Goal: Contribute content: Contribute content

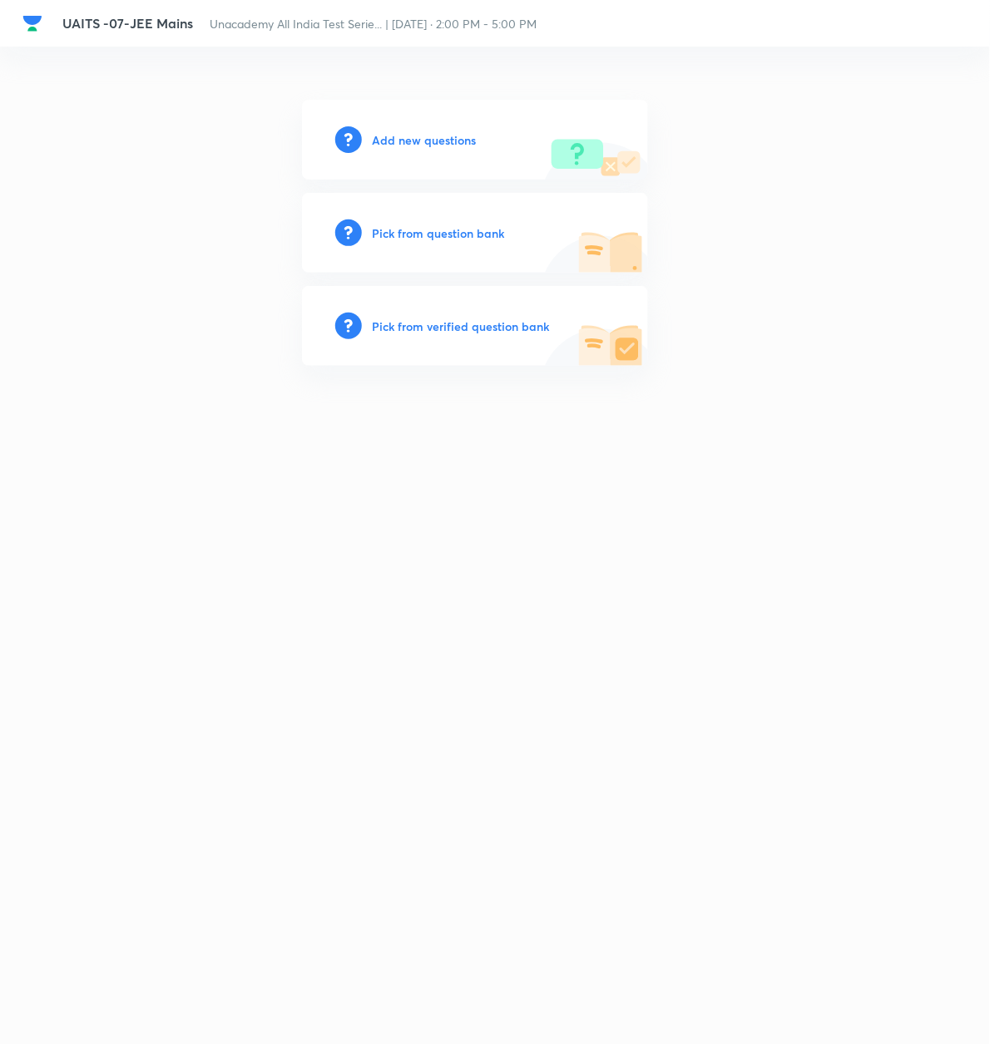
click at [402, 144] on h6 "Add new questions" at bounding box center [424, 139] width 104 height 17
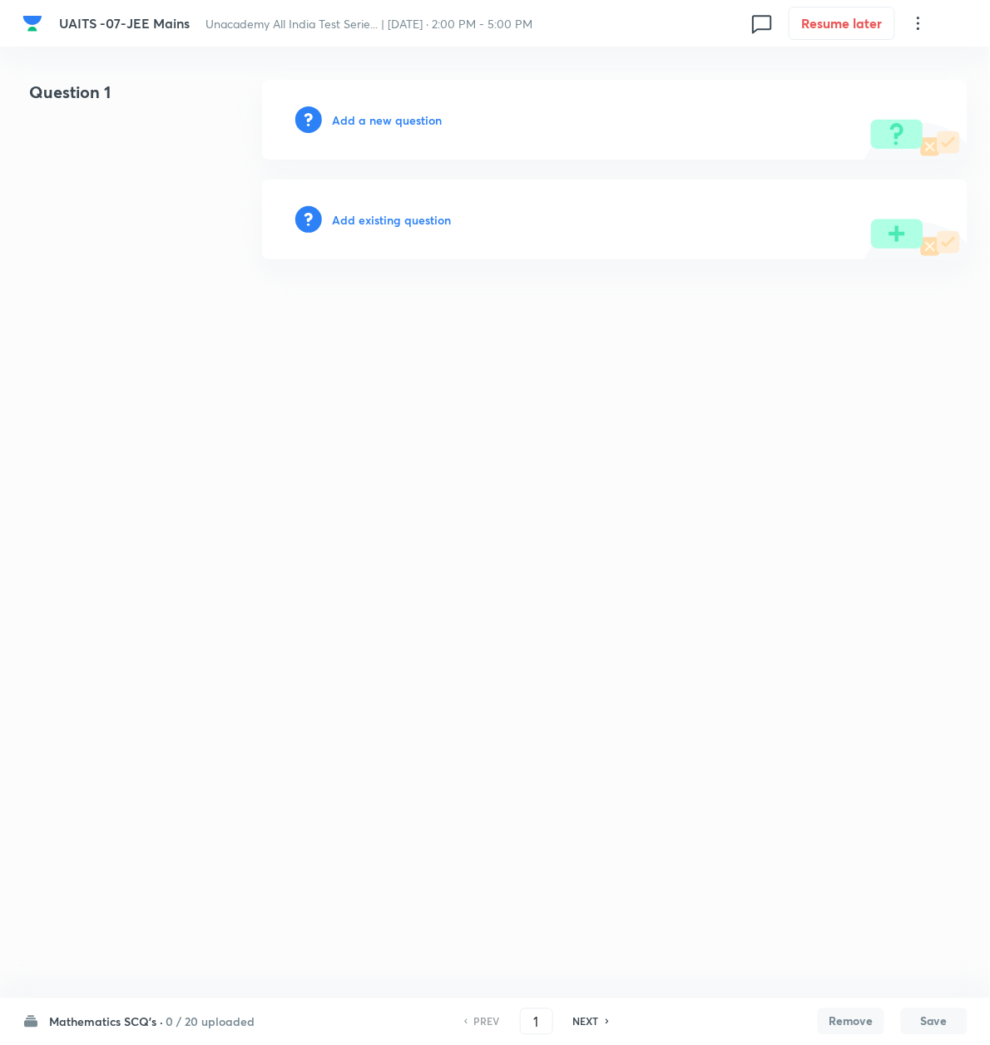
drag, startPoint x: 592, startPoint y: 363, endPoint x: 583, endPoint y: 351, distance: 14.8
click at [592, 339] on html "UAITS -07-JEE Mains Unacademy All India Test Serie... | Oct 12, 2025 · 2:00 PM …" at bounding box center [495, 169] width 990 height 339
click at [360, 124] on h6 "Add a new question" at bounding box center [387, 119] width 110 height 17
click at [360, 124] on h6 "Choose a question type" at bounding box center [396, 119] width 128 height 17
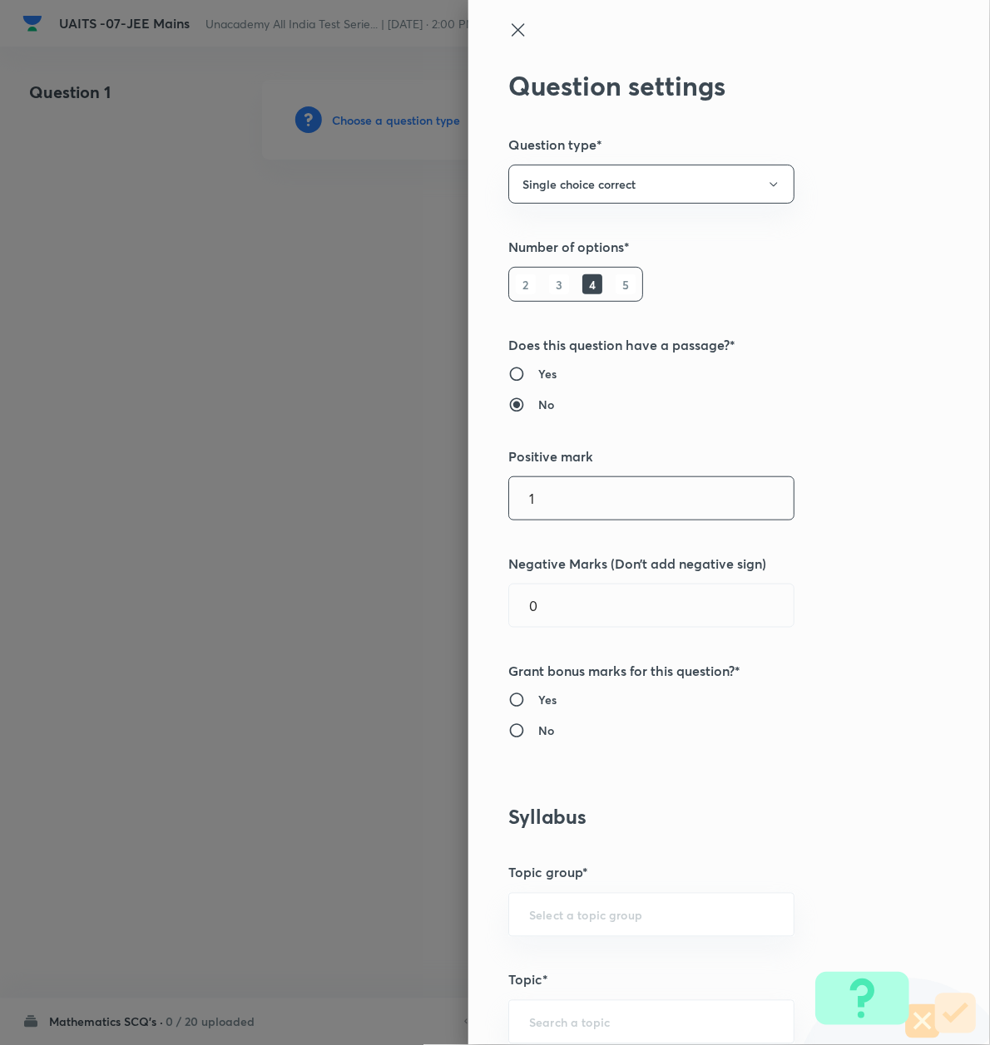
drag, startPoint x: 516, startPoint y: 491, endPoint x: 479, endPoint y: 500, distance: 38.5
click at [479, 500] on div "Question settings Question type* Single choice correct Number of options* 2 3 4…" at bounding box center [728, 522] width 521 height 1045
type input "4"
drag, startPoint x: 541, startPoint y: 606, endPoint x: 462, endPoint y: 613, distance: 78.5
click at [468, 613] on div "Question settings Question type* Single choice correct Number of options* 2 3 4…" at bounding box center [728, 522] width 521 height 1045
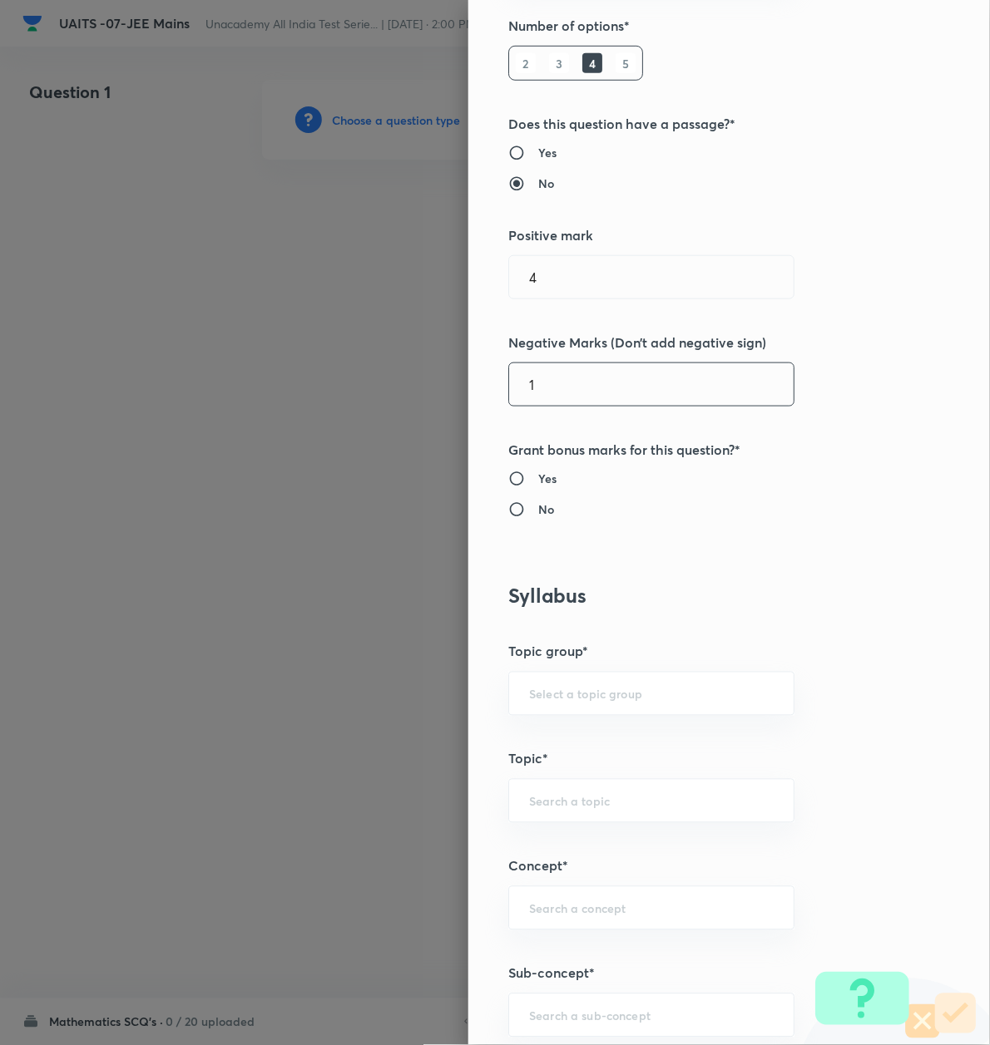
type input "1"
click at [538, 510] on h6 "No" at bounding box center [546, 509] width 16 height 17
click at [527, 510] on input "No" at bounding box center [523, 509] width 30 height 17
radio input "true"
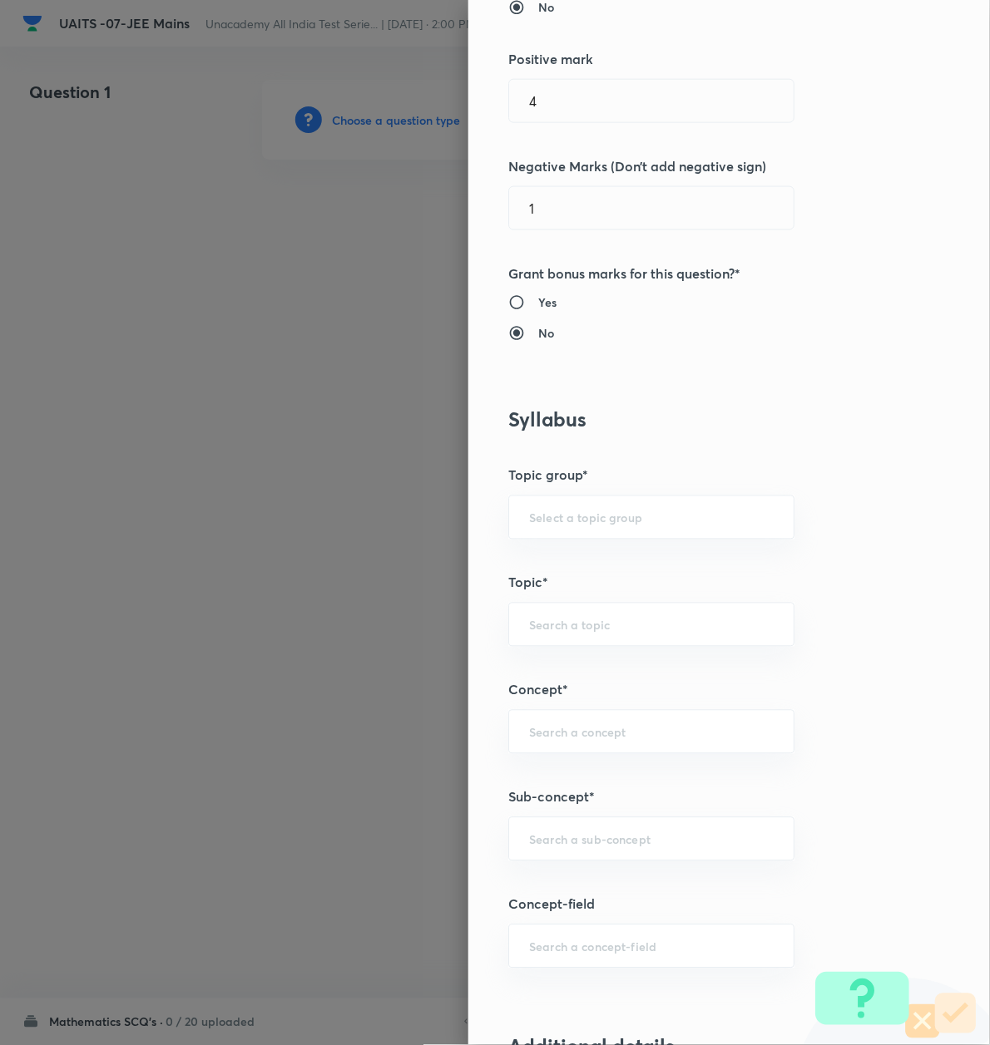
scroll to position [776, 0]
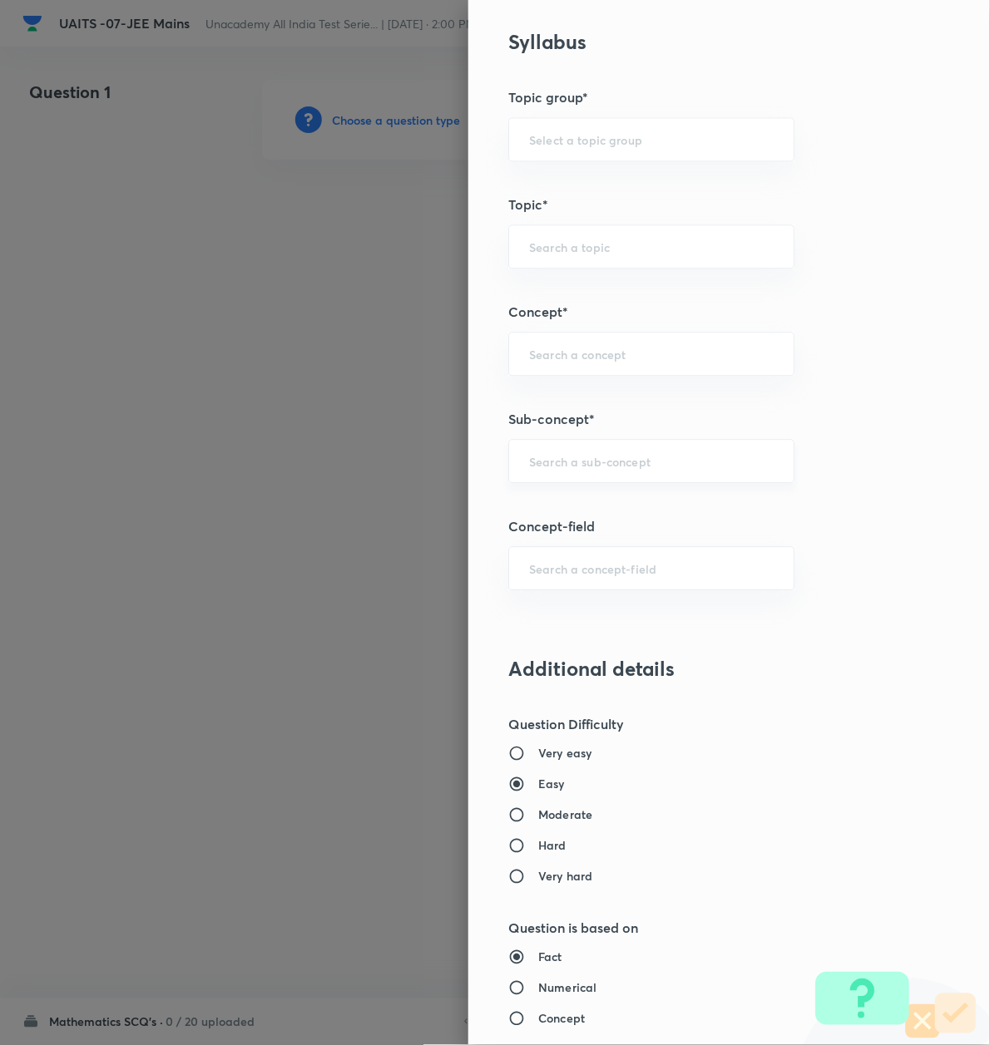
click at [531, 459] on input "text" at bounding box center [651, 461] width 244 height 16
paste input "Logarithm"
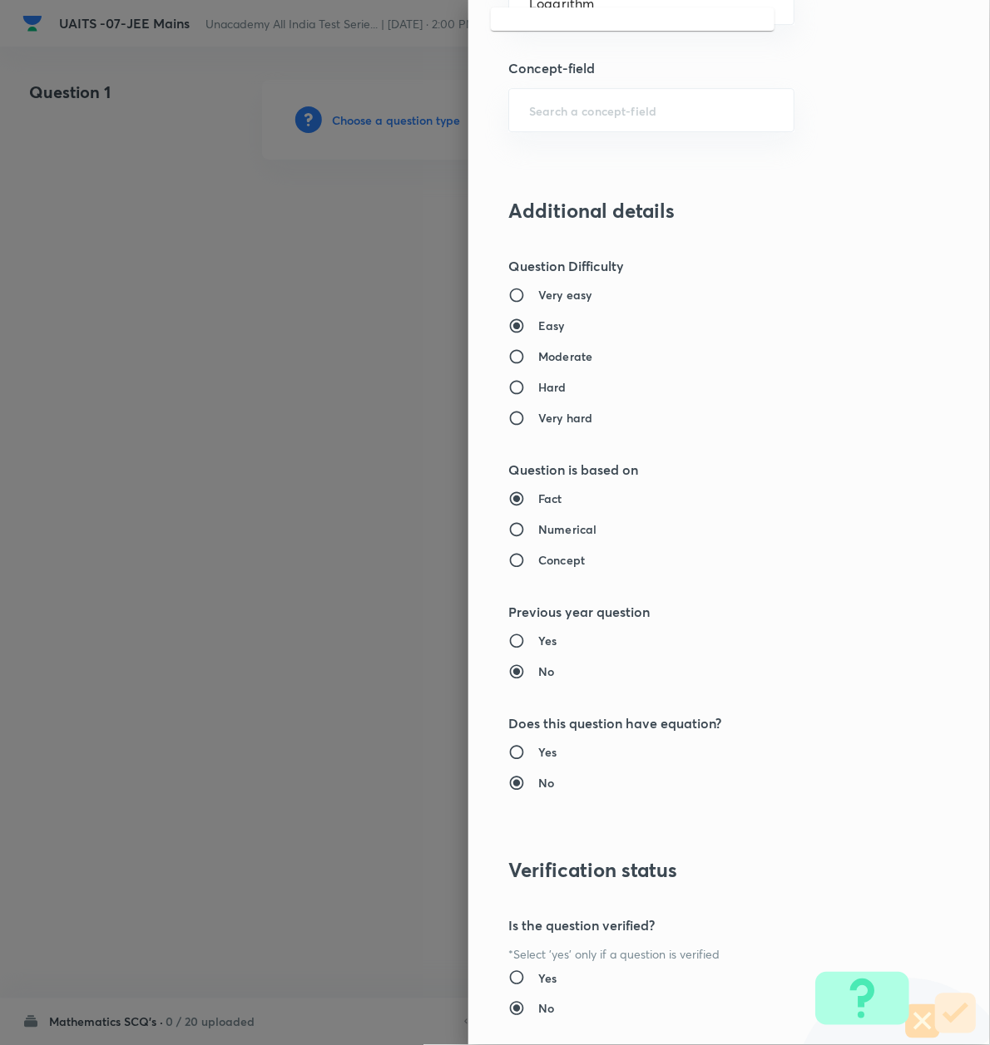
scroll to position [1331, 0]
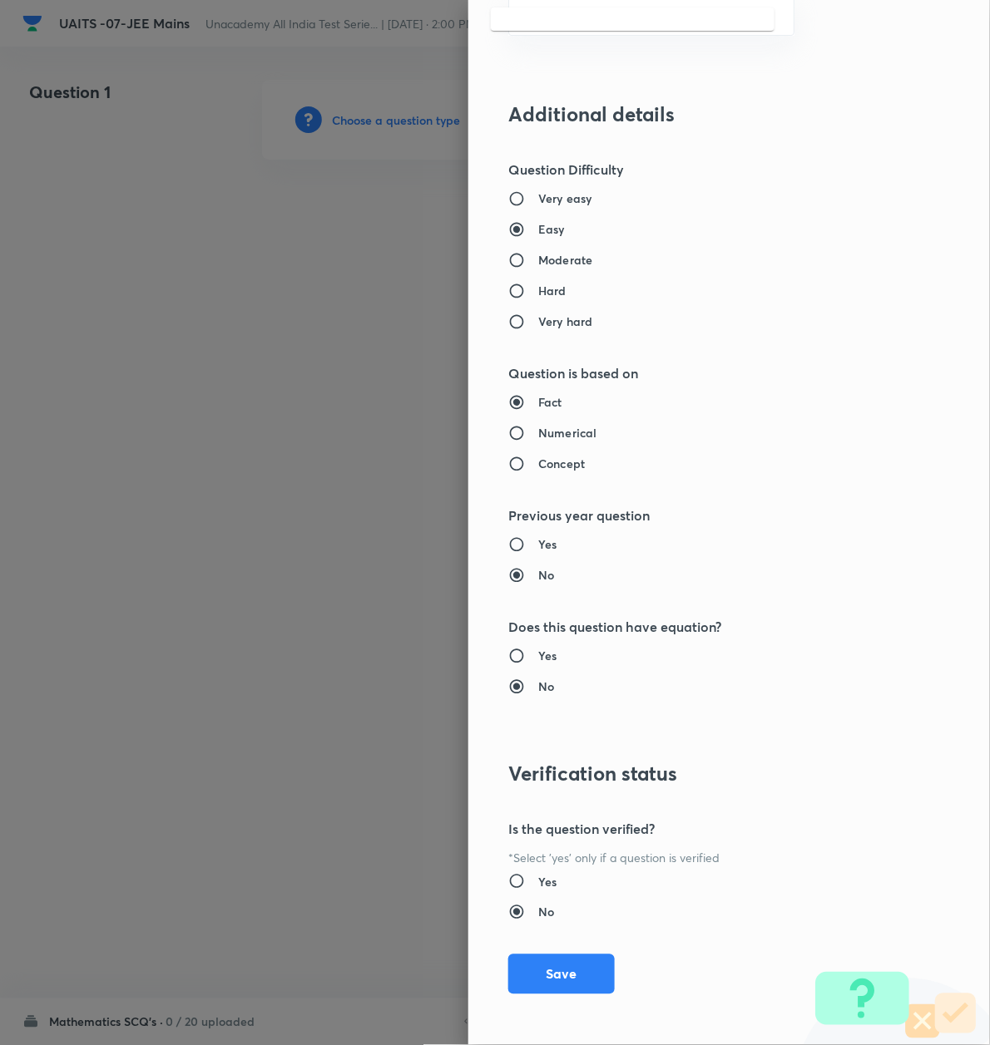
type input "Logarithm"
click at [541, 260] on h6 "Moderate" at bounding box center [565, 259] width 54 height 17
click at [538, 260] on input "Moderate" at bounding box center [523, 260] width 30 height 17
radio input "true"
radio input "false"
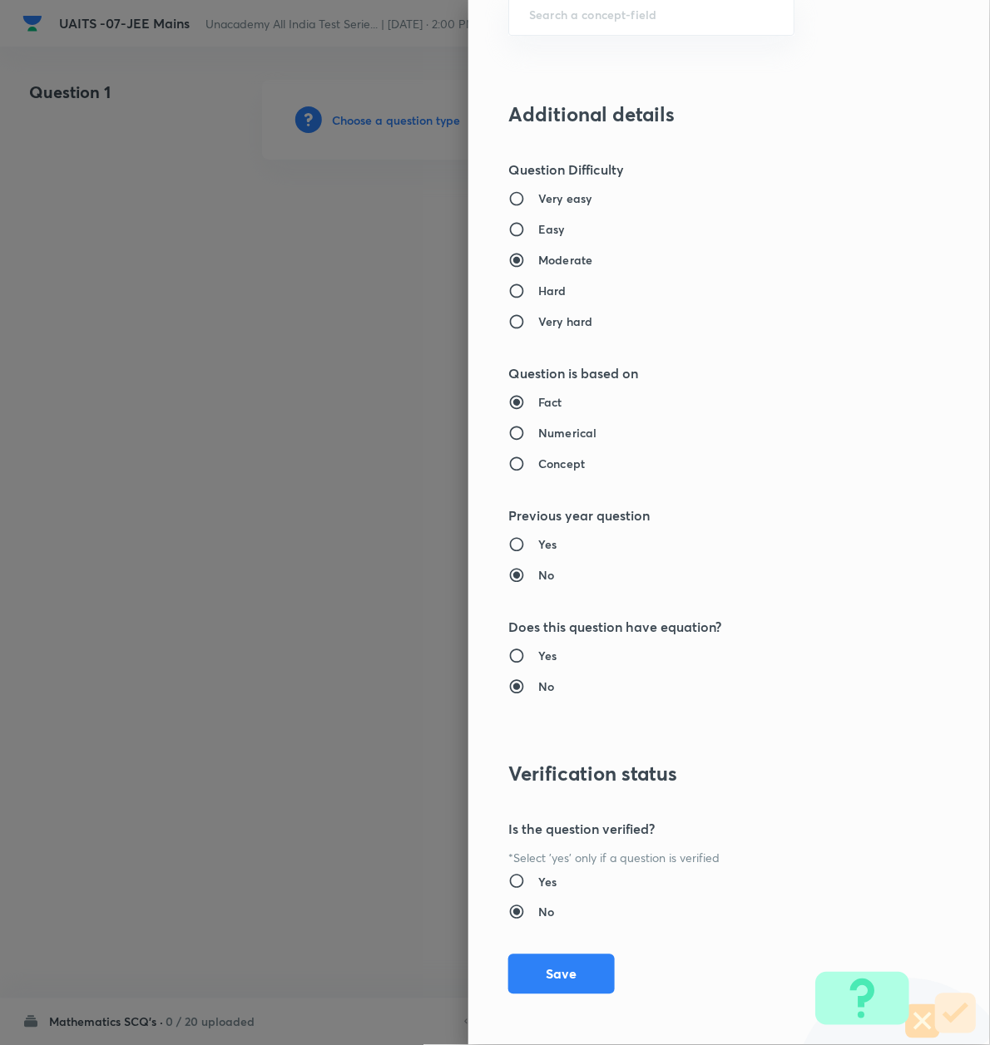
scroll to position [886, 0]
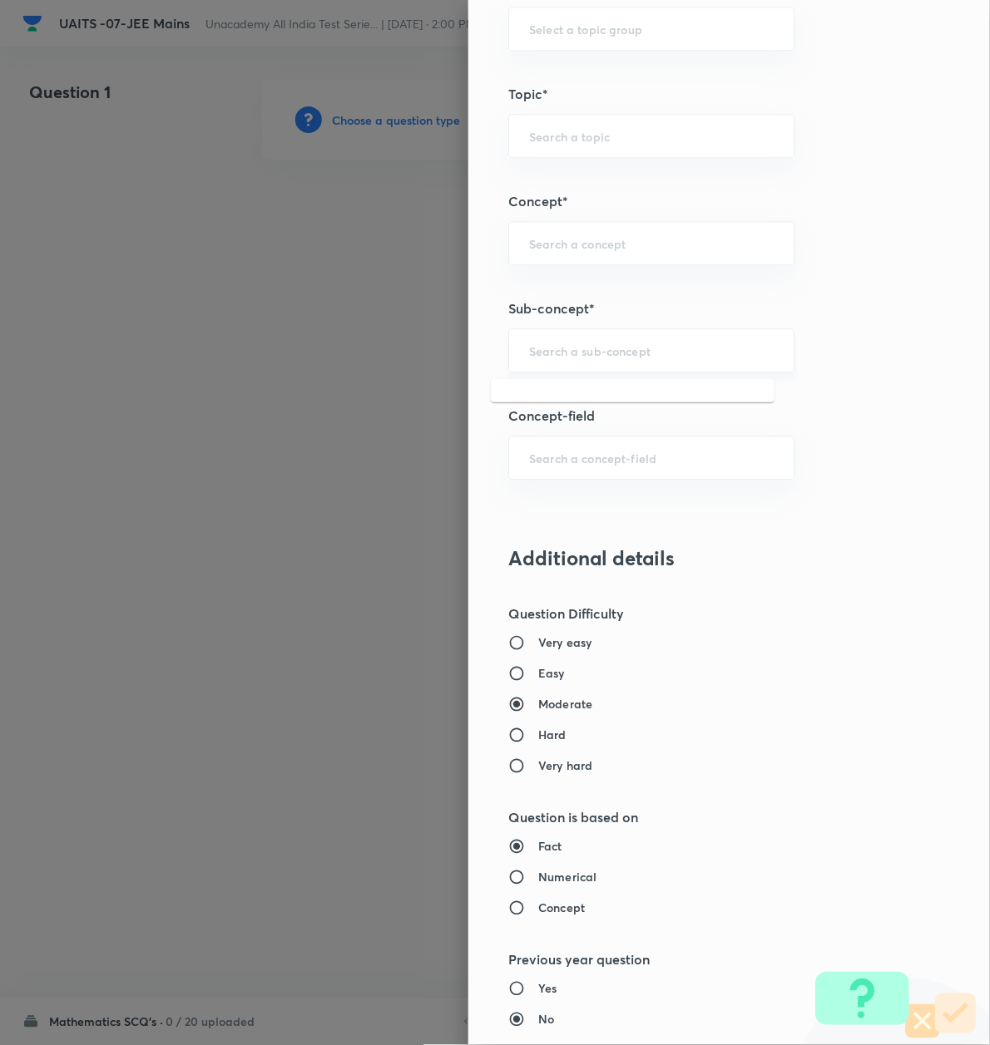
click at [544, 350] on input "text" at bounding box center [651, 351] width 244 height 16
paste input "Logarithm"
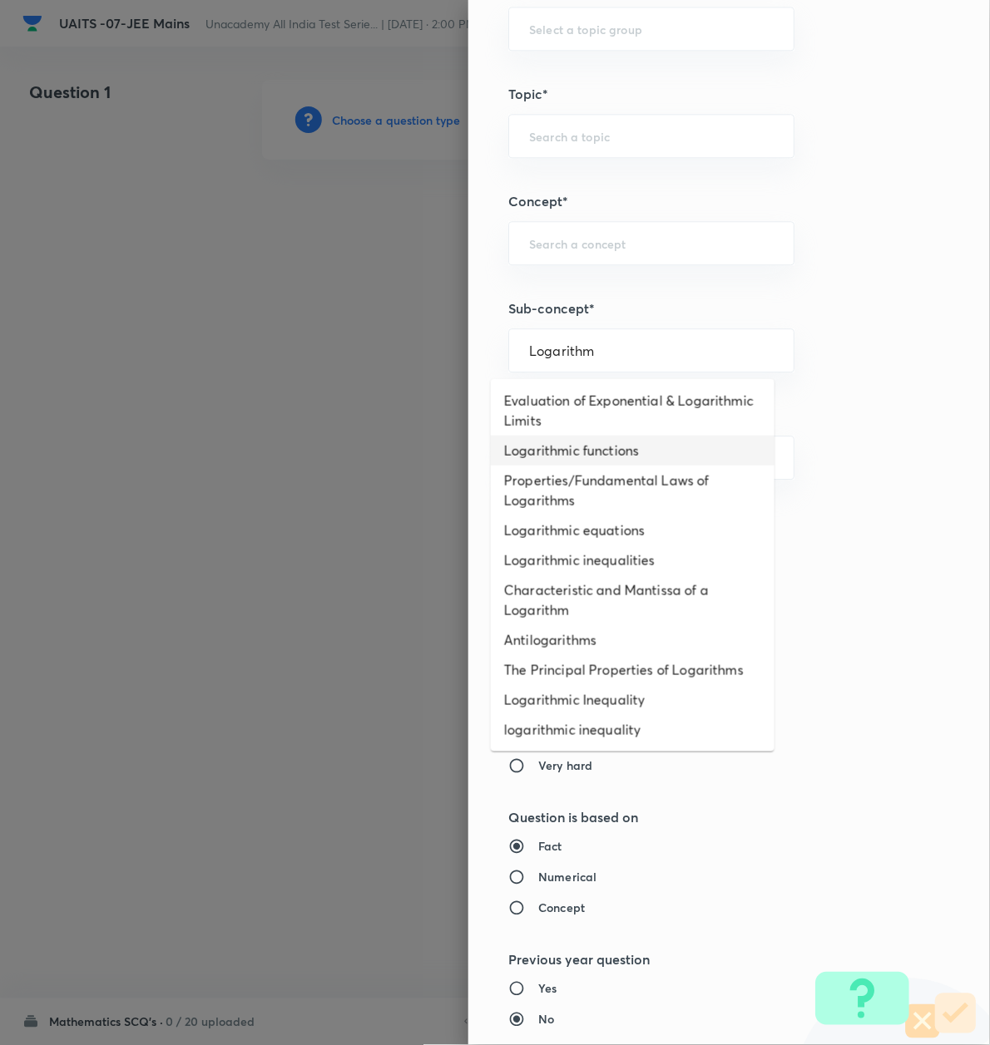
click at [576, 460] on li "Logarithmic functions" at bounding box center [633, 451] width 284 height 30
type input "Logarithmic functions"
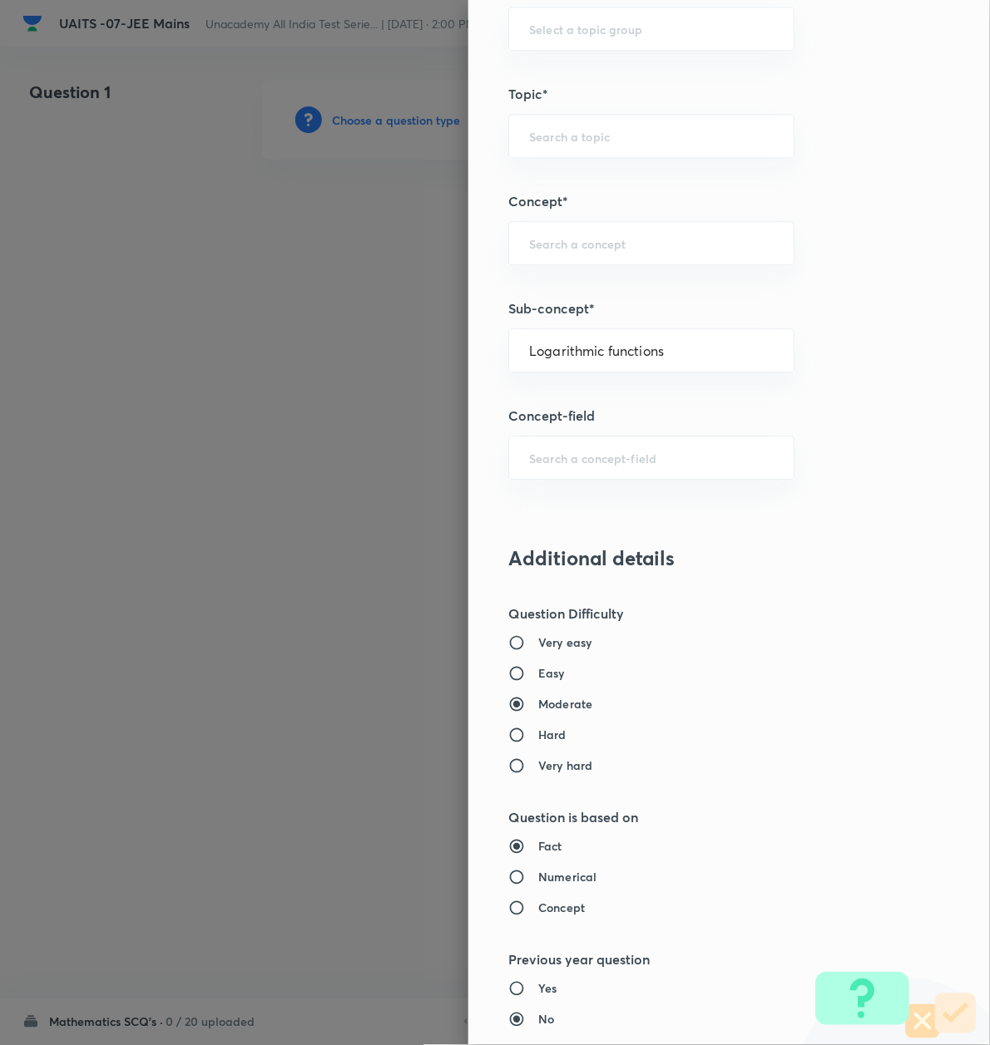
type input "Mathematics"
type input "Algebra"
type input "Logarithm & its Applications"
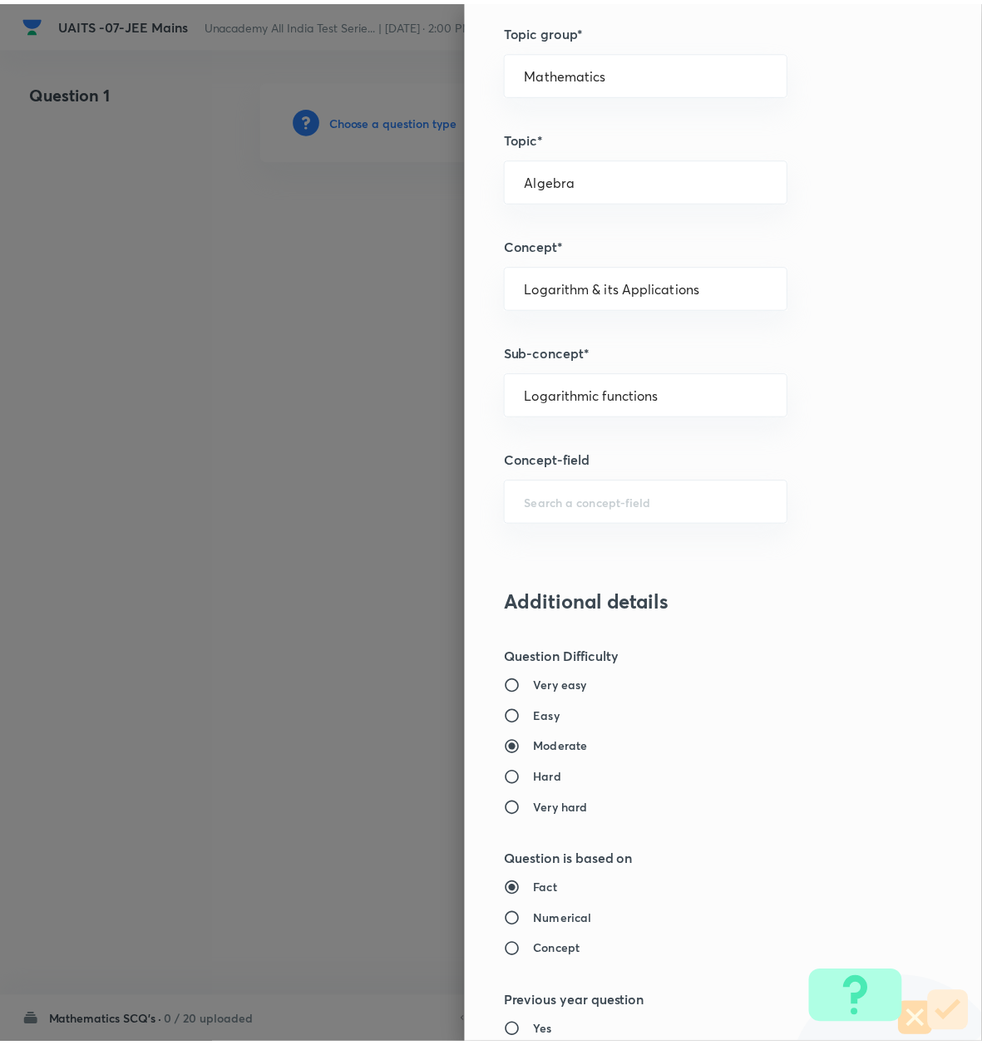
scroll to position [1337, 0]
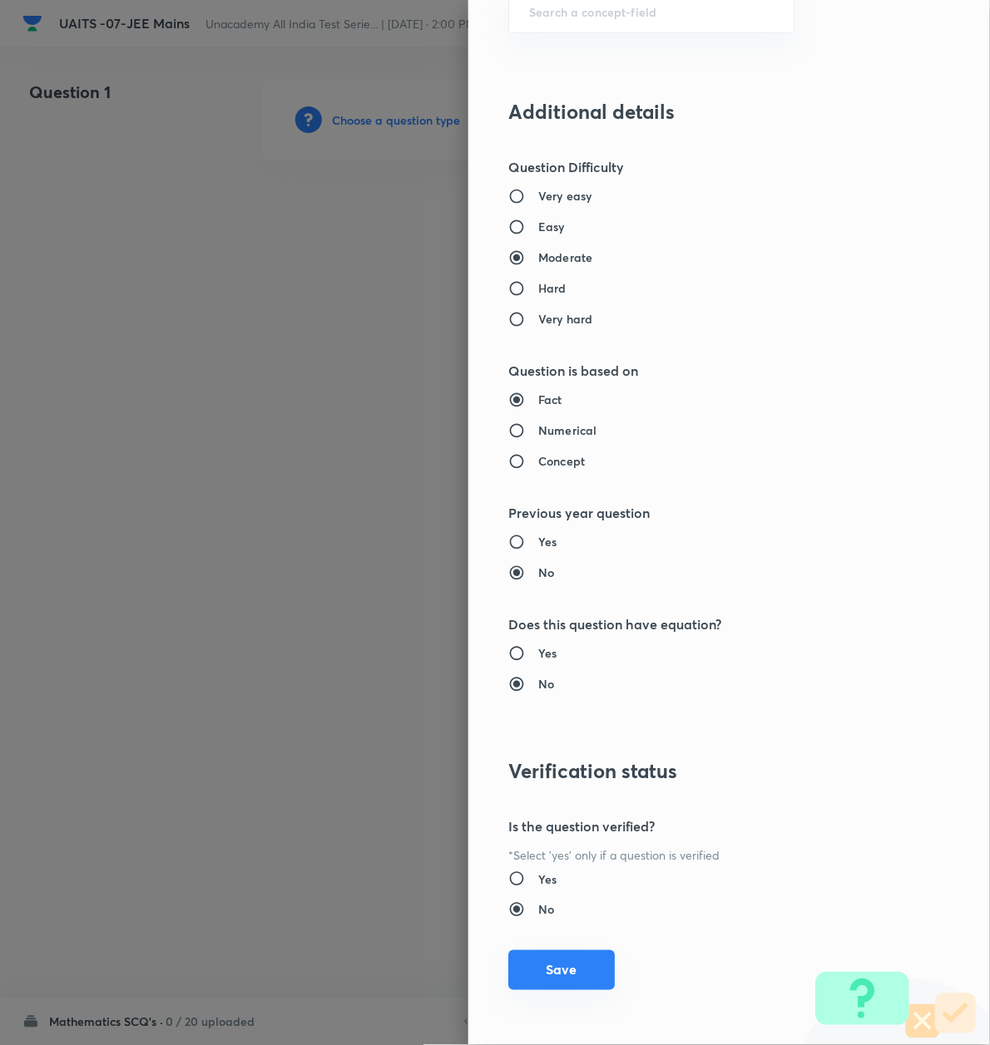
click at [539, 979] on button "Save" at bounding box center [561, 970] width 106 height 40
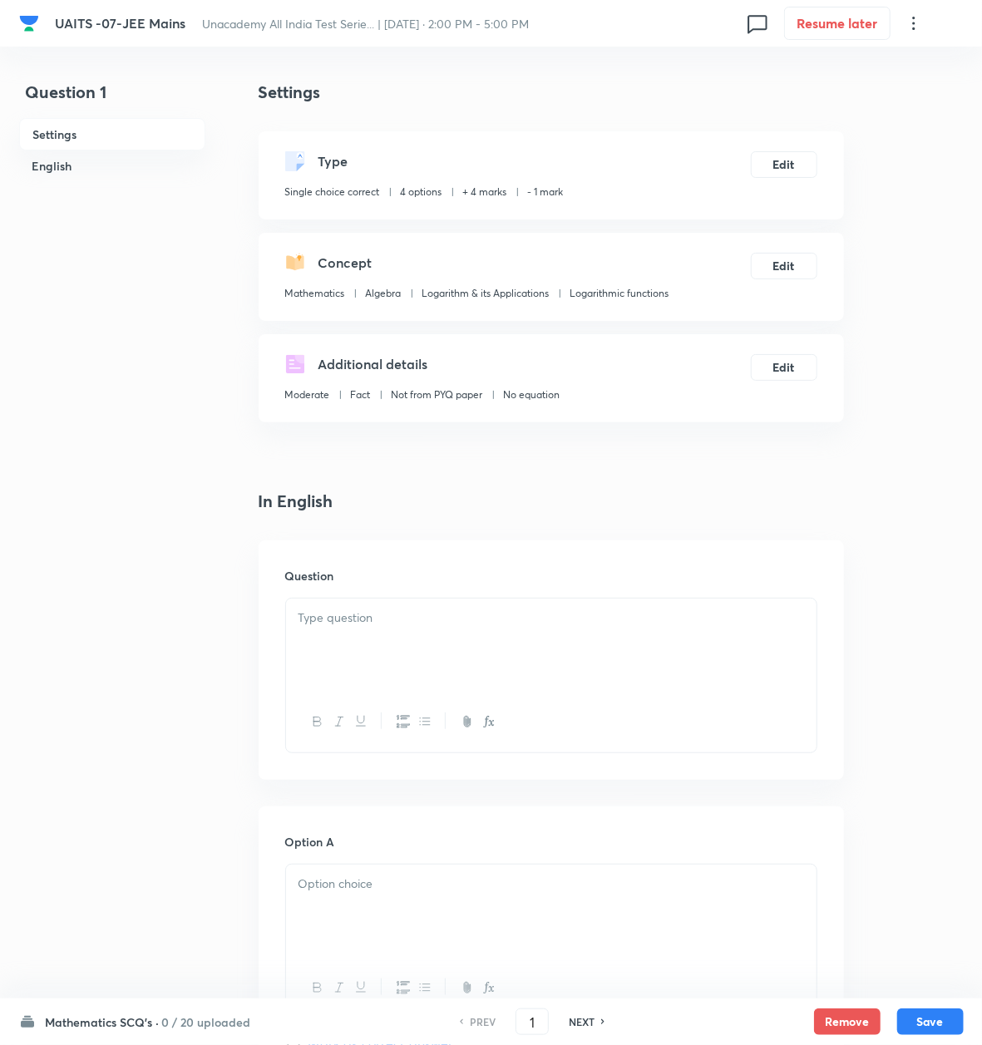
click at [338, 632] on div at bounding box center [551, 645] width 531 height 93
click at [407, 612] on p at bounding box center [552, 618] width 506 height 19
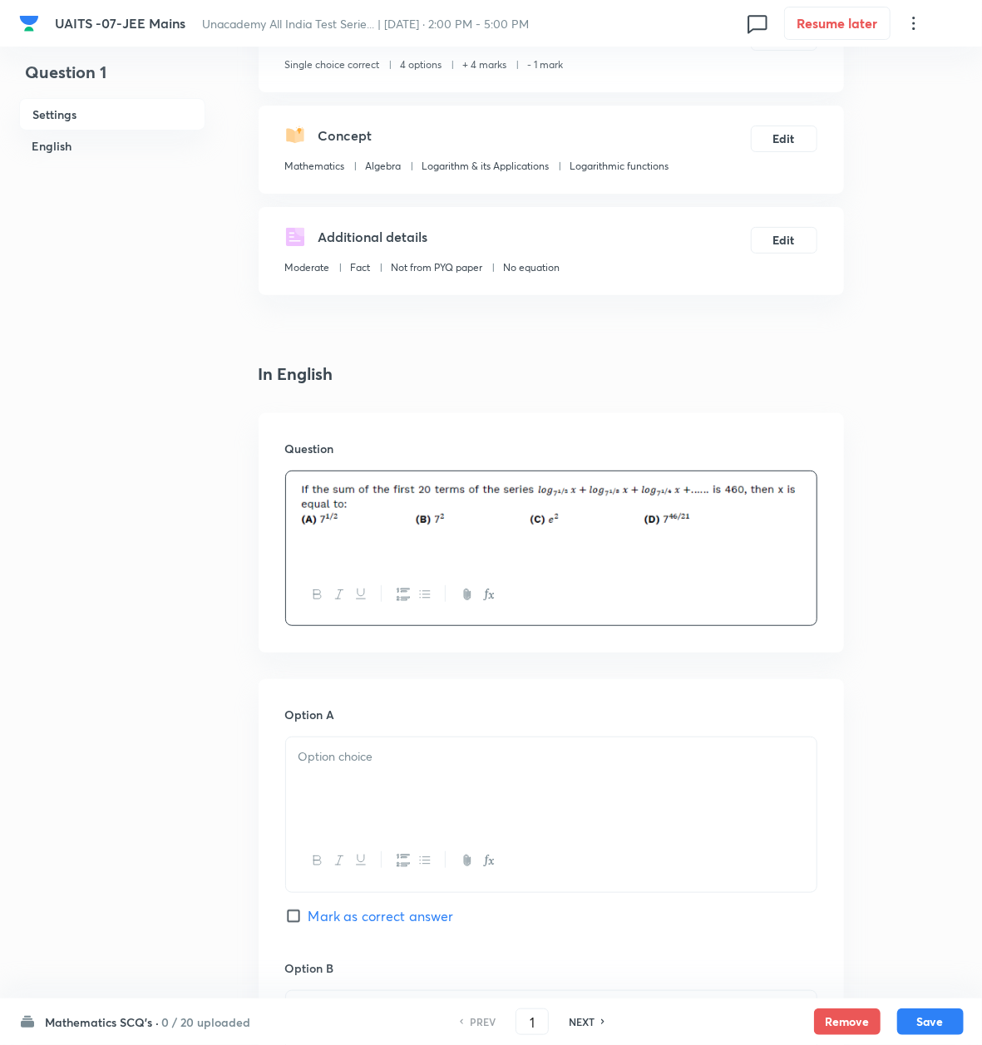
scroll to position [333, 0]
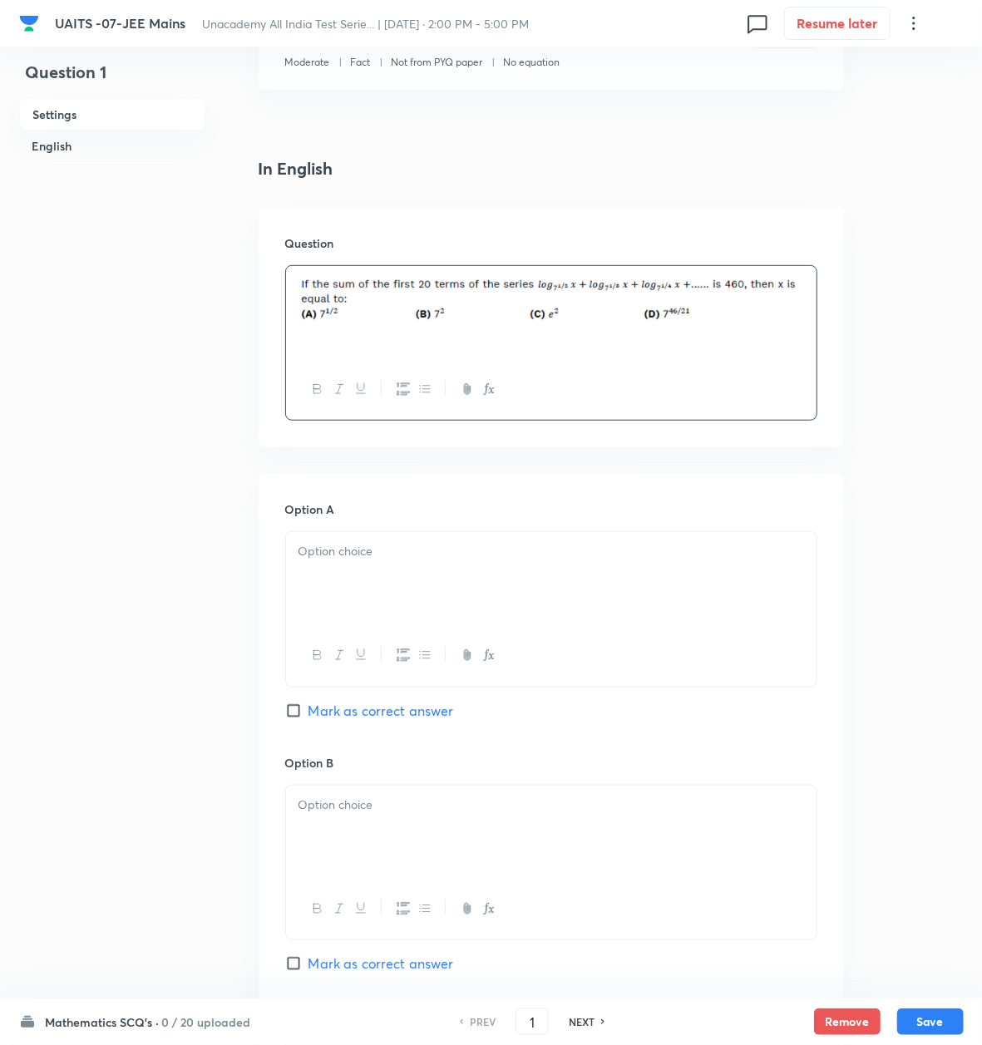
click at [369, 570] on div at bounding box center [551, 578] width 531 height 93
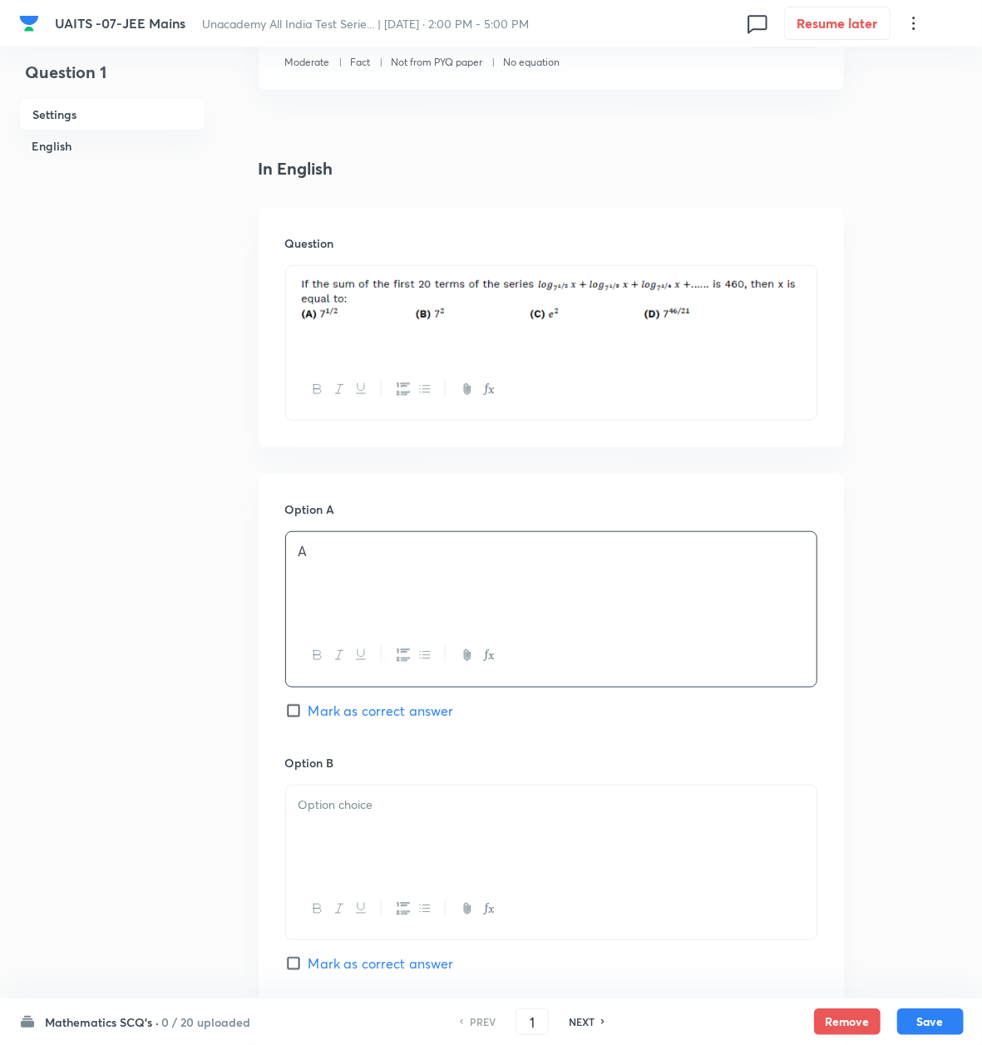
click at [318, 836] on div at bounding box center [551, 832] width 531 height 93
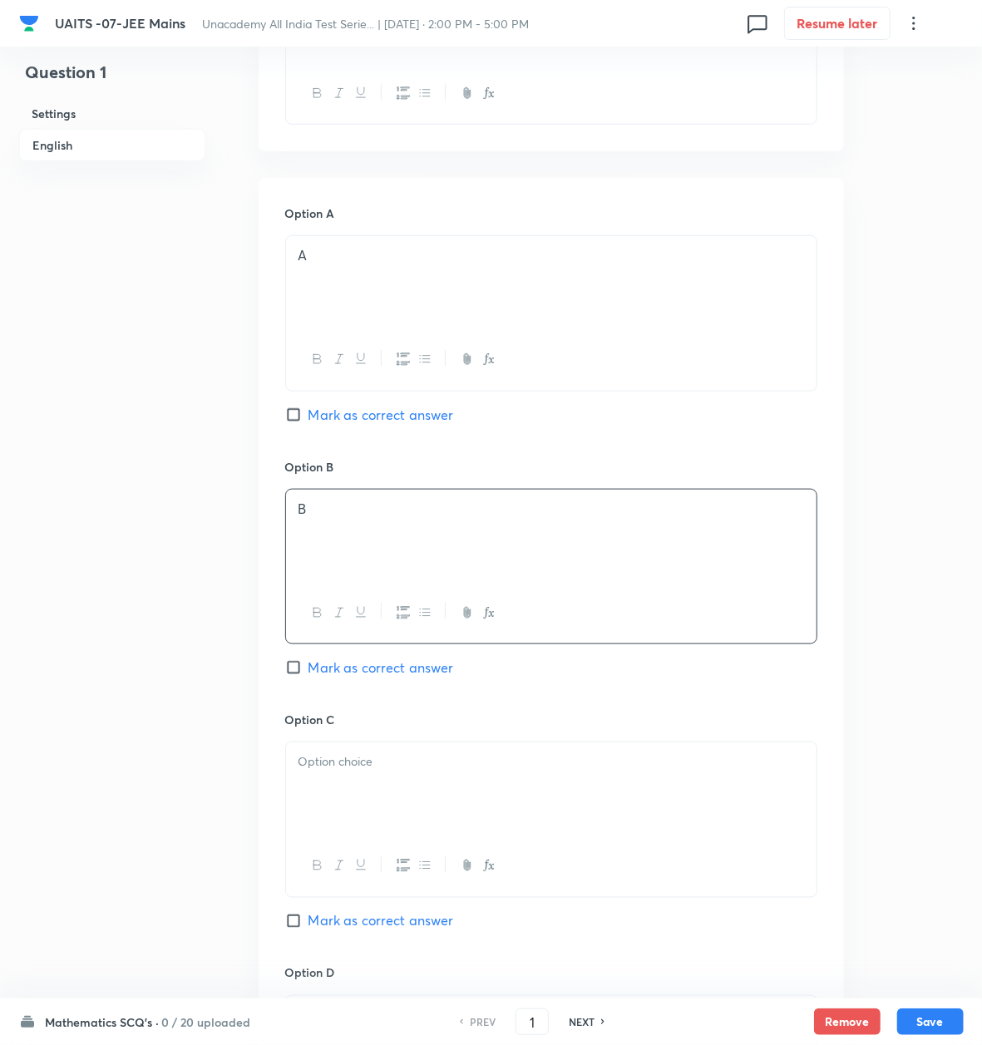
scroll to position [665, 0]
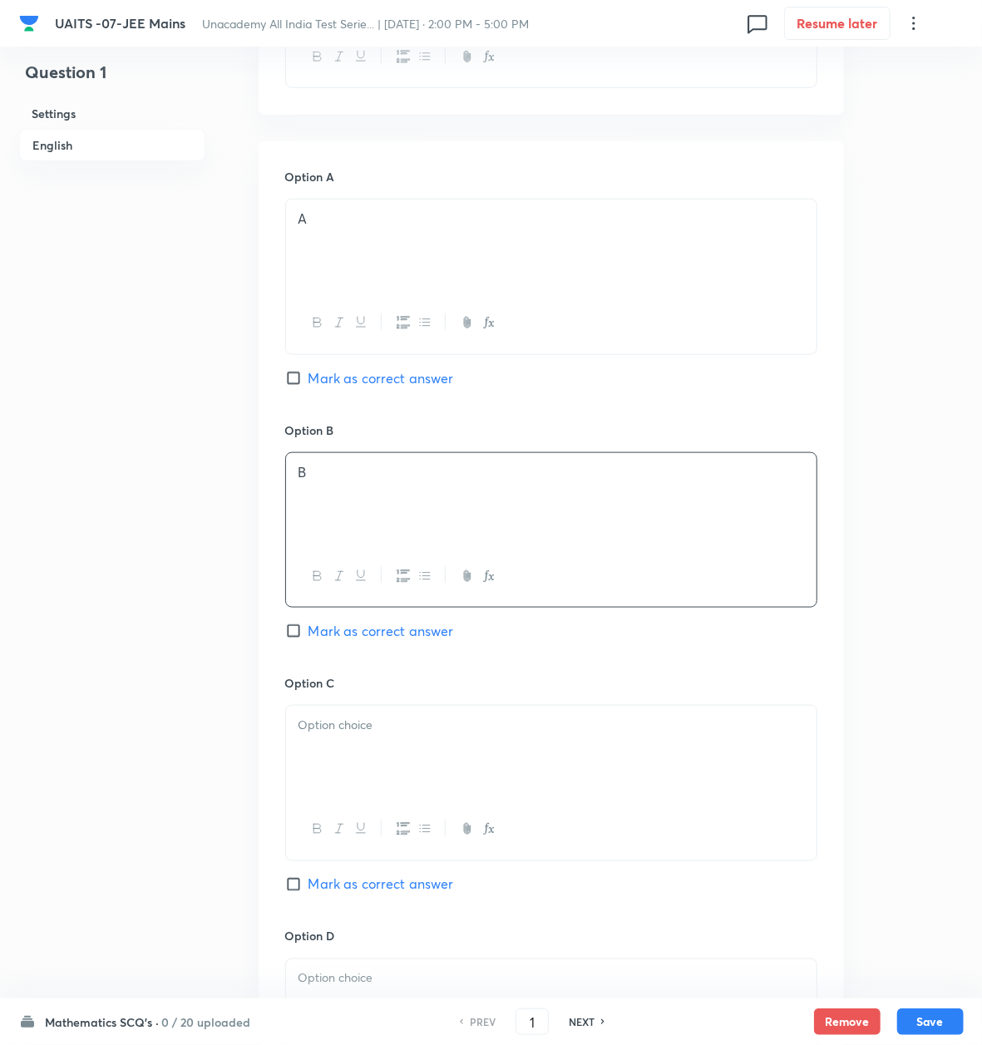
click at [359, 633] on span "Mark as correct answer" at bounding box center [382, 631] width 146 height 20
click at [309, 633] on input "Mark as correct answer" at bounding box center [296, 631] width 23 height 17
checkbox input "true"
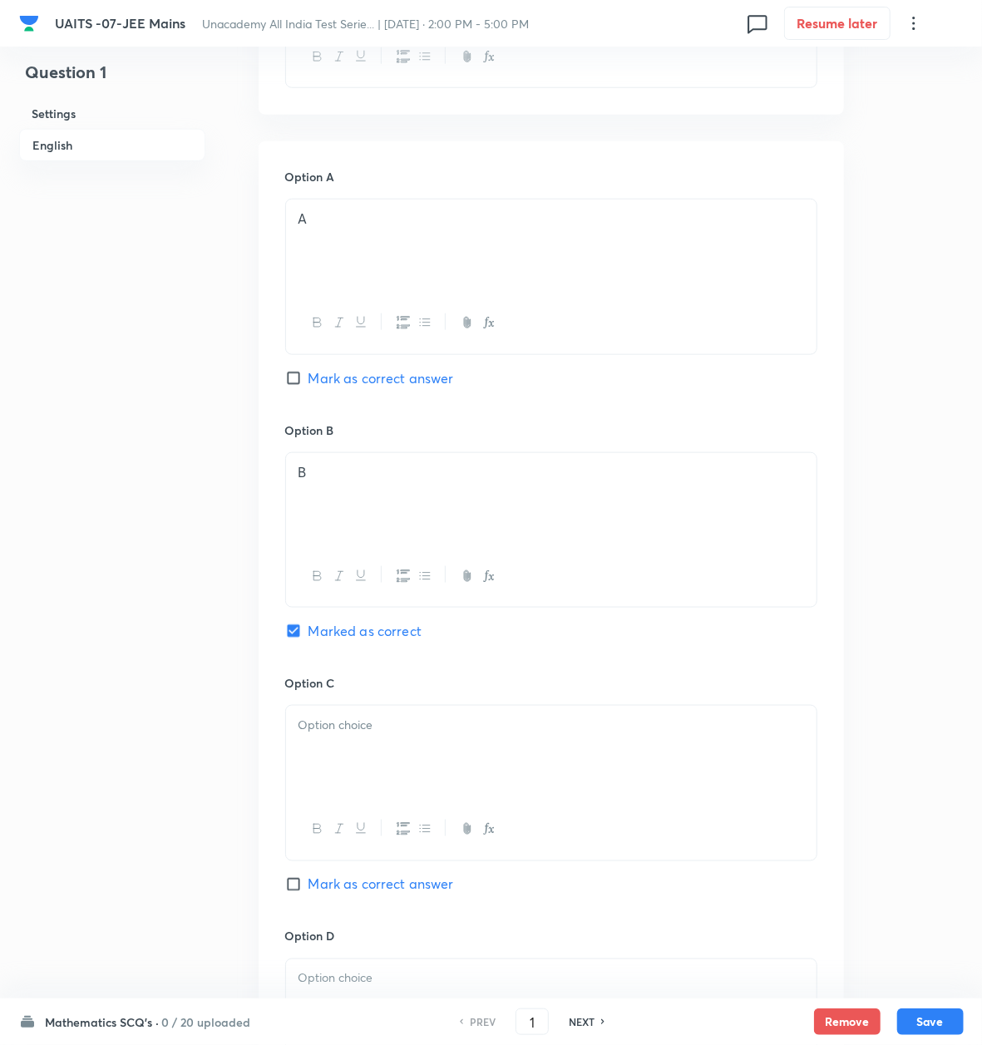
click at [394, 808] on div at bounding box center [551, 829] width 531 height 61
click at [358, 746] on div at bounding box center [551, 752] width 531 height 93
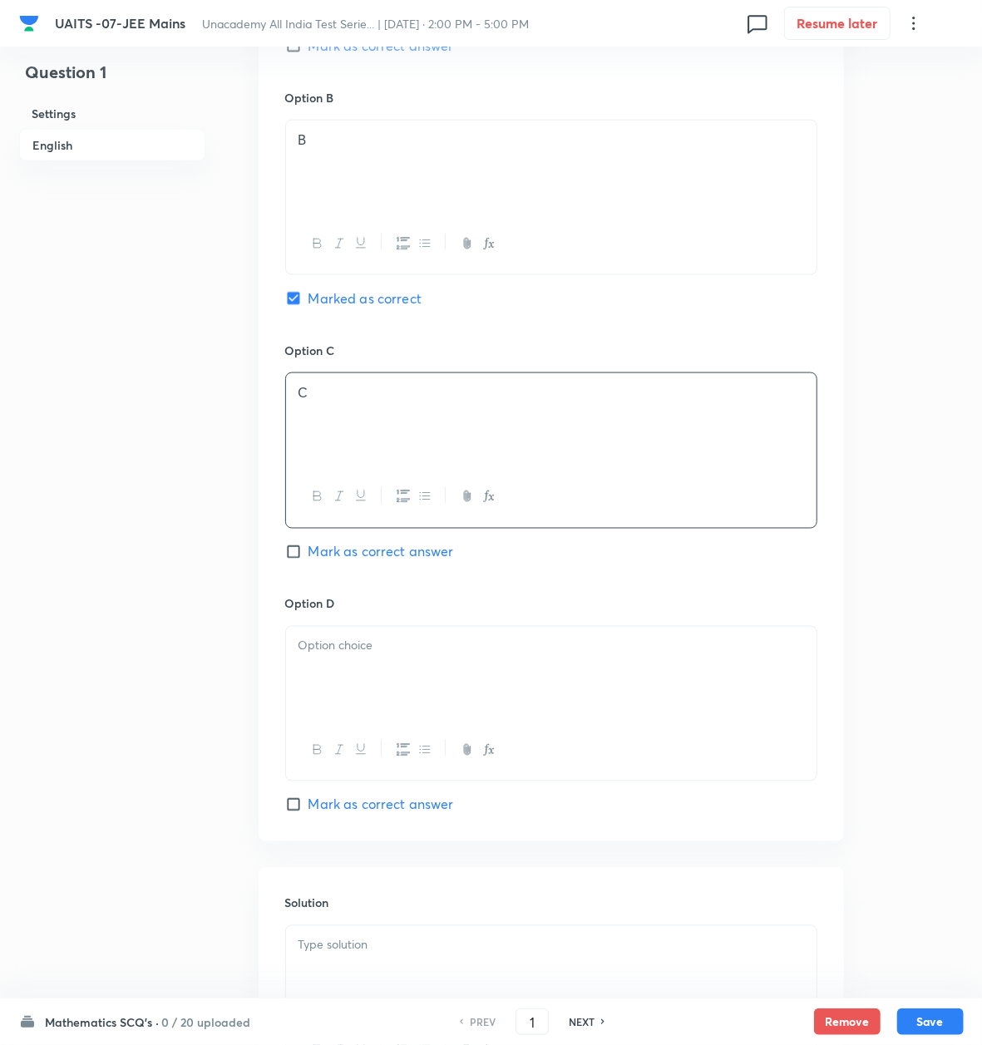
click at [346, 662] on div at bounding box center [551, 673] width 531 height 93
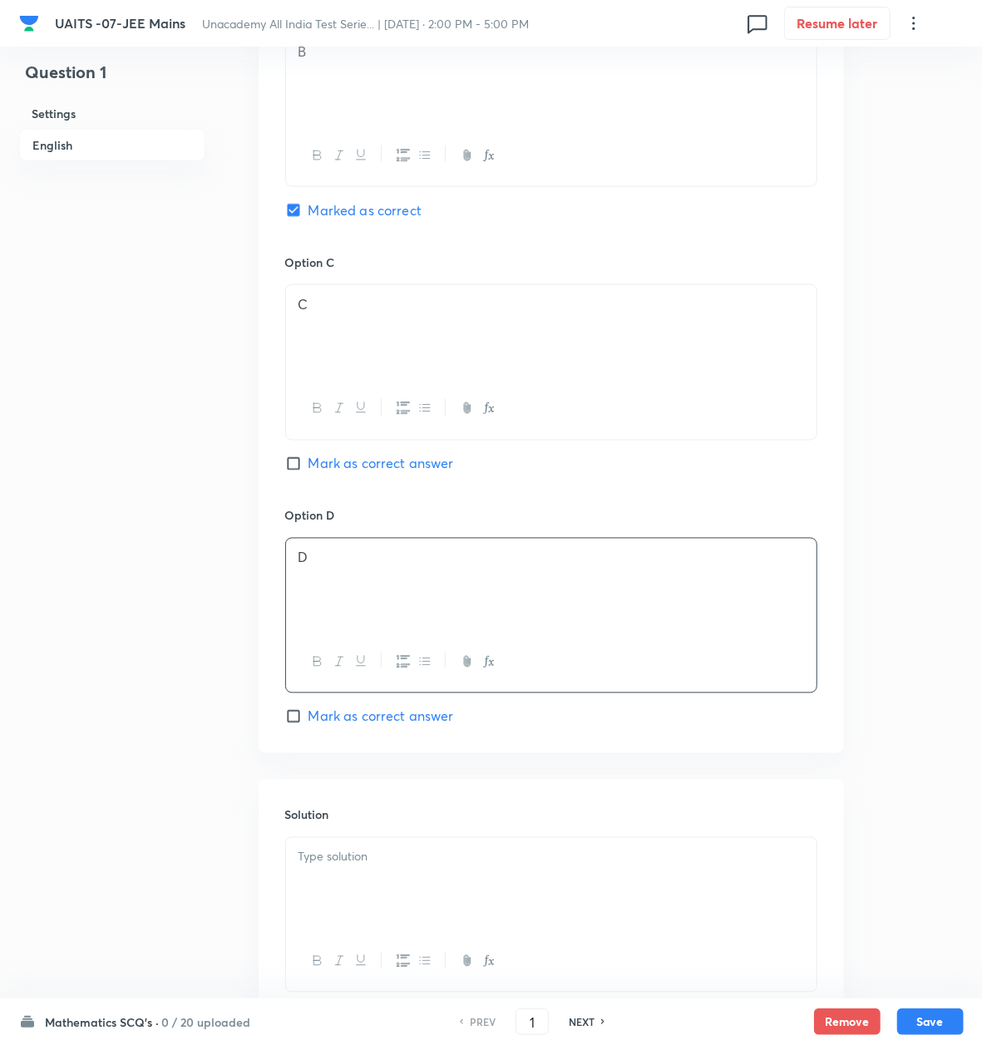
scroll to position [1212, 0]
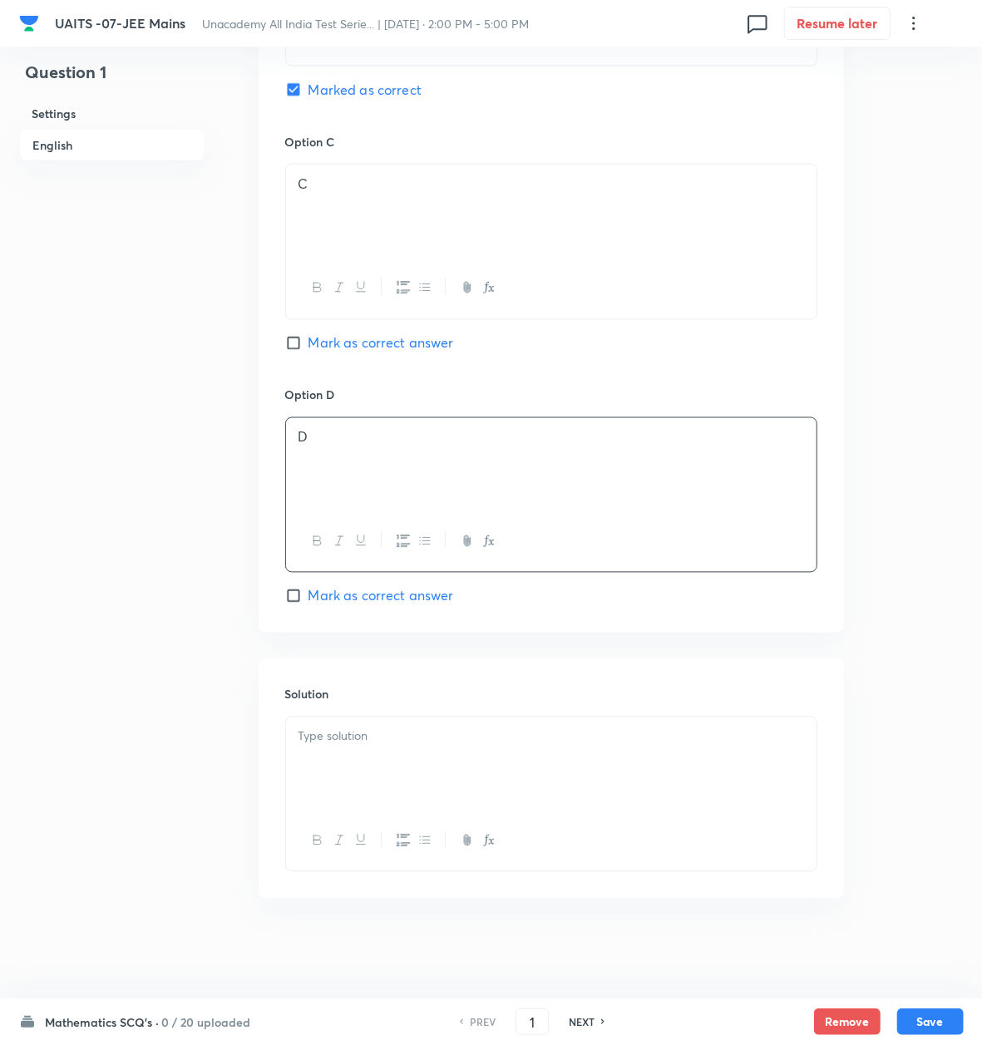
click at [357, 728] on p at bounding box center [552, 737] width 506 height 19
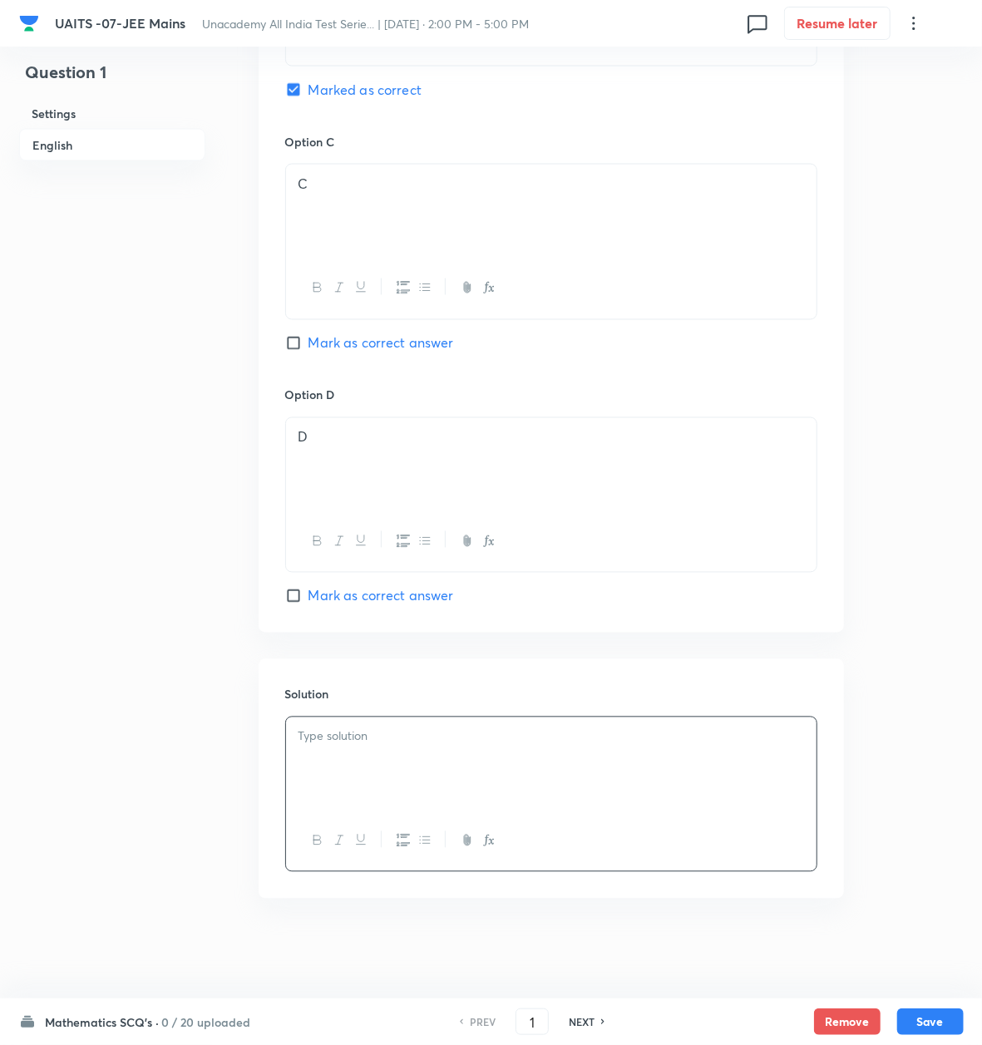
click at [317, 729] on p at bounding box center [552, 737] width 506 height 19
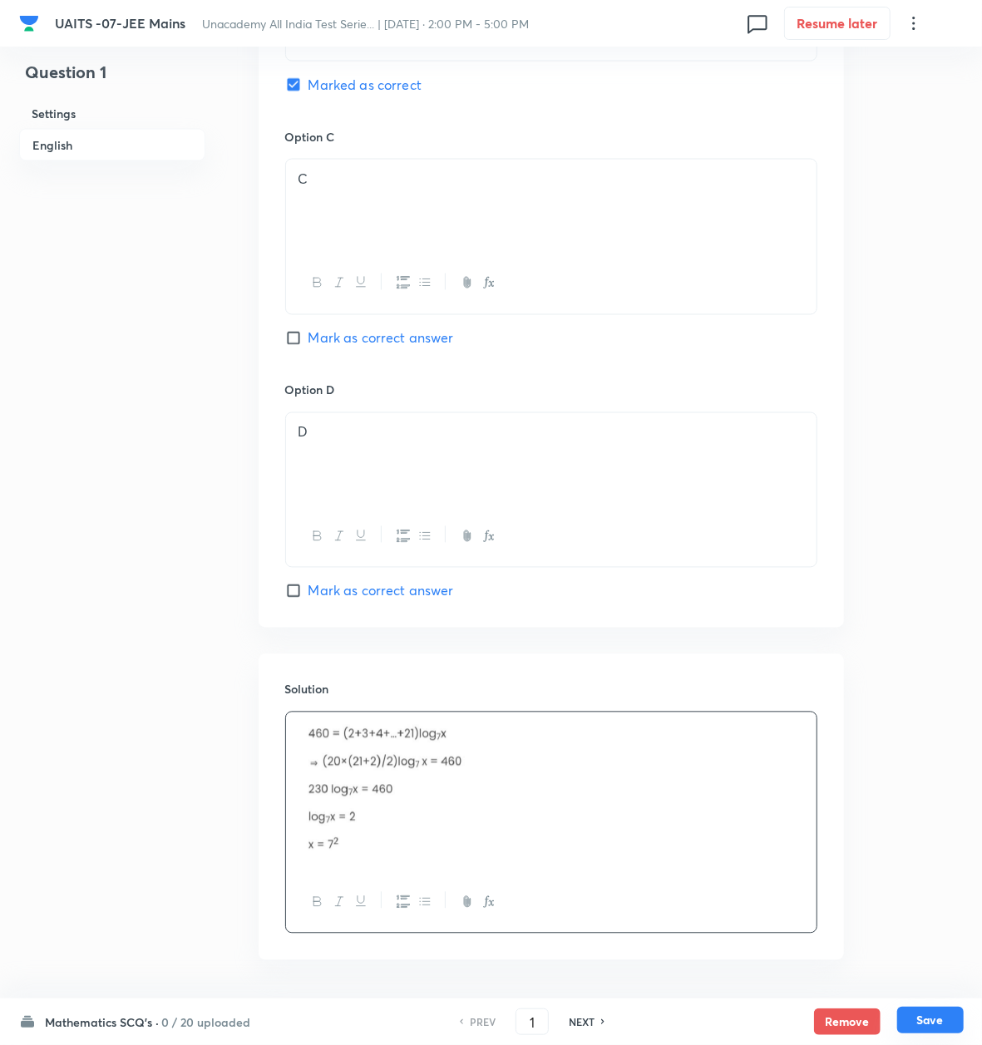
click at [942, 1026] on button "Save" at bounding box center [930, 1020] width 67 height 27
type input "2"
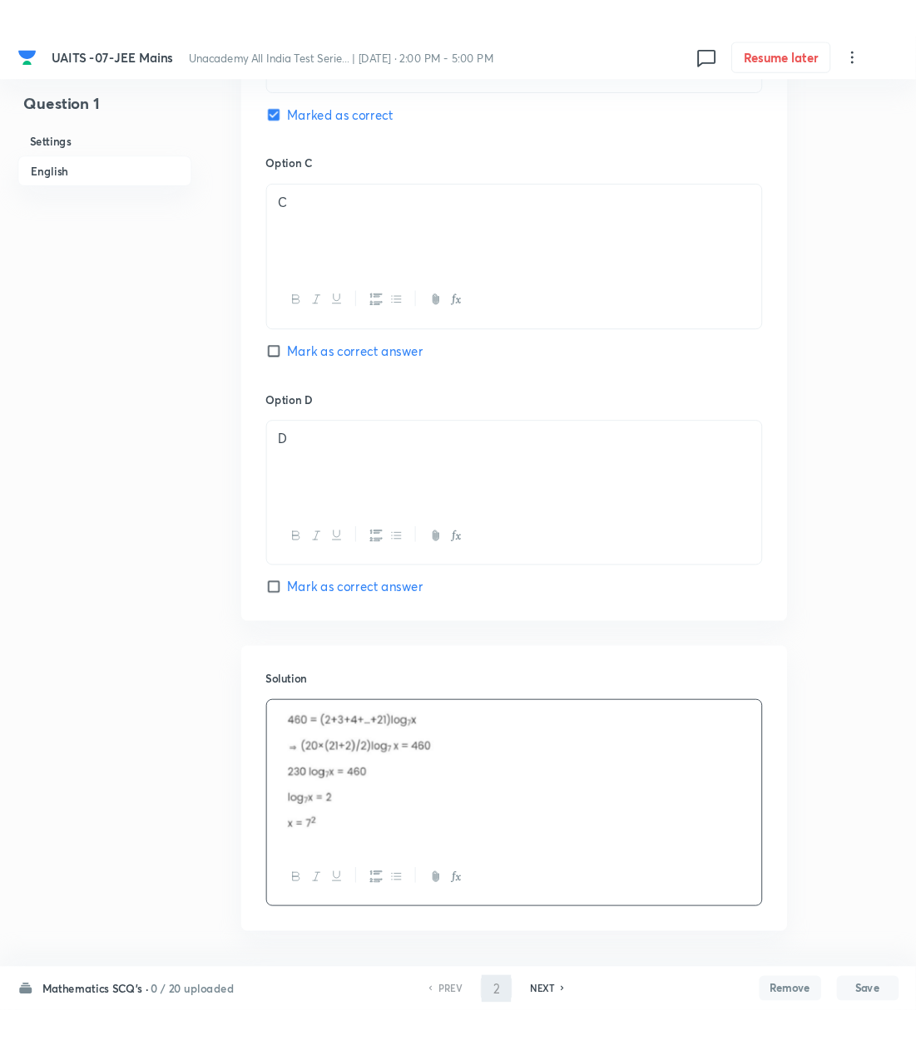
scroll to position [0, 0]
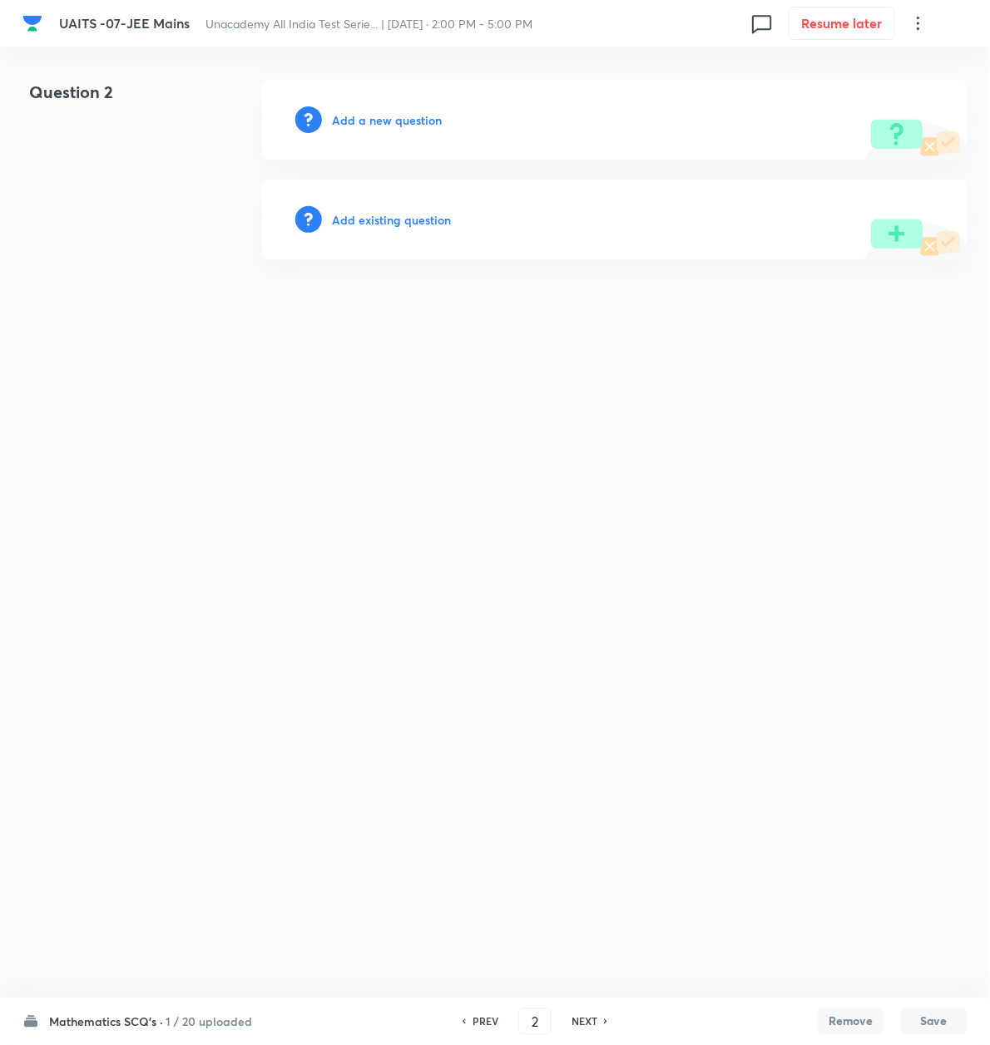
click at [143, 339] on html "UAITS -07-JEE Mains Unacademy All India Test Serie... | Oct 12, 2025 · 2:00 PM …" at bounding box center [495, 169] width 990 height 339
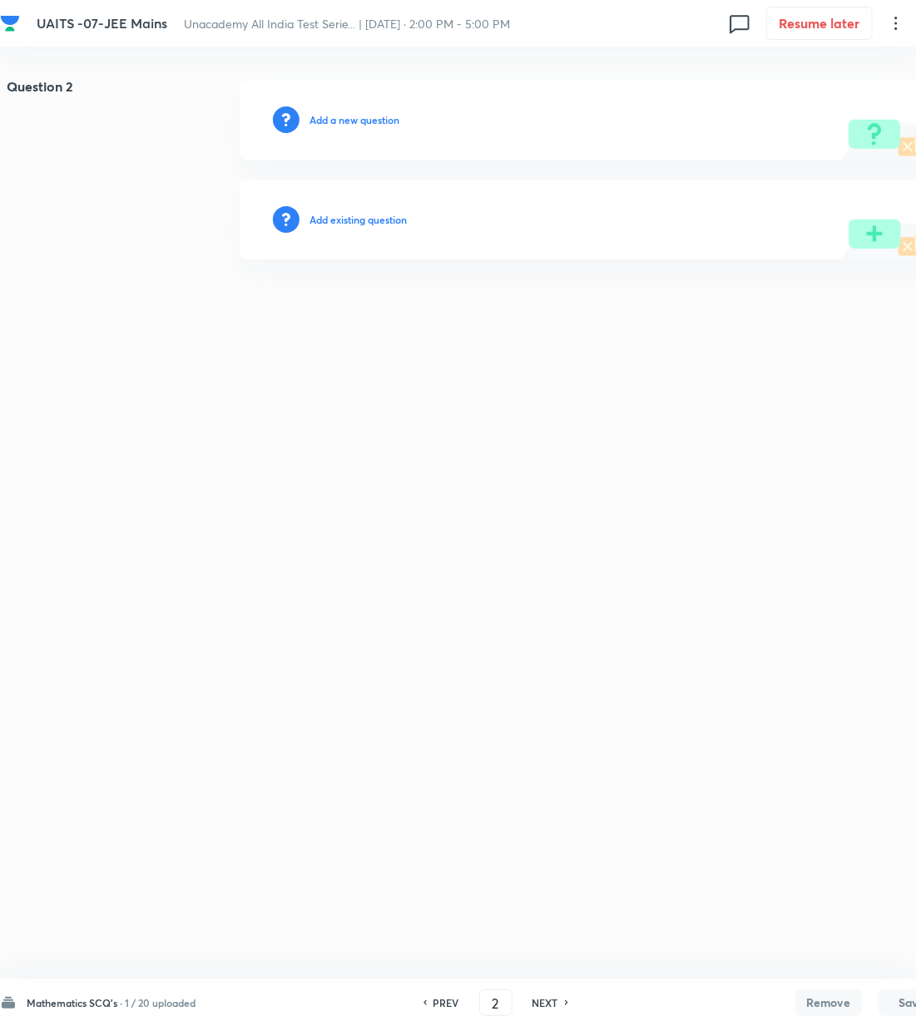
click at [379, 339] on html "UAITS -07-JEE Mains Unacademy All India Test Serie... | Oct 12, 2025 · 2:00 PM …" at bounding box center [458, 169] width 916 height 339
click at [359, 124] on h6 "Add a new question" at bounding box center [354, 119] width 90 height 15
click at [359, 124] on h6 "Choose a question type" at bounding box center [362, 119] width 107 height 15
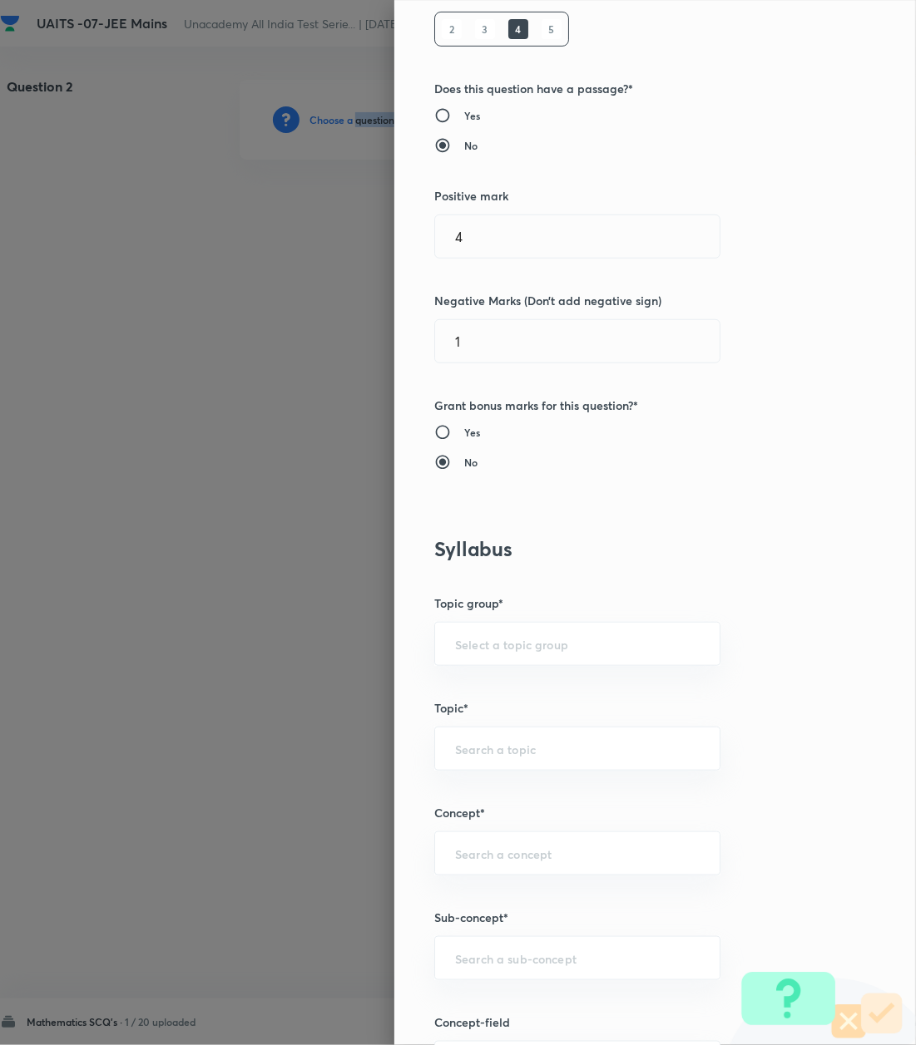
scroll to position [665, 0]
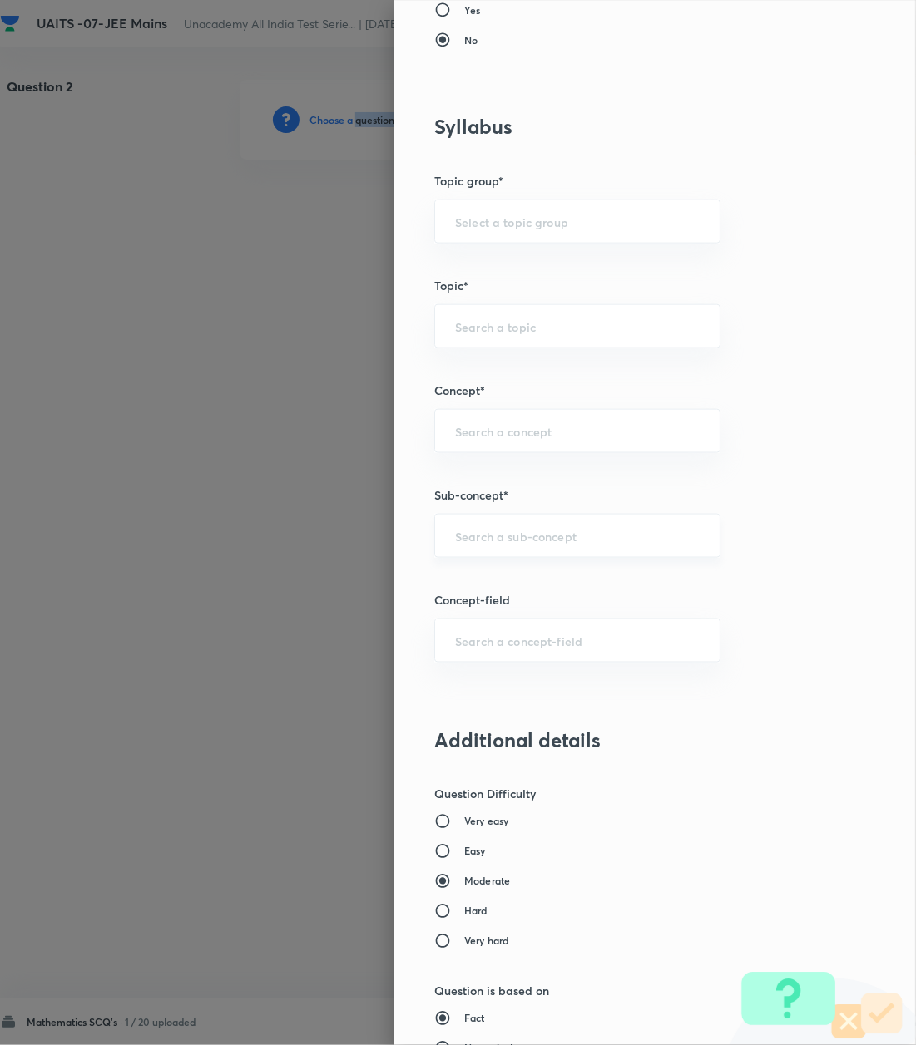
click at [469, 547] on div "​" at bounding box center [577, 536] width 286 height 44
paste input "Logarithm"
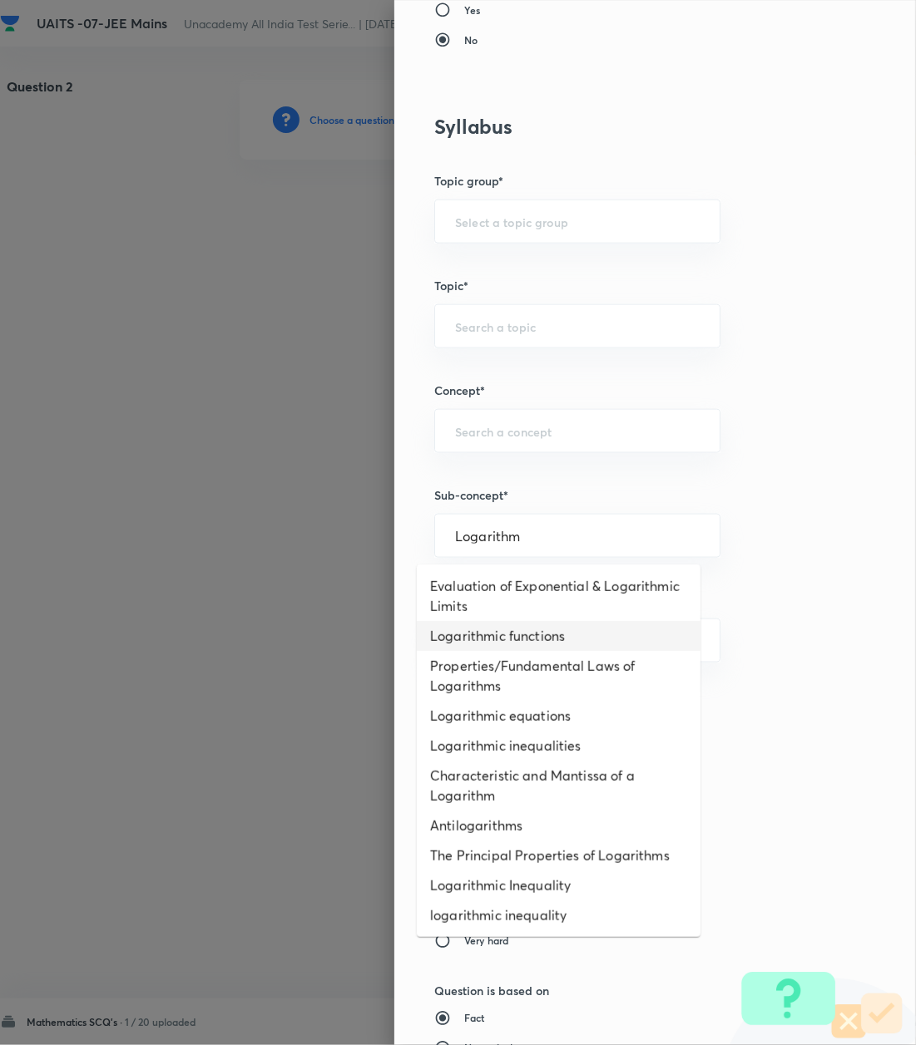
click at [480, 635] on li "Logarithmic functions" at bounding box center [559, 636] width 284 height 30
type input "Logarithmic functions"
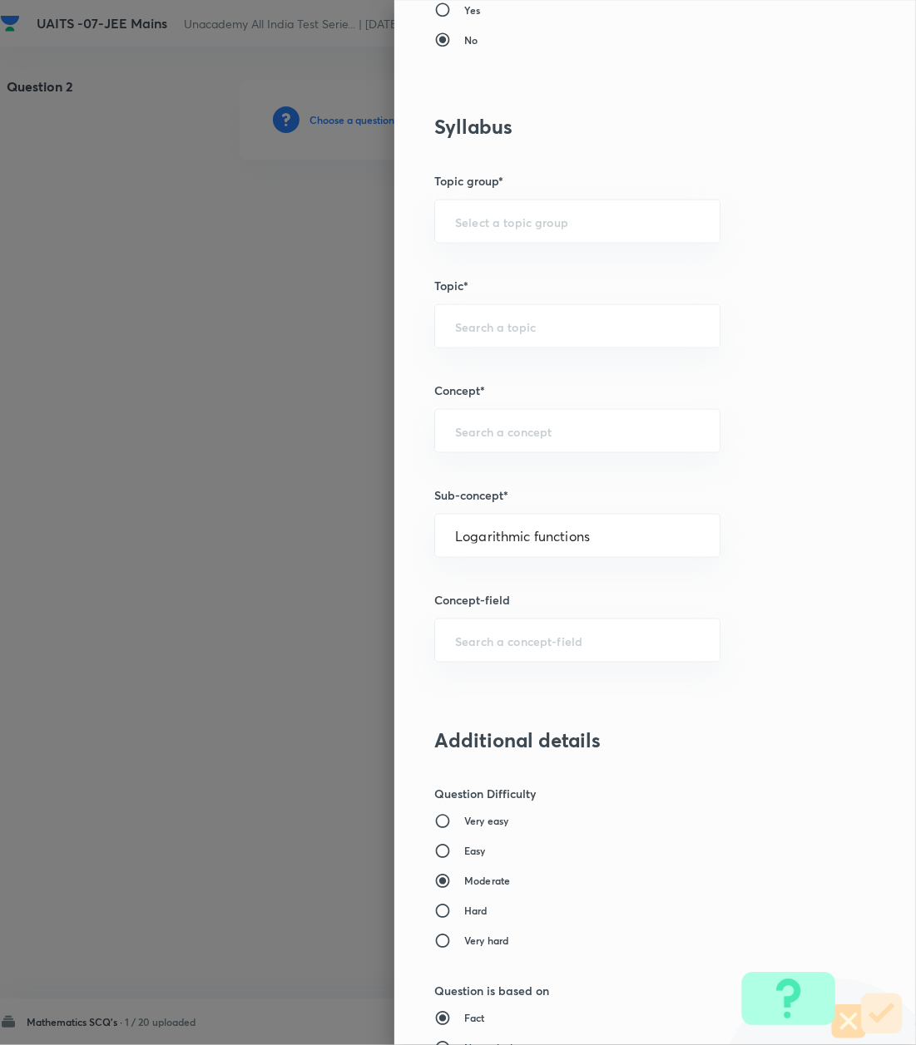
type input "Mathematics"
type input "Algebra"
type input "Logarithm & its Applications"
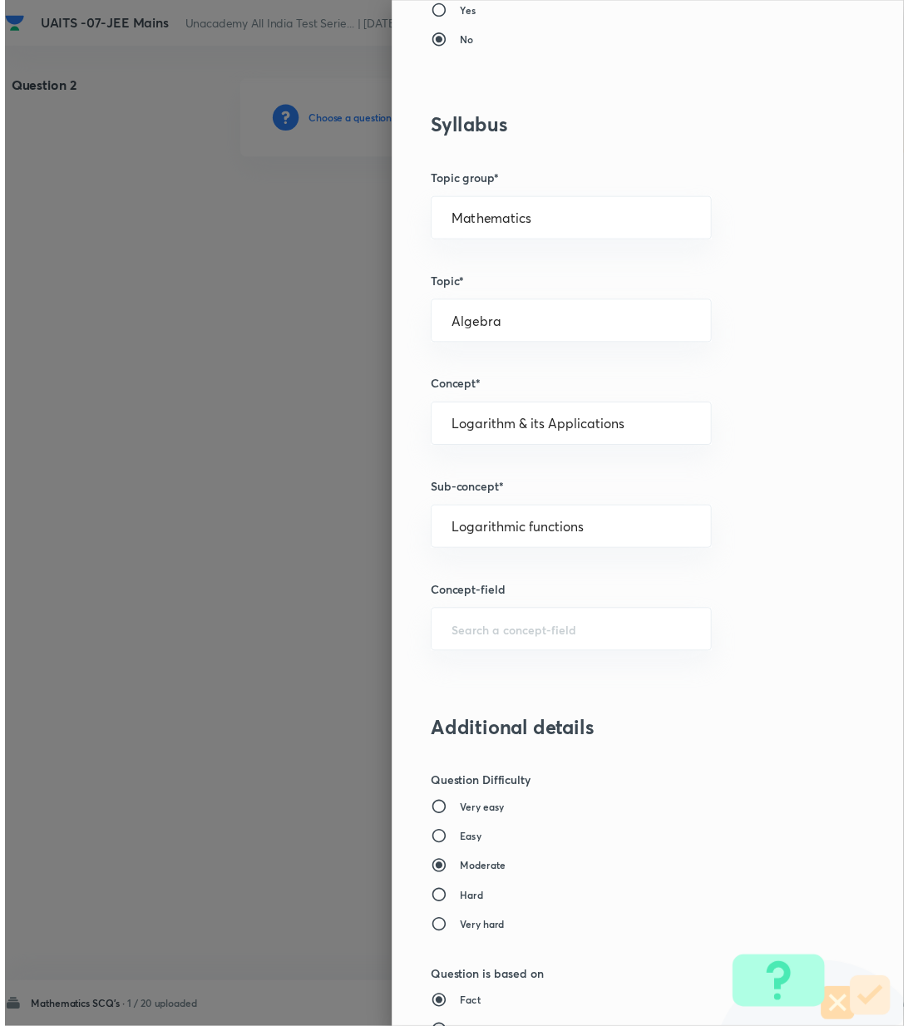
scroll to position [1274, 0]
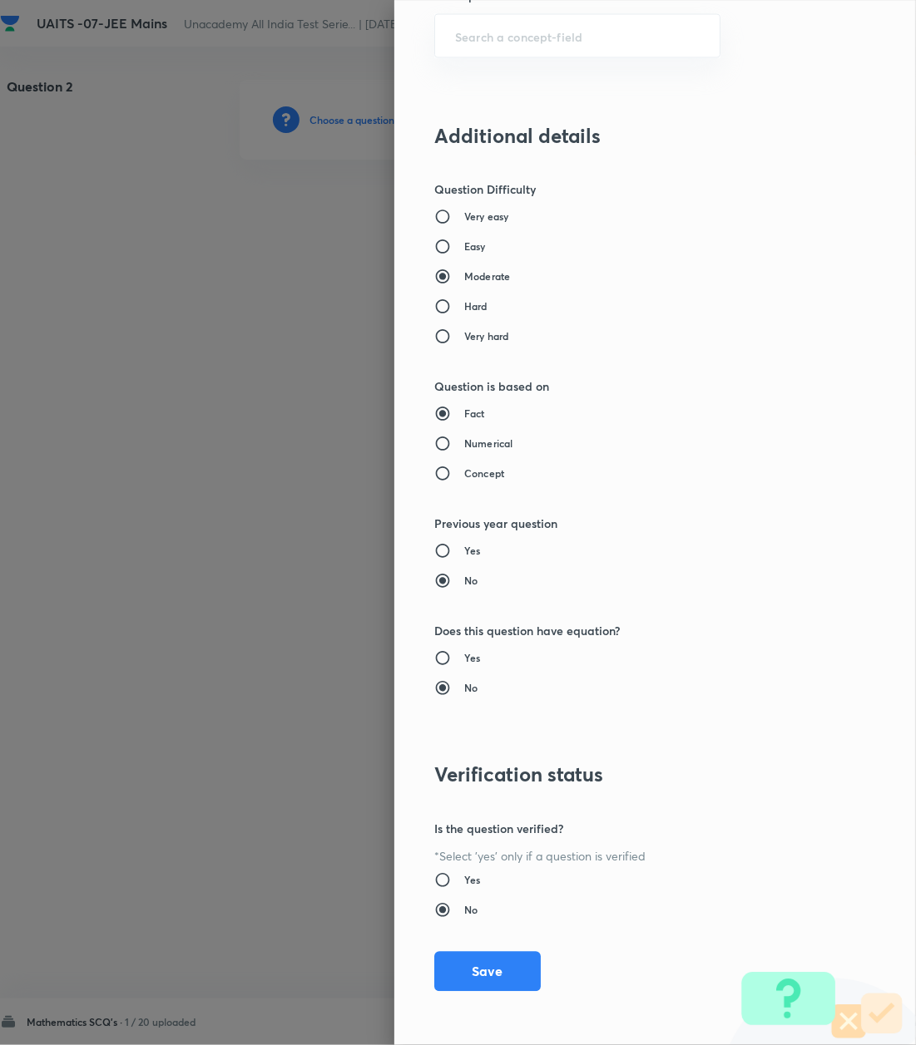
drag, startPoint x: 496, startPoint y: 969, endPoint x: 440, endPoint y: 886, distance: 99.4
click at [494, 968] on button "Save" at bounding box center [487, 972] width 106 height 40
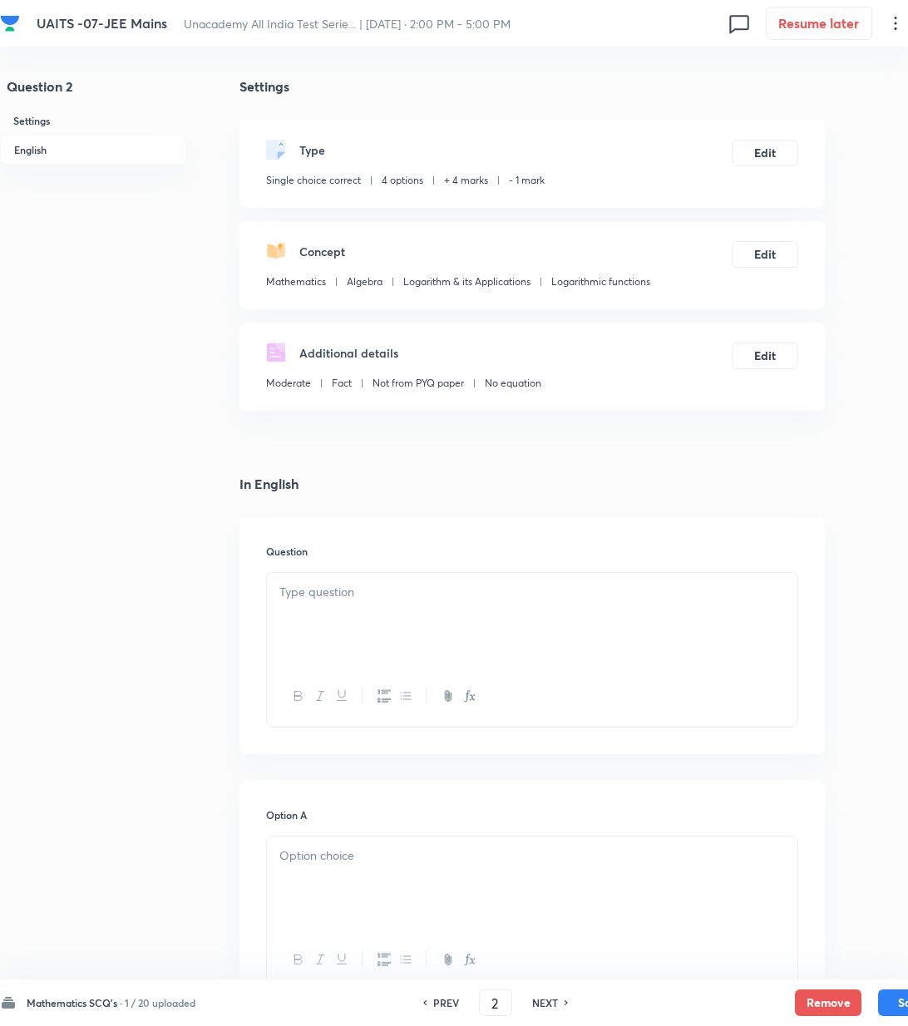
click at [303, 613] on div at bounding box center [532, 619] width 531 height 93
click at [429, 607] on div at bounding box center [532, 619] width 531 height 93
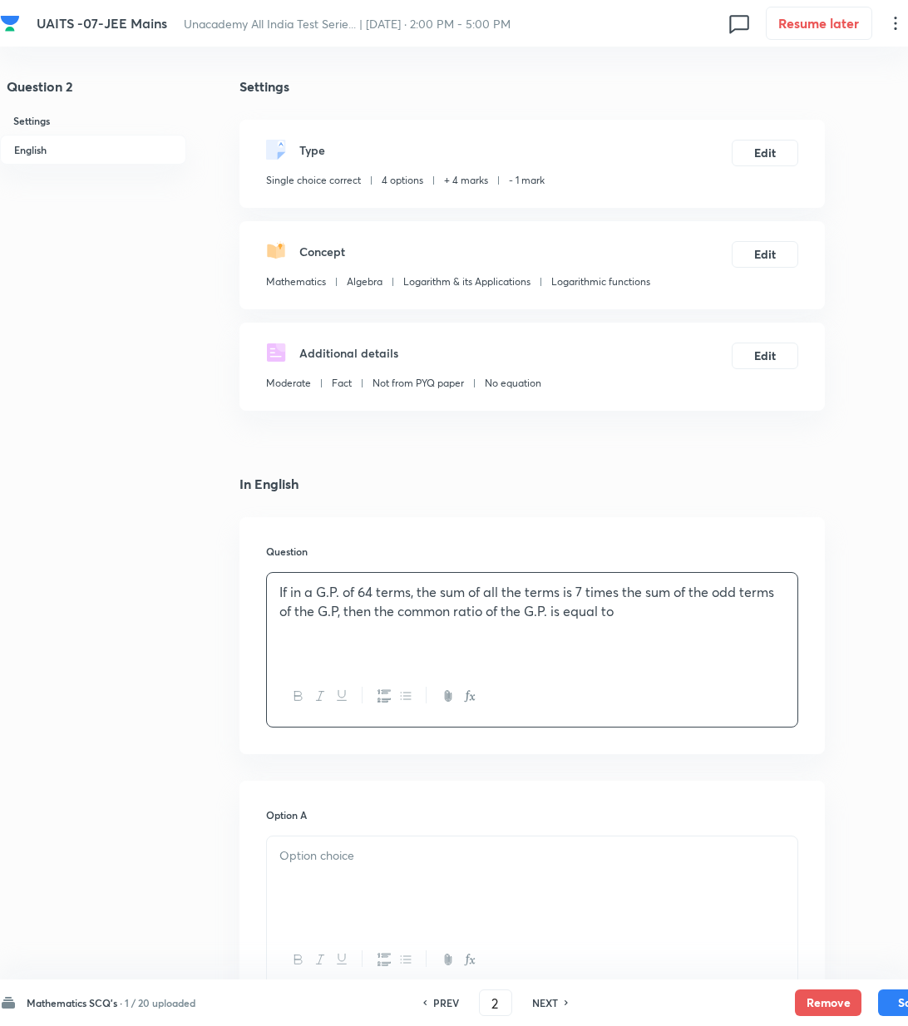
click at [326, 876] on div at bounding box center [532, 883] width 531 height 93
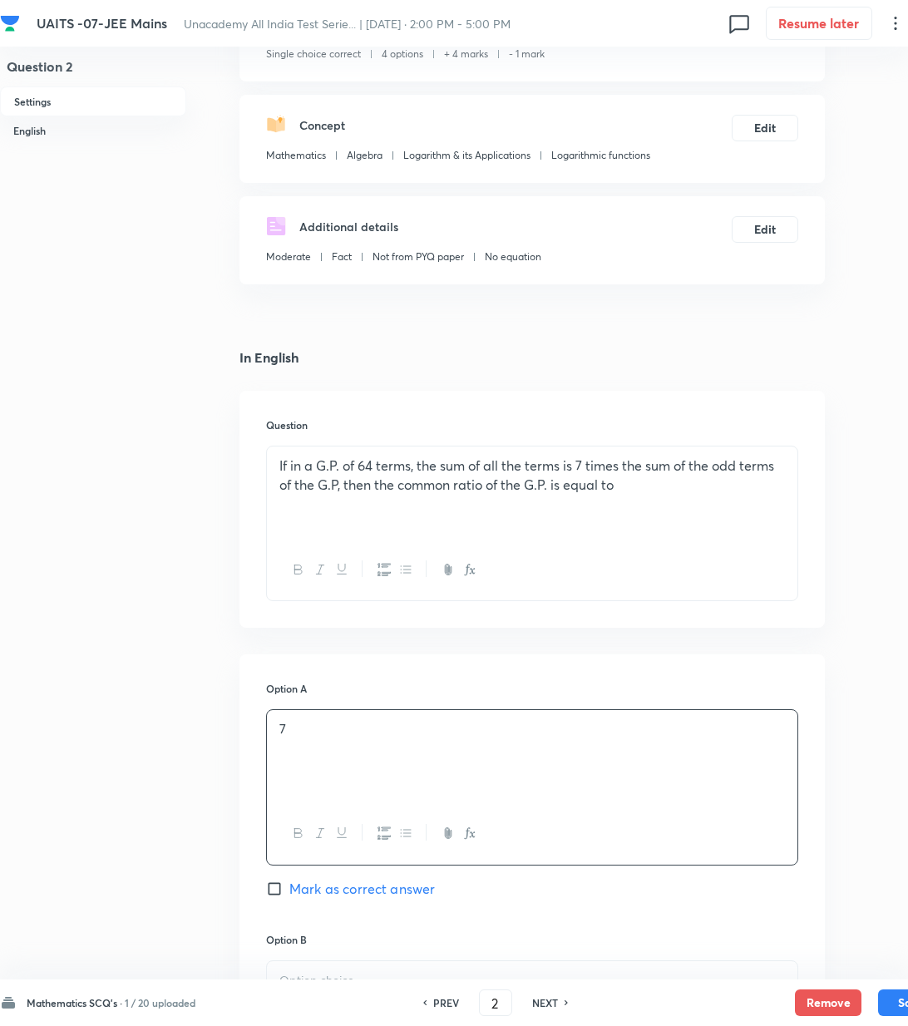
scroll to position [333, 0]
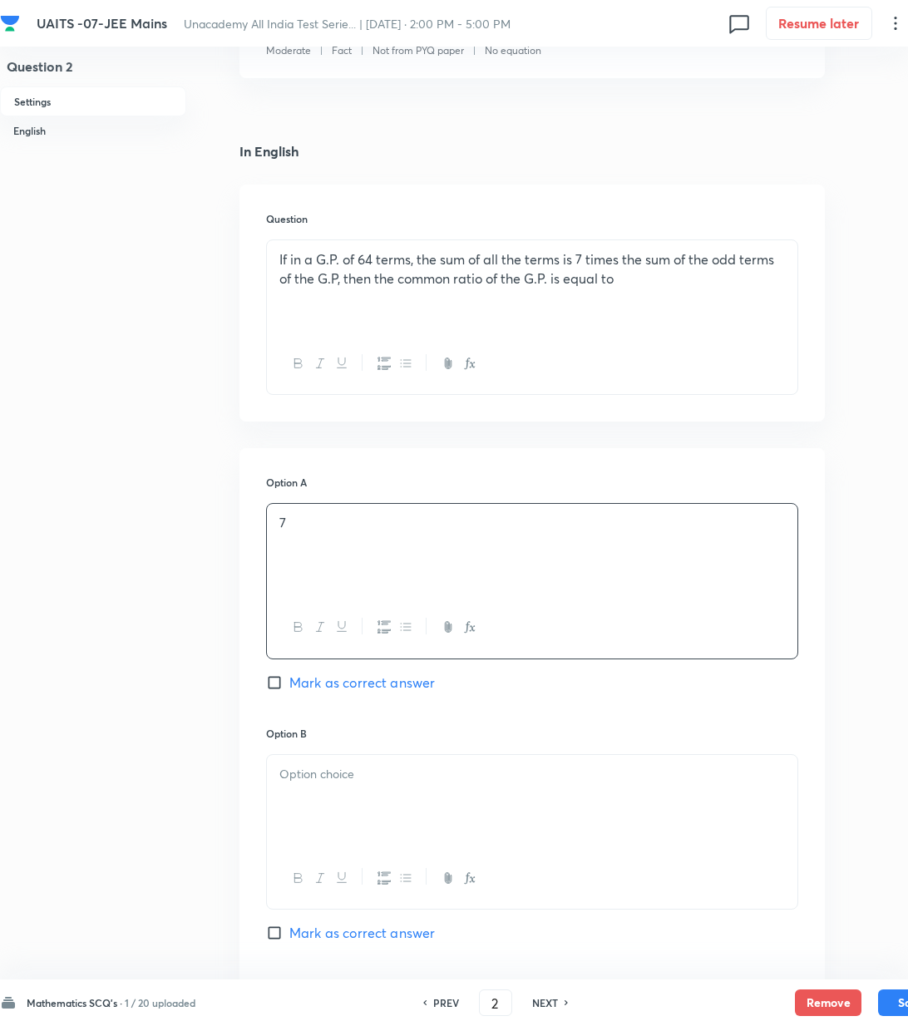
click at [306, 788] on div at bounding box center [532, 801] width 531 height 93
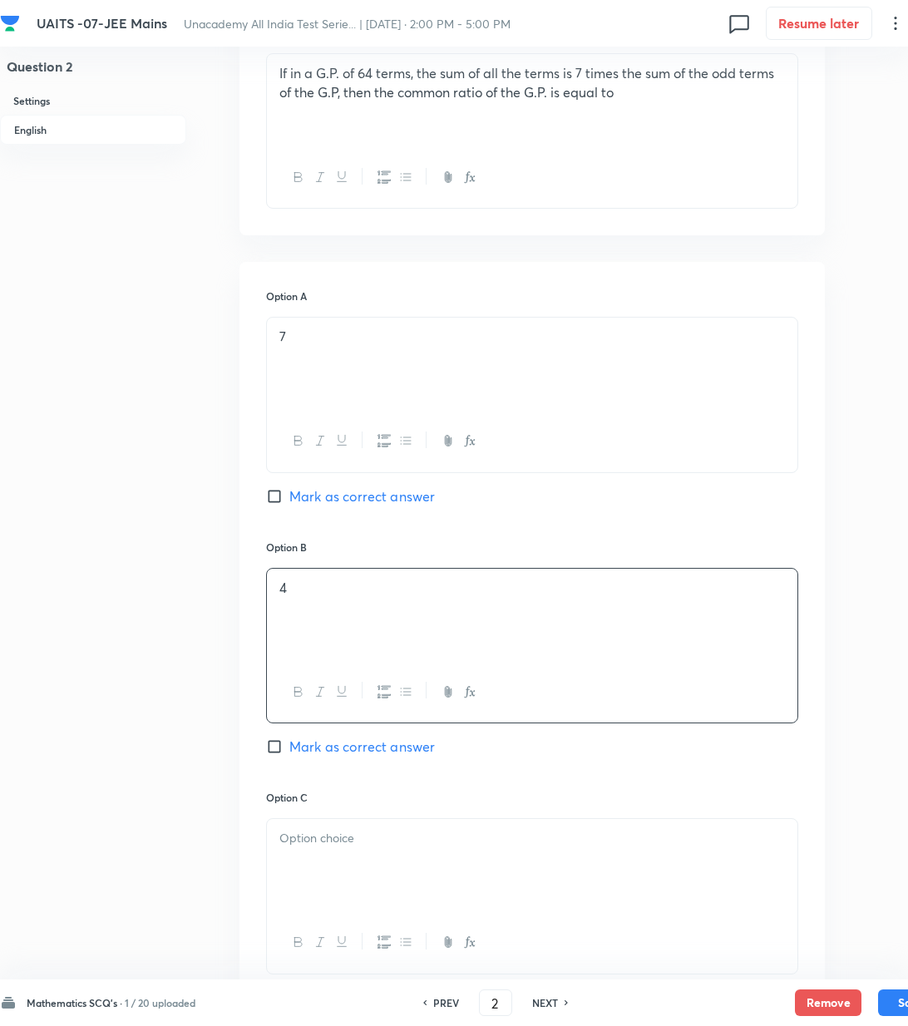
scroll to position [554, 0]
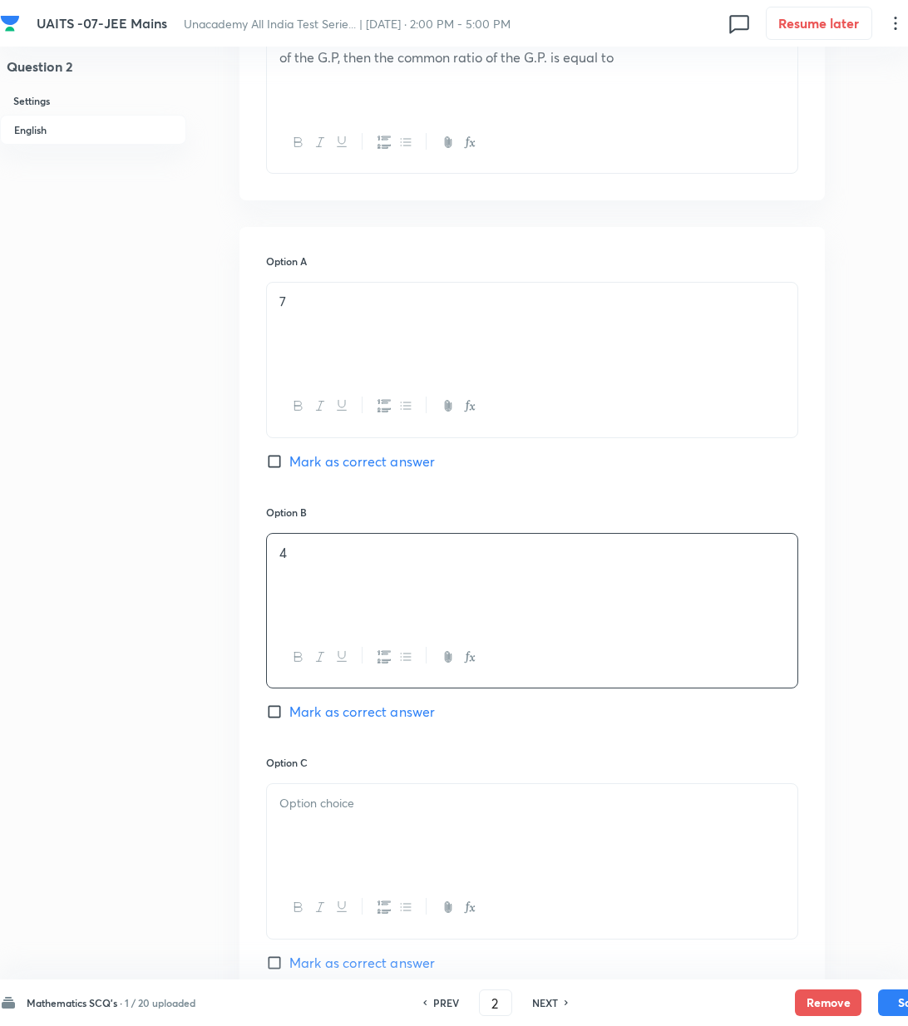
click at [347, 832] on div at bounding box center [532, 830] width 531 height 93
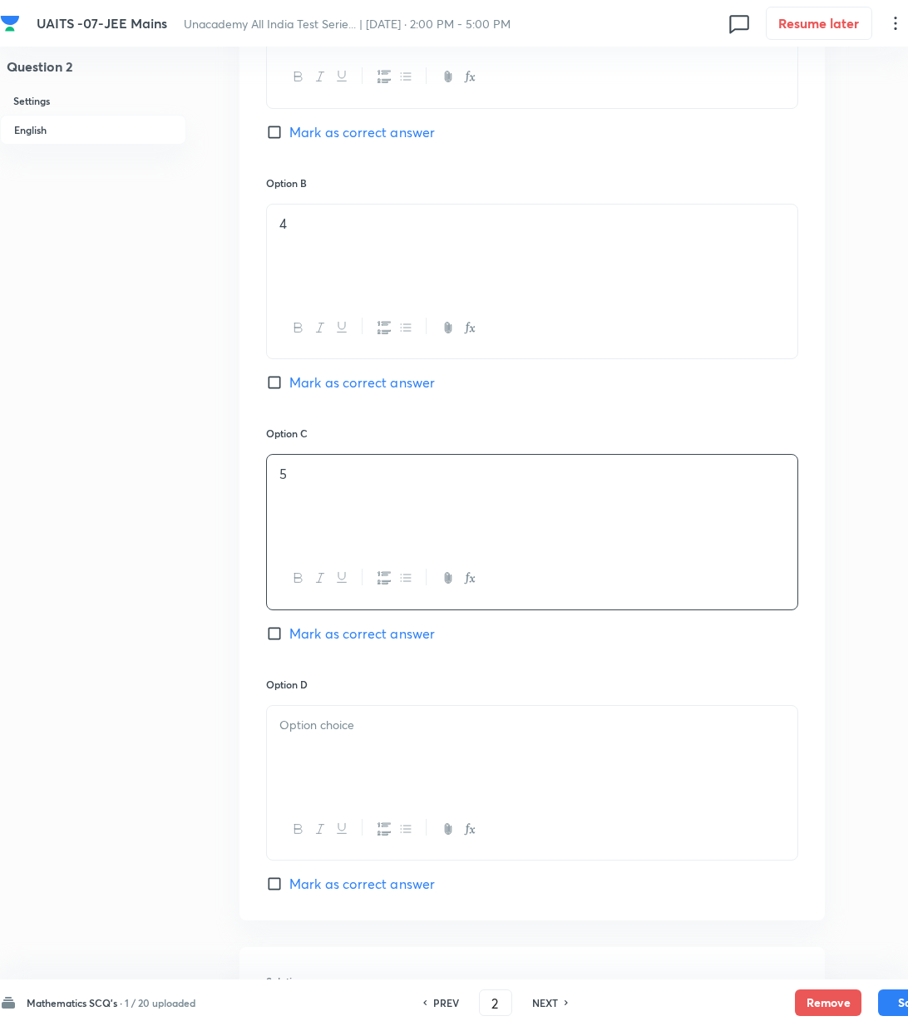
scroll to position [886, 0]
click at [320, 750] on div at bounding box center [532, 749] width 531 height 93
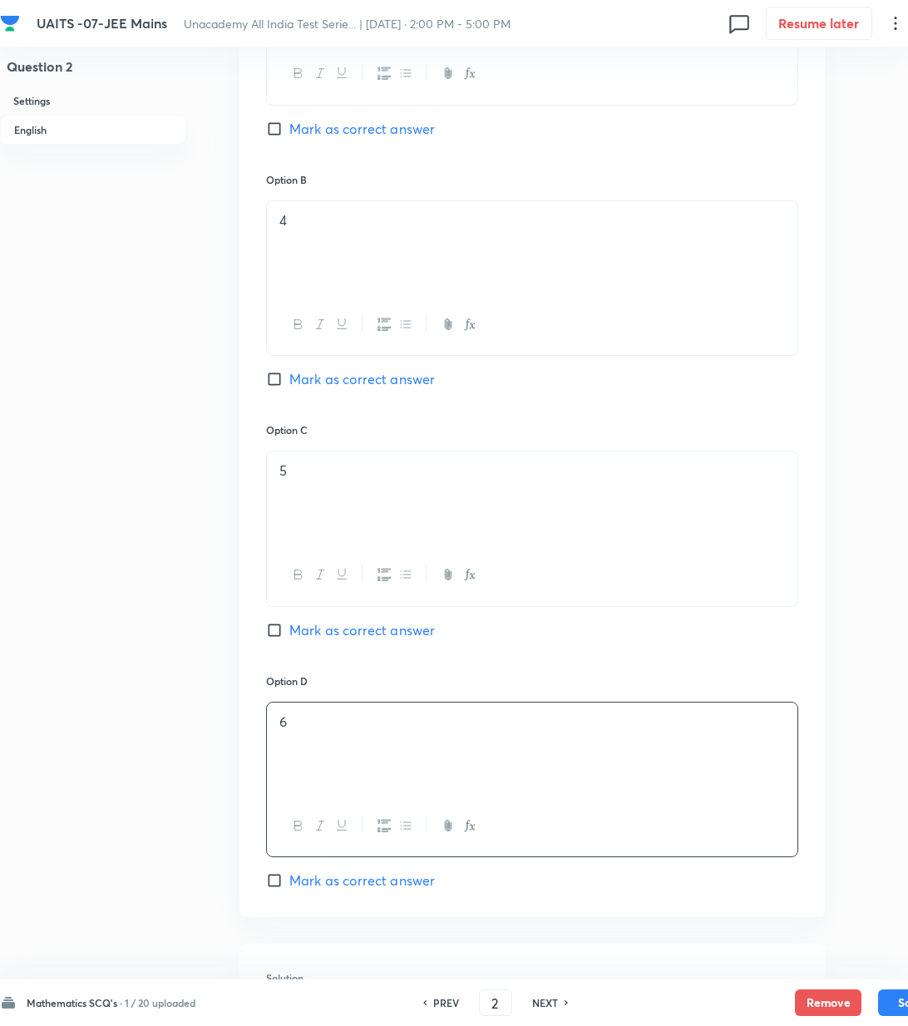
click at [349, 891] on span "Mark as correct answer" at bounding box center [362, 881] width 146 height 20
click at [289, 889] on input "Mark as correct answer" at bounding box center [277, 880] width 23 height 17
checkbox input "true"
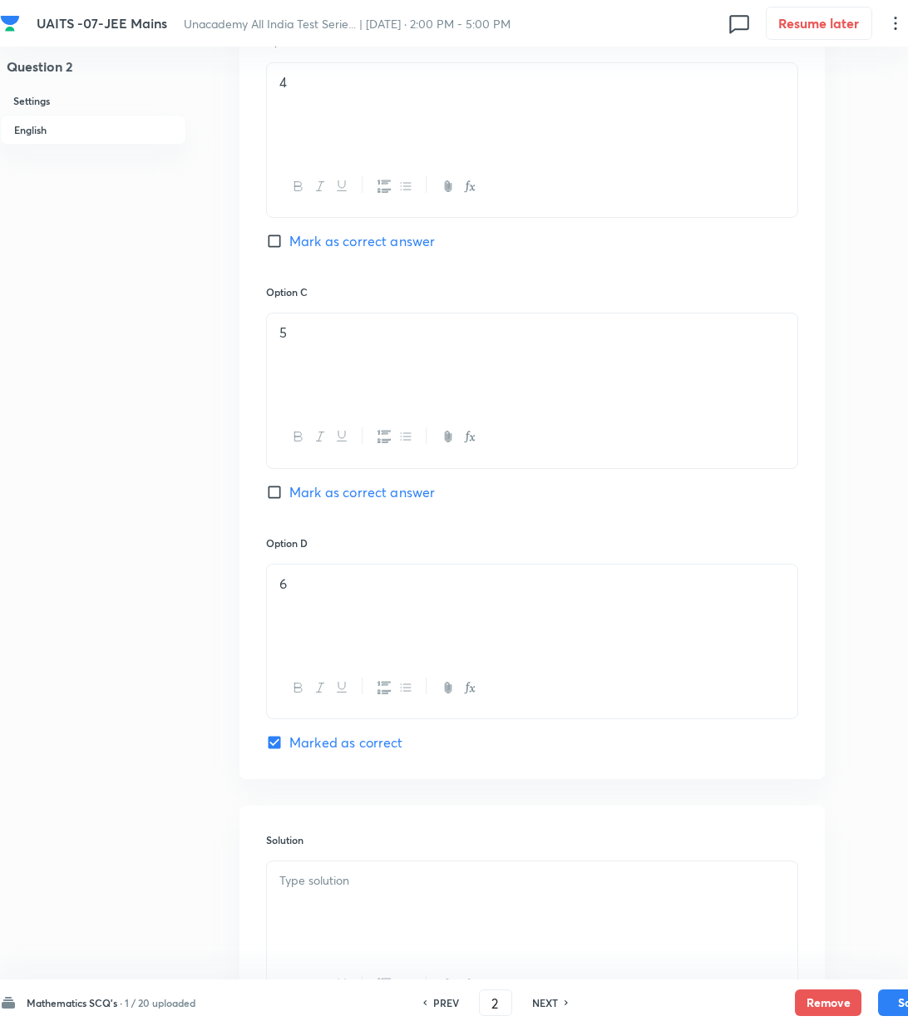
scroll to position [1192, 0]
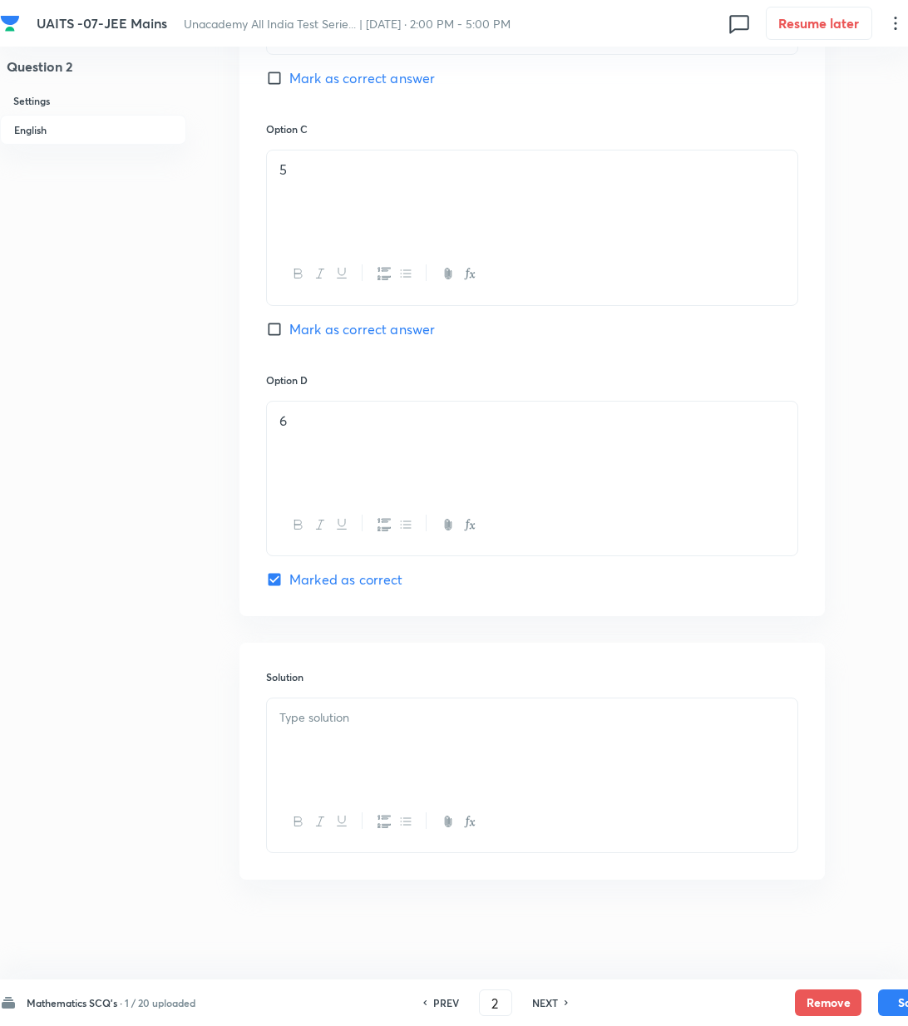
click at [348, 745] on div at bounding box center [532, 745] width 531 height 93
click at [366, 719] on p at bounding box center [532, 718] width 506 height 19
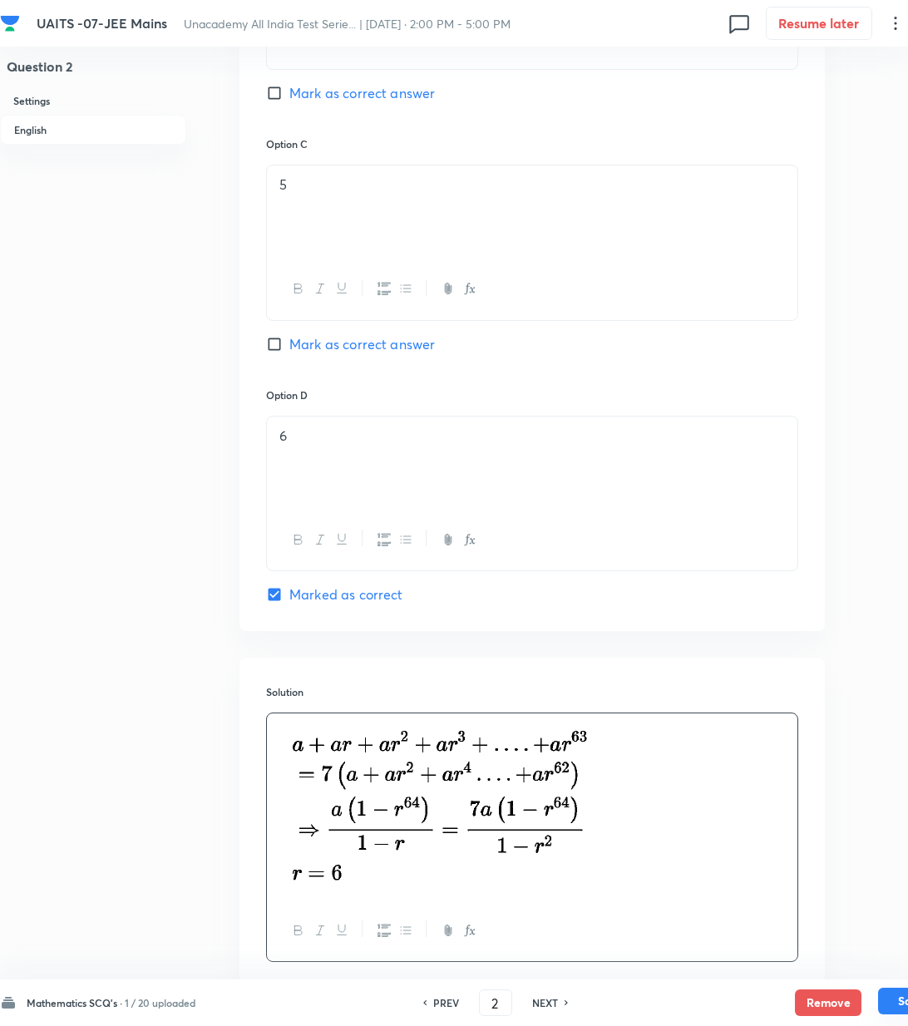
click at [896, 1008] on button "Save" at bounding box center [911, 1001] width 67 height 27
type input "3"
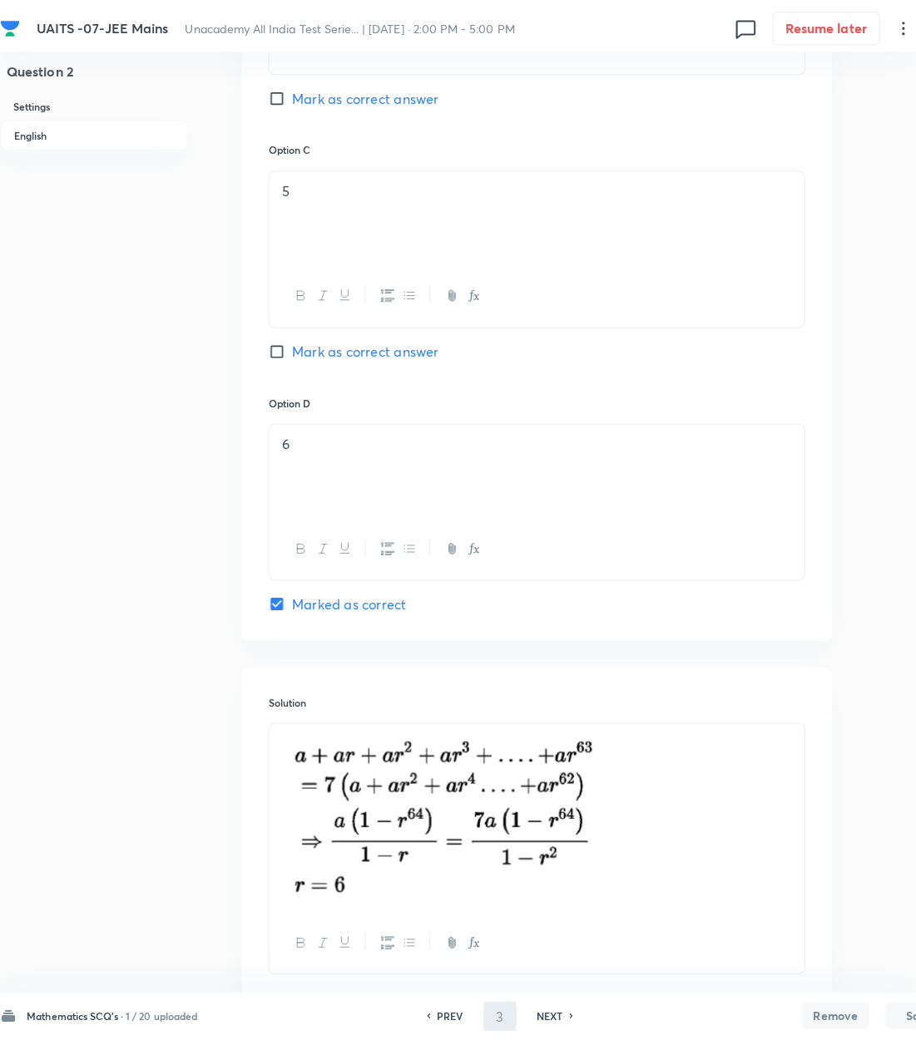
scroll to position [0, 0]
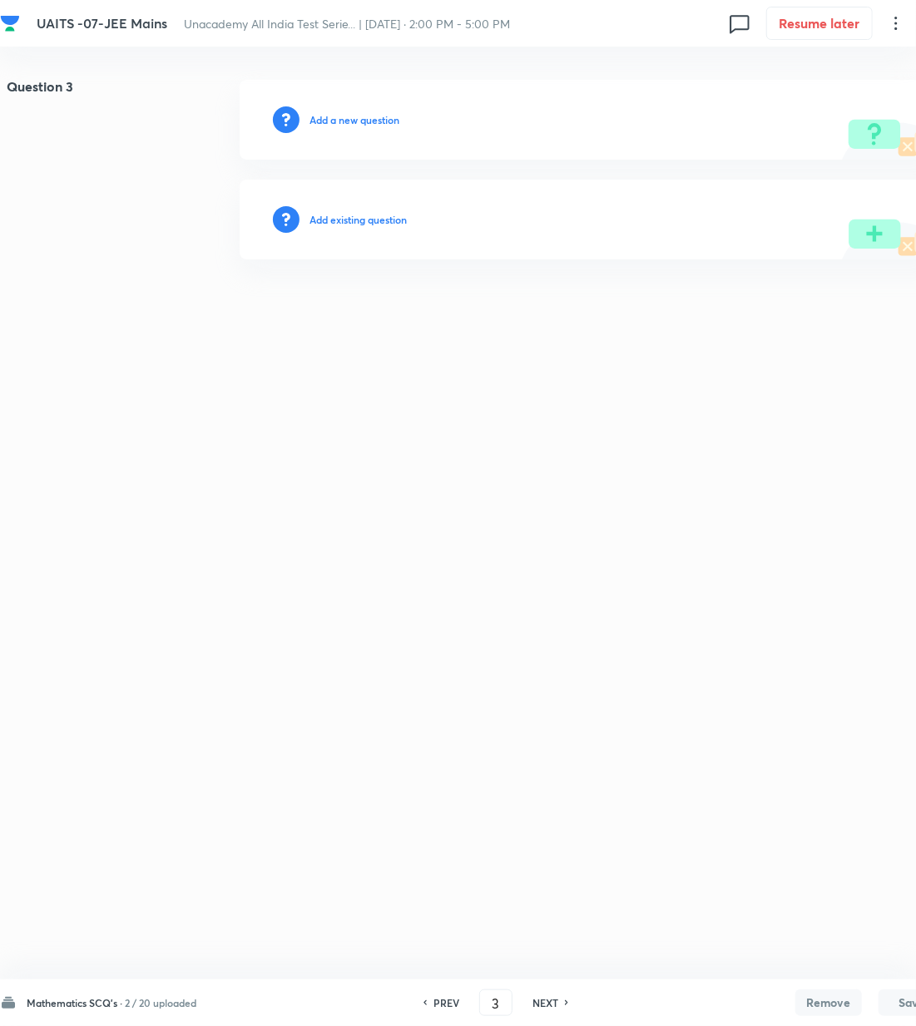
click at [358, 121] on h6 "Add a new question" at bounding box center [354, 119] width 90 height 15
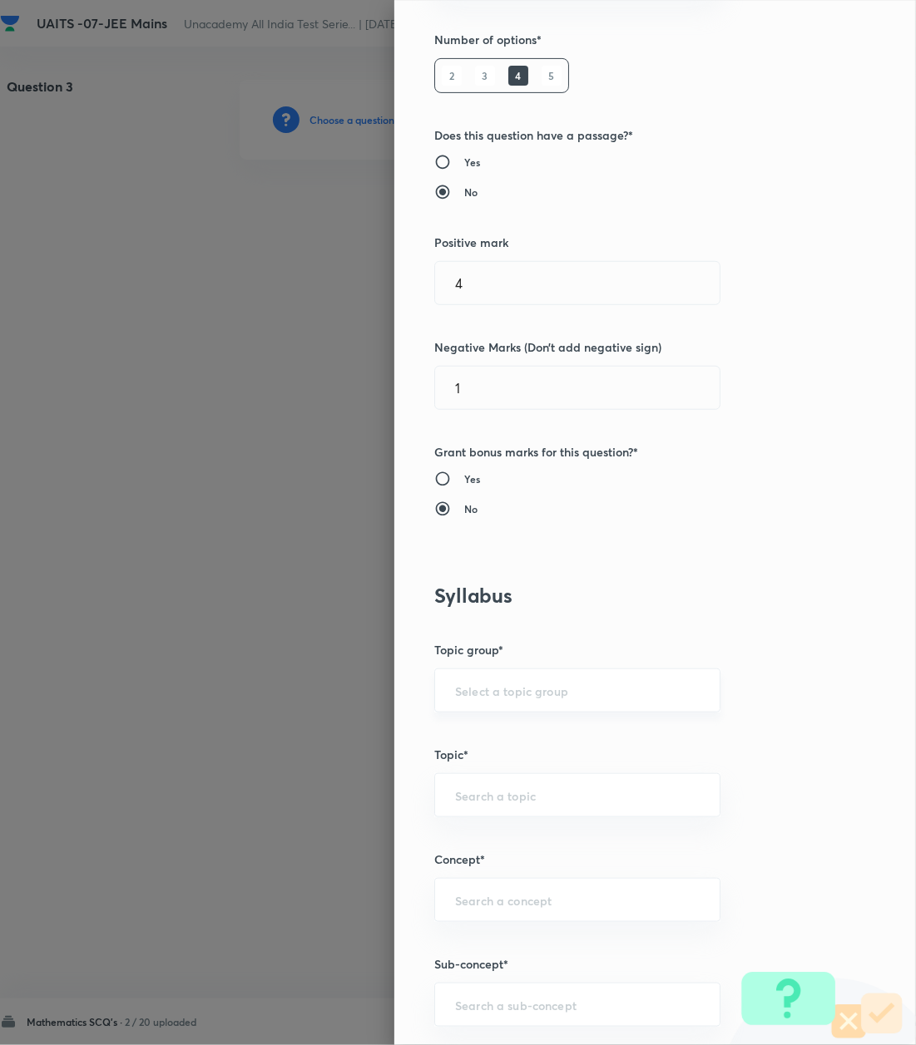
scroll to position [443, 0]
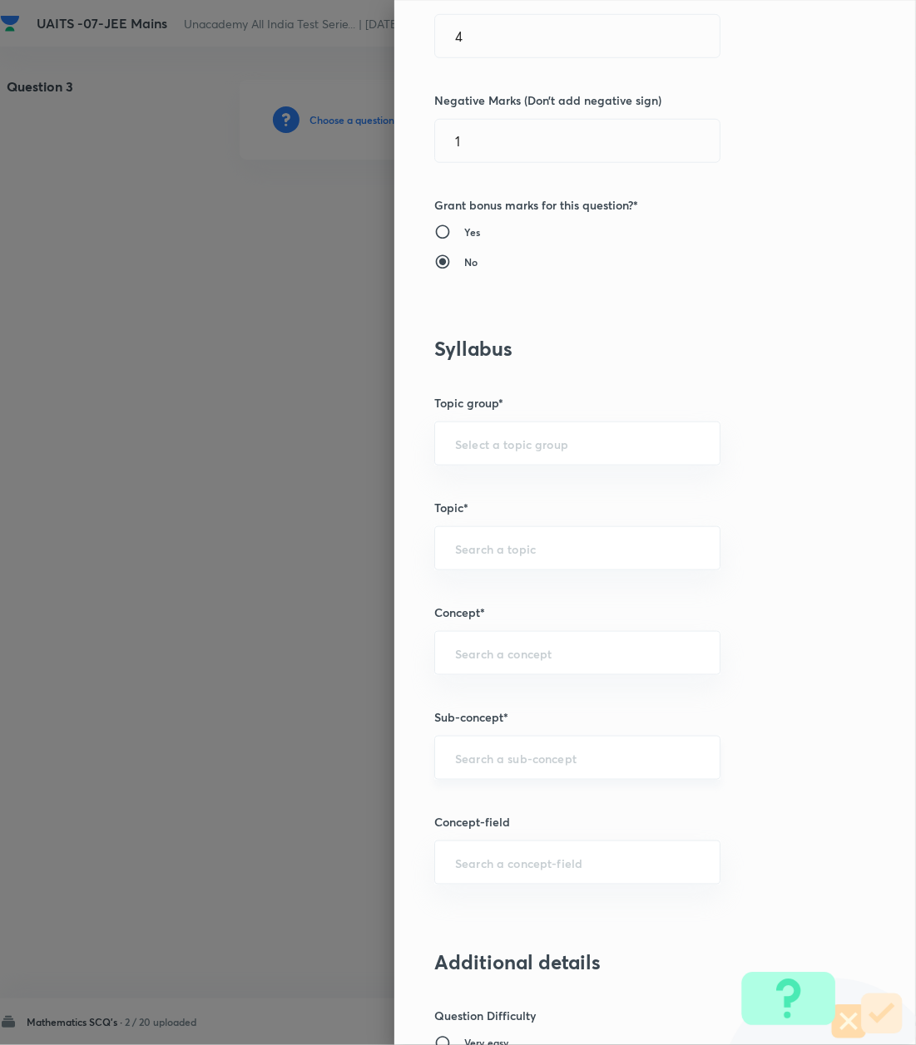
click at [533, 773] on div "​" at bounding box center [577, 758] width 286 height 44
paste input "Logarithm"
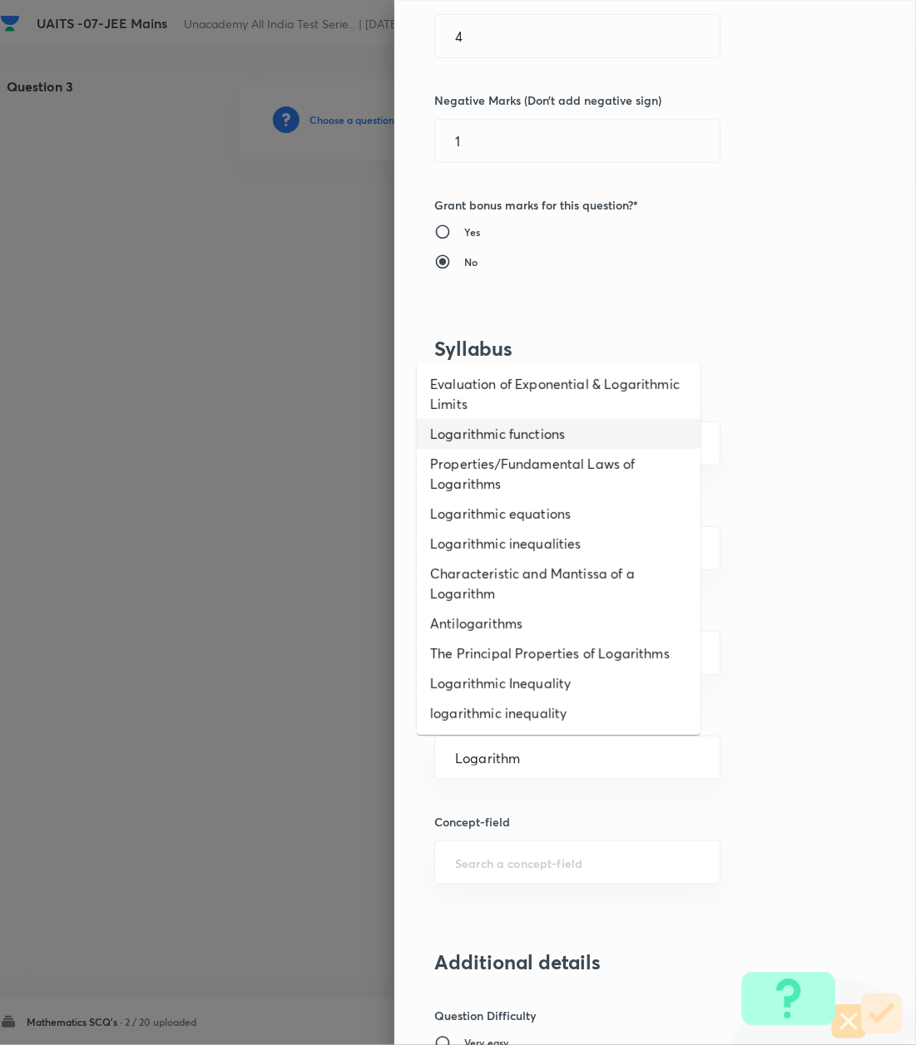
click at [451, 434] on li "Logarithmic functions" at bounding box center [559, 434] width 284 height 30
type input "Logarithmic functions"
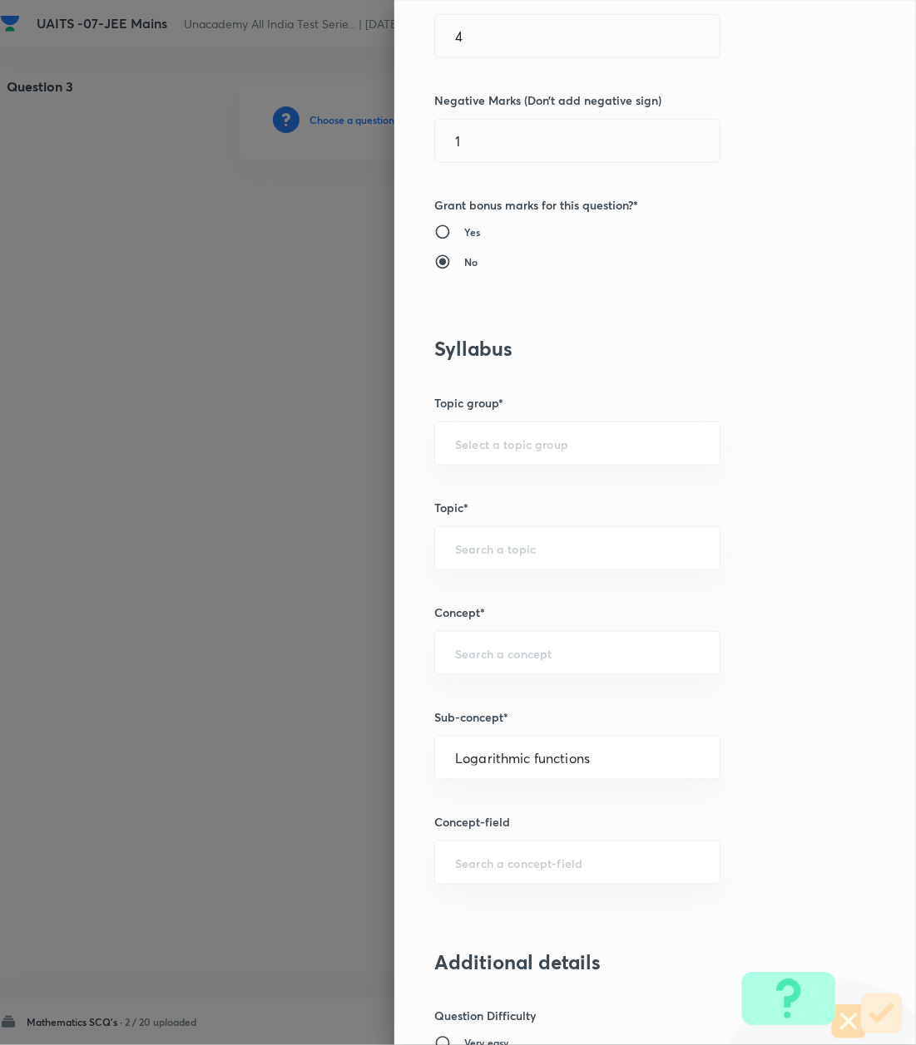
type input "Mathematics"
type input "Algebra"
type input "Logarithm & its Applications"
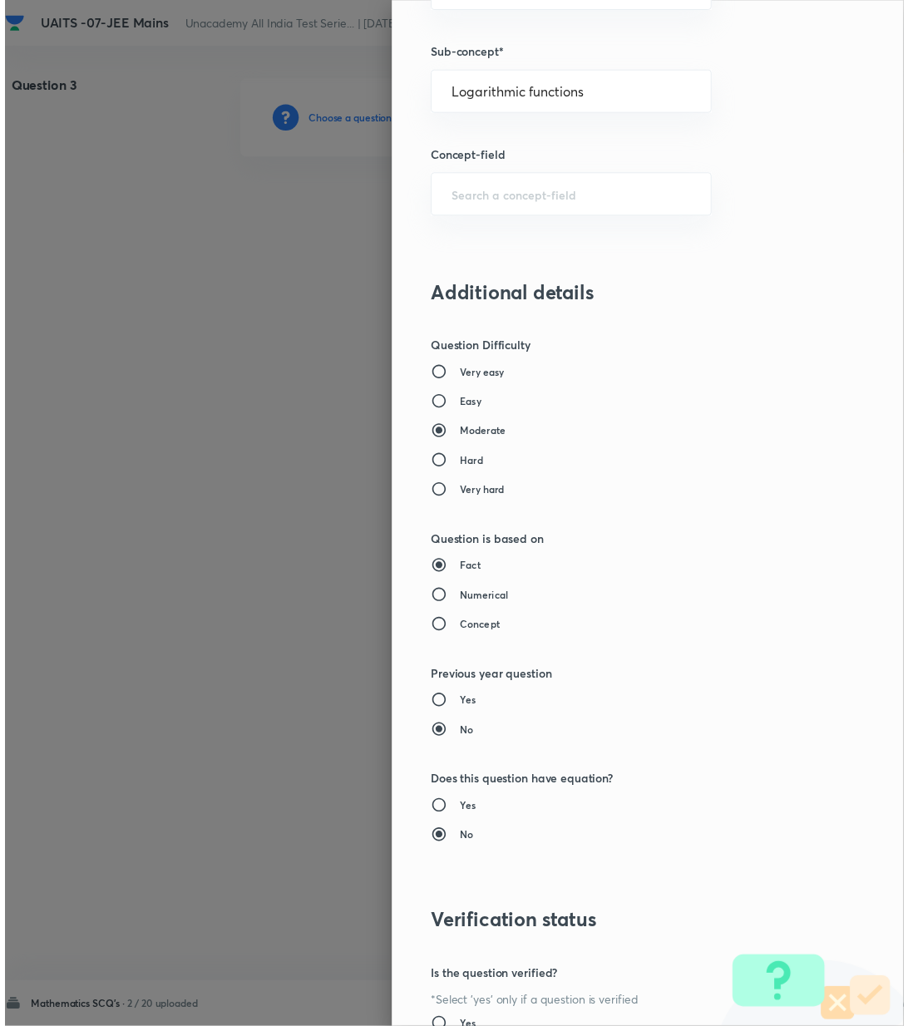
scroll to position [1274, 0]
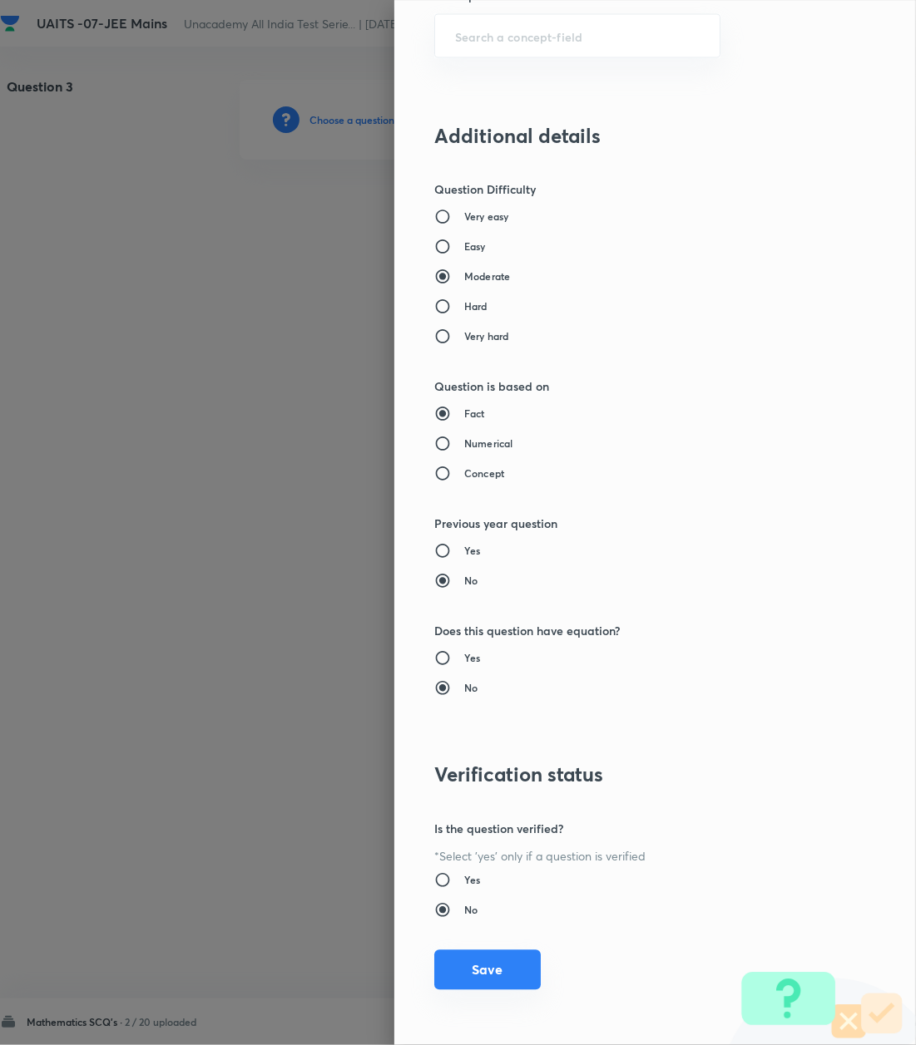
click at [472, 968] on button "Save" at bounding box center [487, 970] width 106 height 40
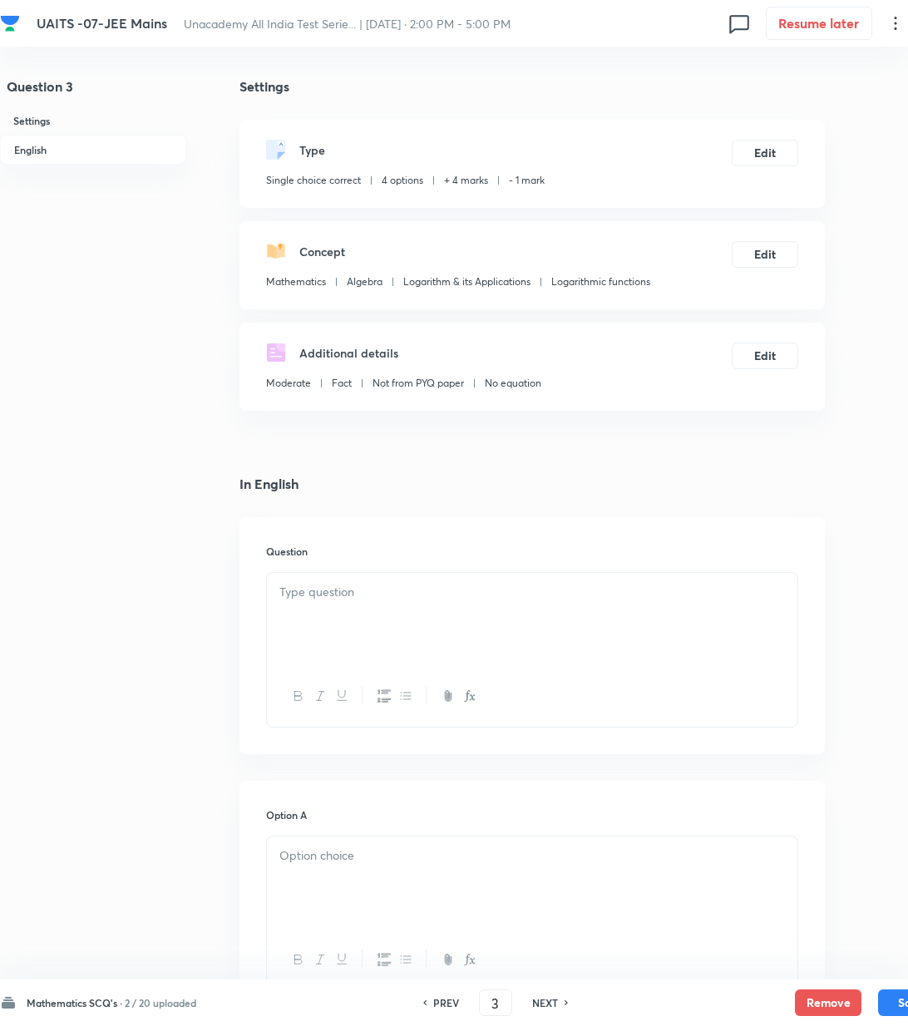
drag, startPoint x: 526, startPoint y: 788, endPoint x: 490, endPoint y: 823, distance: 50.0
click at [380, 644] on div at bounding box center [532, 619] width 531 height 93
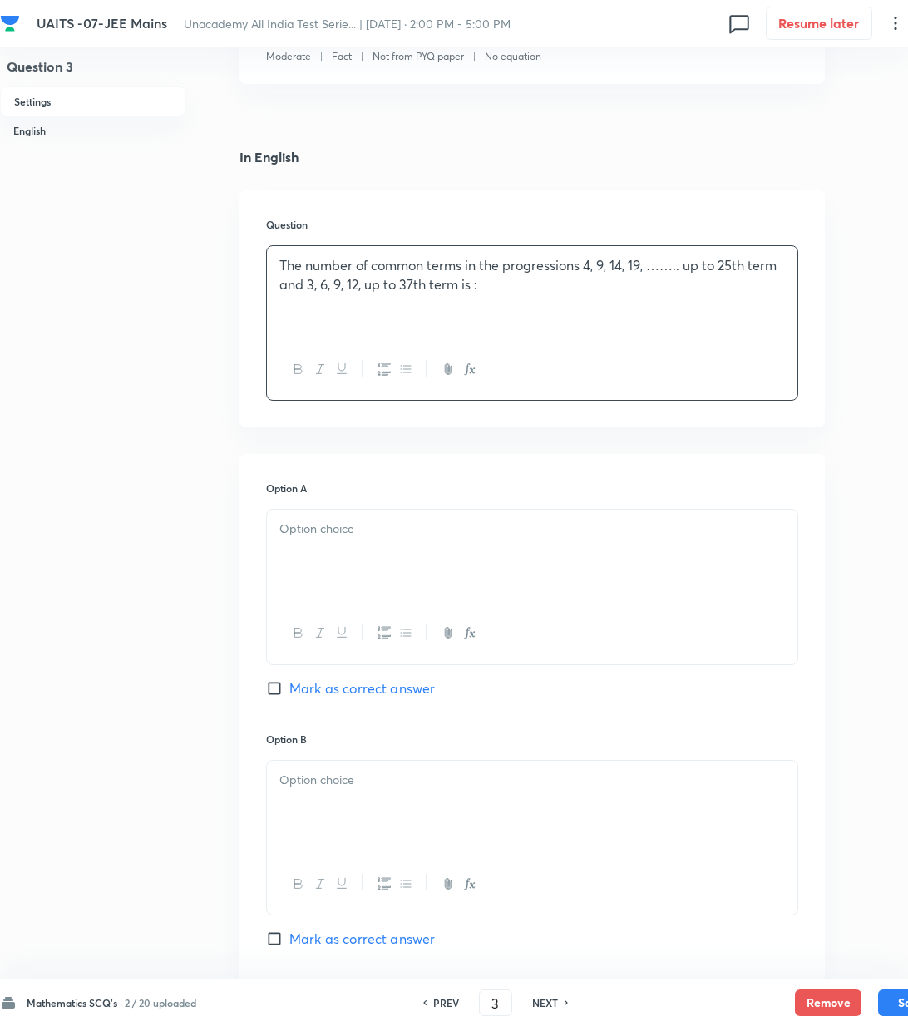
scroll to position [333, 0]
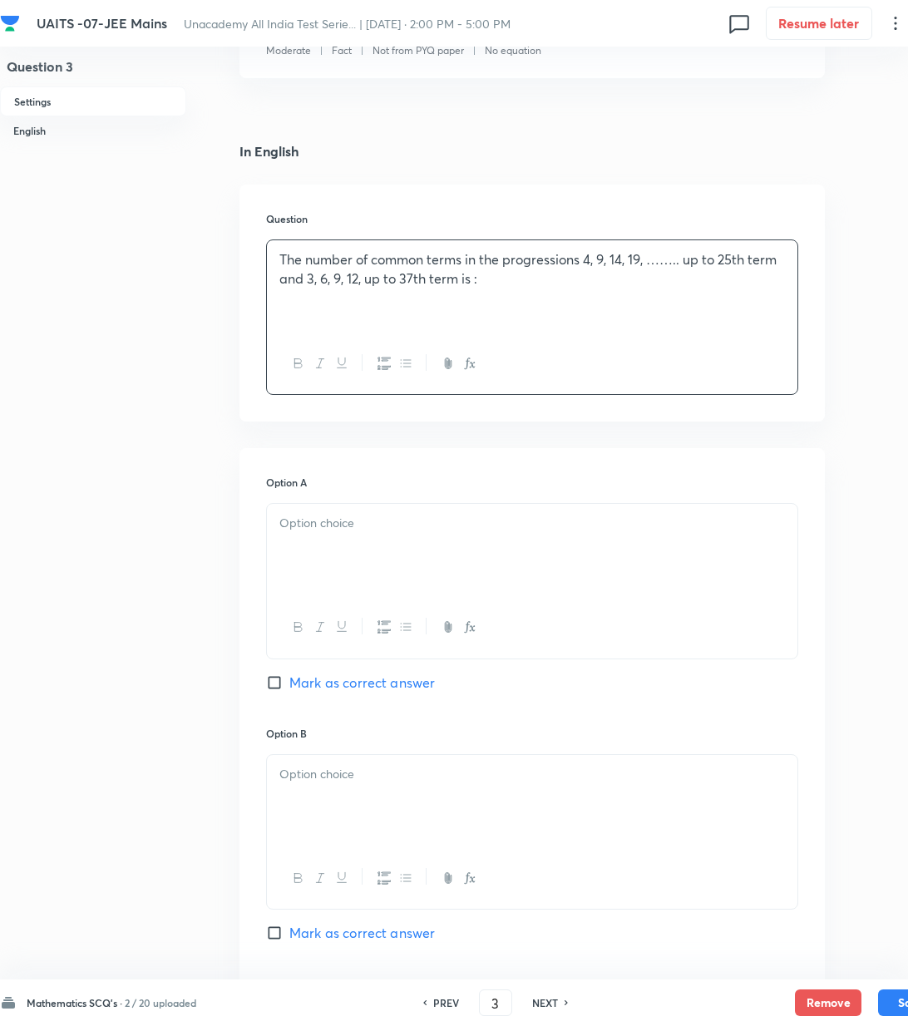
click at [331, 530] on p at bounding box center [532, 523] width 506 height 19
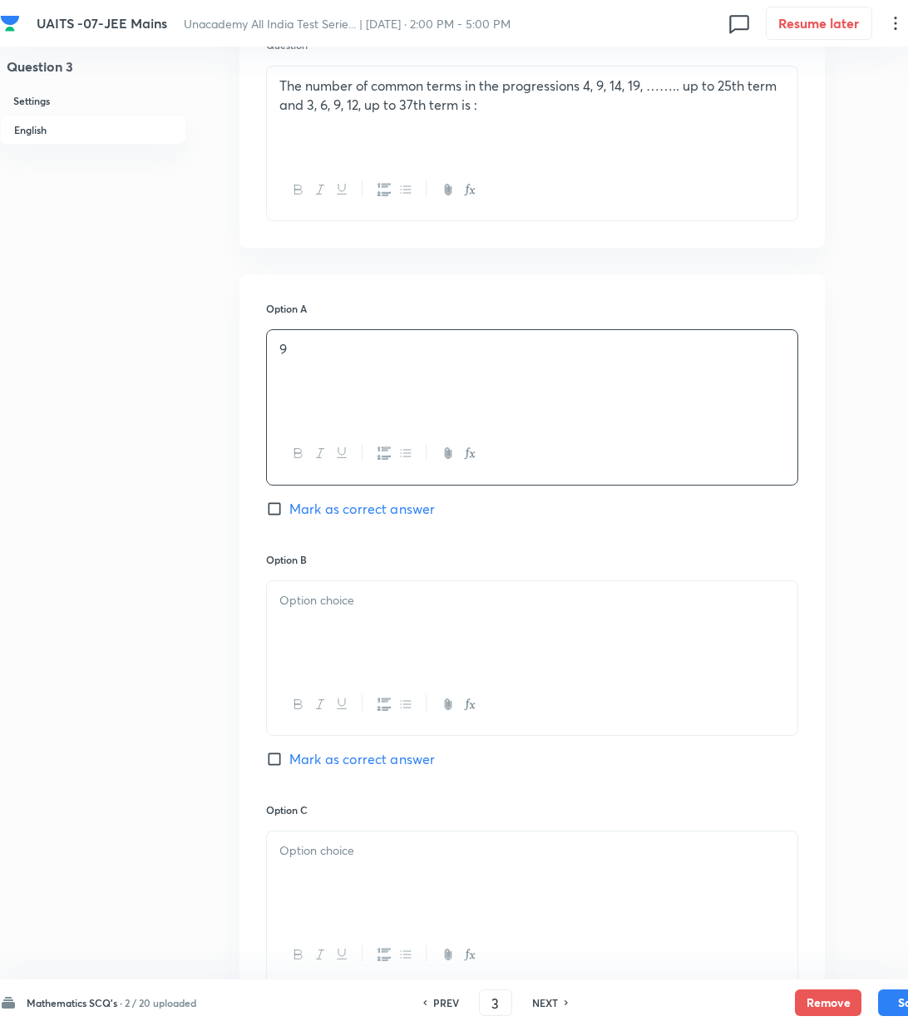
scroll to position [554, 0]
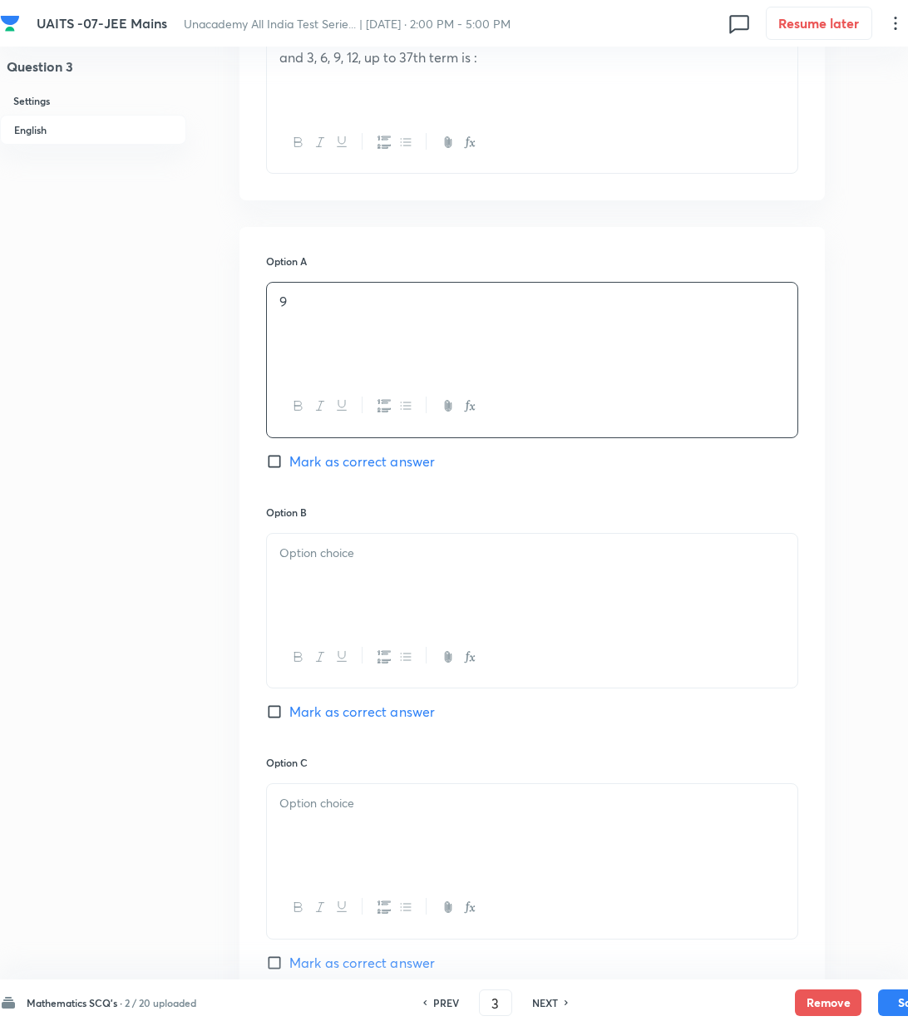
click at [304, 573] on div at bounding box center [532, 580] width 531 height 93
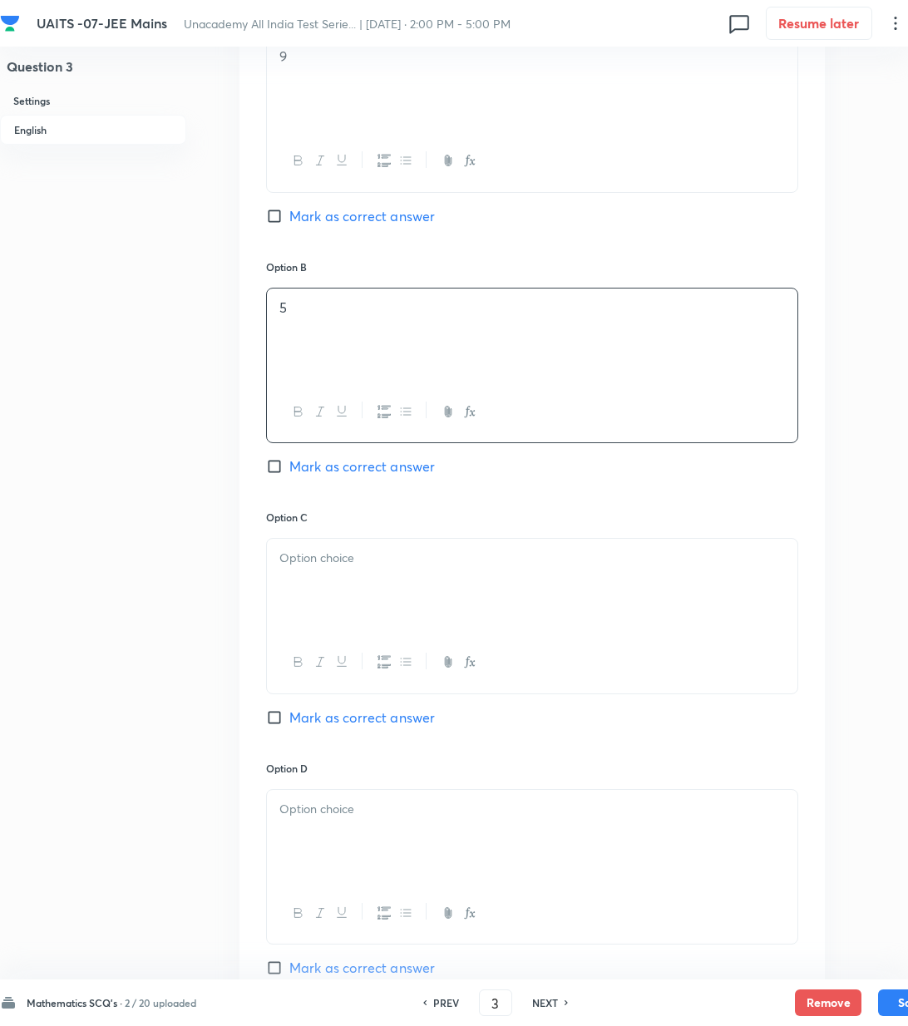
scroll to position [886, 0]
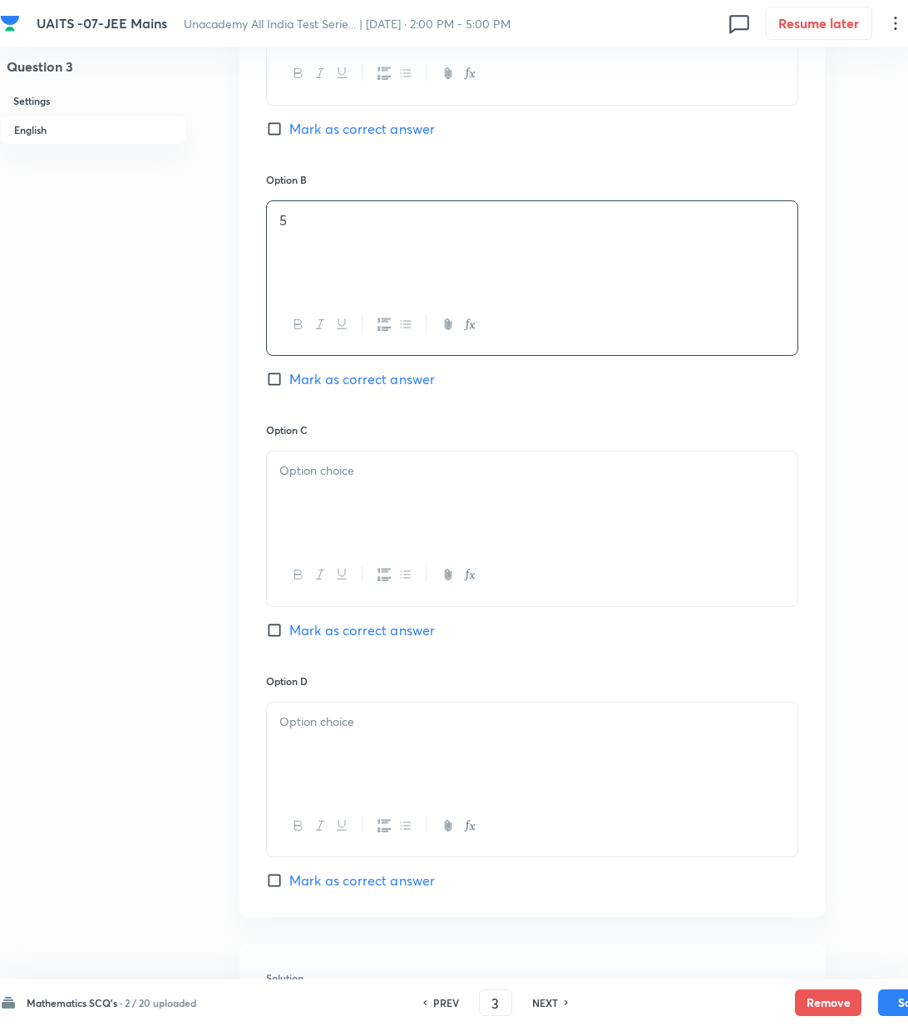
click at [316, 487] on div at bounding box center [532, 498] width 531 height 93
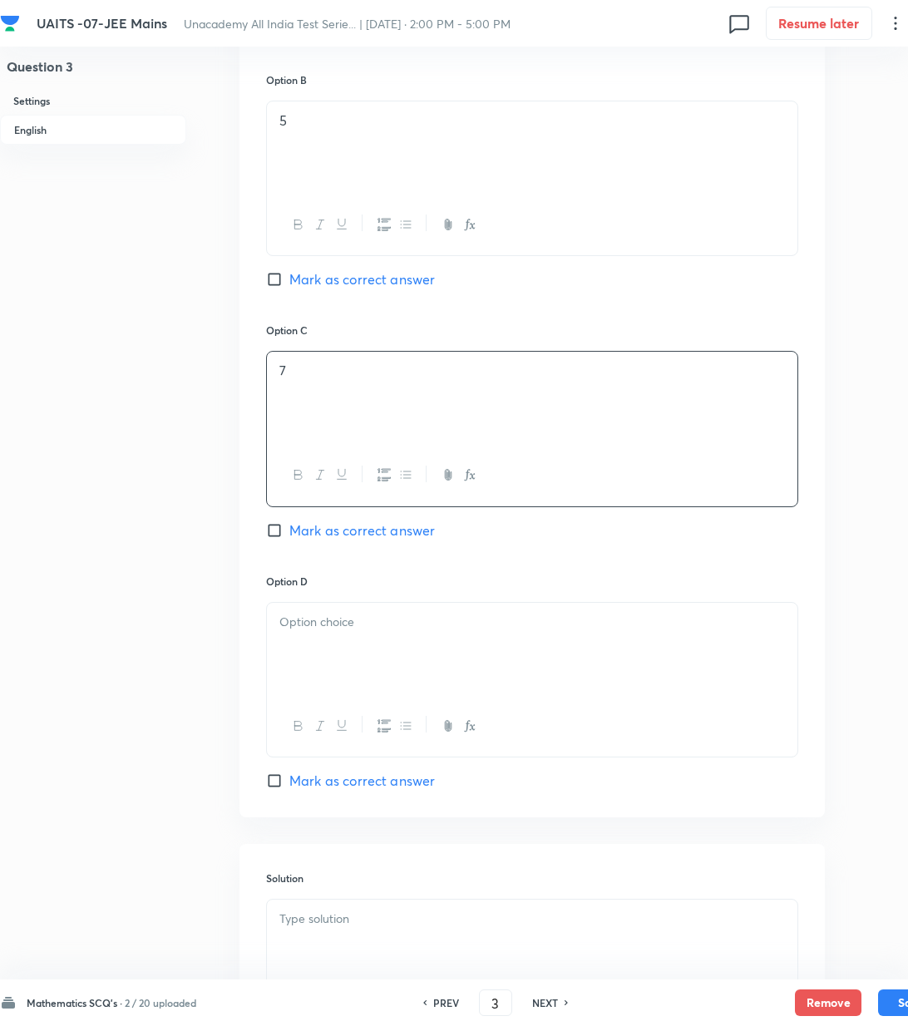
scroll to position [1108, 0]
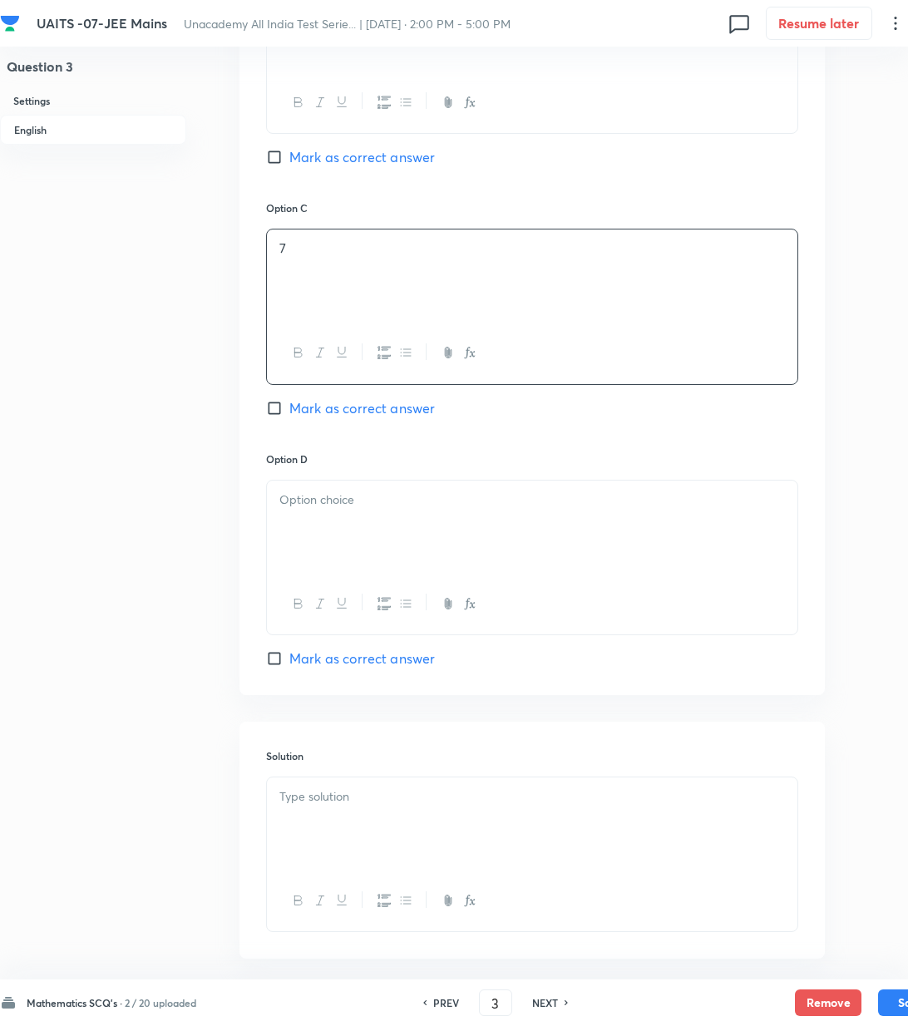
click at [347, 510] on p at bounding box center [532, 500] width 506 height 19
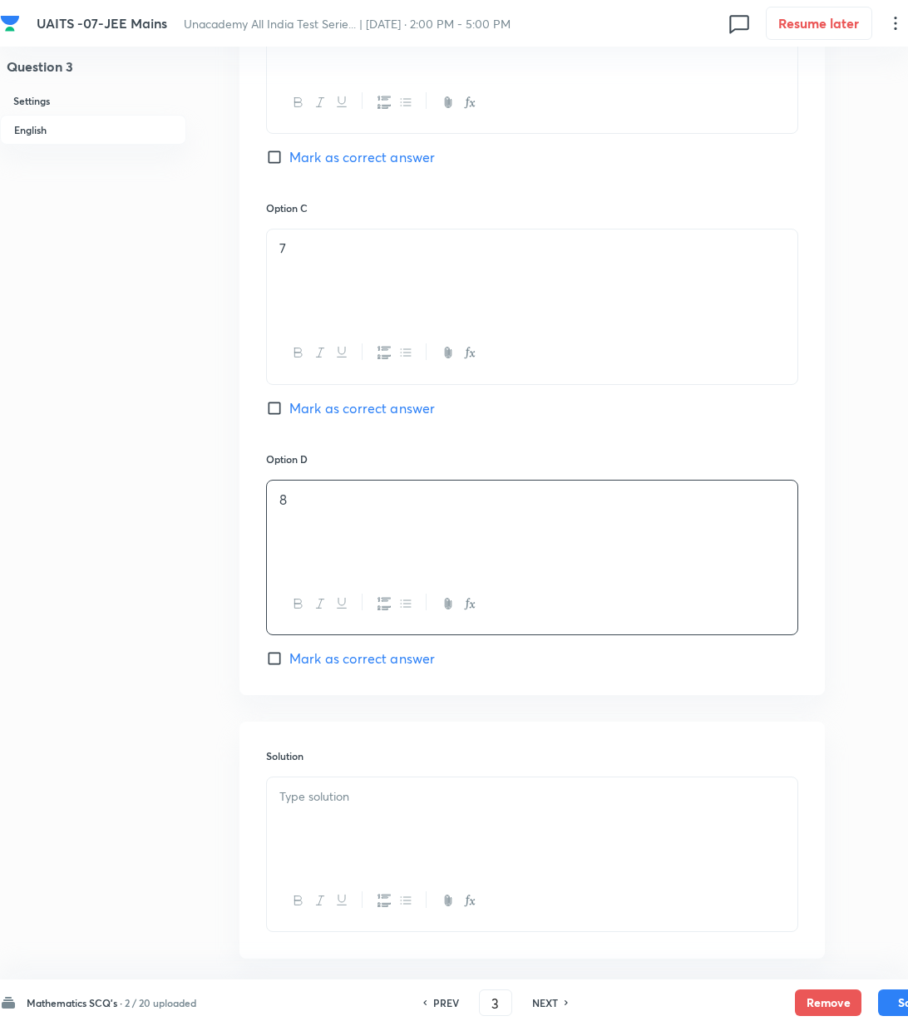
drag, startPoint x: 328, startPoint y: 411, endPoint x: 401, endPoint y: 625, distance: 226.7
click at [328, 412] on span "Mark as correct answer" at bounding box center [362, 408] width 146 height 20
click at [289, 412] on input "Mark as correct answer" at bounding box center [277, 408] width 23 height 17
checkbox input "true"
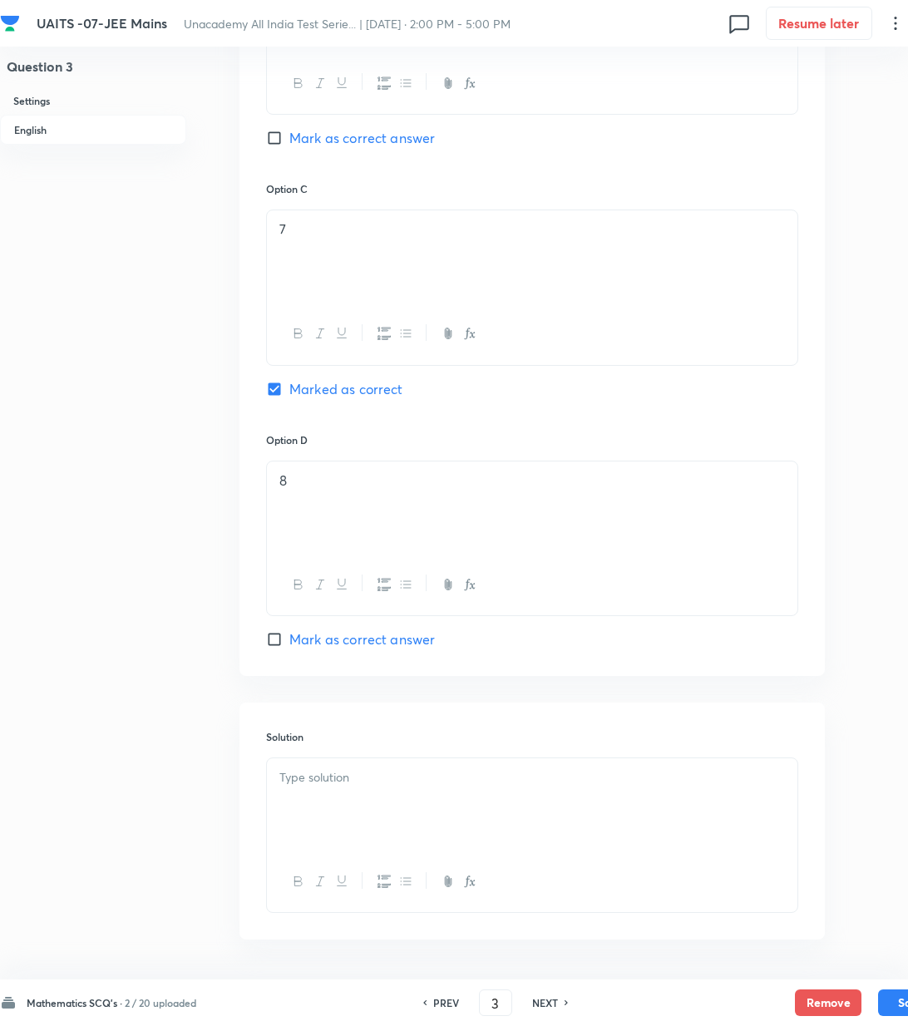
scroll to position [1192, 0]
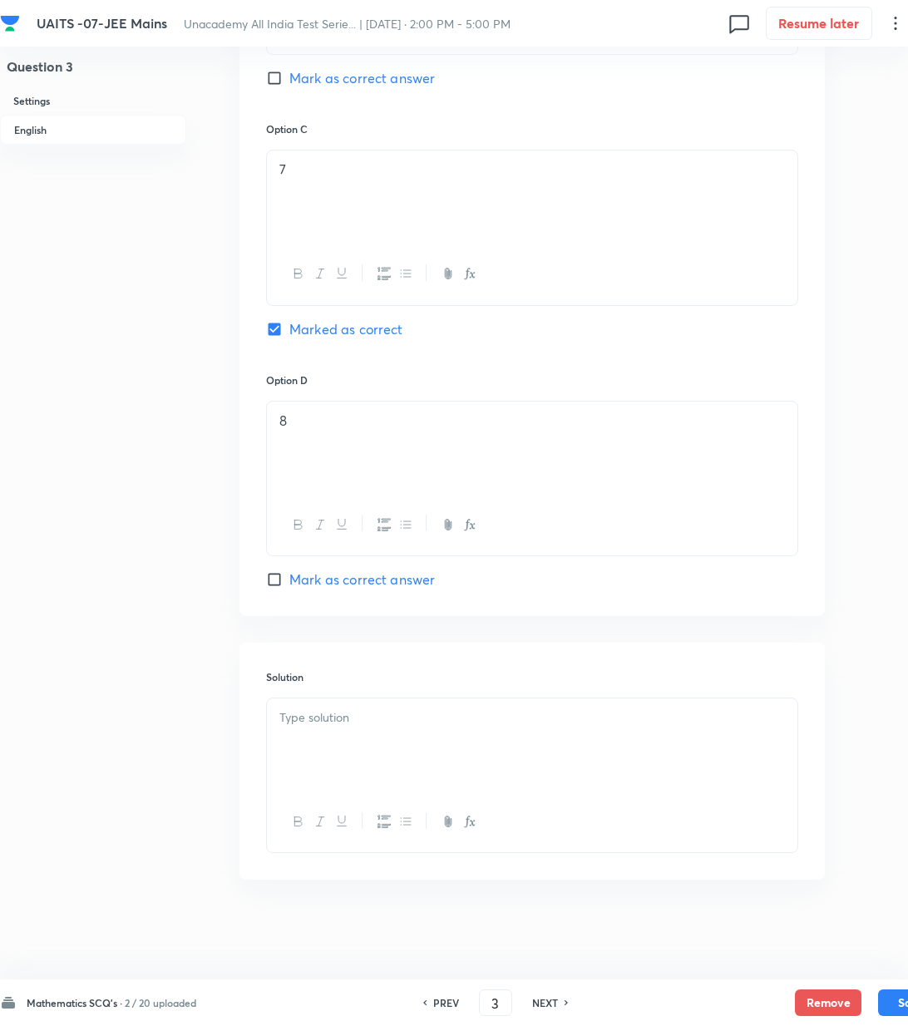
click at [357, 713] on p at bounding box center [532, 718] width 506 height 19
drag, startPoint x: 393, startPoint y: 695, endPoint x: 367, endPoint y: 713, distance: 31.1
click at [388, 697] on div "Solution" at bounding box center [531, 761] width 585 height 237
click at [358, 723] on p at bounding box center [532, 718] width 506 height 19
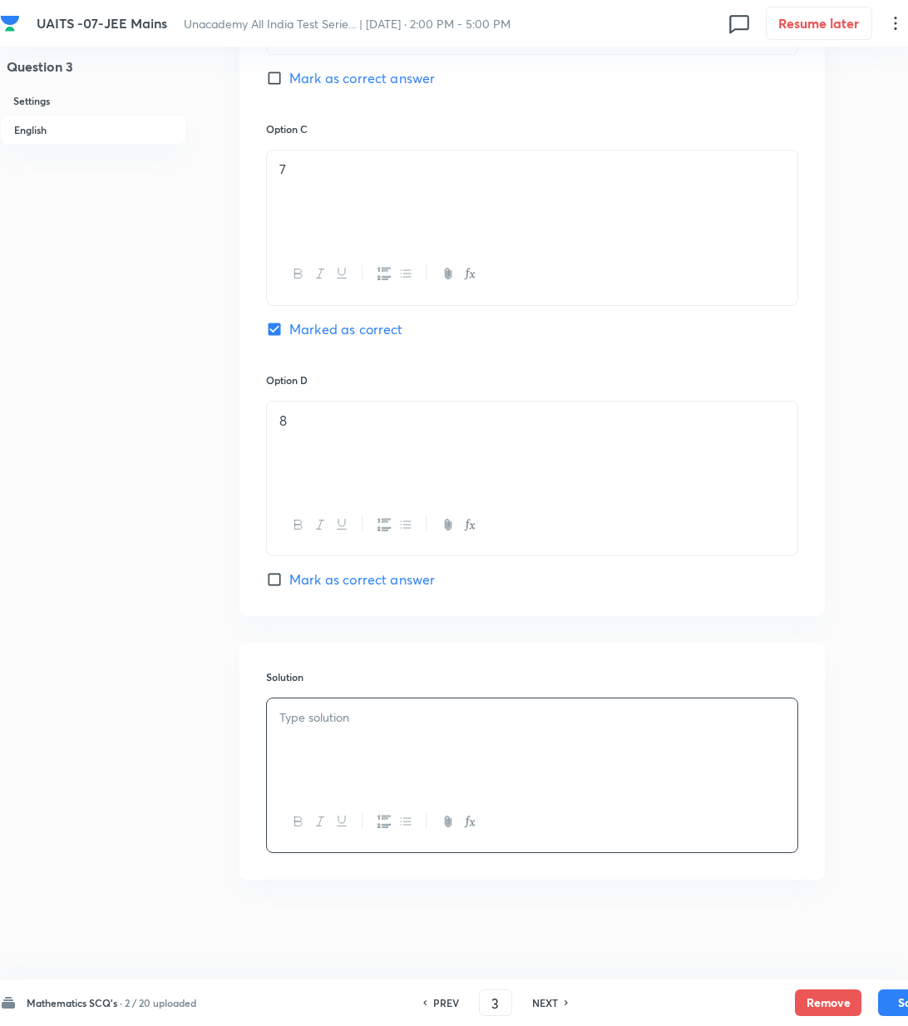
scroll to position [1173, 0]
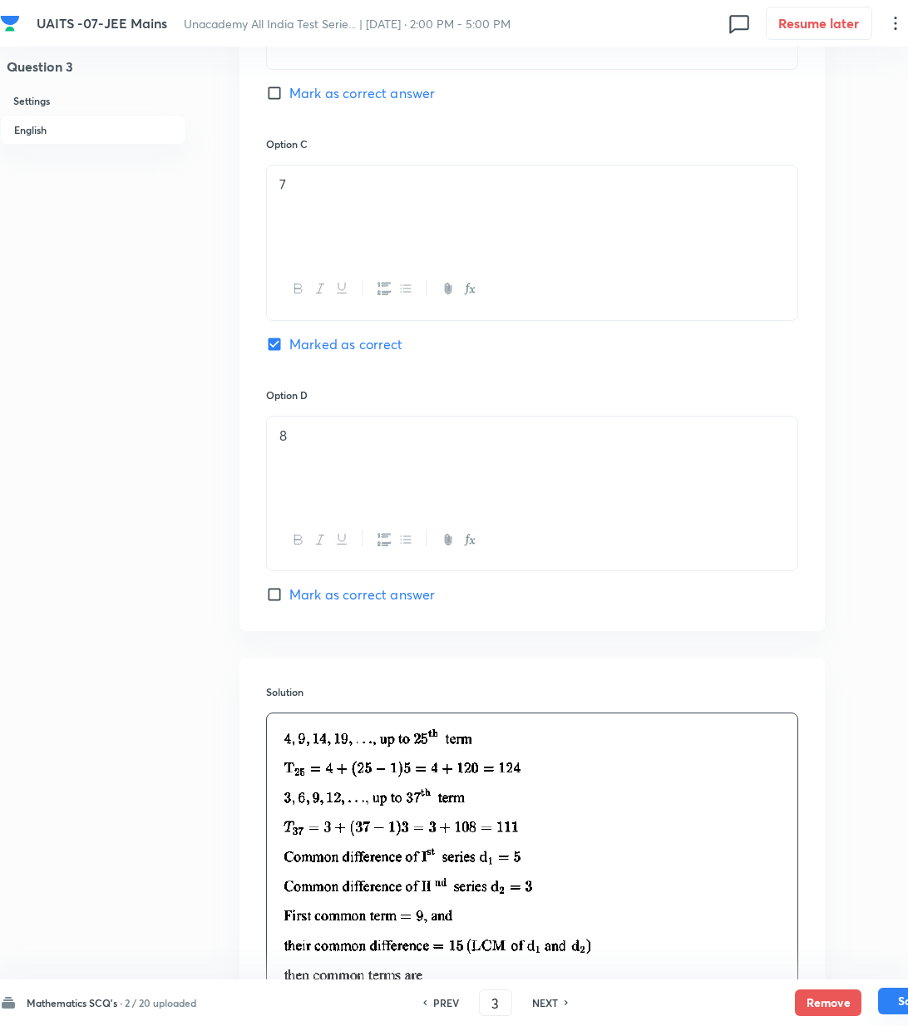
click at [892, 1002] on button "Save" at bounding box center [911, 1001] width 67 height 27
type input "4"
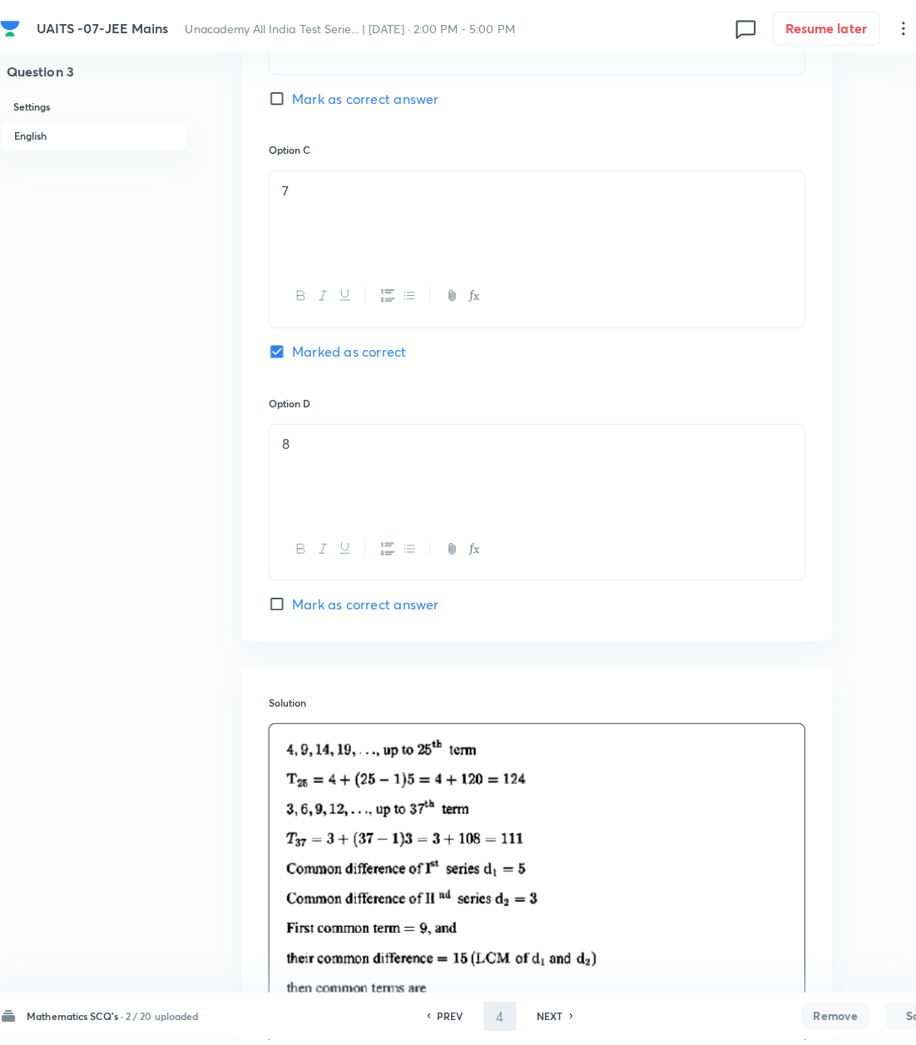
scroll to position [0, 0]
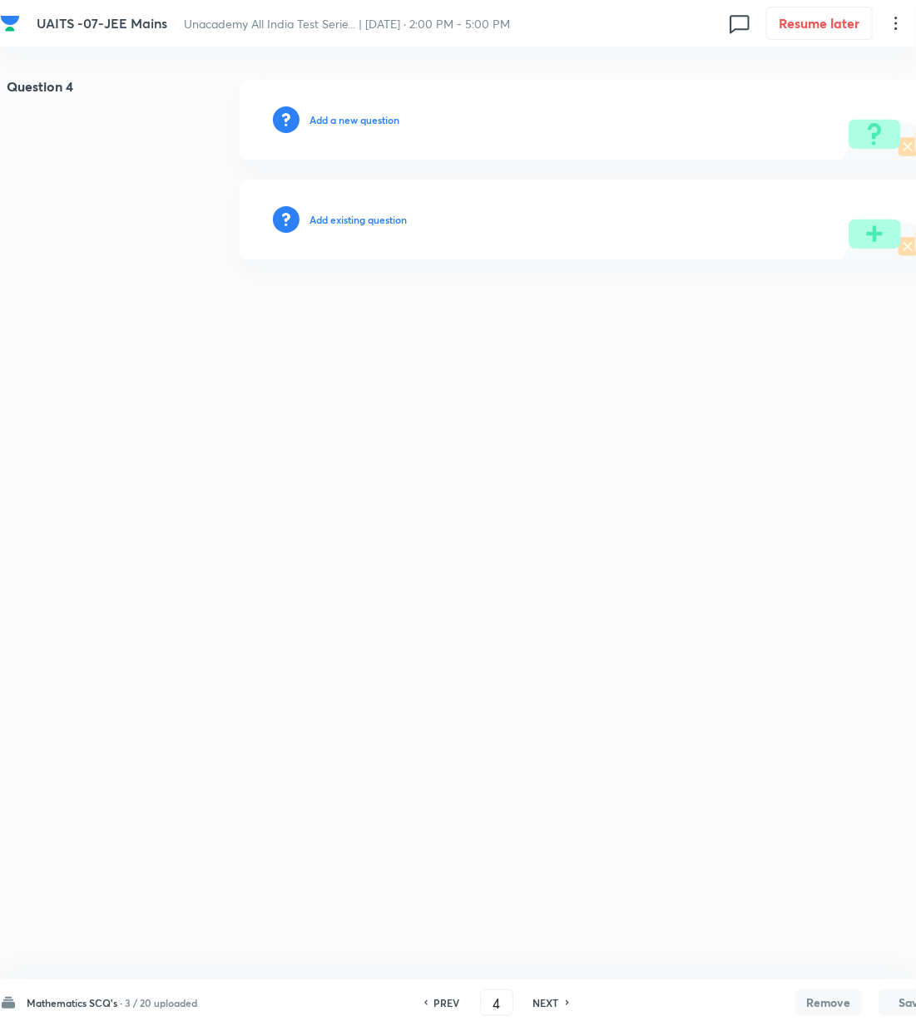
click at [377, 117] on h6 "Add a new question" at bounding box center [354, 119] width 90 height 15
click at [377, 117] on h6 "Choose a question type" at bounding box center [362, 119] width 107 height 15
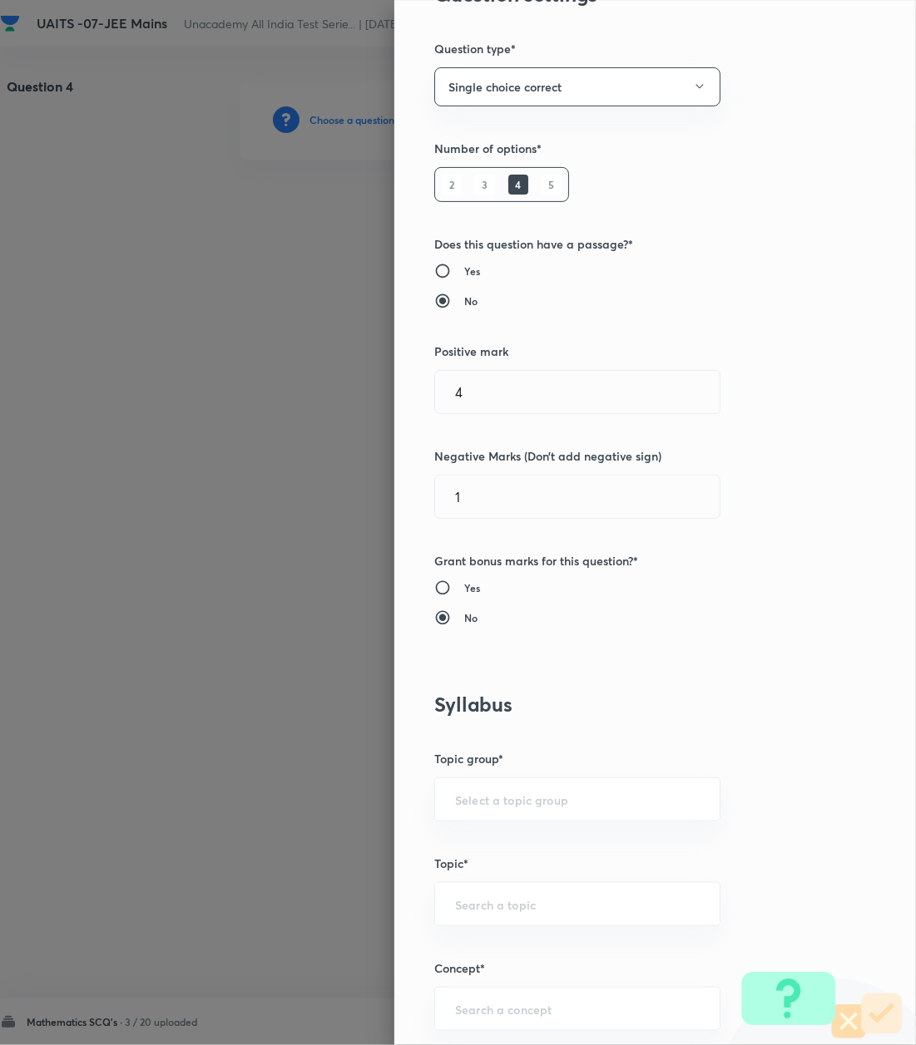
scroll to position [221, 0]
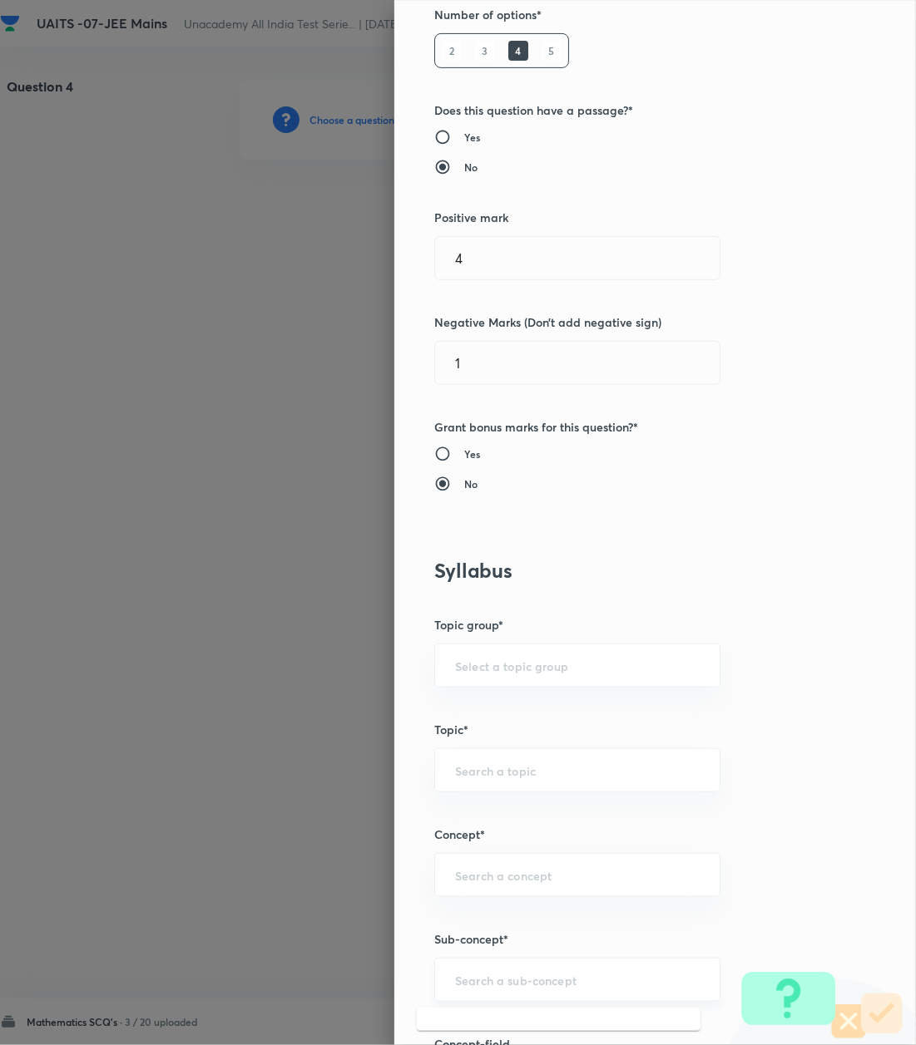
click at [469, 982] on input "text" at bounding box center [577, 980] width 244 height 16
paste input "Logarithm"
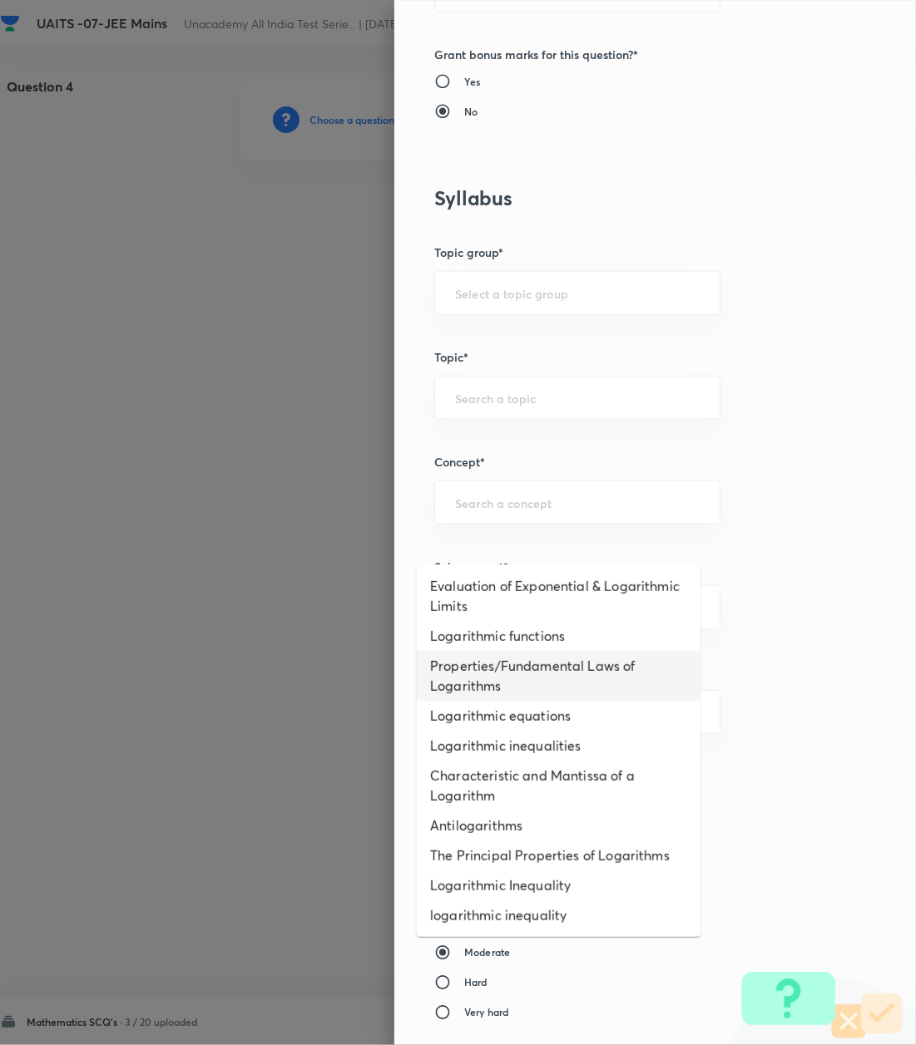
scroll to position [665, 0]
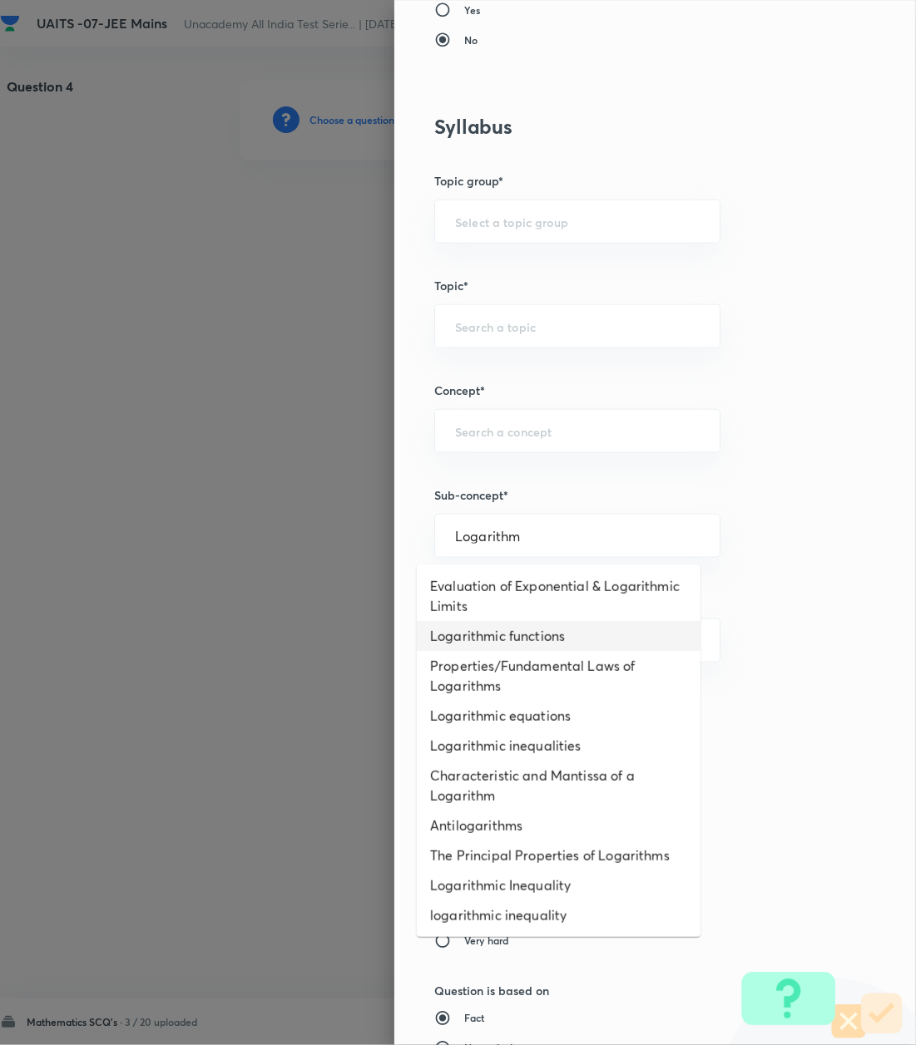
click at [521, 632] on li "Logarithmic functions" at bounding box center [559, 636] width 284 height 30
type input "Logarithmic functions"
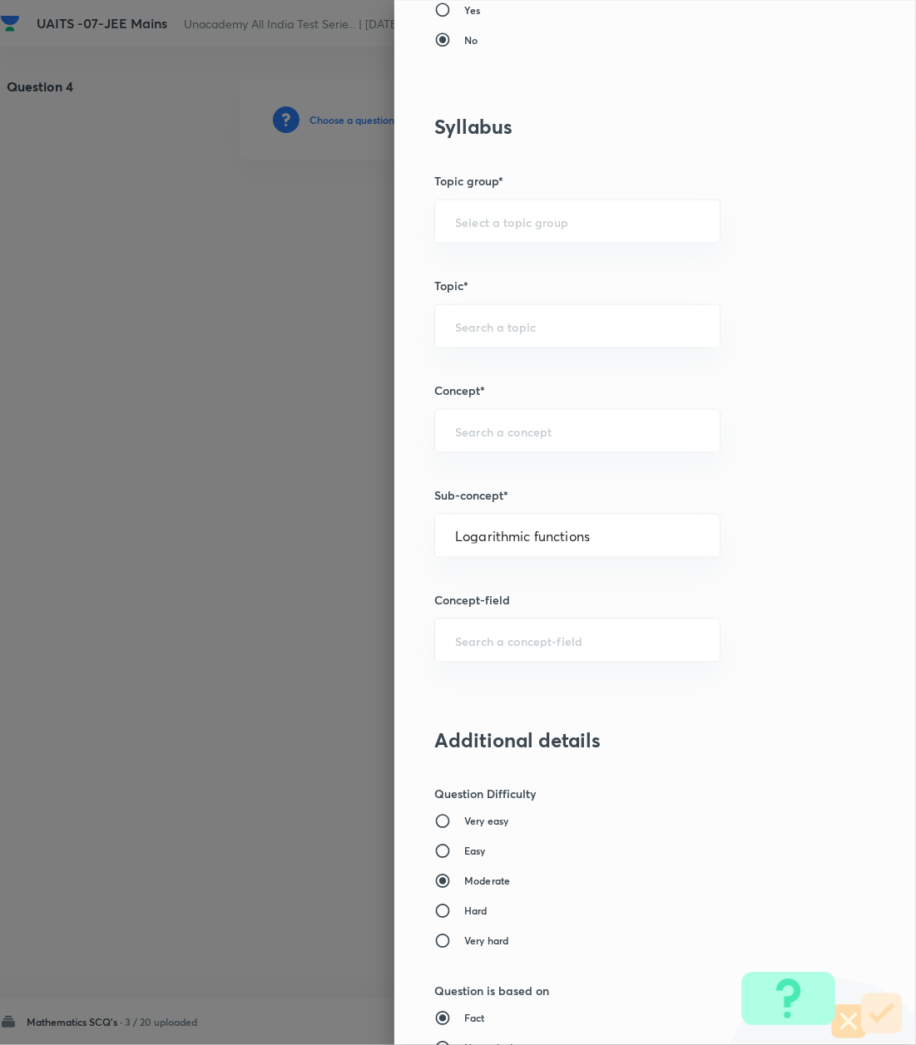
type input "Mathematics"
type input "Algebra"
type input "Logarithm & its Applications"
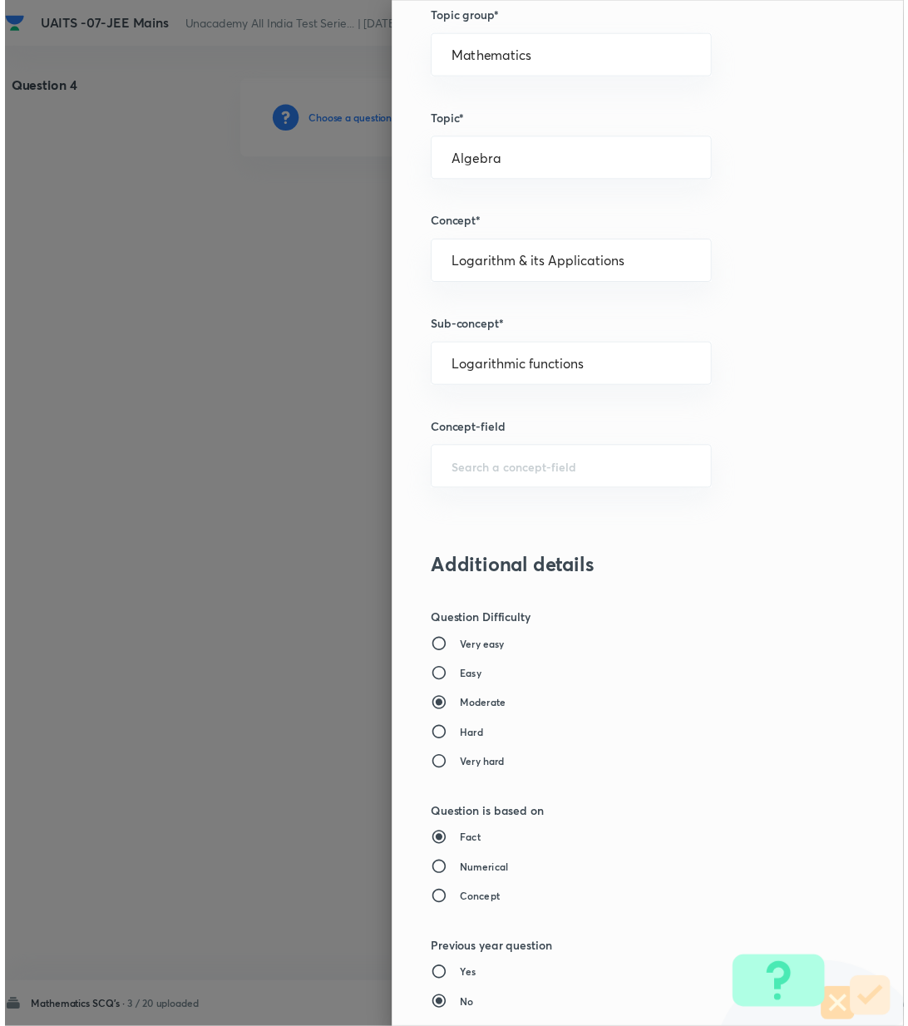
scroll to position [1274, 0]
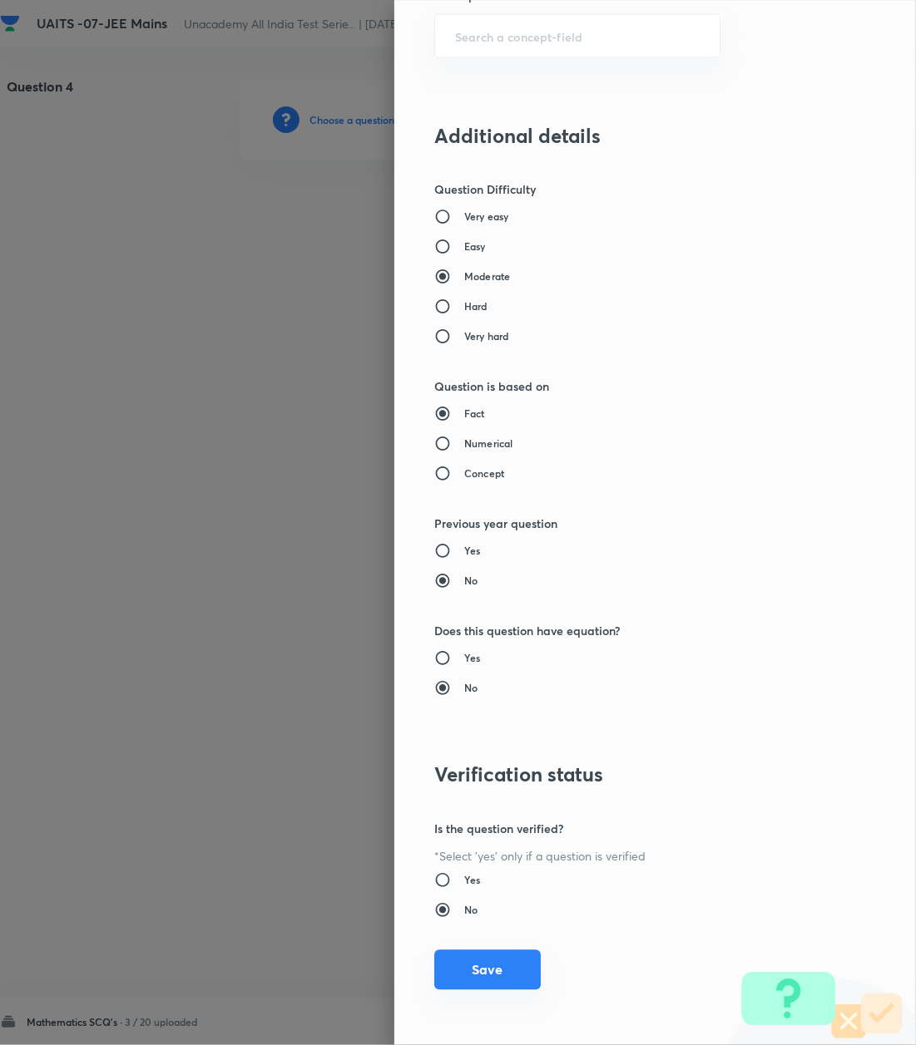
click at [450, 972] on button "Save" at bounding box center [487, 970] width 106 height 40
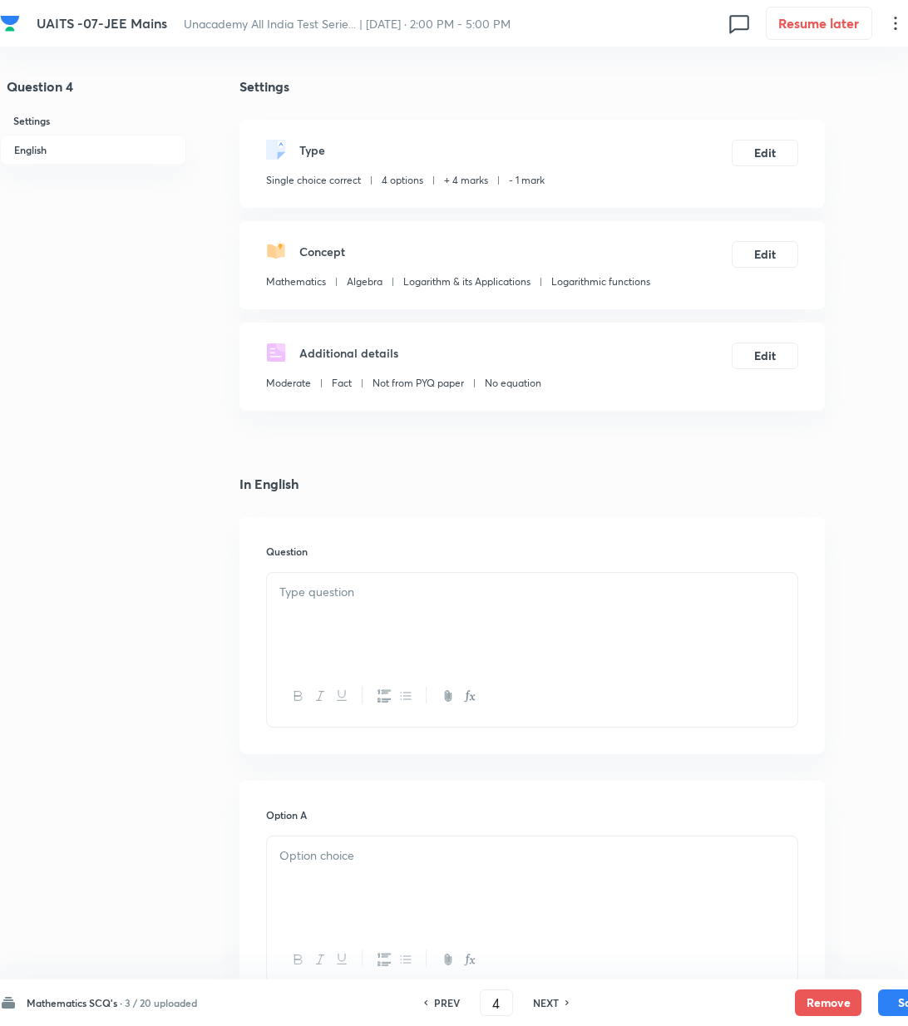
click at [383, 613] on div at bounding box center [532, 619] width 531 height 93
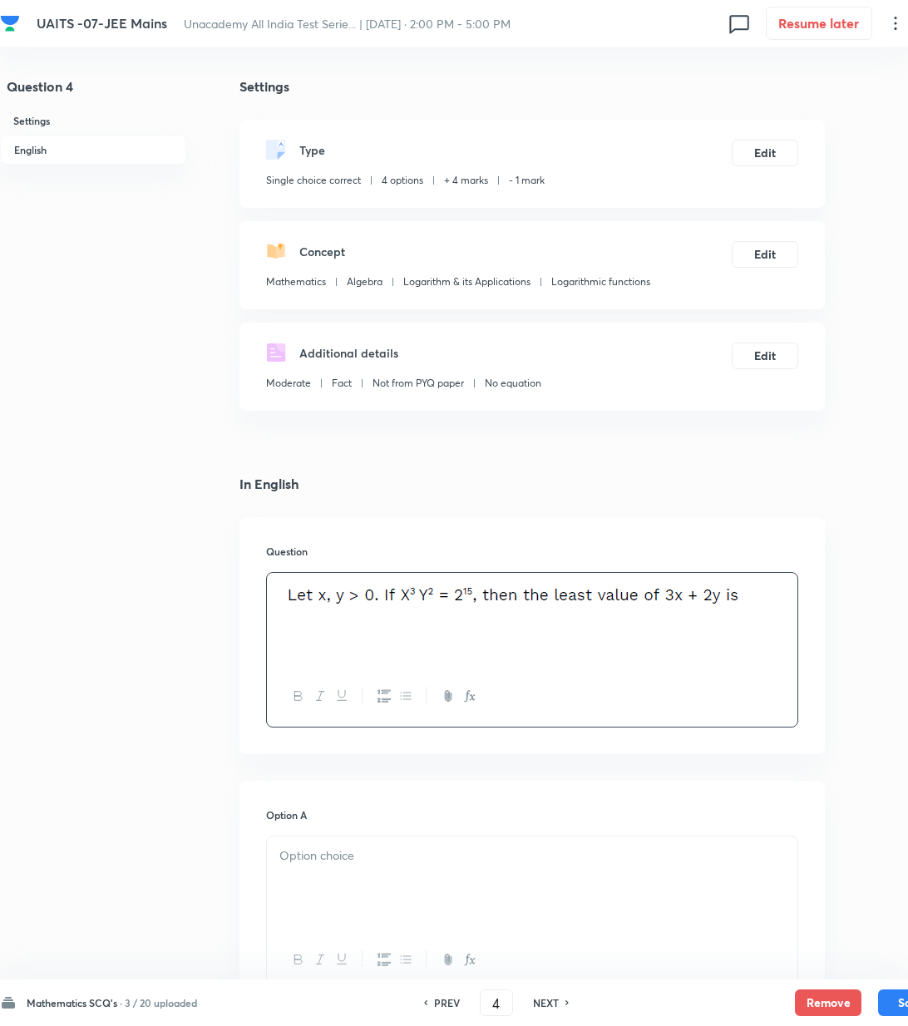
click at [449, 645] on div at bounding box center [532, 619] width 531 height 93
click at [775, 599] on p at bounding box center [532, 596] width 506 height 27
click at [323, 619] on p "(A) 30 (B) 32 (C) 36 (D) 40" at bounding box center [532, 619] width 506 height 19
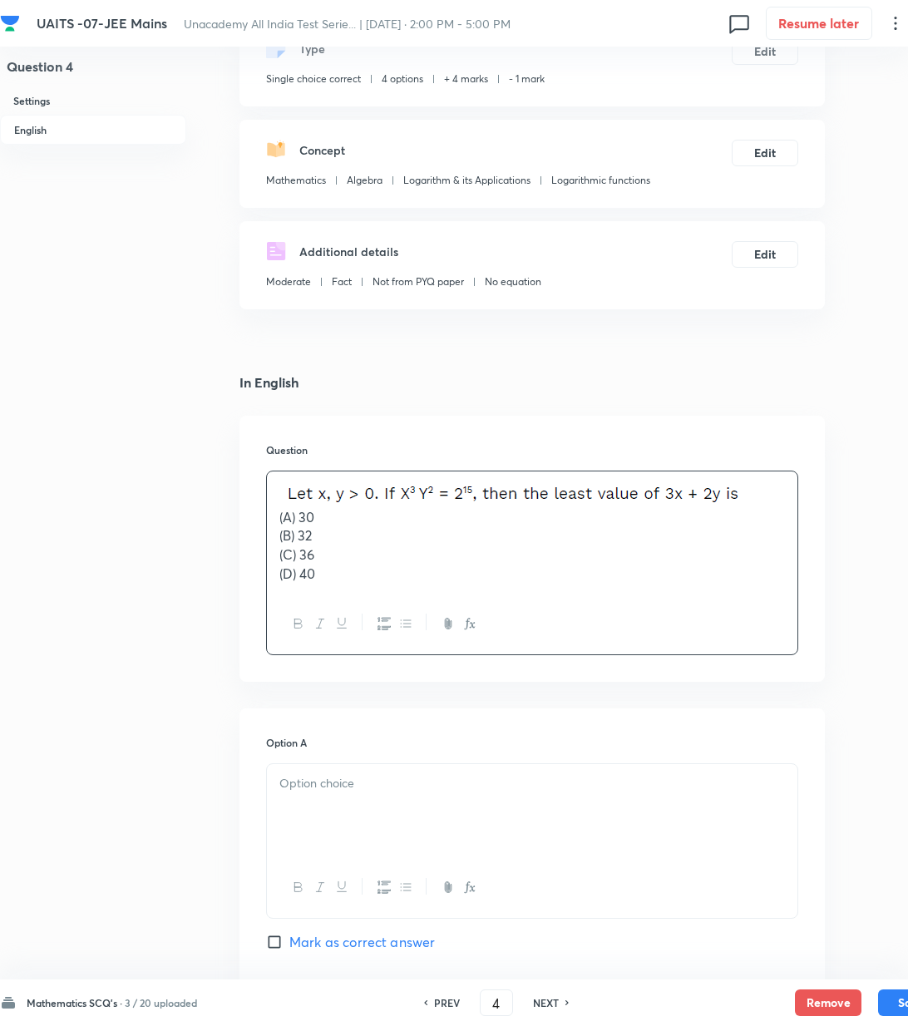
scroll to position [221, 0]
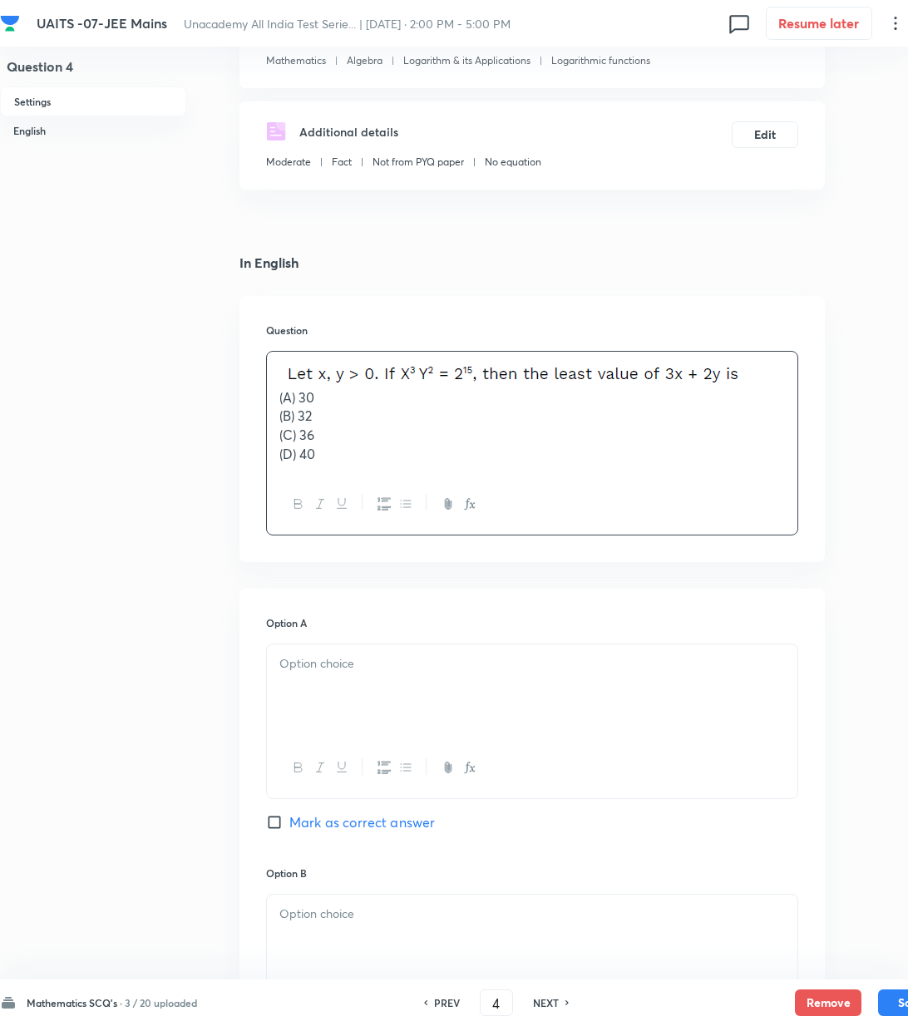
click at [368, 665] on p at bounding box center [532, 663] width 506 height 19
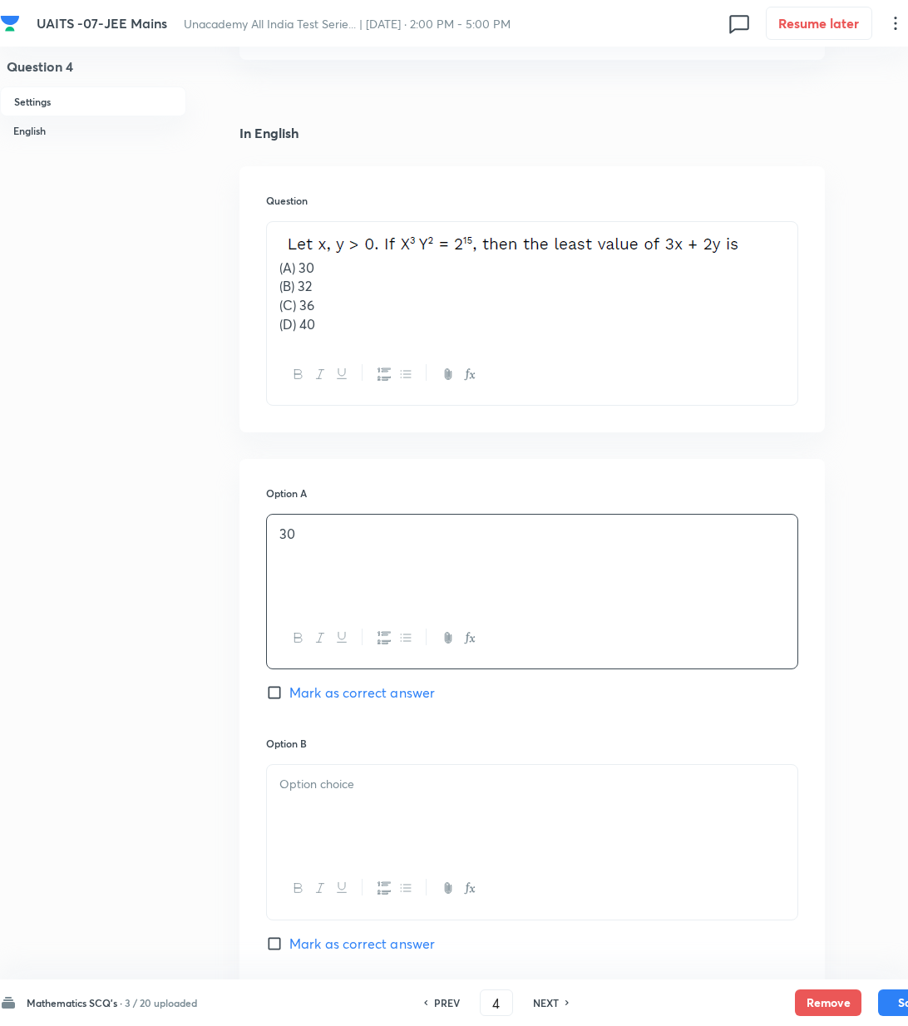
scroll to position [554, 0]
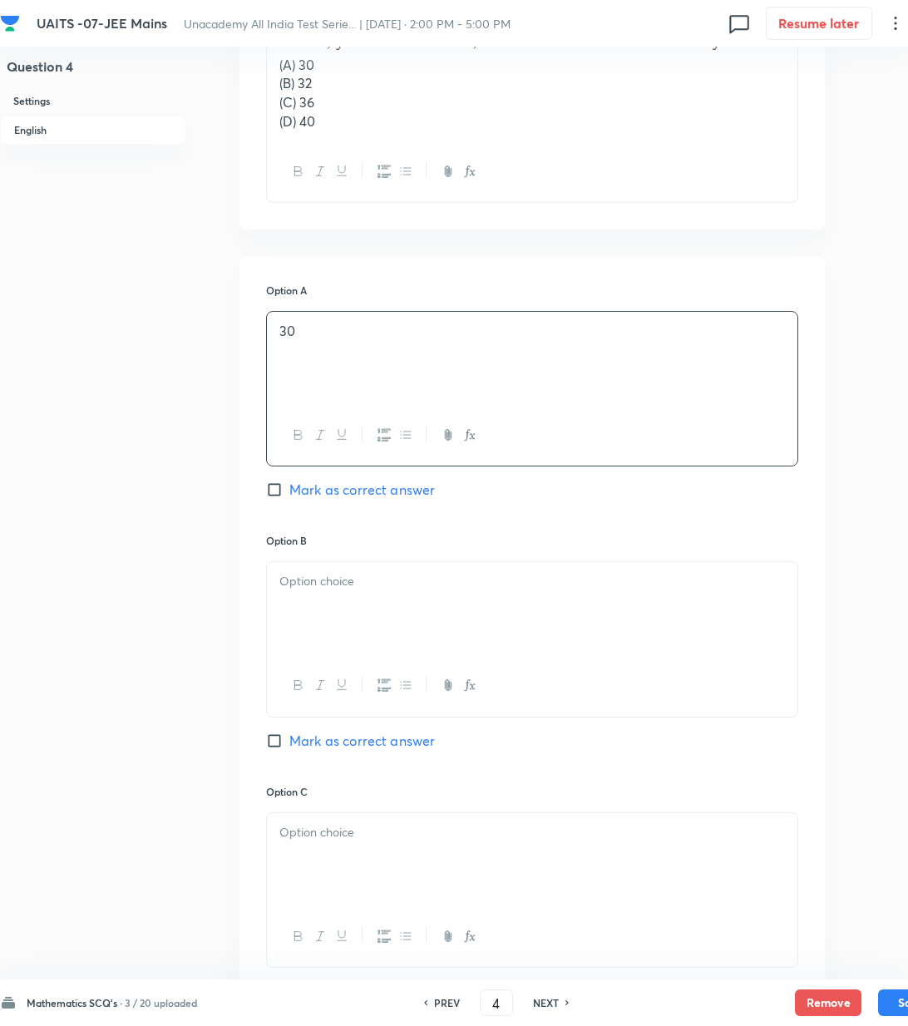
click at [344, 576] on p at bounding box center [532, 581] width 506 height 19
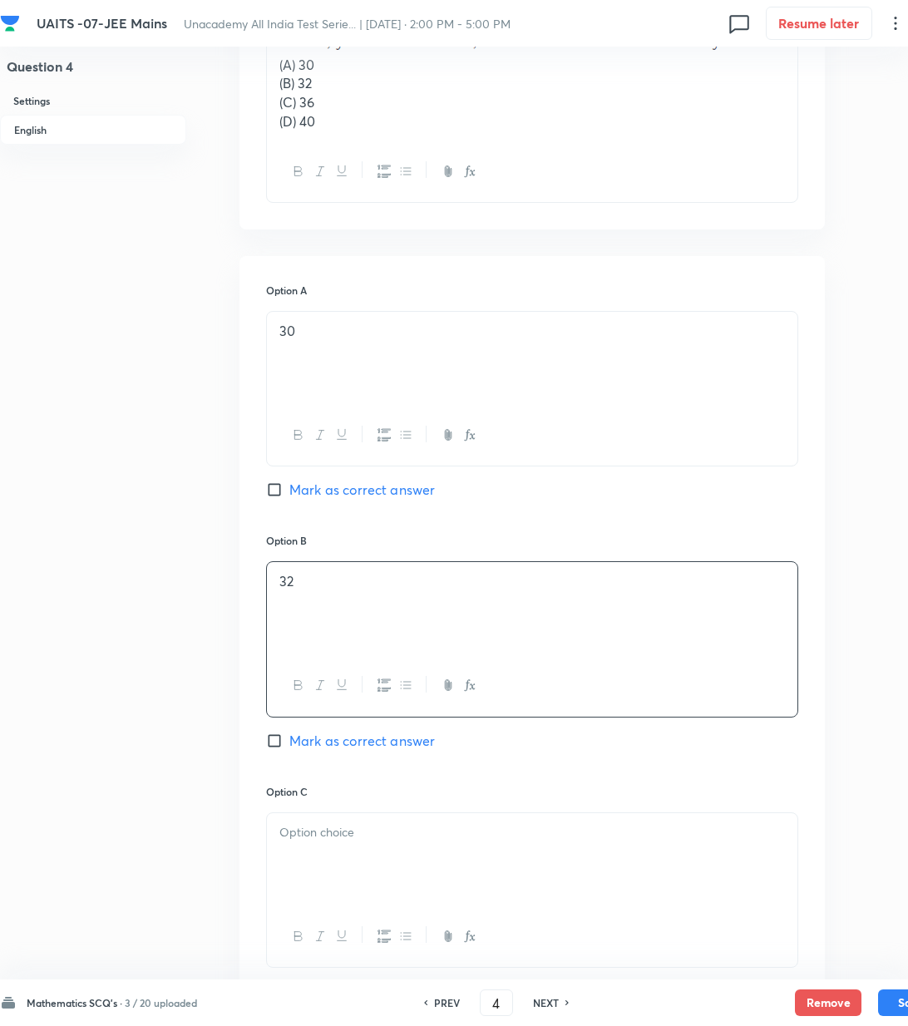
click at [383, 881] on div at bounding box center [532, 859] width 531 height 93
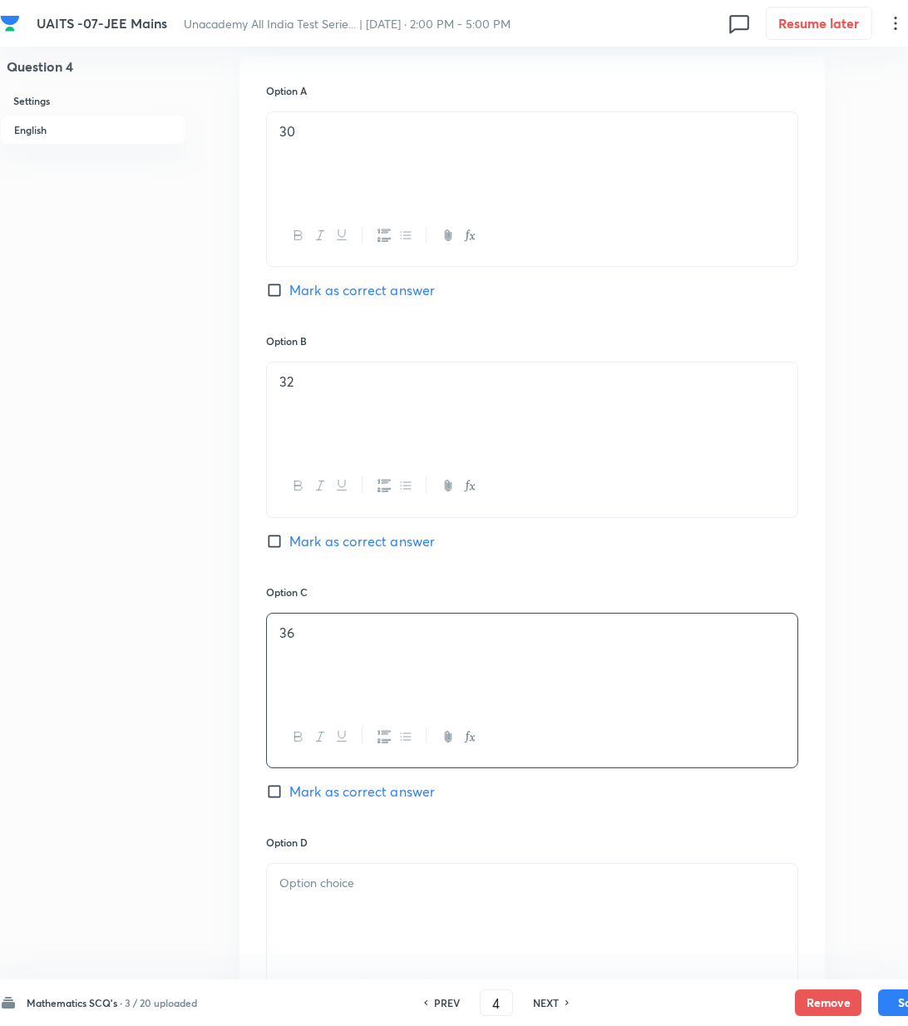
scroll to position [886, 0]
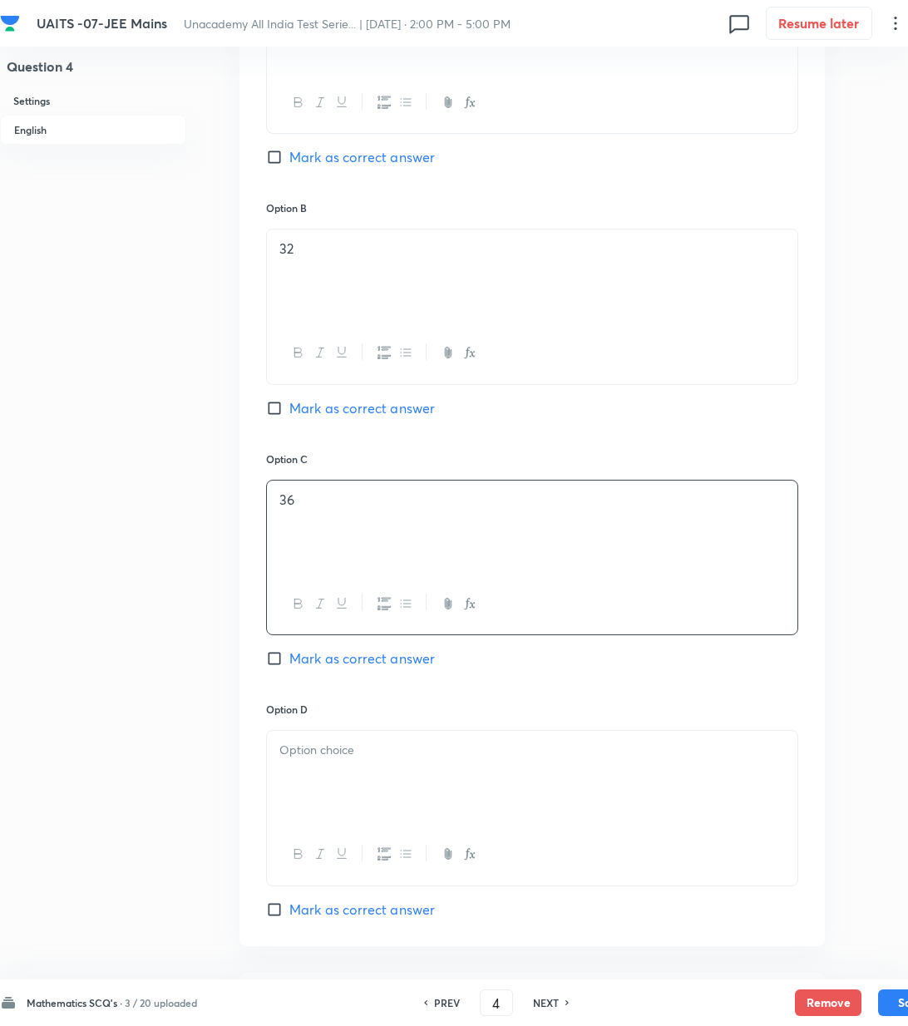
click at [320, 755] on p at bounding box center [532, 750] width 506 height 19
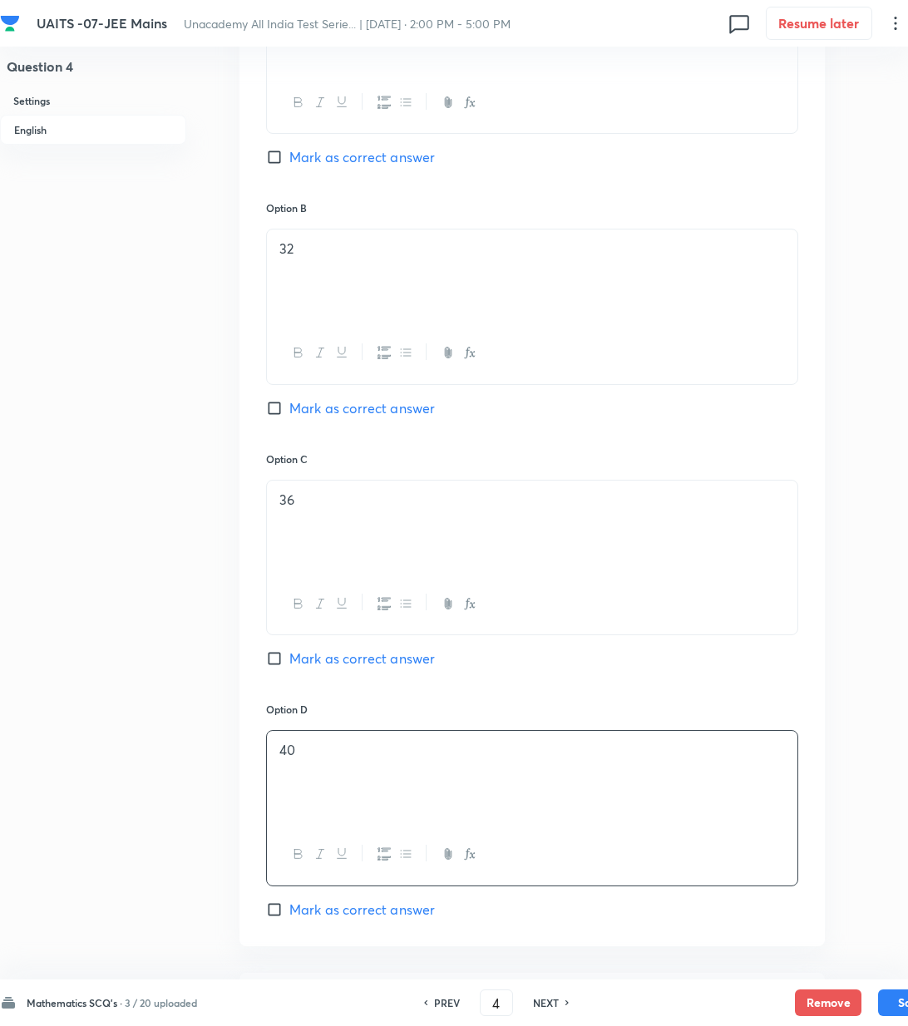
click at [353, 910] on span "Mark as correct answer" at bounding box center [362, 910] width 146 height 20
click at [289, 910] on input "Mark as correct answer" at bounding box center [277, 909] width 23 height 17
checkbox input "true"
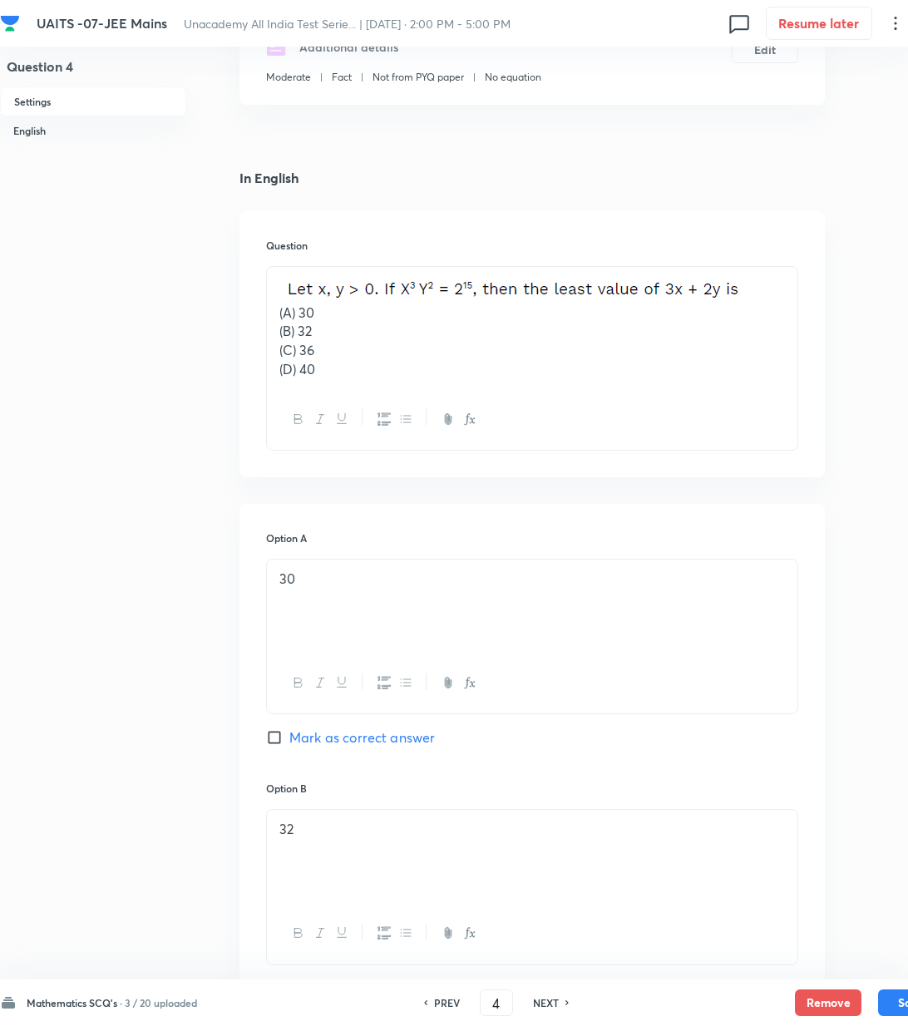
scroll to position [221, 0]
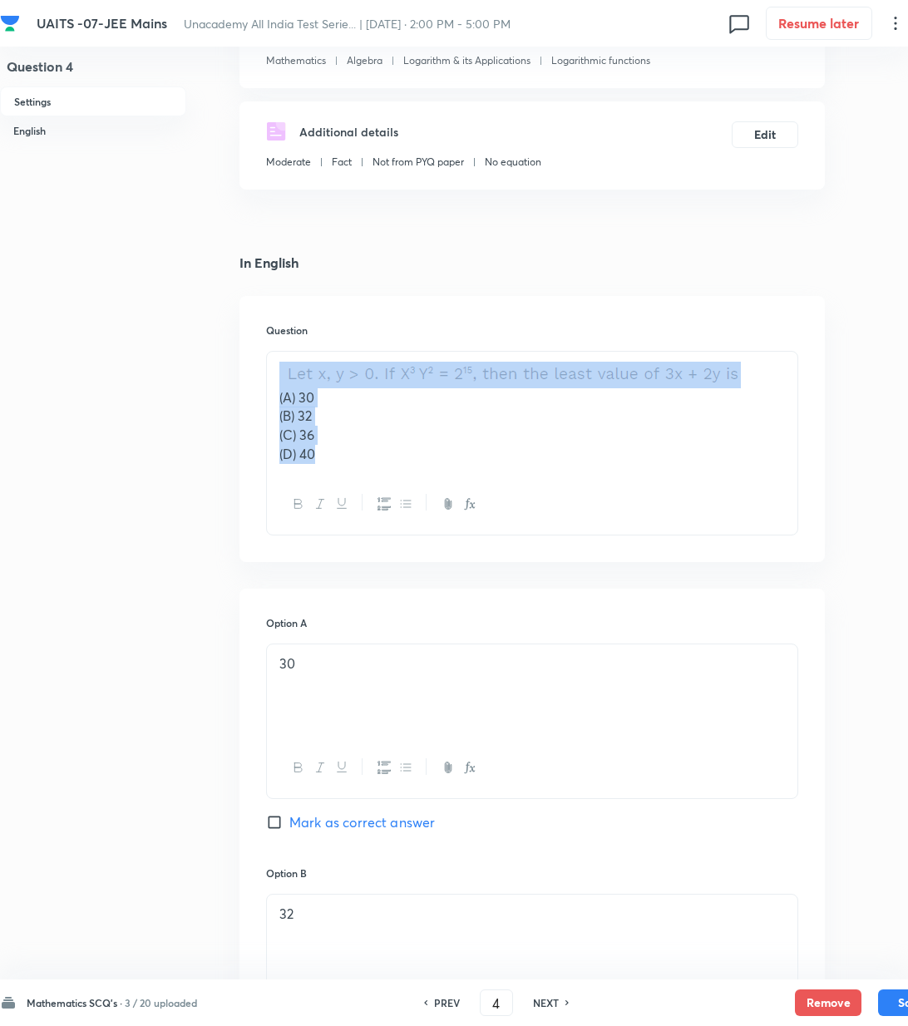
drag, startPoint x: 344, startPoint y: 454, endPoint x: 251, endPoint y: 381, distance: 118.4
click at [251, 381] on div "Question (A) 30 (B) 32 (C) 36 (D) 40" at bounding box center [531, 429] width 585 height 266
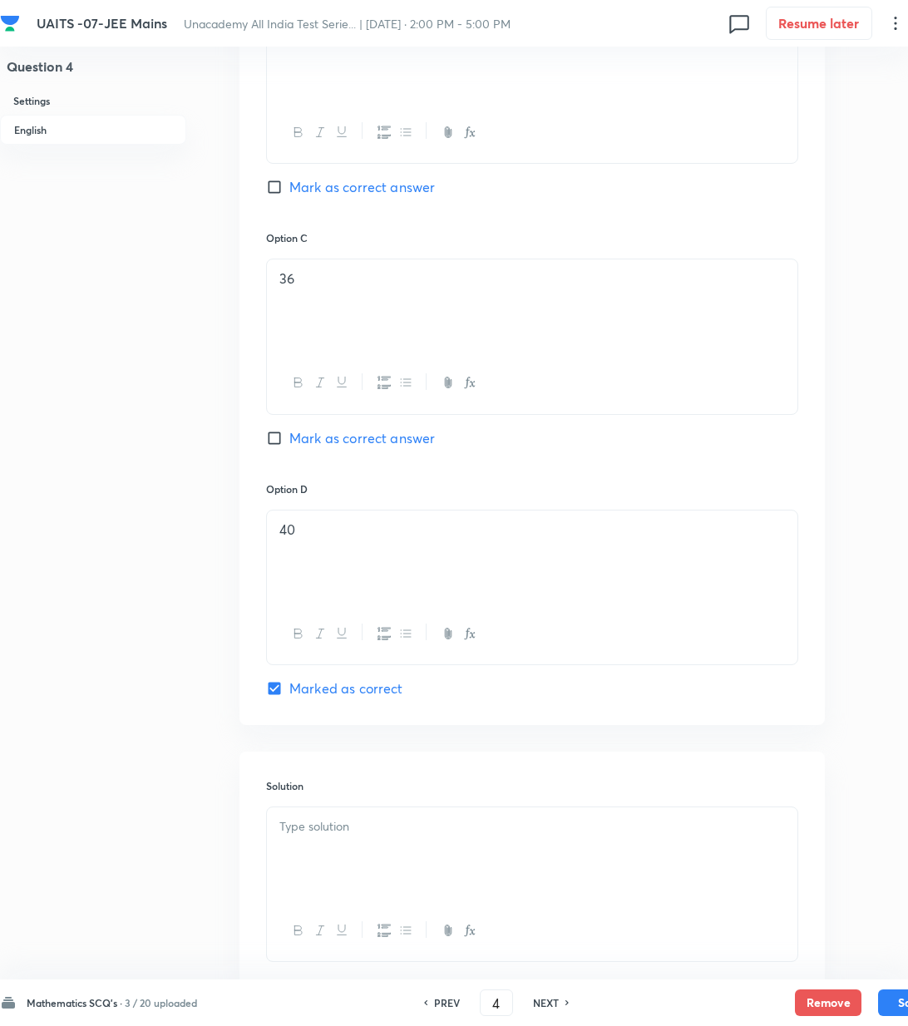
scroll to position [1192, 0]
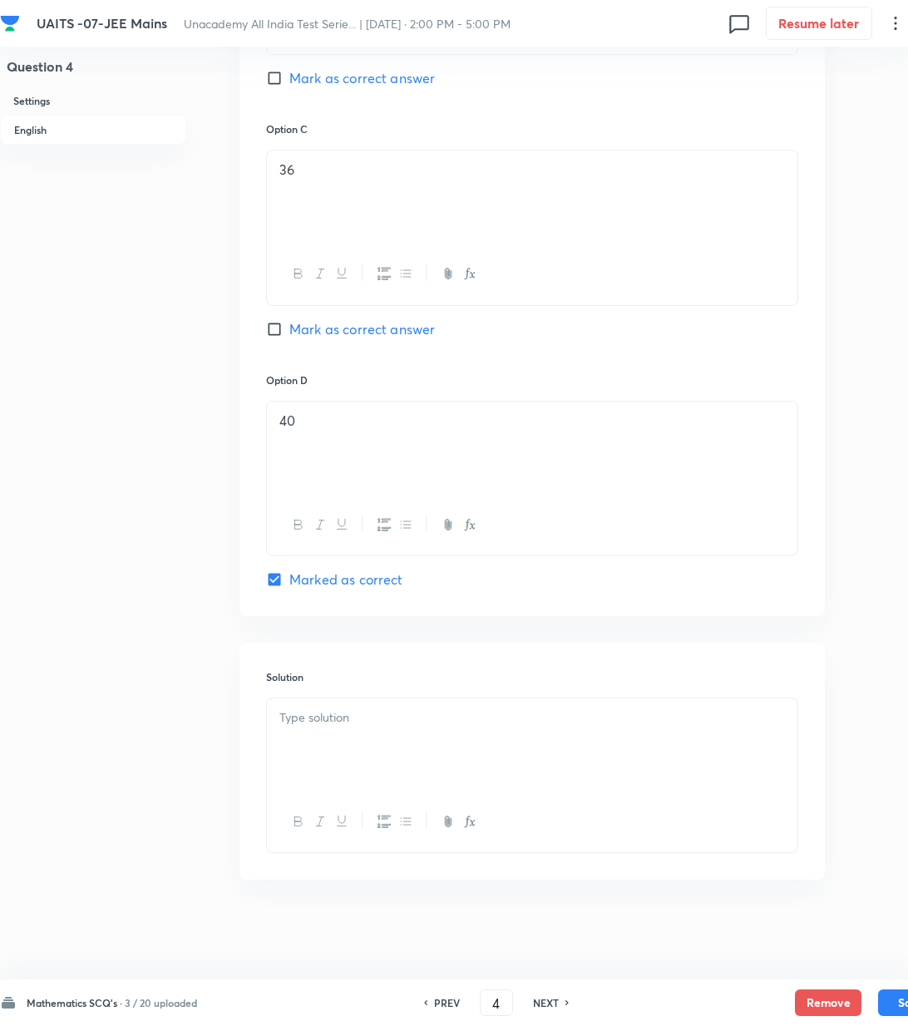
drag, startPoint x: 359, startPoint y: 733, endPoint x: 348, endPoint y: 733, distance: 11.7
click at [358, 733] on div at bounding box center [532, 745] width 531 height 93
click at [364, 735] on div at bounding box center [532, 745] width 531 height 93
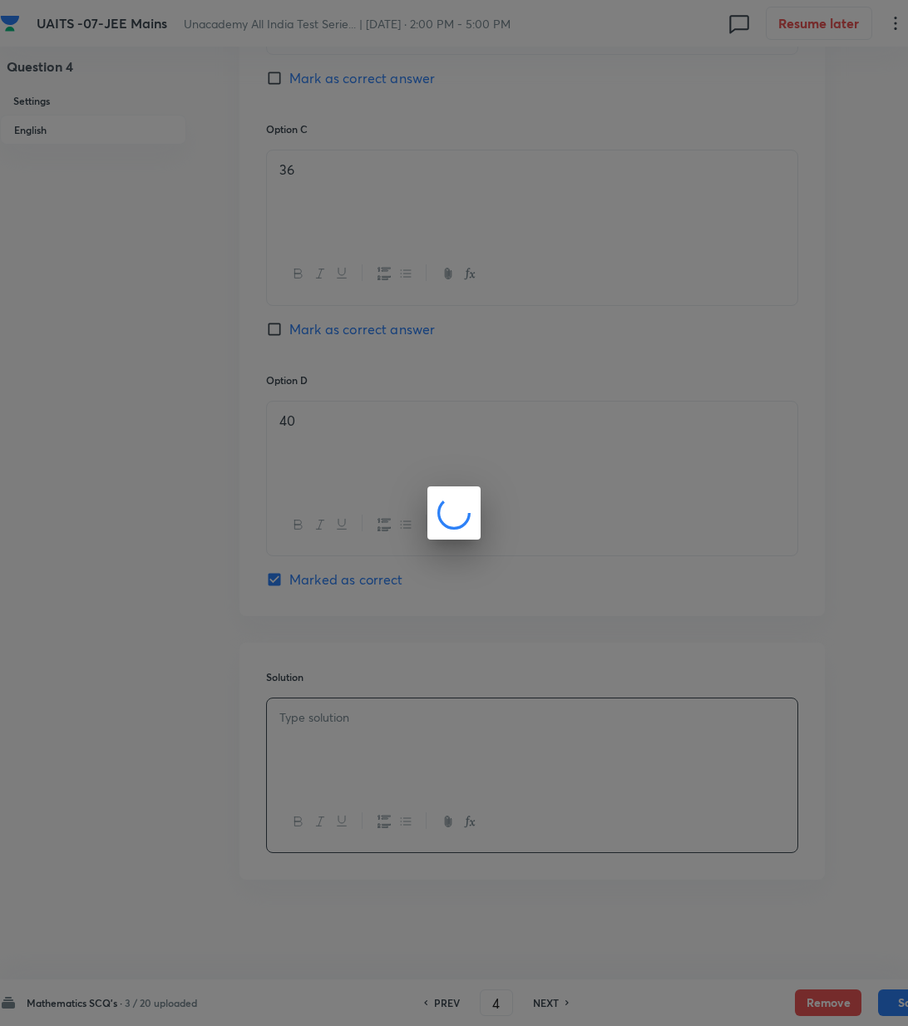
scroll to position [1173, 0]
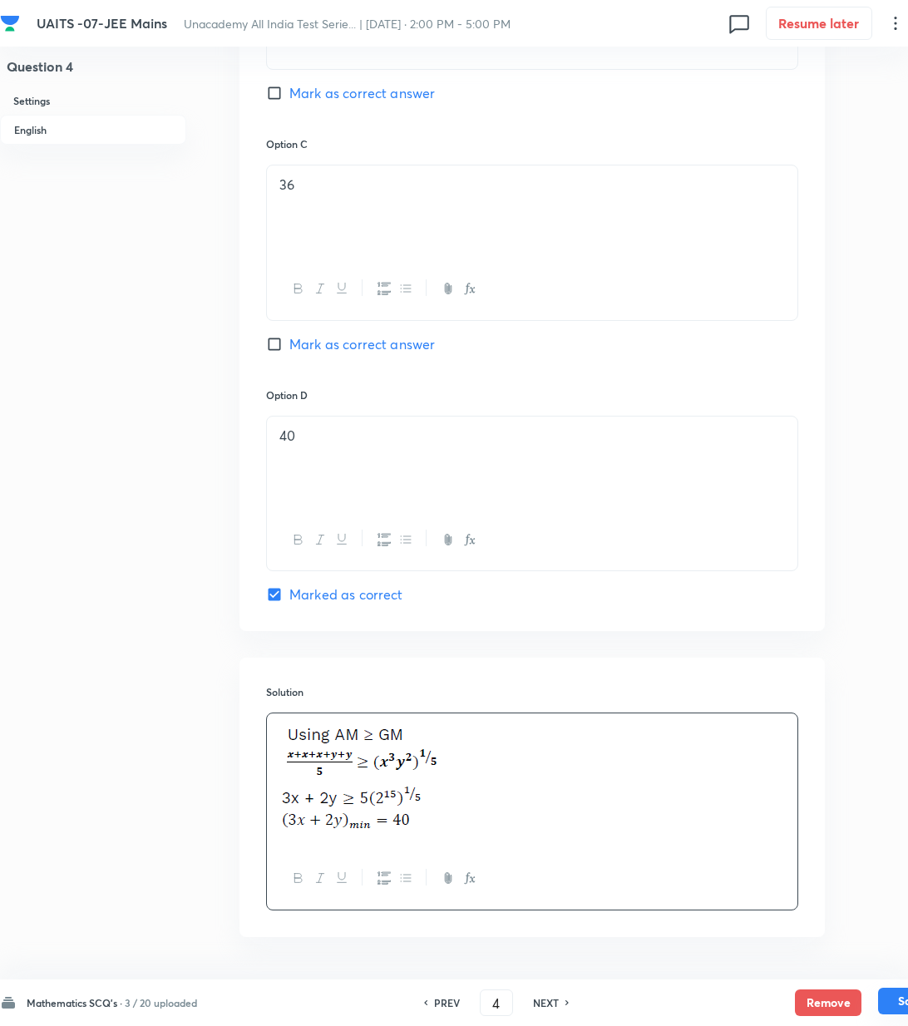
click at [899, 1005] on button "Save" at bounding box center [911, 1001] width 67 height 27
type input "5"
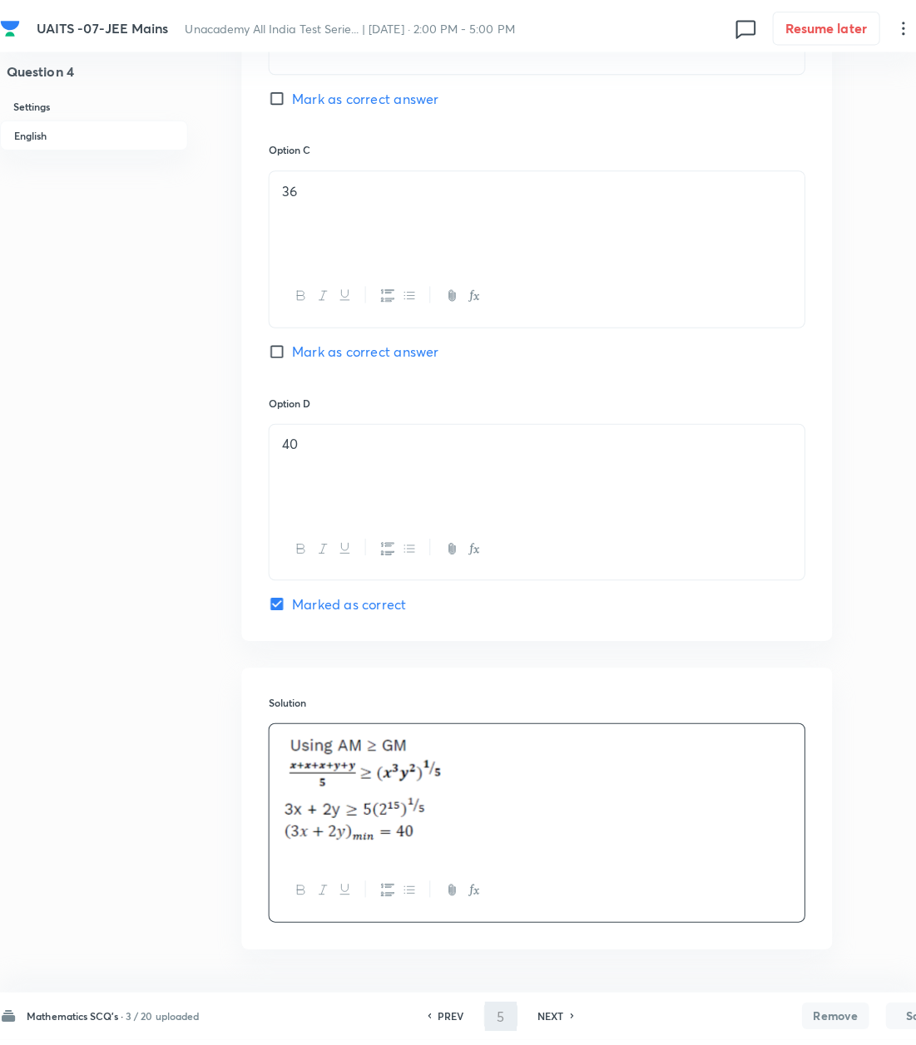
scroll to position [0, 0]
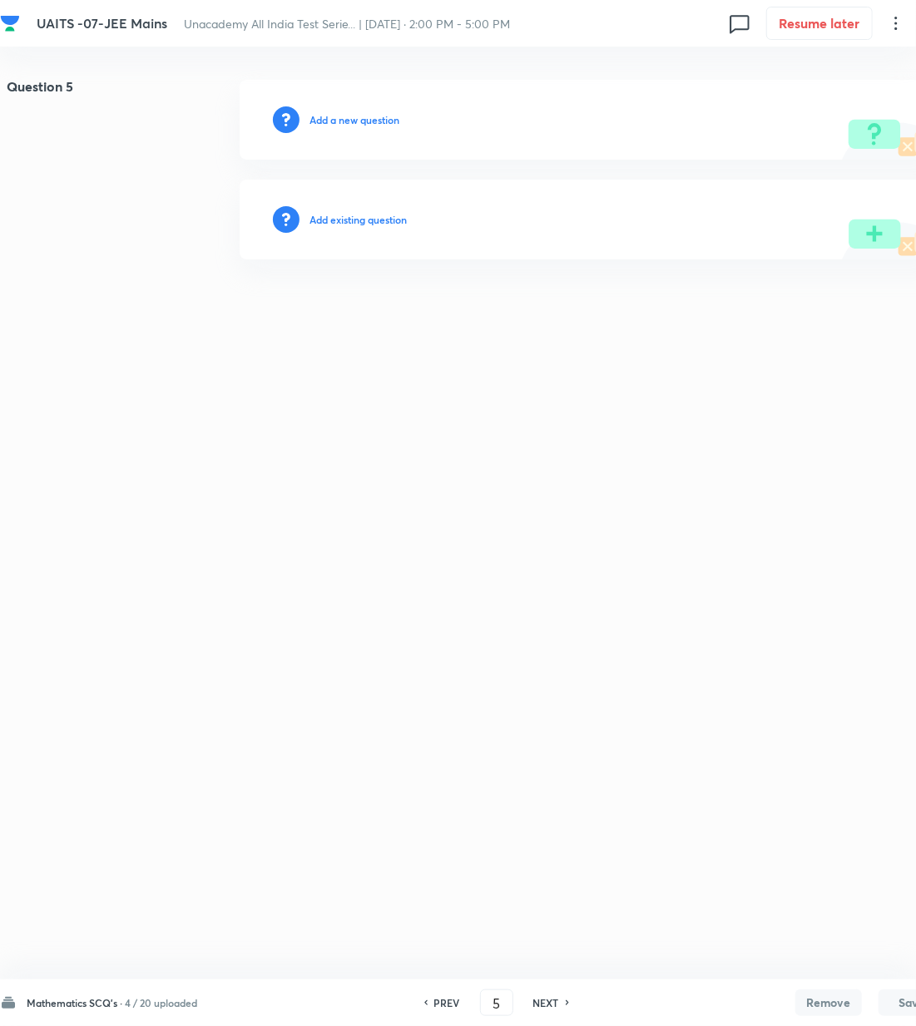
click at [328, 111] on div "Add a new question" at bounding box center [591, 120] width 705 height 80
click at [331, 120] on h6 "Add a new question" at bounding box center [354, 119] width 90 height 15
click at [331, 120] on h6 "Choose a question type" at bounding box center [362, 119] width 107 height 15
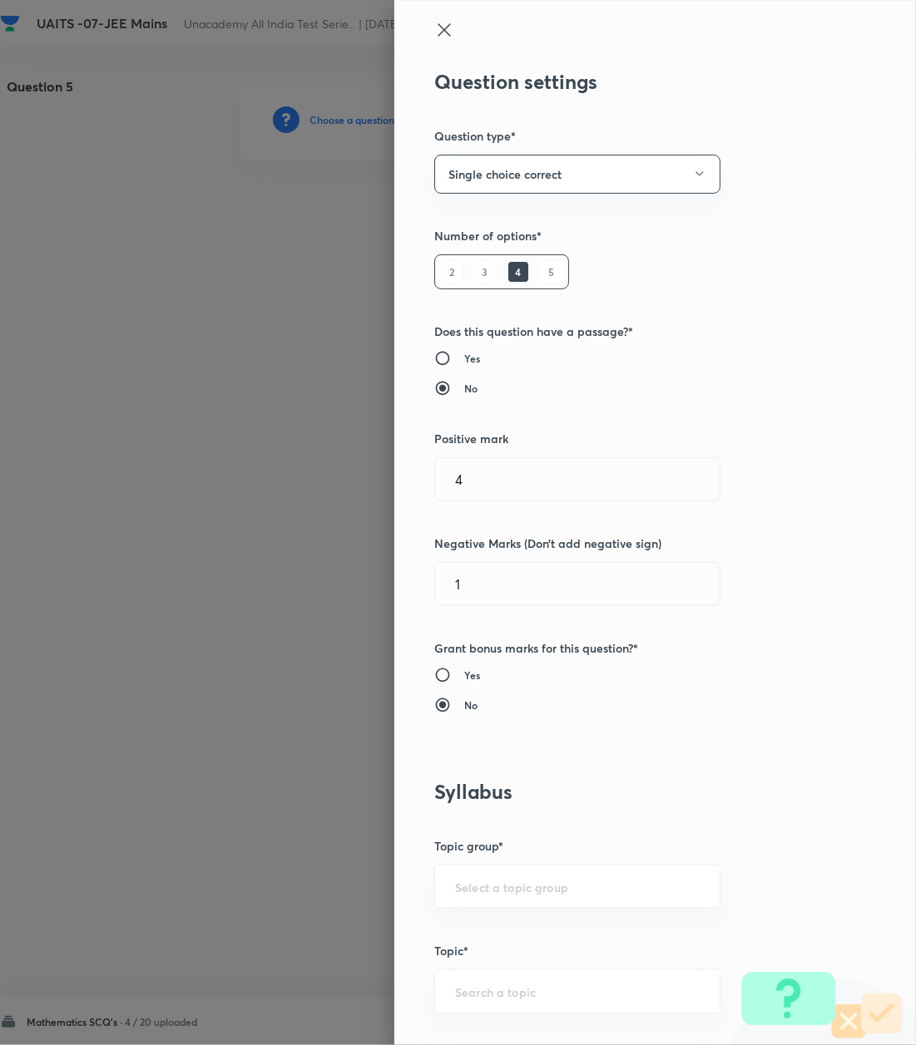
scroll to position [554, 0]
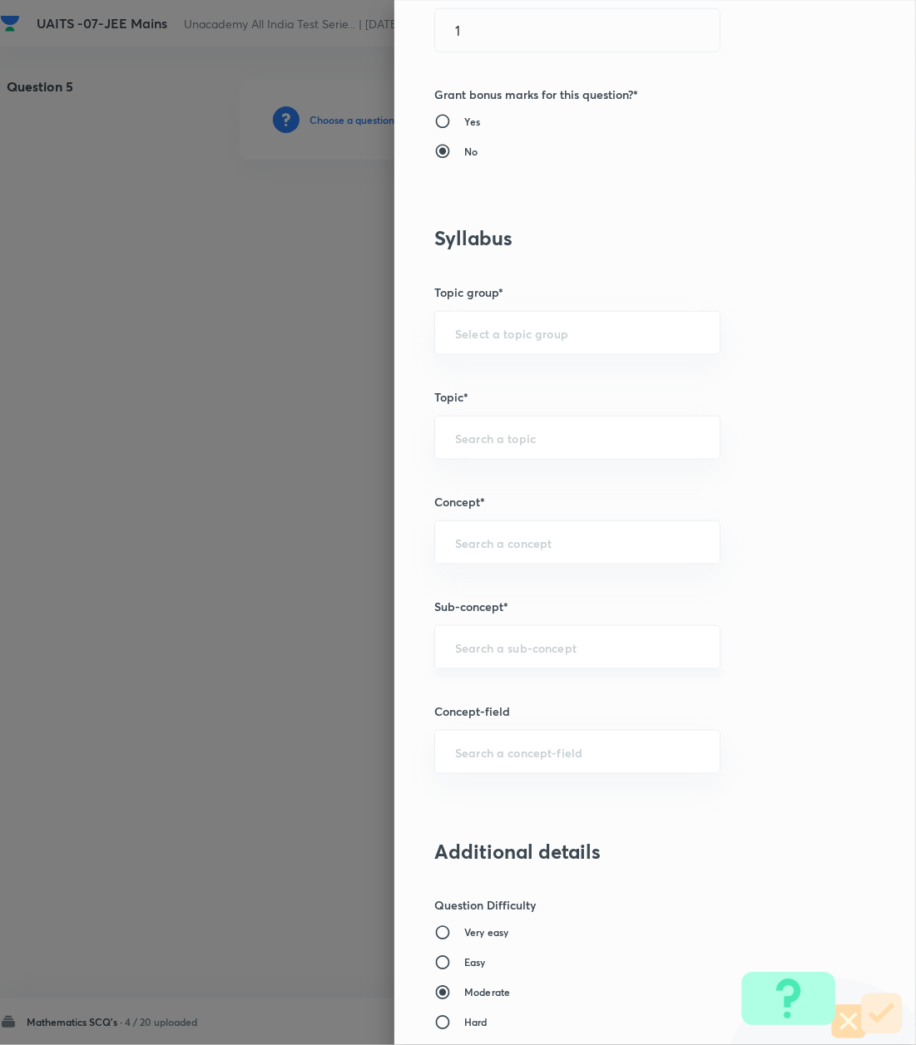
click at [461, 650] on input "text" at bounding box center [577, 647] width 244 height 16
paste input "Logarithm"
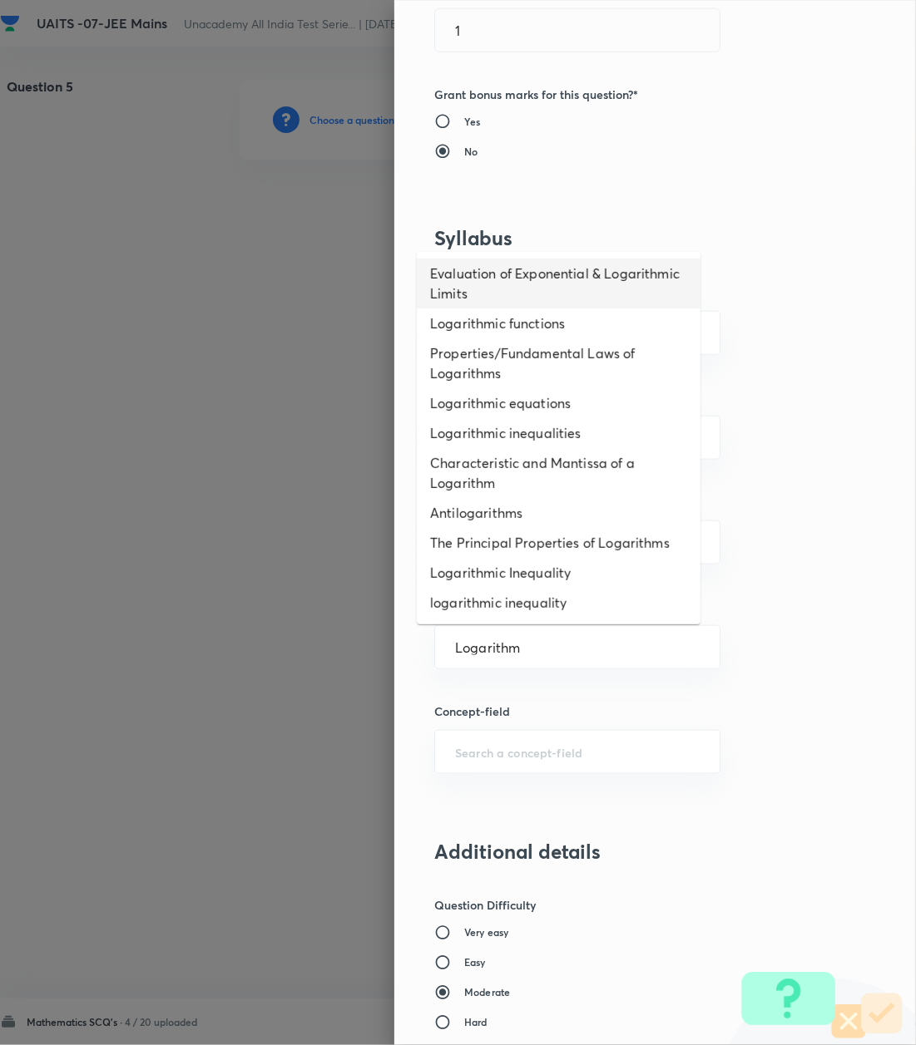
click at [483, 307] on li "Evaluation of Exponential & Logarithmic Limits" at bounding box center [559, 284] width 284 height 50
type input "Evaluation of Exponential & Logarithmic Limits"
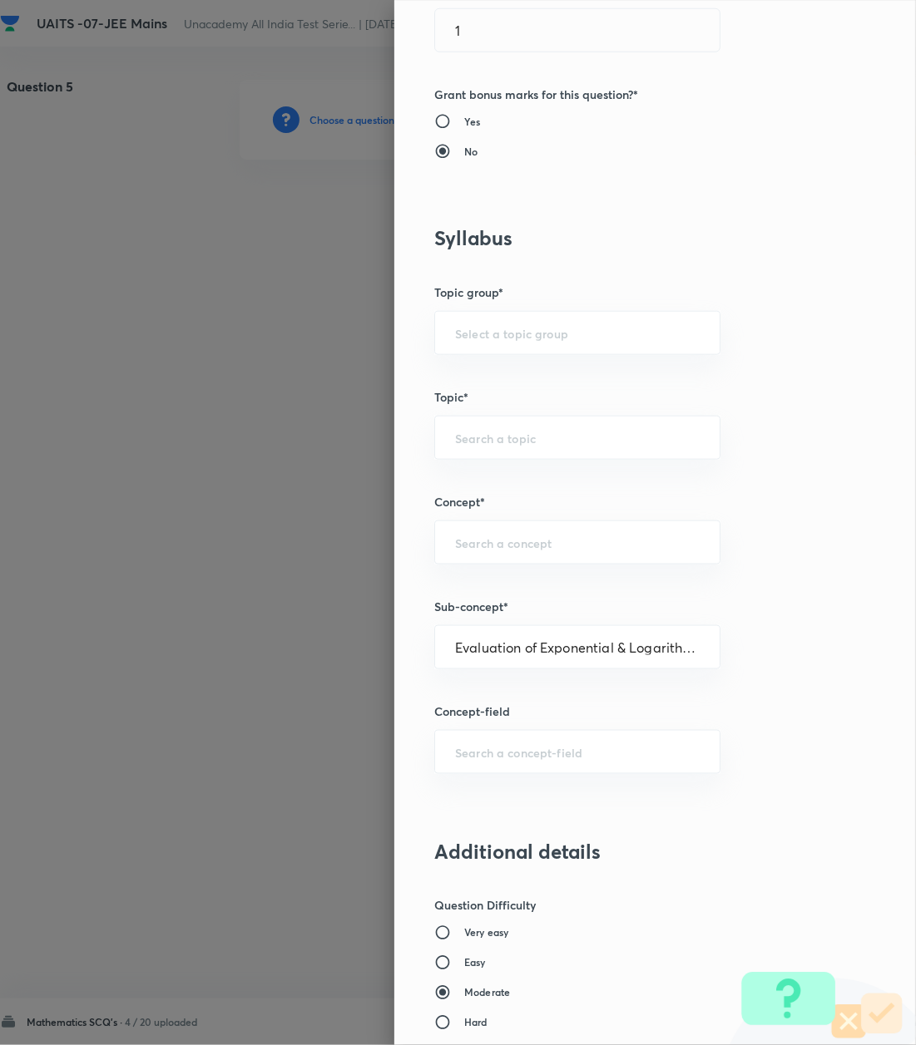
type input "Mathematics"
type input "Calculus"
type input "Limits"
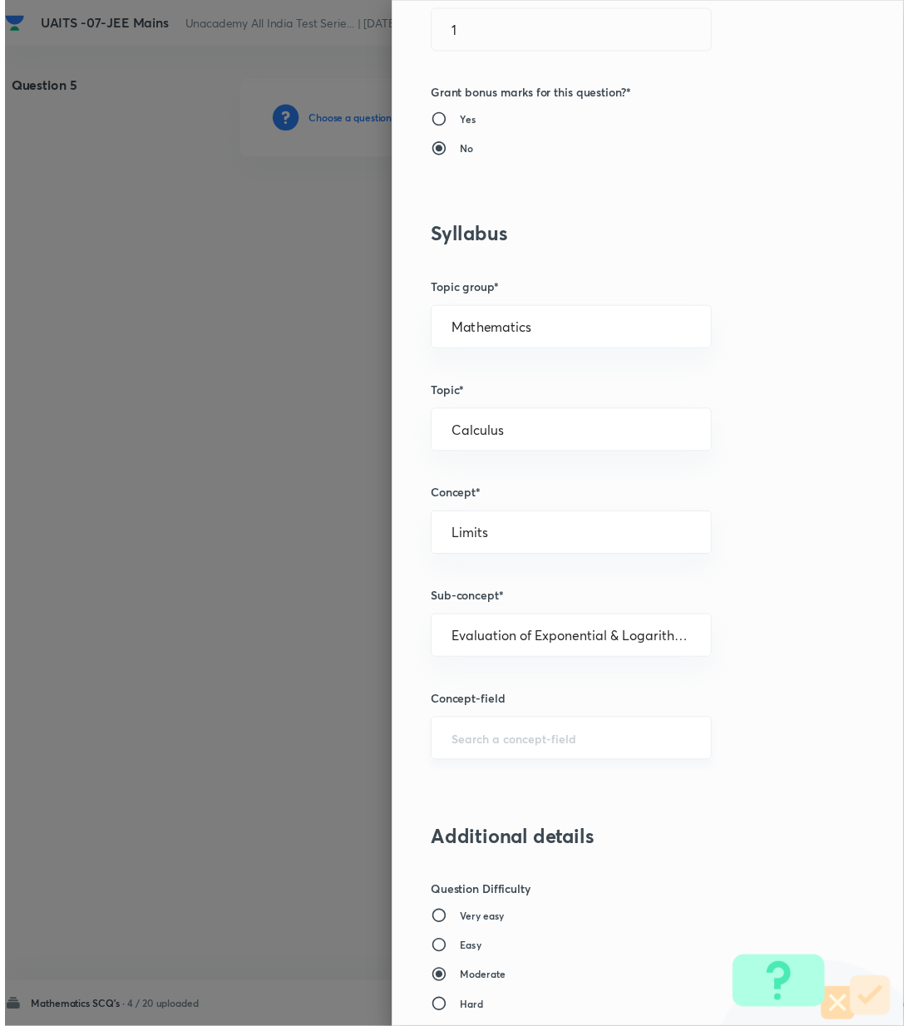
scroll to position [1274, 0]
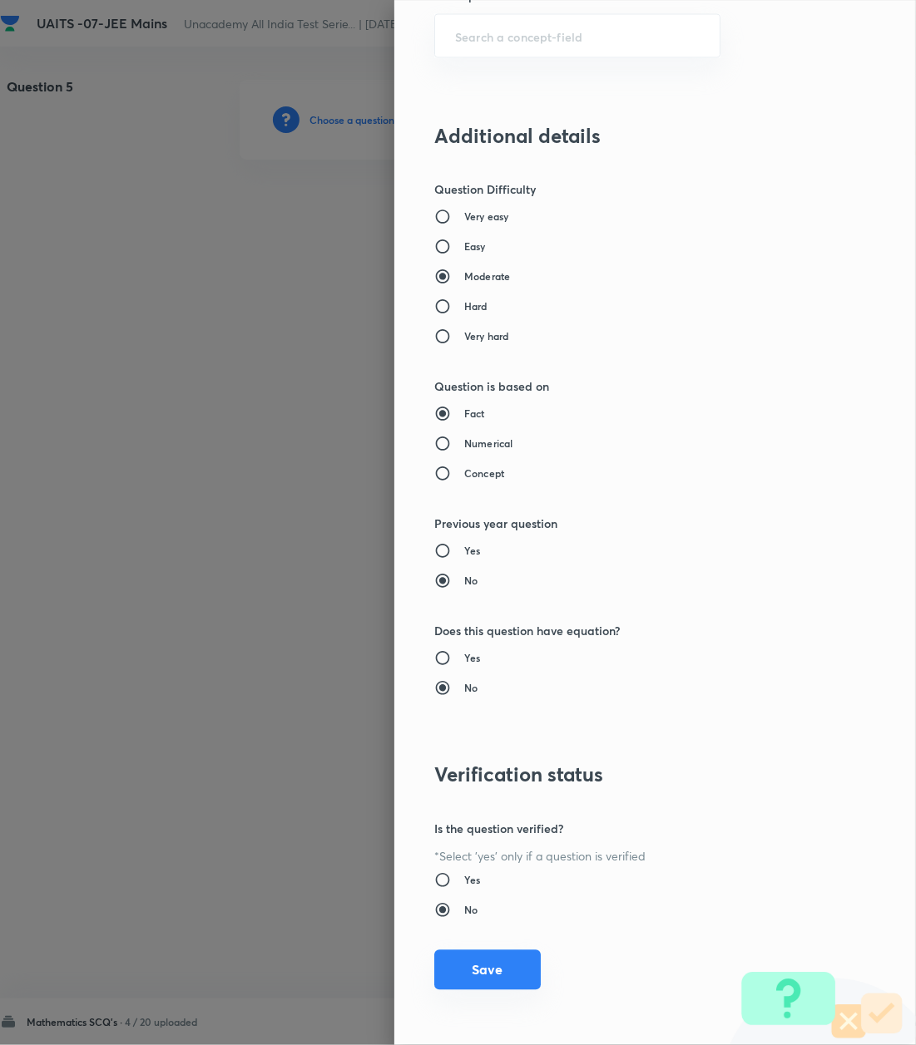
click at [473, 968] on button "Save" at bounding box center [487, 970] width 106 height 40
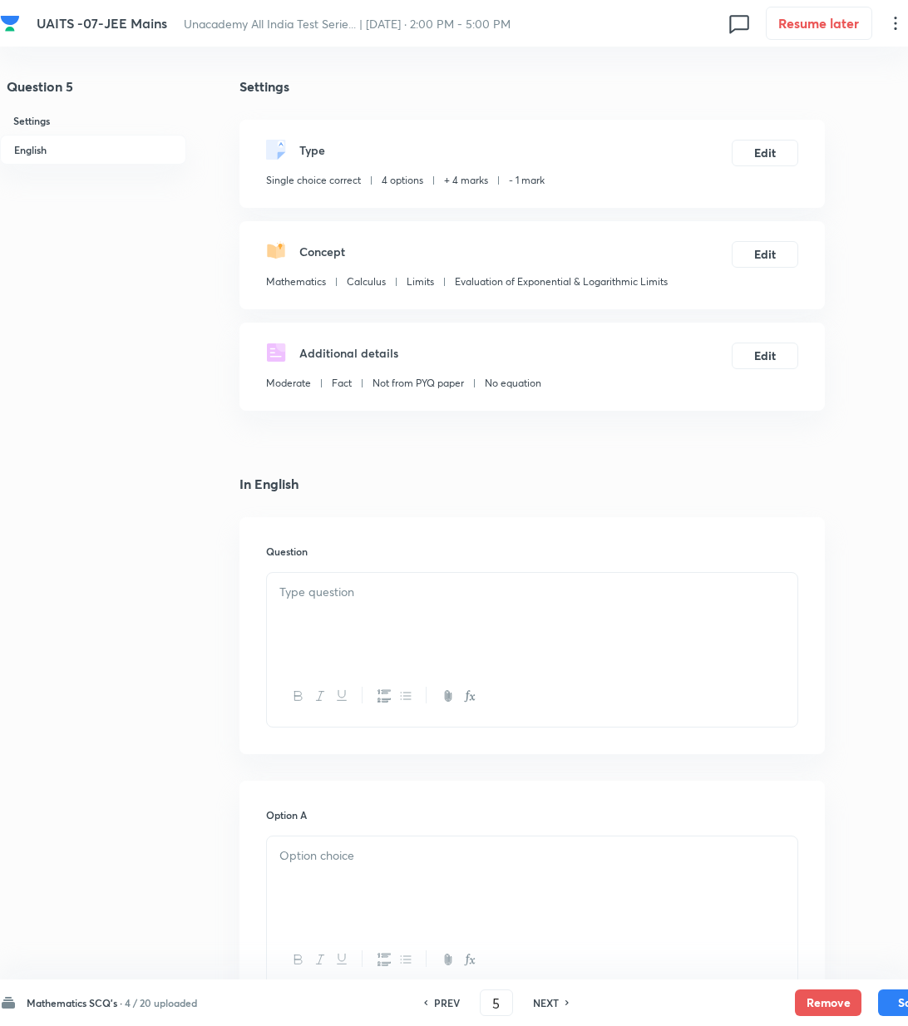
click at [489, 613] on div at bounding box center [532, 619] width 531 height 93
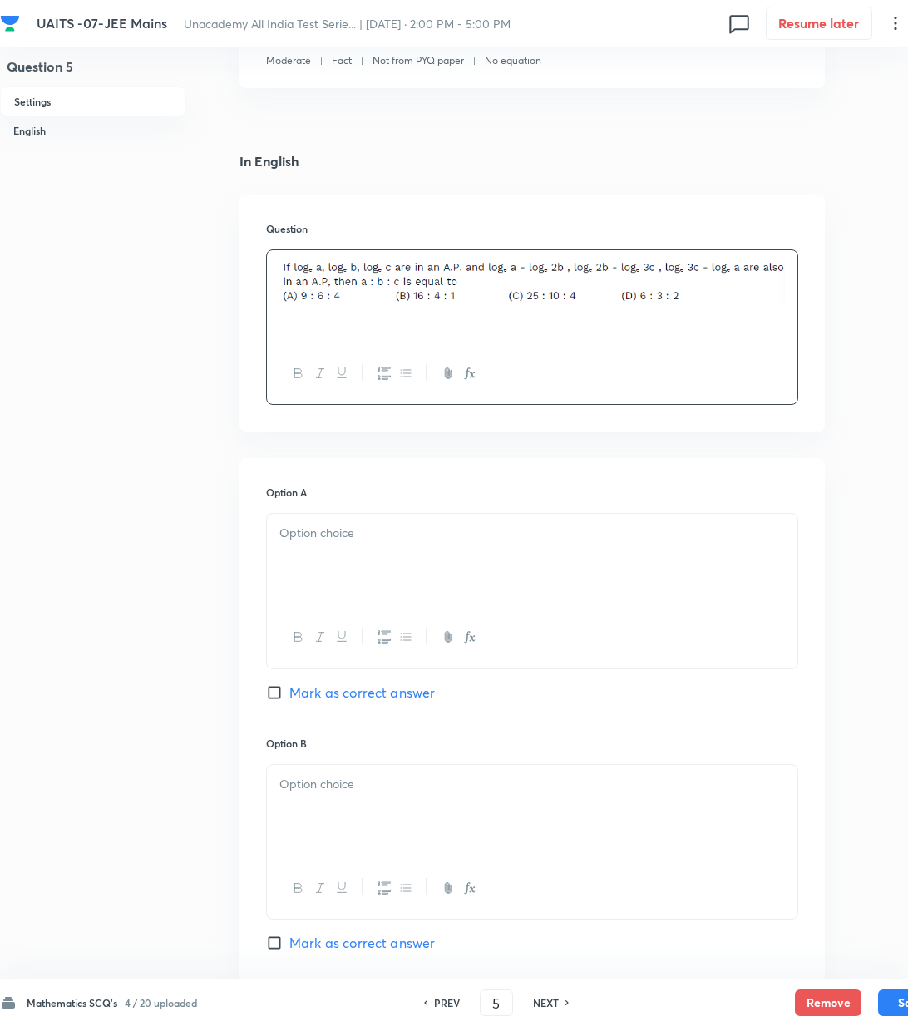
scroll to position [333, 0]
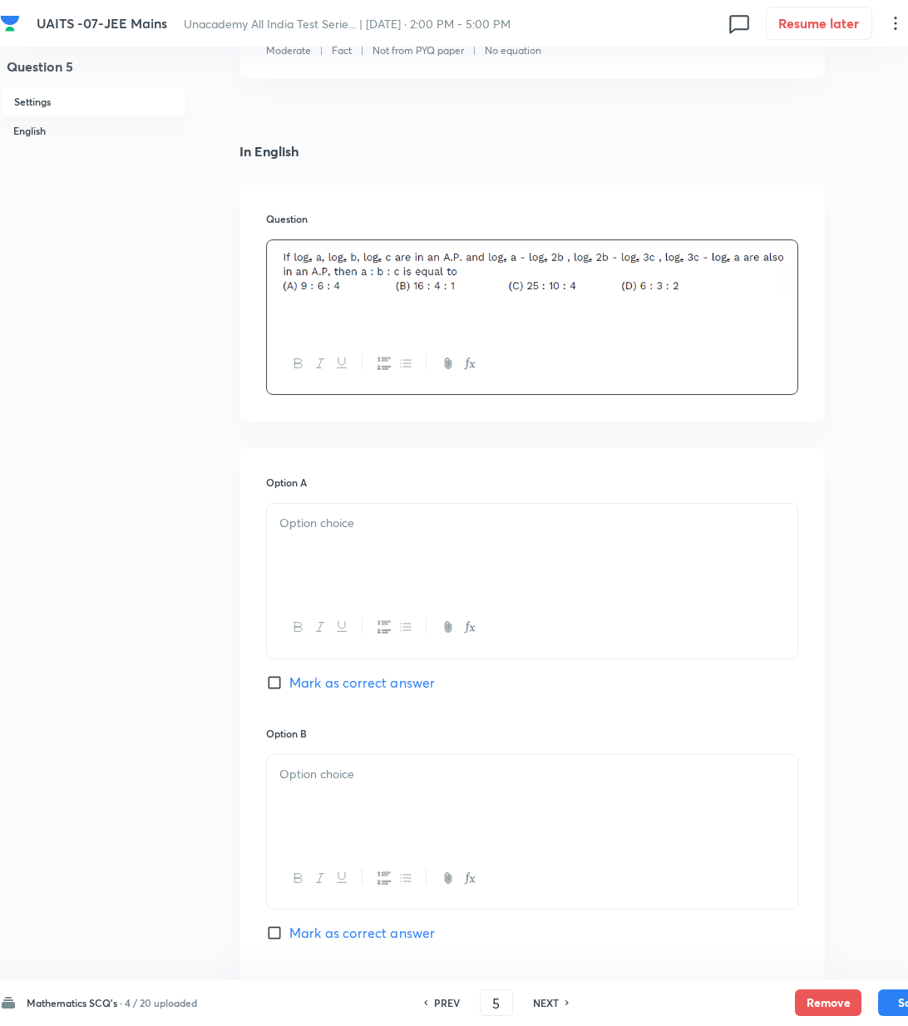
click at [321, 541] on div at bounding box center [532, 550] width 531 height 93
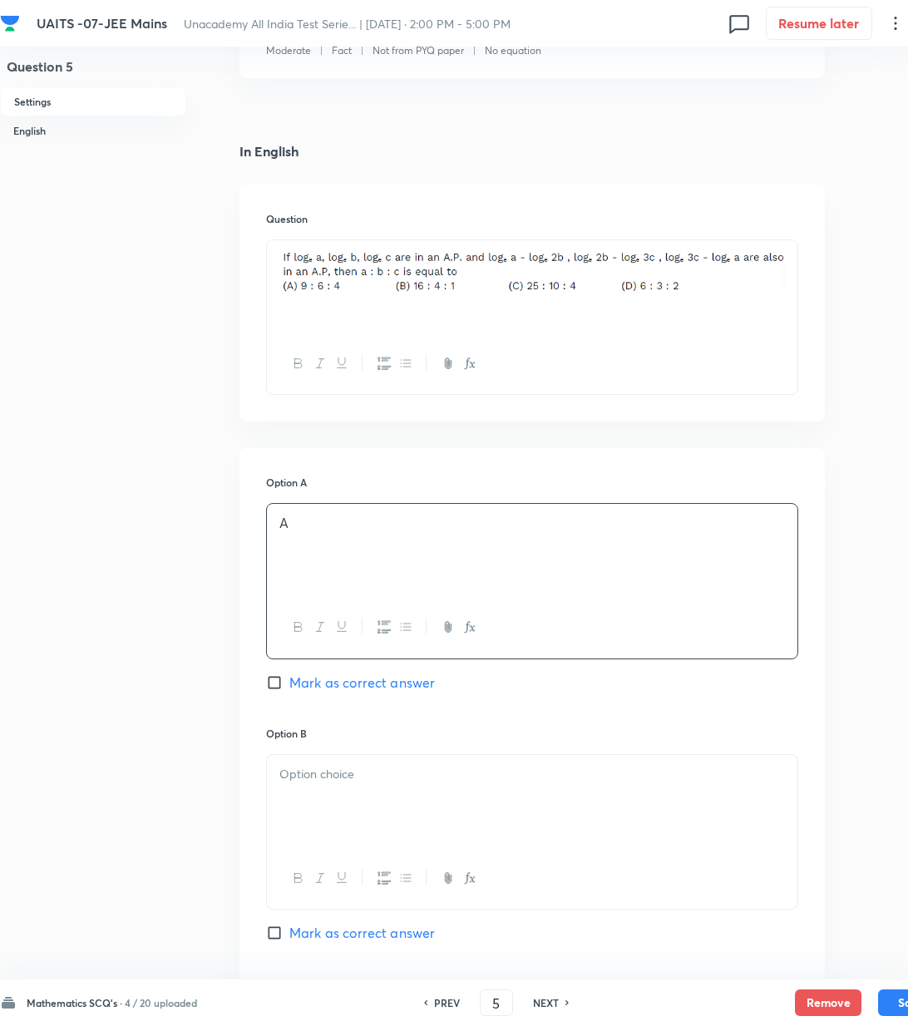
click at [317, 802] on div at bounding box center [532, 801] width 531 height 93
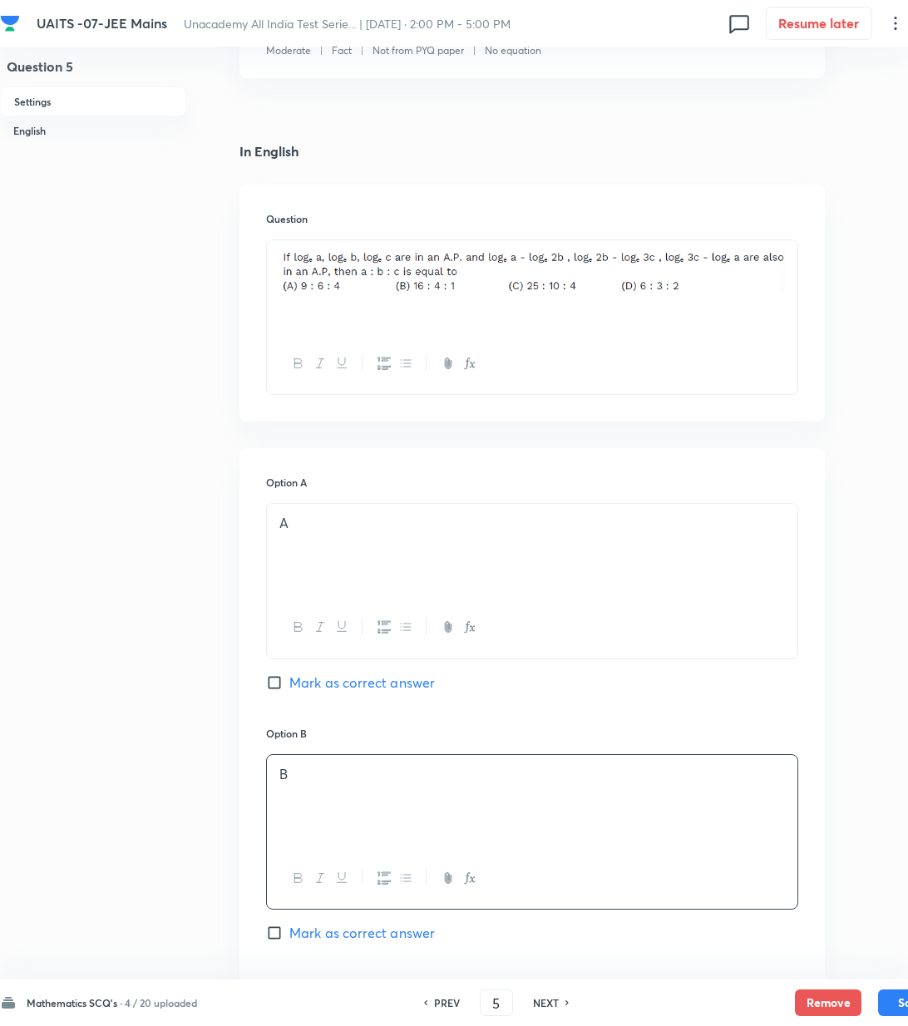
click at [323, 684] on span "Mark as correct answer" at bounding box center [362, 683] width 146 height 20
click at [289, 684] on input "Mark as correct answer" at bounding box center [277, 682] width 23 height 17
checkbox input "true"
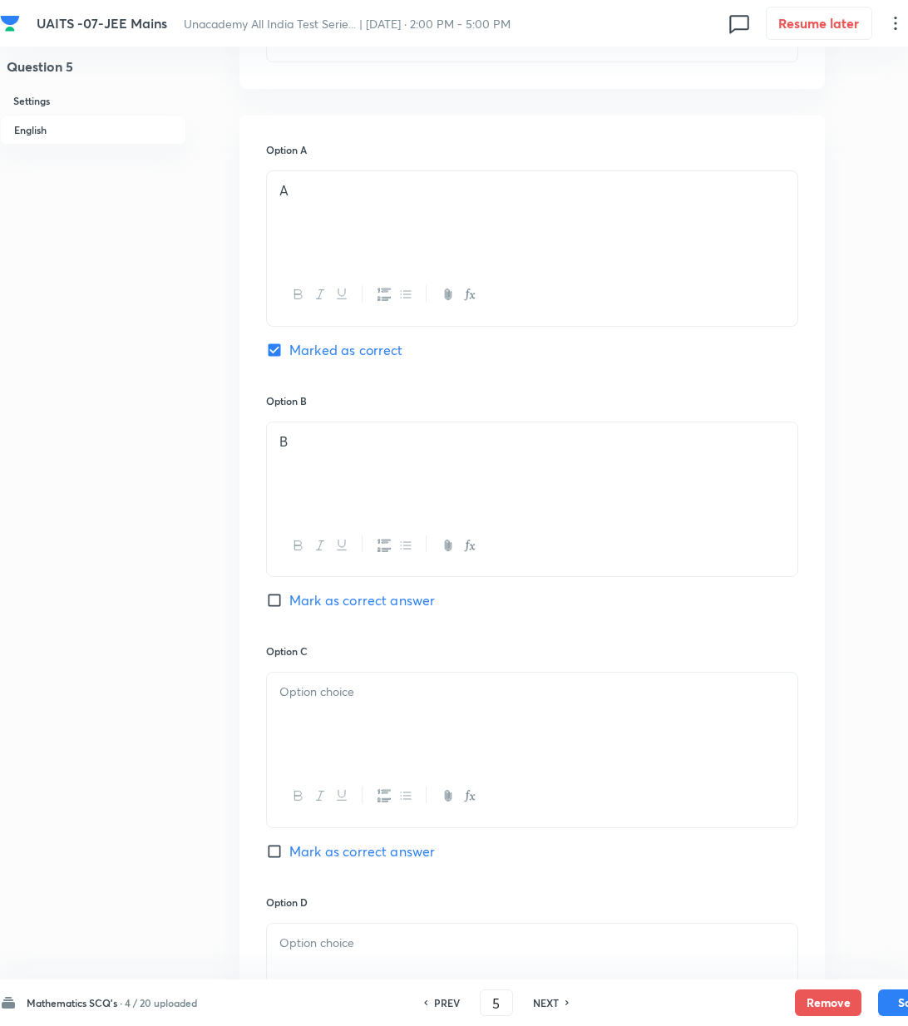
drag, startPoint x: 319, startPoint y: 680, endPoint x: 323, endPoint y: 700, distance: 20.2
click at [320, 687] on div at bounding box center [532, 719] width 531 height 93
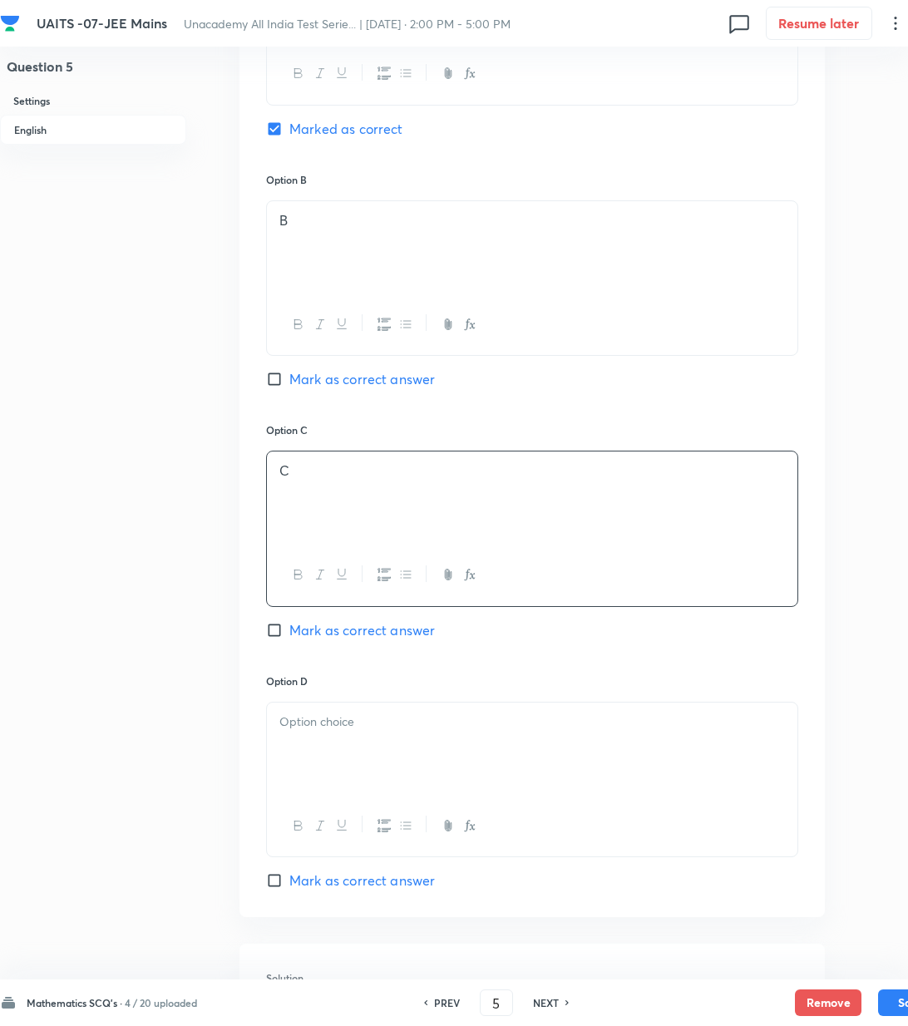
click at [339, 738] on div at bounding box center [532, 749] width 531 height 93
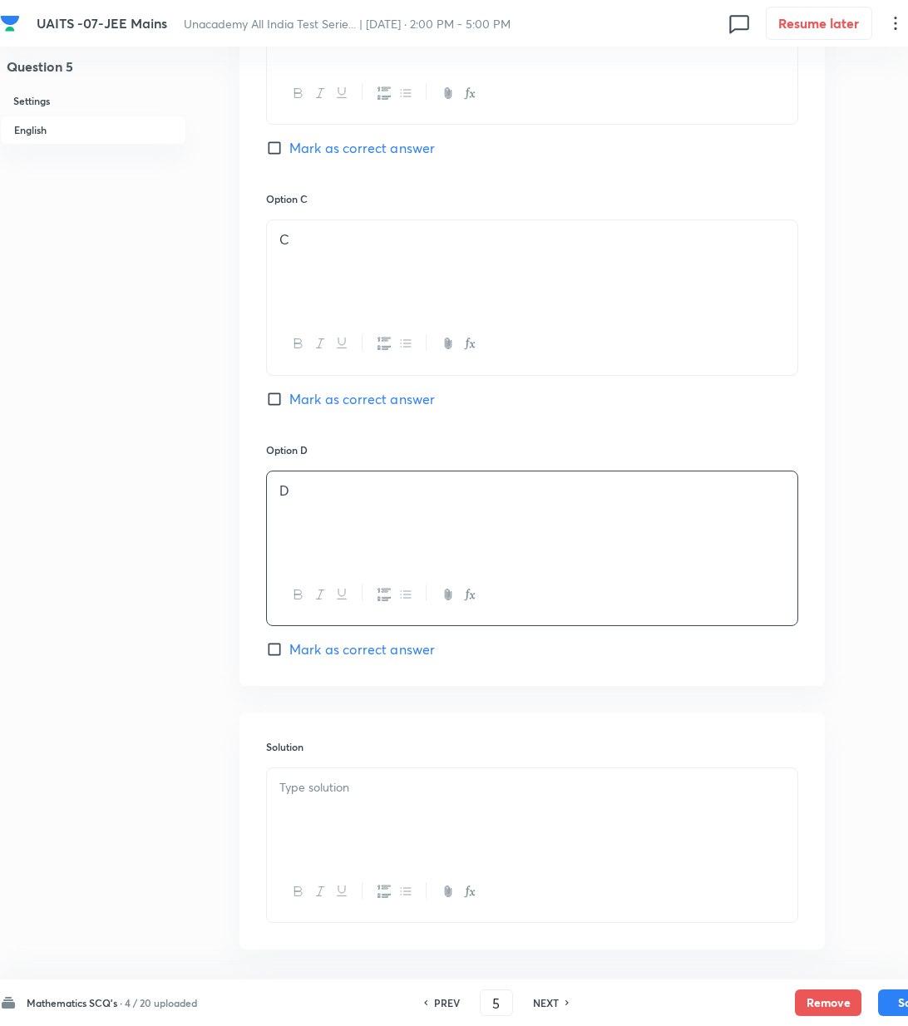
scroll to position [1192, 0]
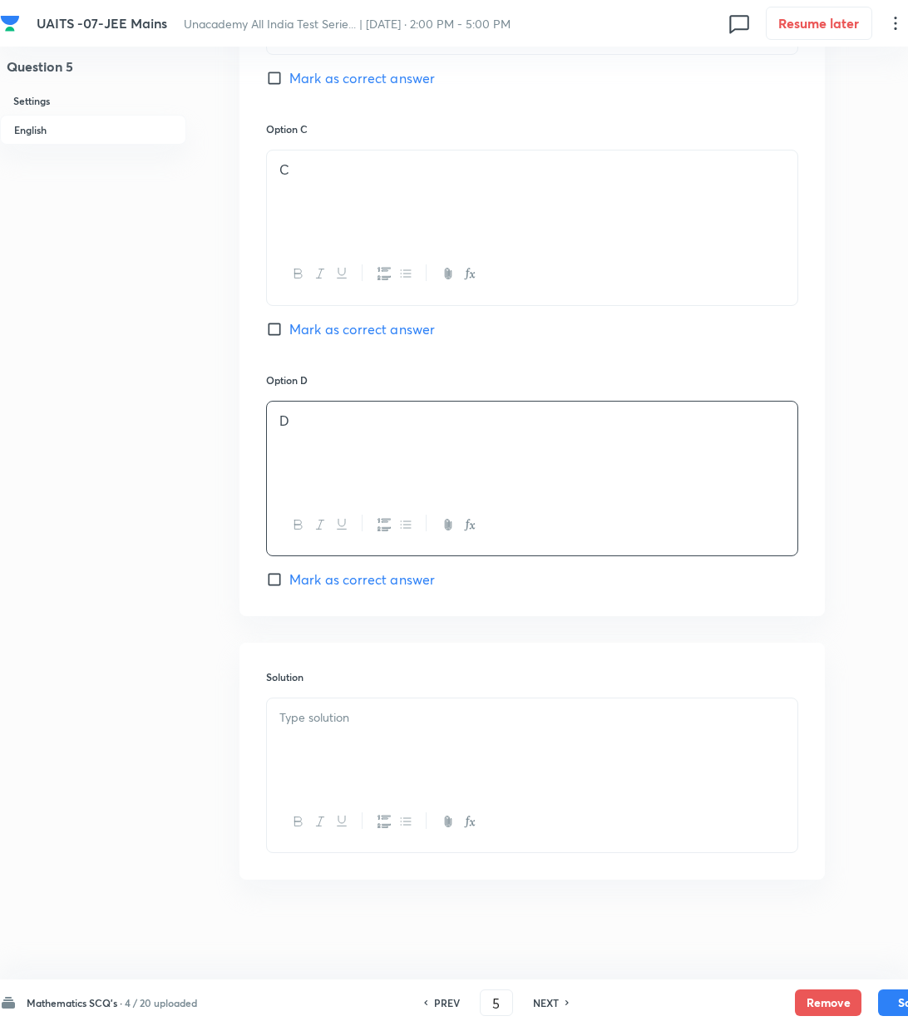
click at [337, 733] on div at bounding box center [532, 745] width 531 height 93
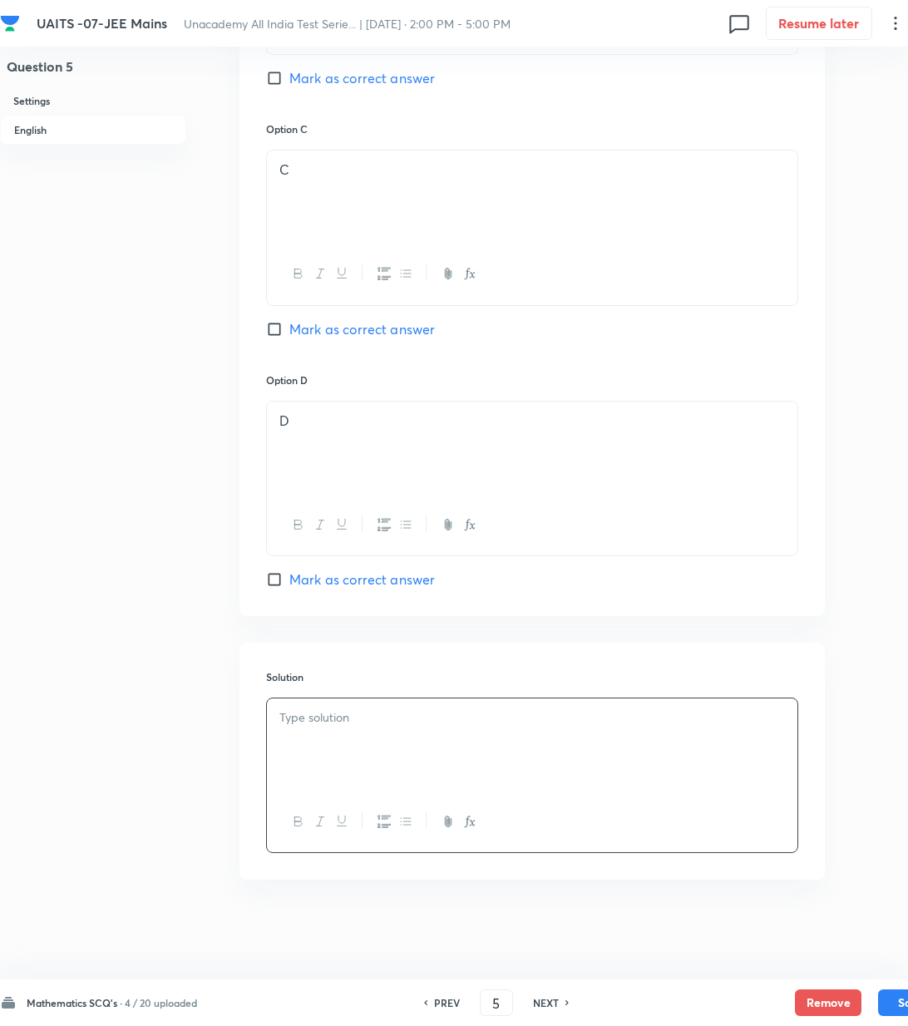
click at [521, 713] on p at bounding box center [532, 718] width 506 height 19
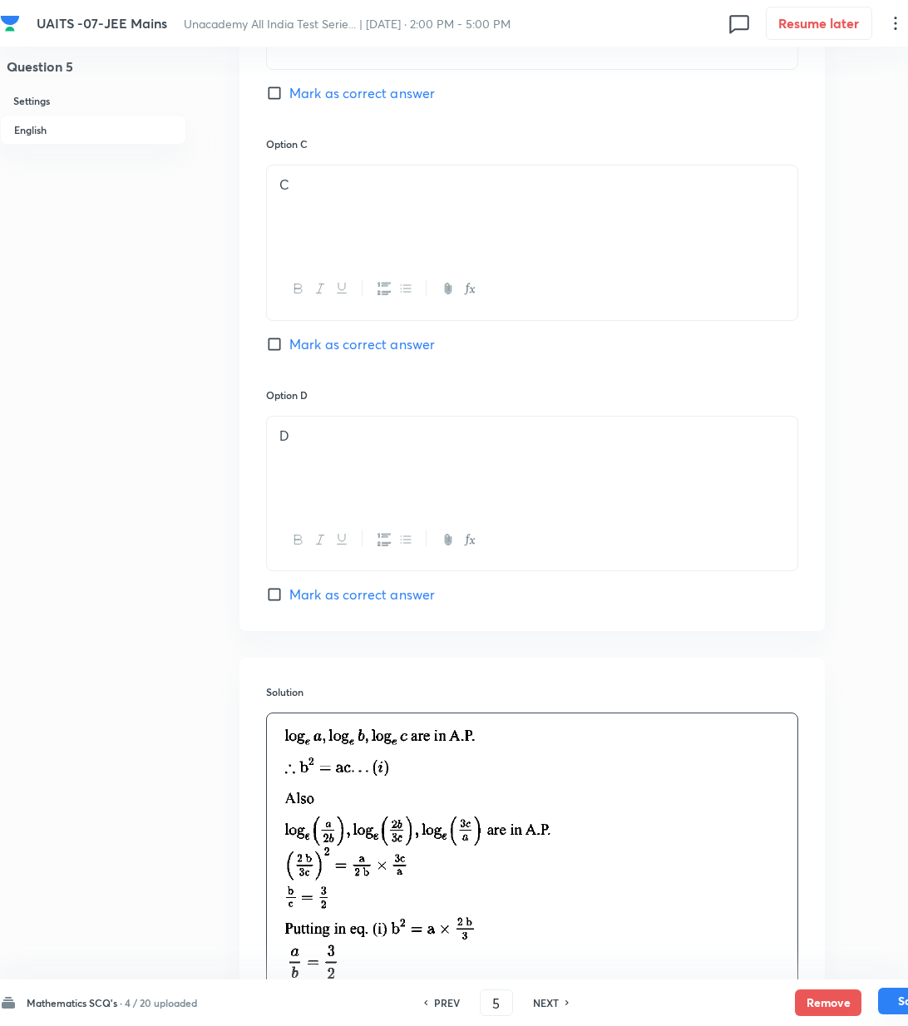
click at [896, 1003] on button "Save" at bounding box center [911, 1001] width 67 height 27
type input "6"
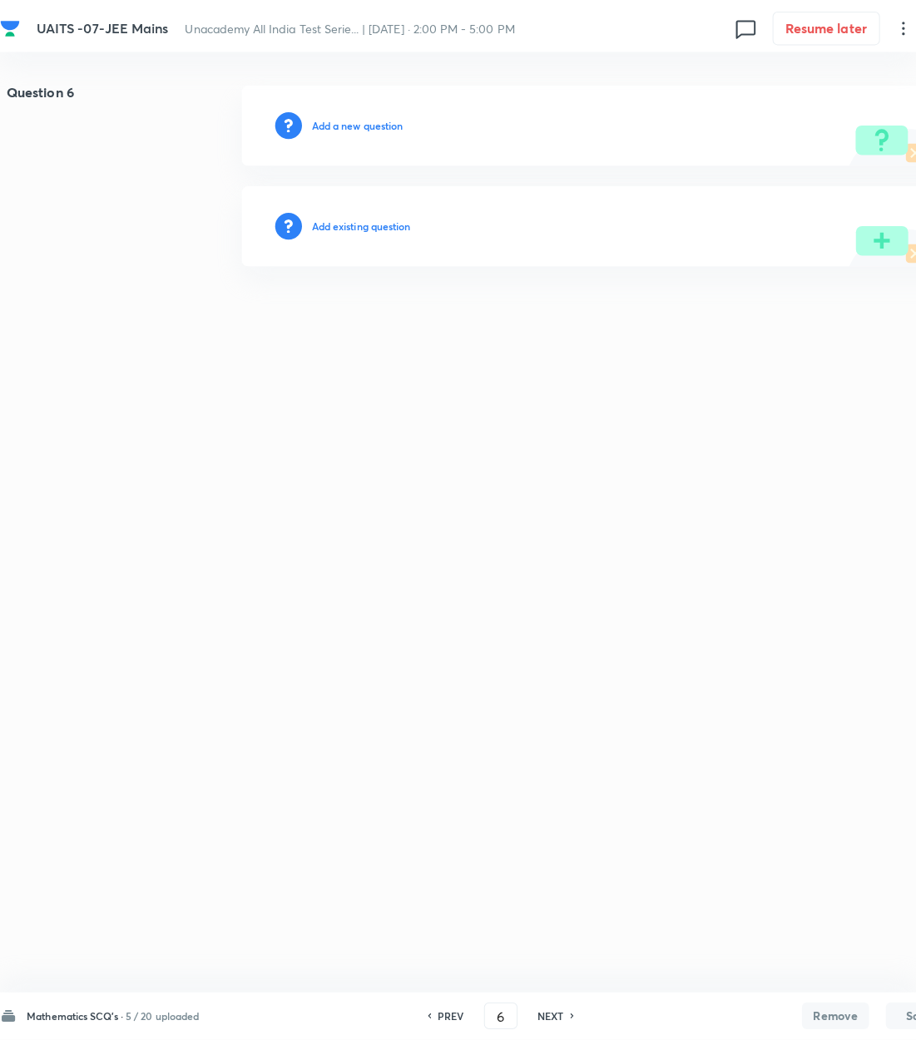
scroll to position [0, 0]
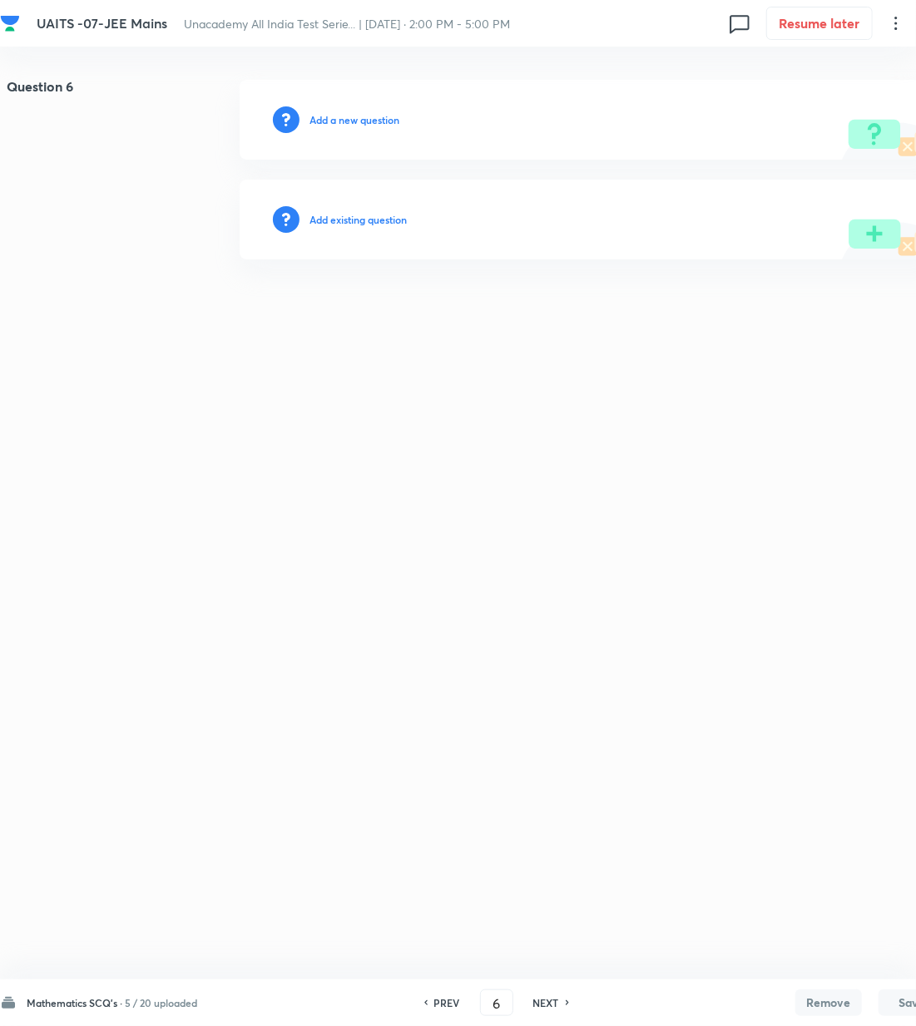
click at [334, 126] on h6 "Add a new question" at bounding box center [354, 119] width 90 height 15
click at [334, 126] on h6 "Choose a question type" at bounding box center [362, 119] width 107 height 15
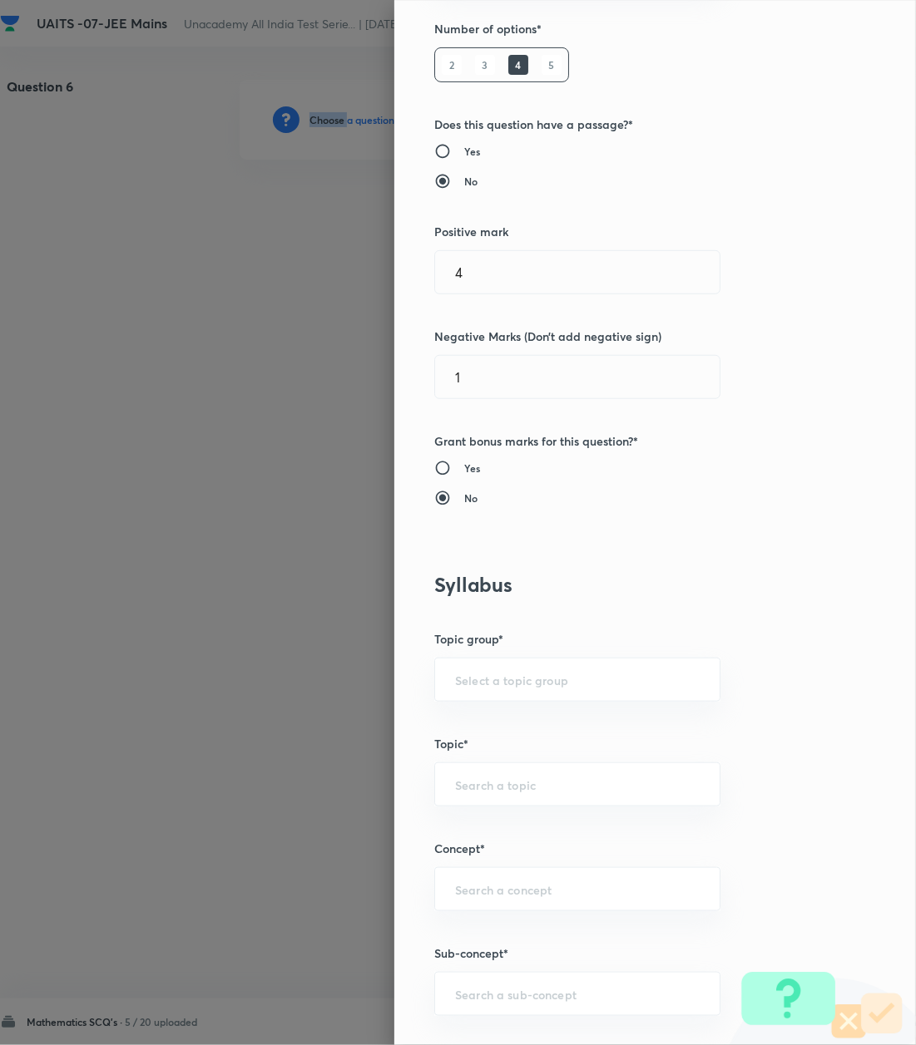
scroll to position [554, 0]
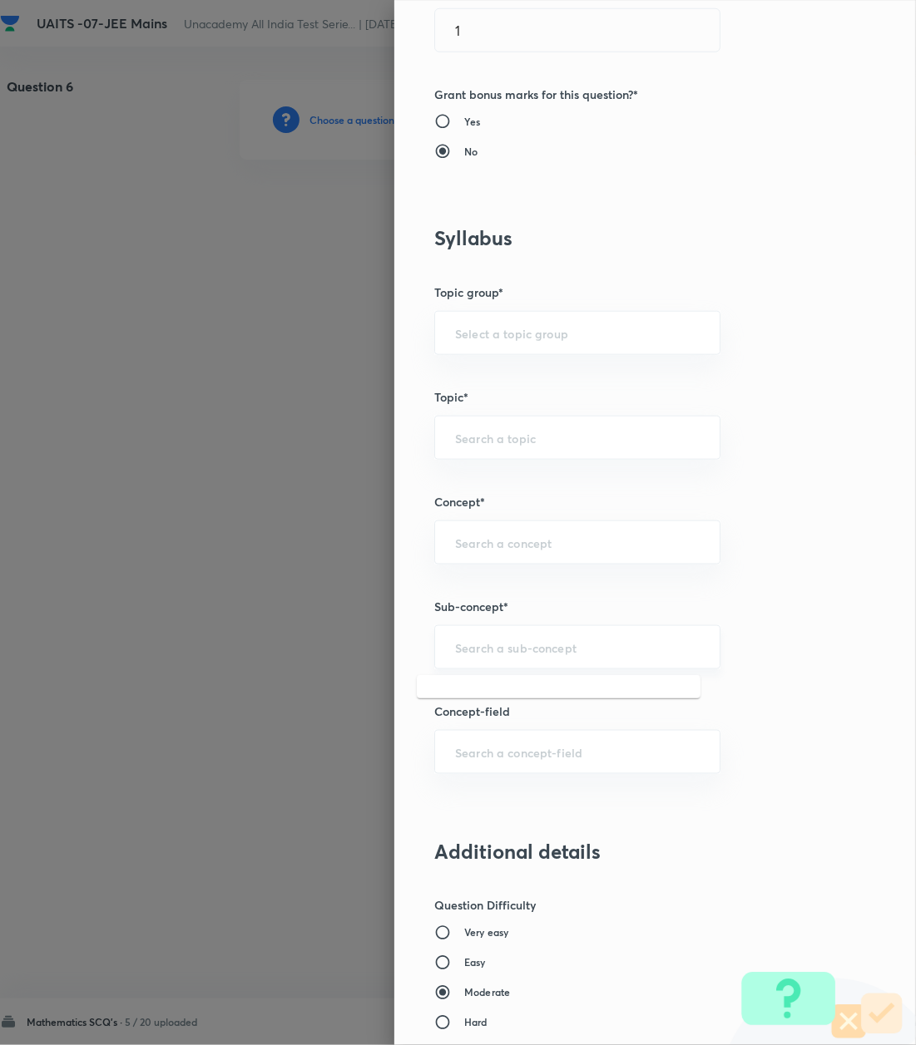
click at [492, 649] on input "text" at bounding box center [577, 647] width 244 height 16
paste input "Logarithm"
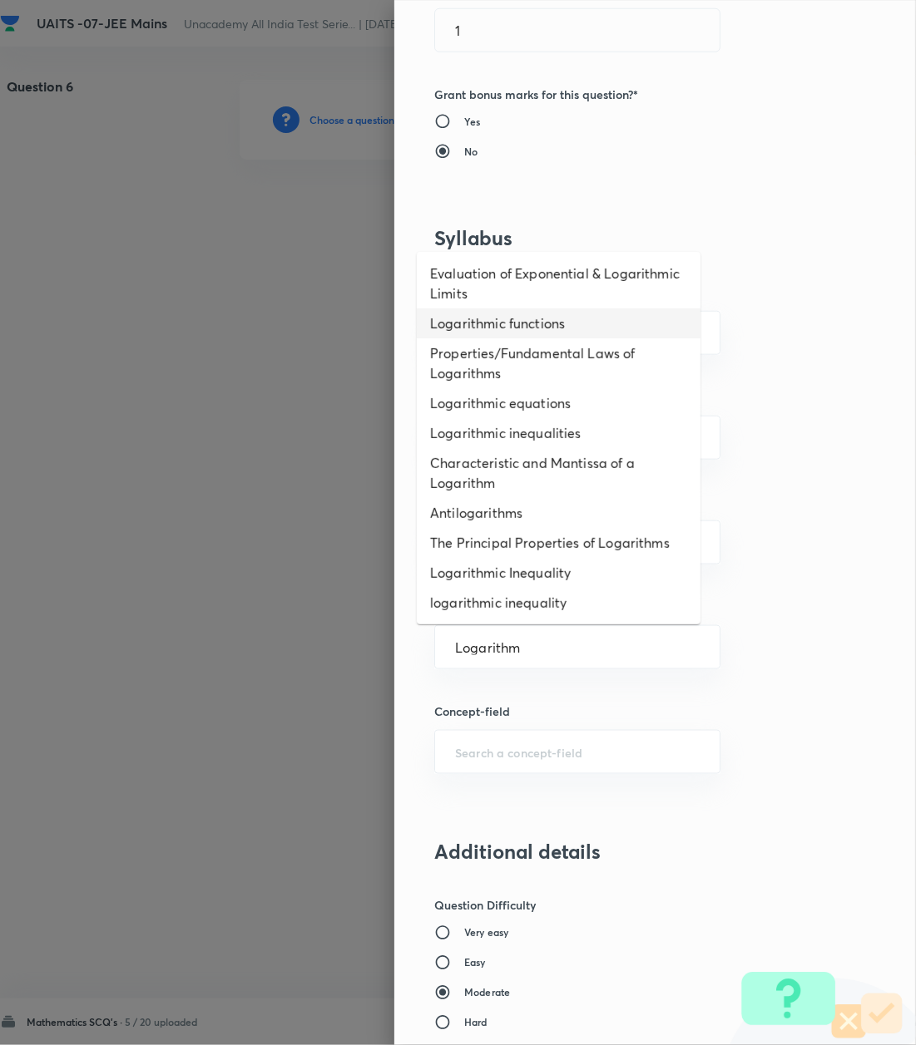
click at [459, 320] on li "Logarithmic functions" at bounding box center [559, 324] width 284 height 30
type input "Logarithmic functions"
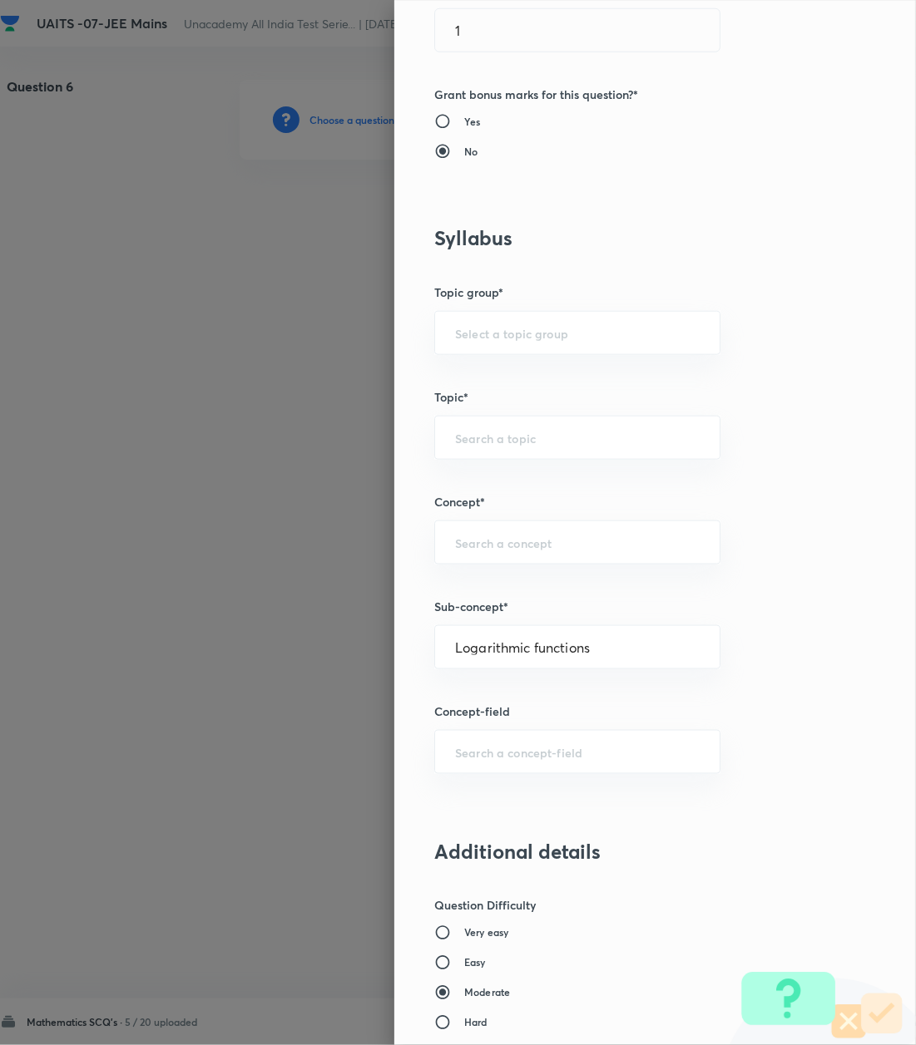
type input "Mathematics"
type input "Algebra"
type input "Logarithm & its Applications"
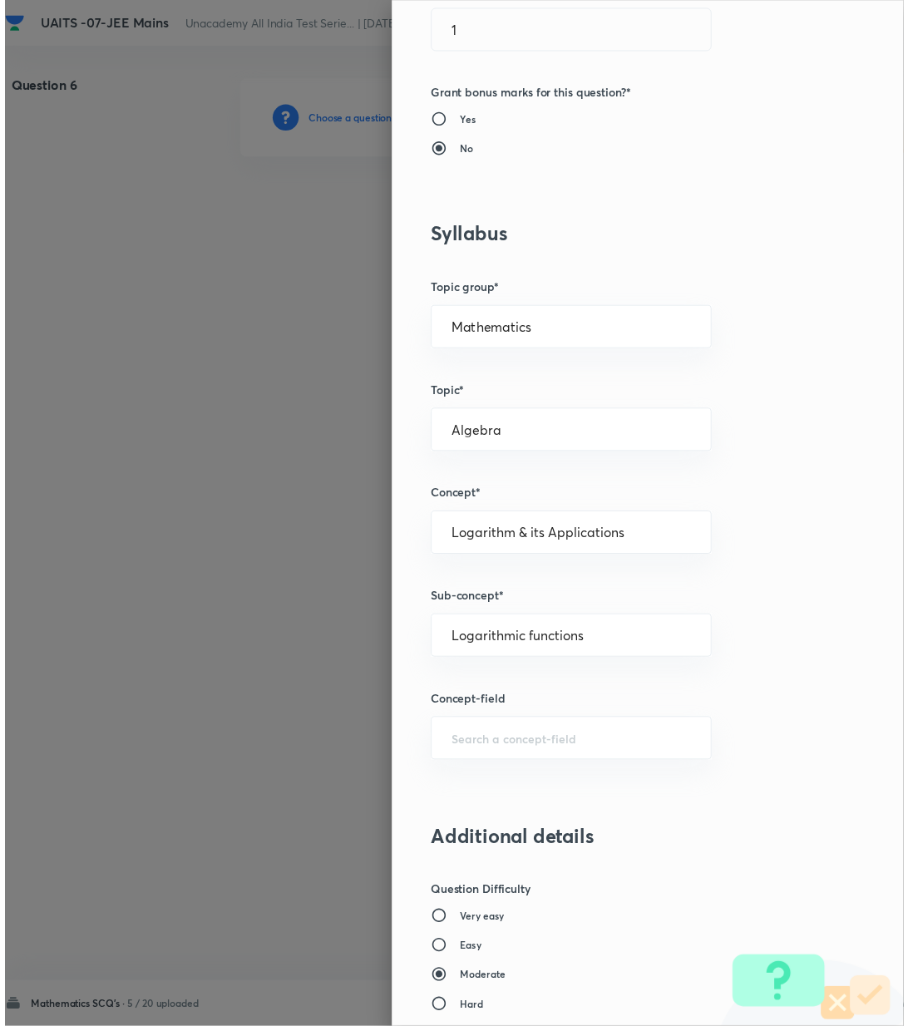
scroll to position [1274, 0]
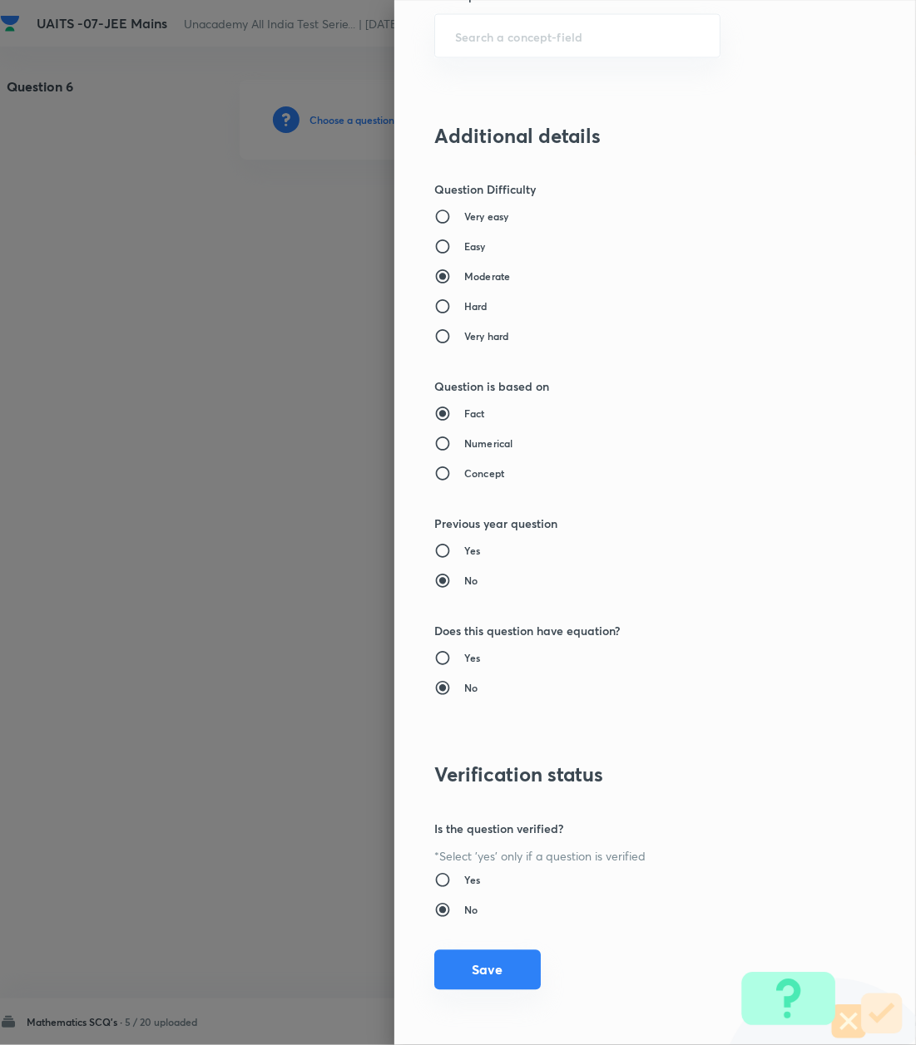
click at [469, 971] on button "Save" at bounding box center [487, 970] width 106 height 40
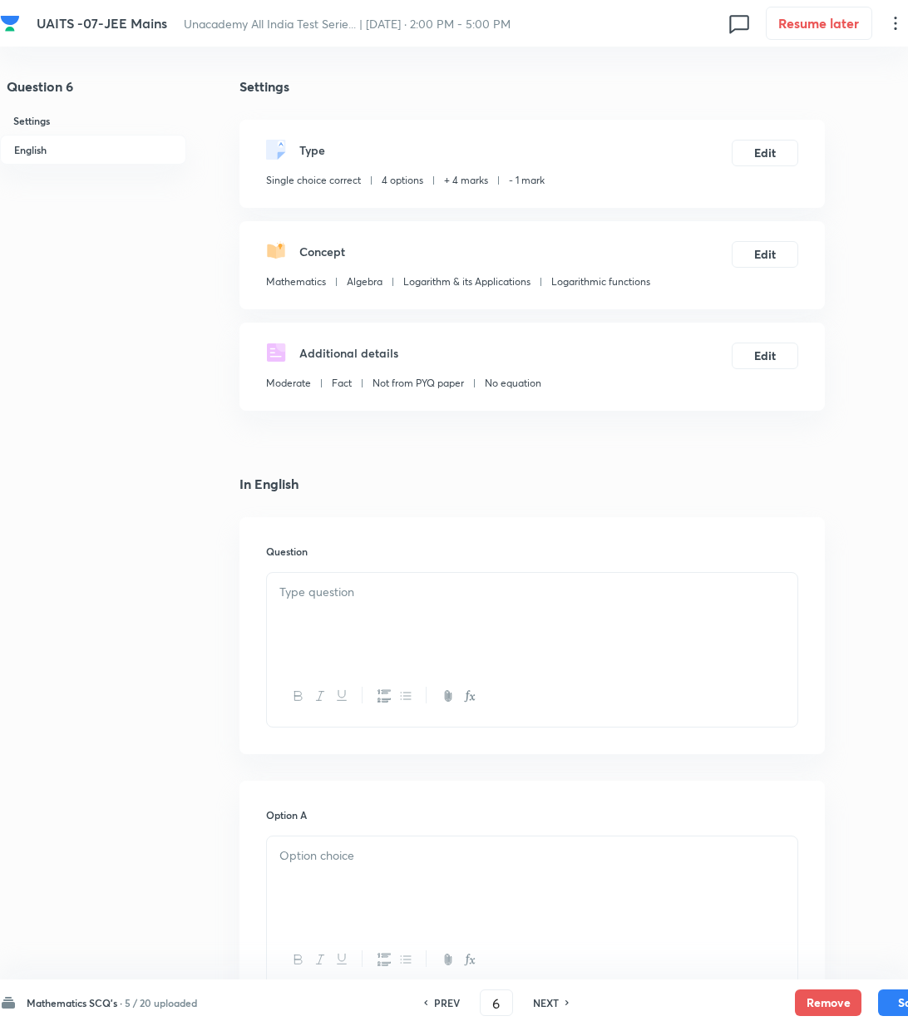
click at [360, 594] on p at bounding box center [532, 592] width 506 height 19
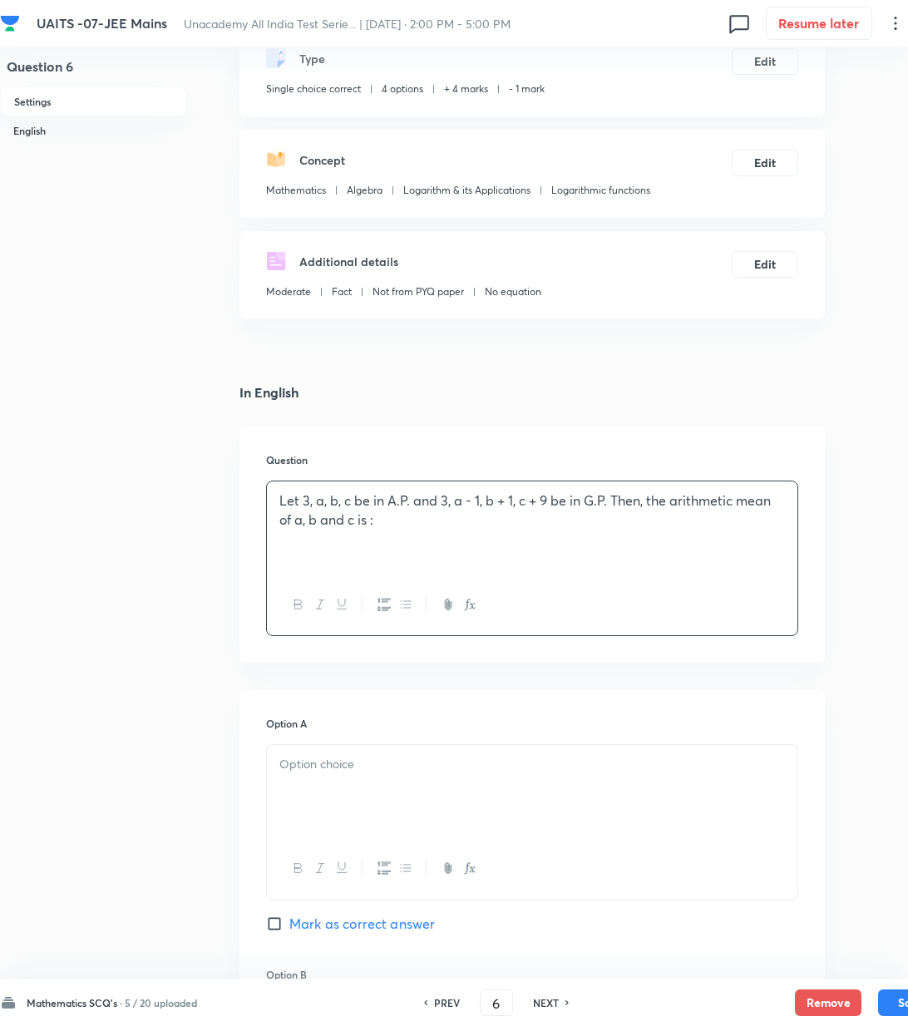
scroll to position [221, 0]
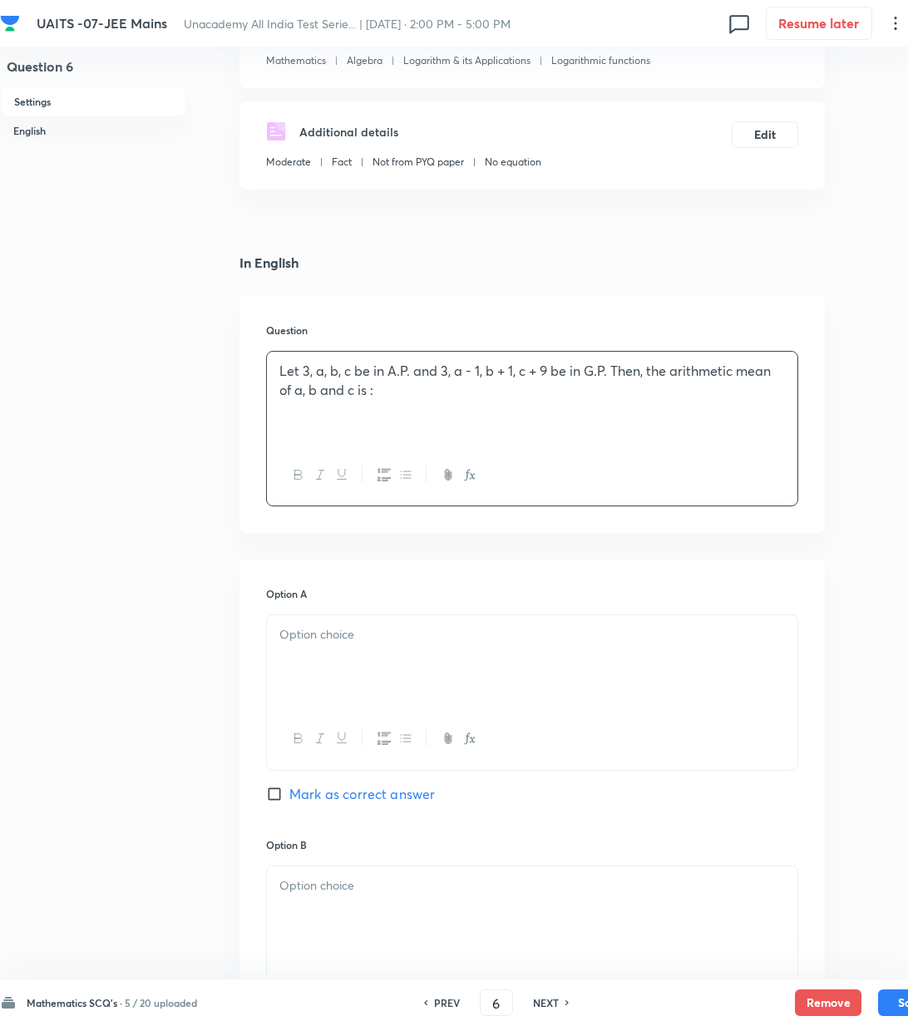
click at [351, 656] on div at bounding box center [532, 661] width 531 height 93
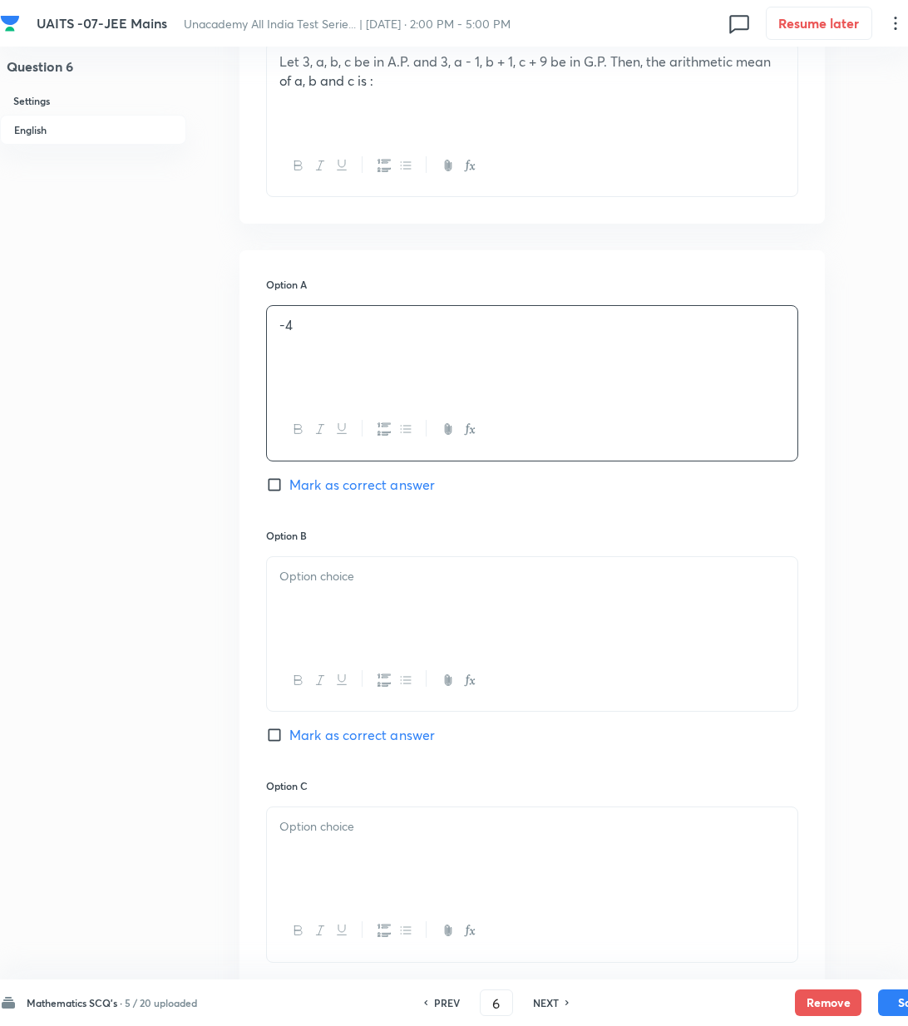
scroll to position [554, 0]
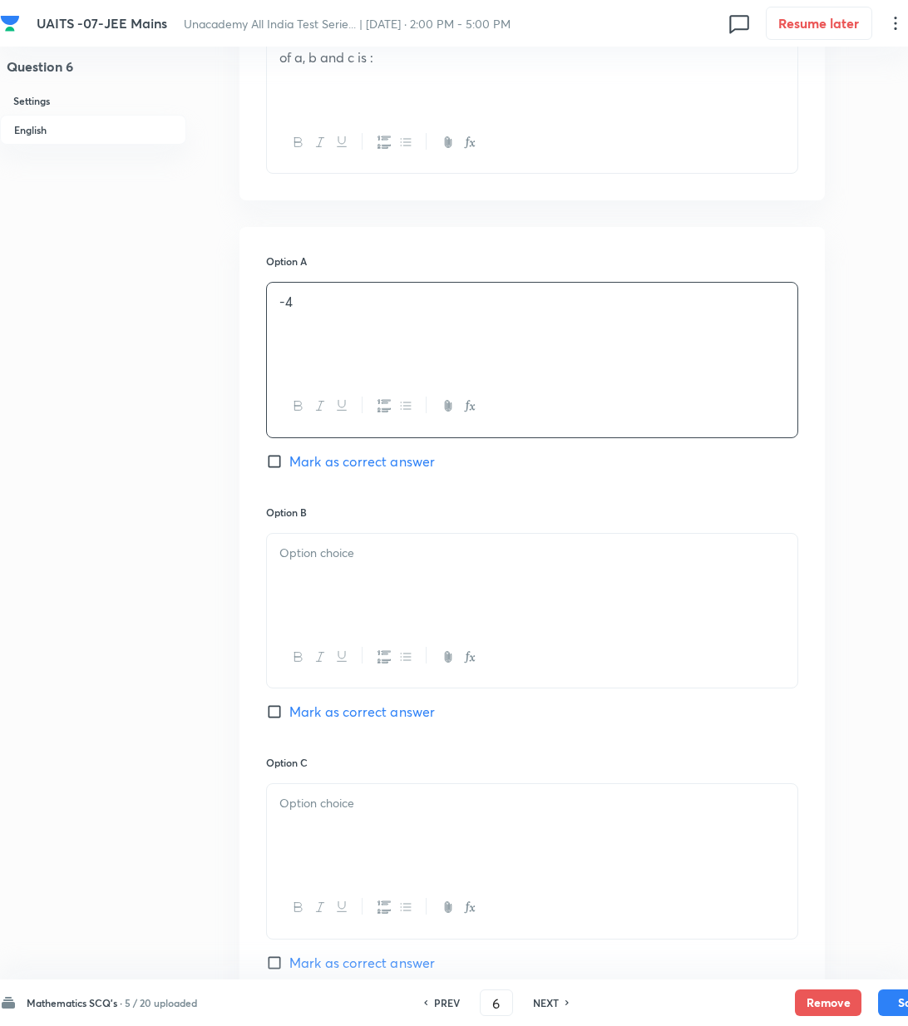
click at [316, 586] on div at bounding box center [532, 580] width 531 height 93
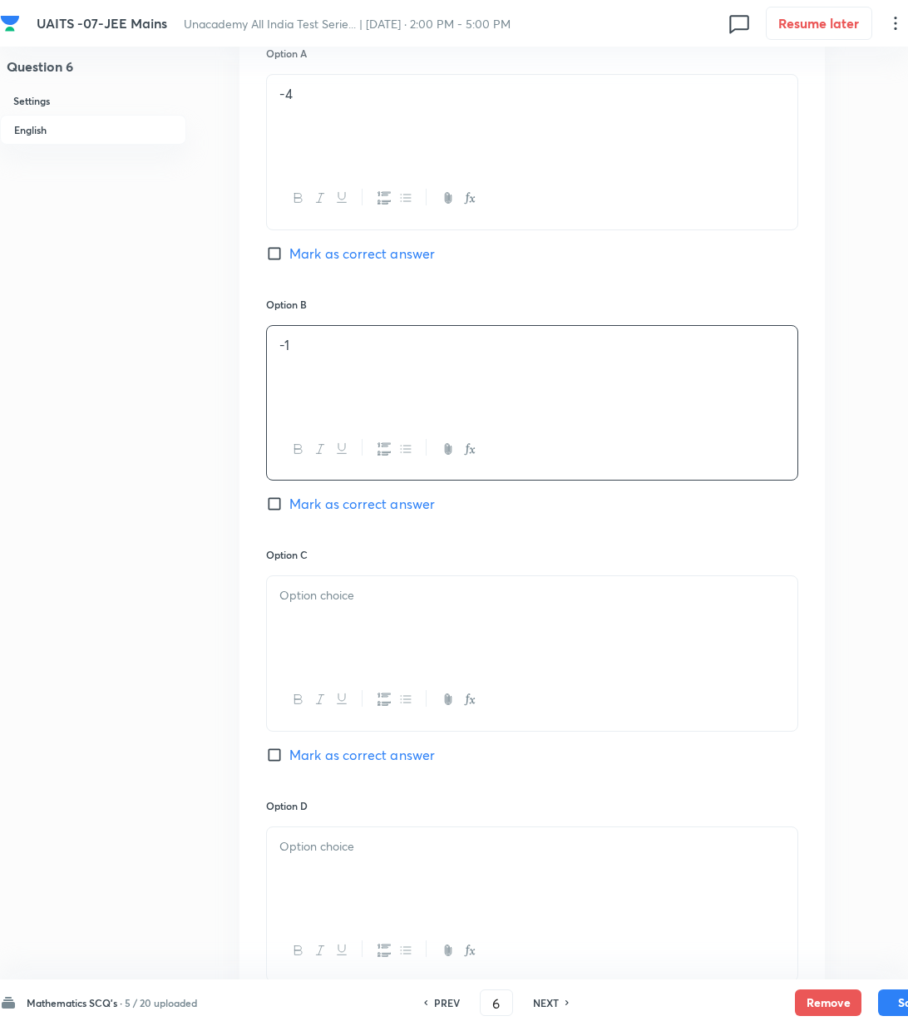
scroll to position [776, 0]
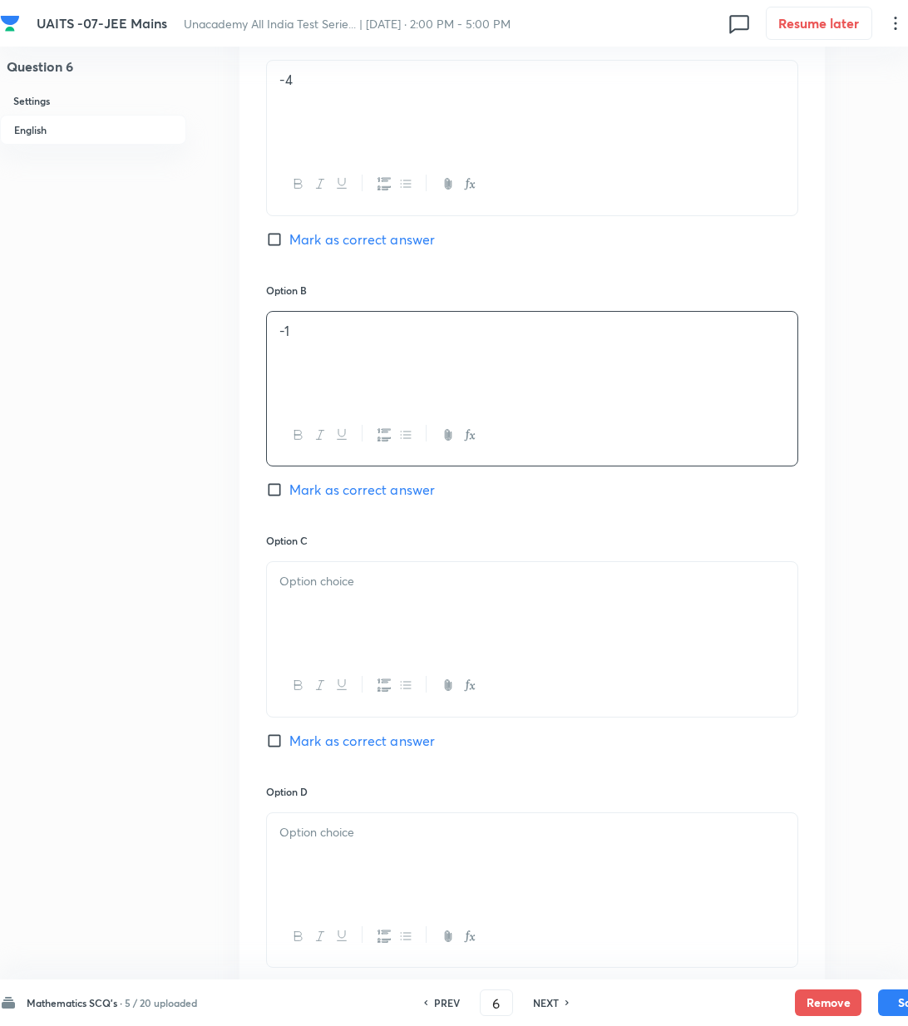
click at [326, 605] on div at bounding box center [532, 608] width 531 height 93
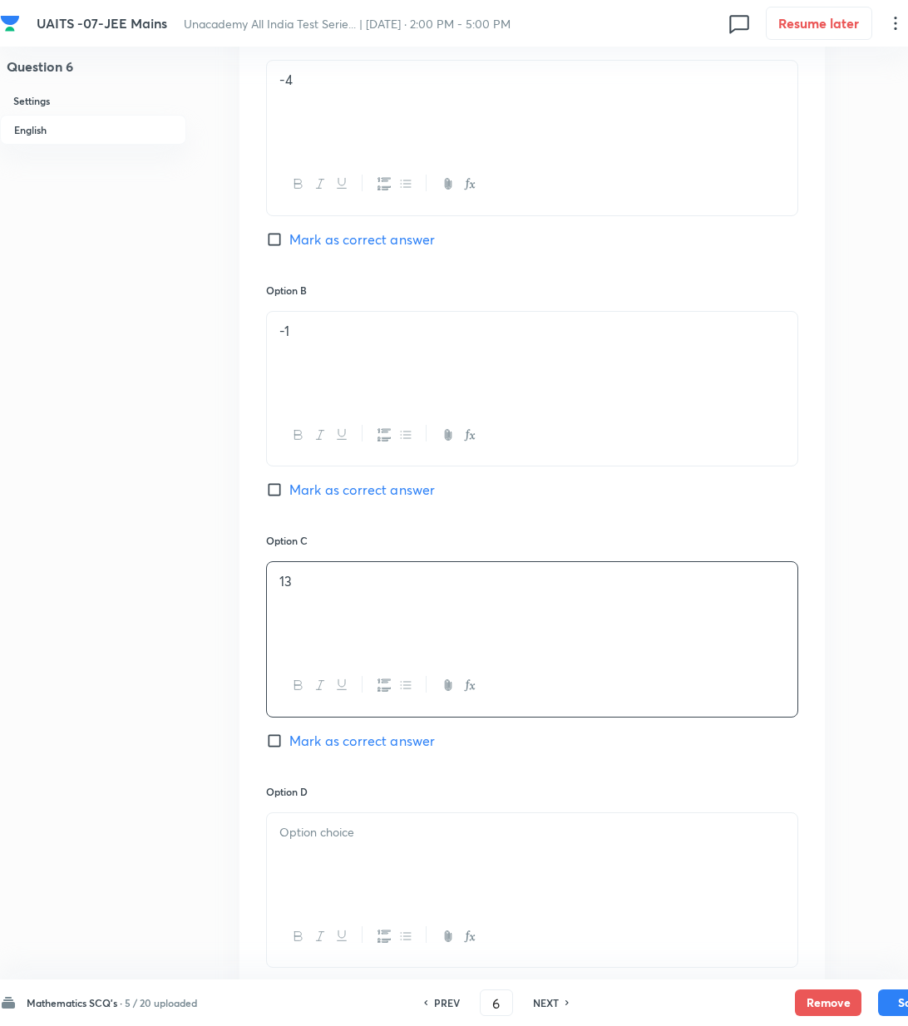
scroll to position [998, 0]
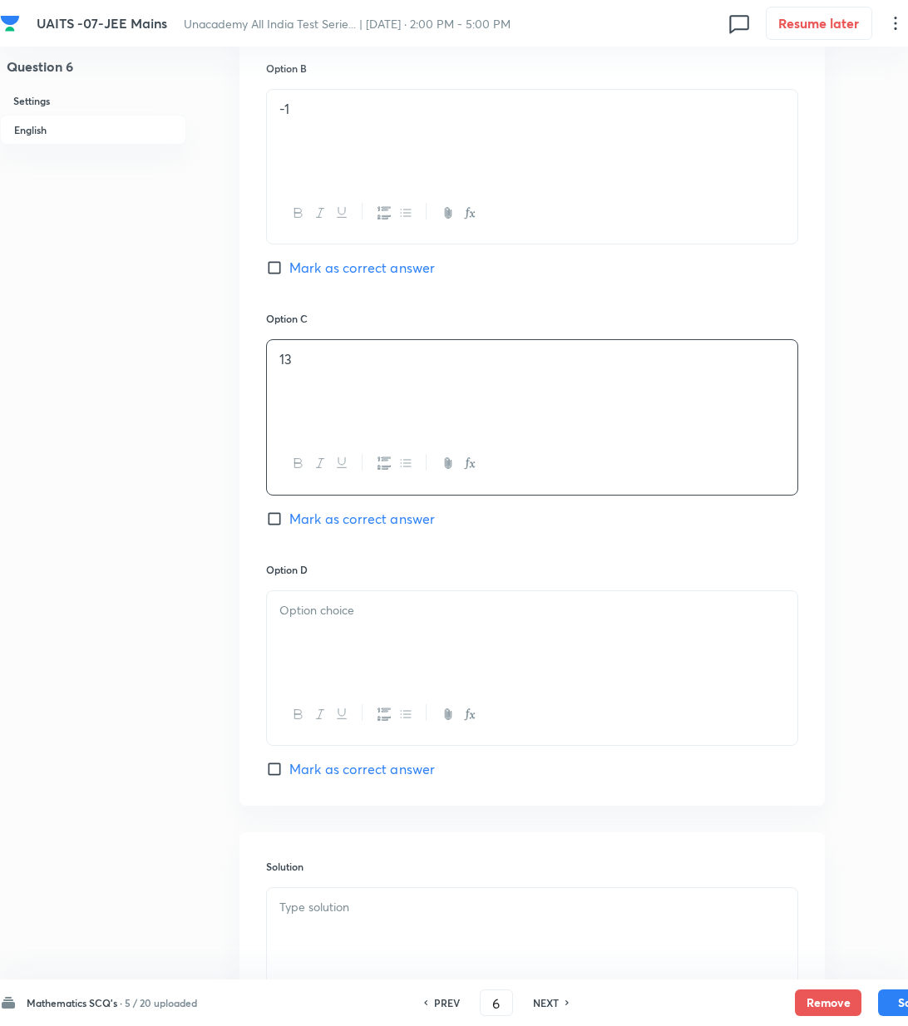
click at [350, 670] on div at bounding box center [532, 637] width 531 height 93
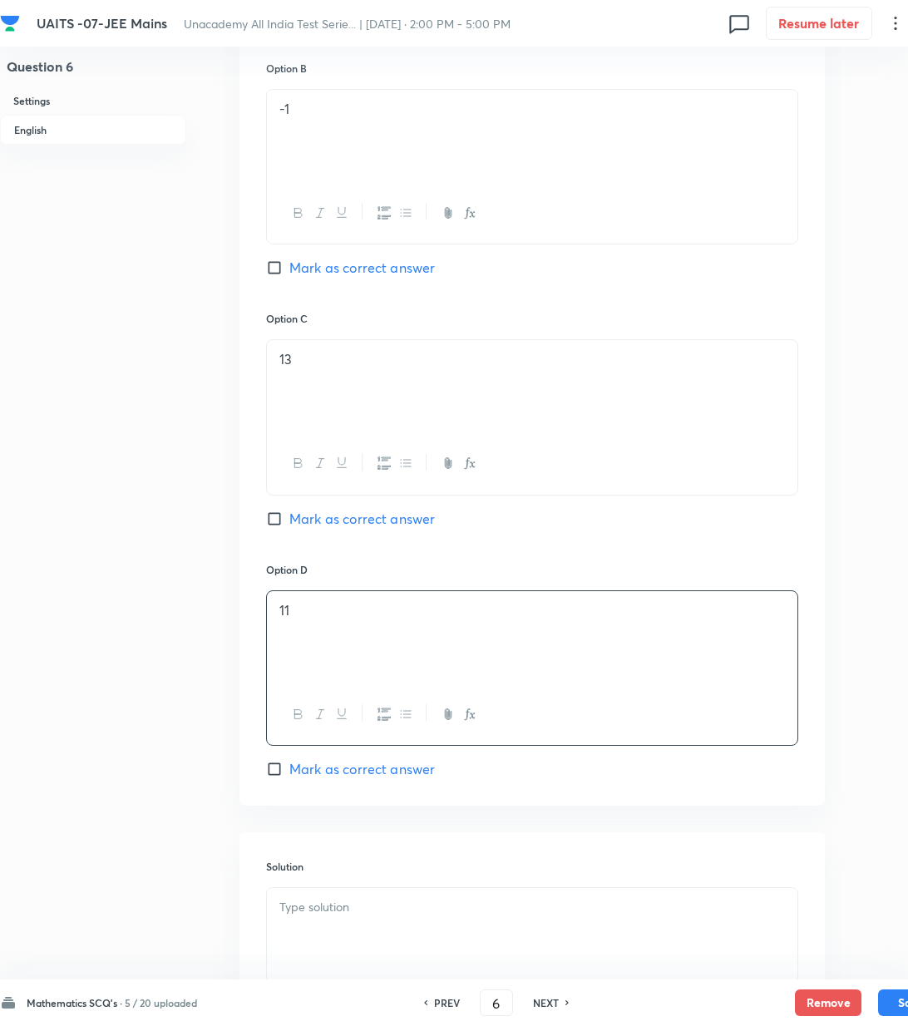
click at [343, 775] on span "Mark as correct answer" at bounding box center [362, 769] width 146 height 20
click at [289, 775] on input "Mark as correct answer" at bounding box center [277, 769] width 23 height 17
checkbox input "true"
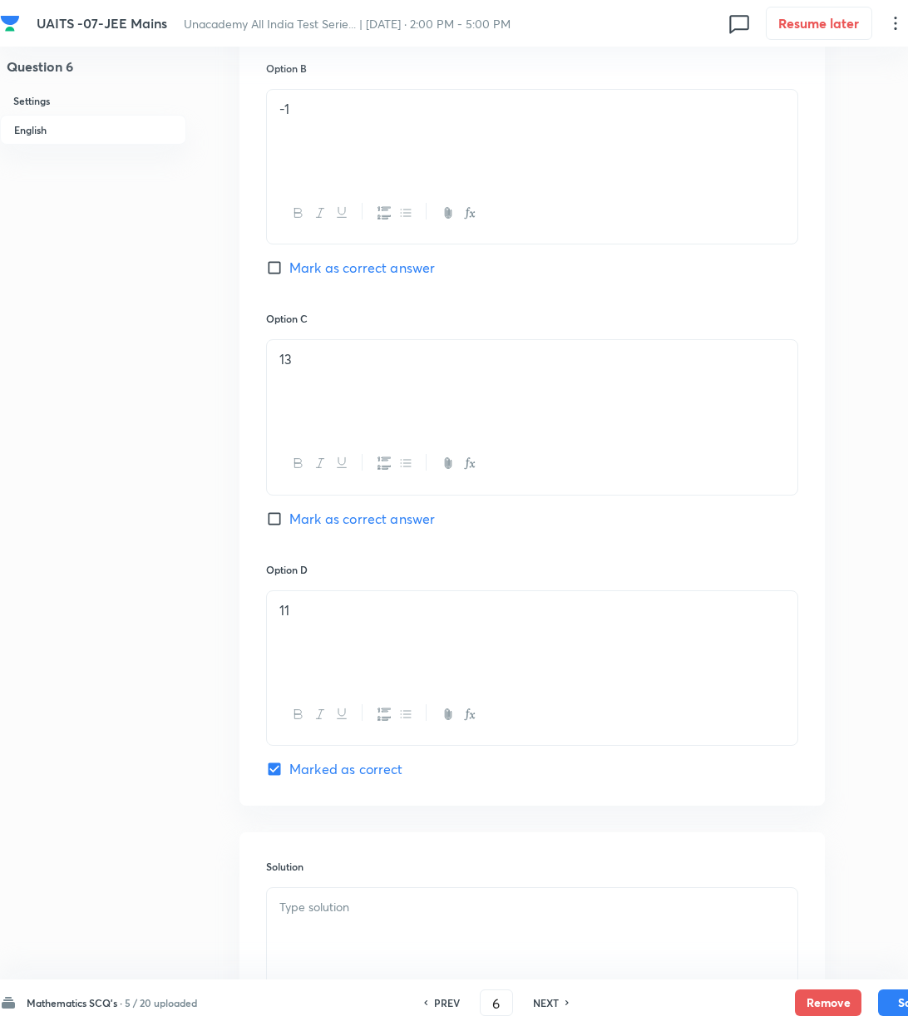
click at [364, 913] on p at bounding box center [532, 907] width 506 height 19
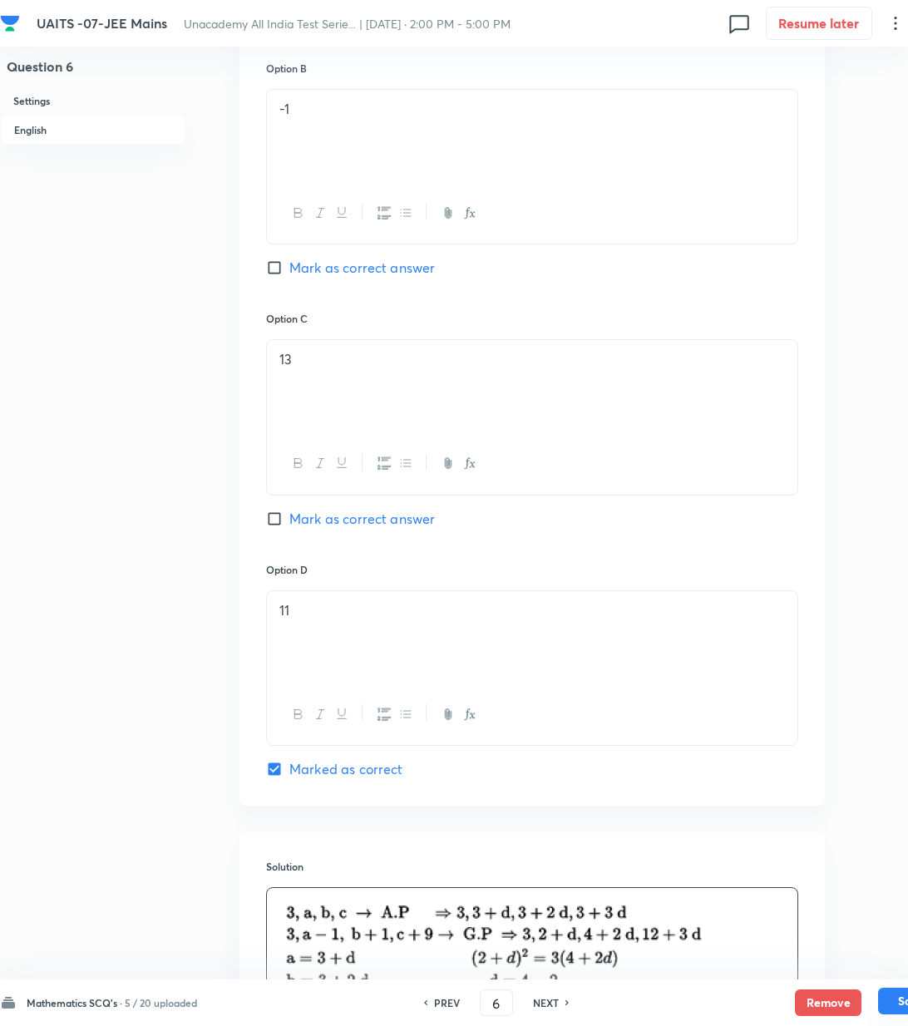
click at [883, 1002] on button "Save" at bounding box center [911, 1001] width 67 height 27
type input "7"
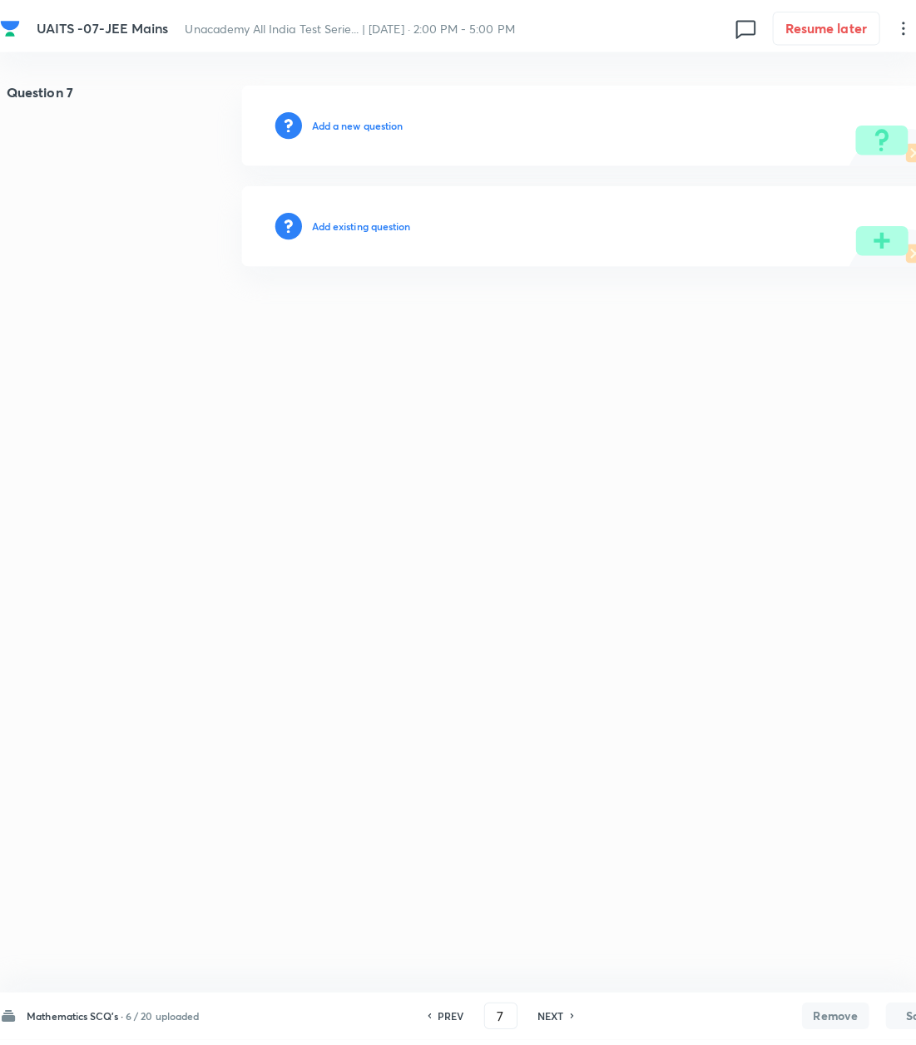
scroll to position [0, 0]
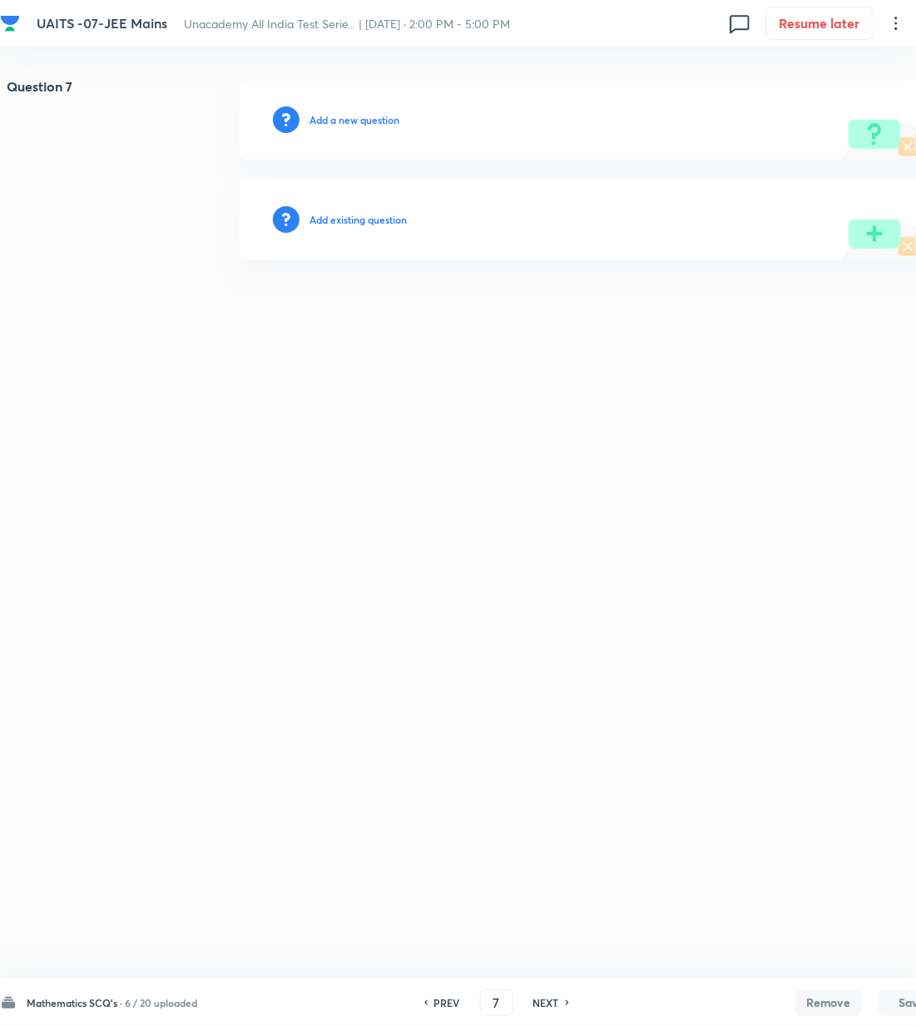
click at [378, 118] on h6 "Add a new question" at bounding box center [354, 119] width 90 height 15
click at [378, 118] on h6 "Choose a question type" at bounding box center [362, 119] width 107 height 15
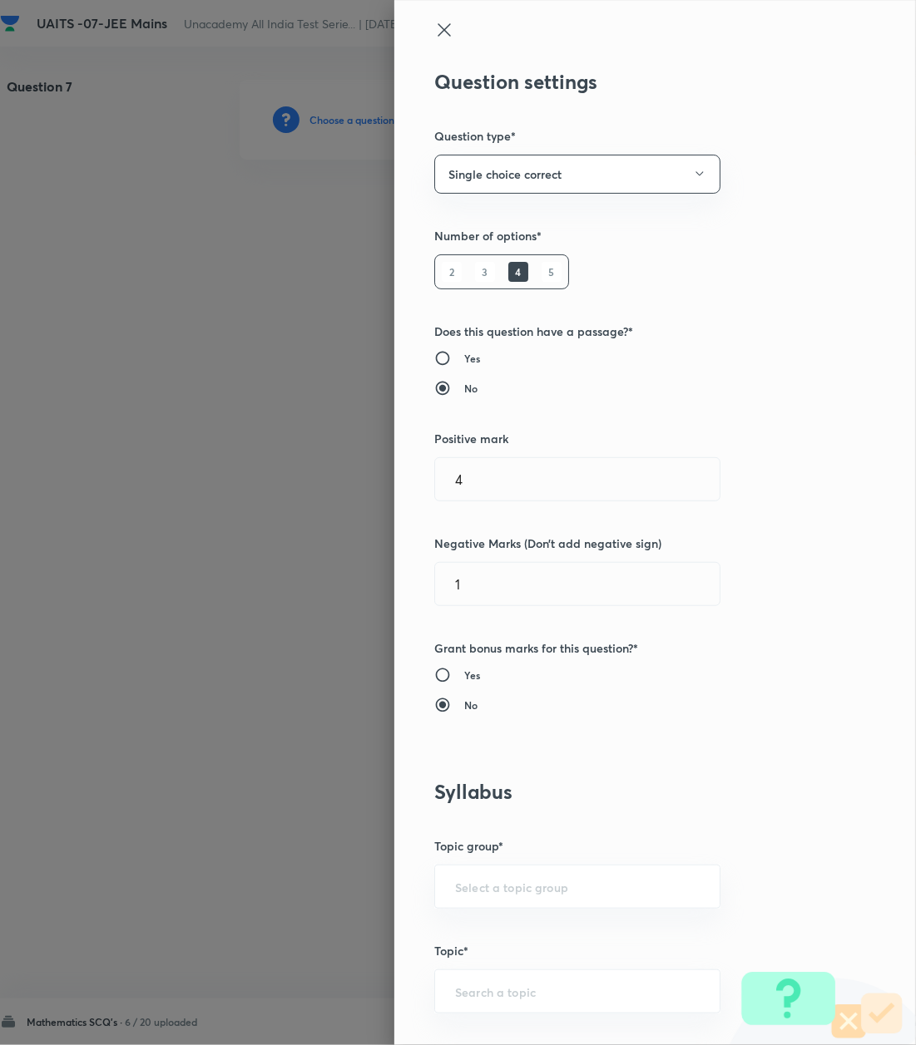
scroll to position [665, 0]
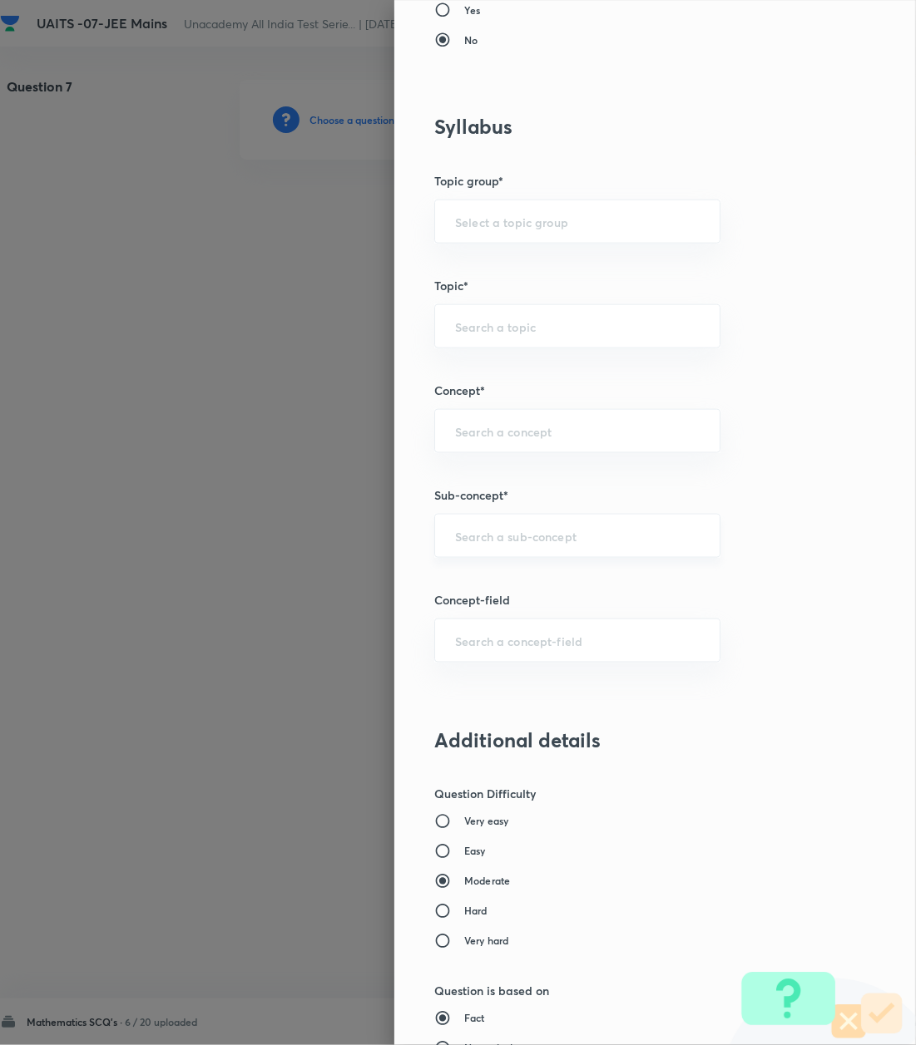
click at [455, 537] on input "text" at bounding box center [577, 536] width 244 height 16
paste input "Logarithm"
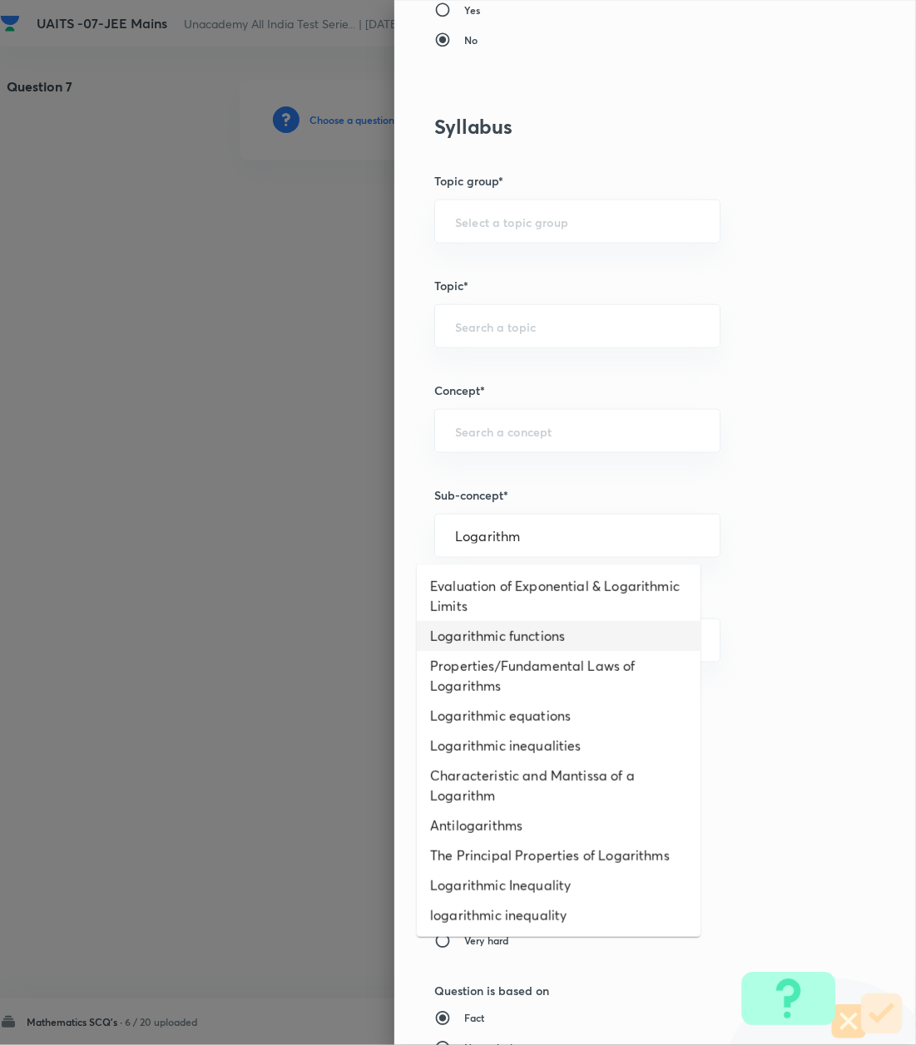
click at [486, 639] on li "Logarithmic functions" at bounding box center [559, 636] width 284 height 30
type input "Logarithmic functions"
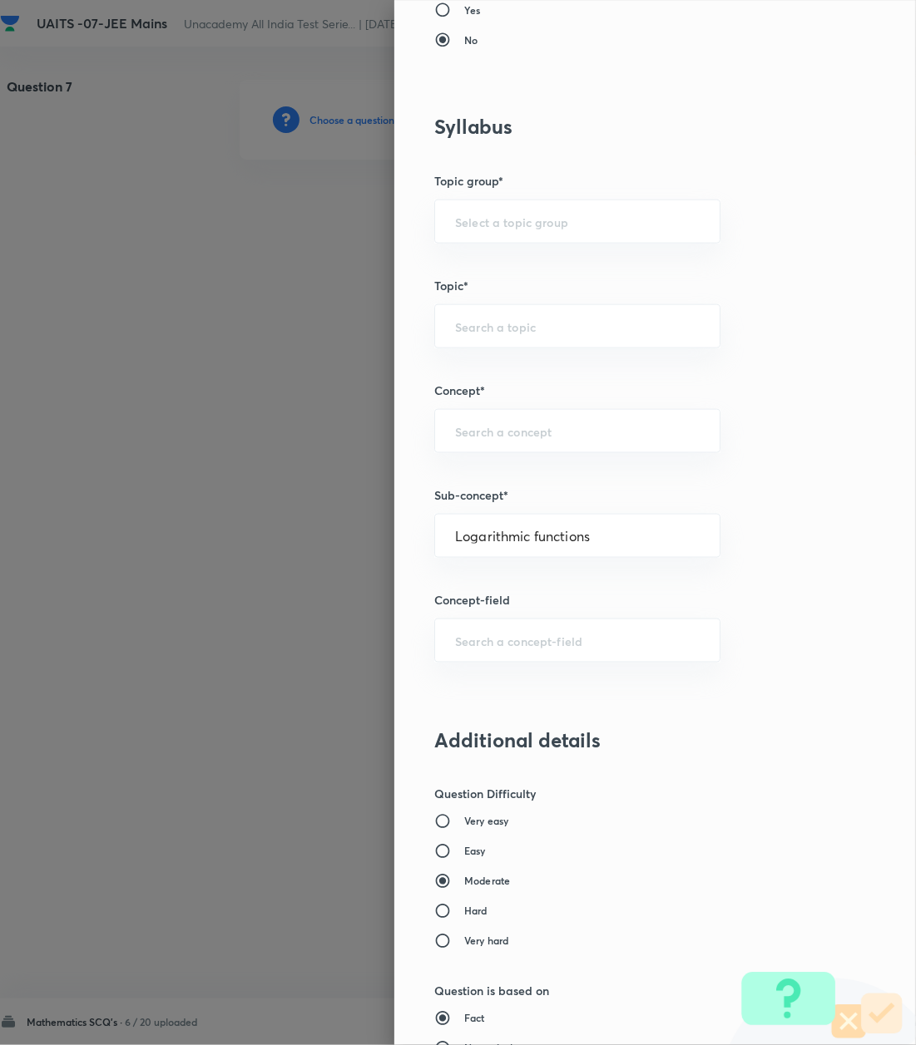
type input "Mathematics"
type input "Algebra"
type input "Logarithm & its Applications"
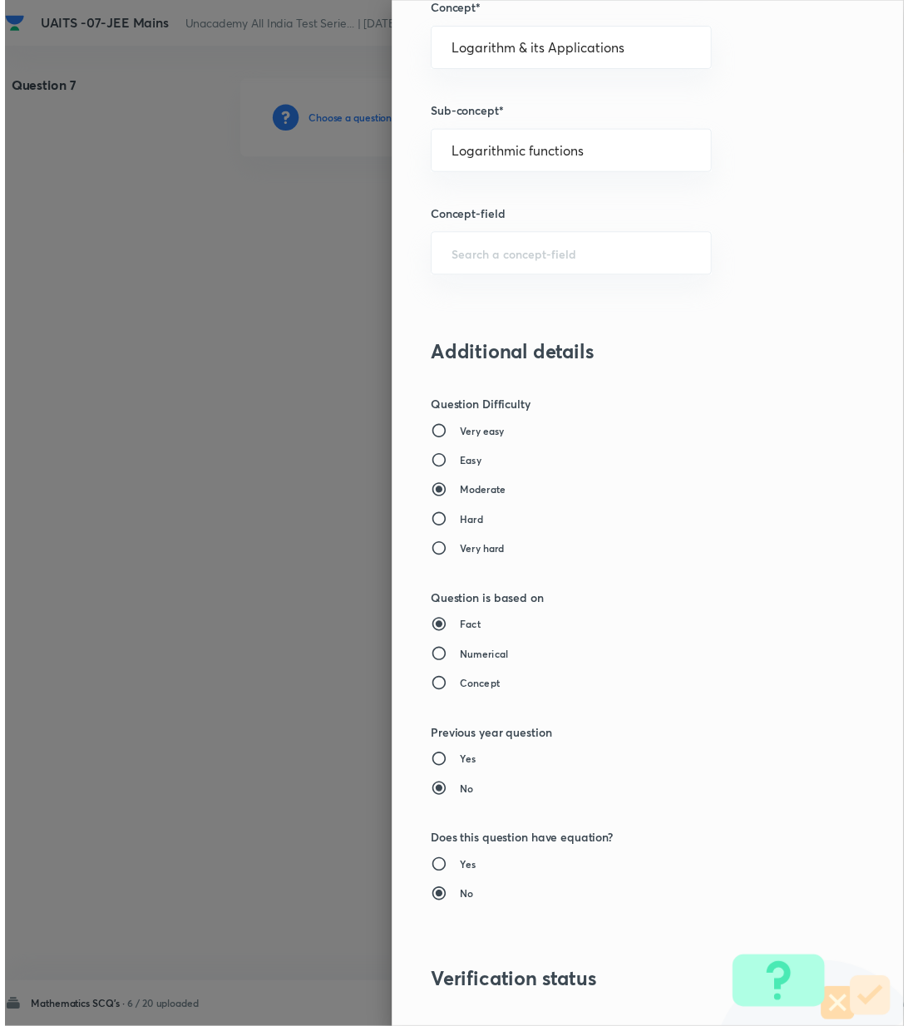
scroll to position [1274, 0]
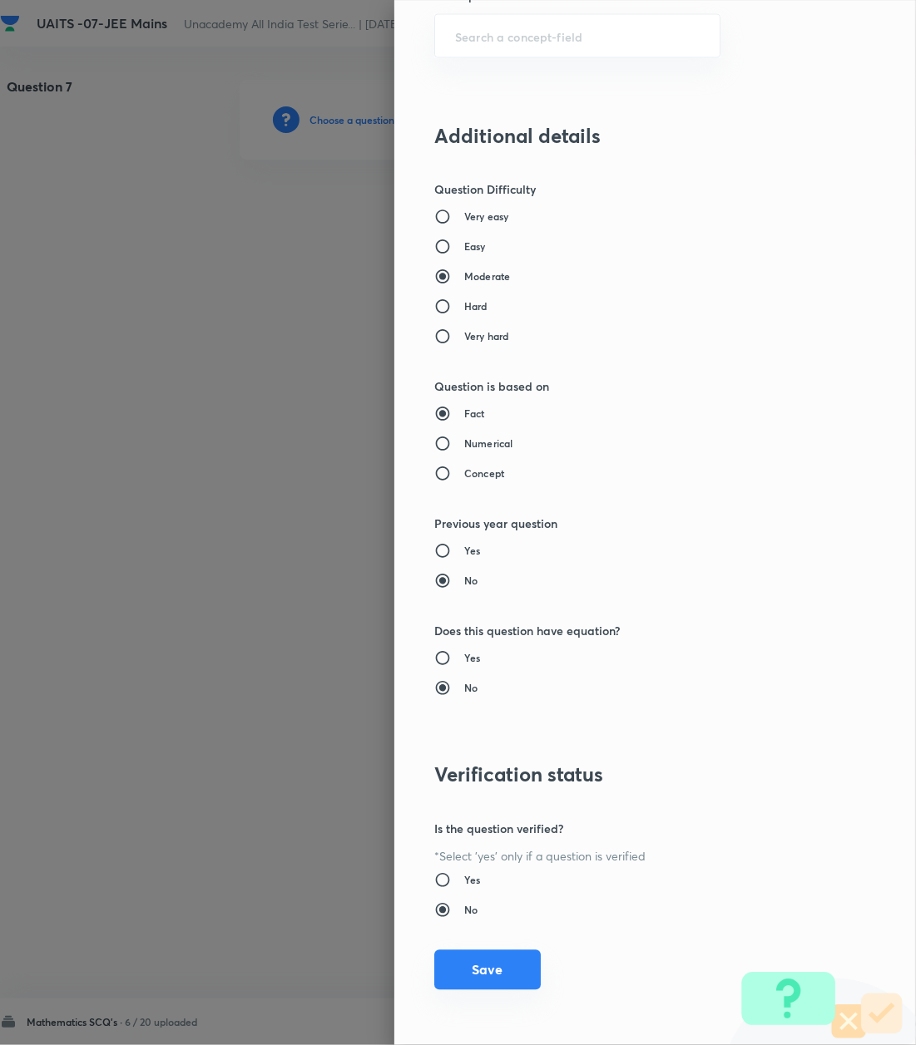
click at [476, 970] on button "Save" at bounding box center [487, 970] width 106 height 40
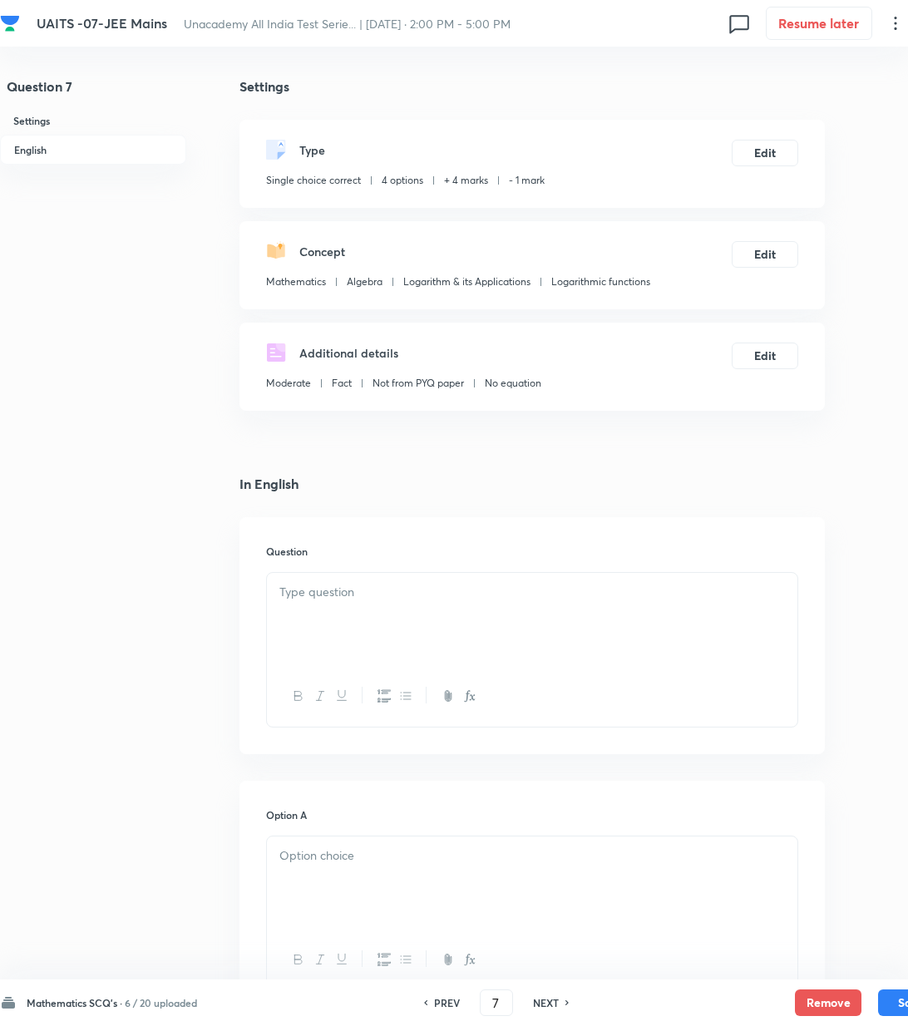
drag, startPoint x: 394, startPoint y: 536, endPoint x: 388, endPoint y: 586, distance: 51.2
click at [397, 553] on div "Question" at bounding box center [531, 635] width 585 height 237
click at [376, 599] on p at bounding box center [532, 592] width 506 height 19
click at [371, 873] on div at bounding box center [532, 883] width 531 height 93
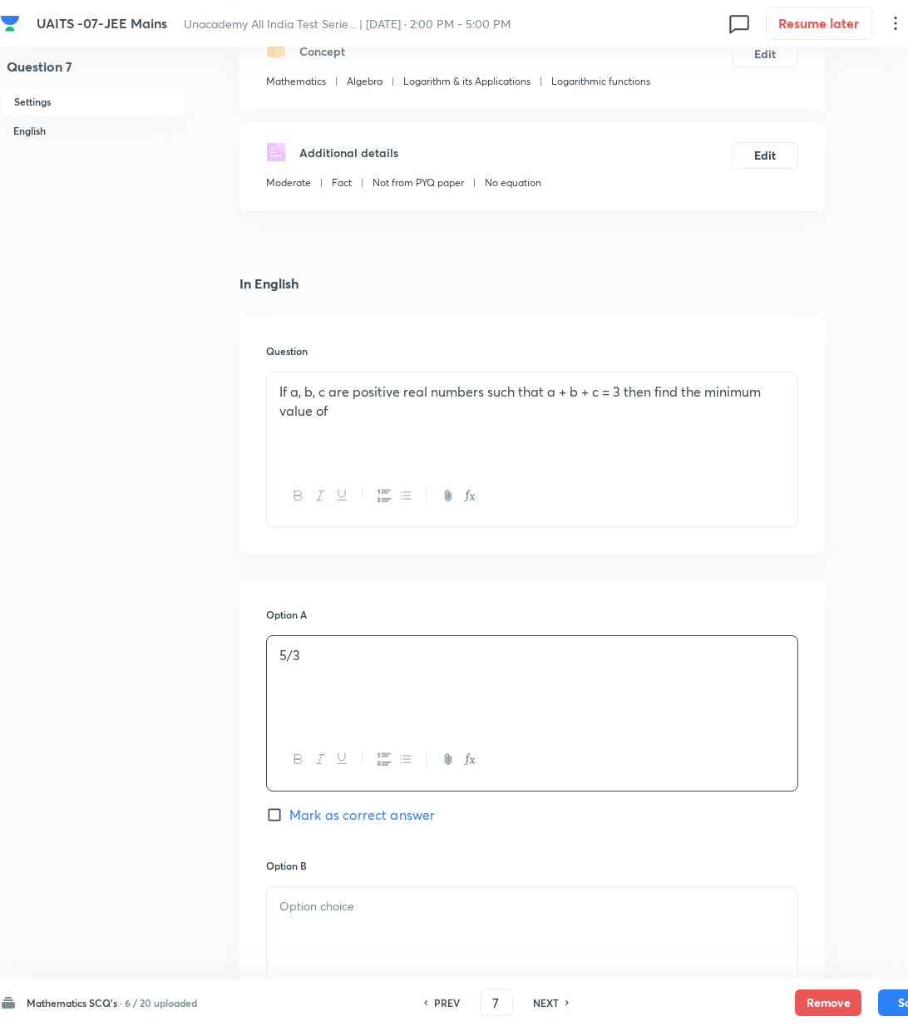
scroll to position [221, 0]
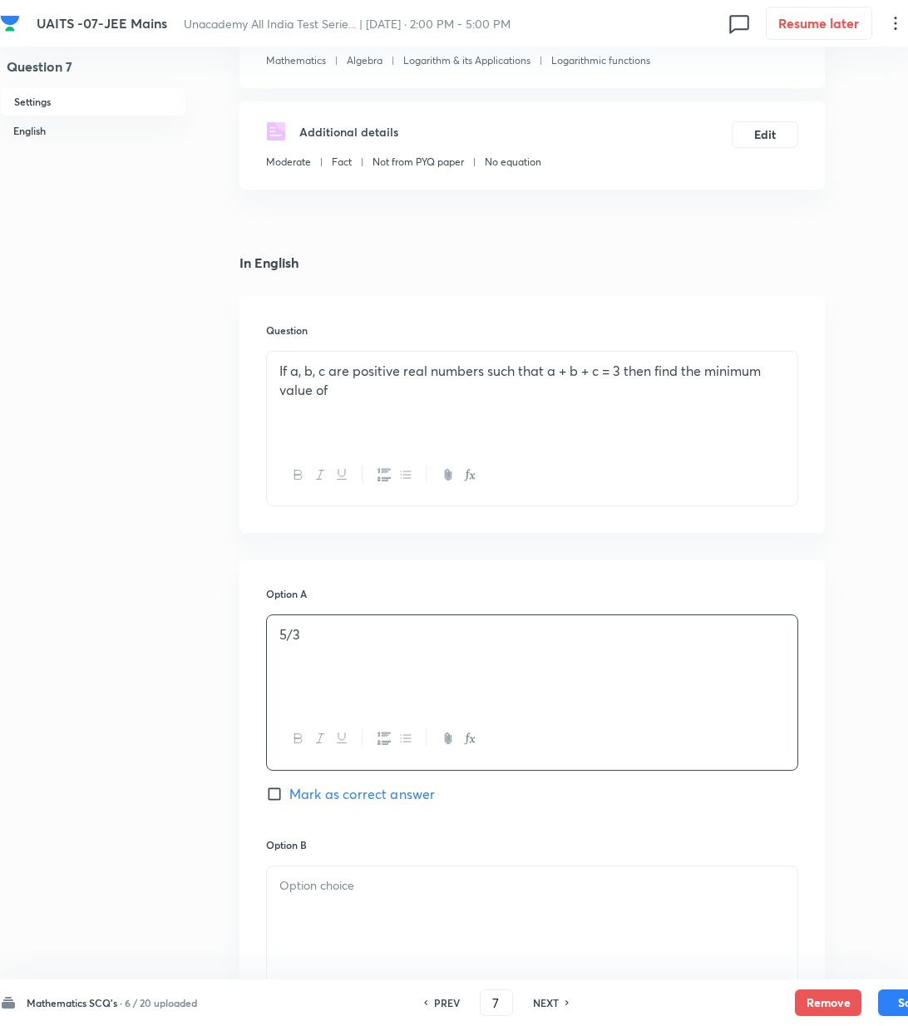
click at [347, 906] on div at bounding box center [532, 913] width 531 height 93
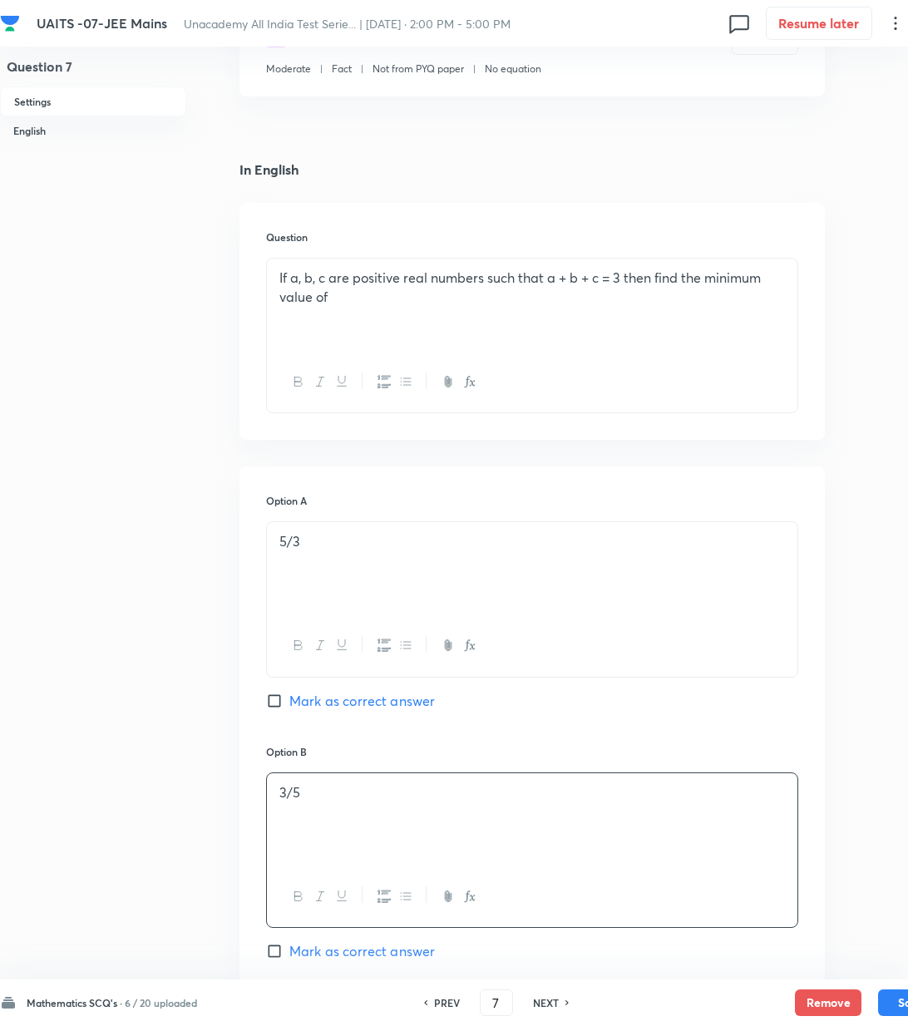
scroll to position [443, 0]
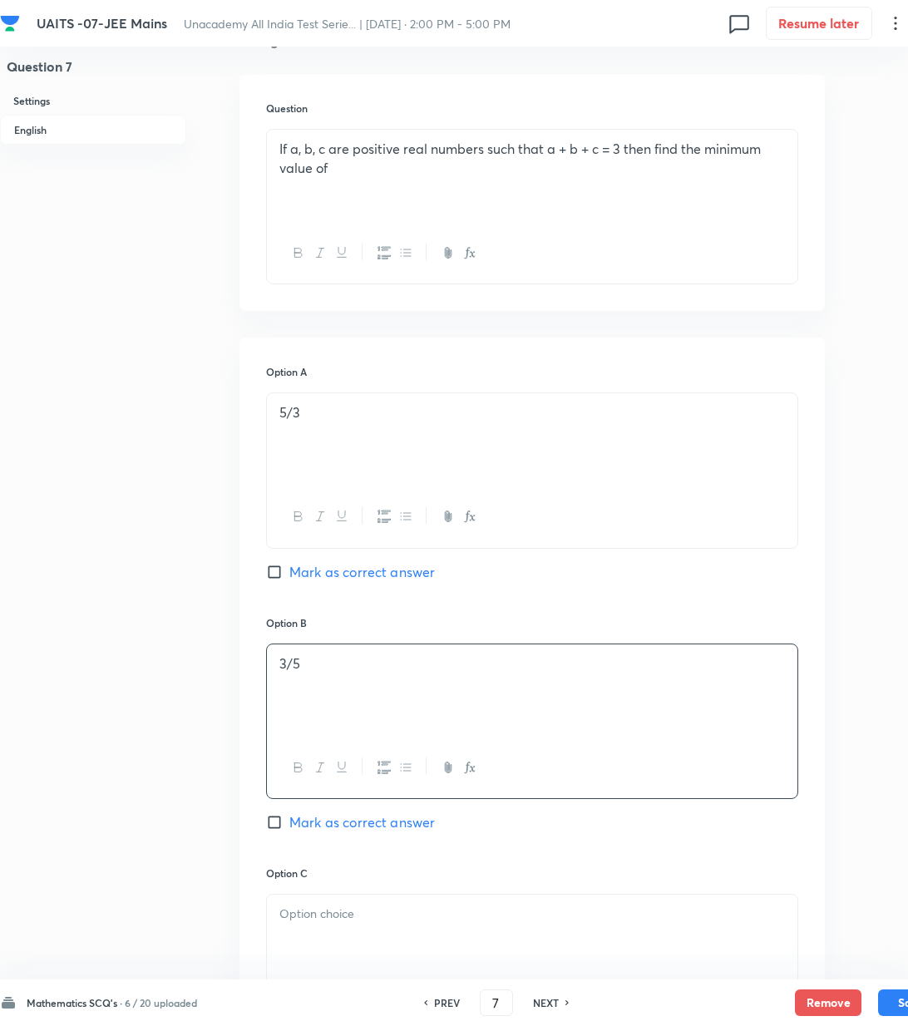
click at [299, 939] on div at bounding box center [532, 941] width 531 height 93
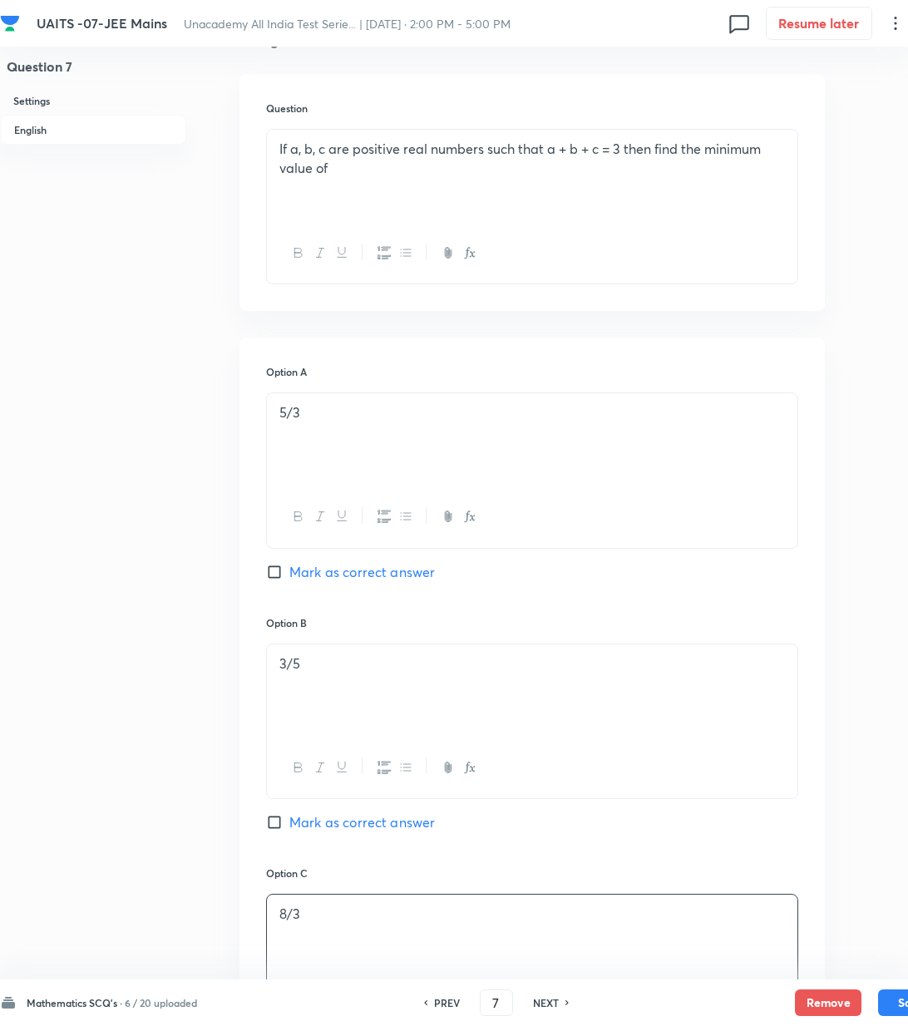
click at [328, 823] on span "Mark as correct answer" at bounding box center [362, 822] width 146 height 20
click at [289, 823] on input "Mark as correct answer" at bounding box center [277, 822] width 23 height 17
checkbox input "true"
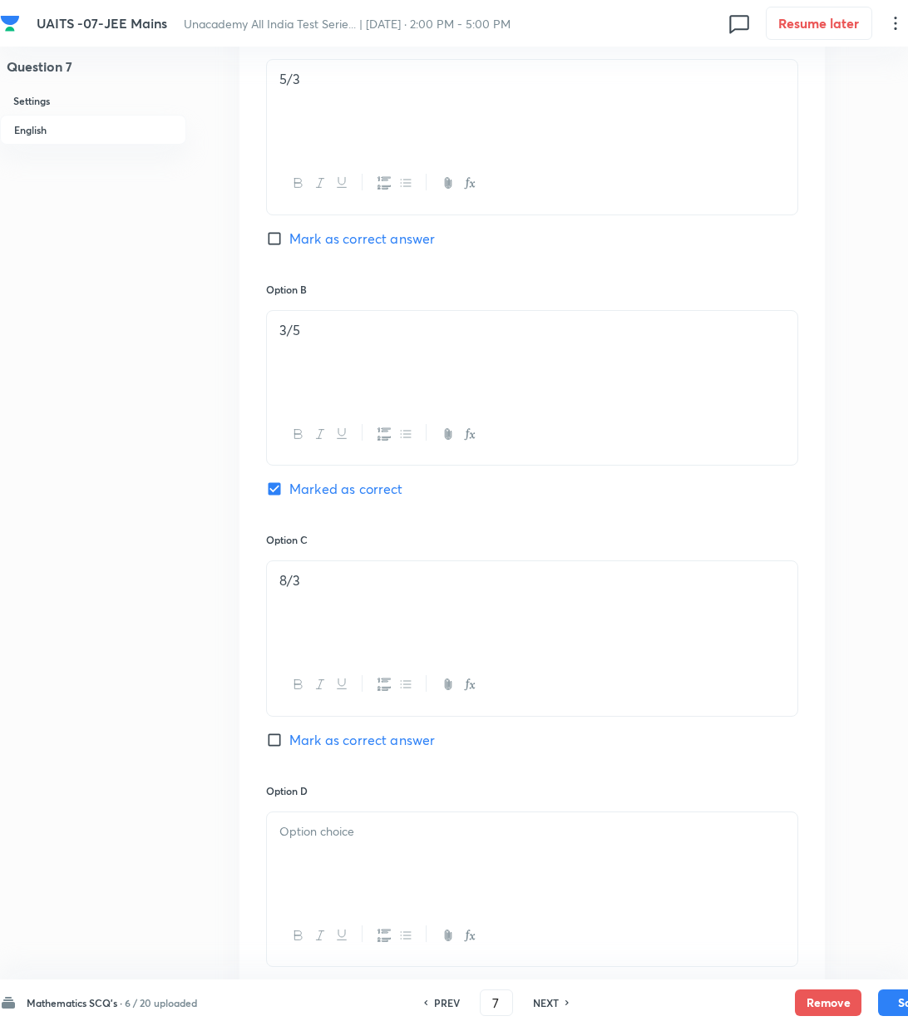
scroll to position [886, 0]
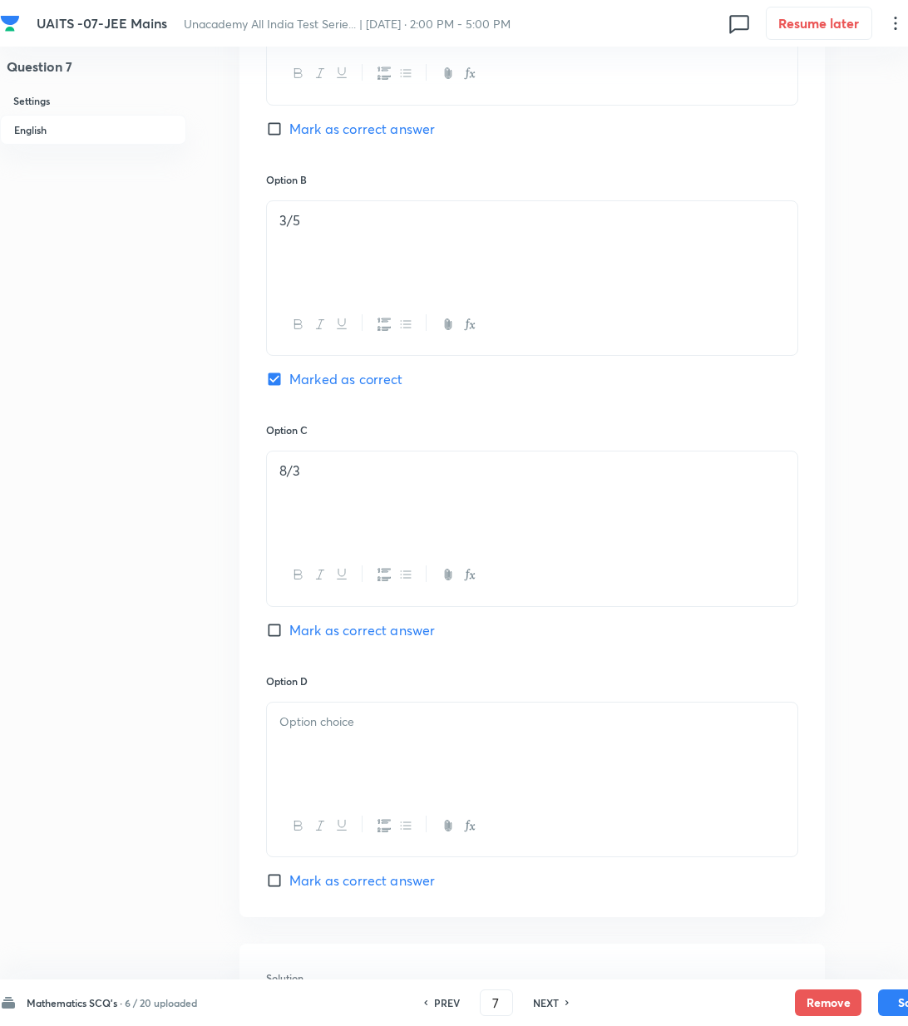
click at [353, 737] on div at bounding box center [532, 749] width 531 height 93
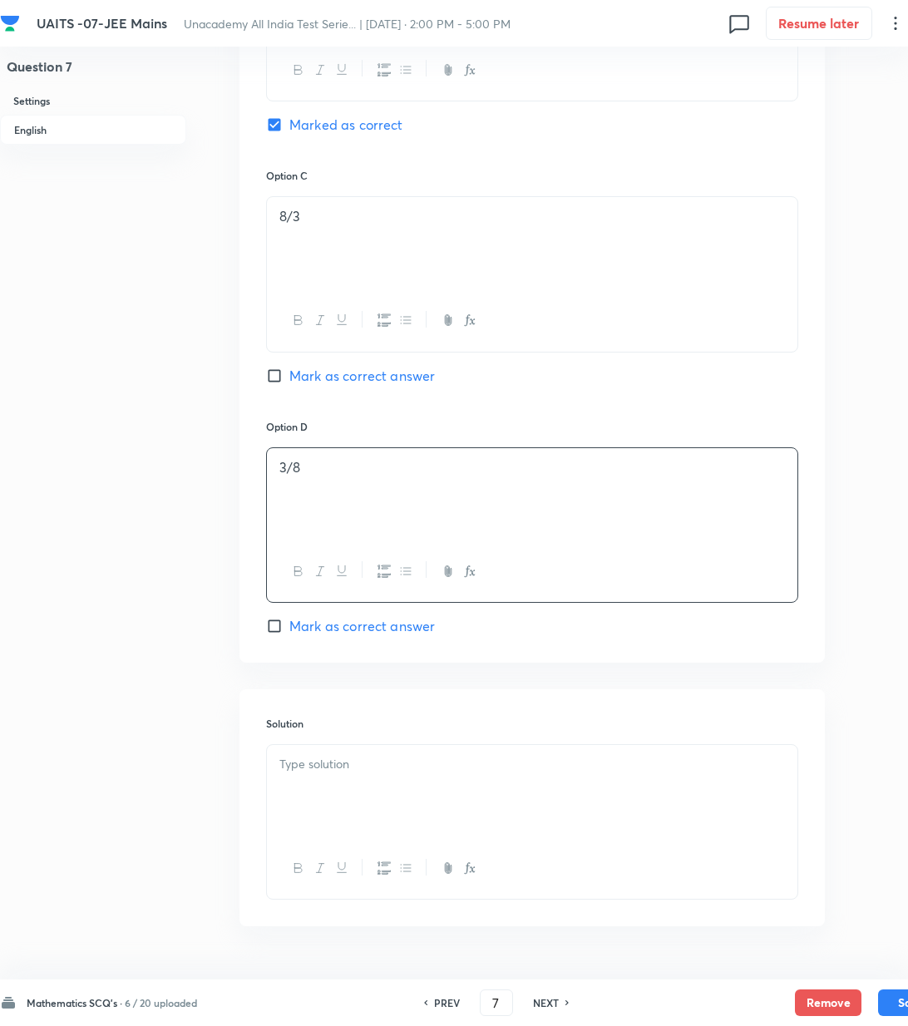
scroll to position [1192, 0]
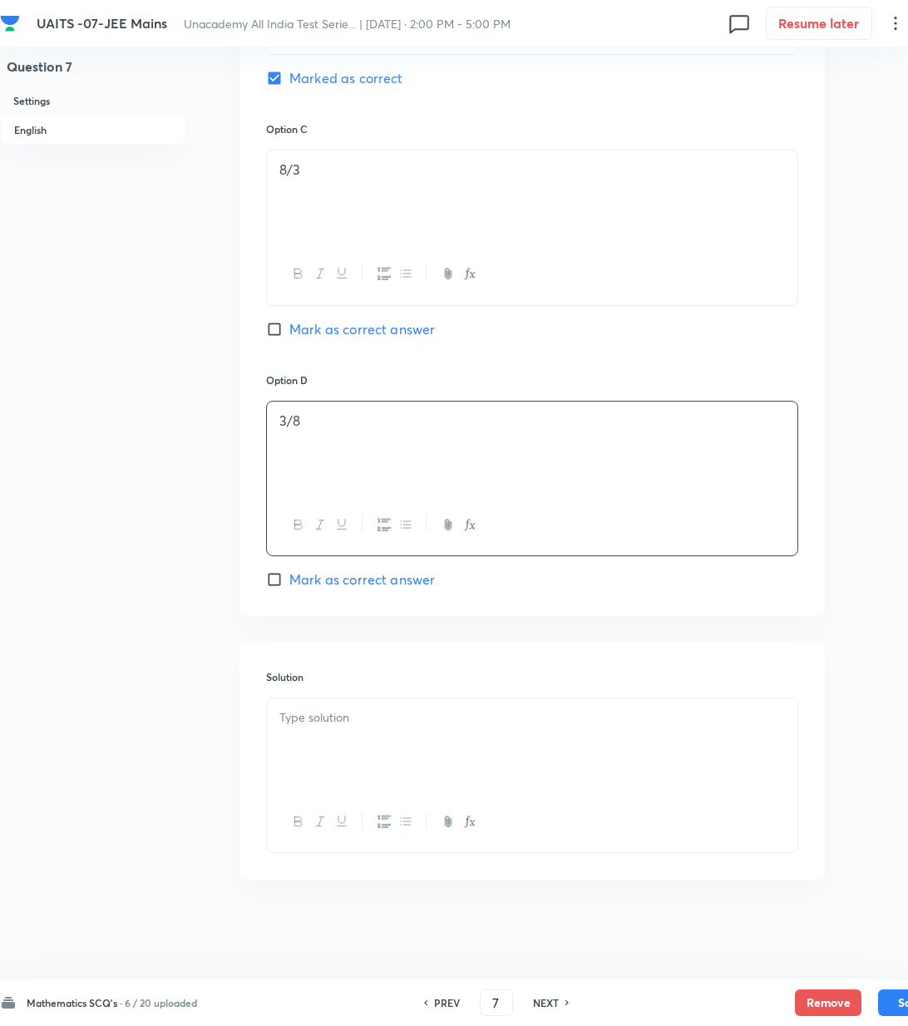
click at [321, 742] on div at bounding box center [532, 745] width 531 height 93
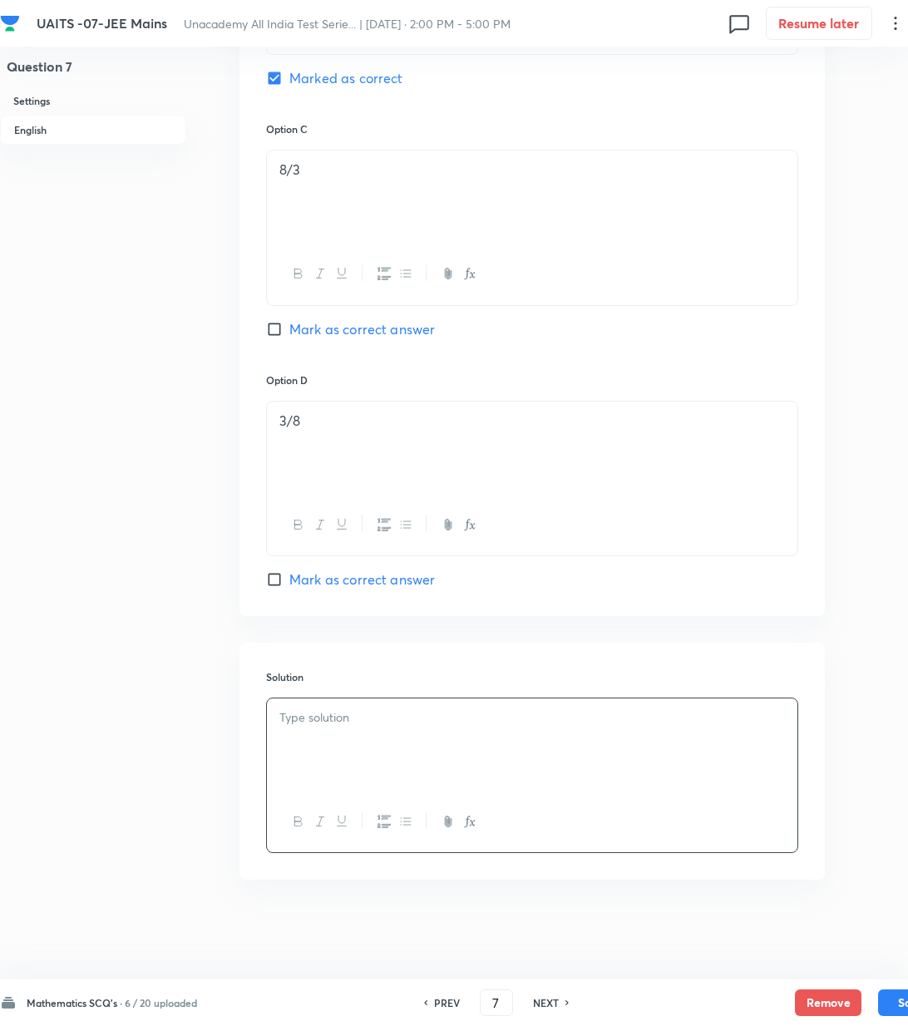
click at [513, 738] on div at bounding box center [532, 745] width 531 height 93
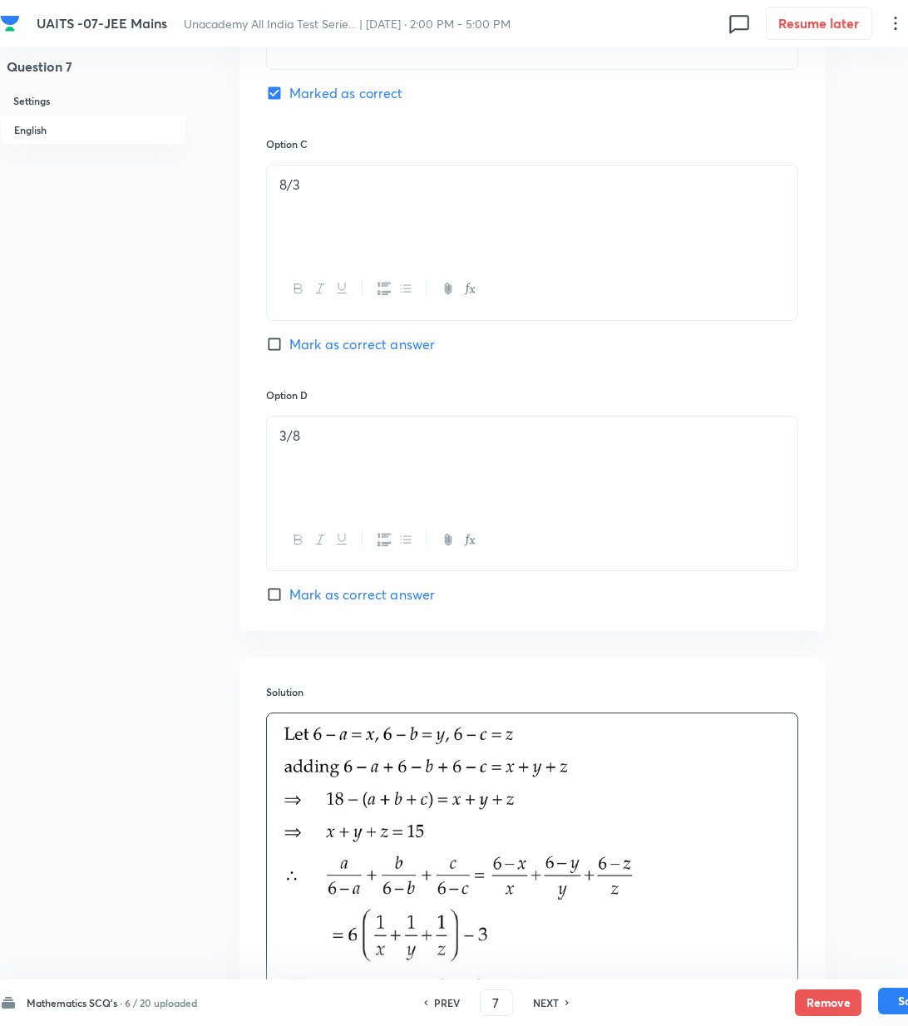
click at [890, 1003] on button "Save" at bounding box center [911, 1001] width 67 height 27
type input "8"
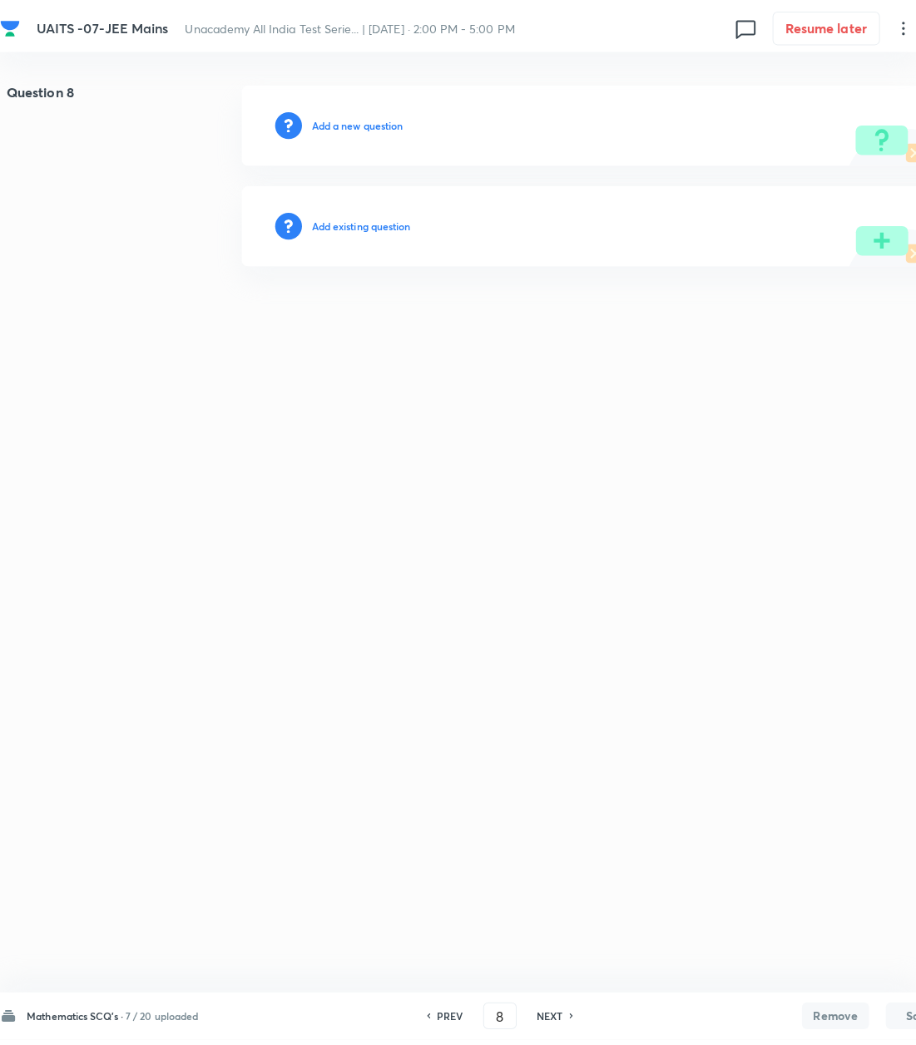
scroll to position [0, 0]
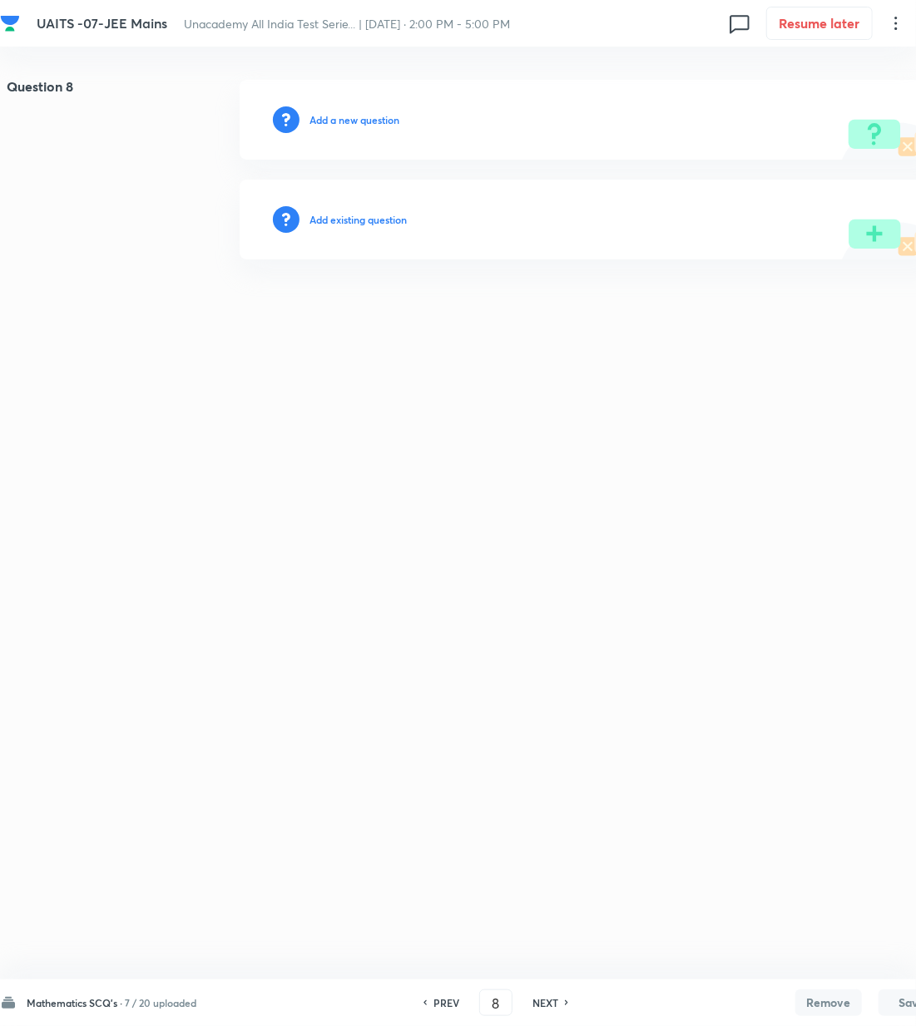
click at [324, 123] on h6 "Add a new question" at bounding box center [354, 119] width 90 height 15
click at [324, 123] on h6 "Choose a question type" at bounding box center [362, 119] width 107 height 15
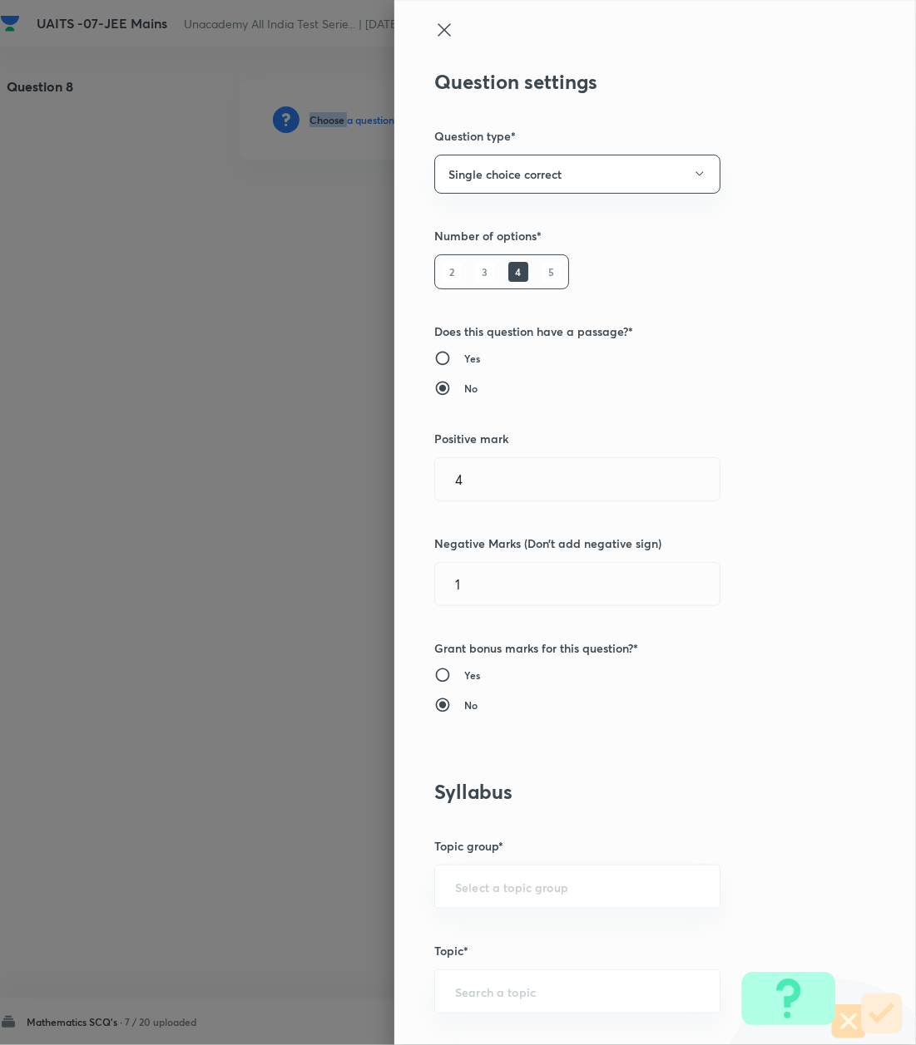
scroll to position [333, 0]
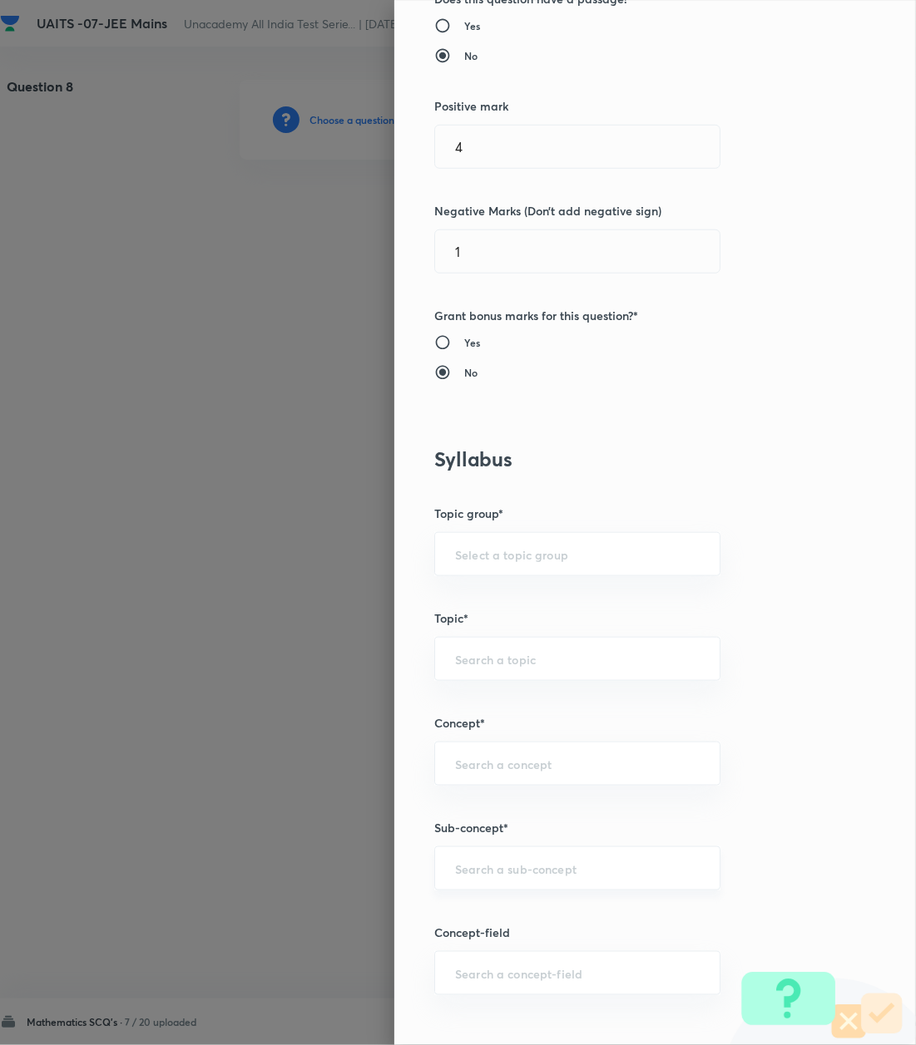
click at [497, 876] on input "text" at bounding box center [577, 869] width 244 height 16
click at [509, 859] on div "​" at bounding box center [577, 869] width 286 height 44
paste input "Logarithm"
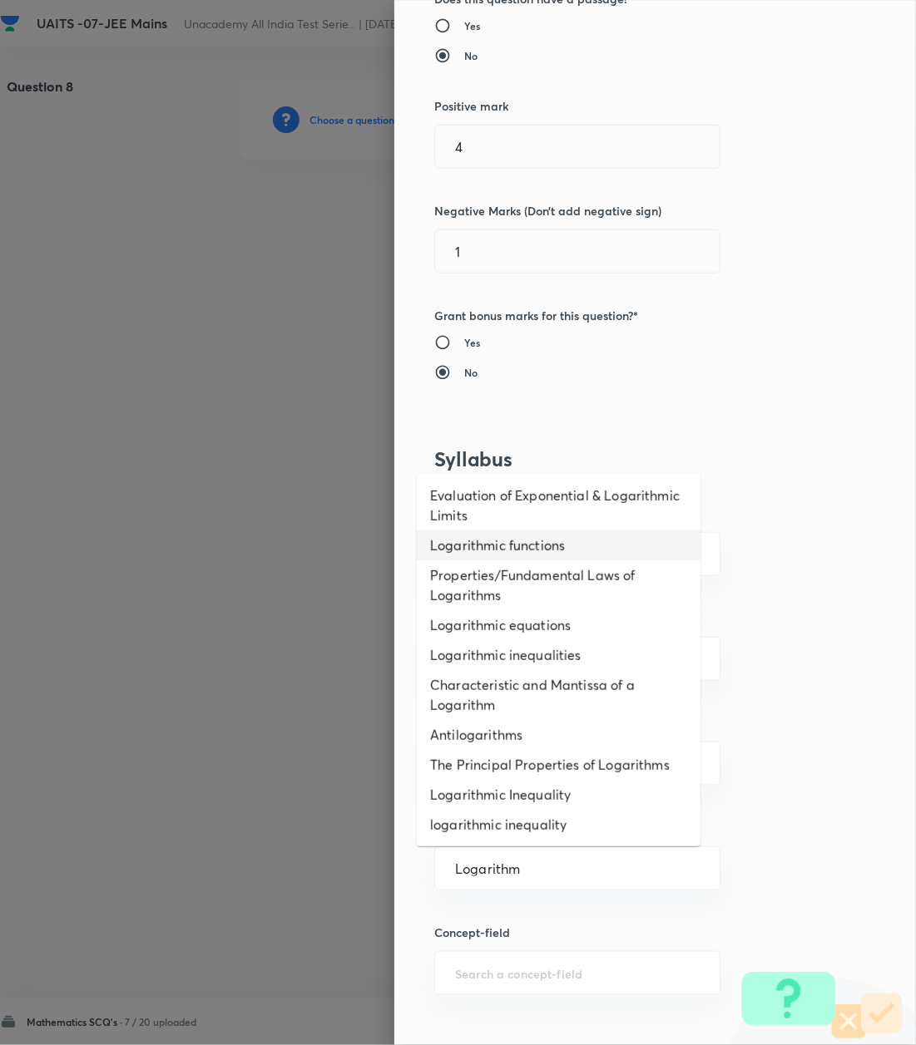
click at [502, 547] on li "Logarithmic functions" at bounding box center [559, 546] width 284 height 30
type input "Logarithmic functions"
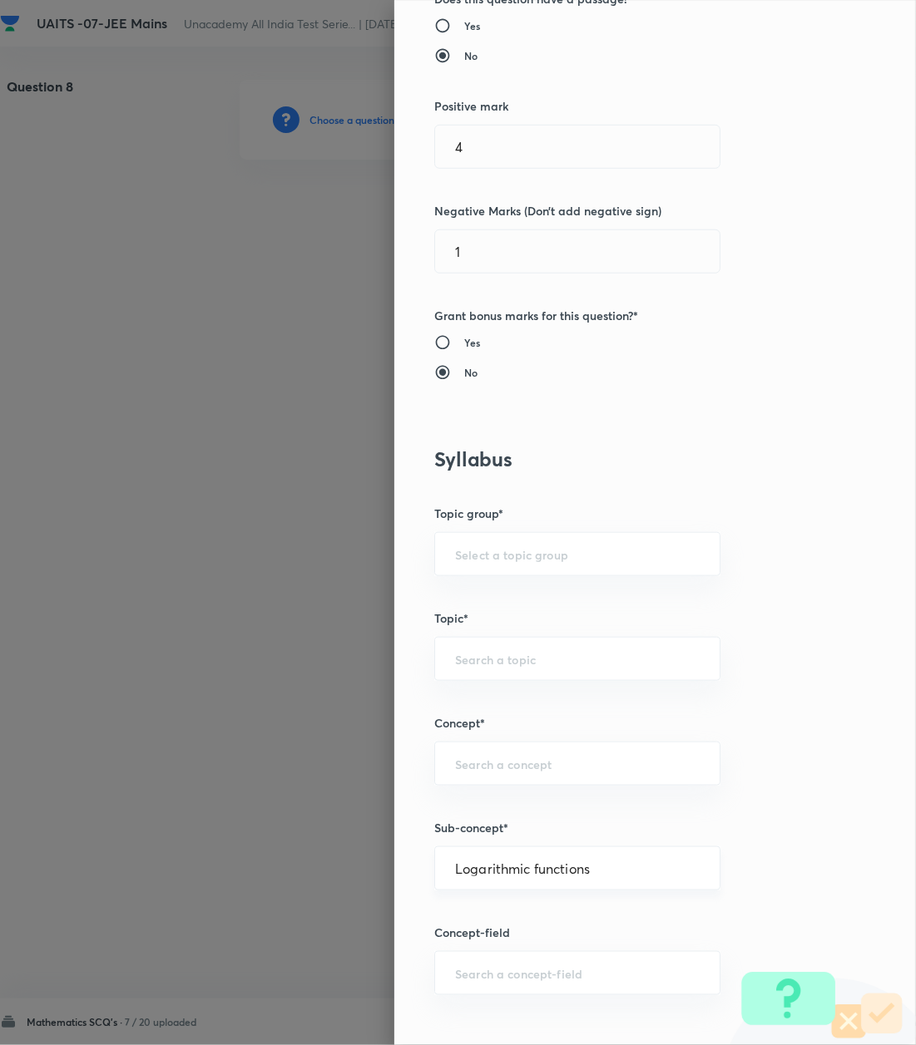
type input "Mathematics"
type input "Algebra"
type input "Logarithm & its Applications"
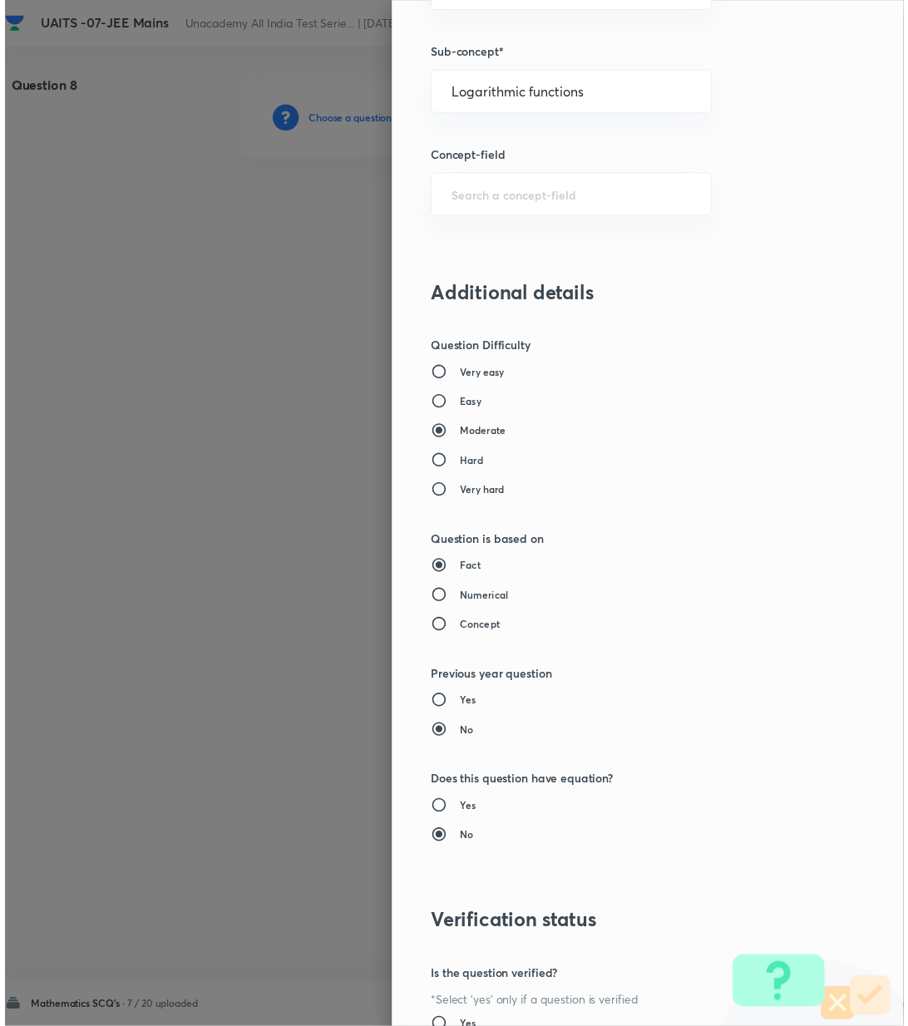
scroll to position [1274, 0]
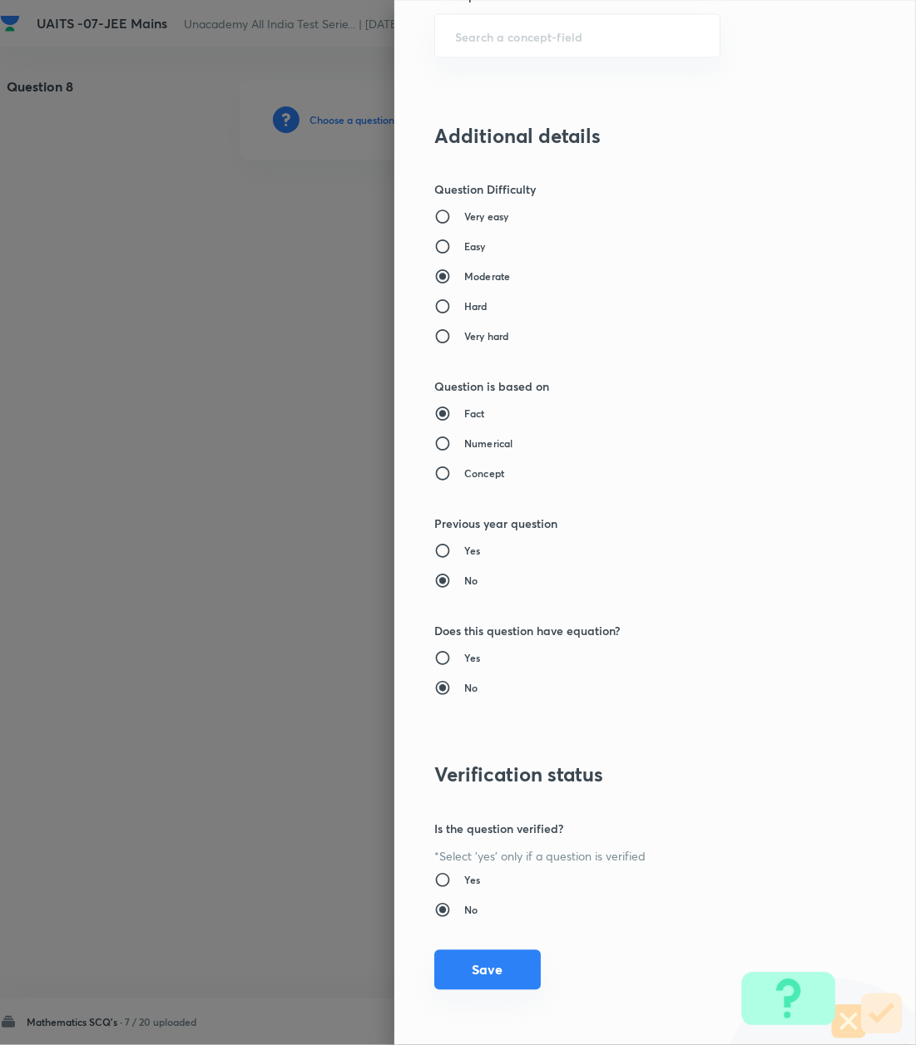
click at [482, 969] on button "Save" at bounding box center [487, 970] width 106 height 40
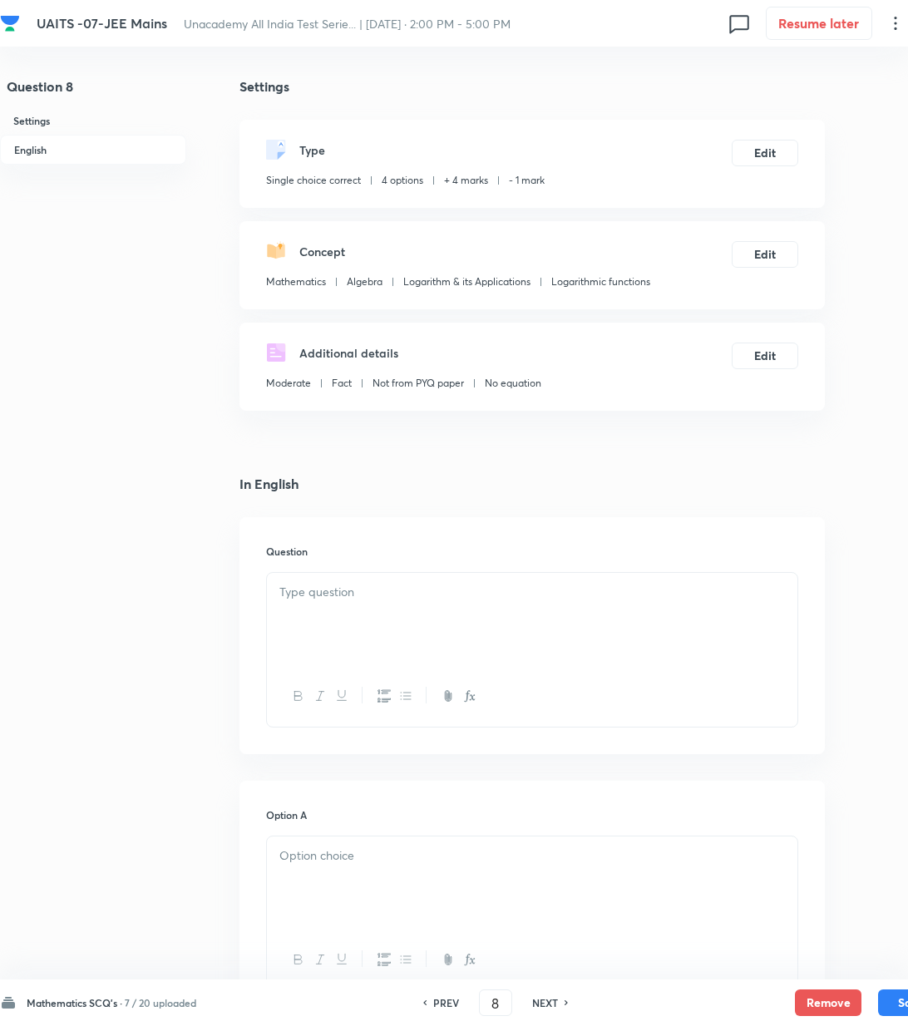
click at [331, 586] on p at bounding box center [532, 592] width 506 height 19
click at [447, 612] on div at bounding box center [532, 619] width 531 height 93
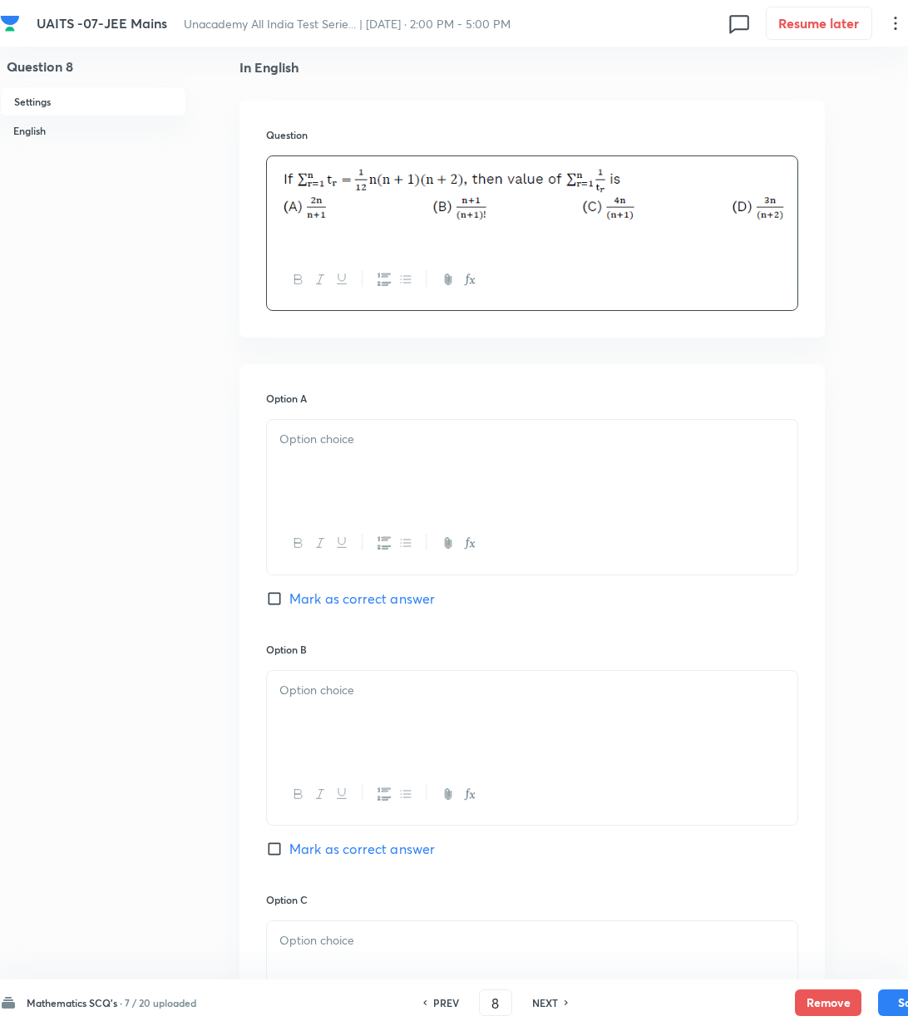
scroll to position [443, 0]
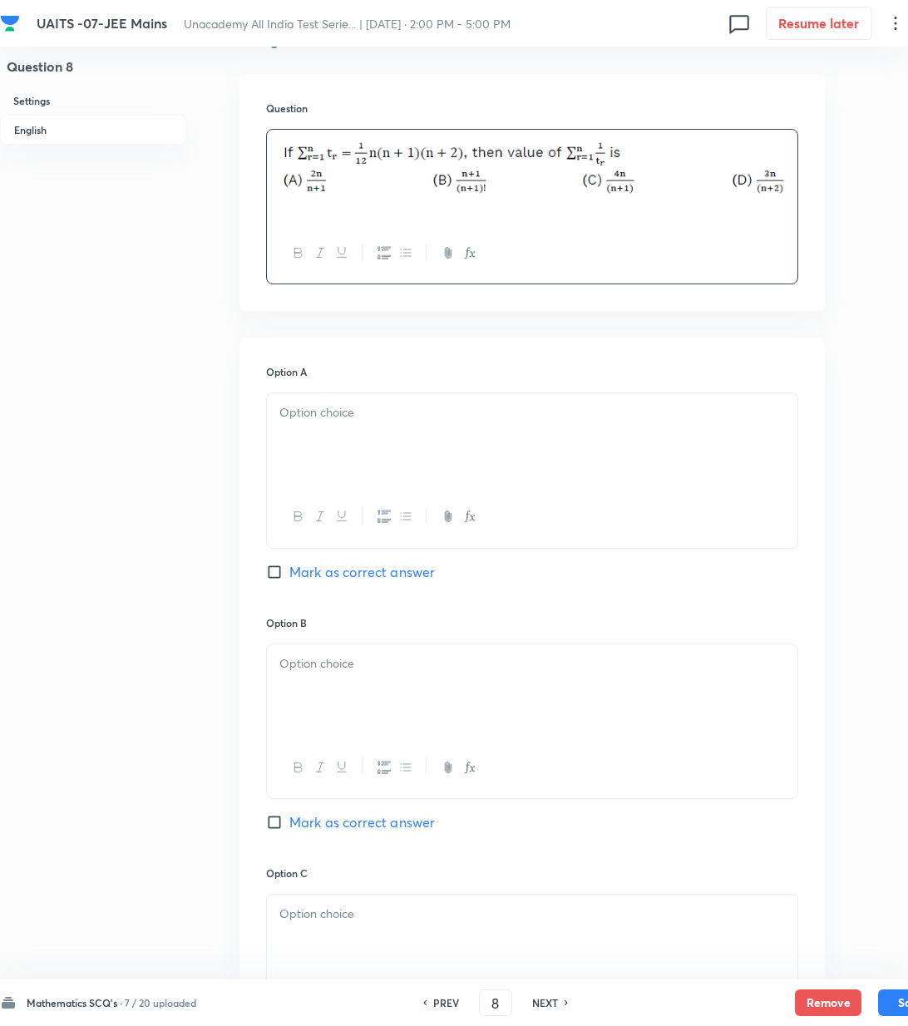
click at [337, 423] on div at bounding box center [532, 439] width 531 height 93
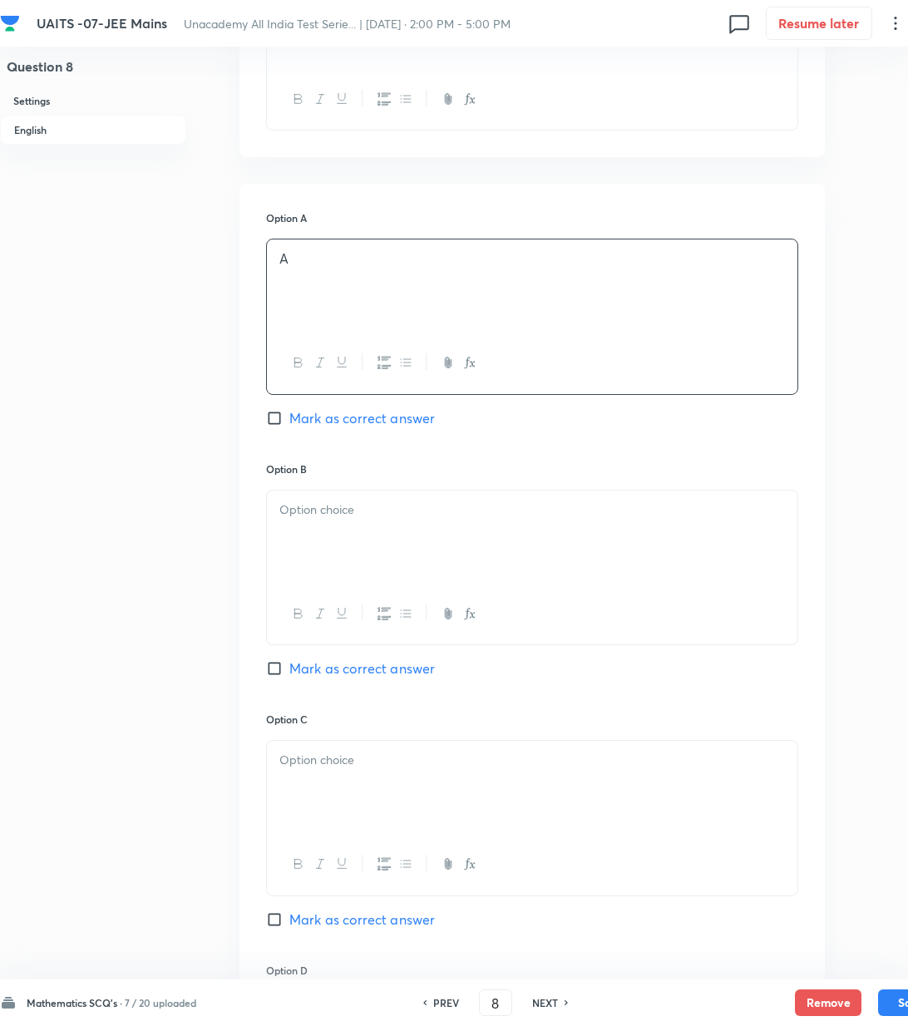
scroll to position [886, 0]
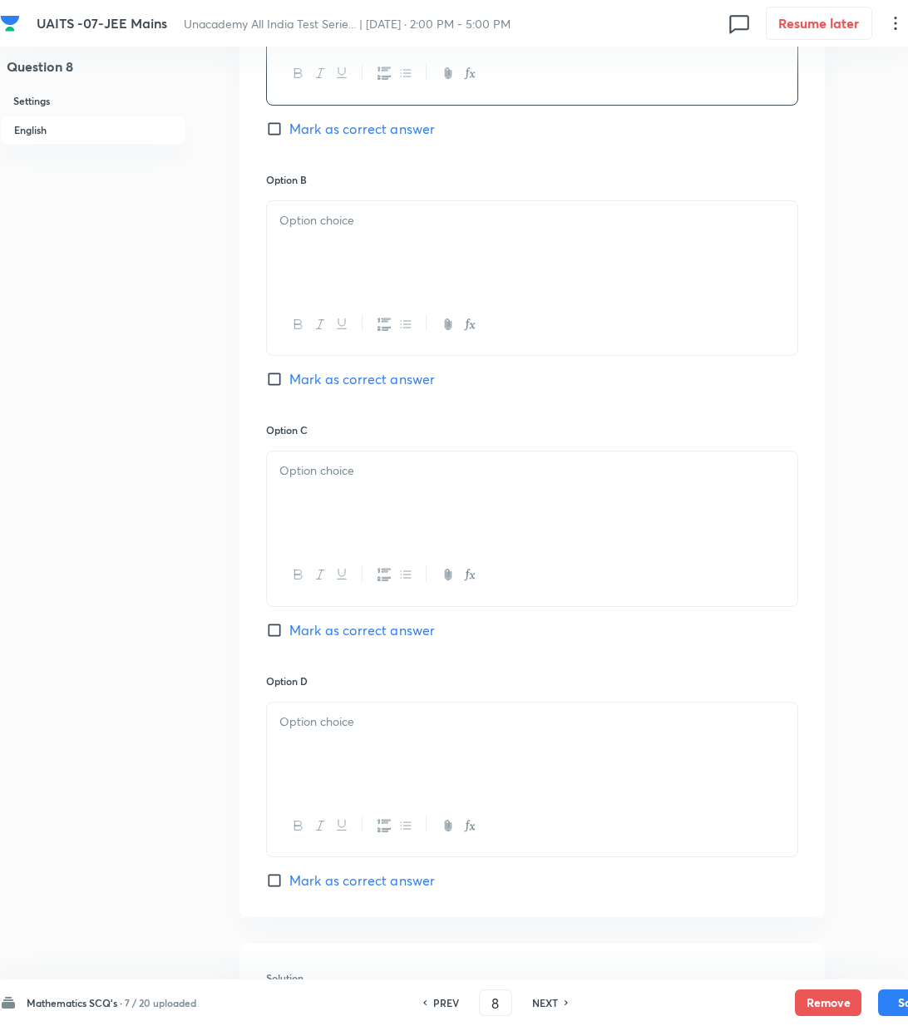
click at [309, 261] on div at bounding box center [532, 247] width 531 height 93
click at [320, 471] on p at bounding box center [532, 471] width 506 height 19
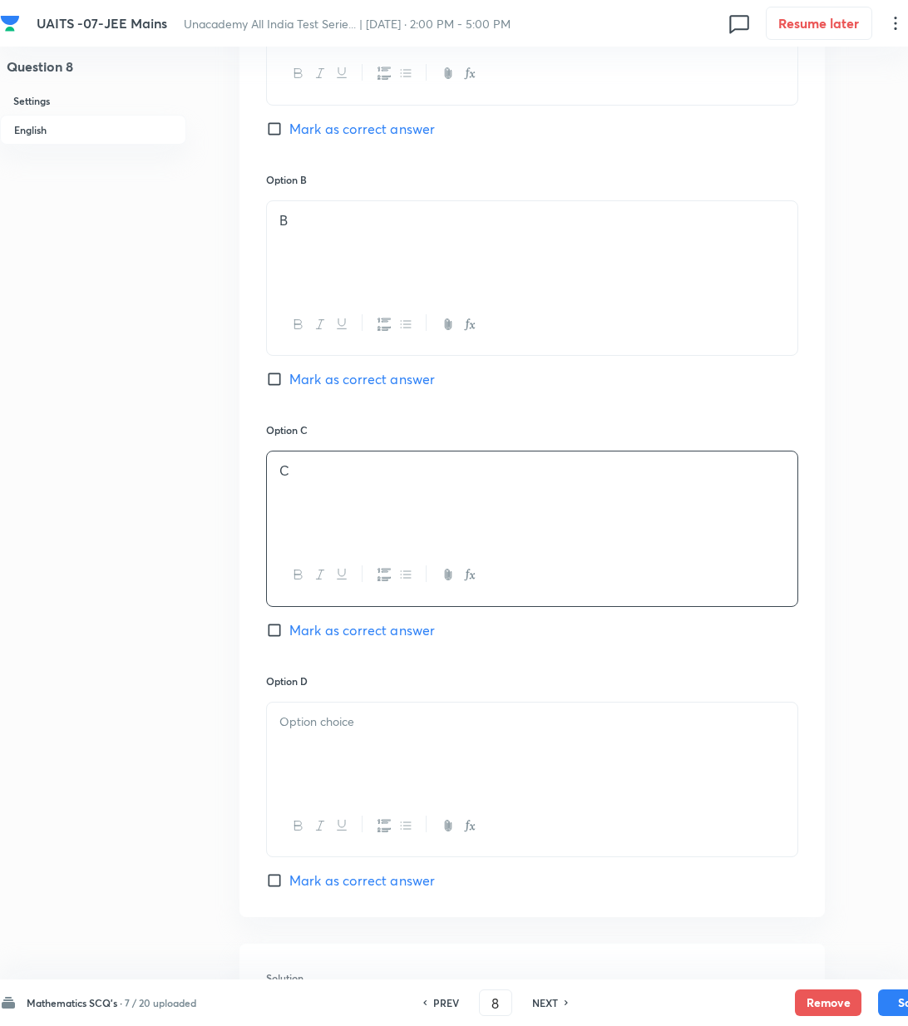
click at [336, 639] on span "Mark as correct answer" at bounding box center [362, 630] width 146 height 20
click at [289, 639] on input "Mark as correct answer" at bounding box center [277, 630] width 23 height 17
checkbox input "true"
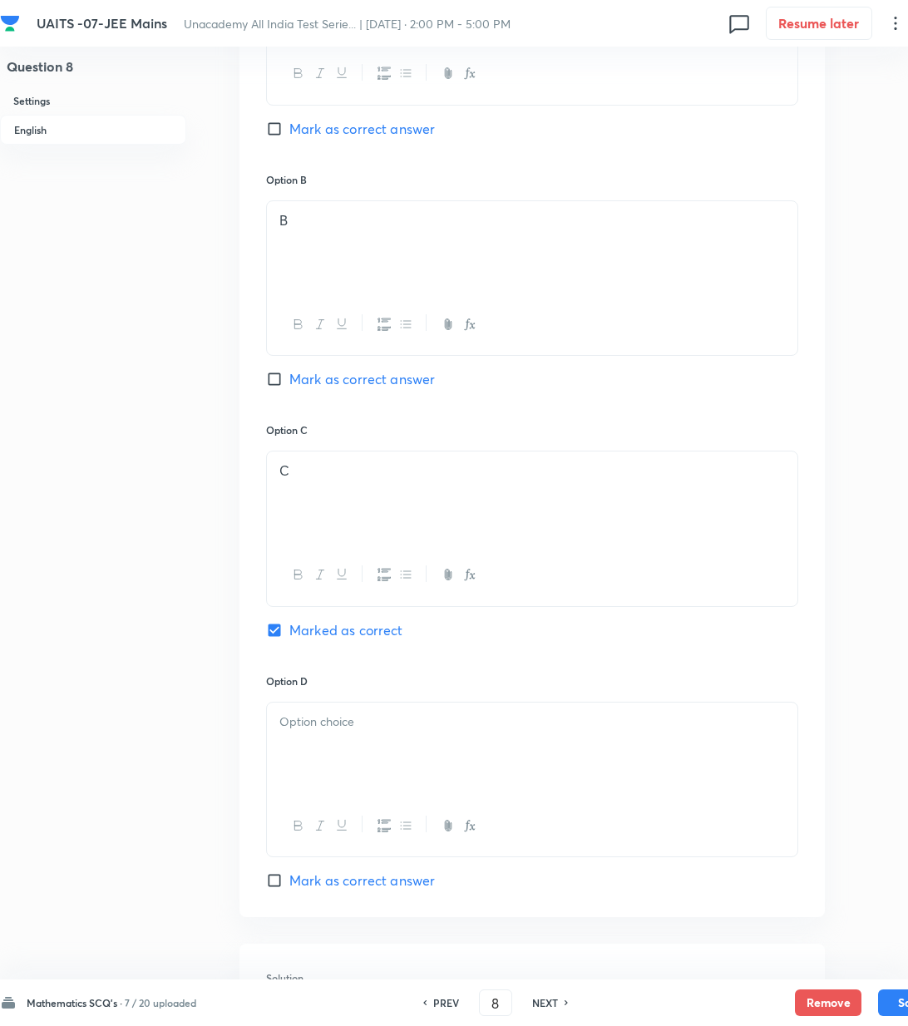
click at [373, 765] on div at bounding box center [532, 749] width 531 height 93
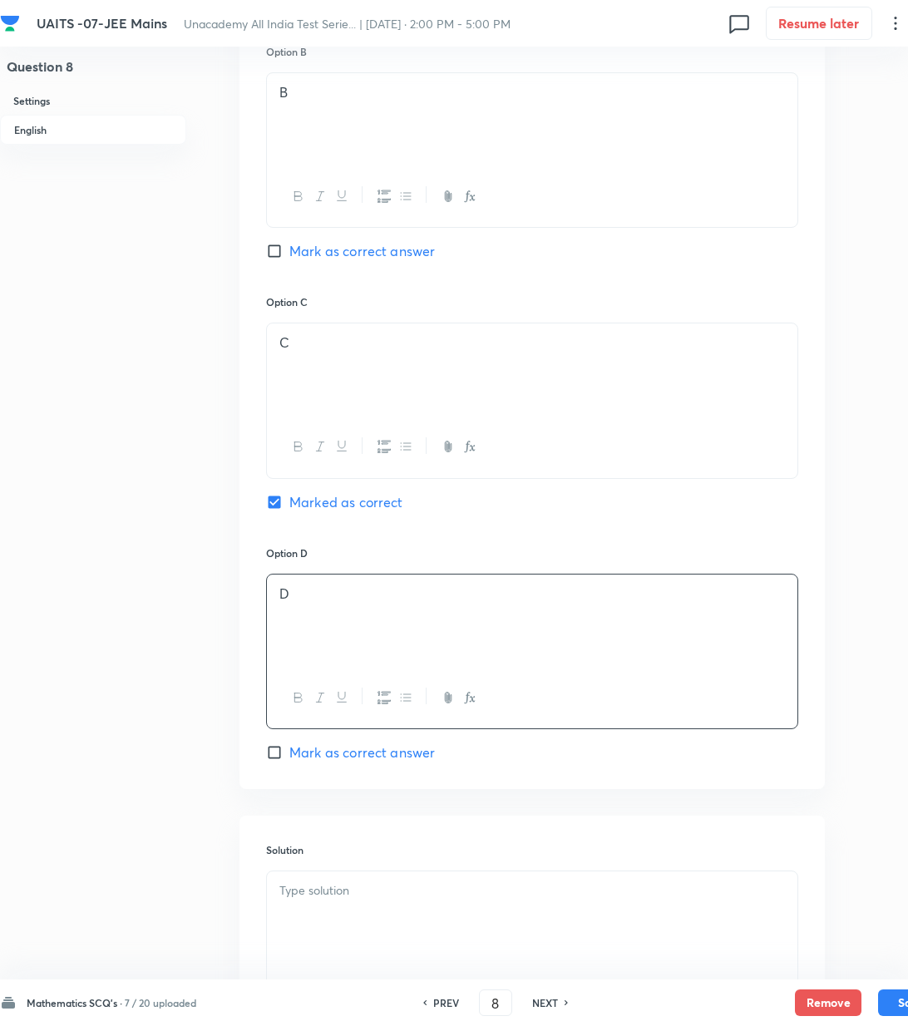
scroll to position [1192, 0]
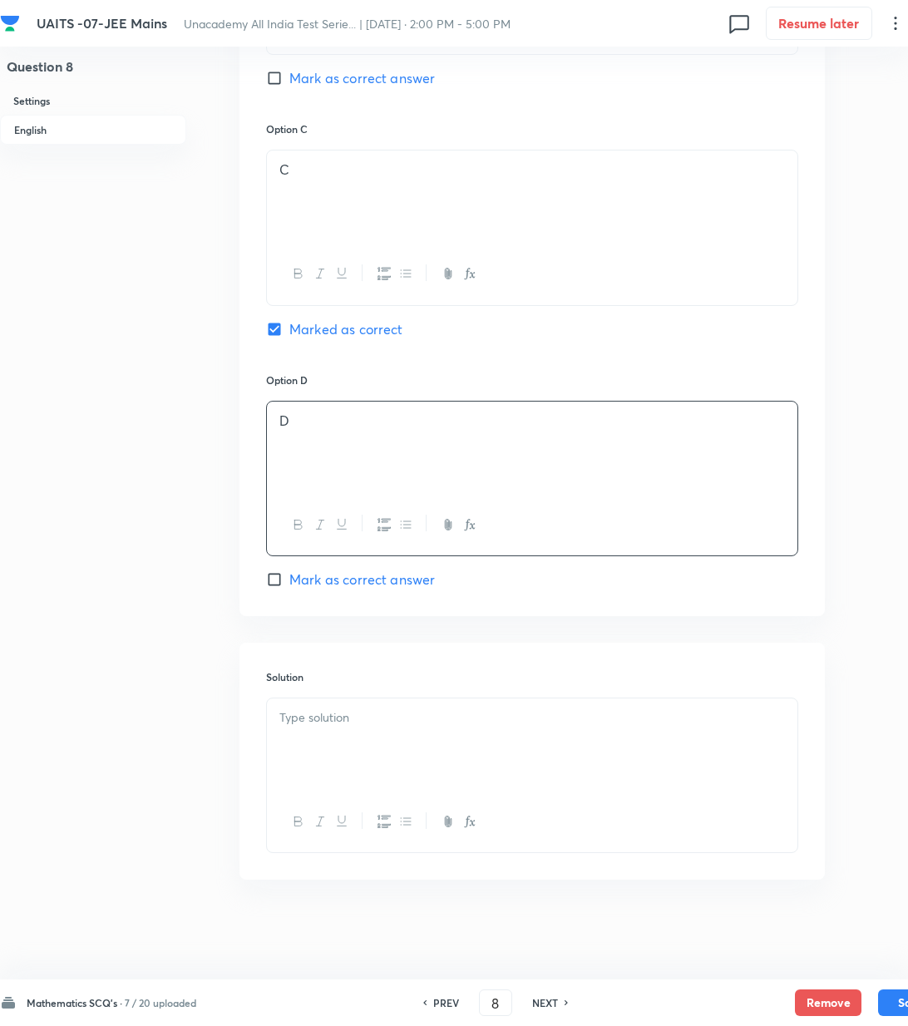
click at [320, 738] on div at bounding box center [532, 745] width 531 height 93
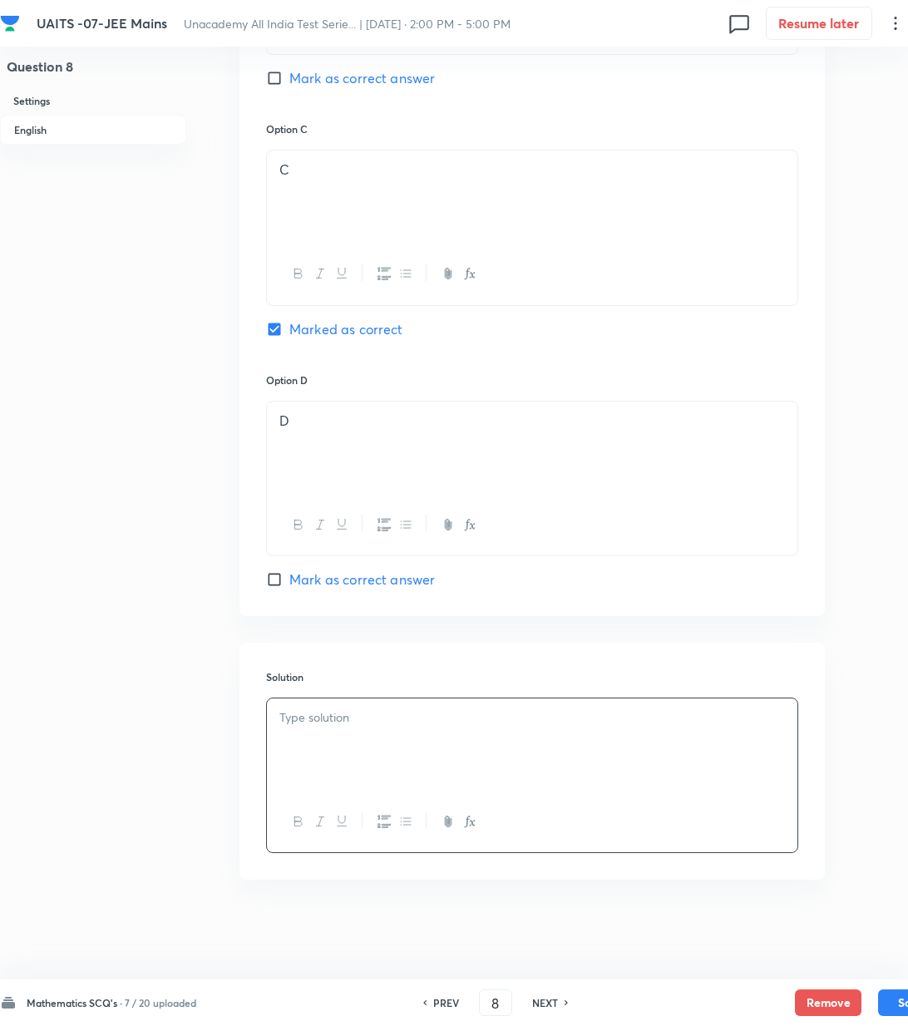
click at [284, 723] on p at bounding box center [532, 718] width 506 height 19
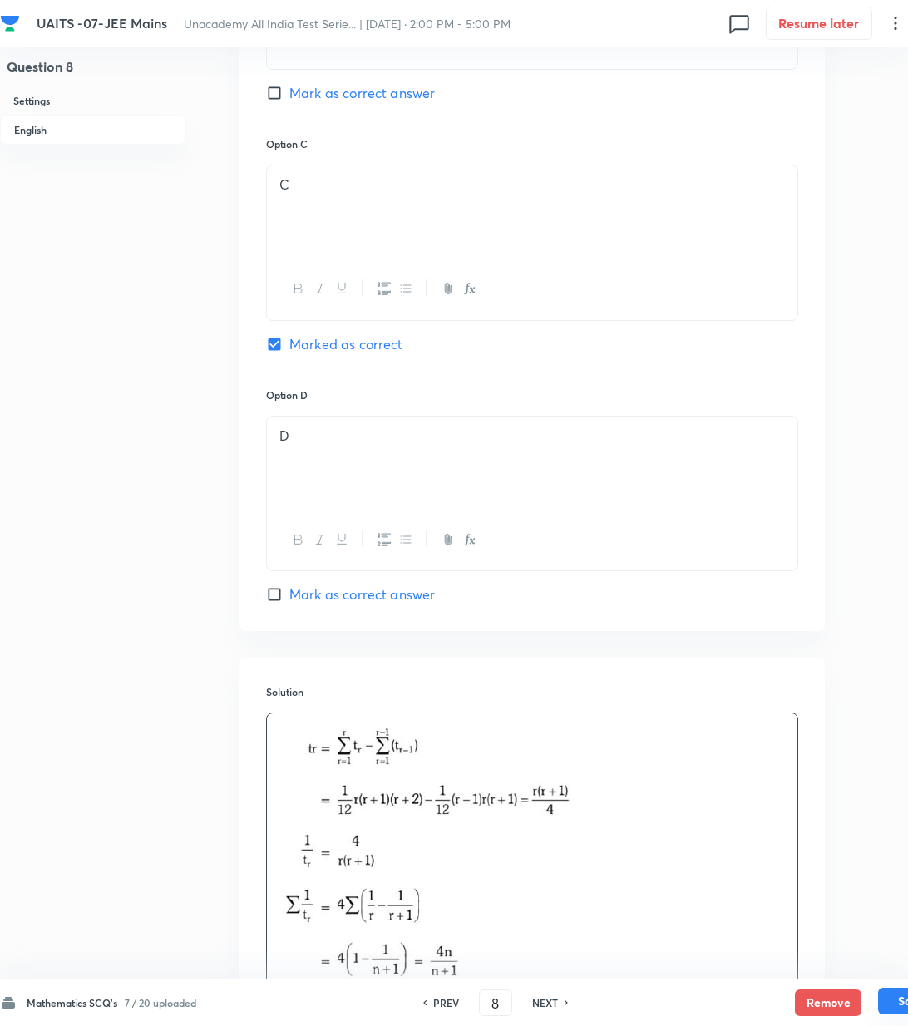
click at [893, 996] on button "Save" at bounding box center [911, 1001] width 67 height 27
type input "9"
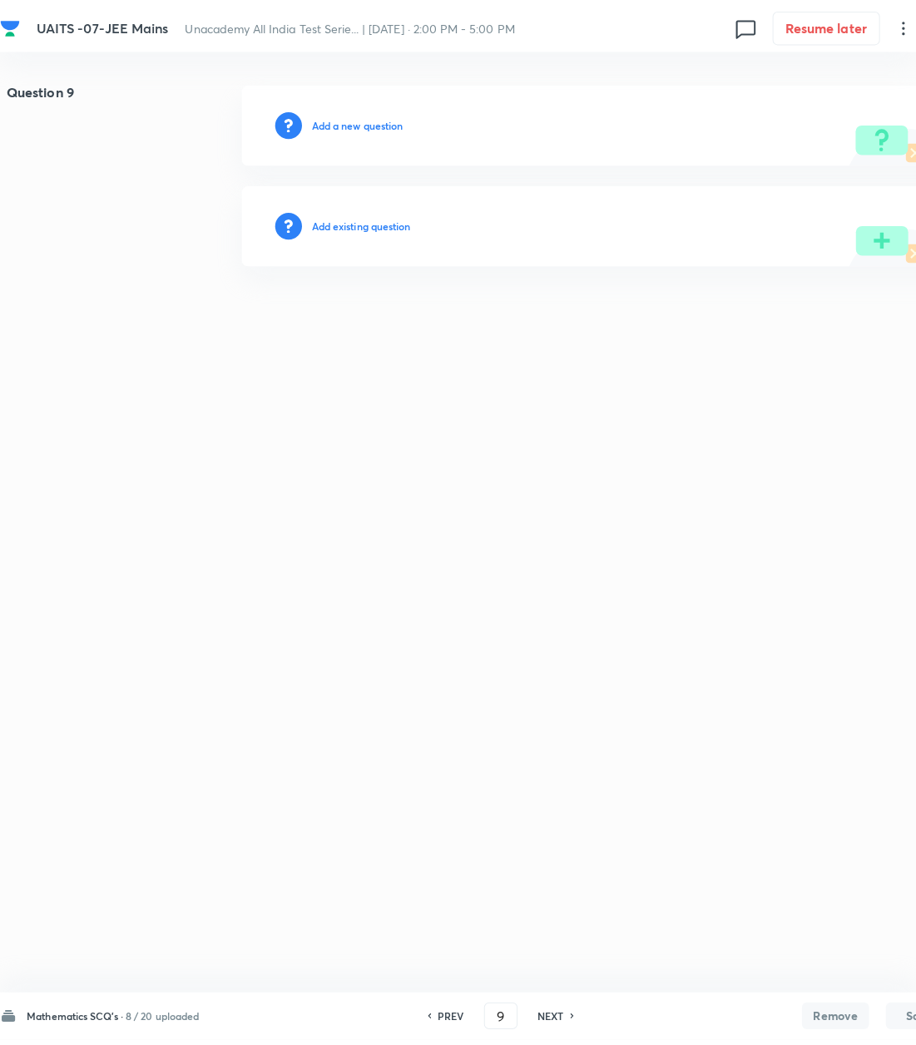
scroll to position [0, 0]
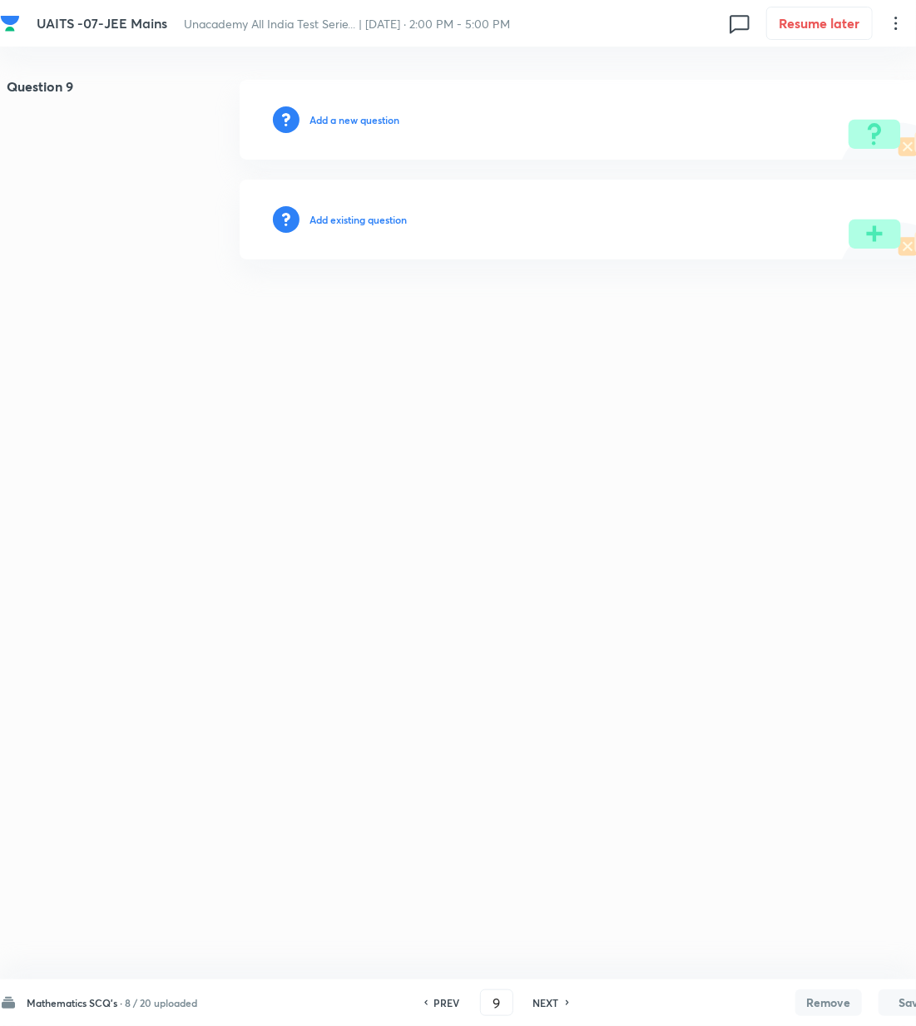
click at [331, 118] on h6 "Add a new question" at bounding box center [354, 119] width 90 height 15
click at [331, 118] on h6 "Choose a question type" at bounding box center [362, 119] width 107 height 15
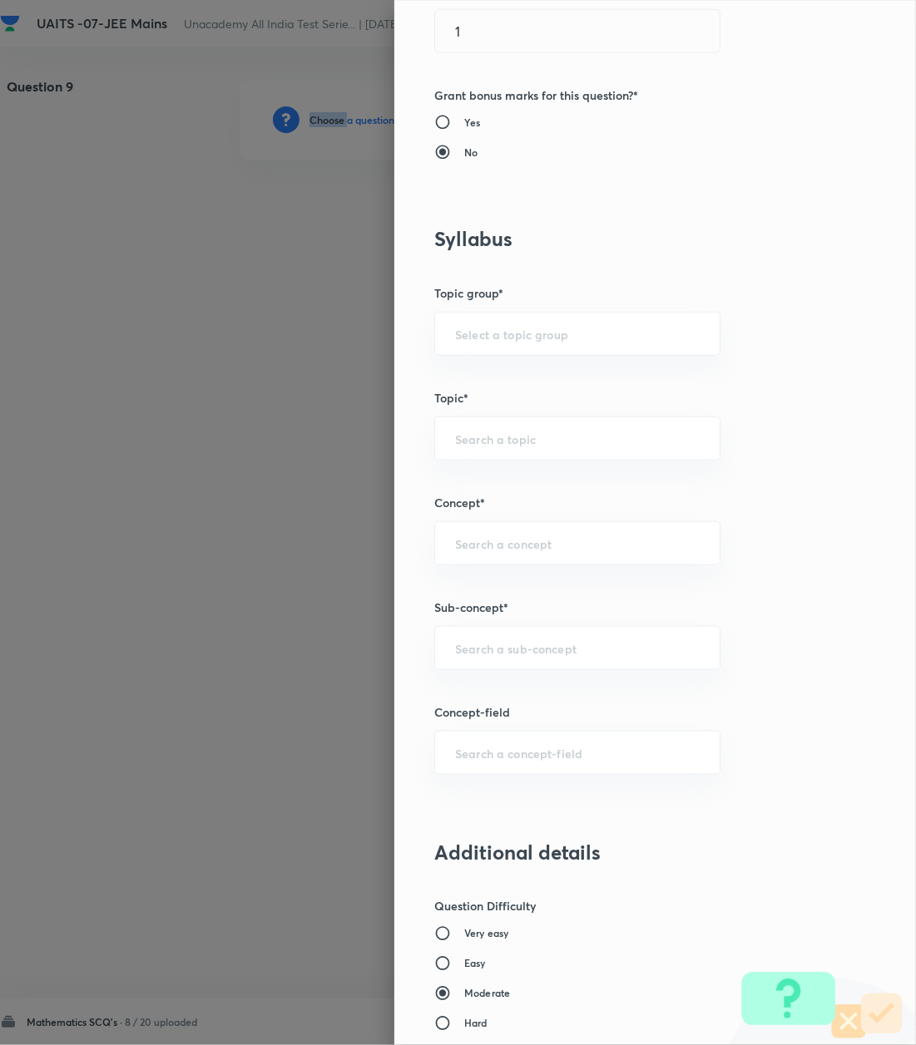
scroll to position [554, 0]
click at [463, 644] on input "text" at bounding box center [577, 647] width 244 height 16
paste input "Logarithm"
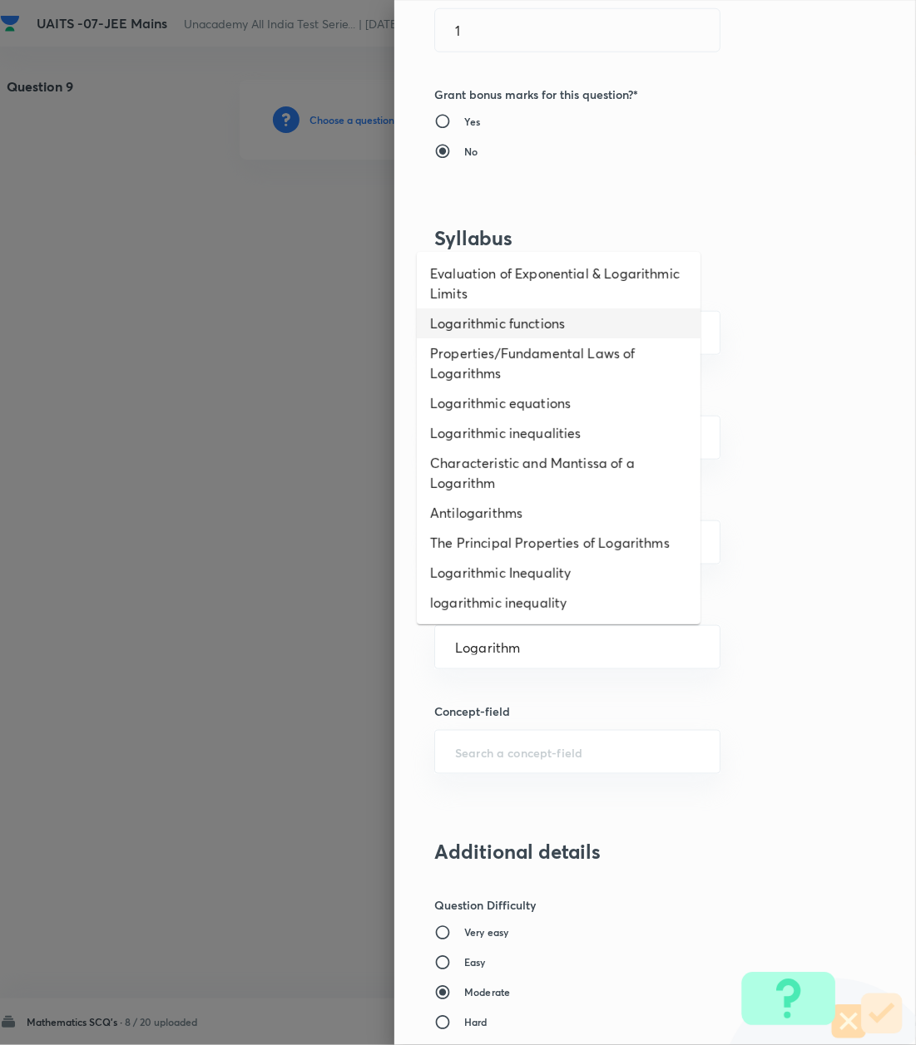
click at [451, 333] on li "Logarithmic functions" at bounding box center [559, 324] width 284 height 30
type input "Logarithmic functions"
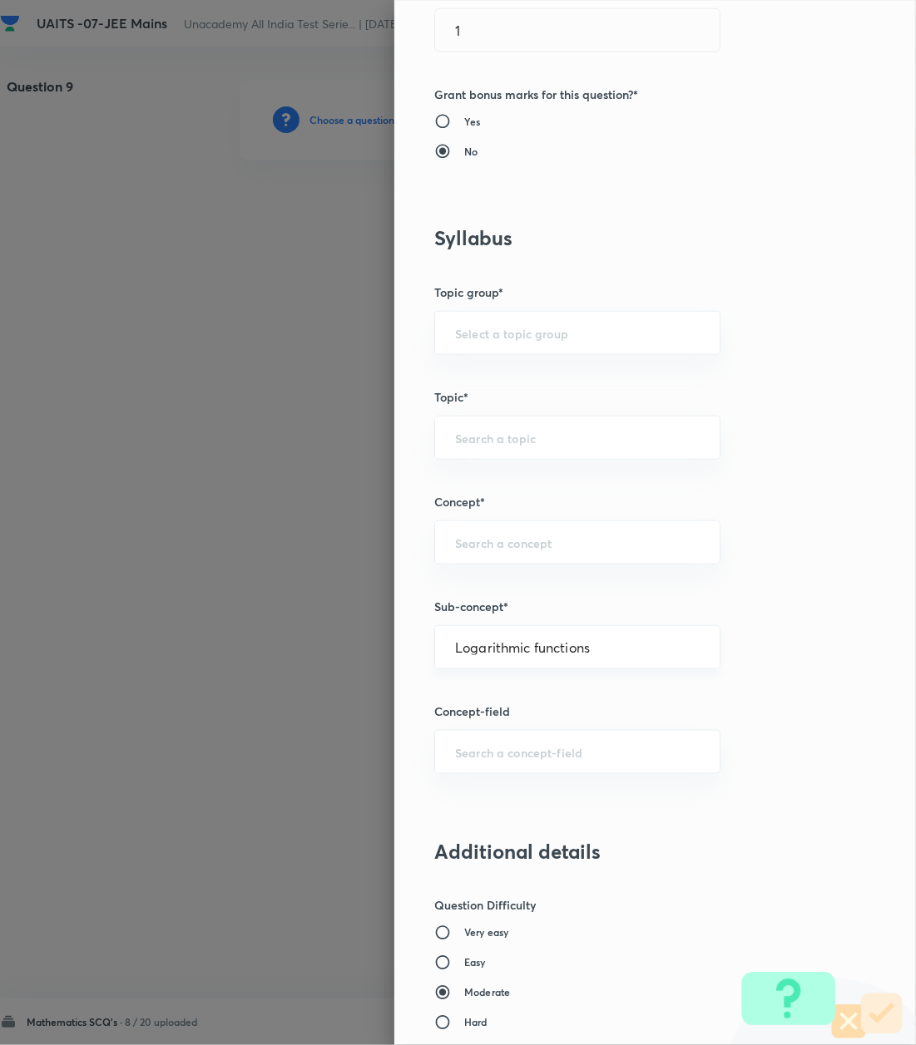
type input "Mathematics"
type input "Algebra"
type input "Logarithm & its Applications"
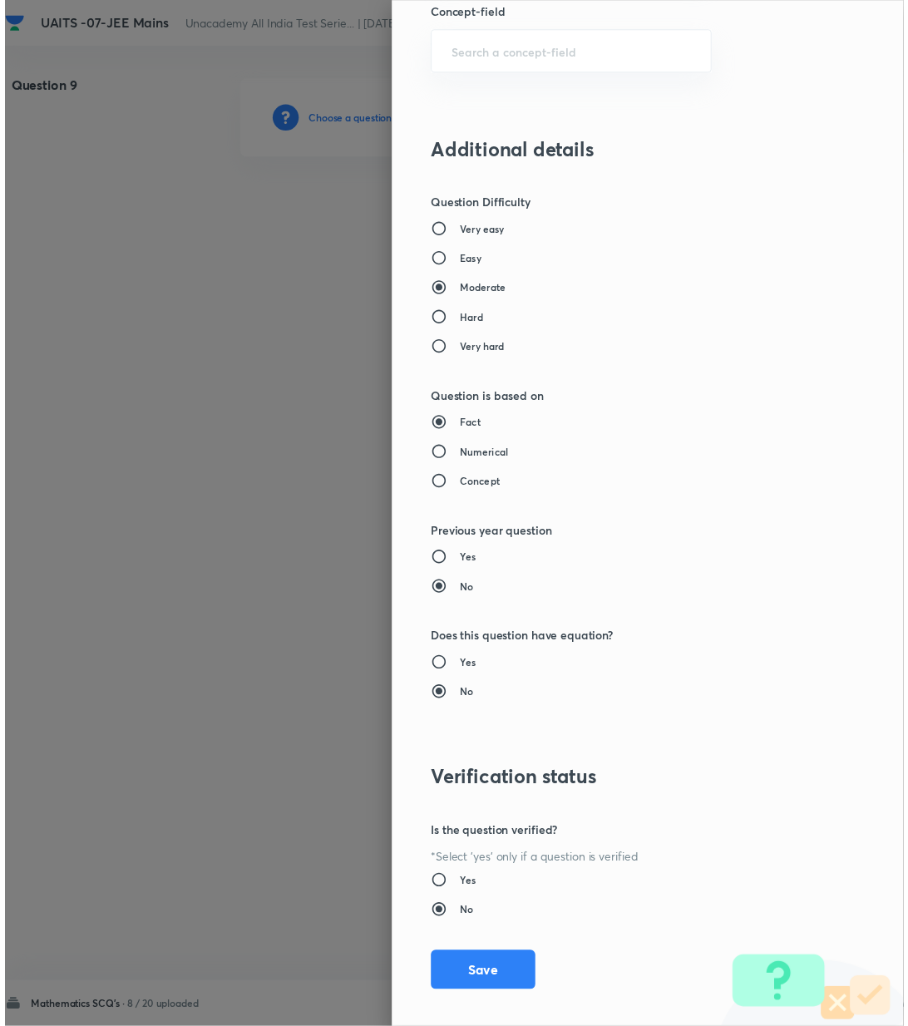
scroll to position [1274, 0]
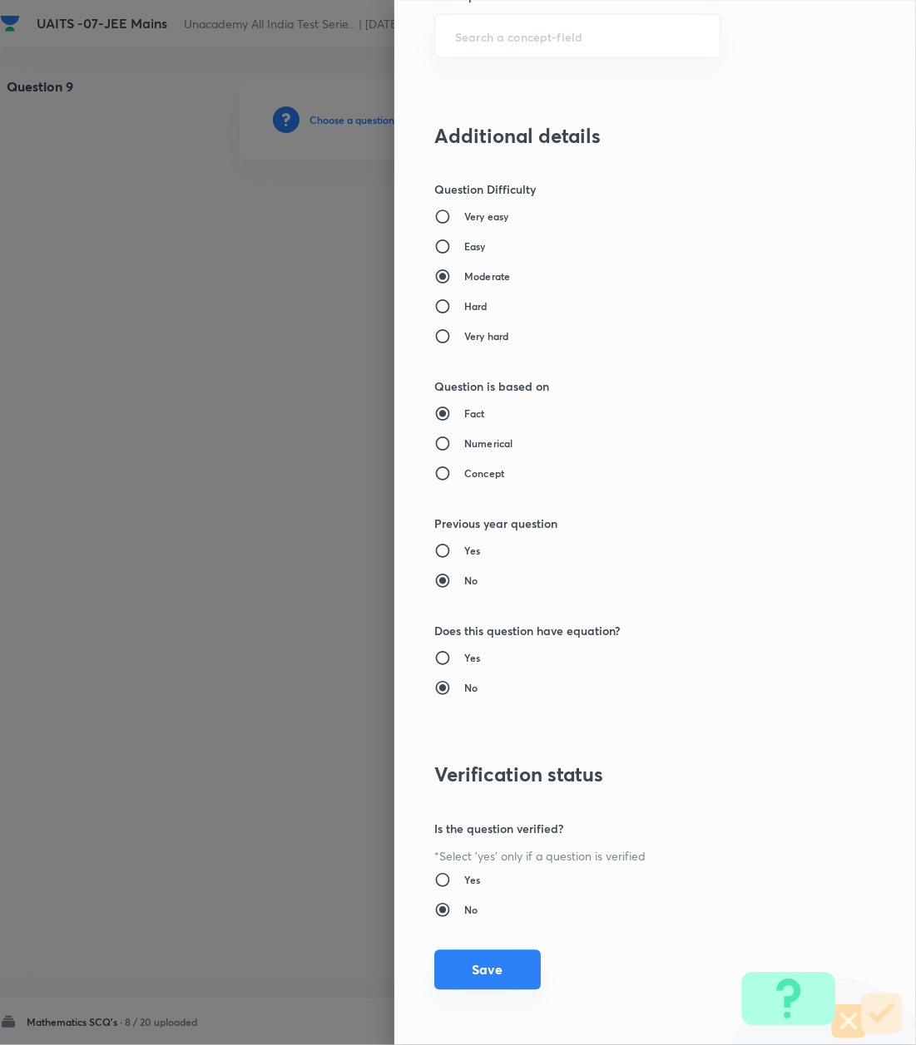
click at [473, 970] on button "Save" at bounding box center [487, 970] width 106 height 40
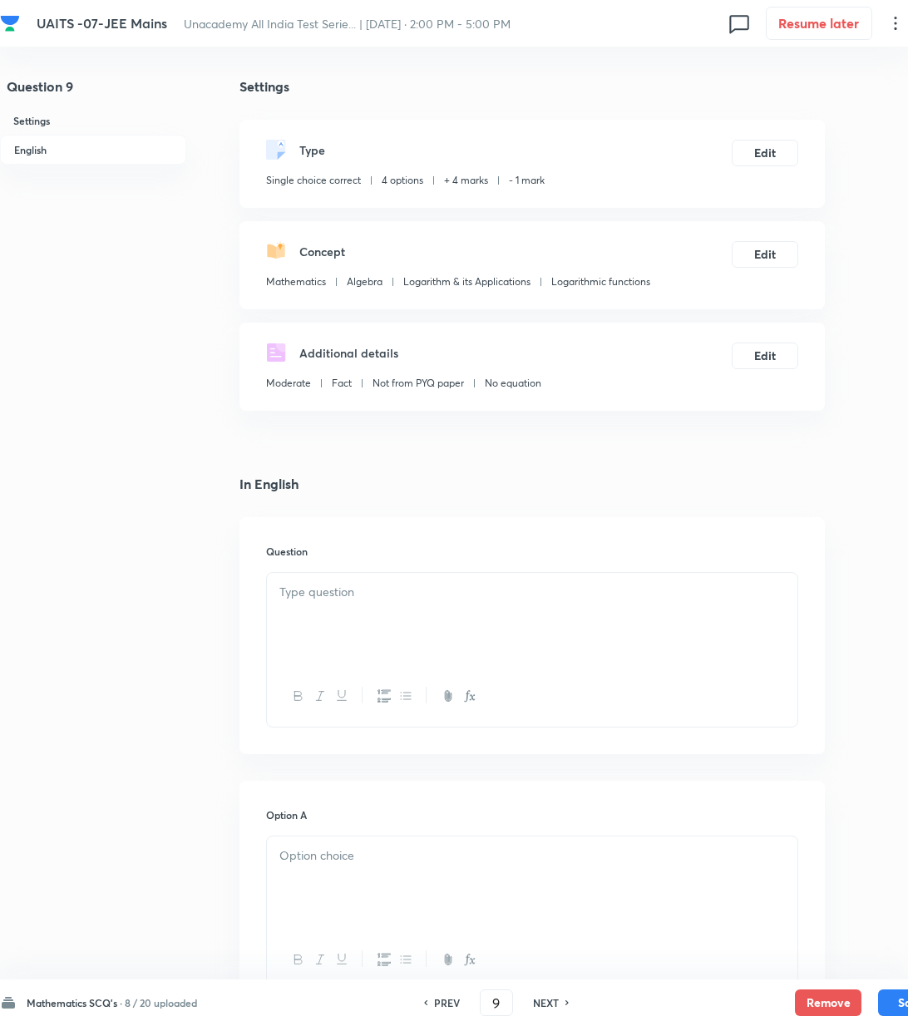
click at [329, 607] on div at bounding box center [532, 619] width 531 height 93
click at [384, 642] on div at bounding box center [532, 619] width 531 height 93
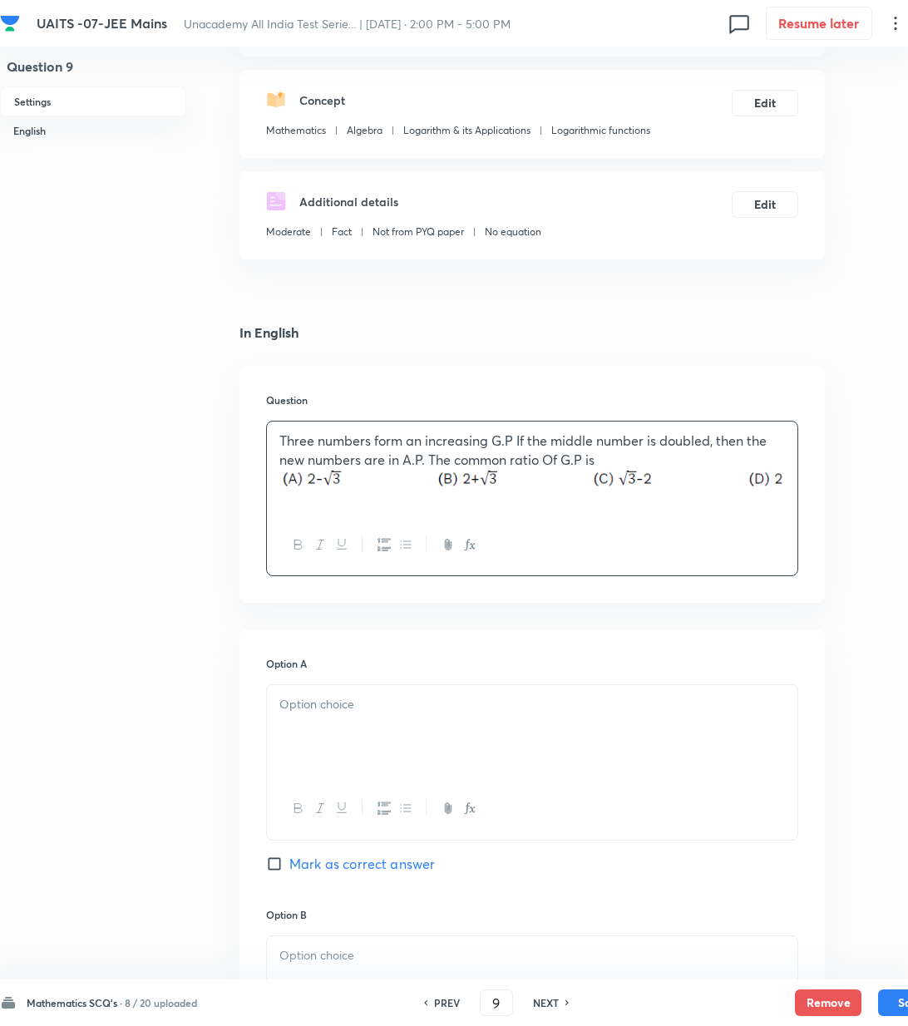
scroll to position [443, 0]
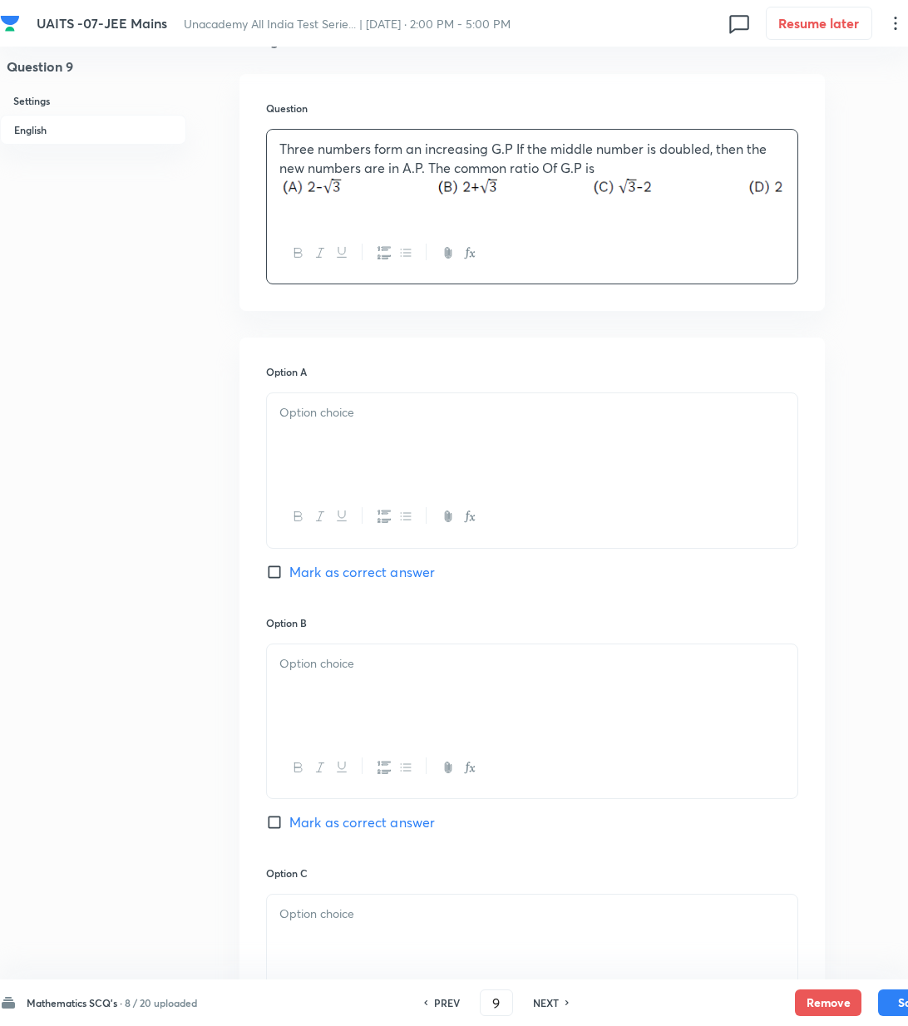
click at [321, 396] on div at bounding box center [532, 439] width 531 height 93
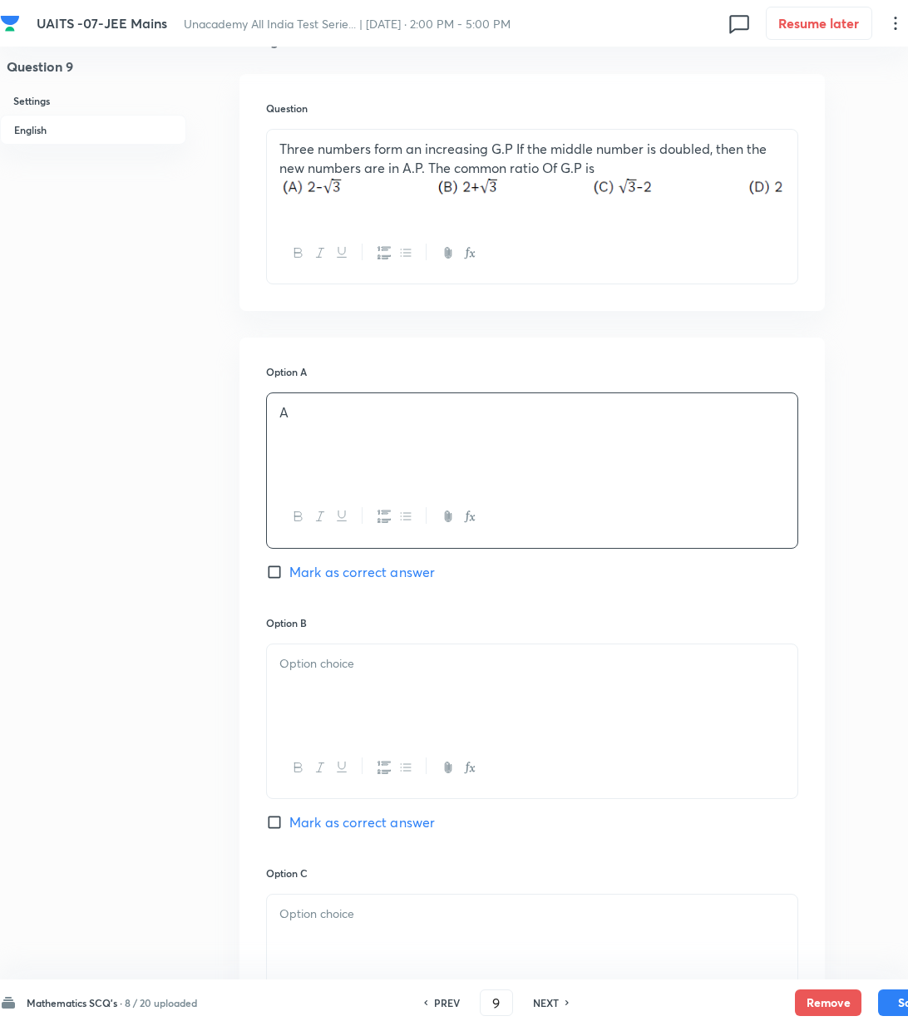
click at [394, 727] on div at bounding box center [532, 690] width 531 height 93
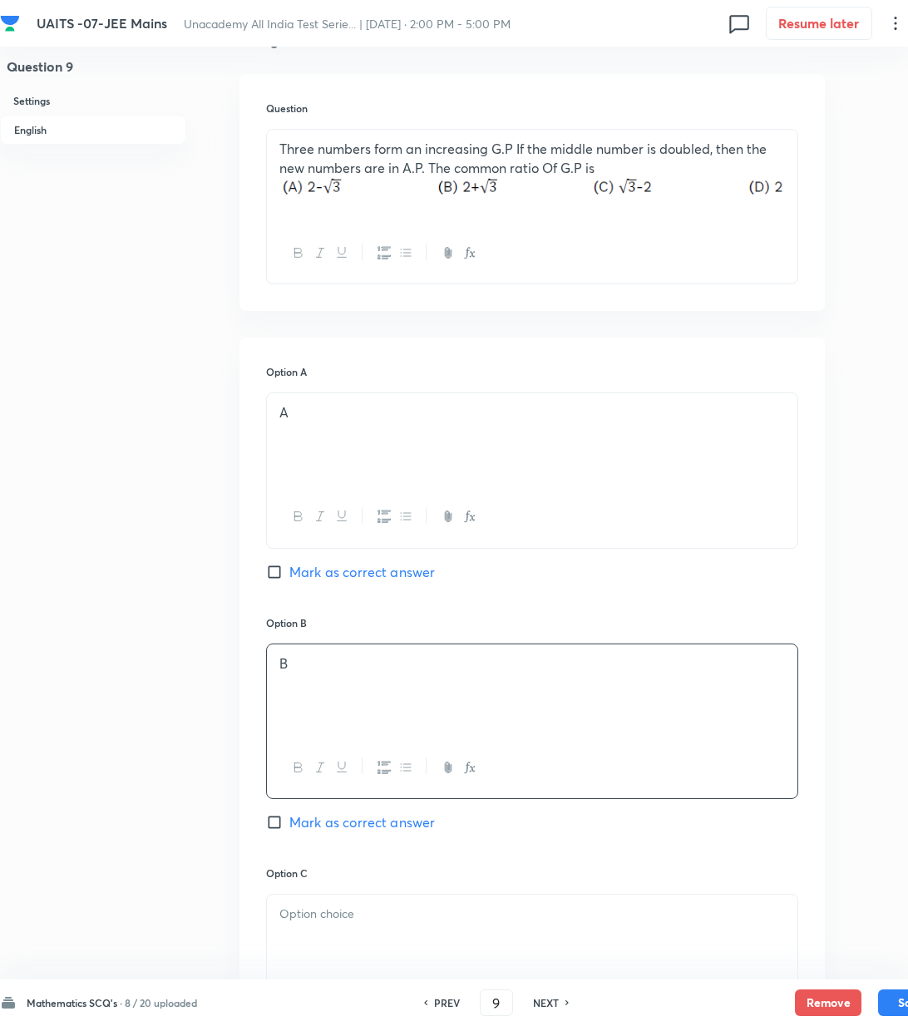
click at [334, 829] on span "Mark as correct answer" at bounding box center [362, 822] width 146 height 20
click at [289, 829] on input "Mark as correct answer" at bounding box center [277, 822] width 23 height 17
checkbox input "true"
click at [339, 916] on p at bounding box center [532, 914] width 506 height 19
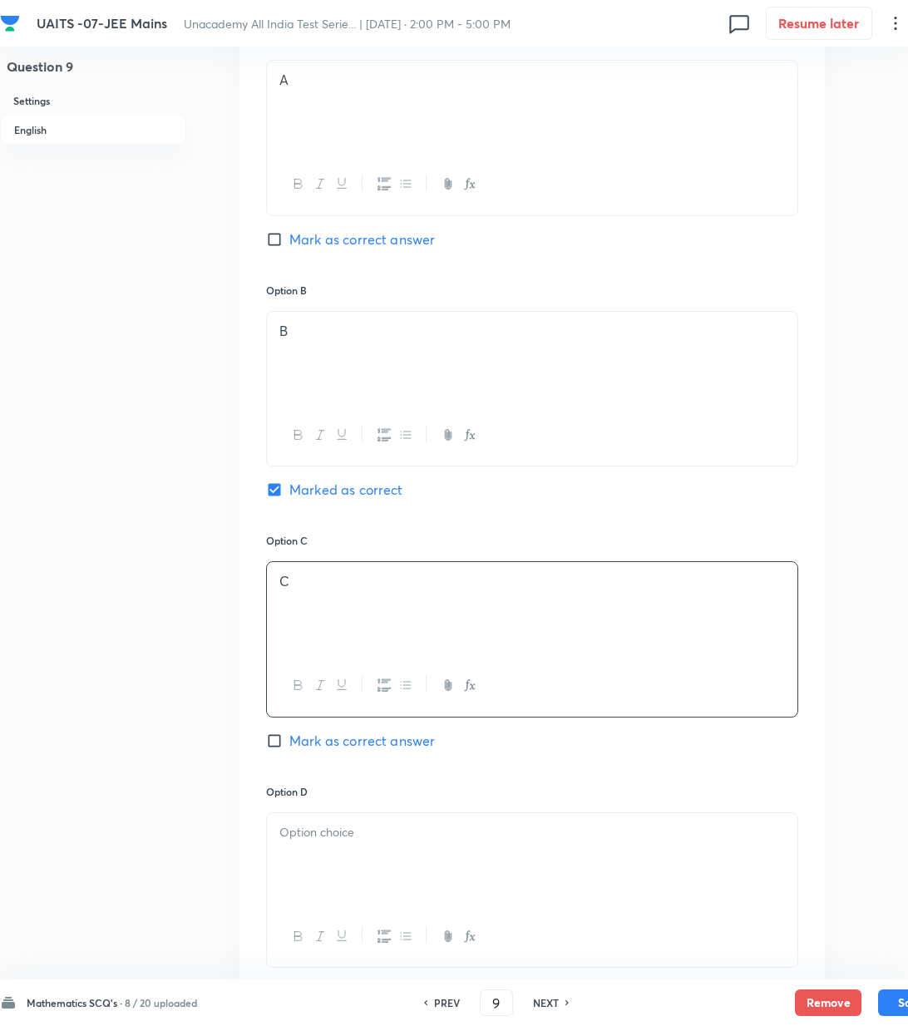
click at [330, 876] on div at bounding box center [532, 859] width 531 height 93
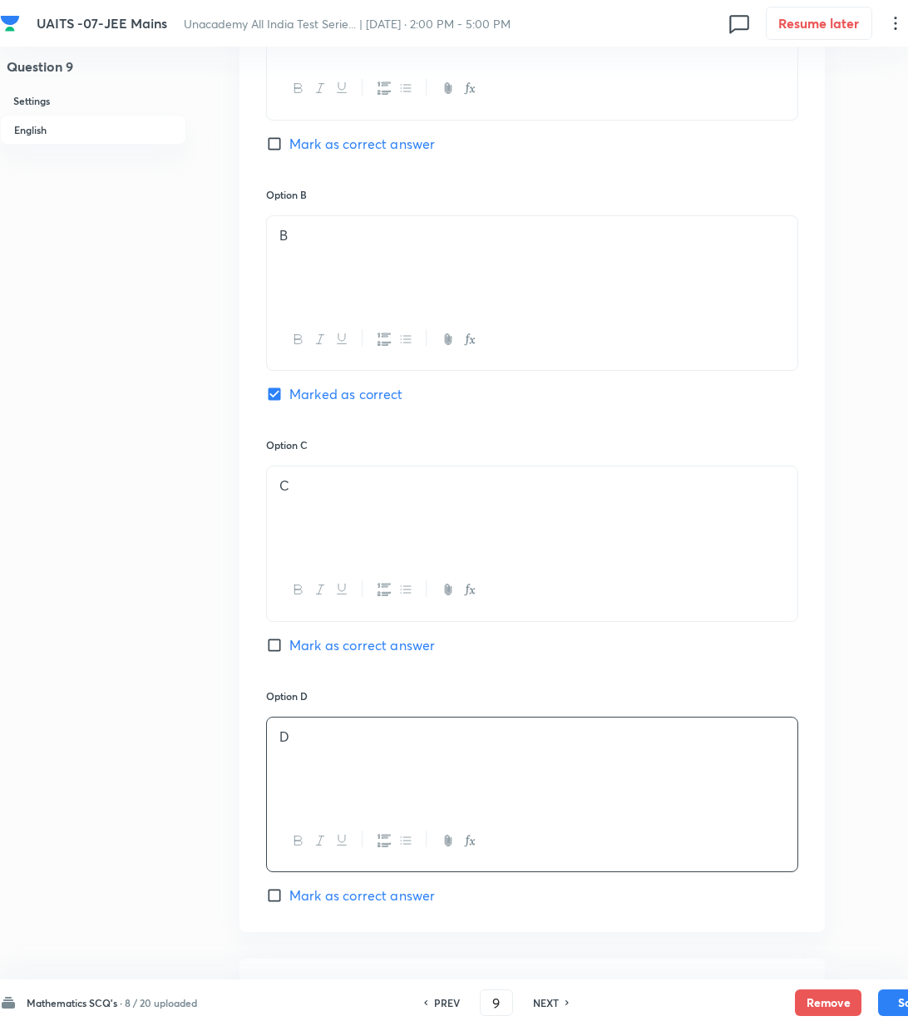
scroll to position [998, 0]
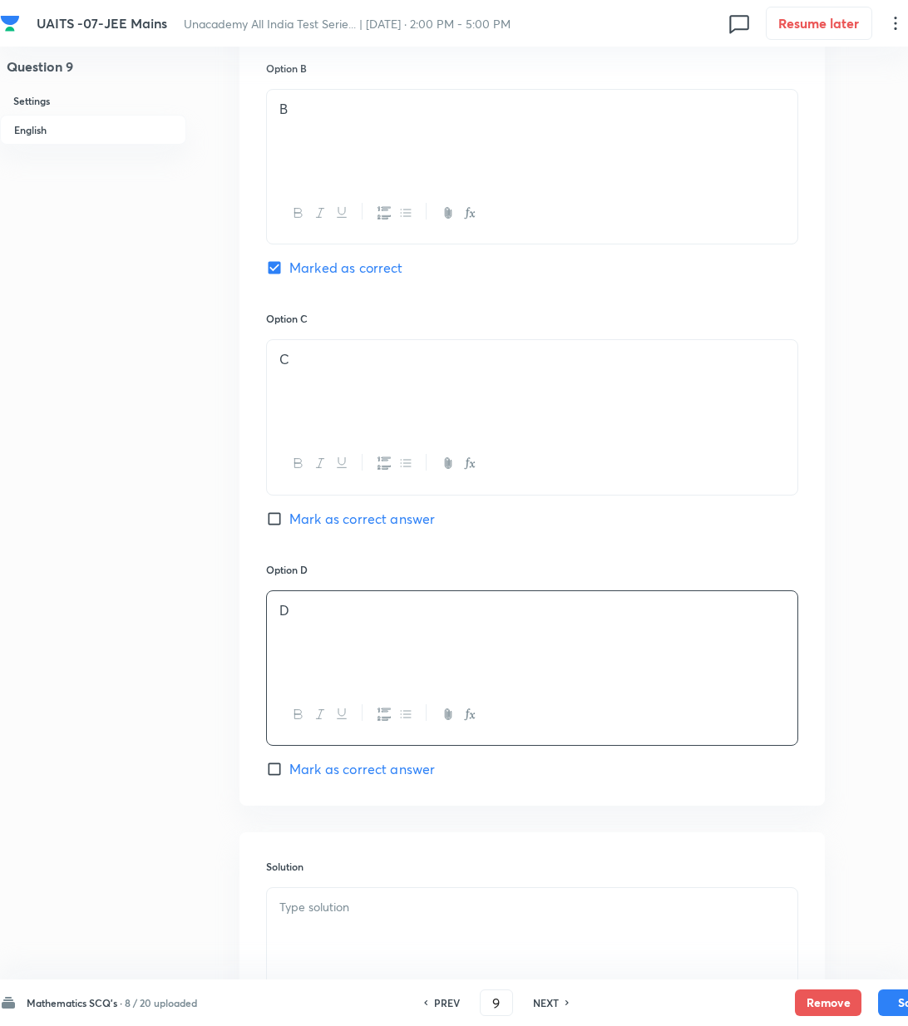
click at [313, 926] on div at bounding box center [532, 934] width 531 height 93
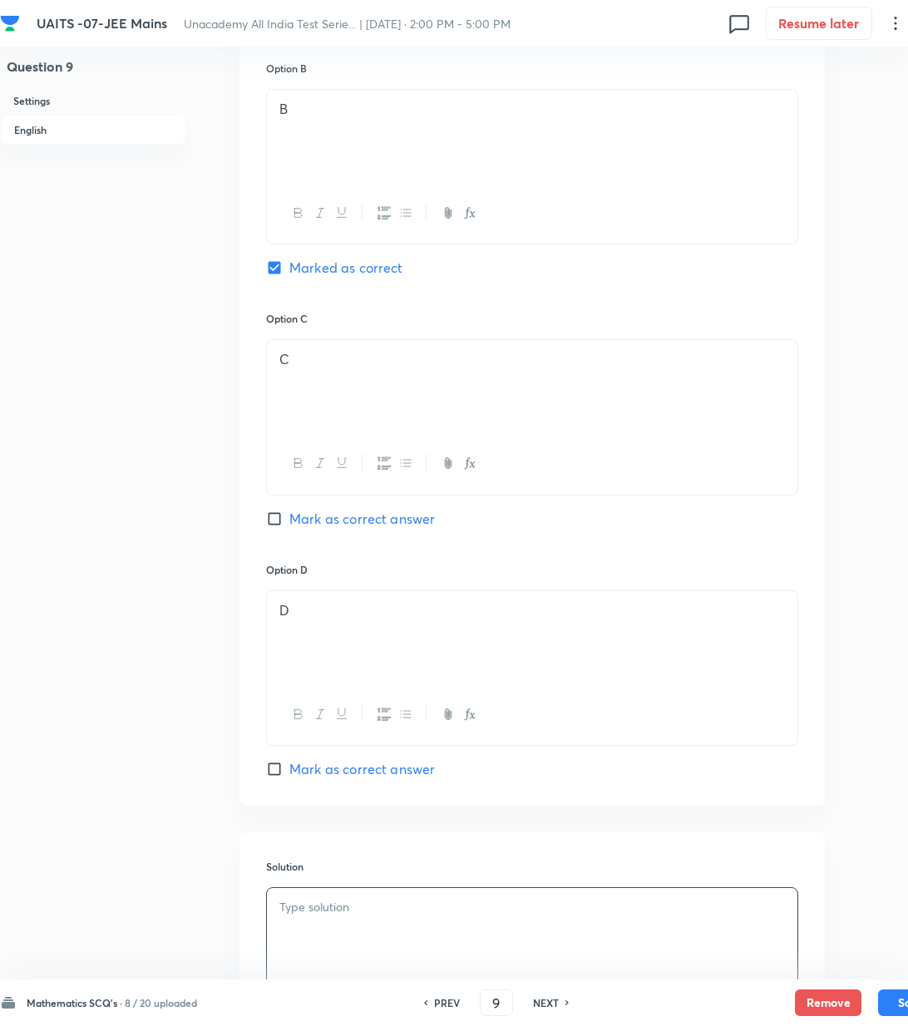
click at [306, 915] on p at bounding box center [532, 907] width 506 height 19
click at [902, 1002] on button "Save" at bounding box center [911, 1001] width 67 height 27
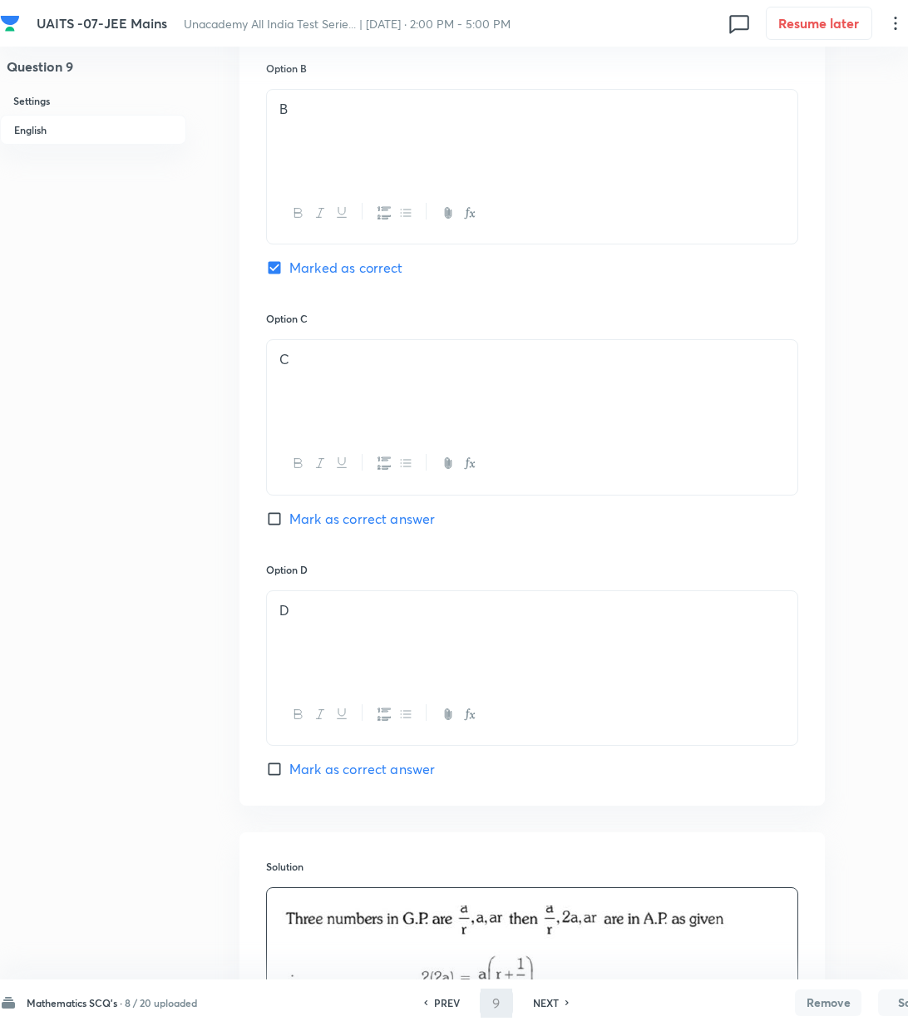
type input "10"
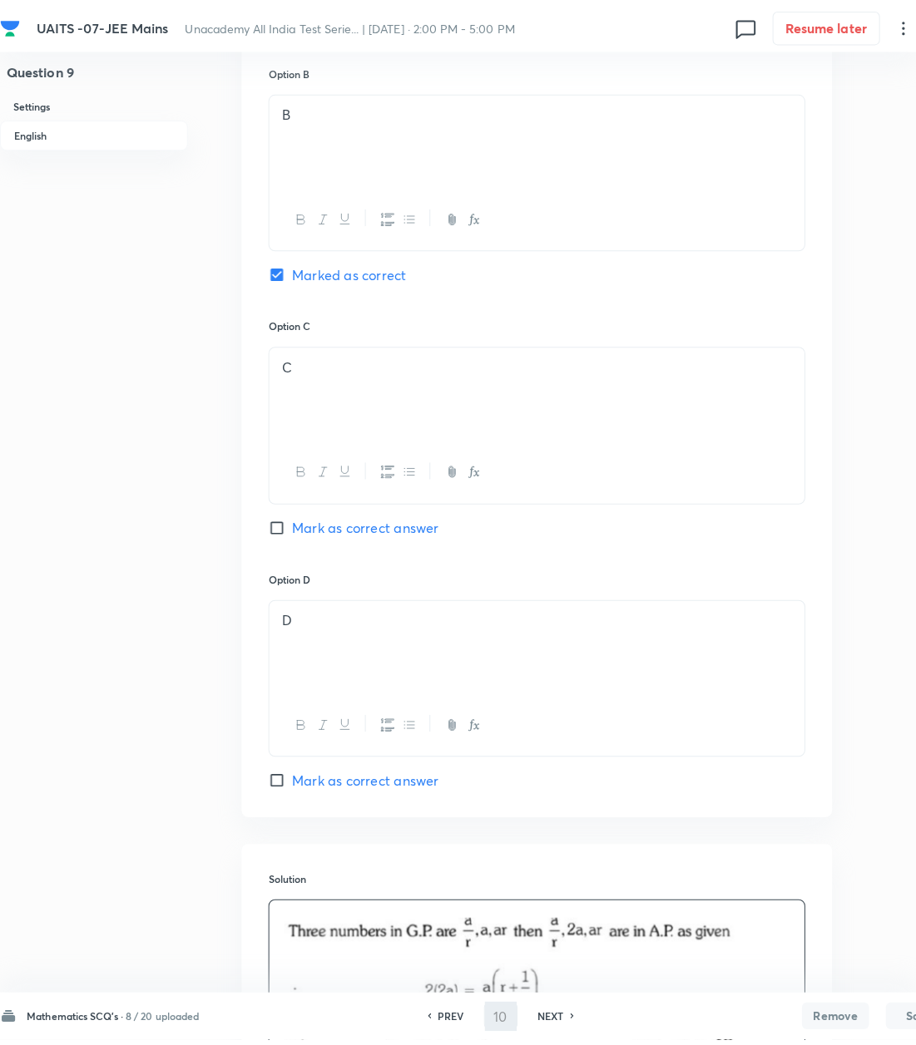
scroll to position [0, 0]
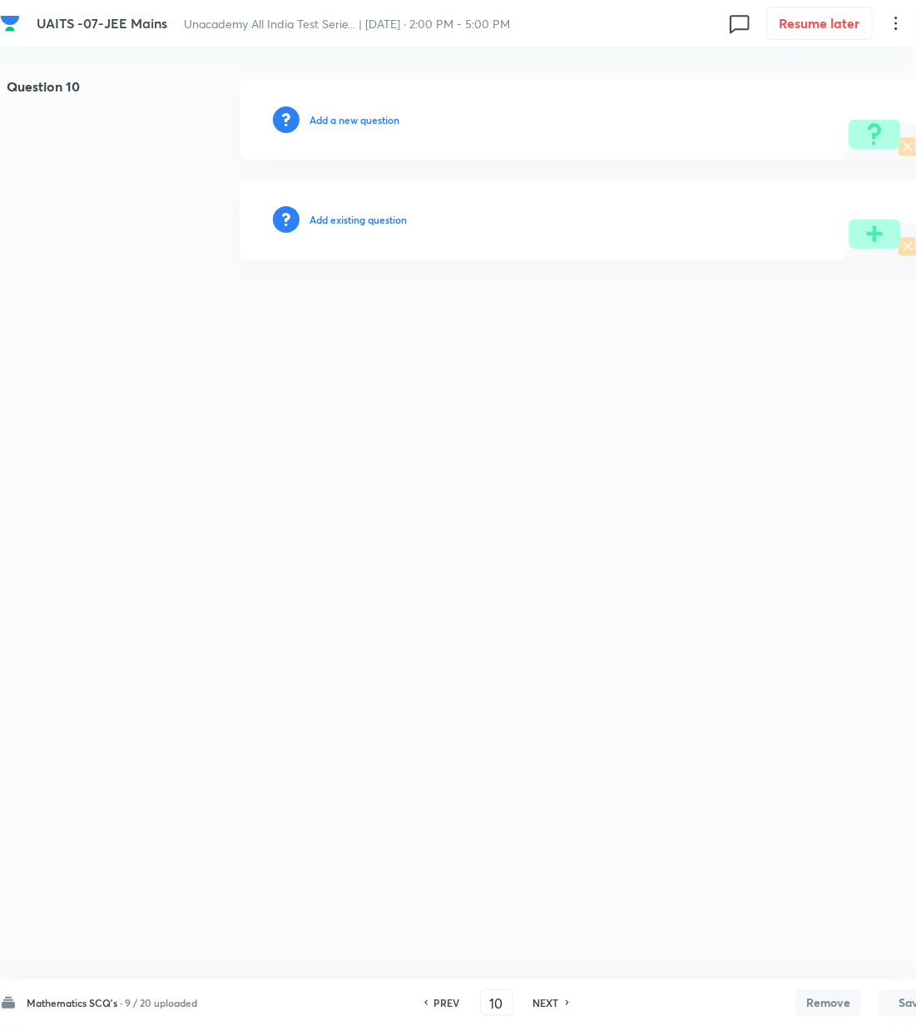
click at [337, 114] on h6 "Add a new question" at bounding box center [354, 119] width 90 height 15
click at [337, 114] on h6 "Choose a question type" at bounding box center [362, 119] width 107 height 15
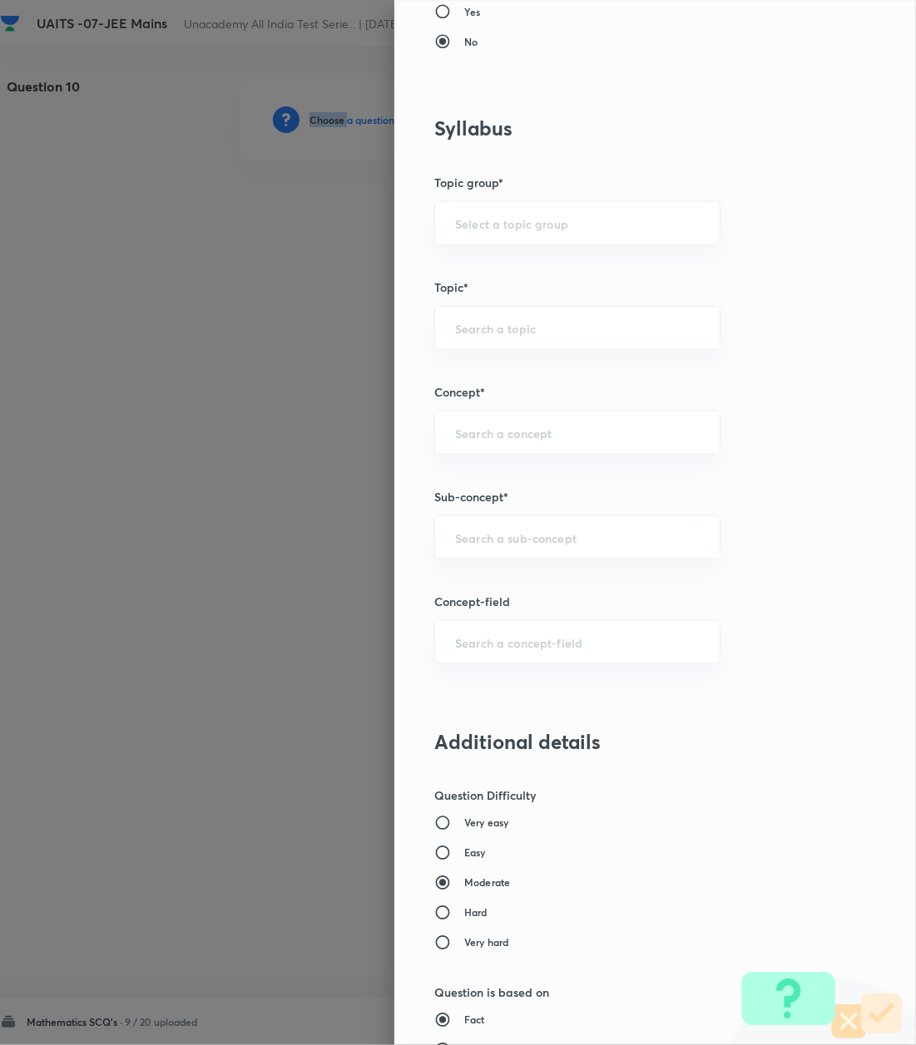
scroll to position [665, 0]
click at [463, 541] on input "text" at bounding box center [577, 536] width 244 height 16
paste input "Logarithm"
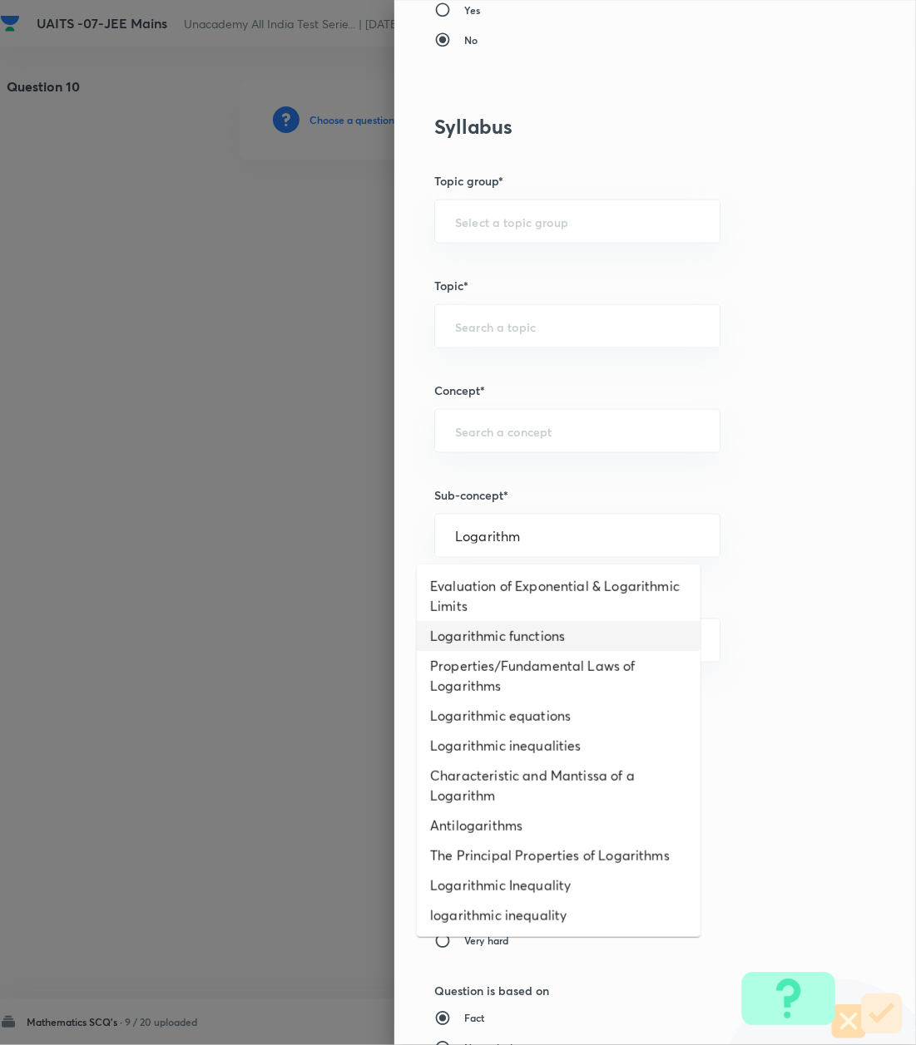
click at [482, 630] on li "Logarithmic functions" at bounding box center [559, 636] width 284 height 30
type input "Logarithmic functions"
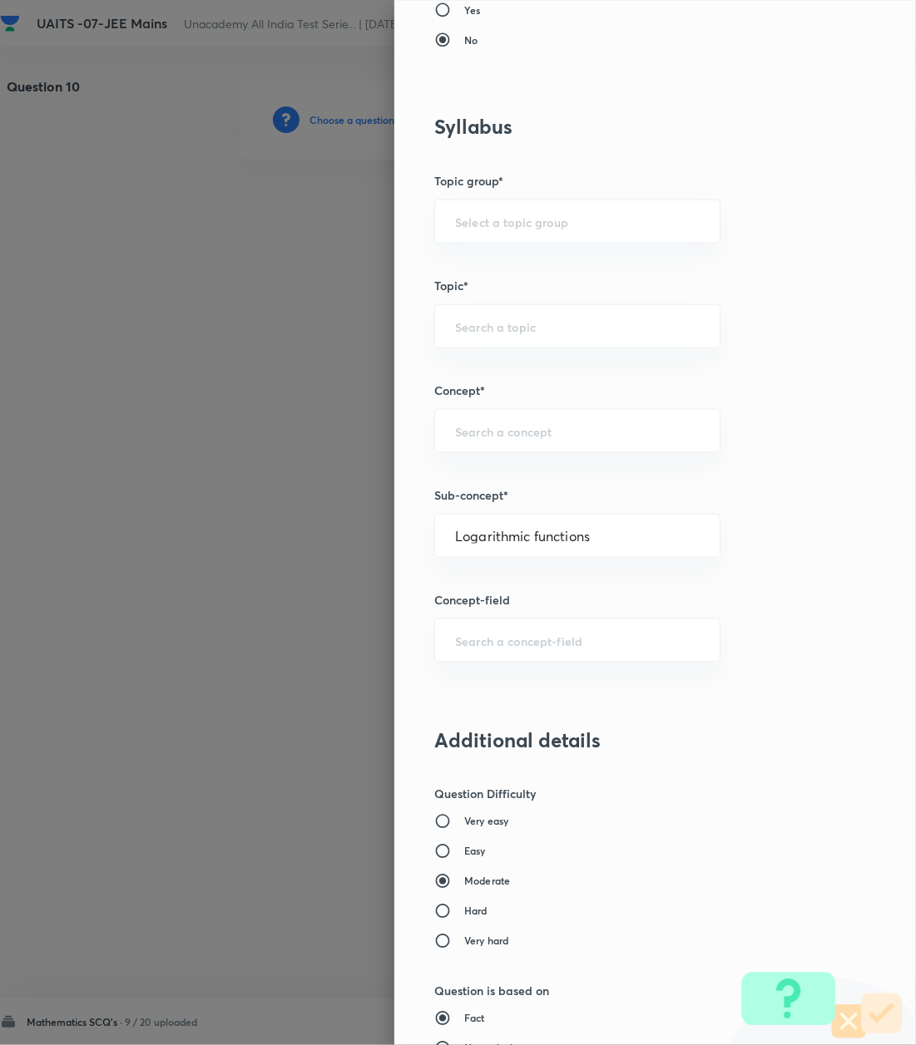
type input "Mathematics"
type input "Algebra"
type input "Logarithm & its Applications"
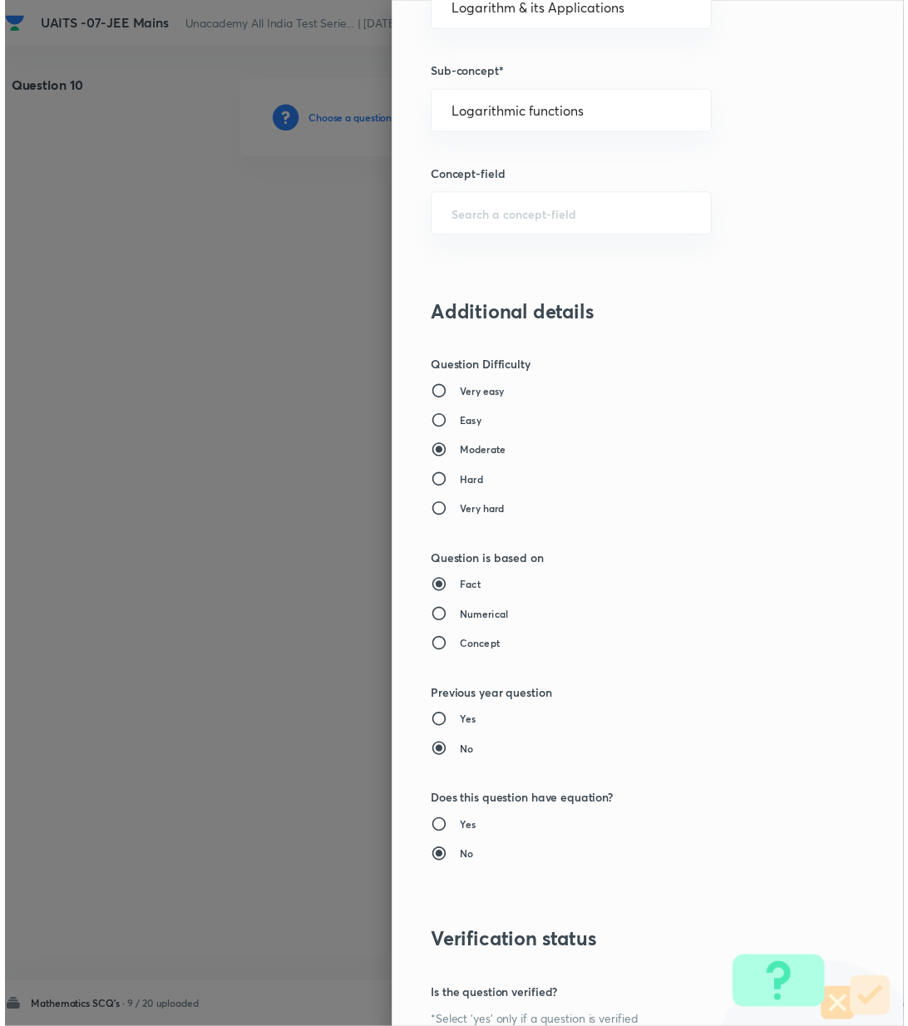
scroll to position [1274, 0]
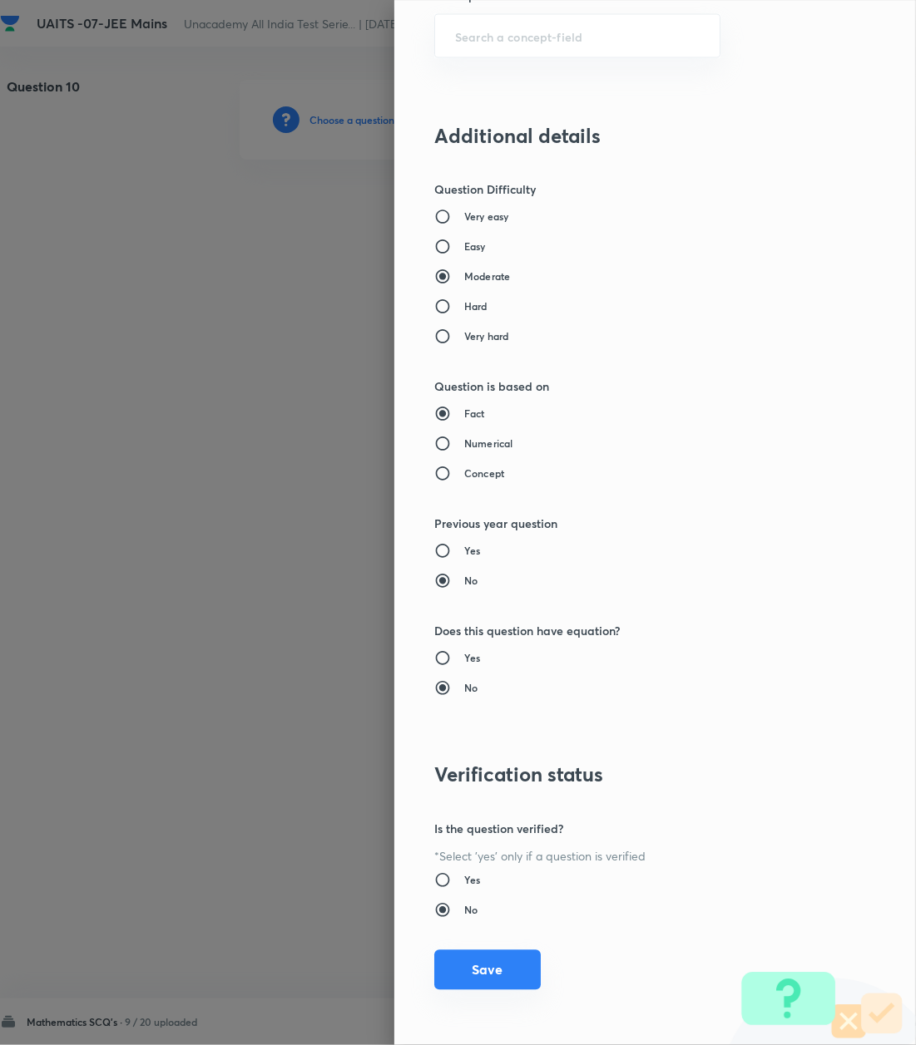
click at [474, 973] on button "Save" at bounding box center [487, 970] width 106 height 40
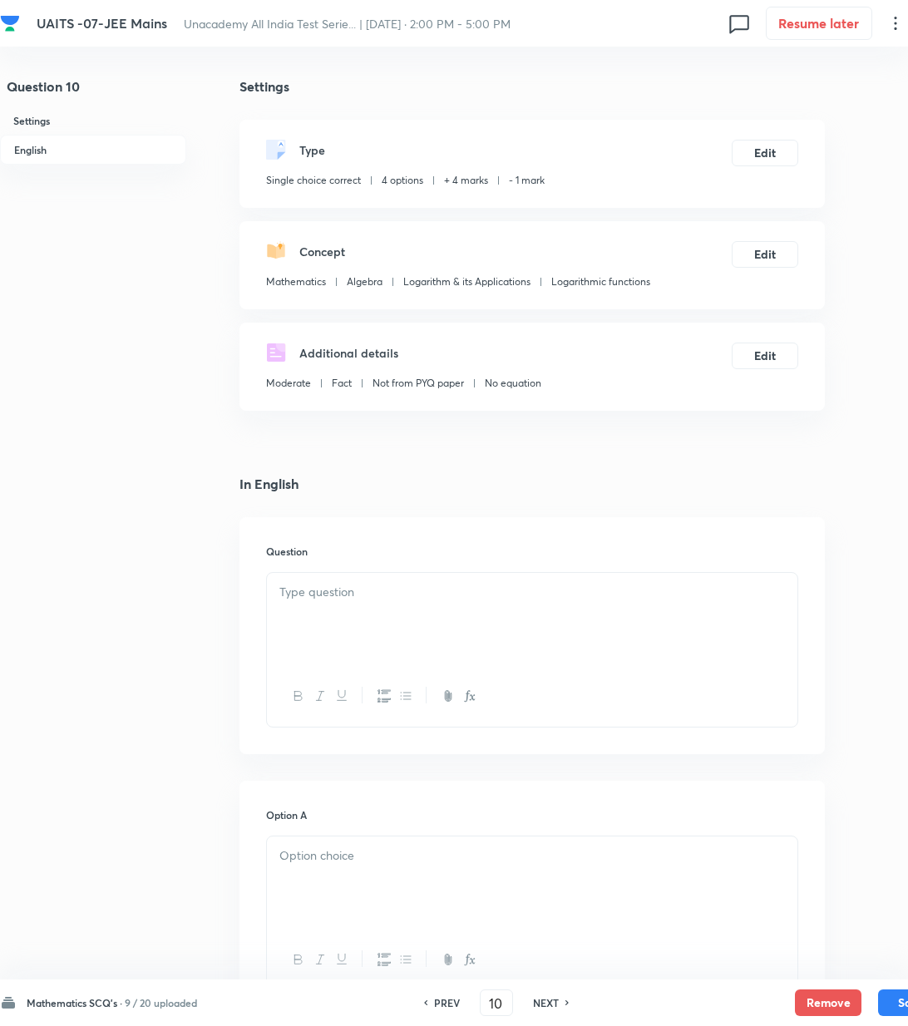
click at [443, 597] on p at bounding box center [532, 592] width 506 height 19
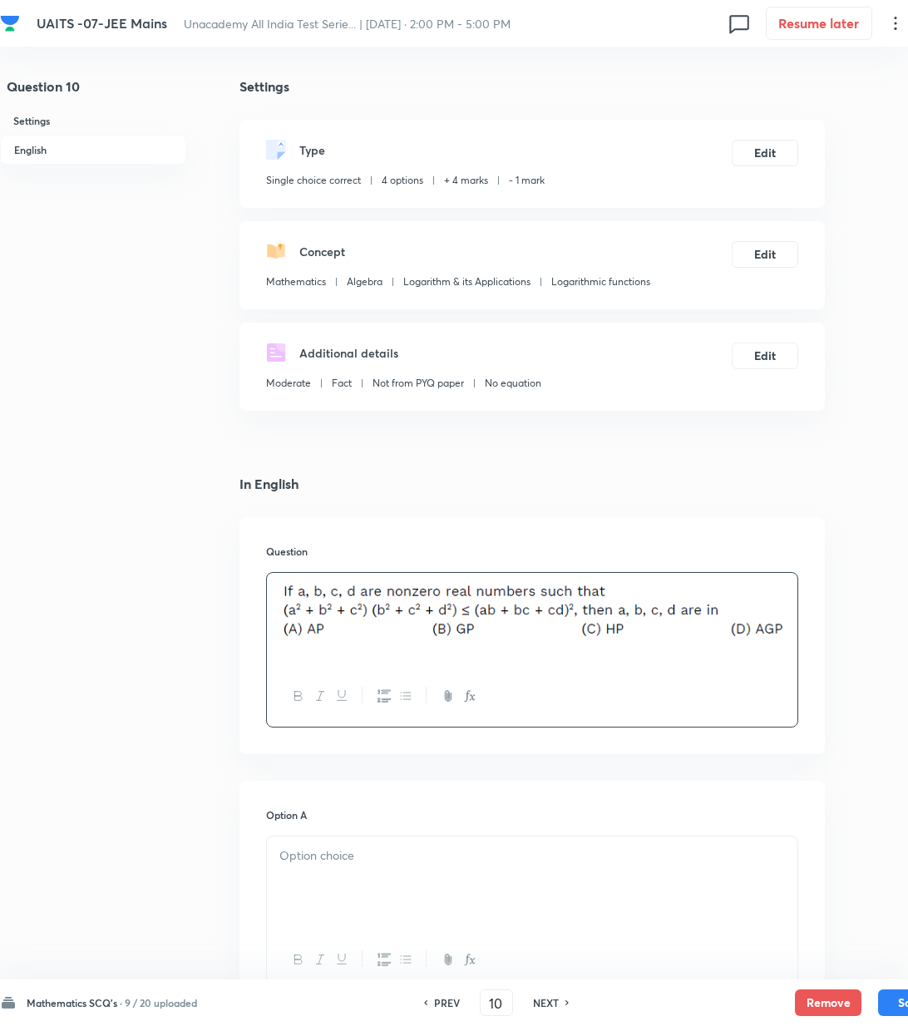
click at [371, 886] on div at bounding box center [532, 883] width 531 height 93
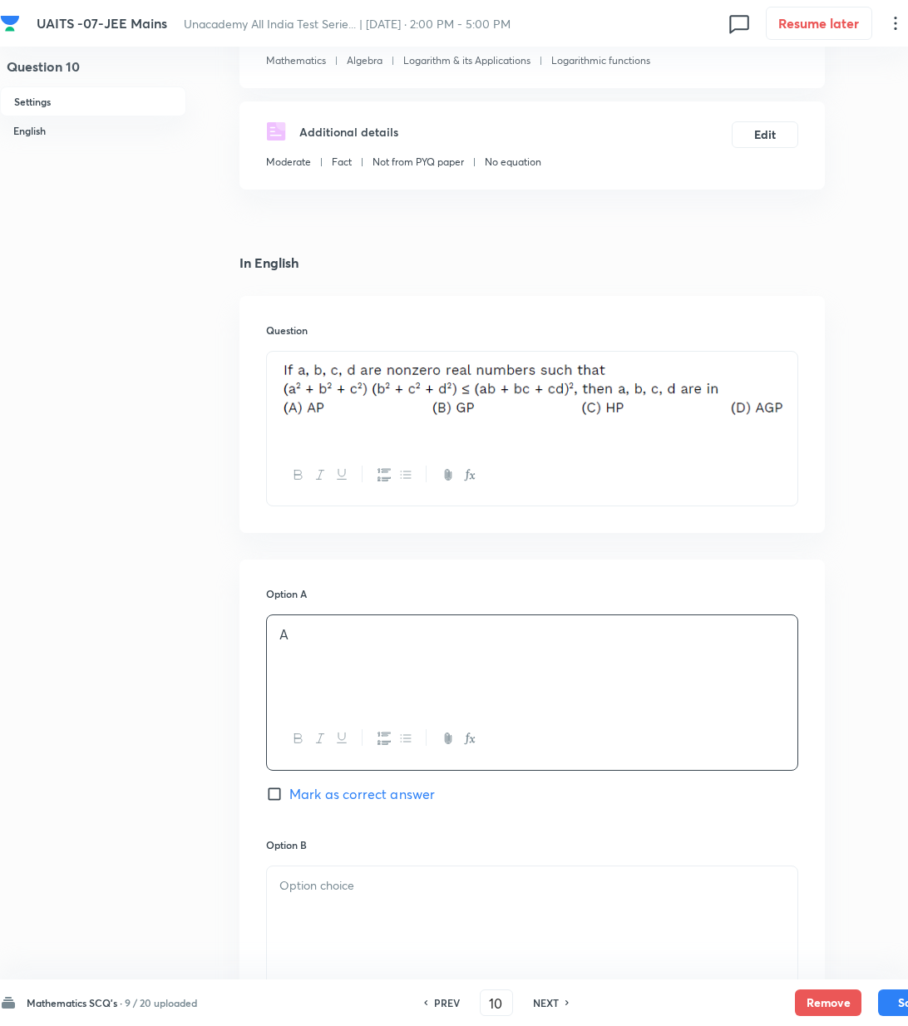
click at [303, 935] on div at bounding box center [532, 913] width 531 height 93
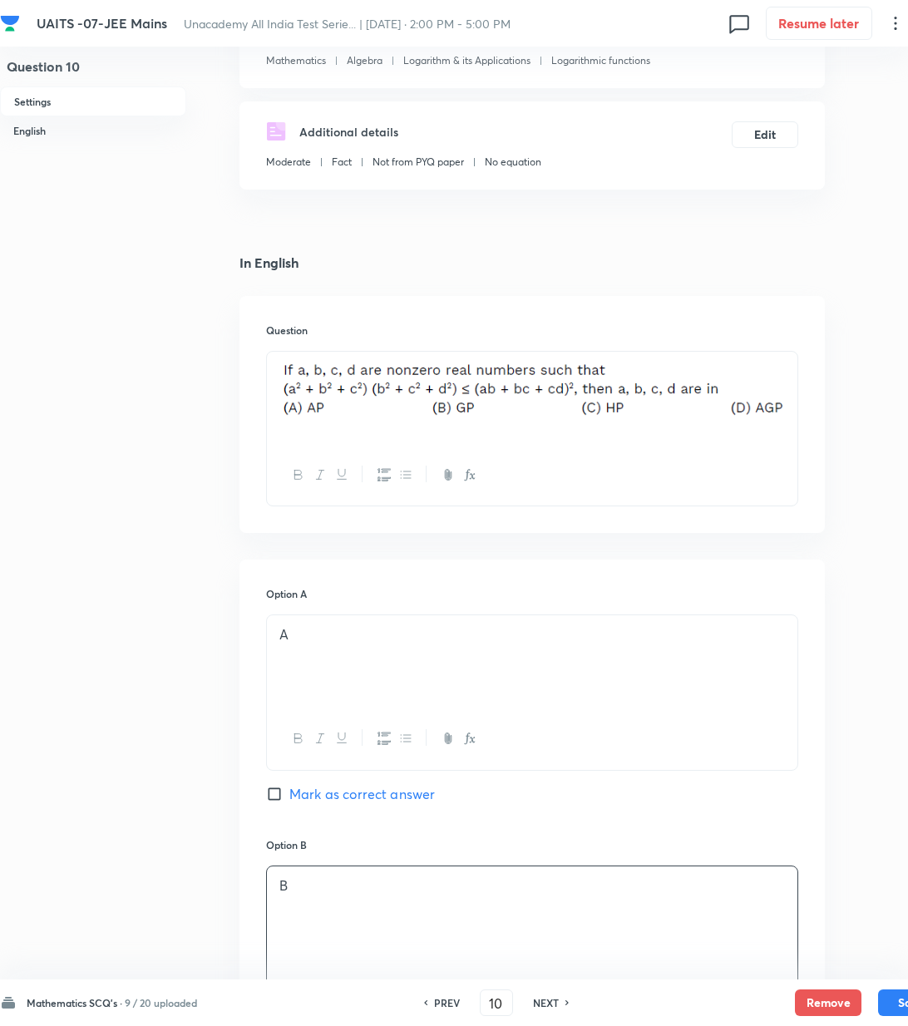
scroll to position [443, 0]
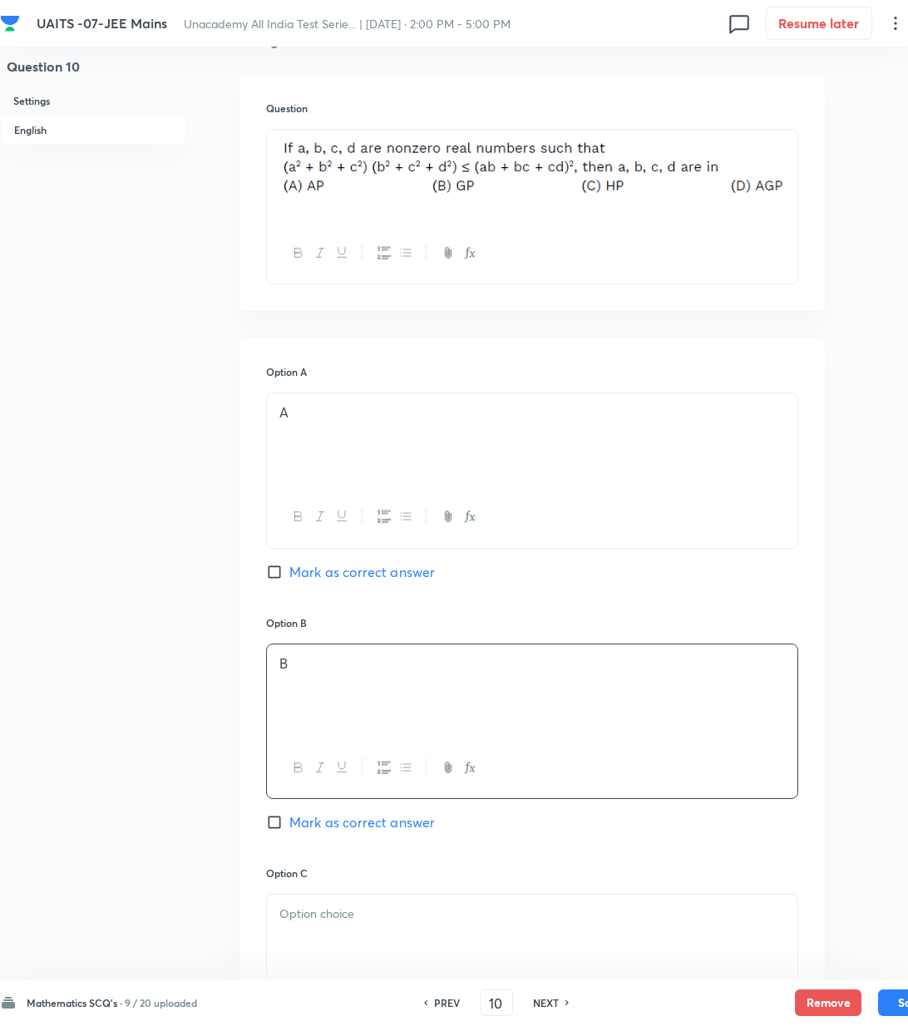
click at [319, 826] on span "Mark as correct answer" at bounding box center [362, 822] width 146 height 20
click at [289, 826] on input "Mark as correct answer" at bounding box center [277, 822] width 23 height 17
checkbox input "true"
click at [296, 936] on div at bounding box center [532, 941] width 531 height 93
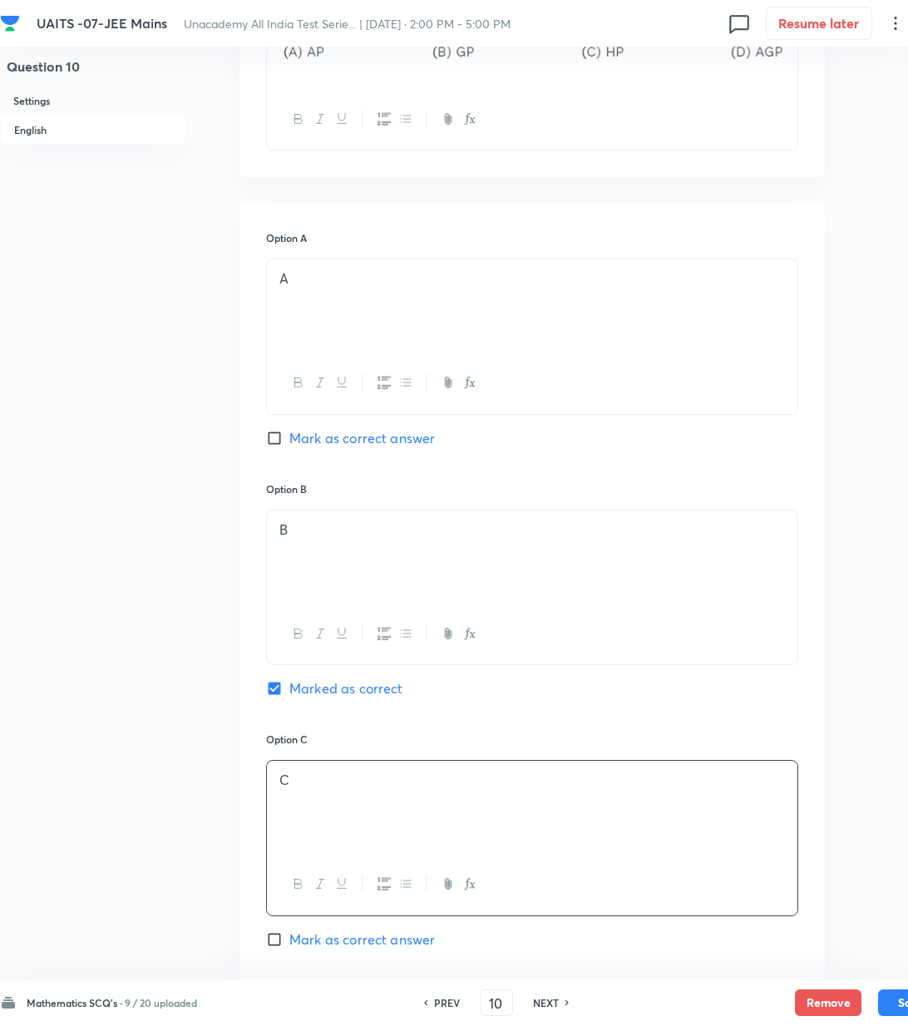
scroll to position [776, 0]
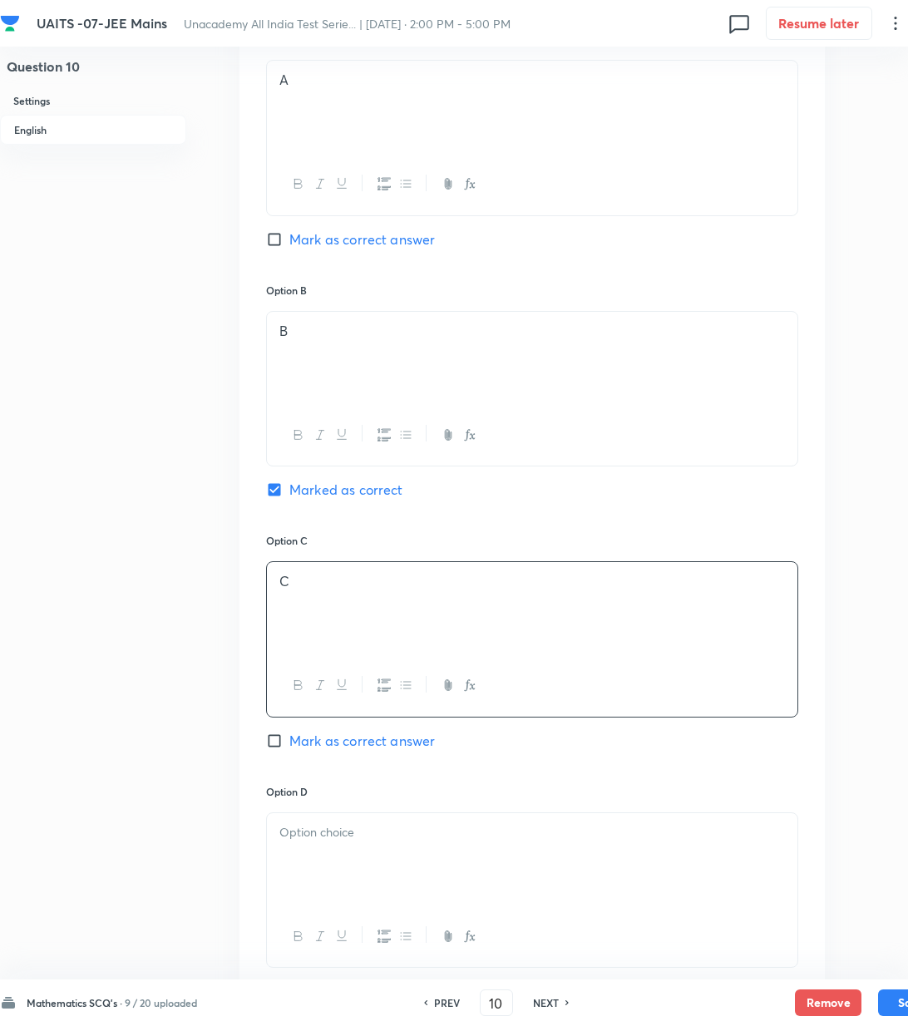
click at [337, 858] on div at bounding box center [532, 859] width 531 height 93
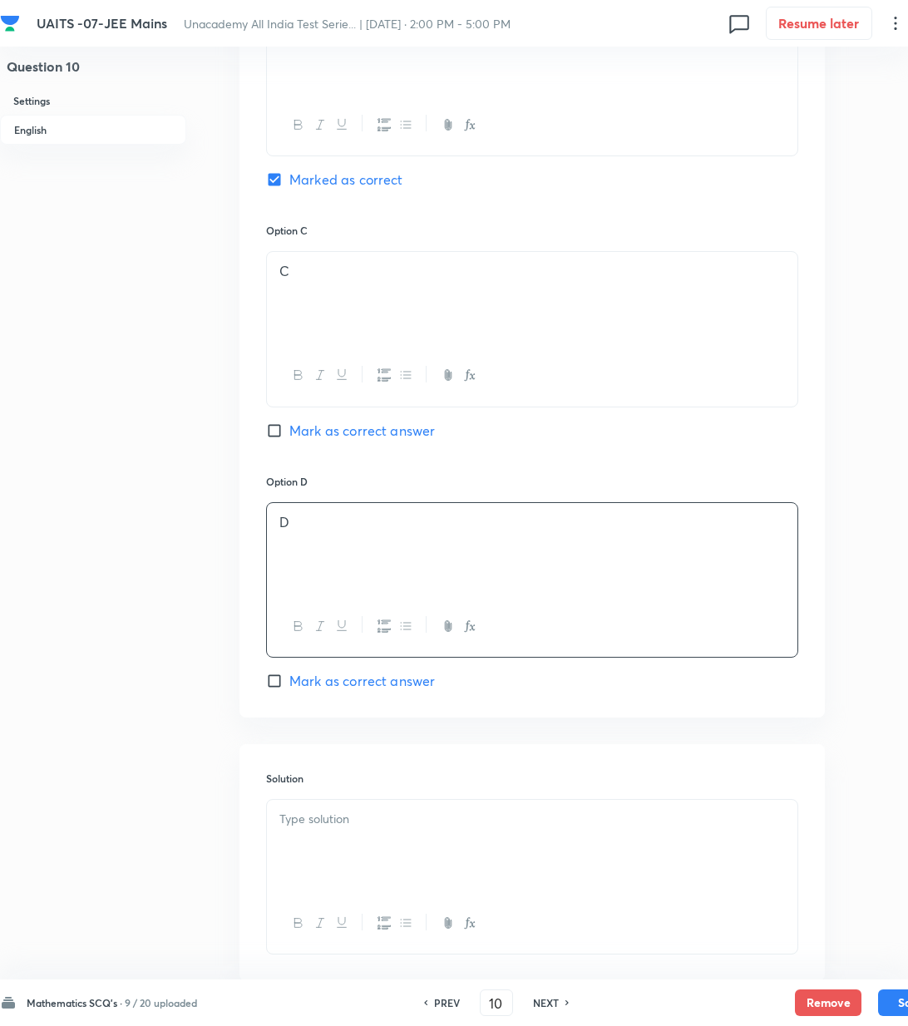
scroll to position [1108, 0]
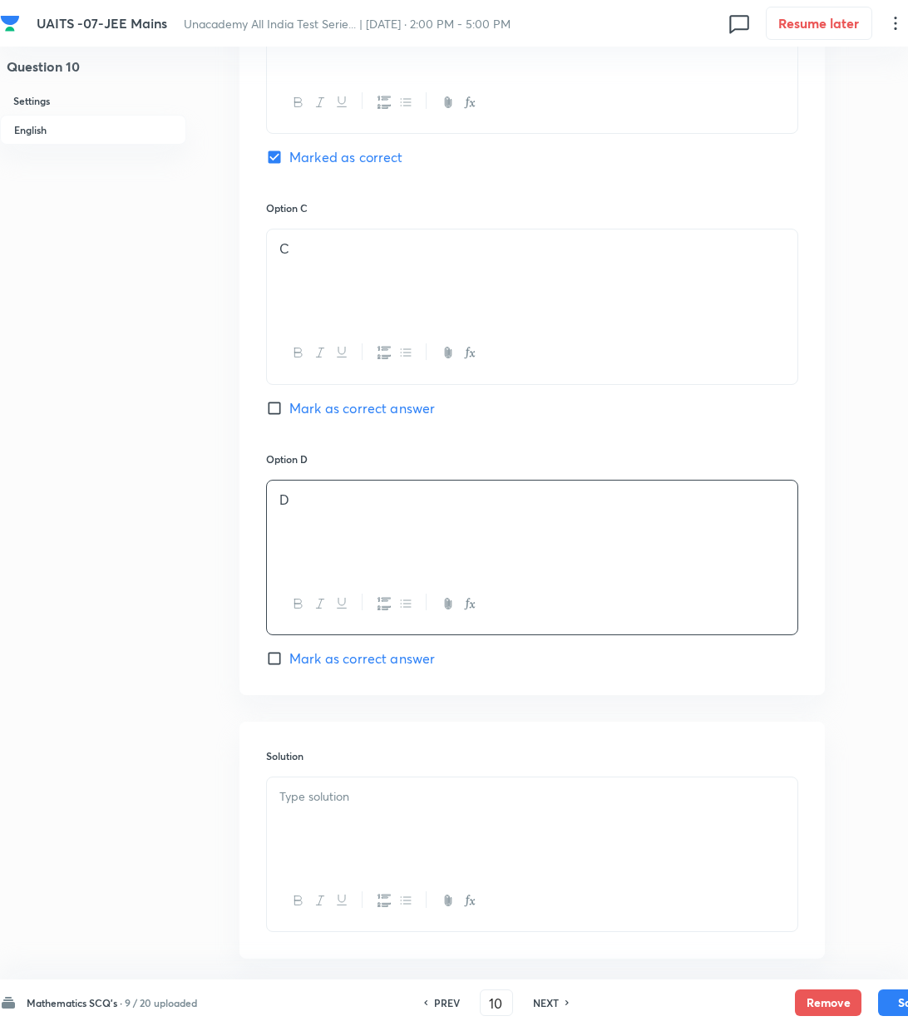
click at [323, 827] on div at bounding box center [532, 824] width 531 height 93
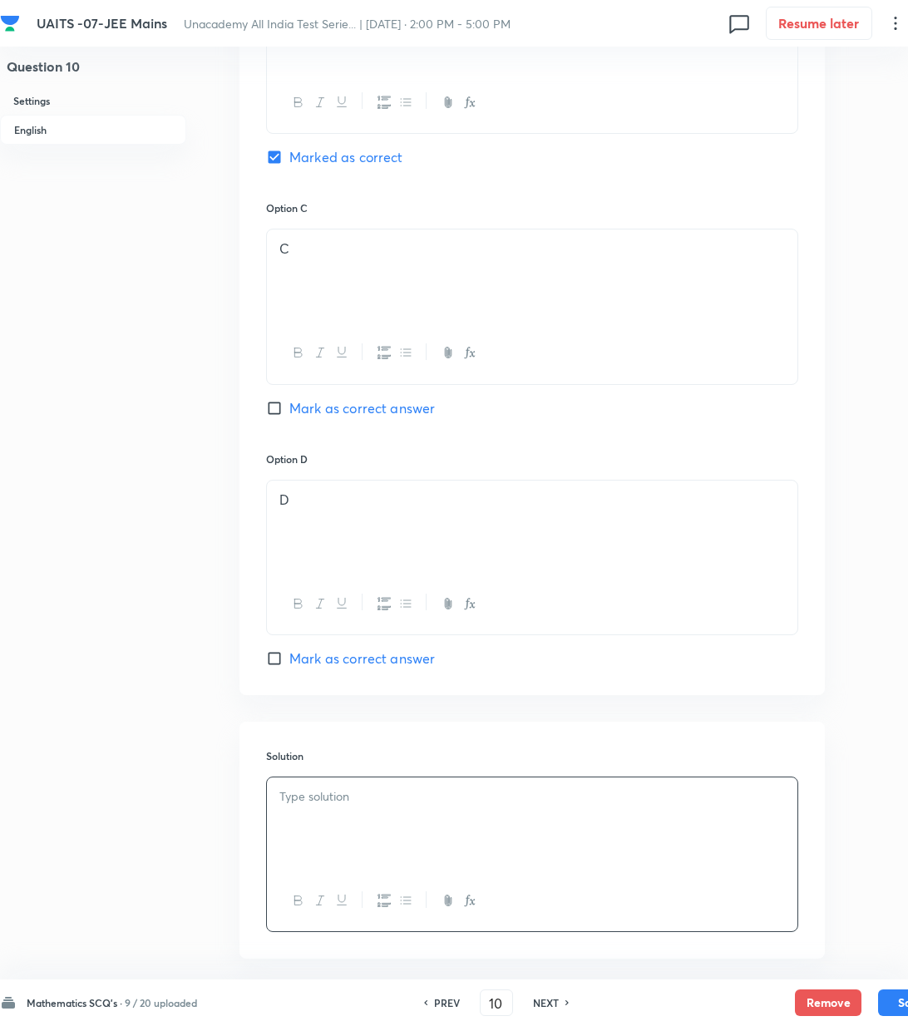
click at [356, 802] on p at bounding box center [532, 797] width 506 height 19
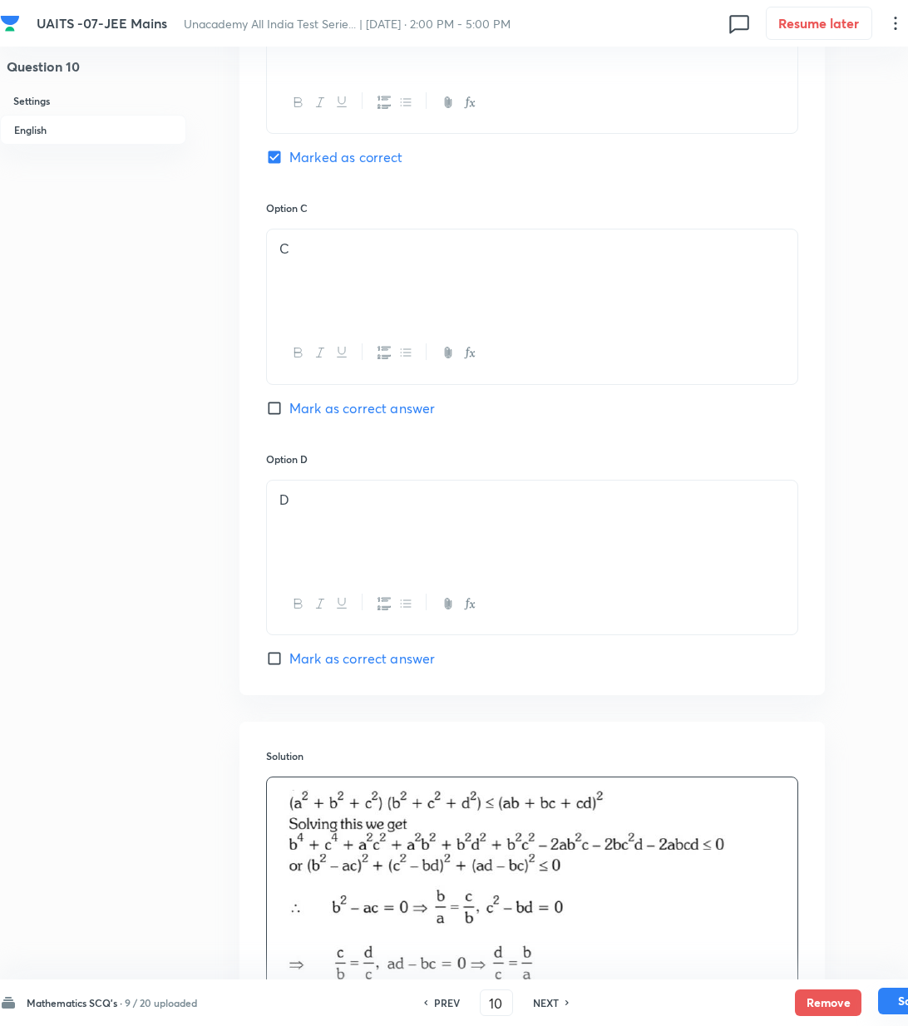
click at [893, 999] on button "Save" at bounding box center [911, 1001] width 67 height 27
type input "11"
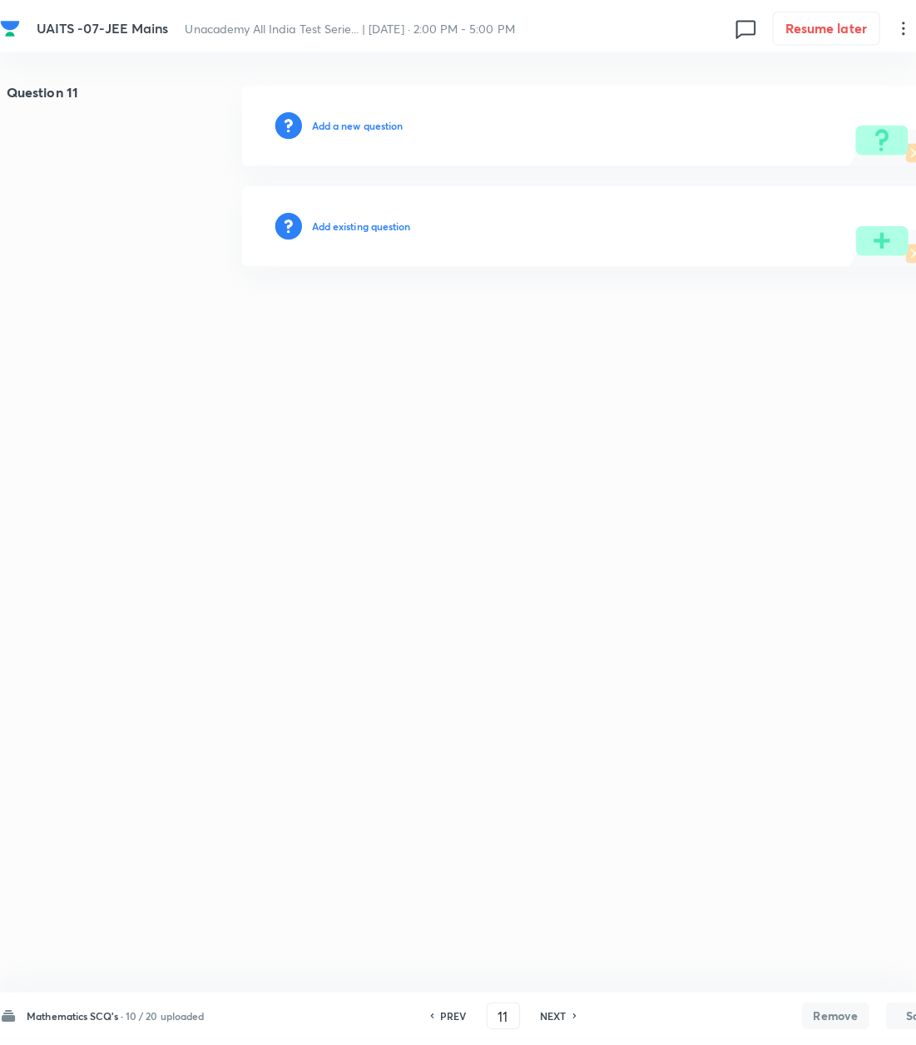
scroll to position [0, 0]
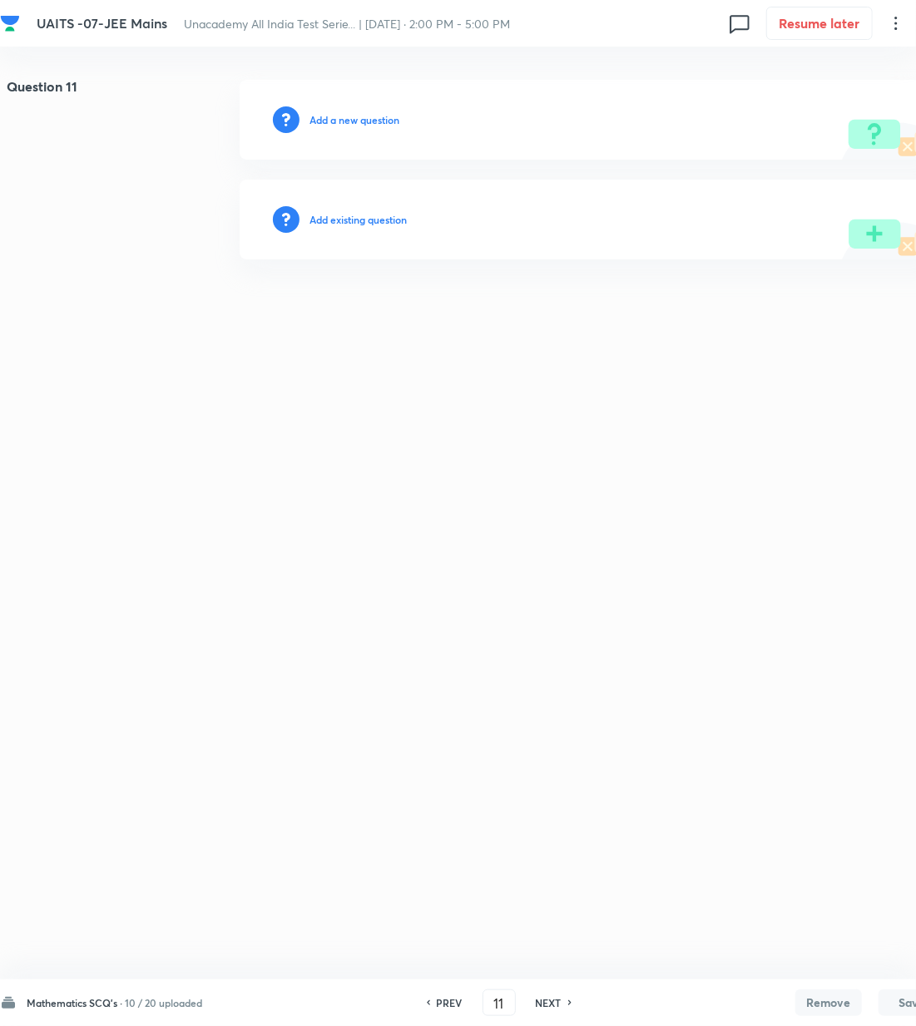
click at [354, 117] on h6 "Add a new question" at bounding box center [354, 119] width 90 height 15
click at [354, 117] on h6 "Choose a question type" at bounding box center [362, 119] width 107 height 15
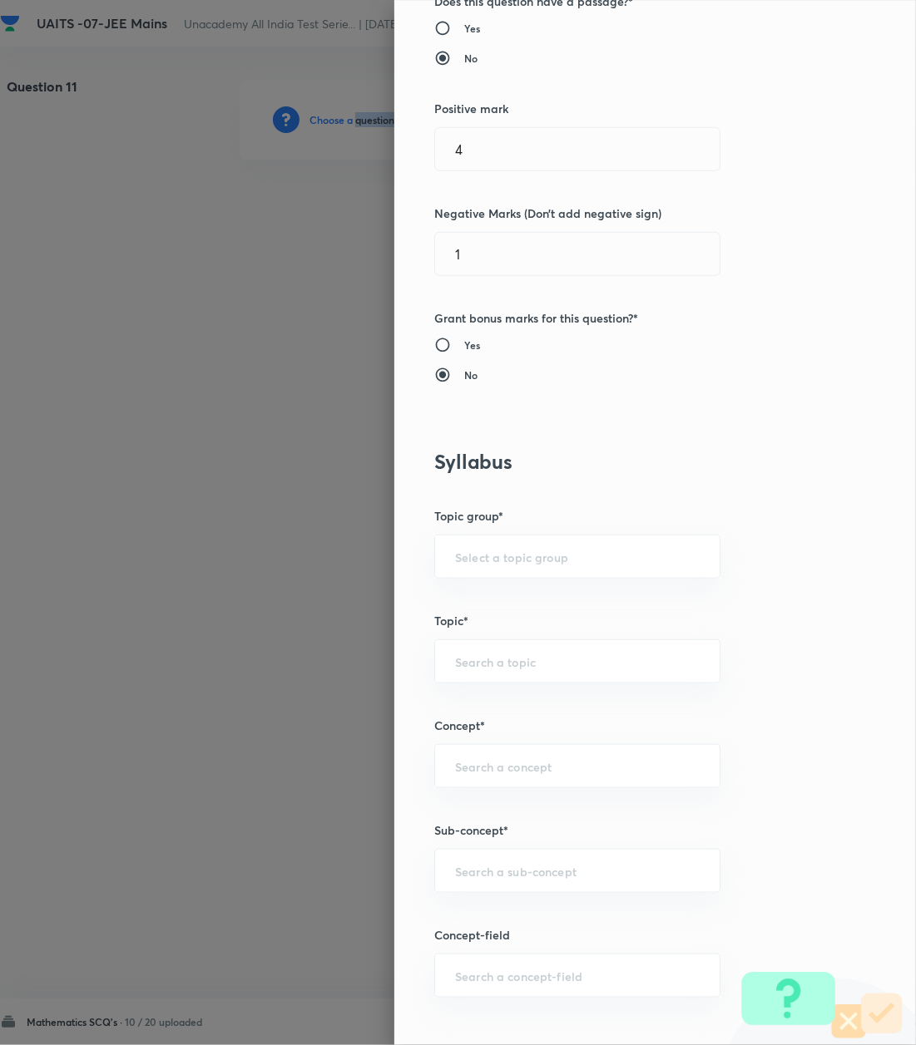
scroll to position [665, 0]
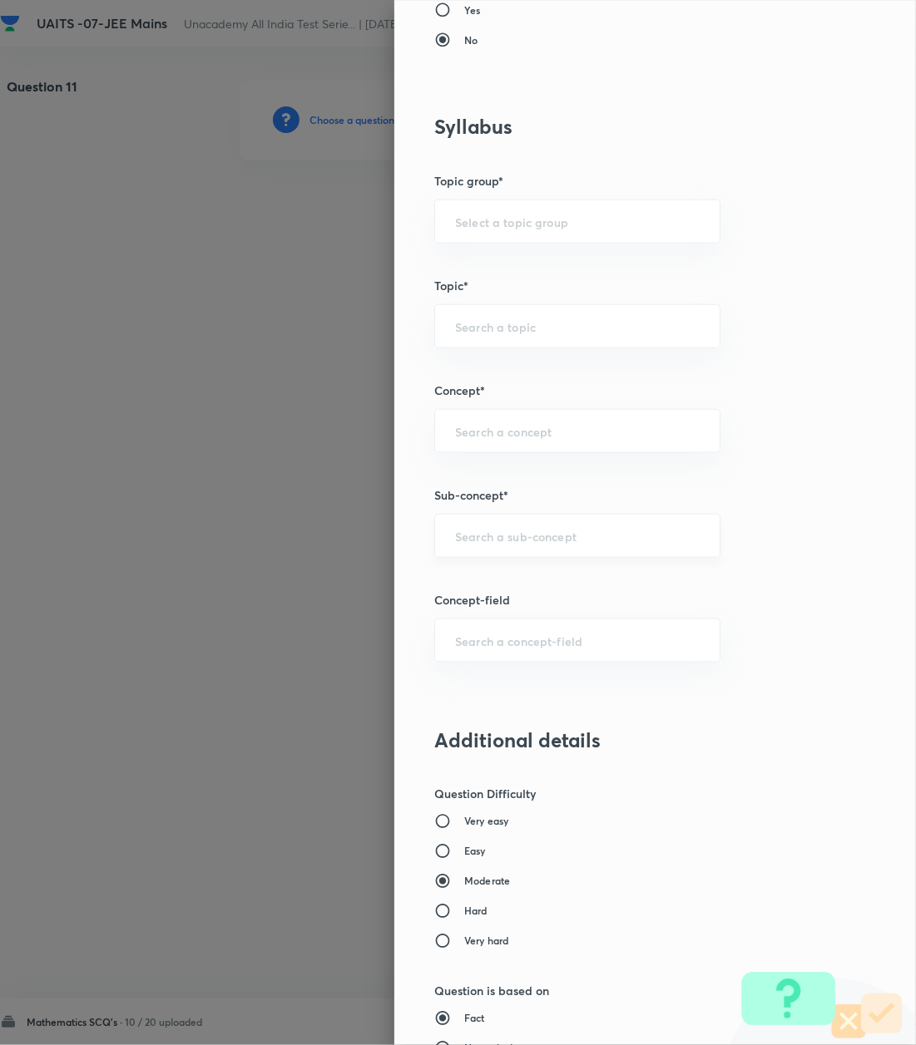
click at [470, 543] on input "text" at bounding box center [577, 536] width 244 height 16
paste input "Logarithm"
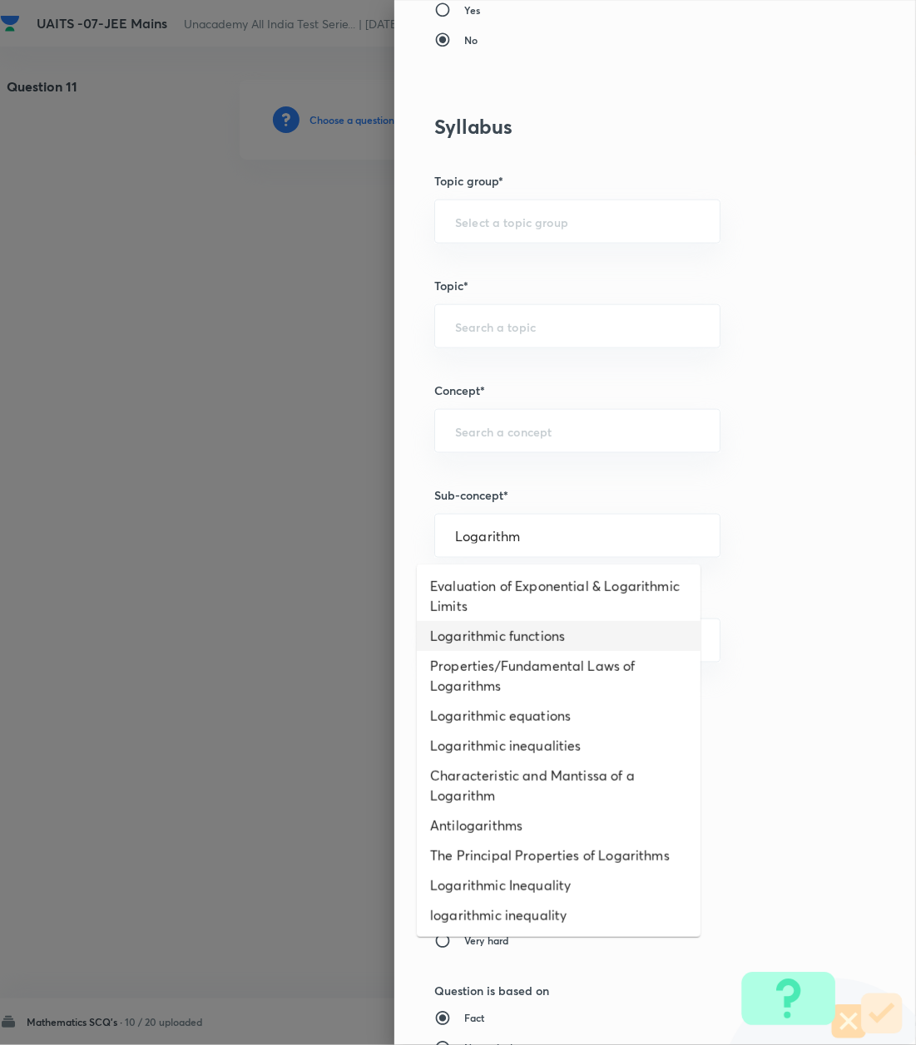
click at [481, 647] on li "Logarithmic functions" at bounding box center [559, 636] width 284 height 30
type input "Logarithmic functions"
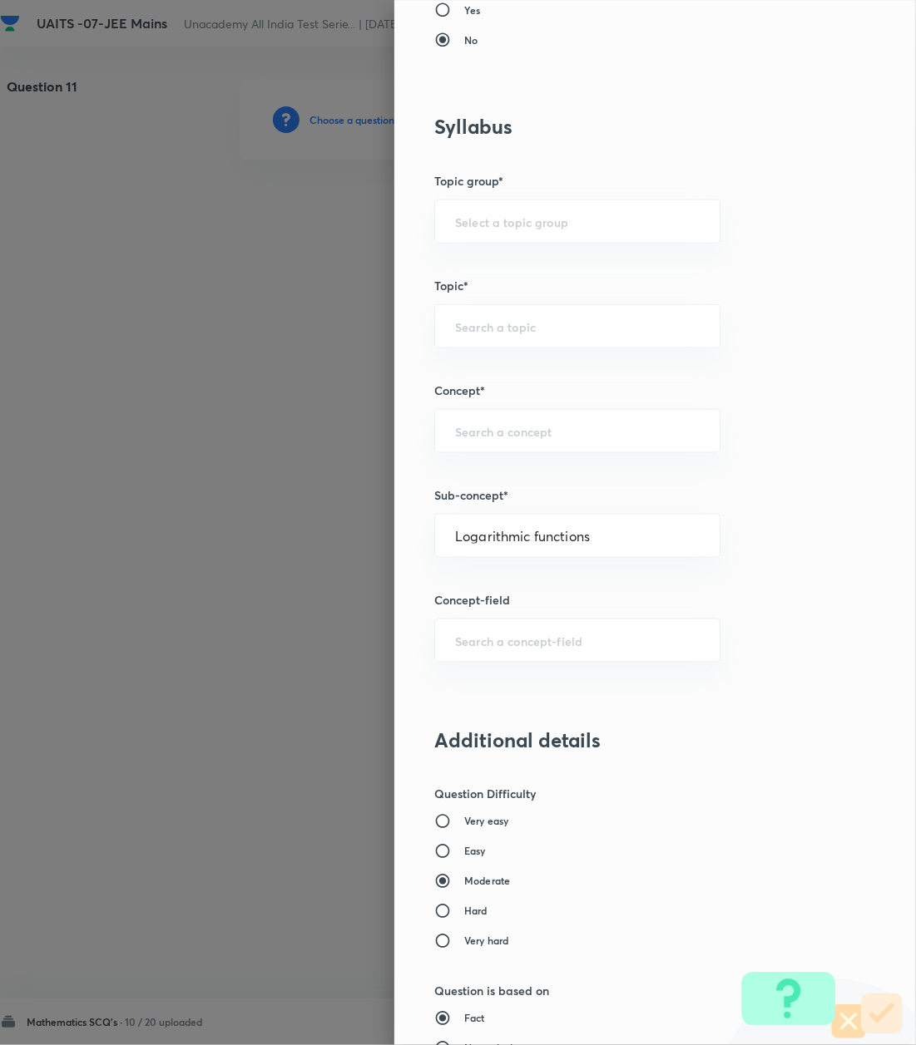
type input "Mathematics"
type input "Algebra"
type input "Logarithm & its Applications"
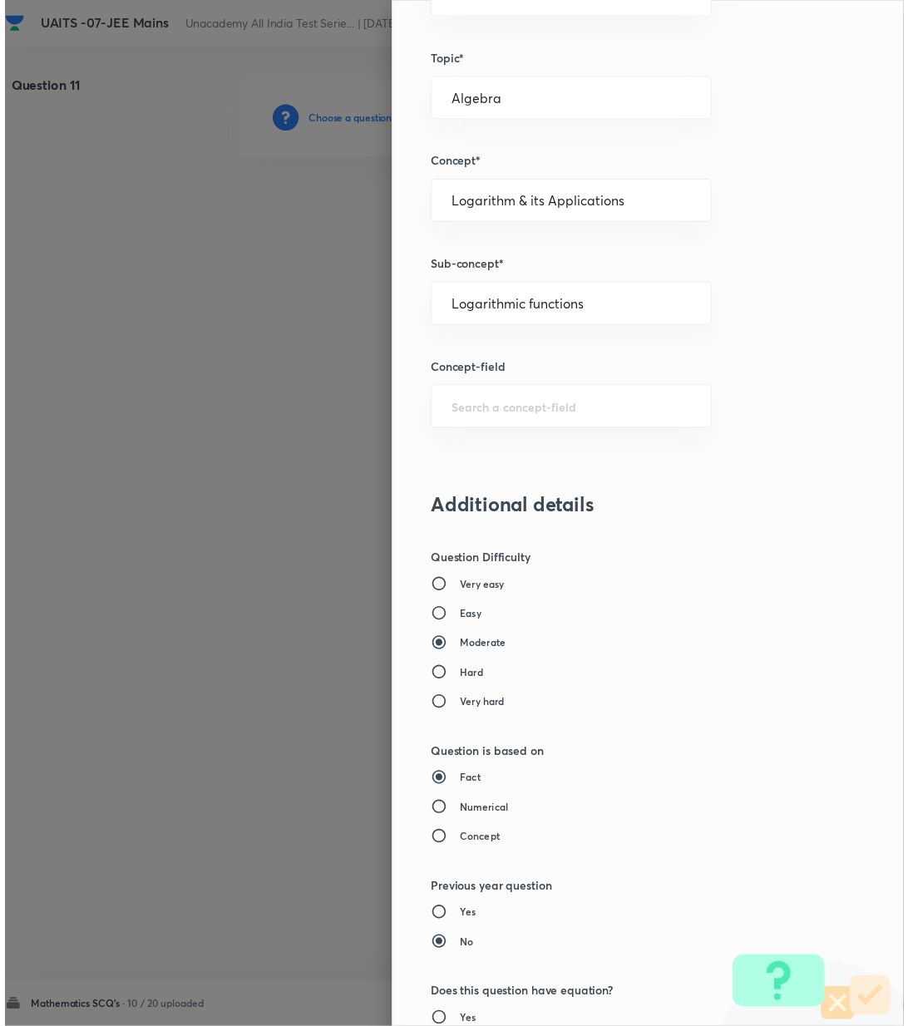
scroll to position [1274, 0]
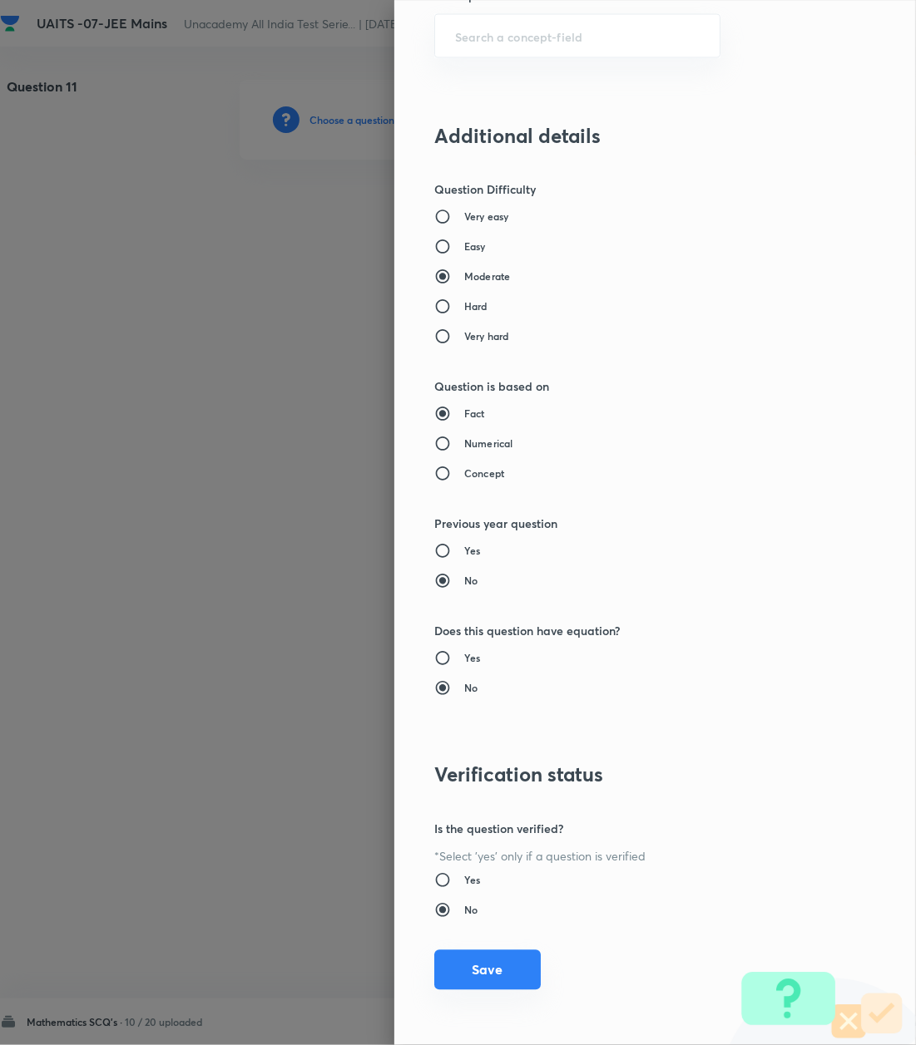
click at [464, 959] on button "Save" at bounding box center [487, 970] width 106 height 40
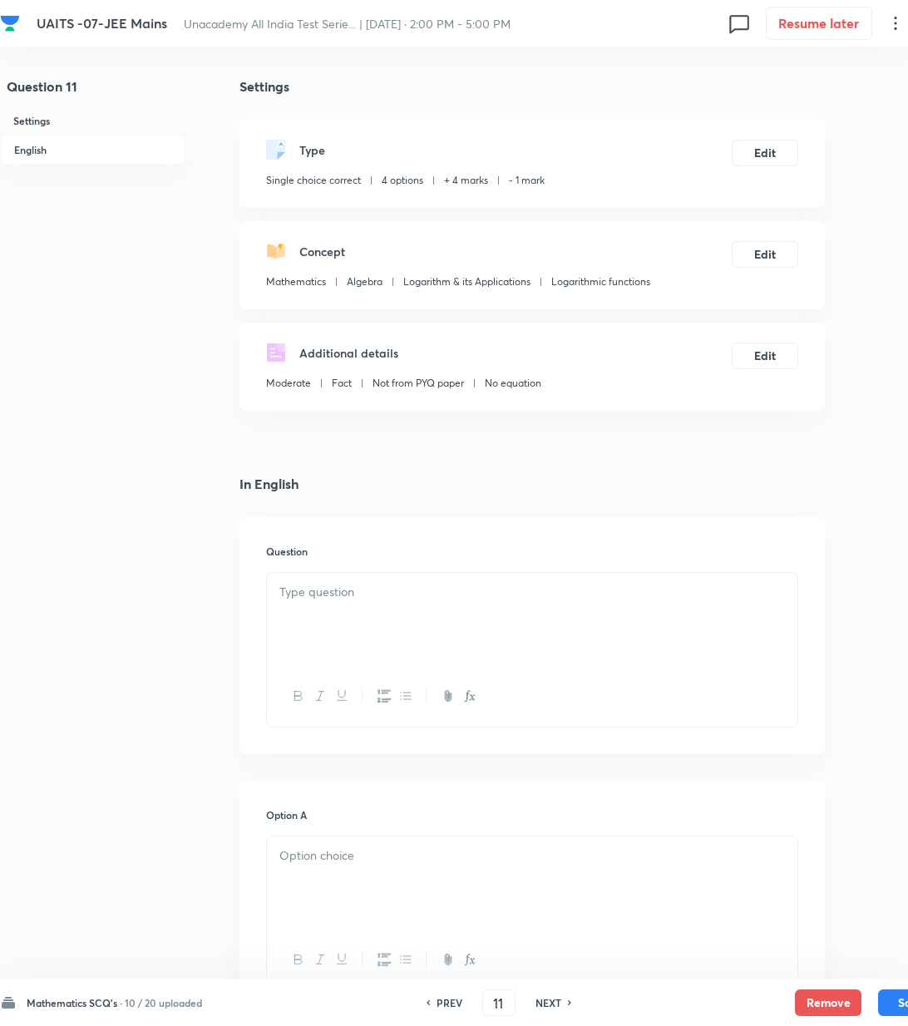
click at [304, 600] on p at bounding box center [532, 592] width 506 height 19
click at [347, 596] on p at bounding box center [532, 592] width 506 height 19
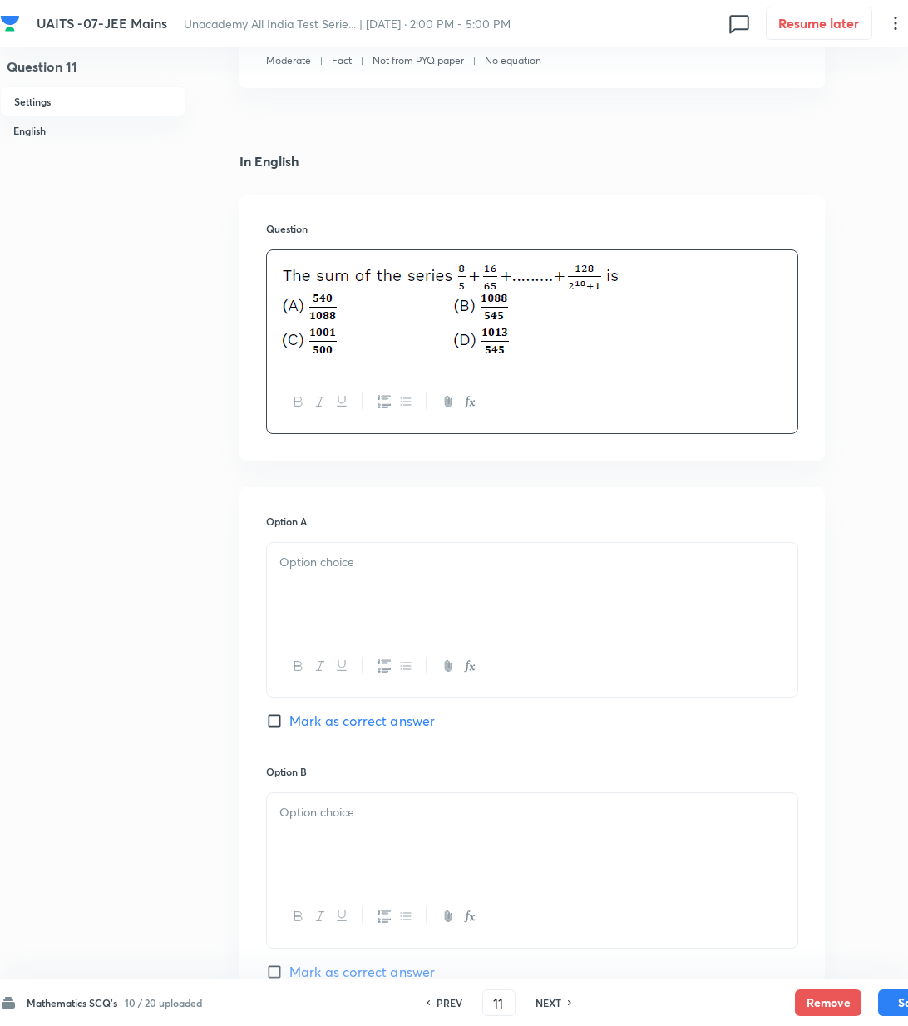
scroll to position [333, 0]
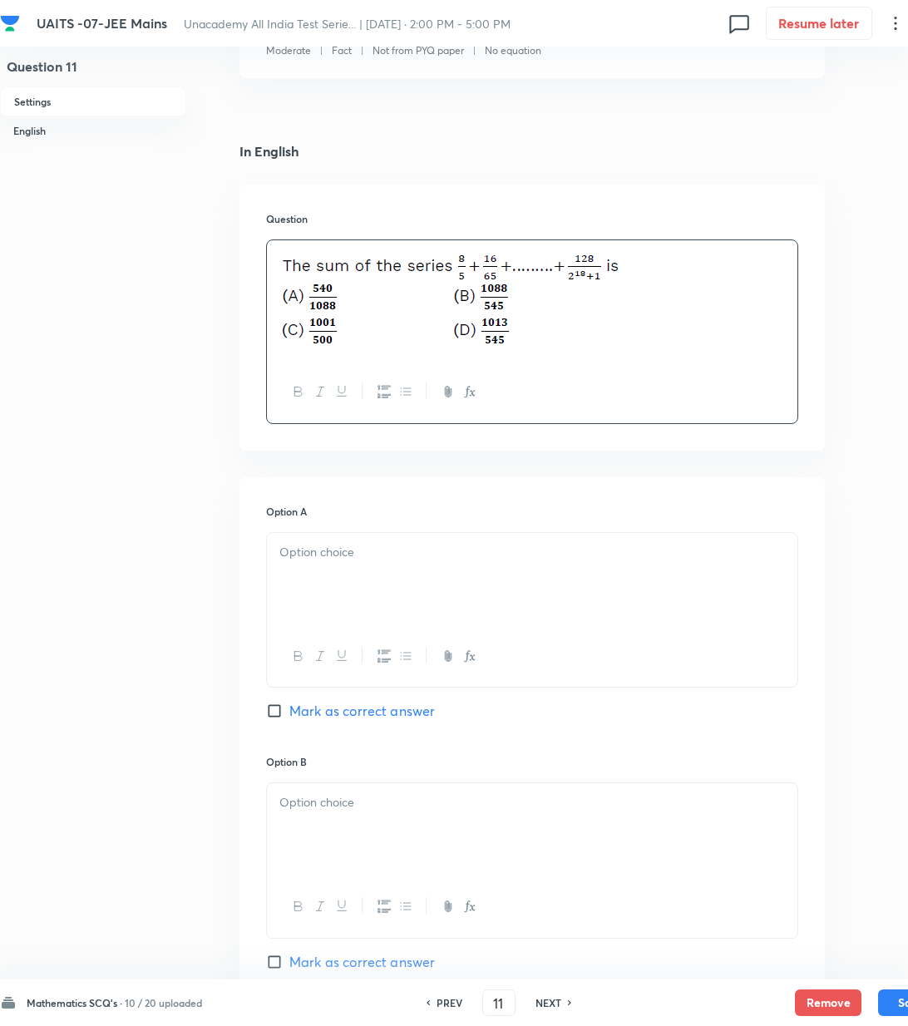
click at [339, 584] on div at bounding box center [532, 579] width 531 height 93
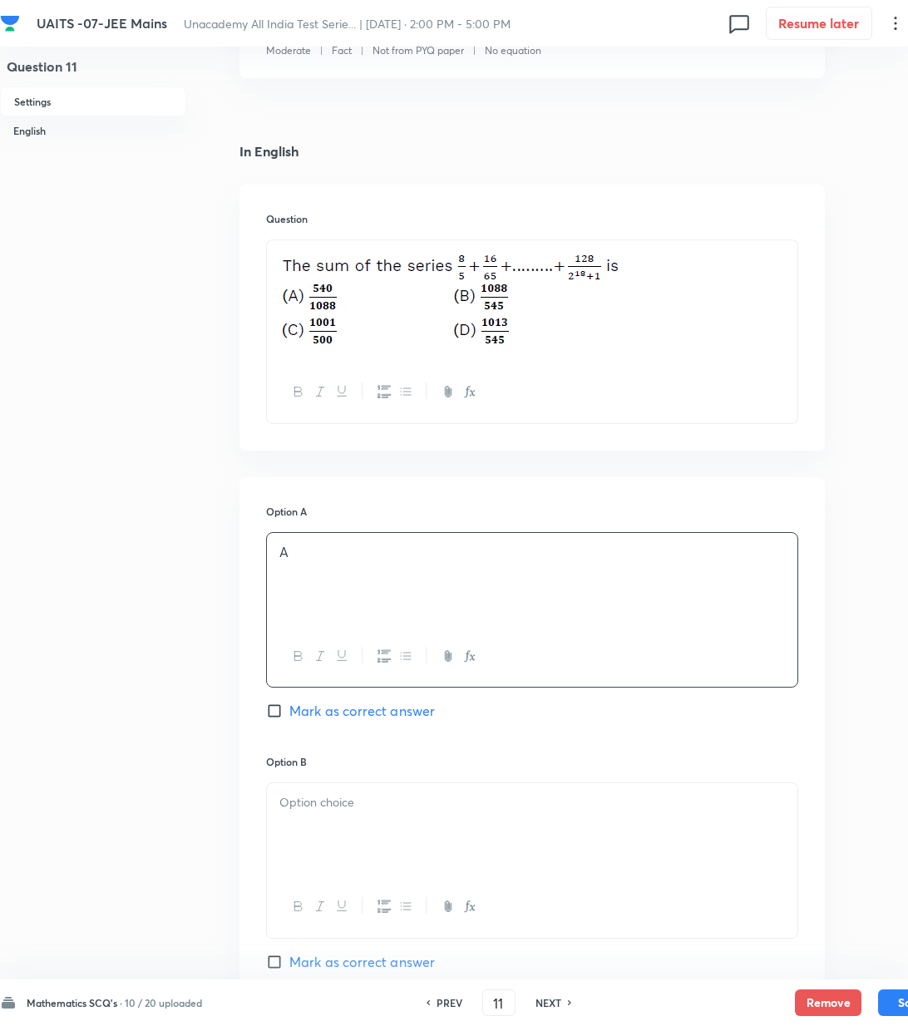
click at [339, 842] on div at bounding box center [532, 829] width 531 height 93
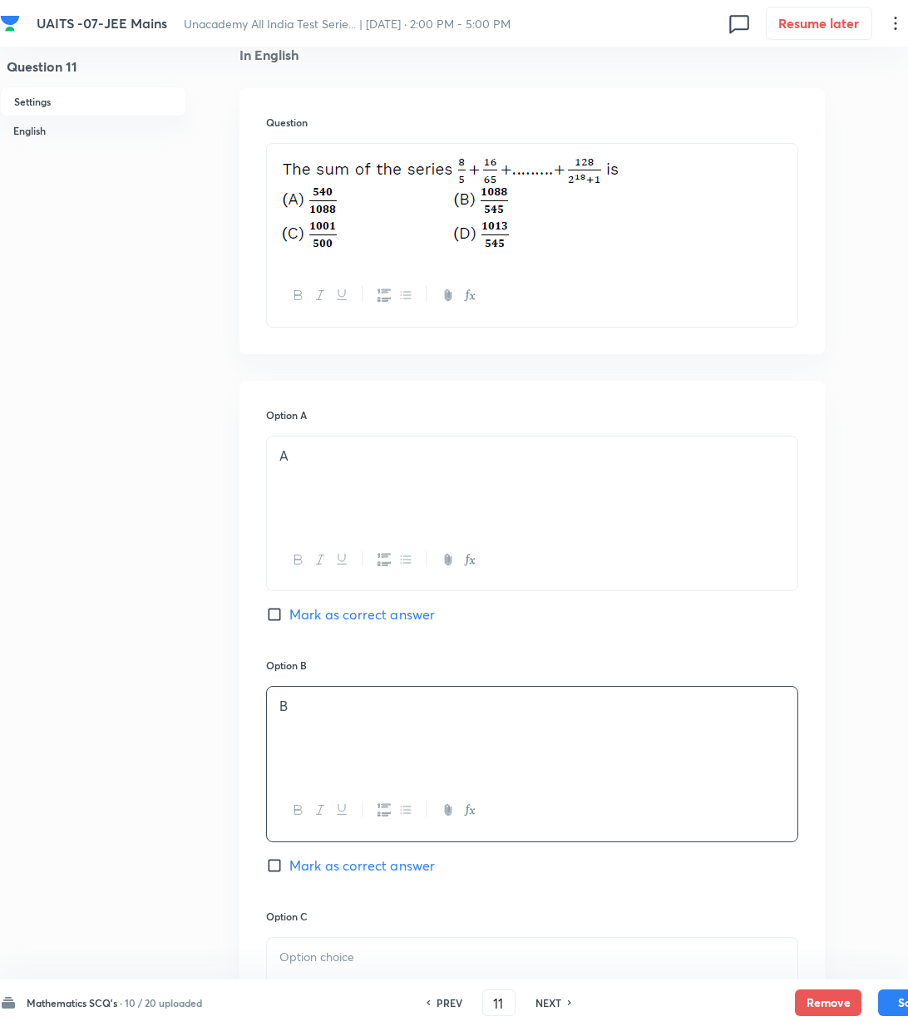
scroll to position [554, 0]
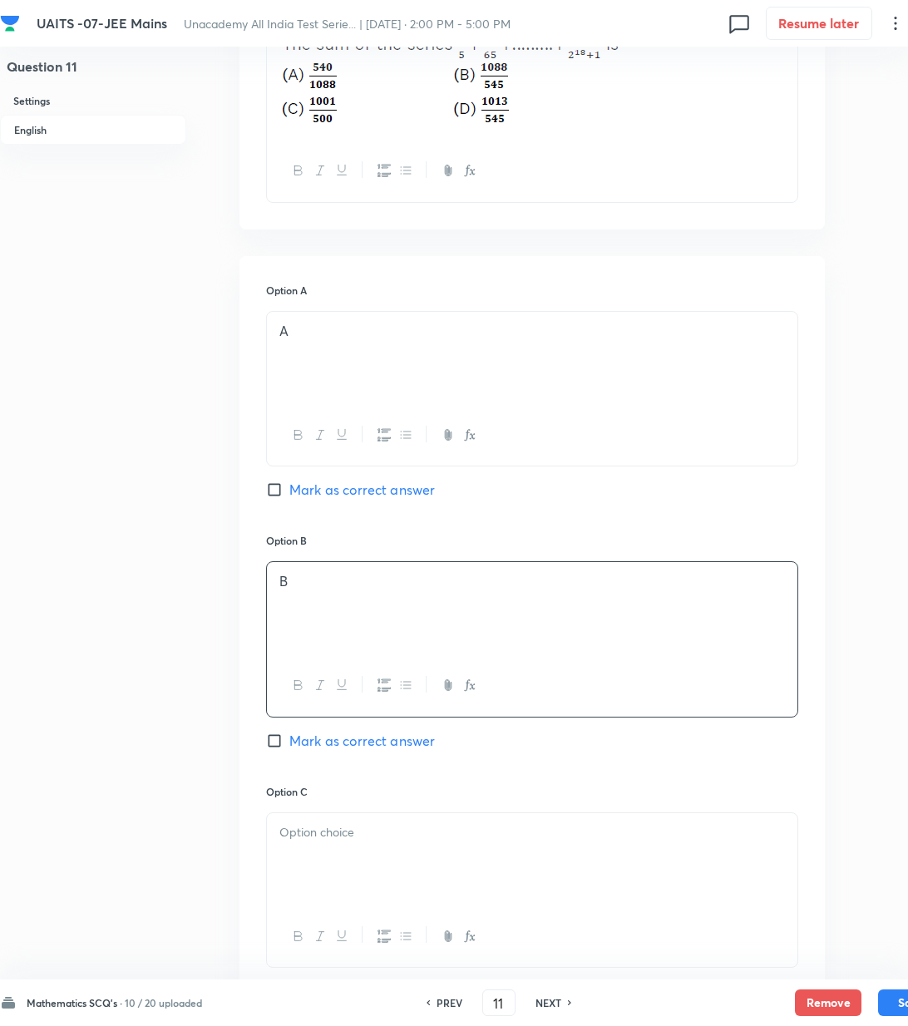
drag, startPoint x: 316, startPoint y: 747, endPoint x: 329, endPoint y: 866, distance: 119.7
click at [317, 759] on div "Option B B Mark as correct answer" at bounding box center [532, 658] width 532 height 250
click at [329, 868] on div at bounding box center [532, 859] width 531 height 93
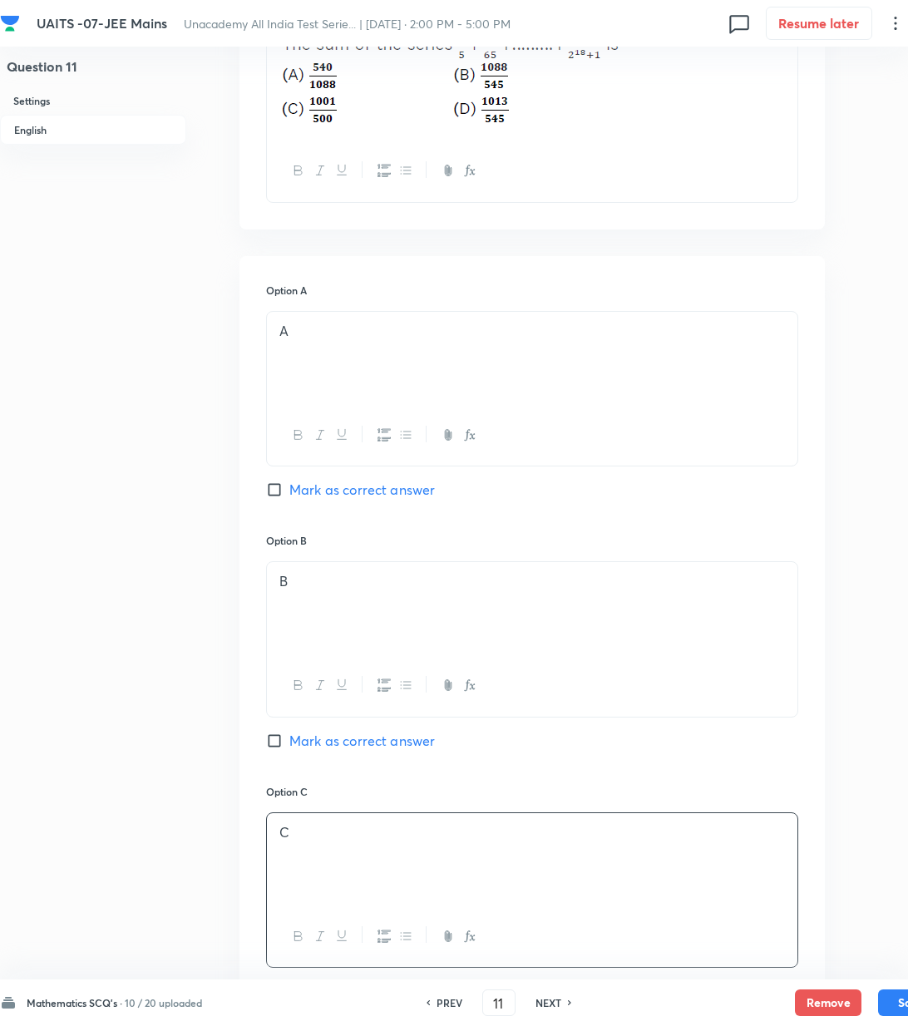
click at [310, 749] on span "Mark as correct answer" at bounding box center [362, 741] width 146 height 20
click at [289, 749] on input "Mark as correct answer" at bounding box center [277, 741] width 23 height 17
checkbox input "true"
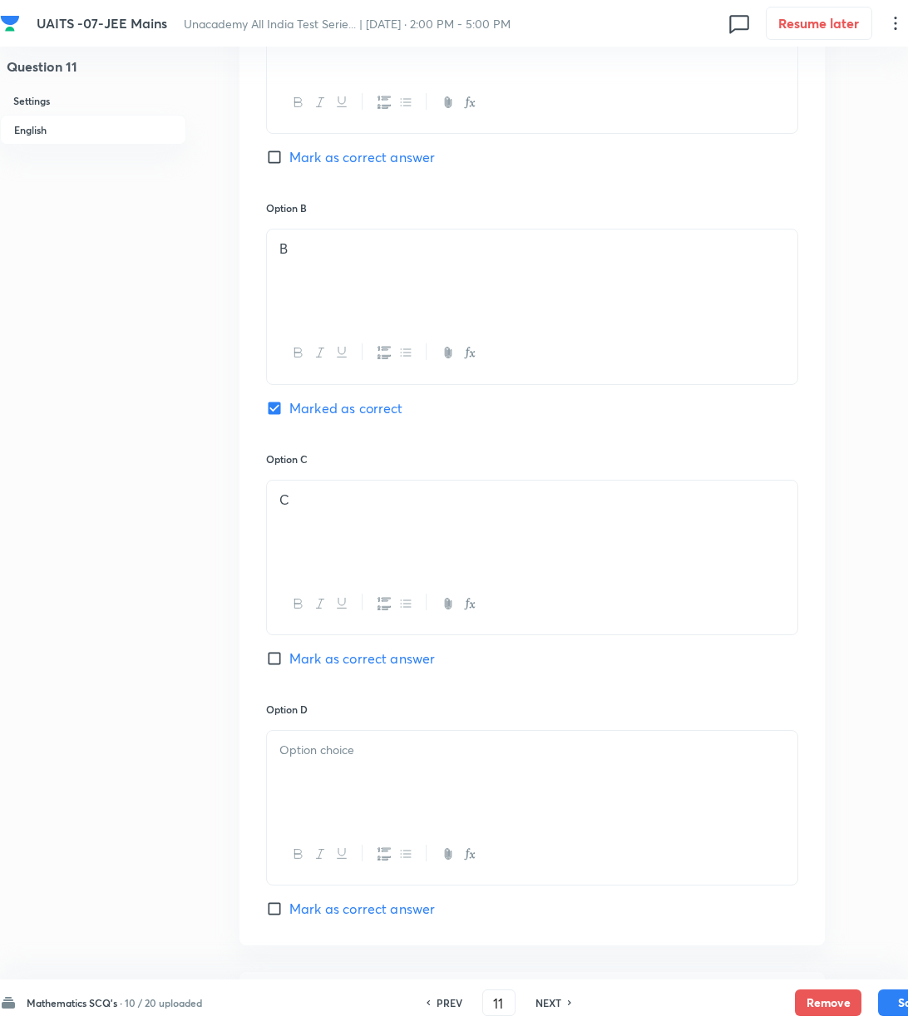
click at [310, 768] on div at bounding box center [532, 777] width 531 height 93
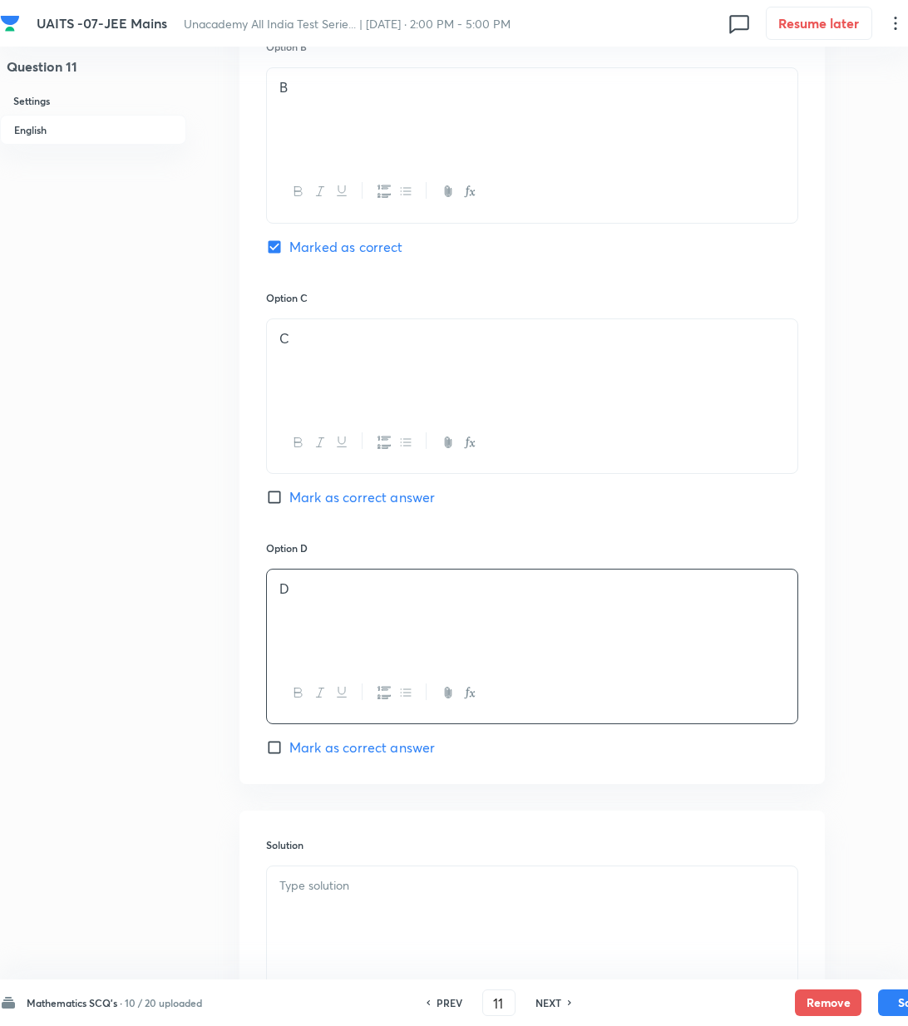
scroll to position [1219, 0]
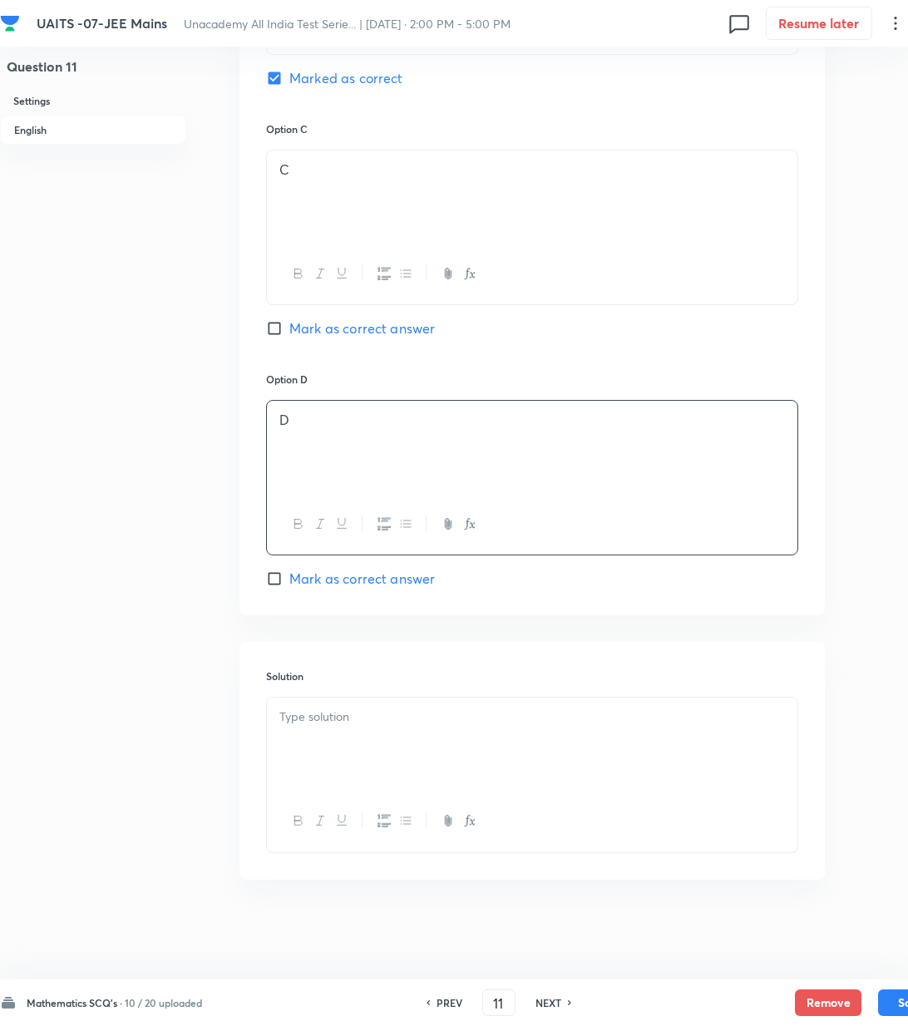
click at [323, 743] on div at bounding box center [532, 744] width 531 height 93
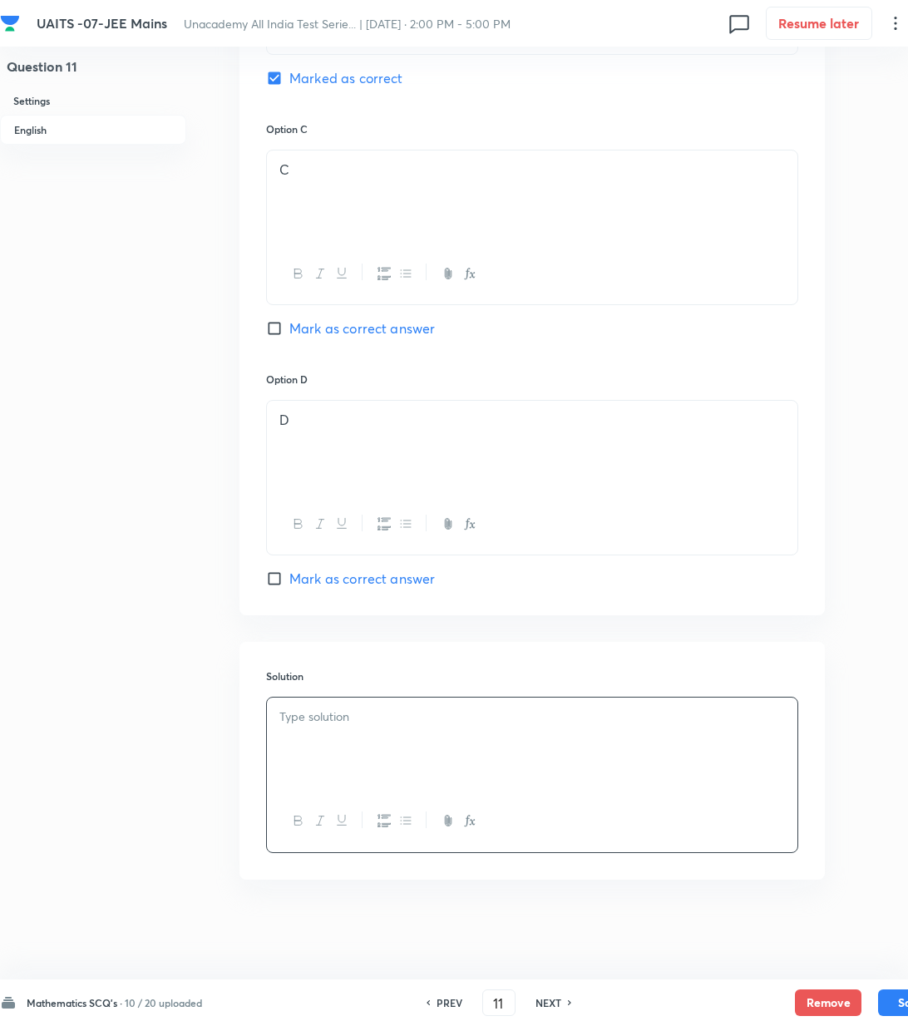
click at [339, 736] on div at bounding box center [532, 744] width 531 height 93
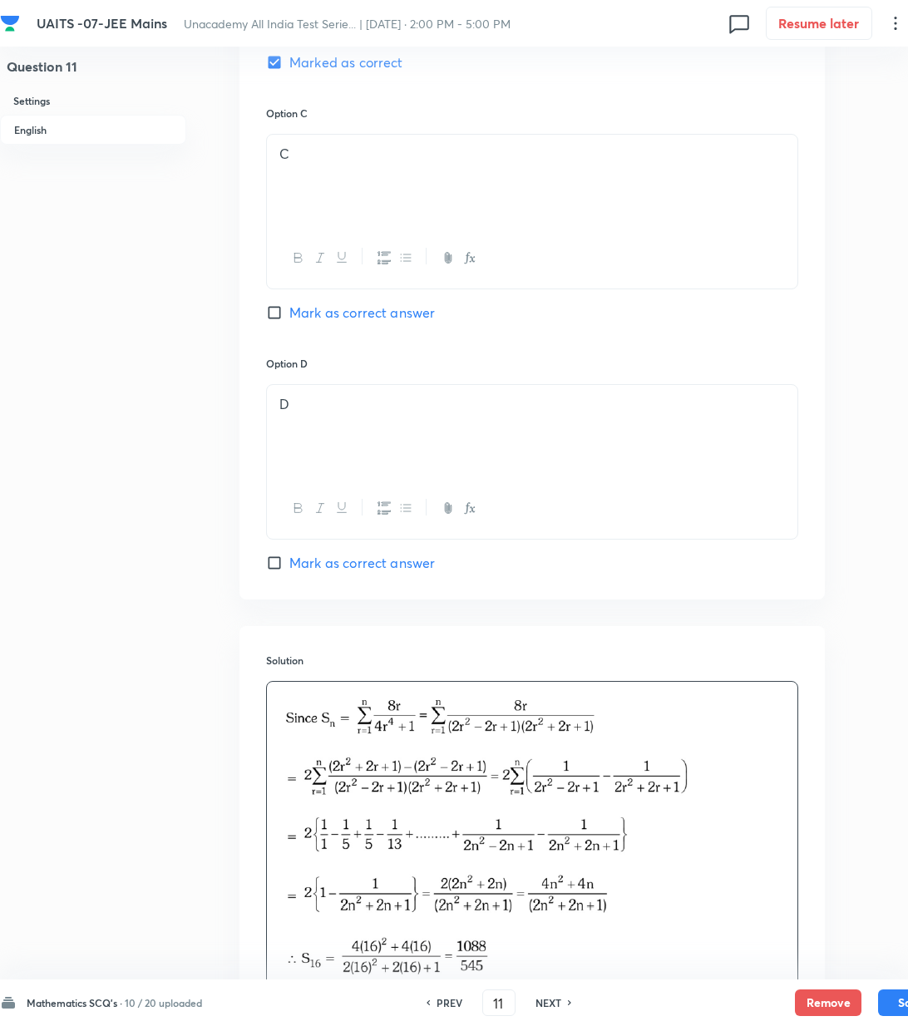
scroll to position [1441, 0]
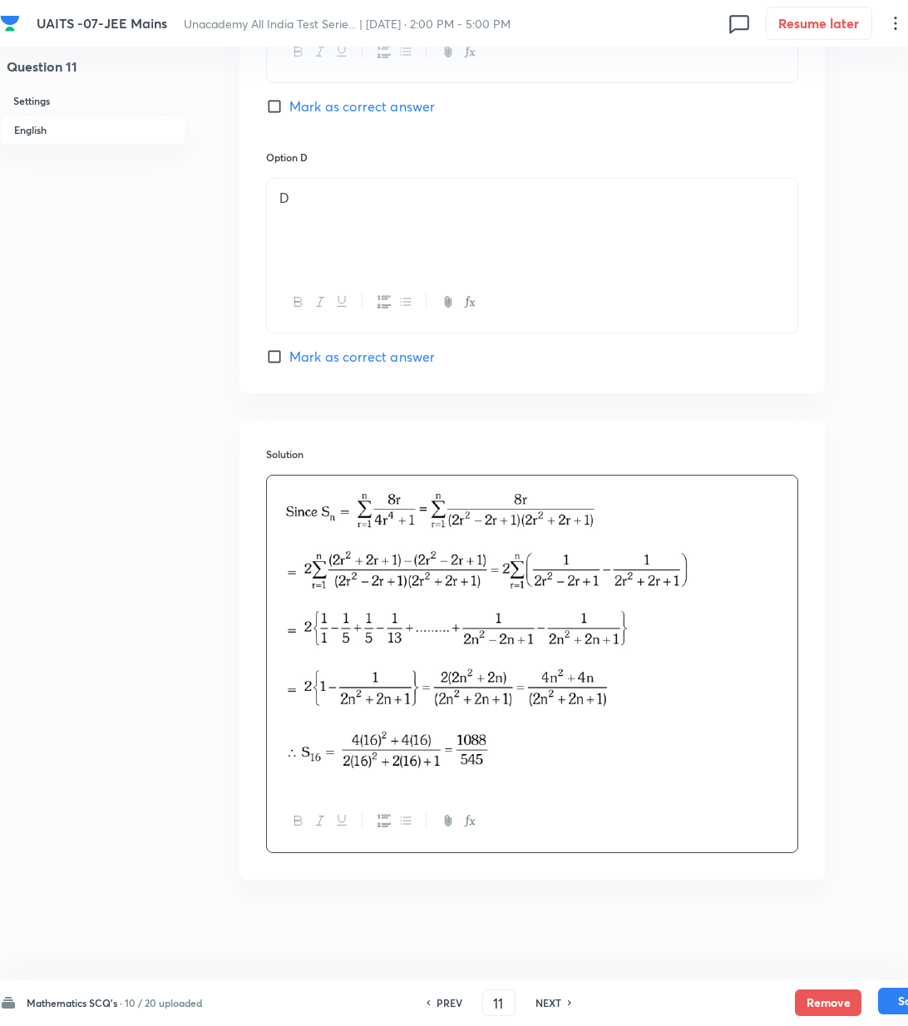
click at [892, 1009] on button "Save" at bounding box center [911, 1001] width 67 height 27
type input "12"
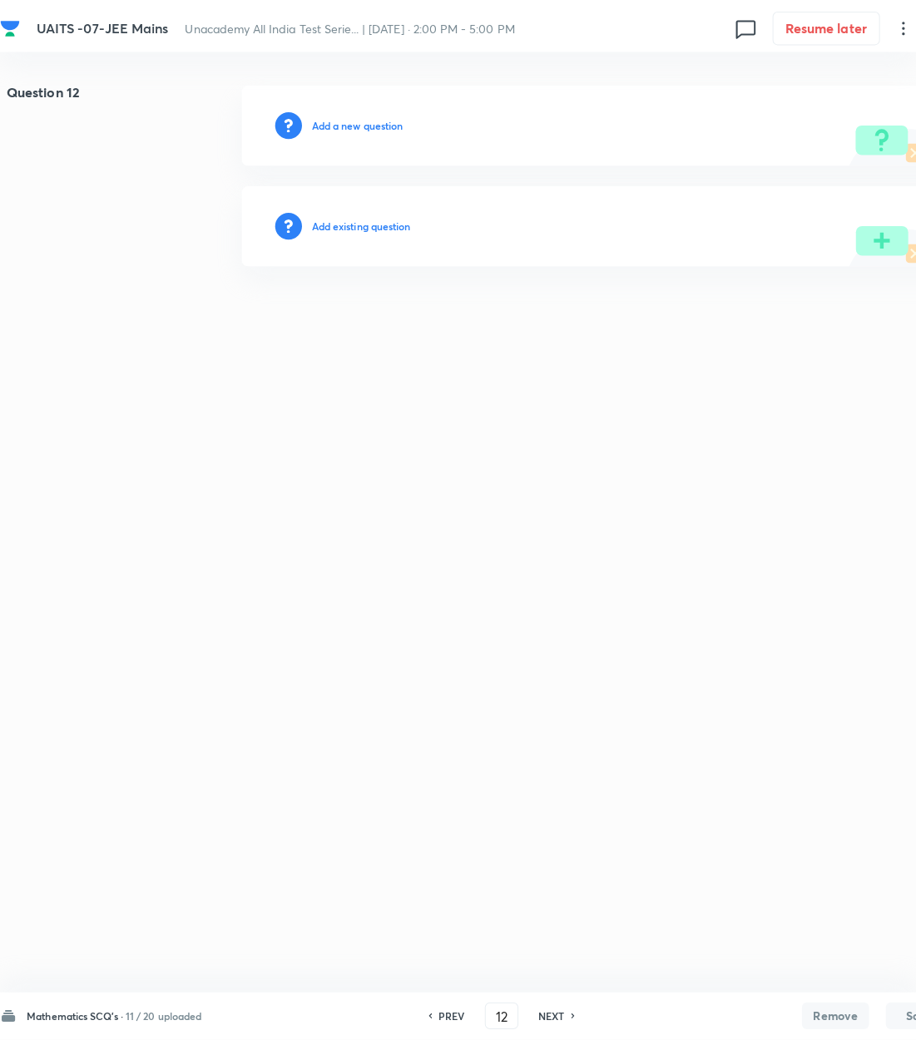
scroll to position [0, 0]
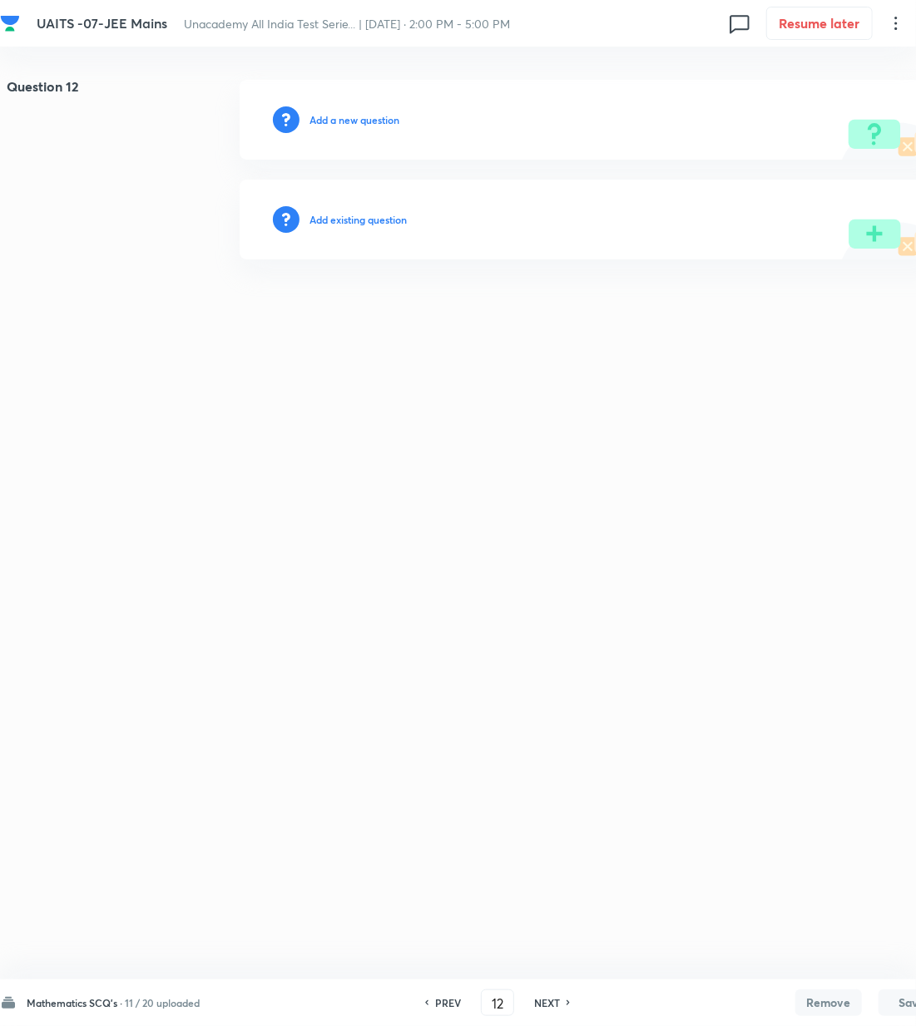
click at [329, 116] on h6 "Add a new question" at bounding box center [354, 119] width 90 height 15
click at [329, 116] on h6 "Choose a question type" at bounding box center [362, 119] width 107 height 15
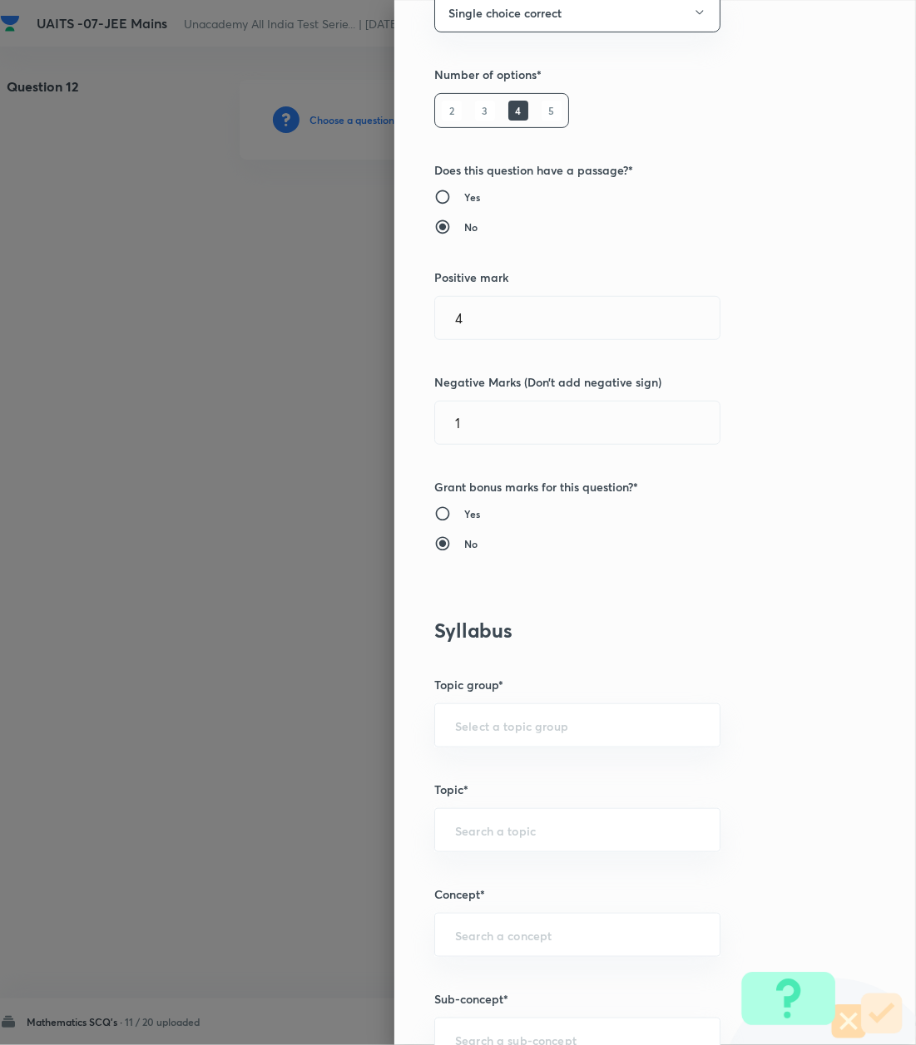
scroll to position [443, 0]
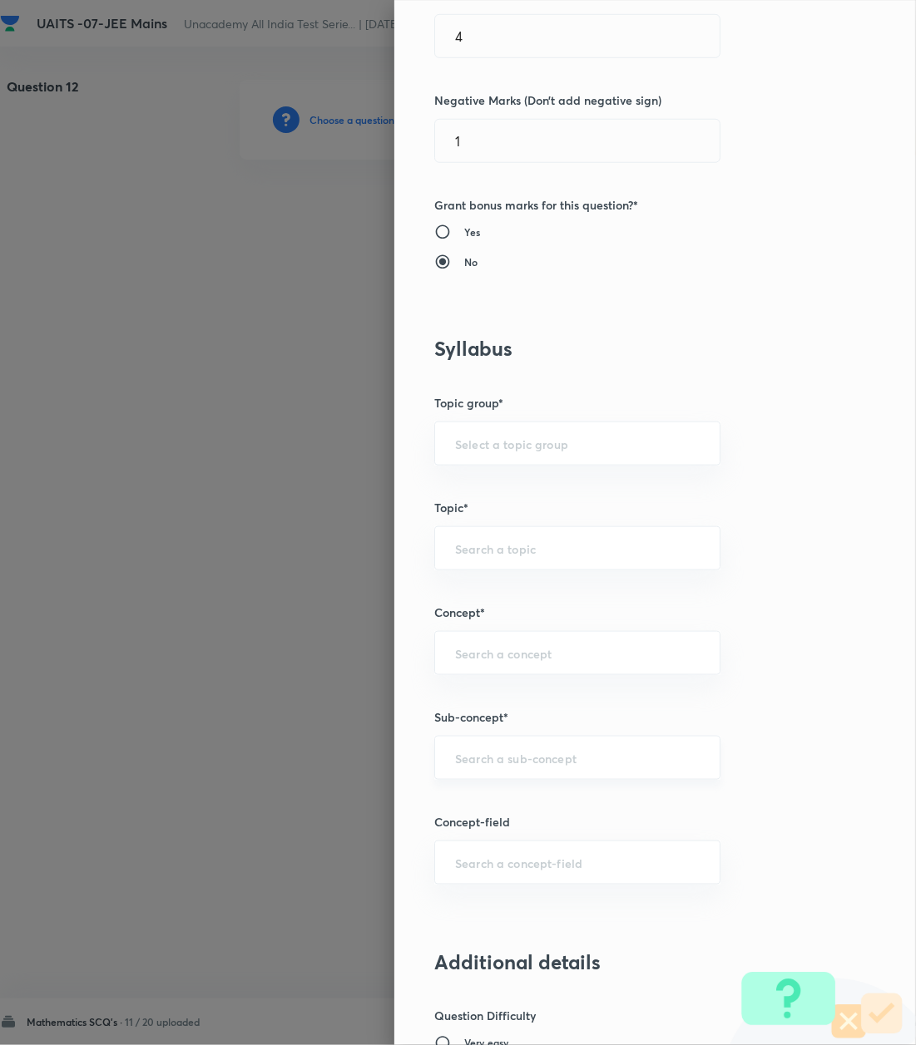
click at [493, 752] on div "​" at bounding box center [577, 758] width 286 height 44
paste input "Logarithm"
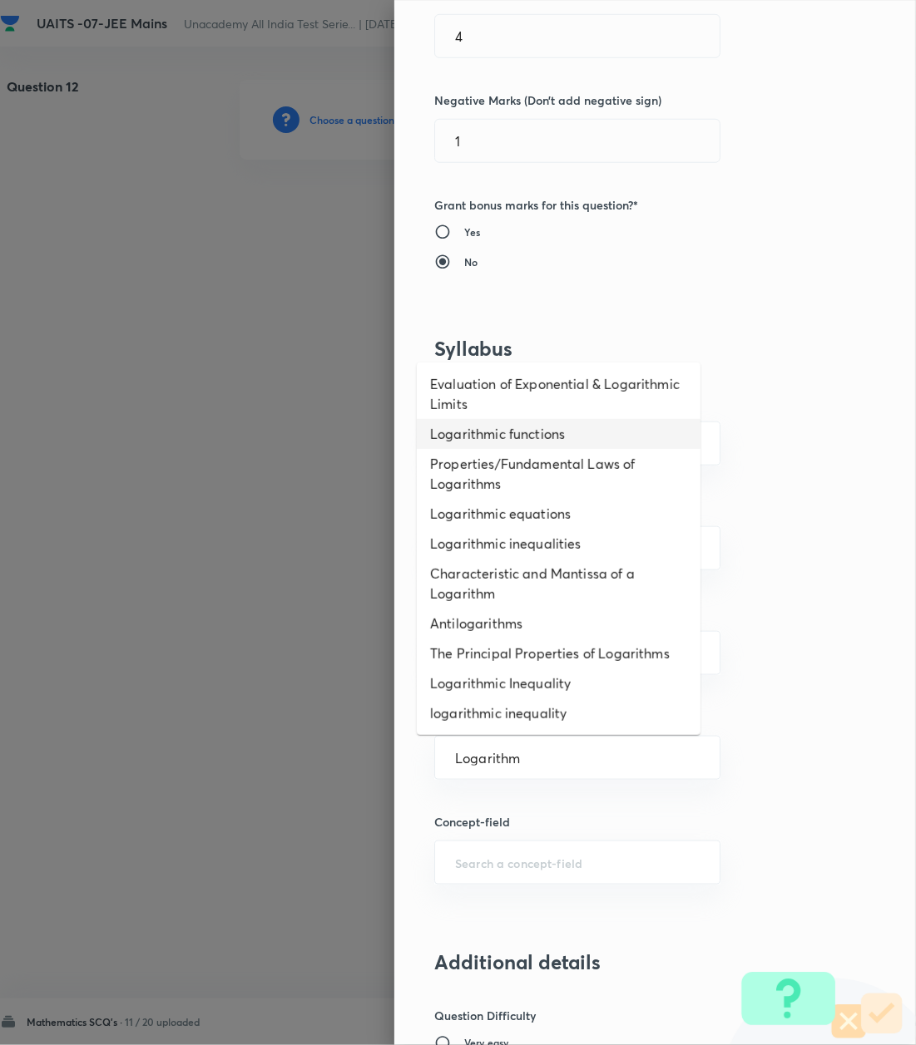
click at [459, 437] on li "Logarithmic functions" at bounding box center [559, 434] width 284 height 30
type input "Logarithmic functions"
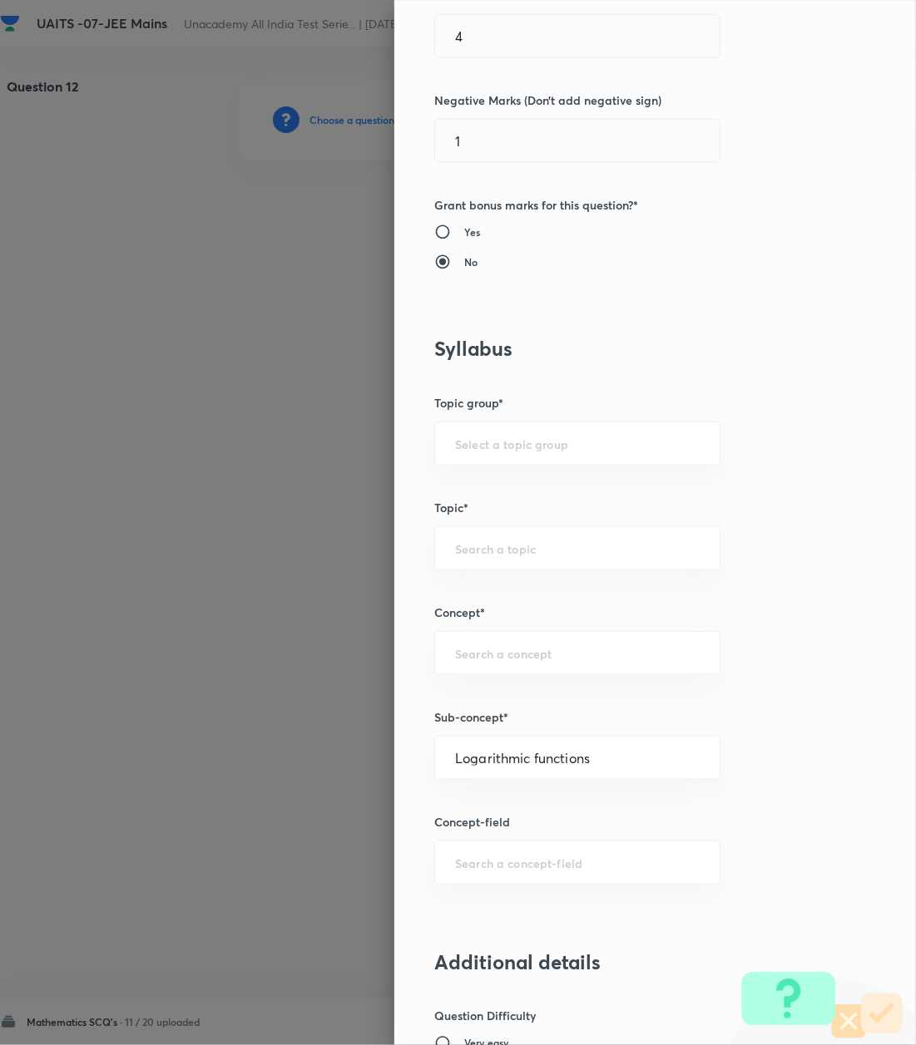
type input "Mathematics"
type input "Algebra"
type input "Logarithm & its Applications"
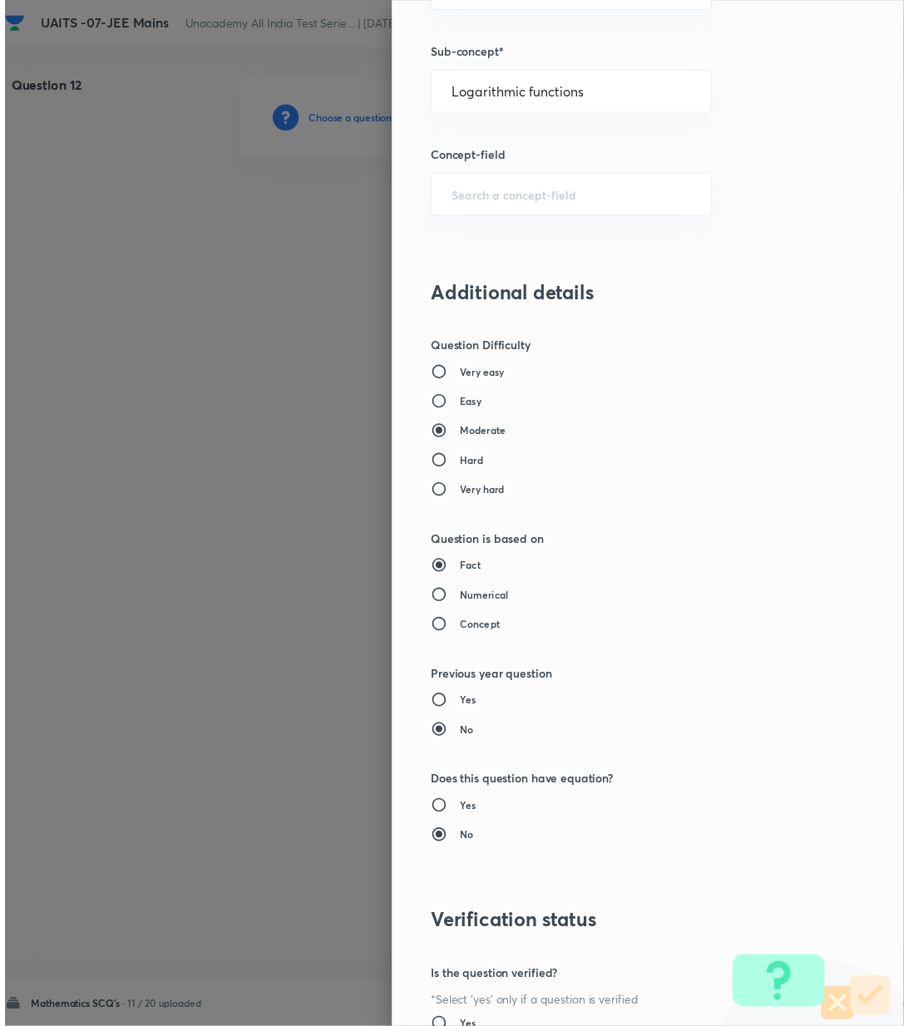
scroll to position [1274, 0]
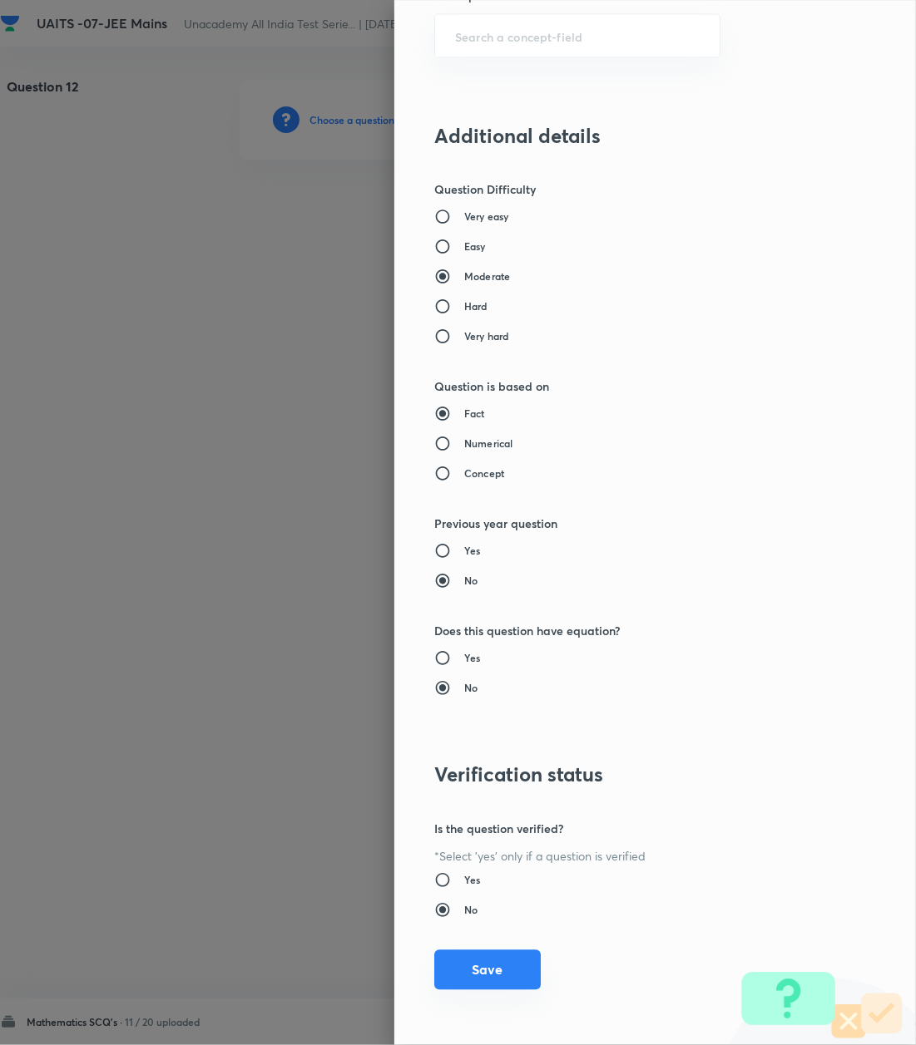
click at [477, 960] on button "Save" at bounding box center [487, 970] width 106 height 40
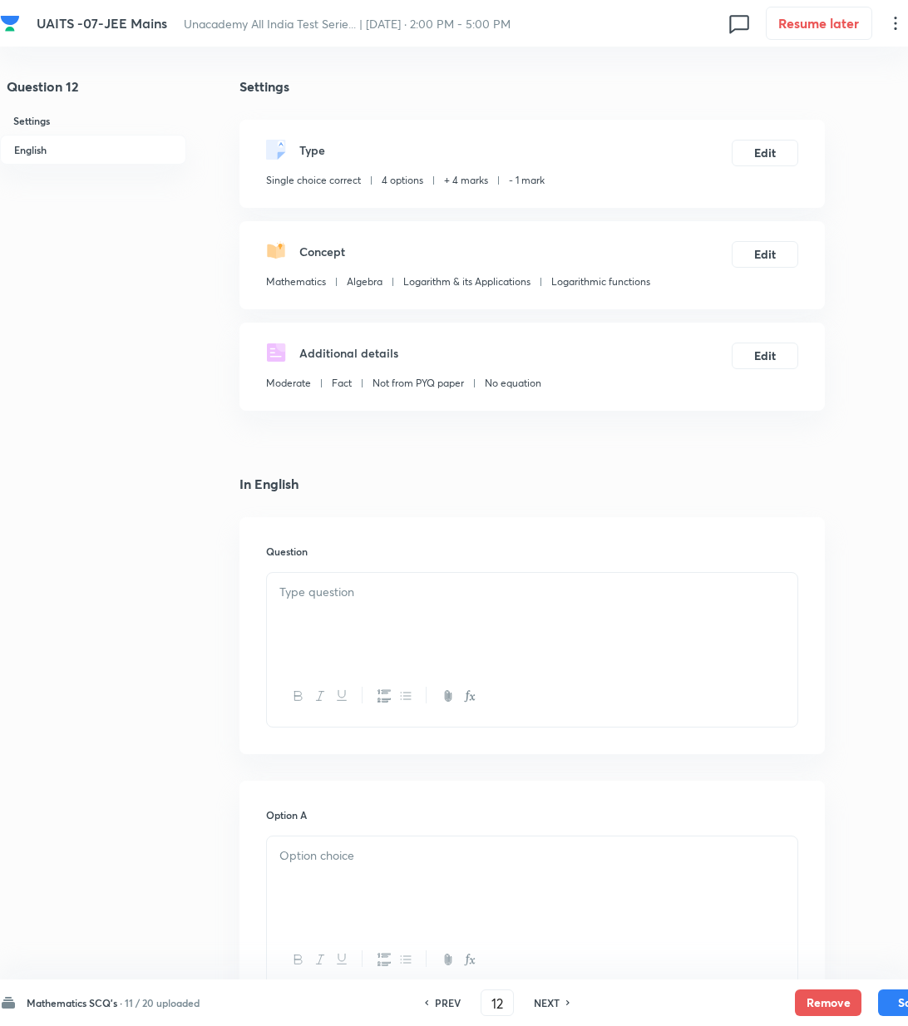
click at [489, 623] on div at bounding box center [532, 619] width 531 height 93
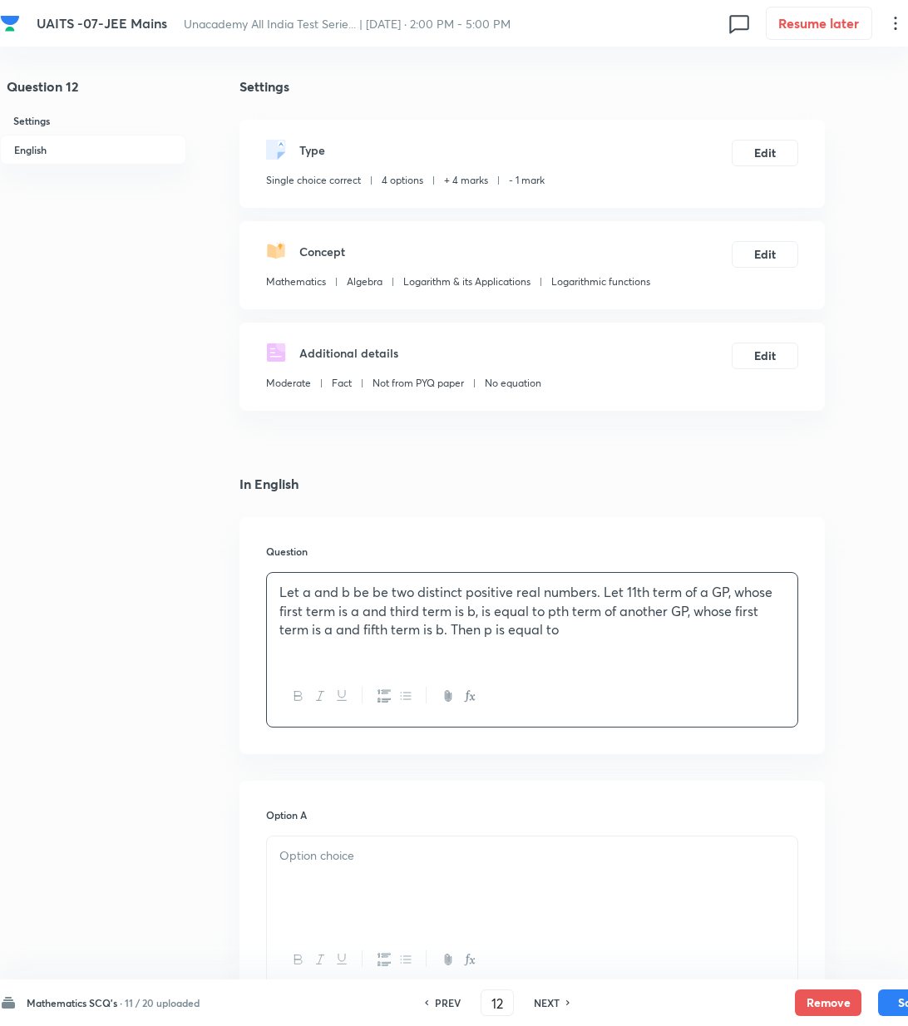
click at [624, 590] on p "Let a and b be be two distinct positive real numbers. Let 11th term of a GP, wh…" at bounding box center [532, 611] width 506 height 57
click at [474, 692] on button "button" at bounding box center [469, 696] width 22 height 21
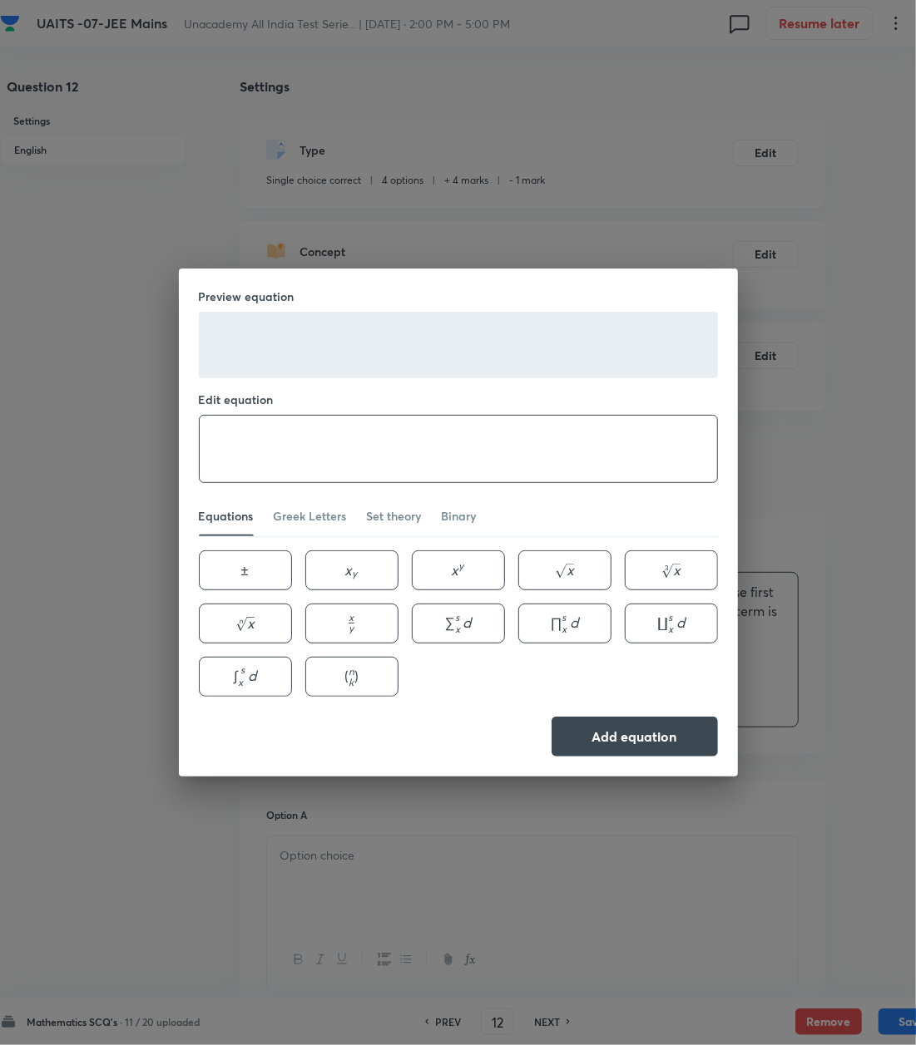
click at [227, 436] on textarea at bounding box center [458, 449] width 517 height 67
paste textarea "11th"
type textarea "11^{th}"
click at [626, 727] on button "Add equation" at bounding box center [634, 735] width 166 height 40
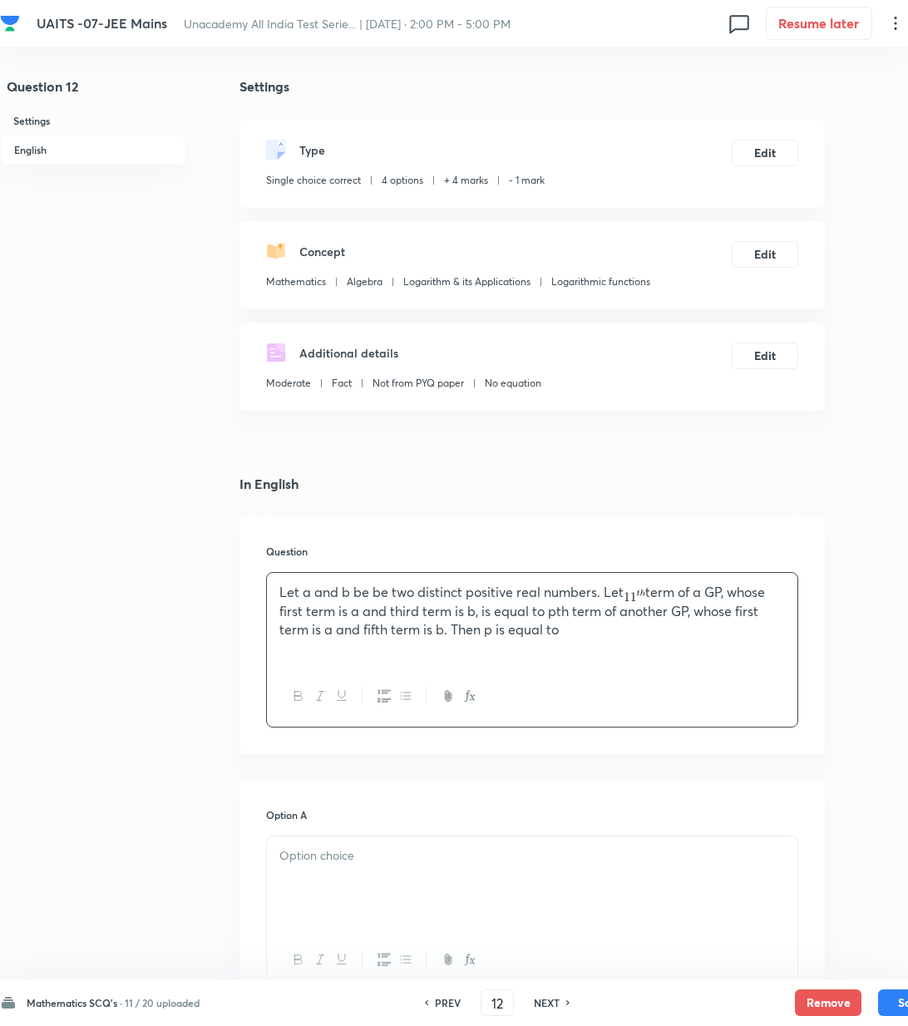
click at [551, 612] on p "Let a and b be be two distinct positive real numbers. Let term of a GP, whose f…" at bounding box center [532, 611] width 506 height 57
click at [469, 699] on icon "button" at bounding box center [469, 695] width 13 height 13
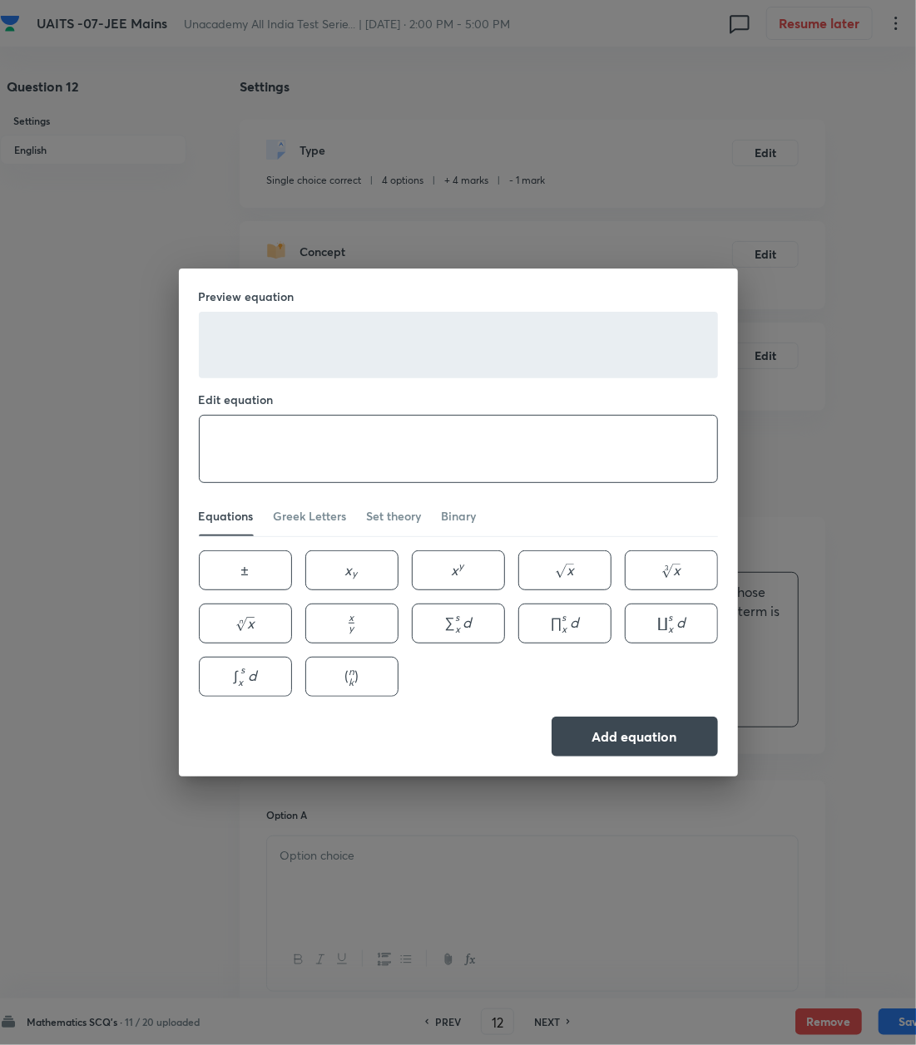
click at [261, 436] on textarea at bounding box center [458, 449] width 517 height 67
paste textarea "pth"
type textarea "p^{th}"
click at [642, 732] on button "Add equation" at bounding box center [634, 735] width 166 height 40
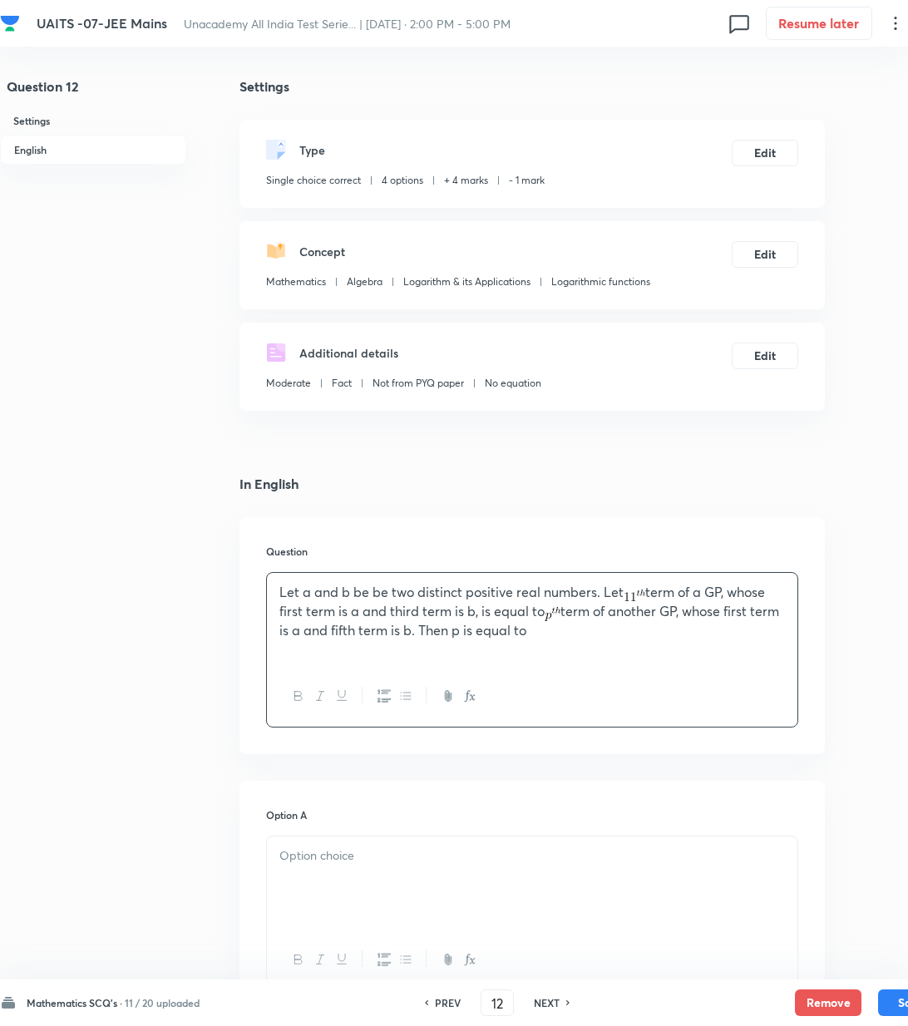
click at [589, 635] on p "Let a and b be be two distinct positive real numbers. Let term of a GP, whose f…" at bounding box center [532, 611] width 506 height 57
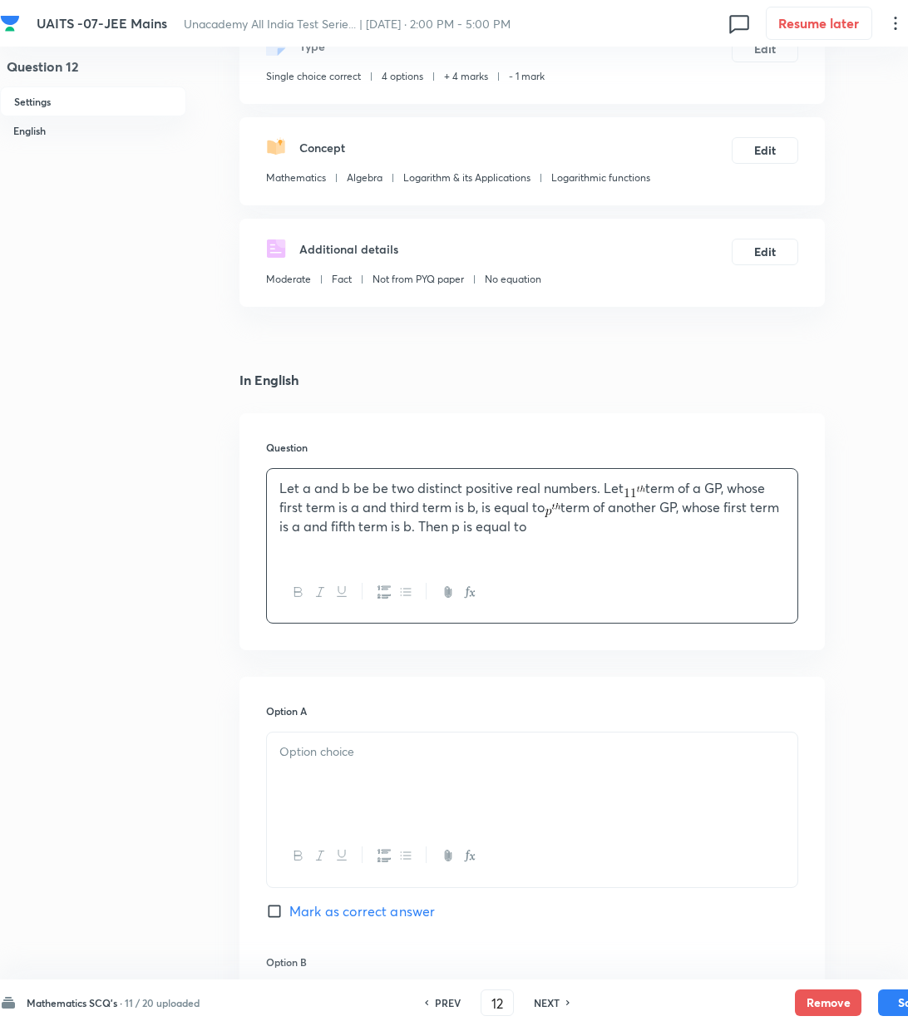
scroll to position [333, 0]
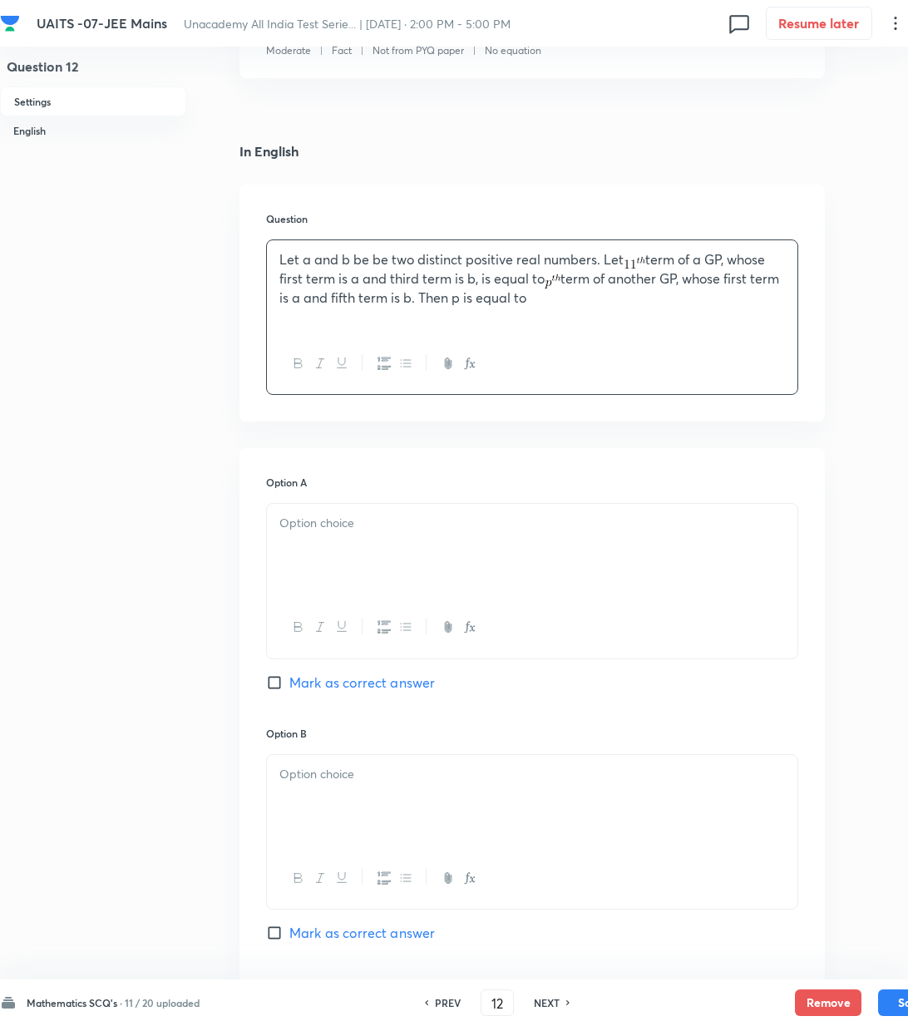
click at [350, 541] on div at bounding box center [532, 550] width 531 height 93
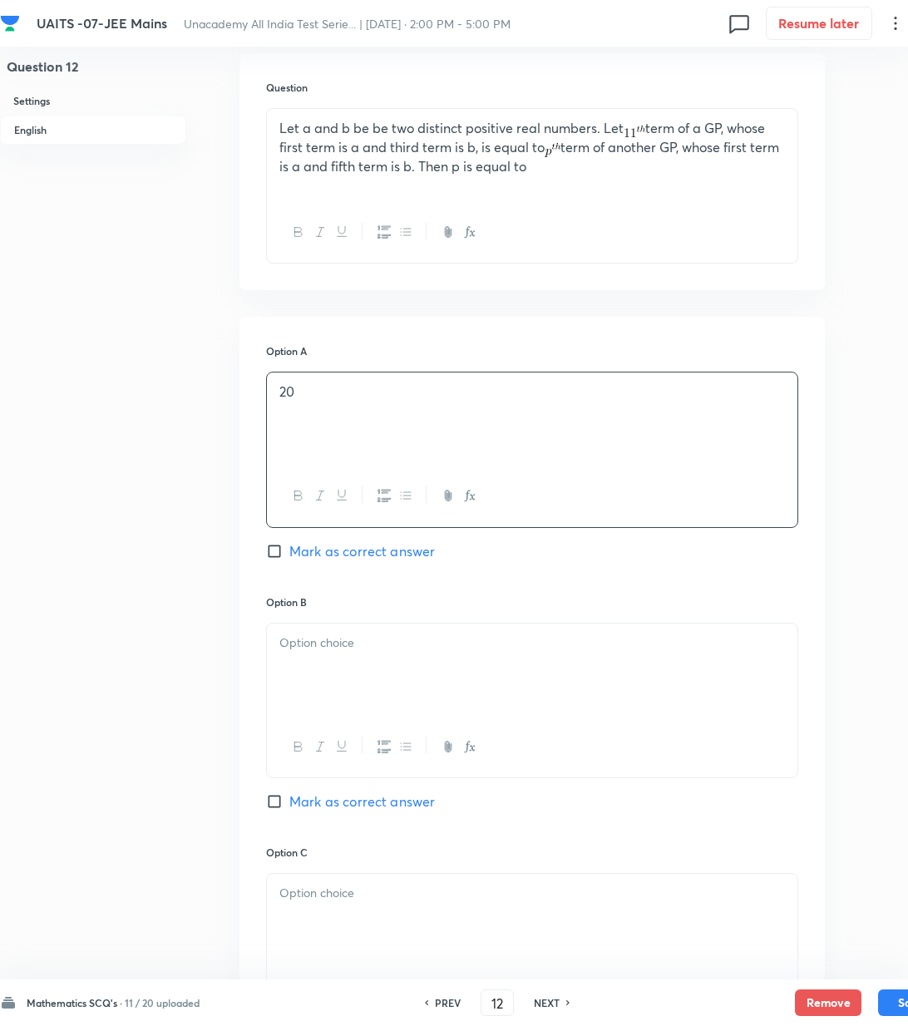
scroll to position [665, 0]
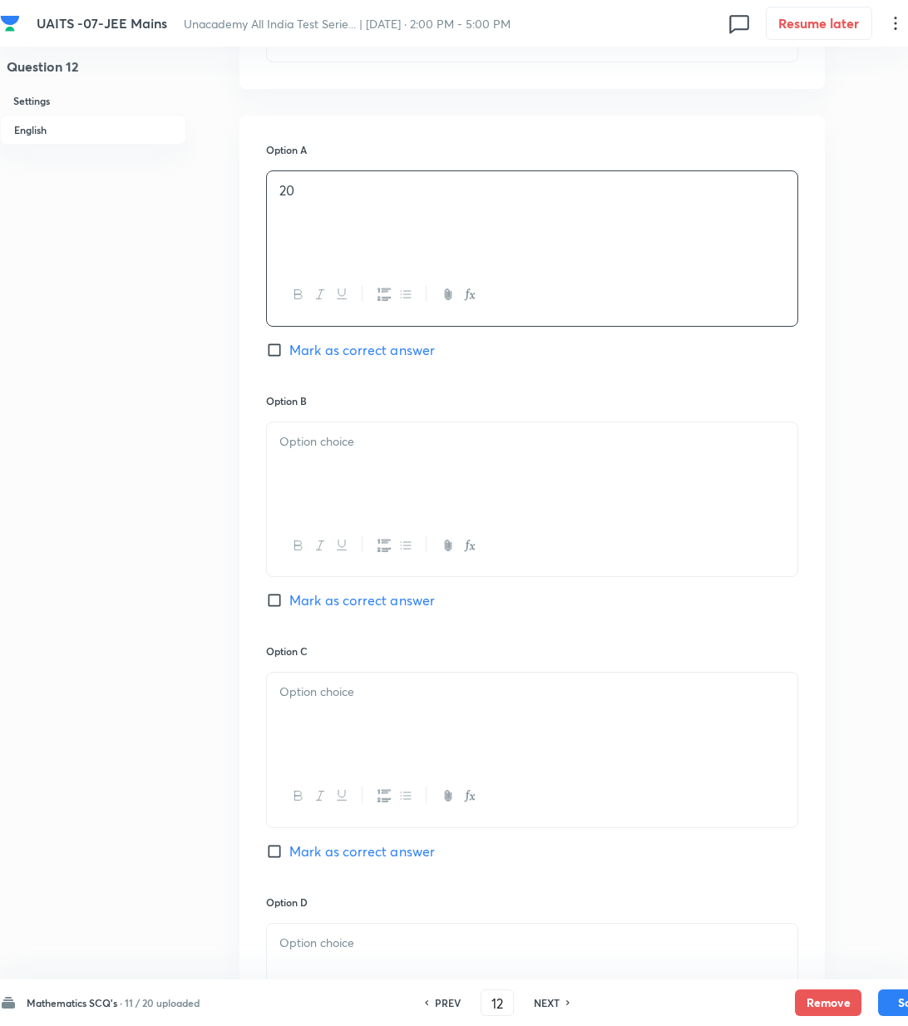
click at [346, 514] on div at bounding box center [532, 468] width 531 height 93
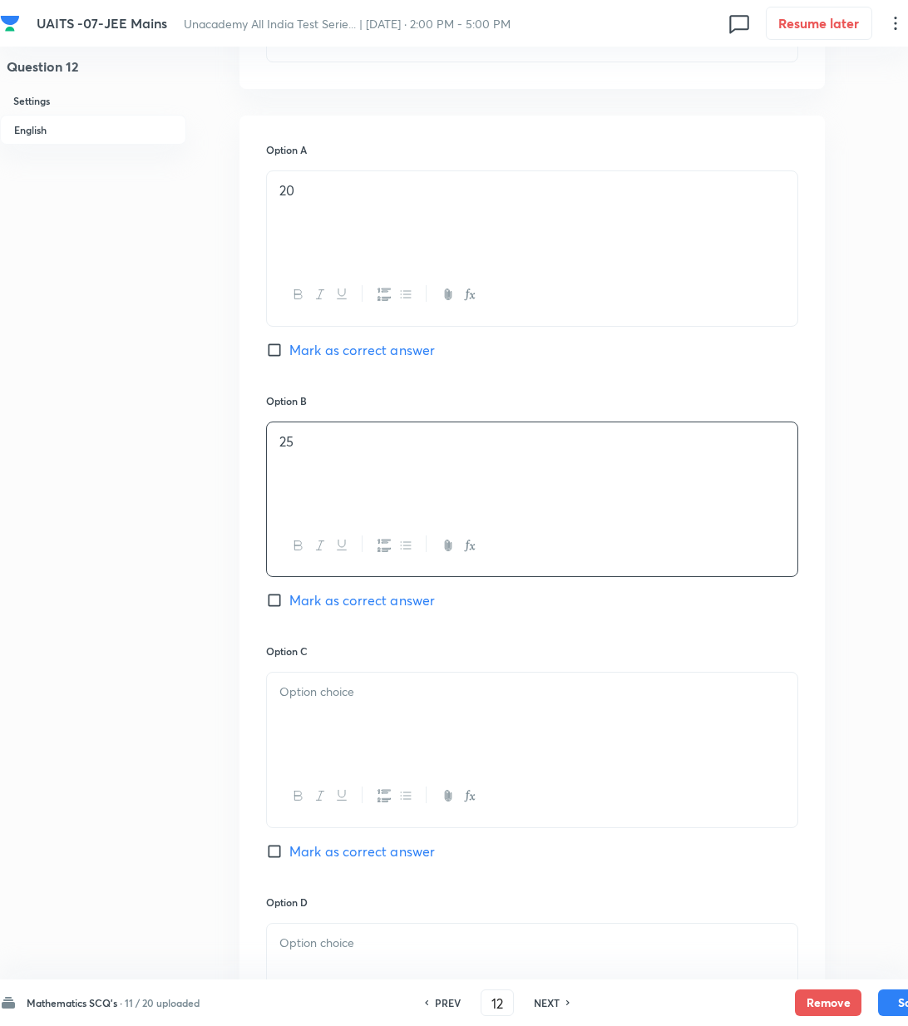
click at [338, 707] on div at bounding box center [532, 719] width 531 height 93
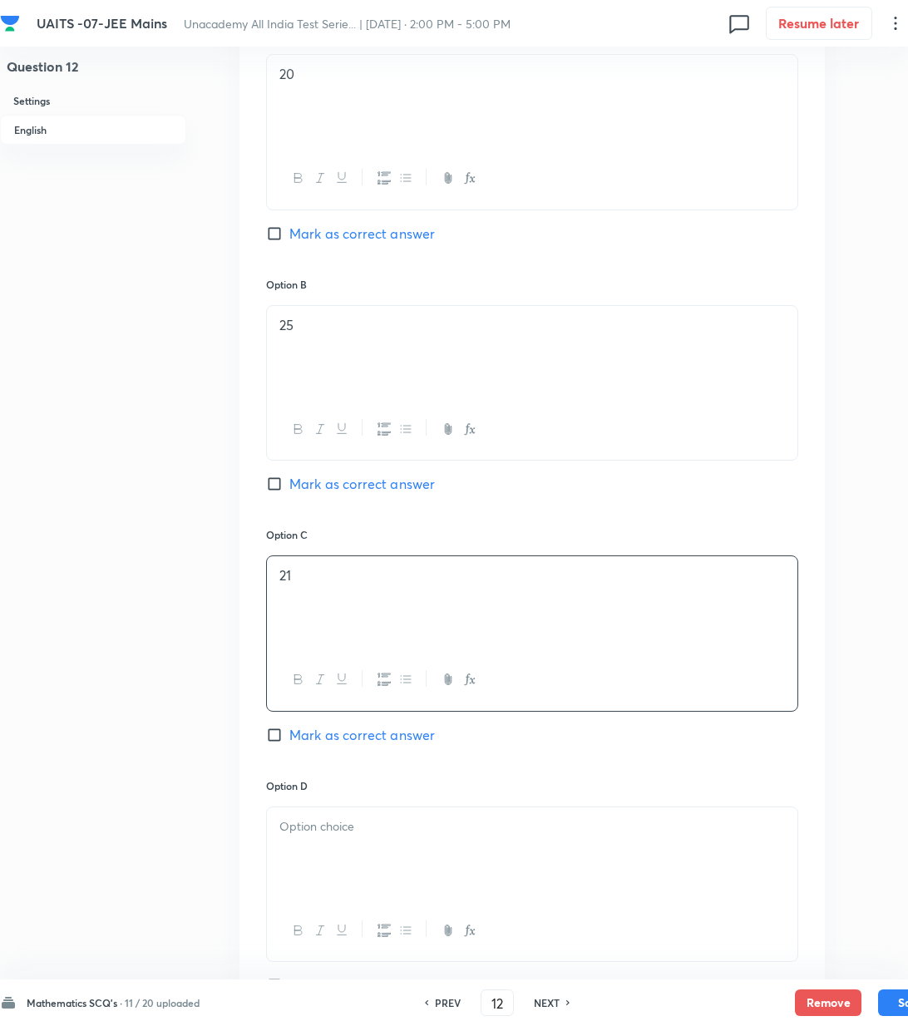
scroll to position [886, 0]
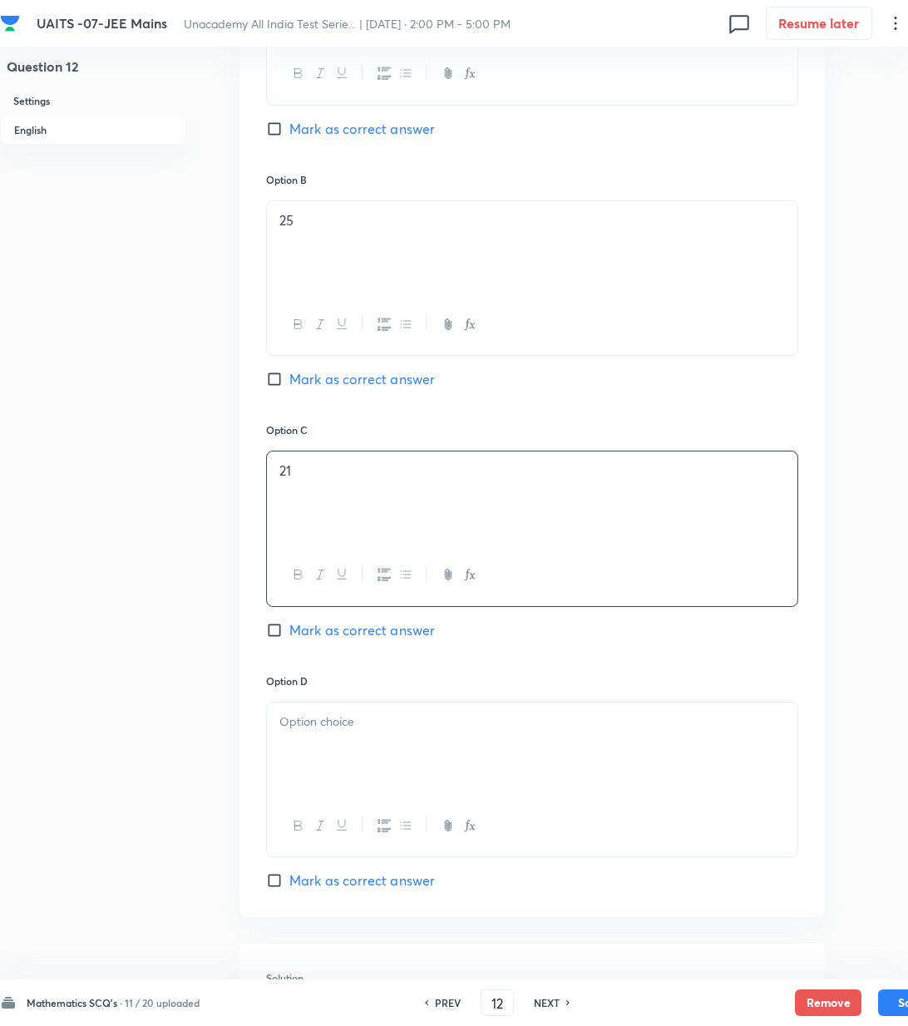
click at [406, 753] on div at bounding box center [532, 749] width 531 height 93
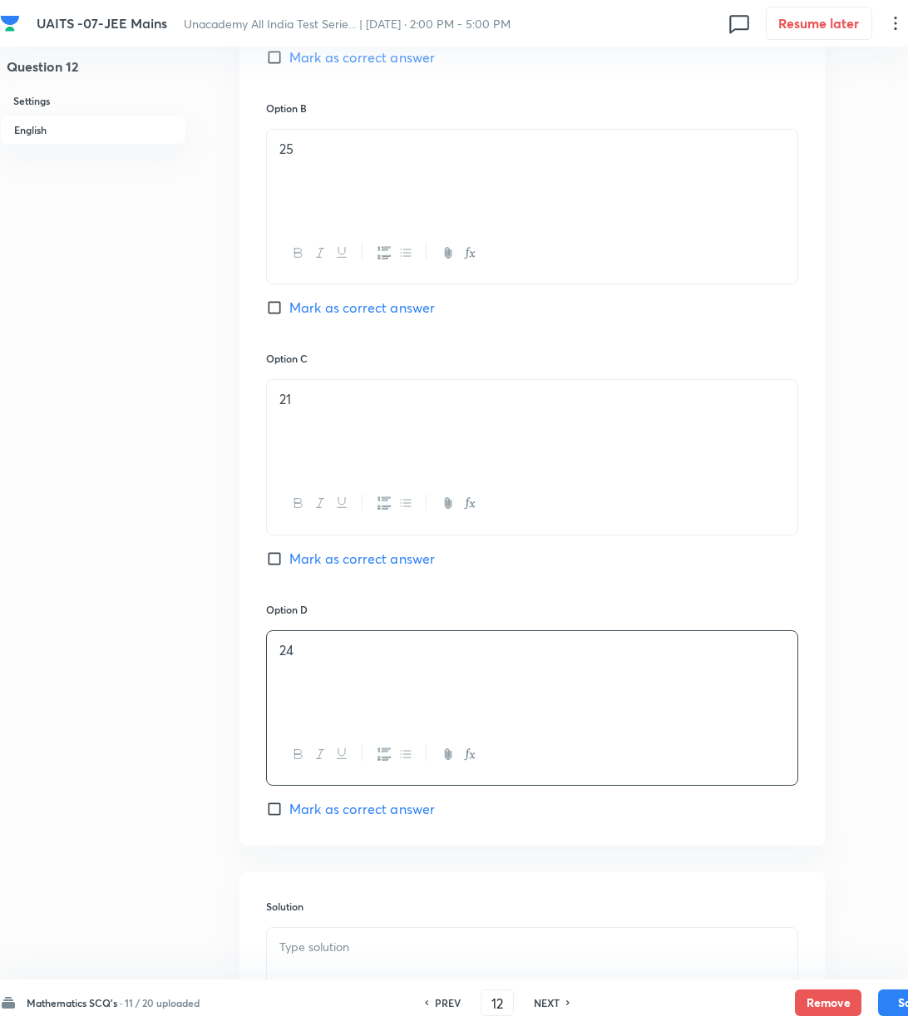
scroll to position [998, 0]
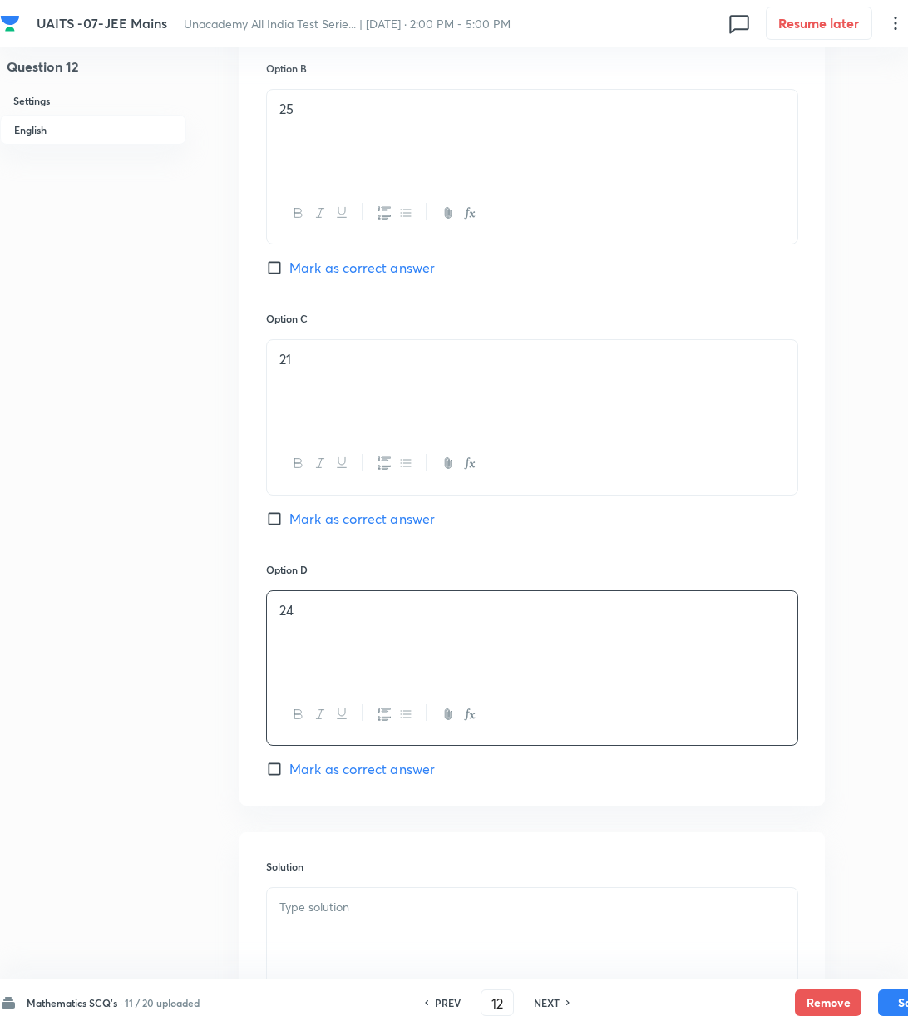
click at [289, 520] on span "Mark as correct answer" at bounding box center [362, 519] width 146 height 20
click at [289, 520] on input "Mark as correct answer" at bounding box center [277, 519] width 23 height 17
checkbox input "true"
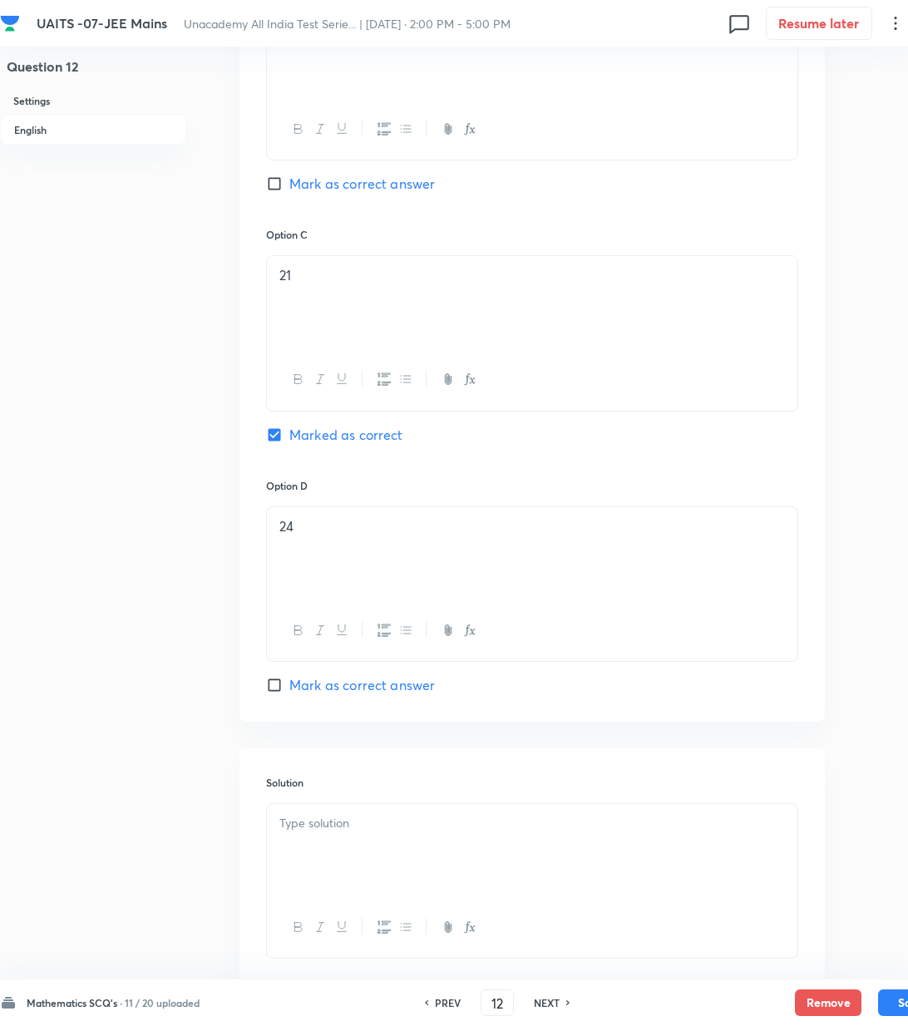
scroll to position [1192, 0]
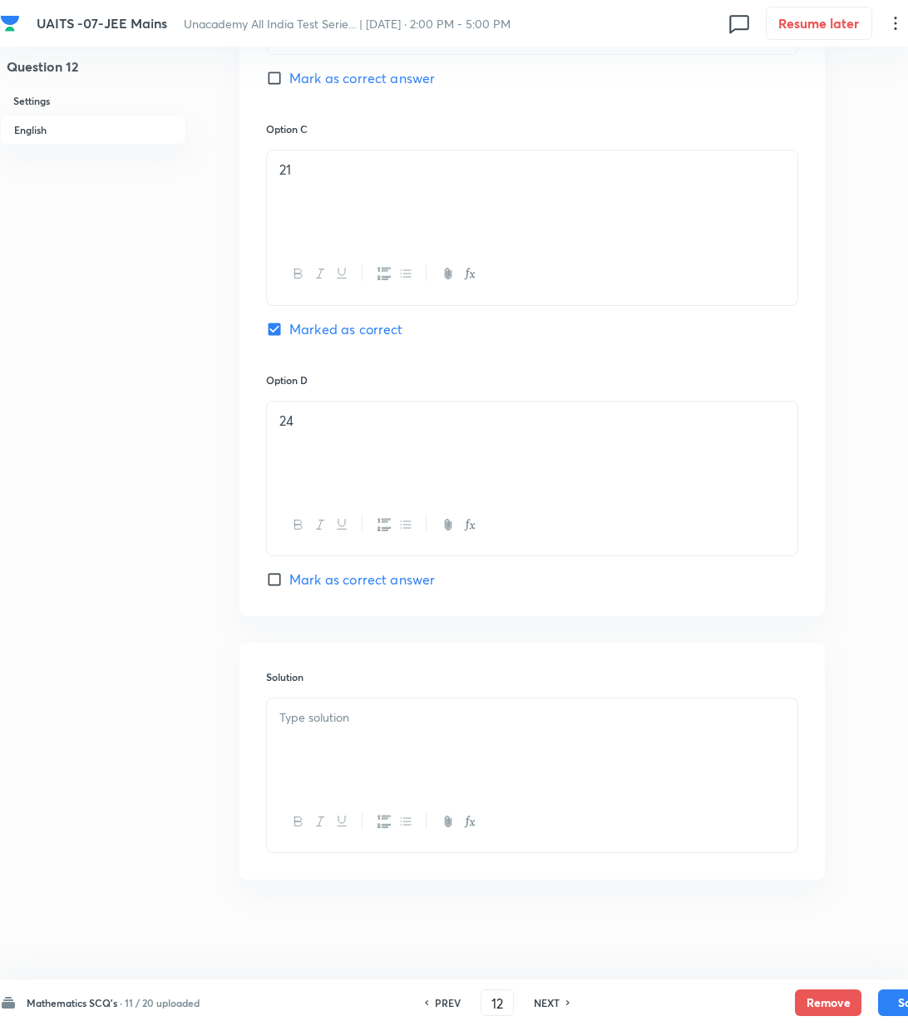
click at [338, 738] on div at bounding box center [532, 745] width 531 height 93
click at [320, 740] on div at bounding box center [532, 745] width 531 height 93
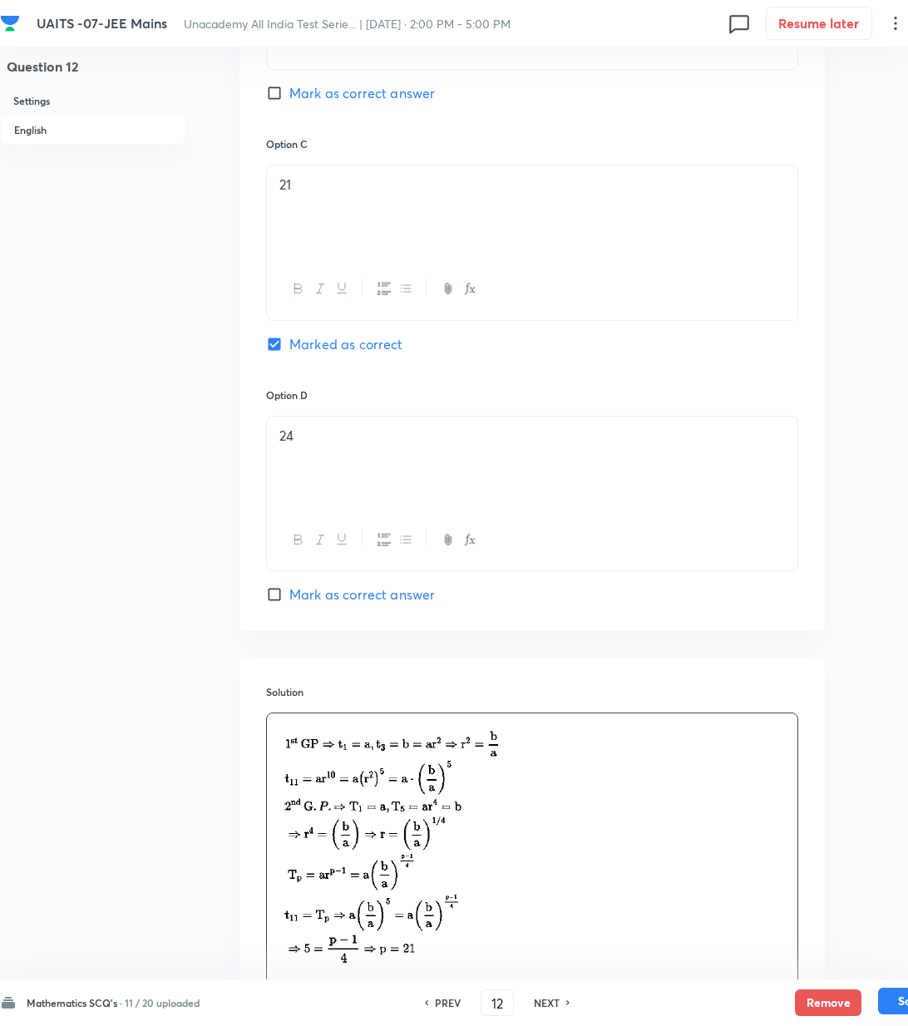
click at [896, 1009] on button "Save" at bounding box center [911, 1001] width 67 height 27
type input "13"
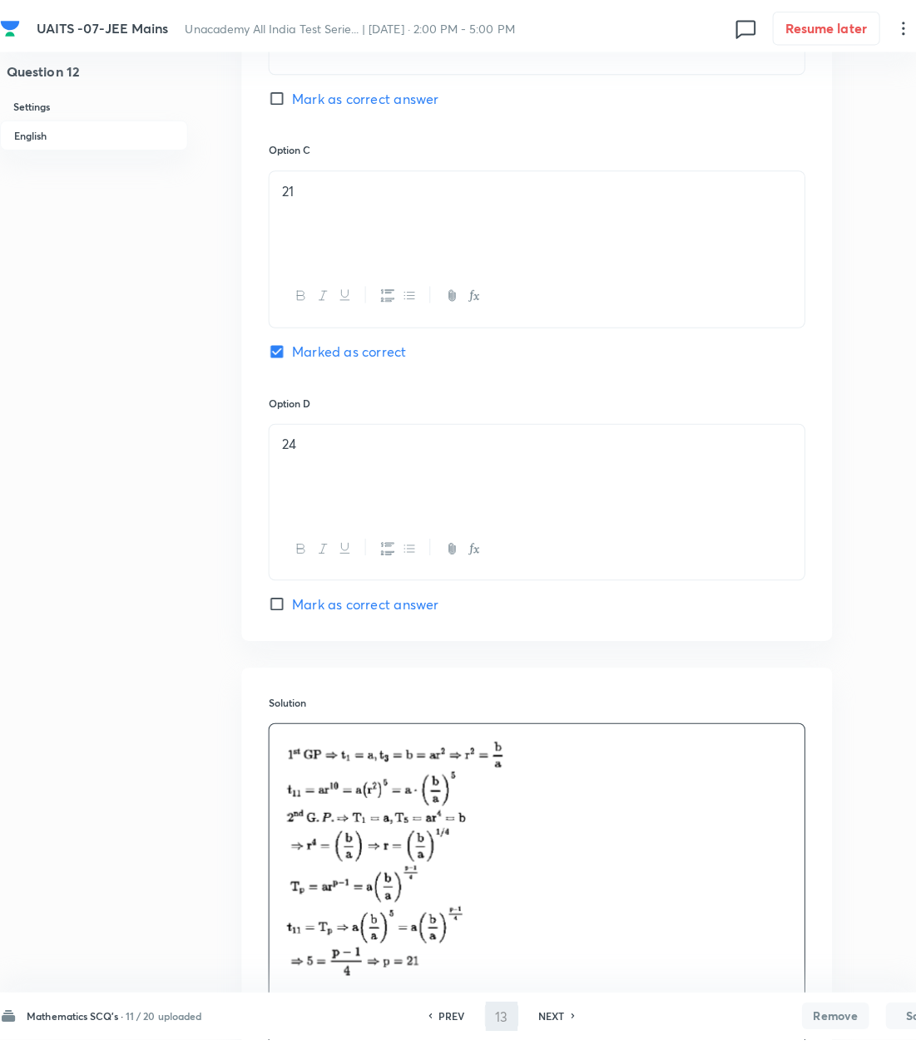
scroll to position [0, 0]
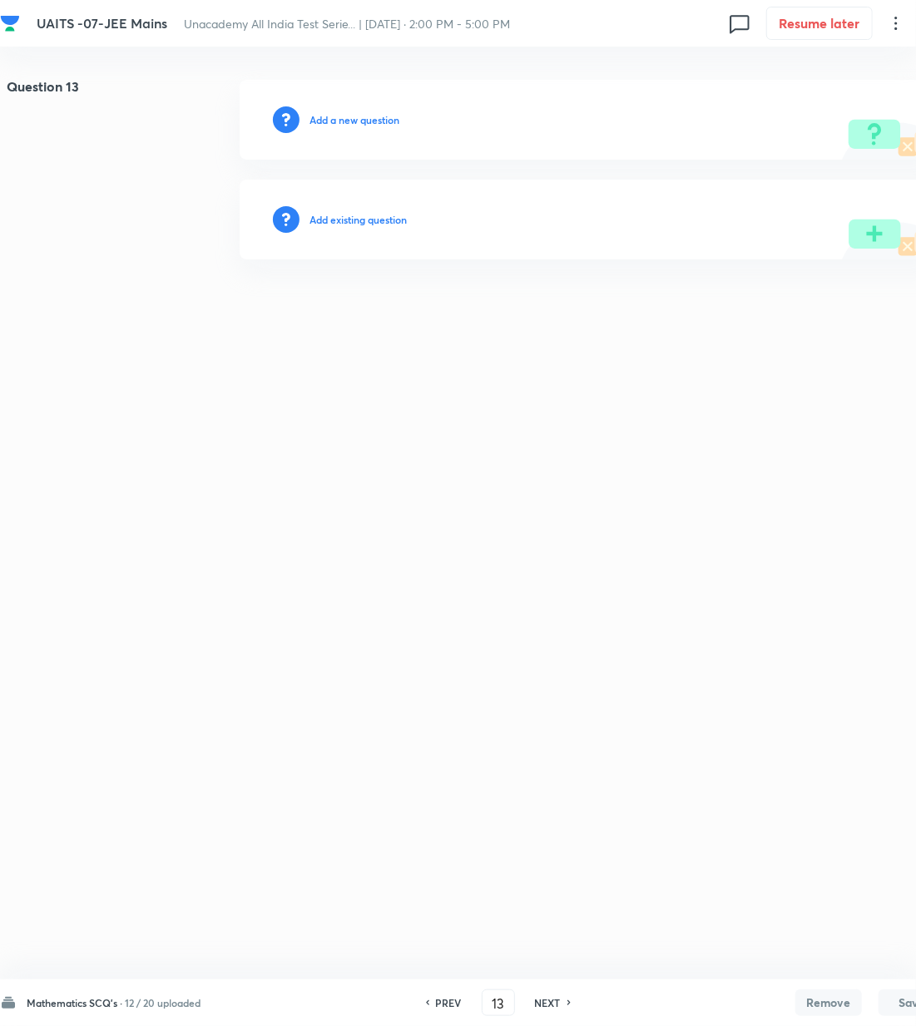
click at [367, 121] on h6 "Add a new question" at bounding box center [354, 119] width 90 height 15
click at [367, 121] on h6 "Choose a question type" at bounding box center [362, 119] width 107 height 15
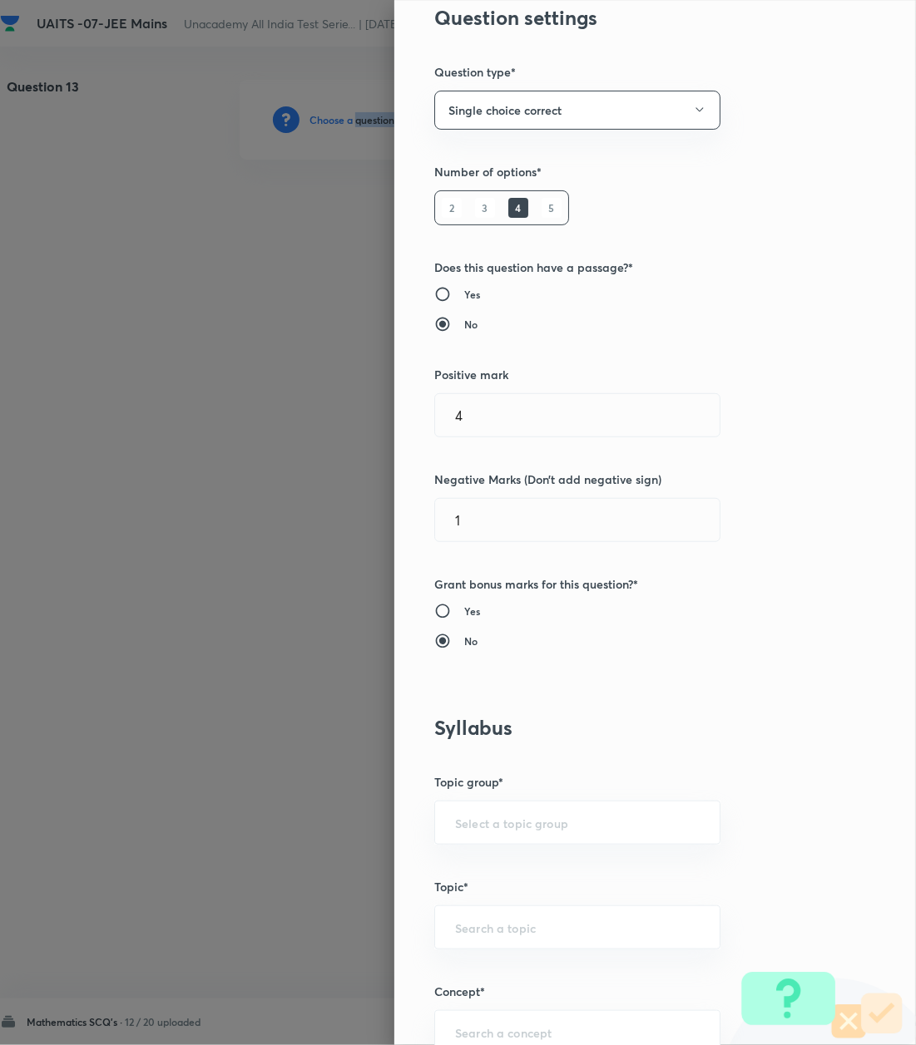
scroll to position [554, 0]
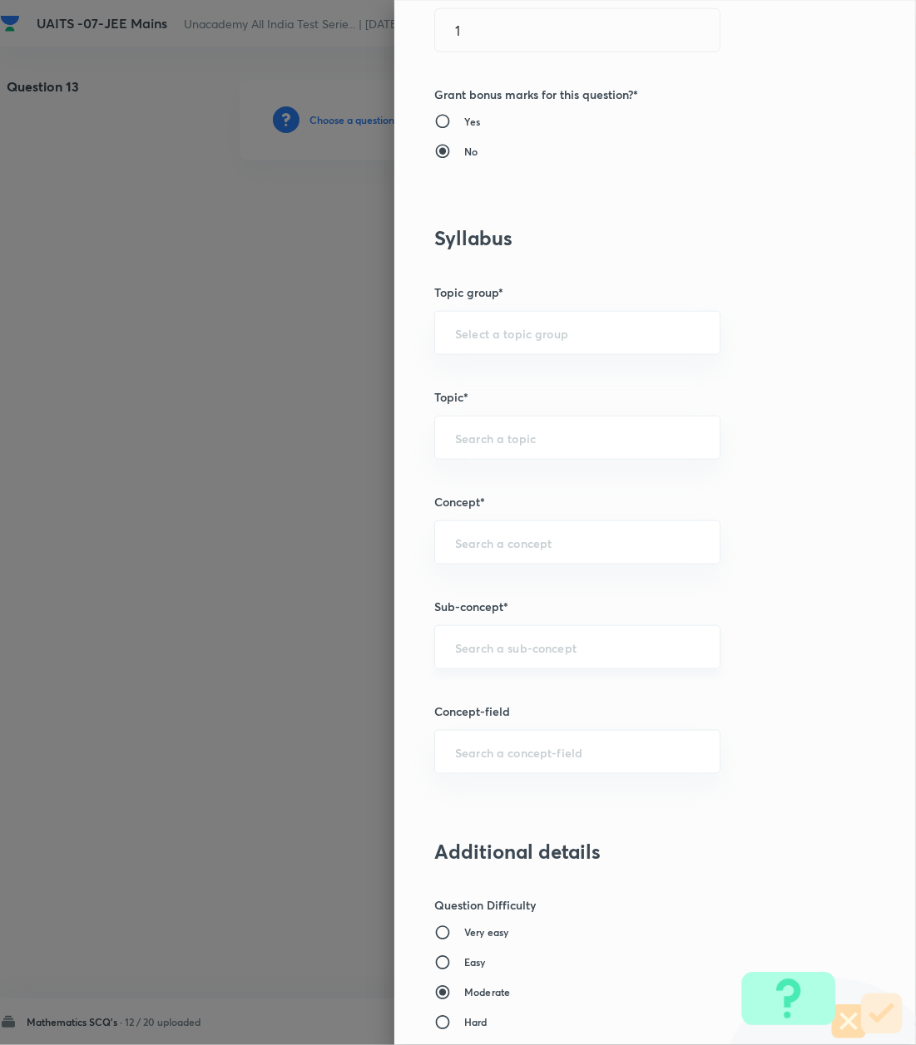
click at [486, 645] on input "text" at bounding box center [577, 647] width 244 height 16
paste input "Logarithm"
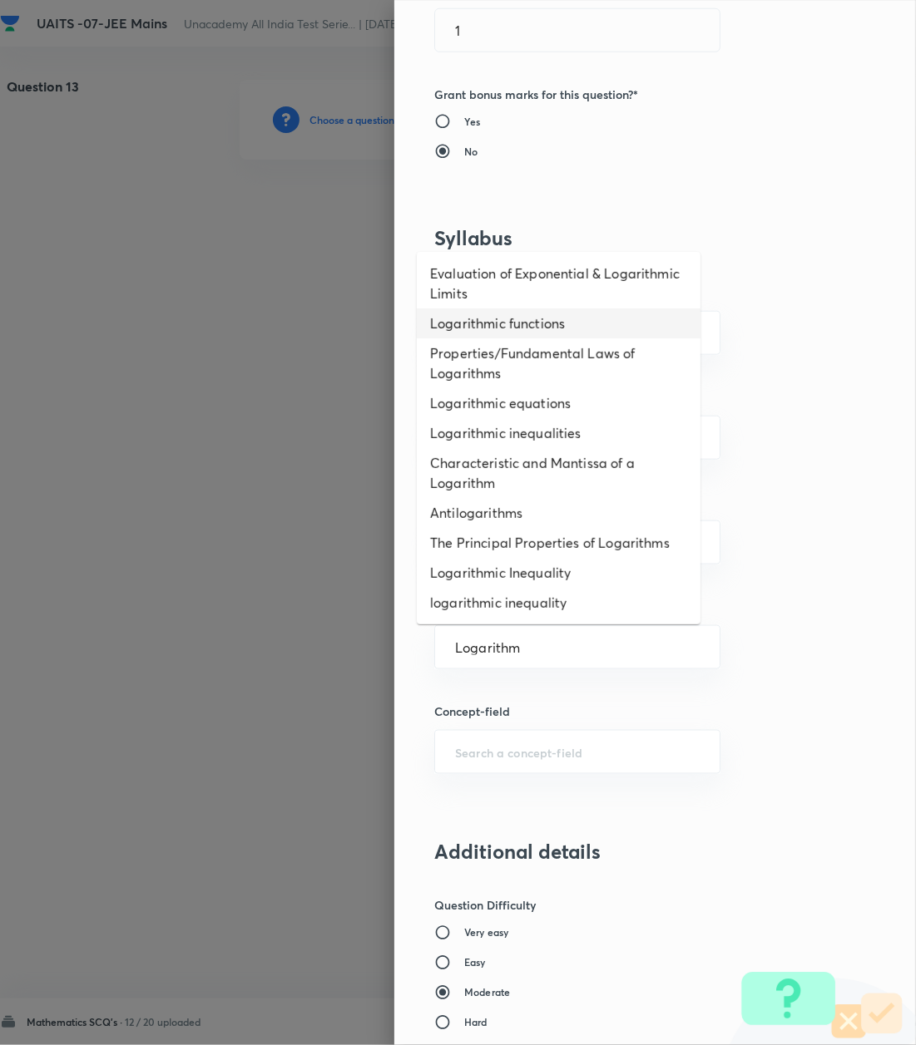
click at [502, 319] on li "Logarithmic functions" at bounding box center [559, 324] width 284 height 30
type input "Logarithmic functions"
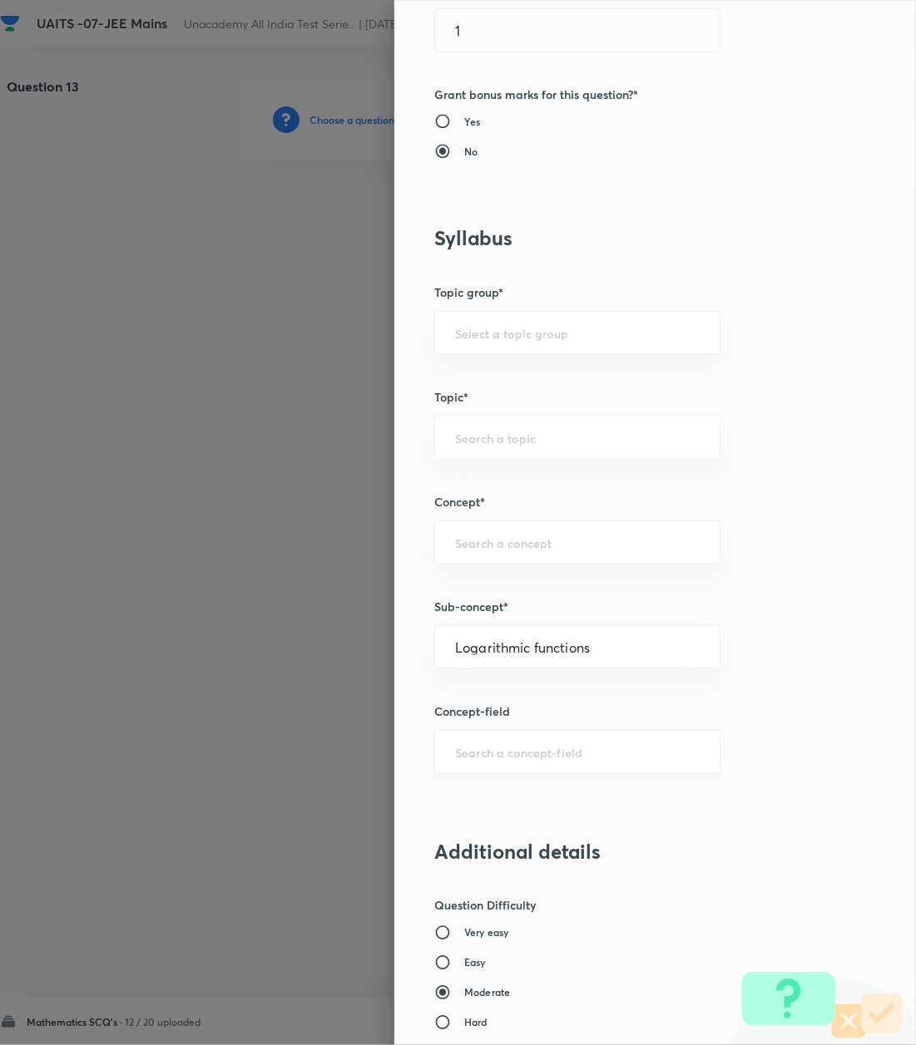
type input "Mathematics"
type input "Algebra"
type input "Logarithm & its Applications"
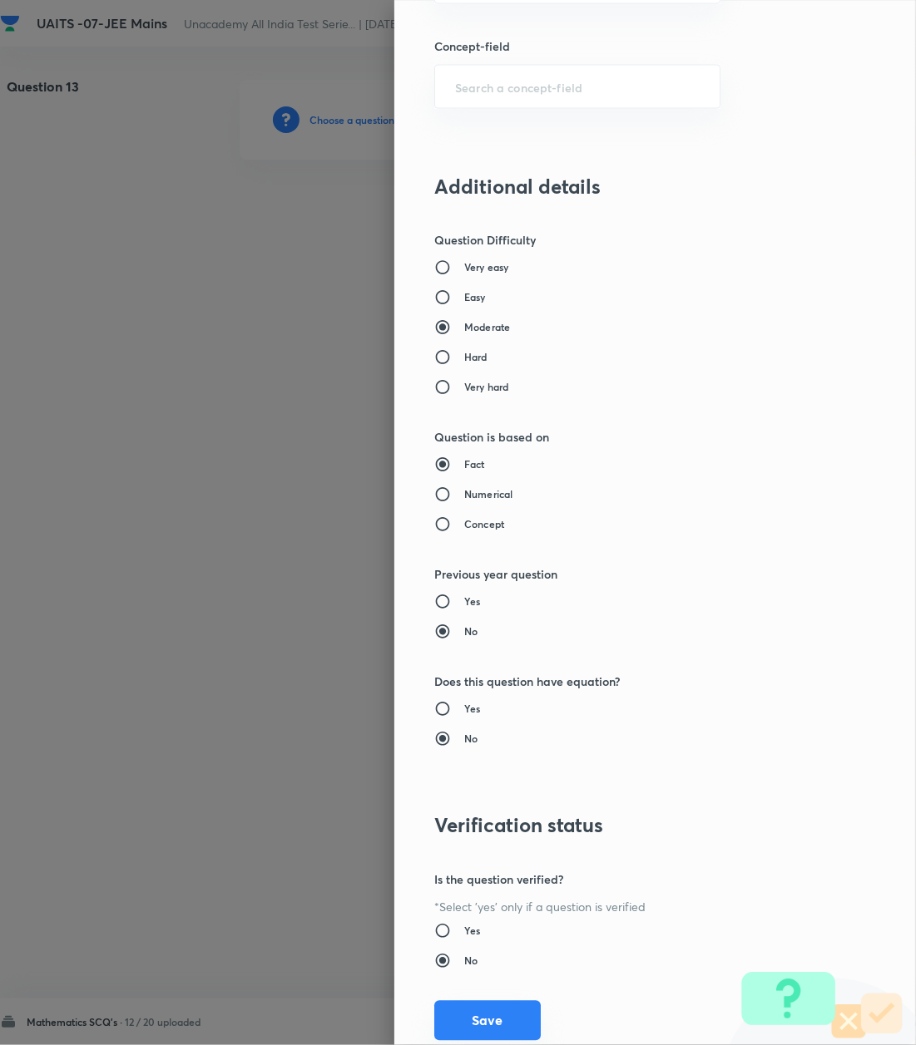
click at [486, 1029] on button "Save" at bounding box center [487, 1021] width 106 height 40
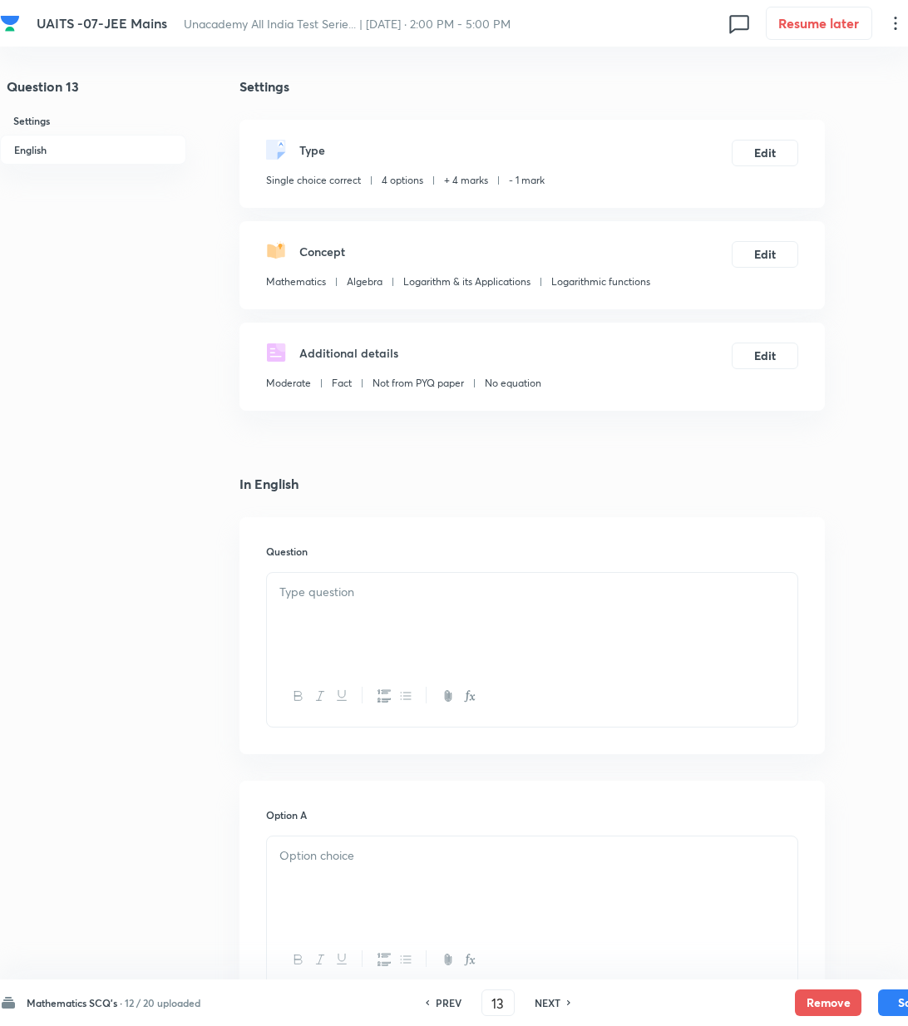
click at [357, 596] on p at bounding box center [532, 592] width 506 height 19
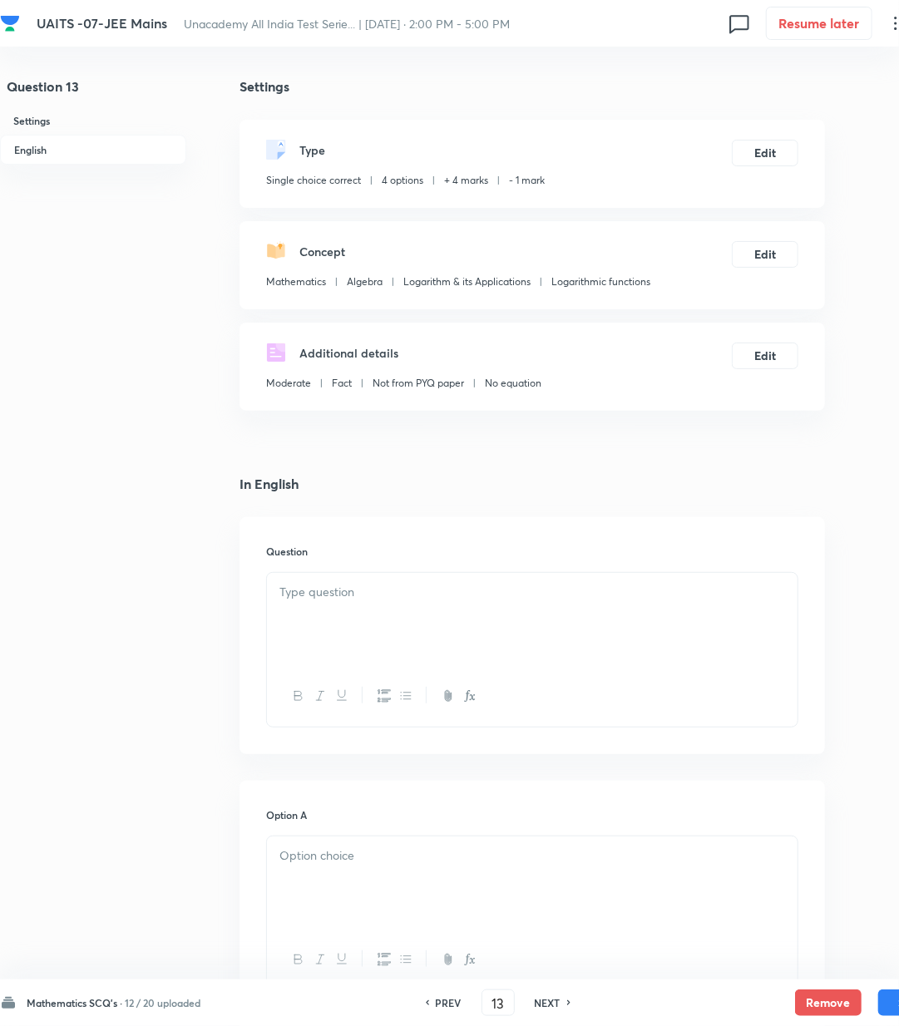
click at [416, 587] on p at bounding box center [532, 592] width 506 height 19
click at [411, 587] on p at bounding box center [532, 592] width 506 height 19
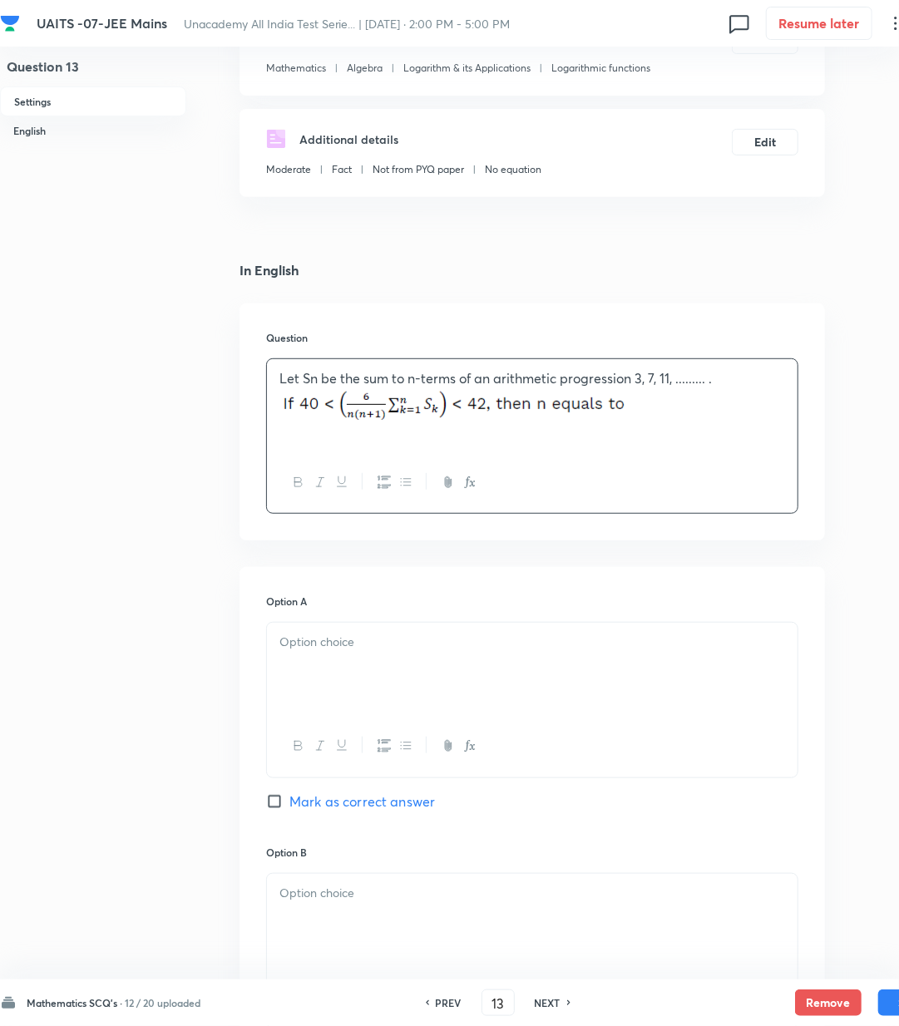
scroll to position [221, 0]
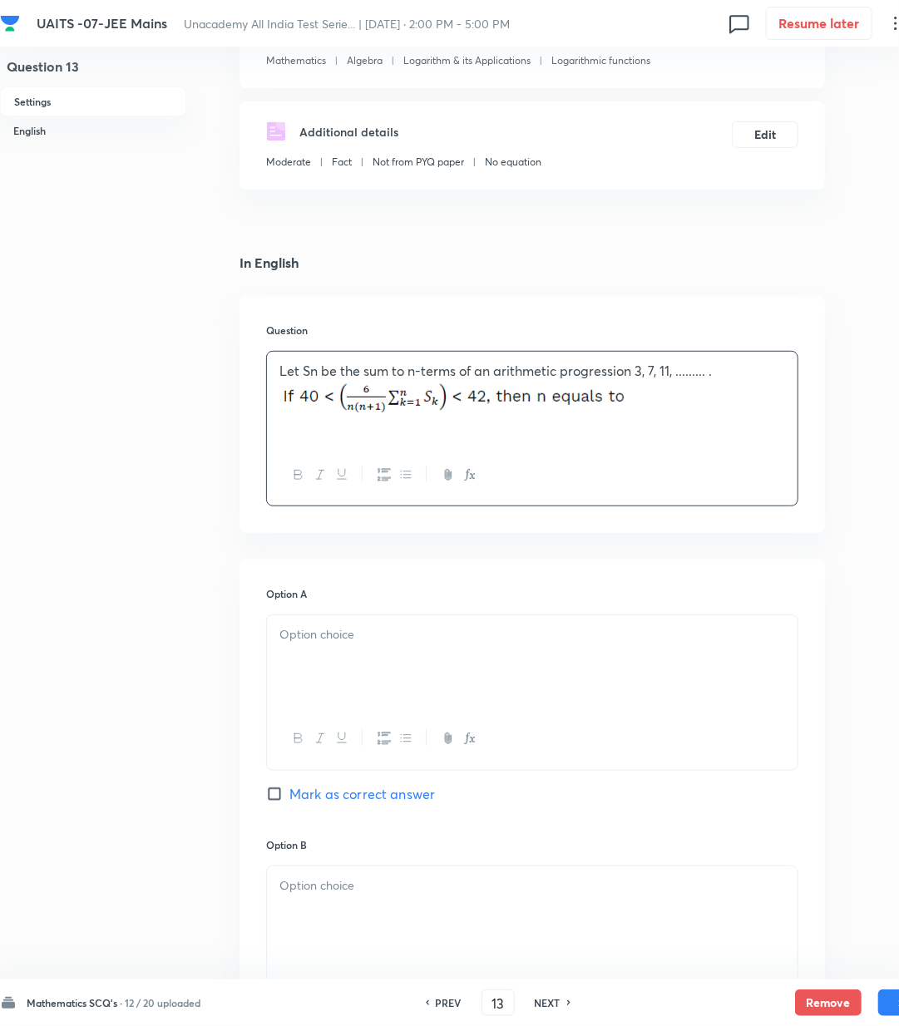
click at [471, 660] on div at bounding box center [532, 661] width 531 height 93
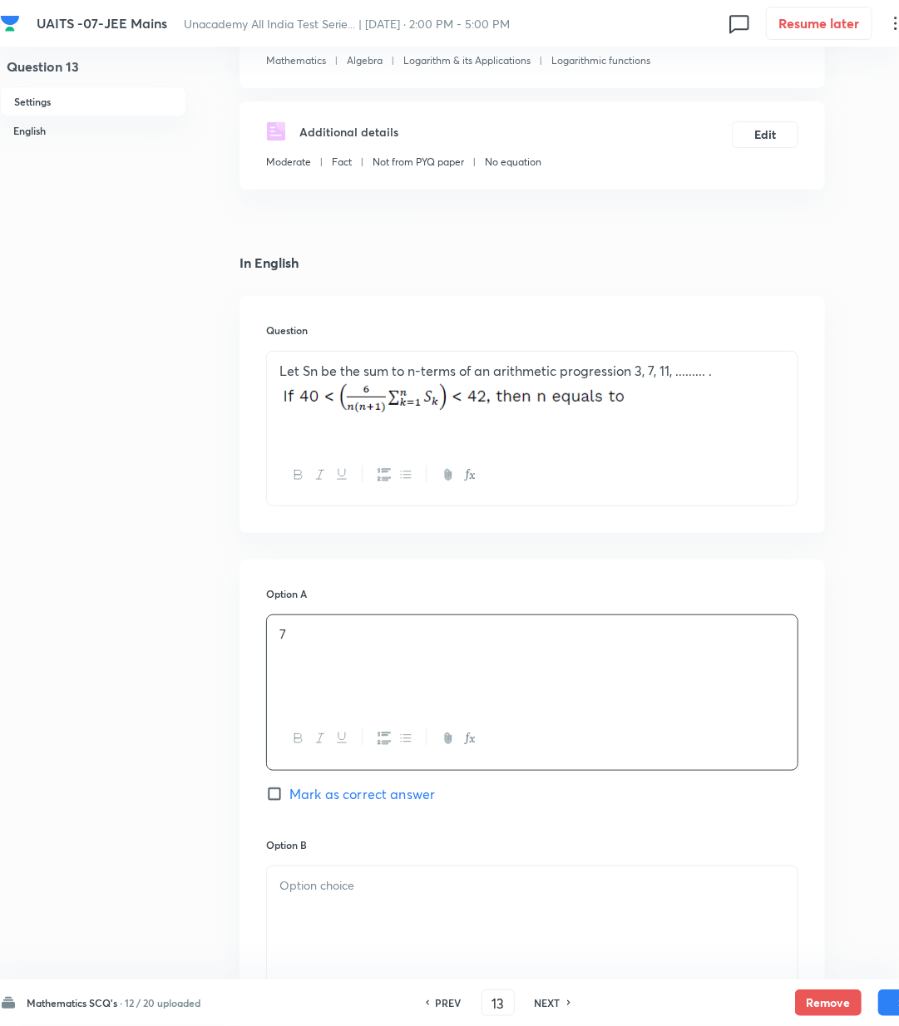
click at [379, 906] on div at bounding box center [532, 913] width 531 height 93
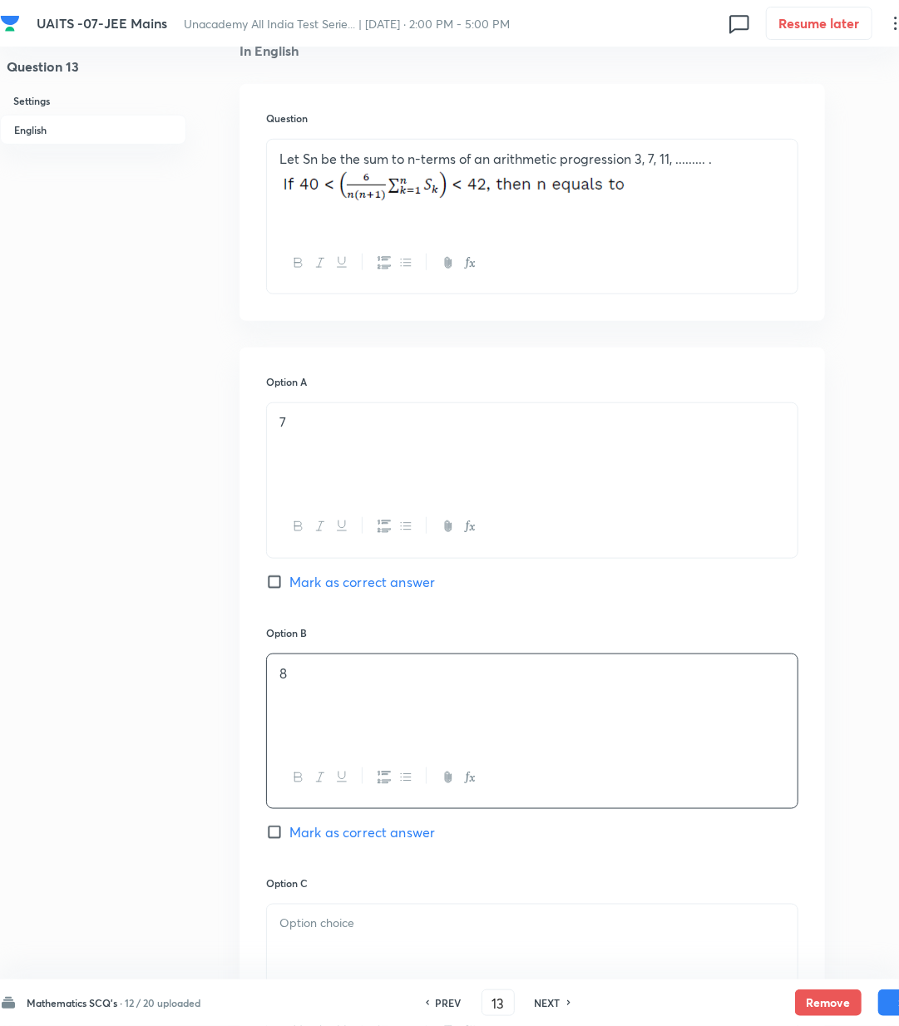
scroll to position [443, 0]
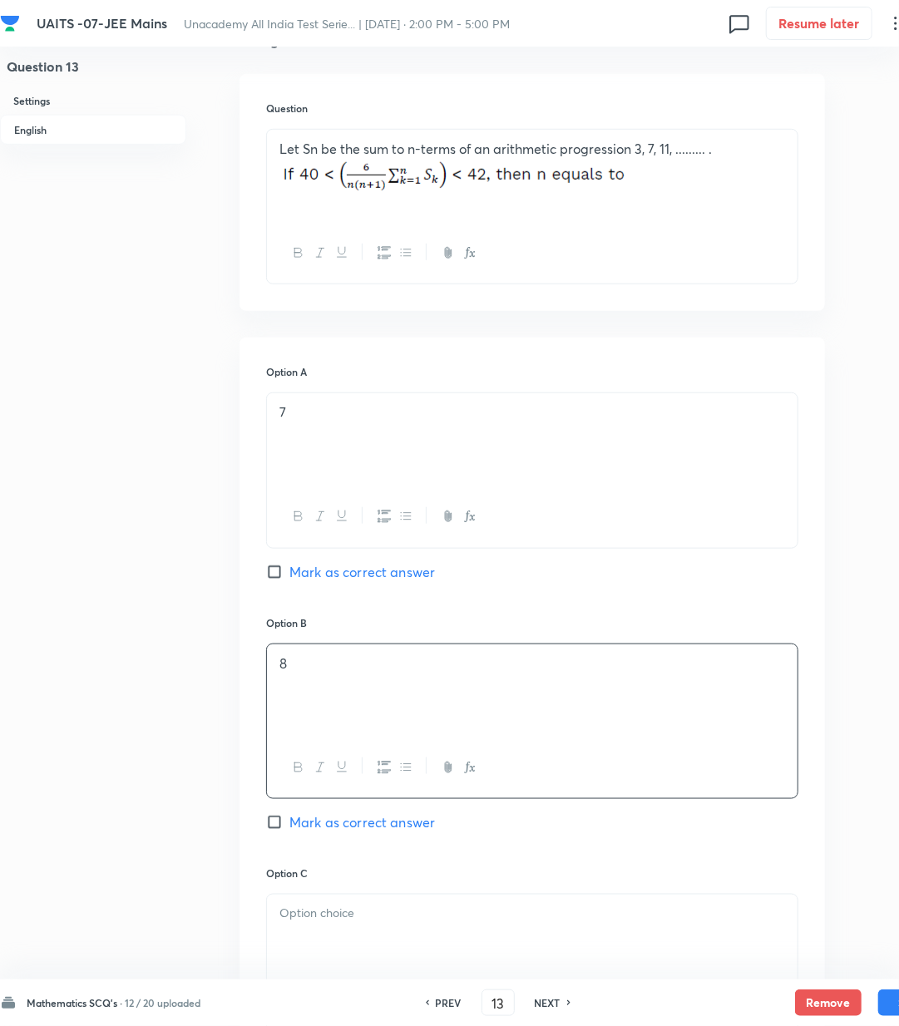
click at [348, 918] on p at bounding box center [532, 914] width 506 height 19
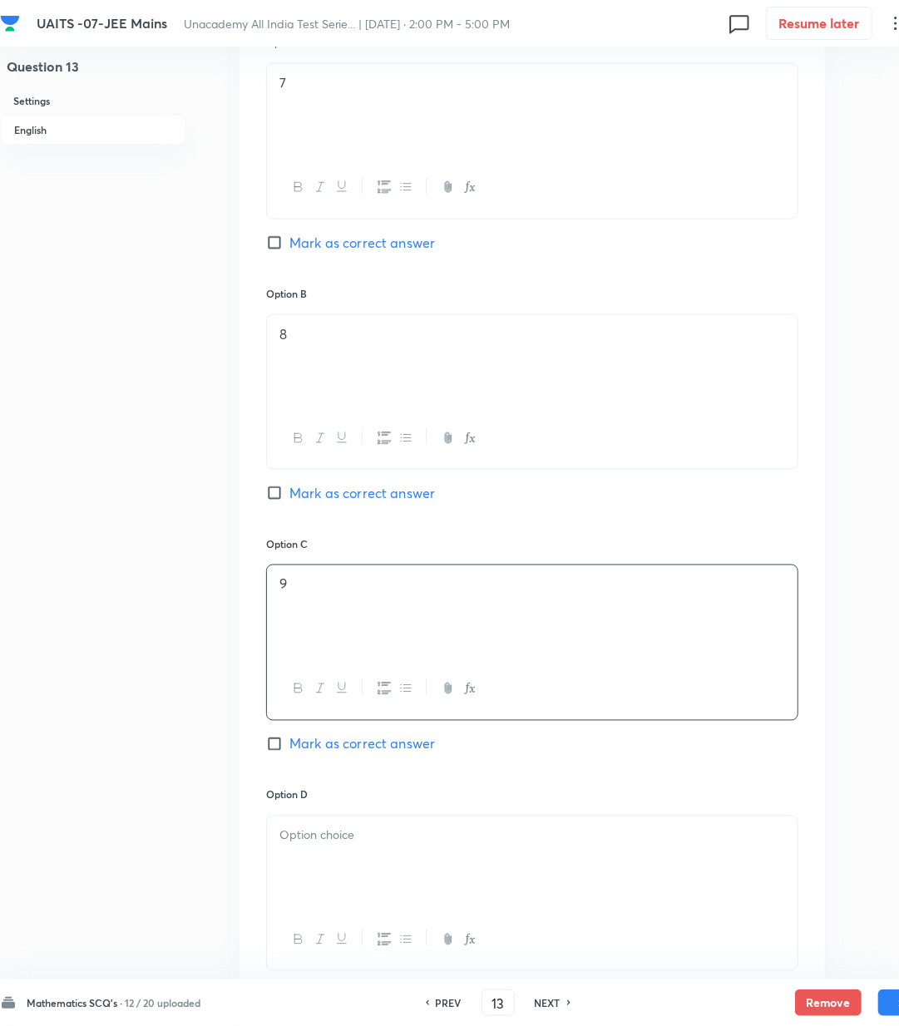
scroll to position [776, 0]
click at [346, 863] on div at bounding box center [532, 859] width 531 height 93
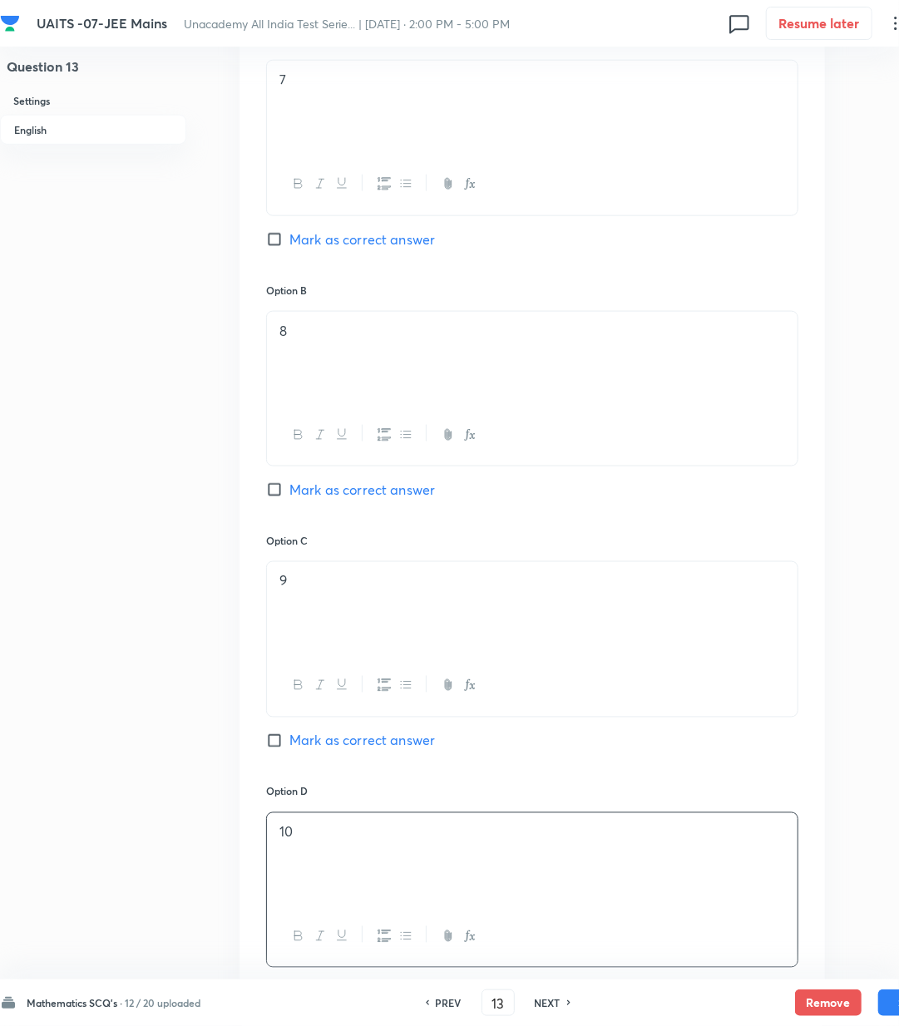
click at [330, 745] on span "Mark as correct answer" at bounding box center [362, 741] width 146 height 20
click at [289, 745] on input "Mark as correct answer" at bounding box center [277, 741] width 23 height 17
checkbox input "true"
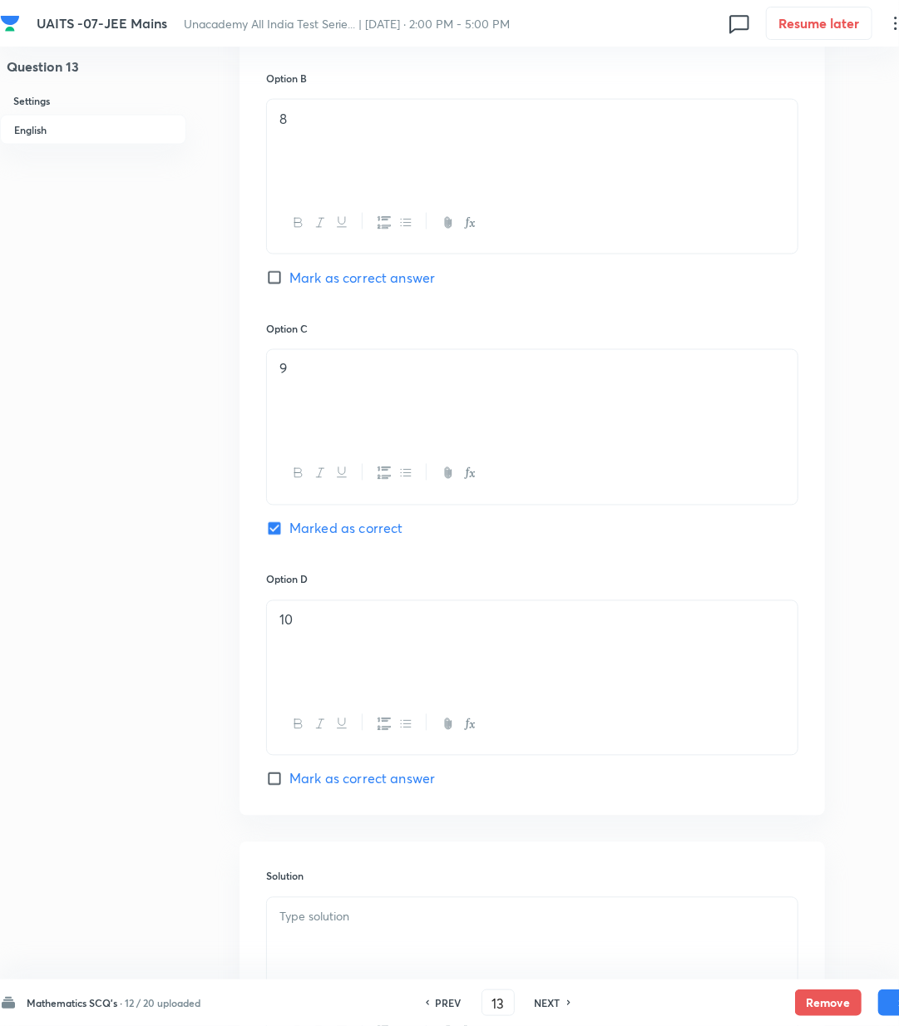
scroll to position [1192, 0]
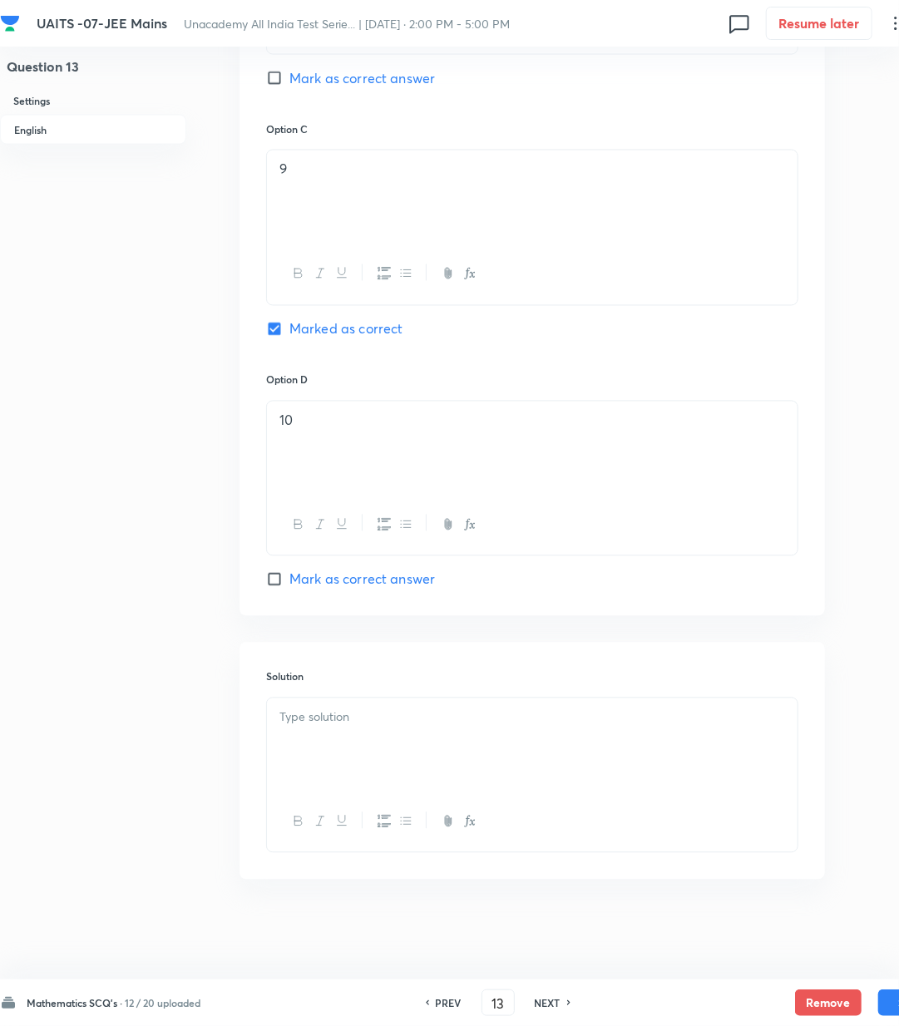
click at [319, 716] on p at bounding box center [532, 718] width 506 height 19
click at [363, 730] on div at bounding box center [532, 745] width 531 height 93
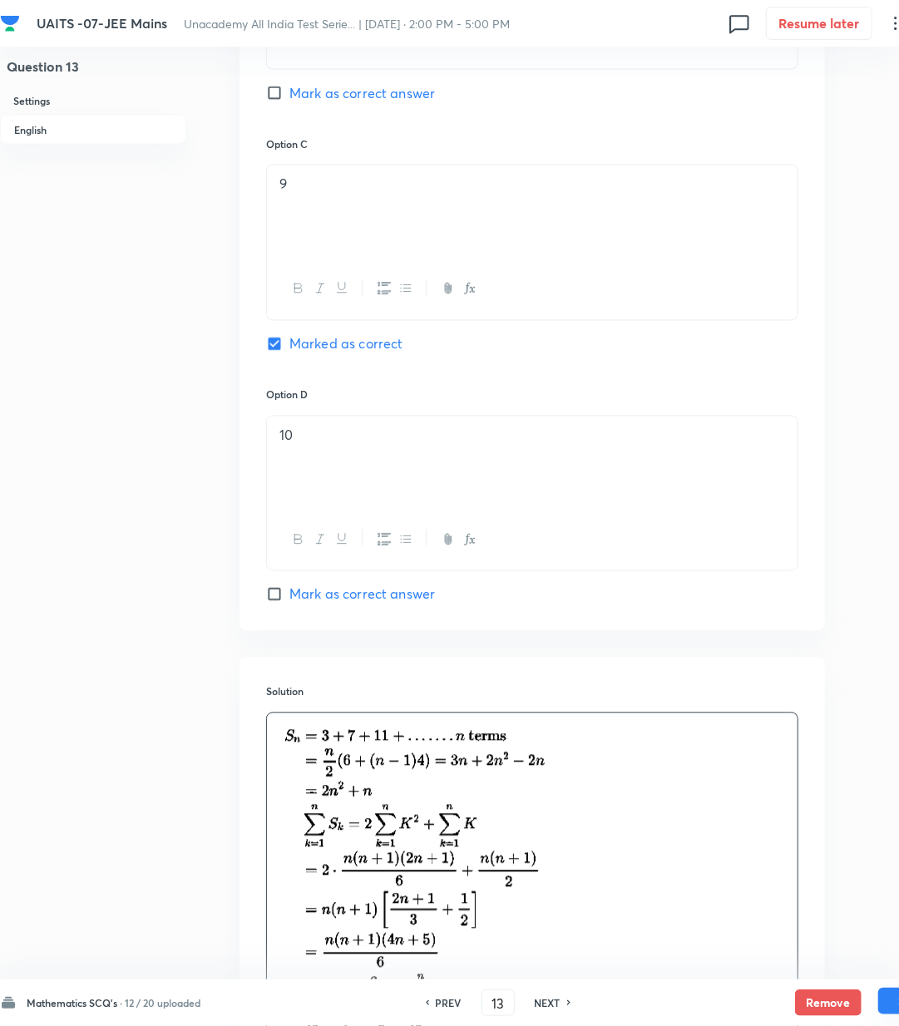
click at [886, 1008] on button "Save" at bounding box center [911, 1001] width 67 height 27
type input "14"
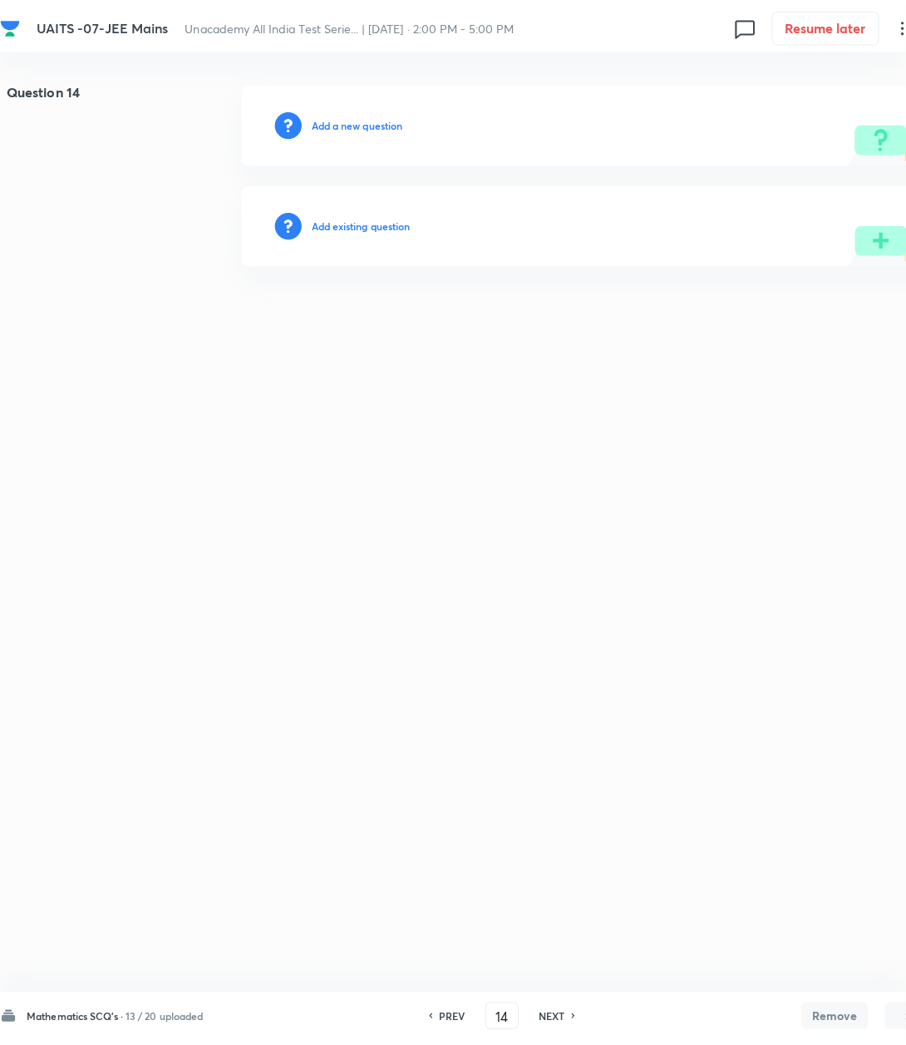
scroll to position [0, 0]
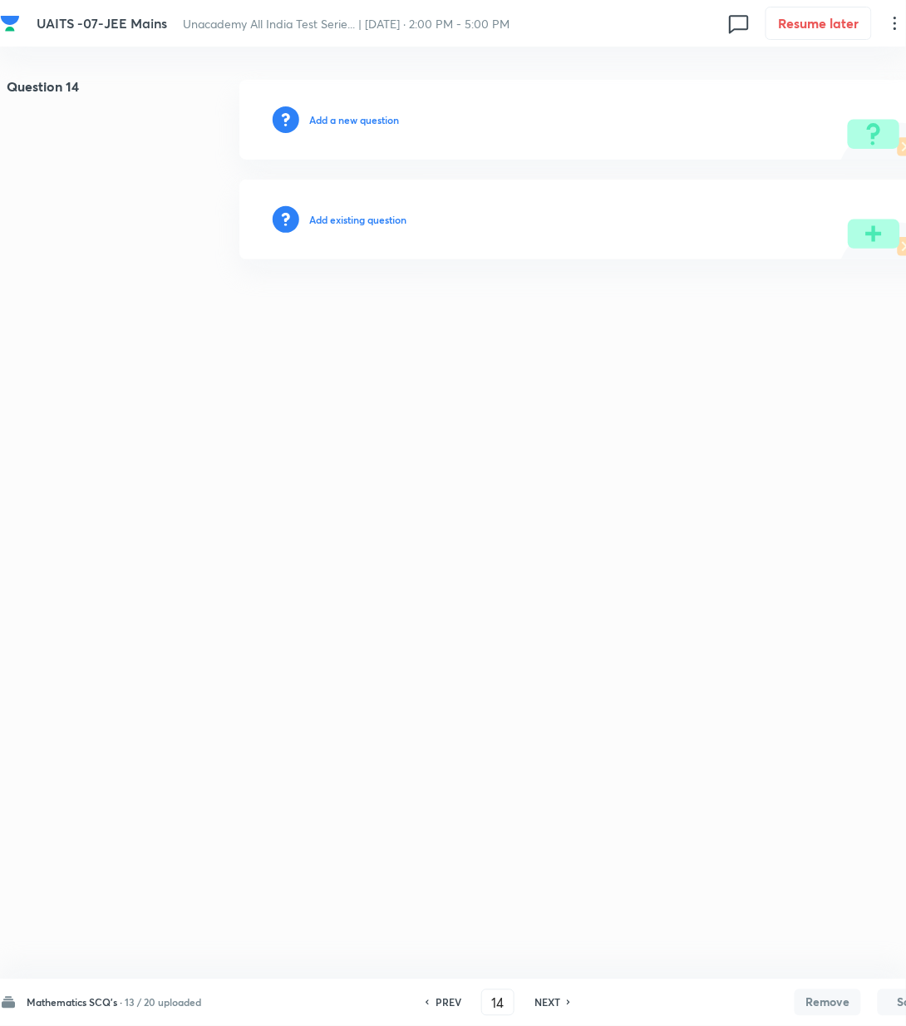
click at [363, 121] on h6 "Add a new question" at bounding box center [354, 119] width 90 height 15
click at [363, 121] on h6 "Choose a question type" at bounding box center [362, 119] width 107 height 15
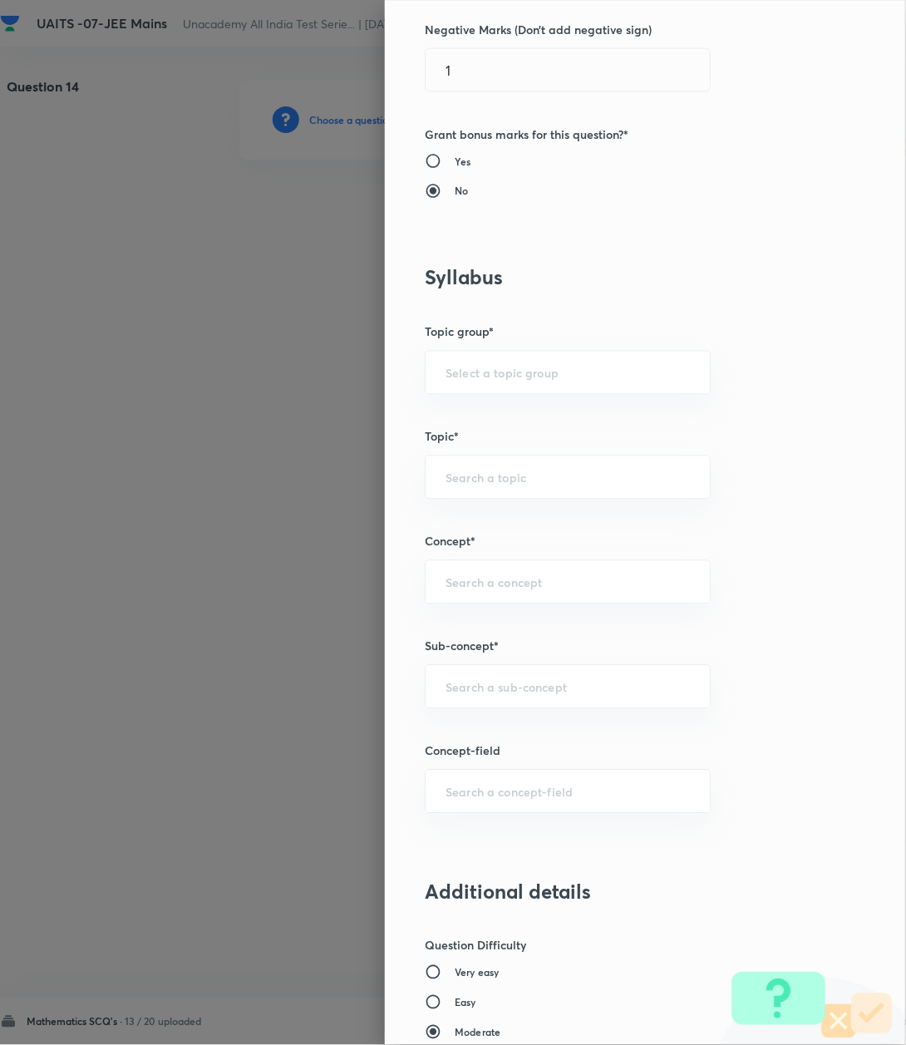
scroll to position [554, 0]
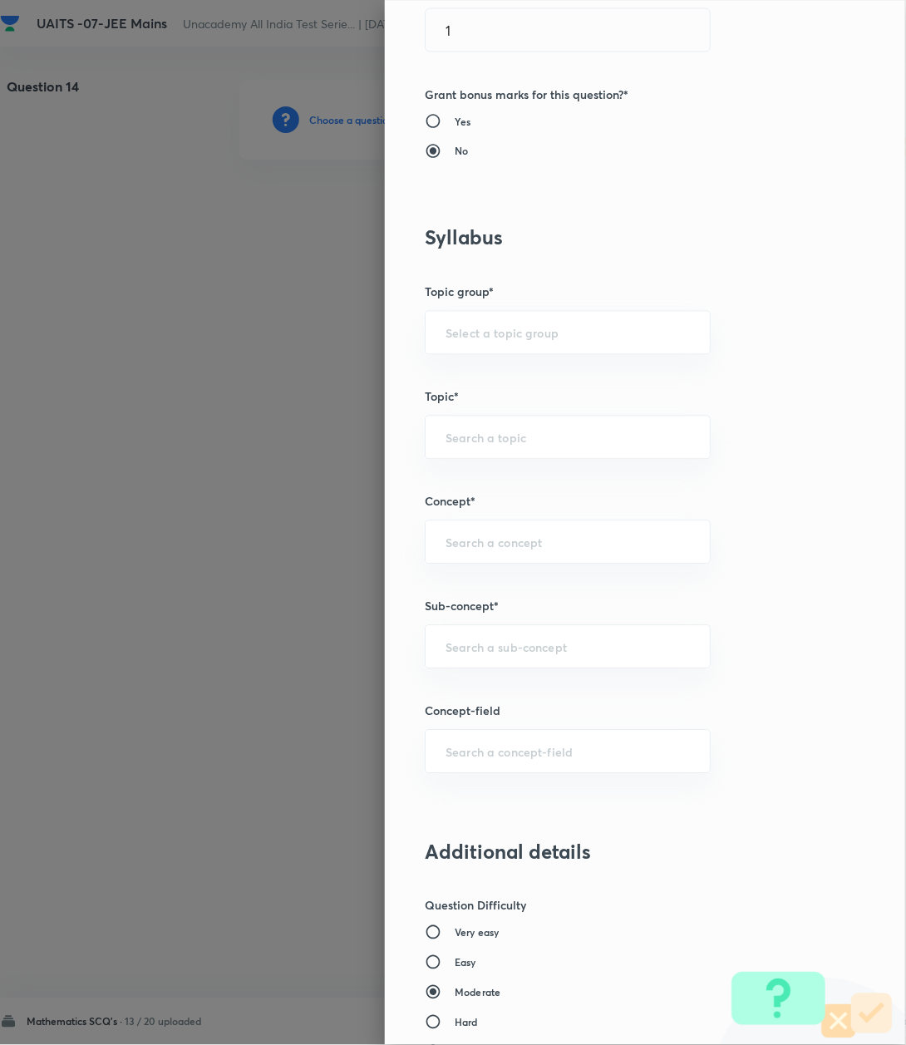
click at [474, 759] on div "Question settings Question type* Single choice correct Number of options* 2 3 4…" at bounding box center [645, 522] width 521 height 1045
click at [469, 659] on div "​" at bounding box center [568, 647] width 286 height 44
paste input "Logarithm"
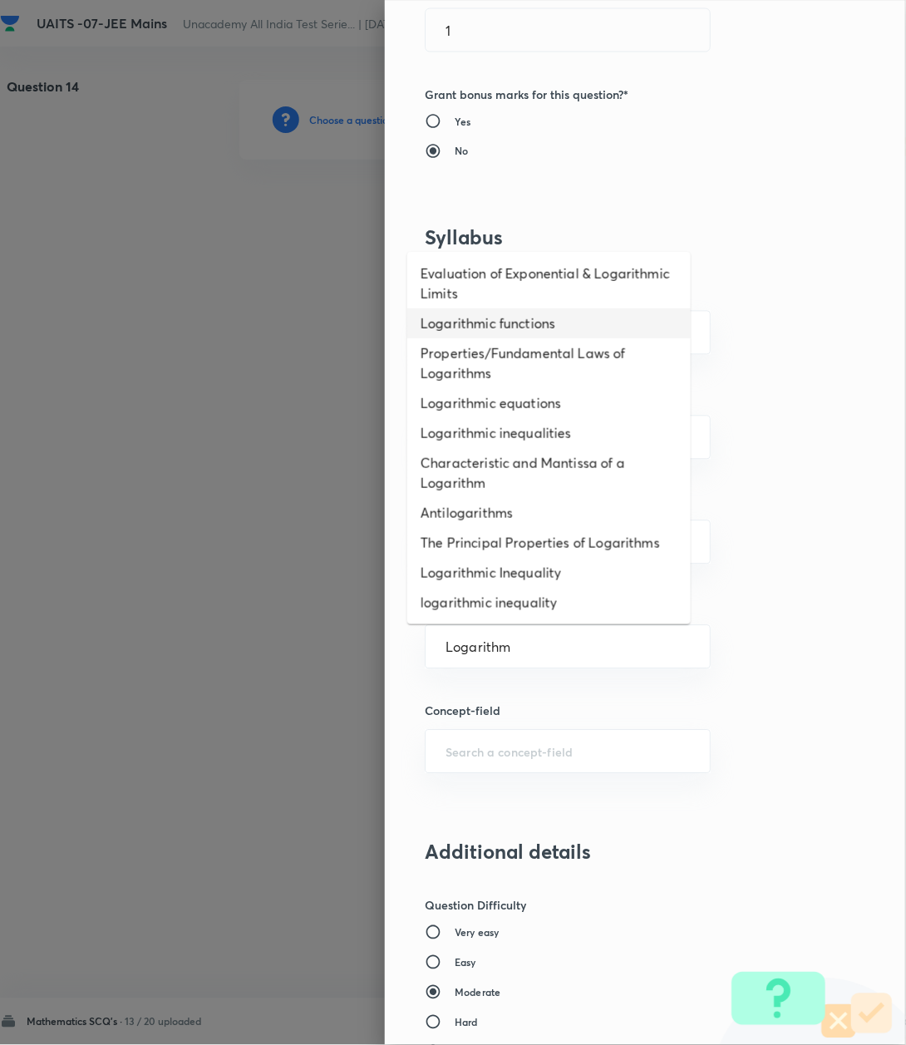
click at [466, 323] on li "Logarithmic functions" at bounding box center [549, 324] width 284 height 30
type input "Logarithmic functions"
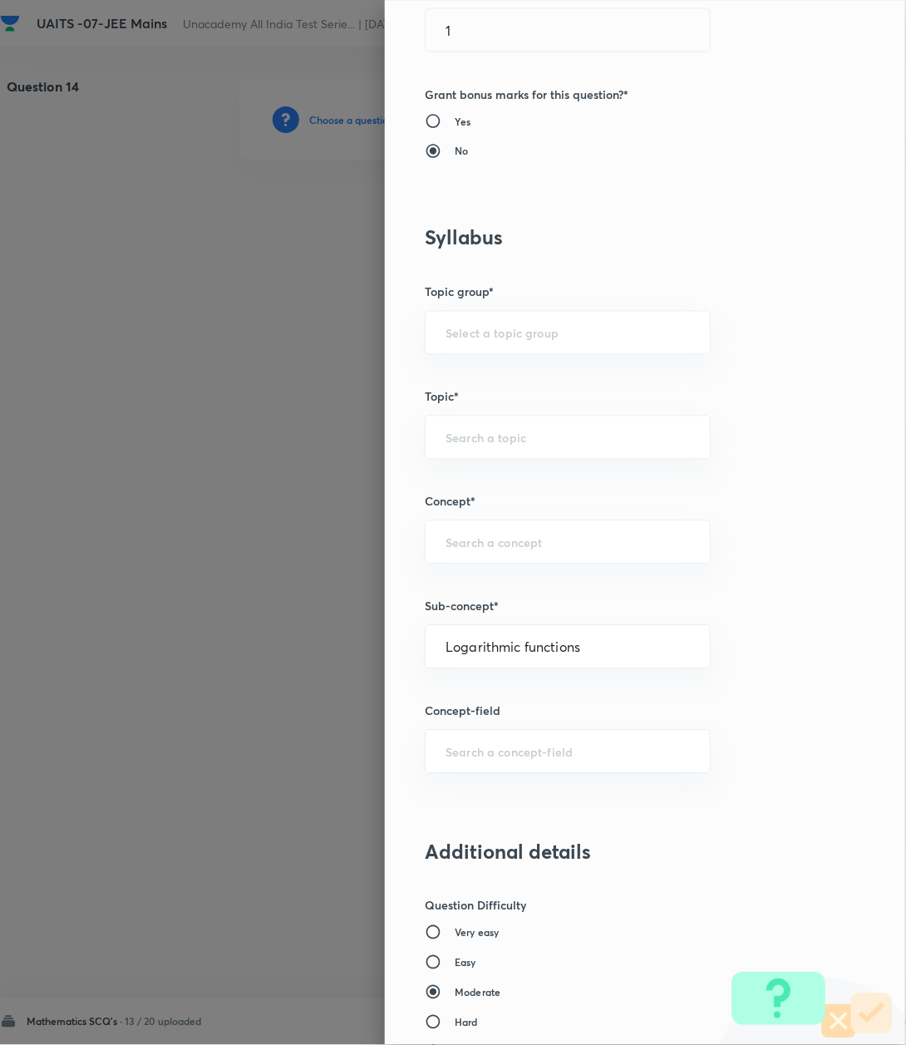
type input "Mathematics"
type input "Algebra"
type input "Logarithm & its Applications"
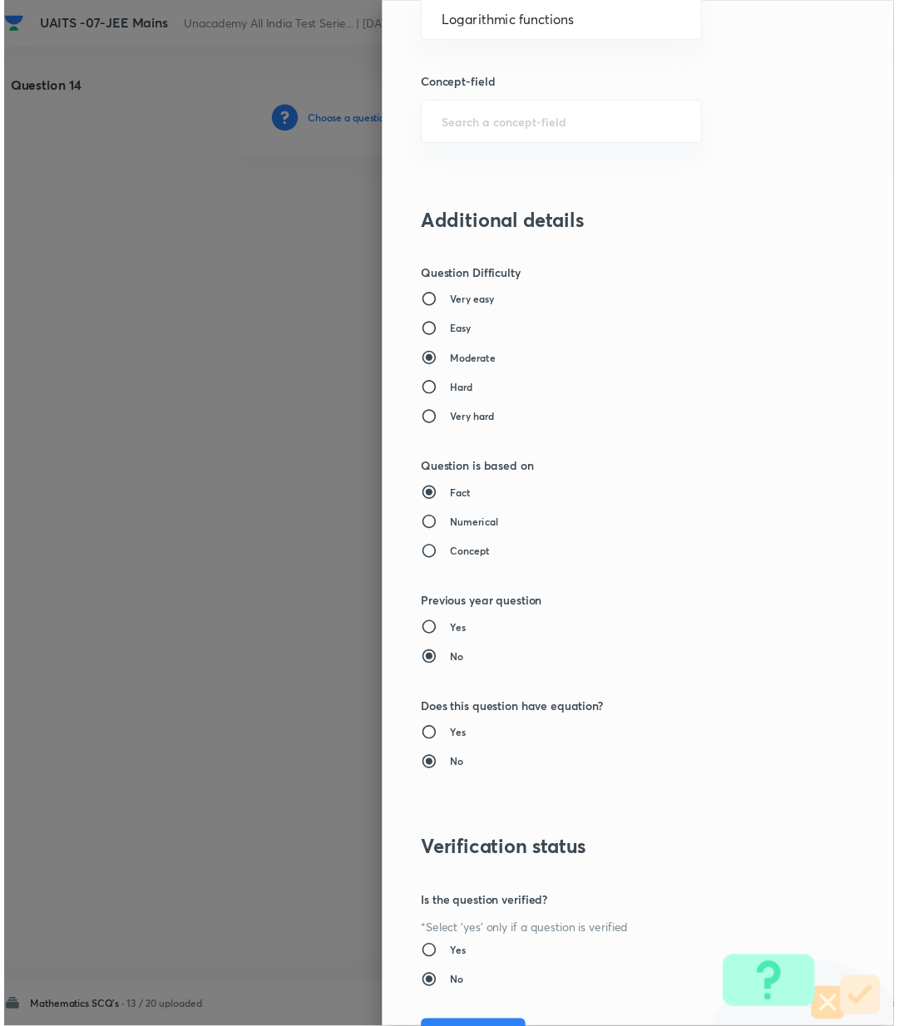
scroll to position [1274, 0]
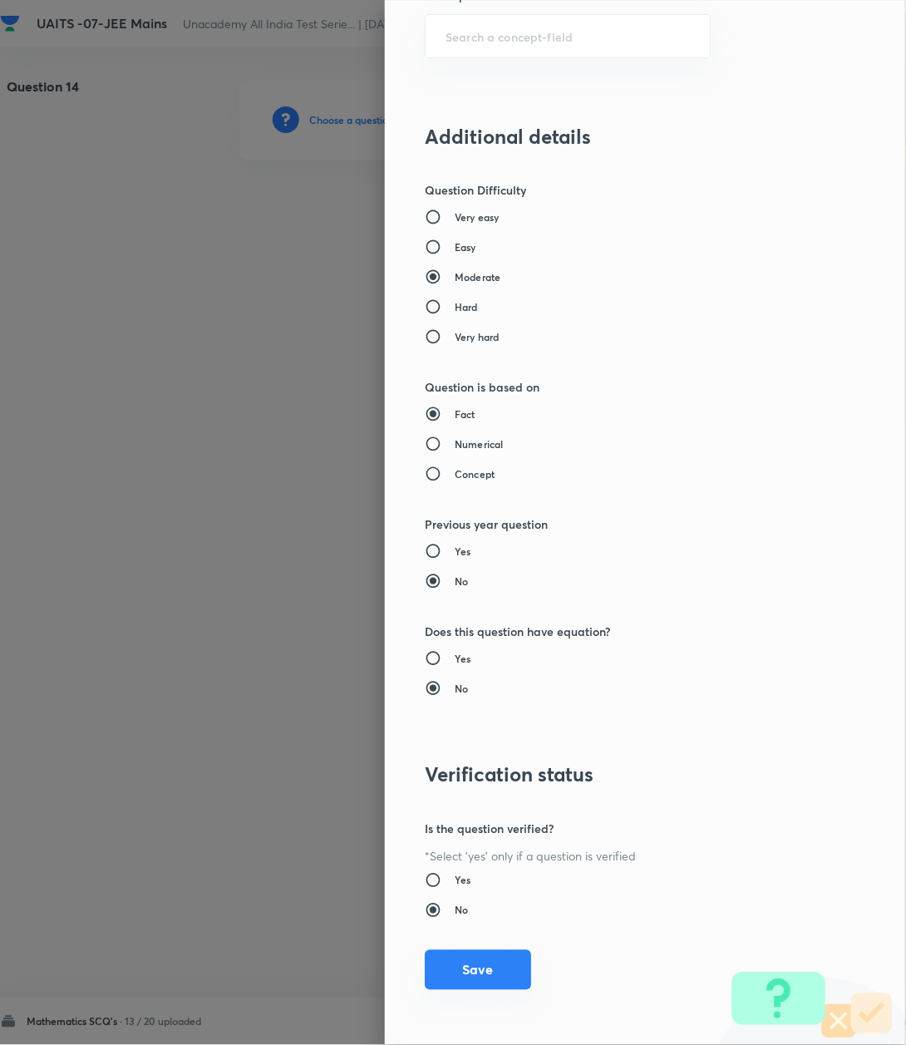
click at [456, 986] on button "Save" at bounding box center [478, 970] width 106 height 40
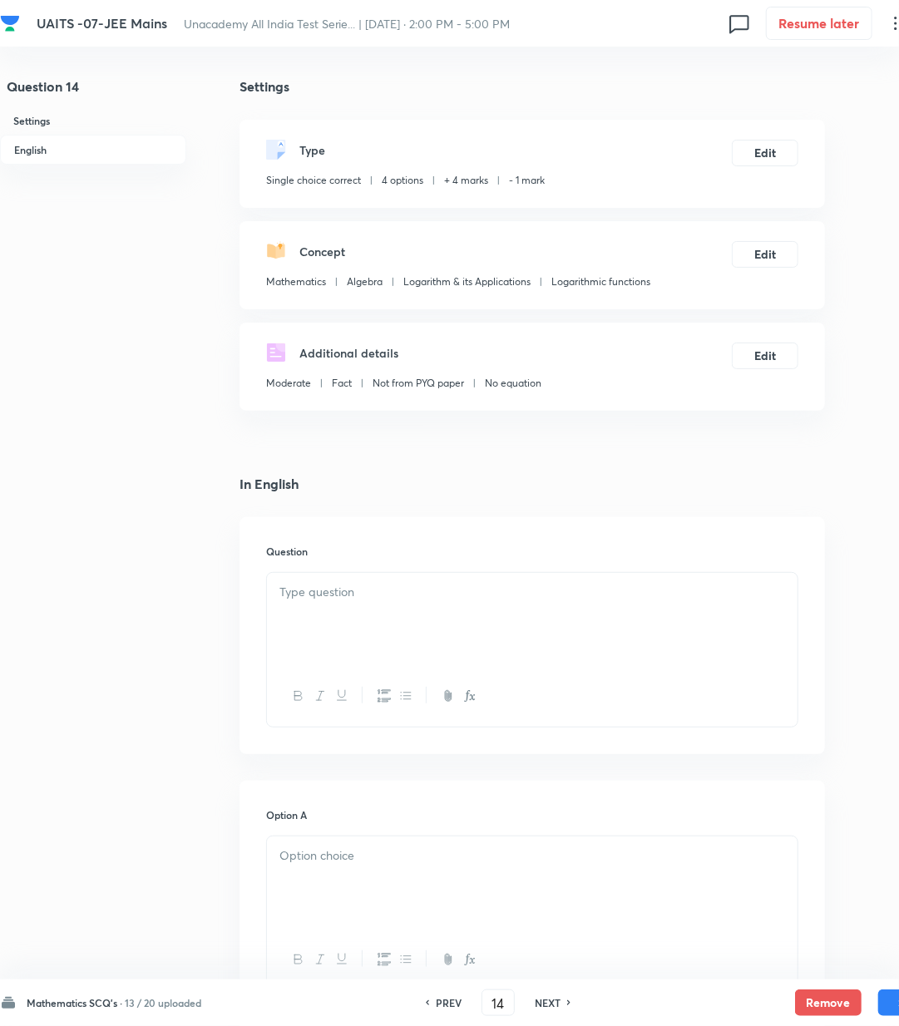
click at [323, 590] on p at bounding box center [532, 592] width 506 height 19
click at [411, 604] on div at bounding box center [532, 619] width 531 height 93
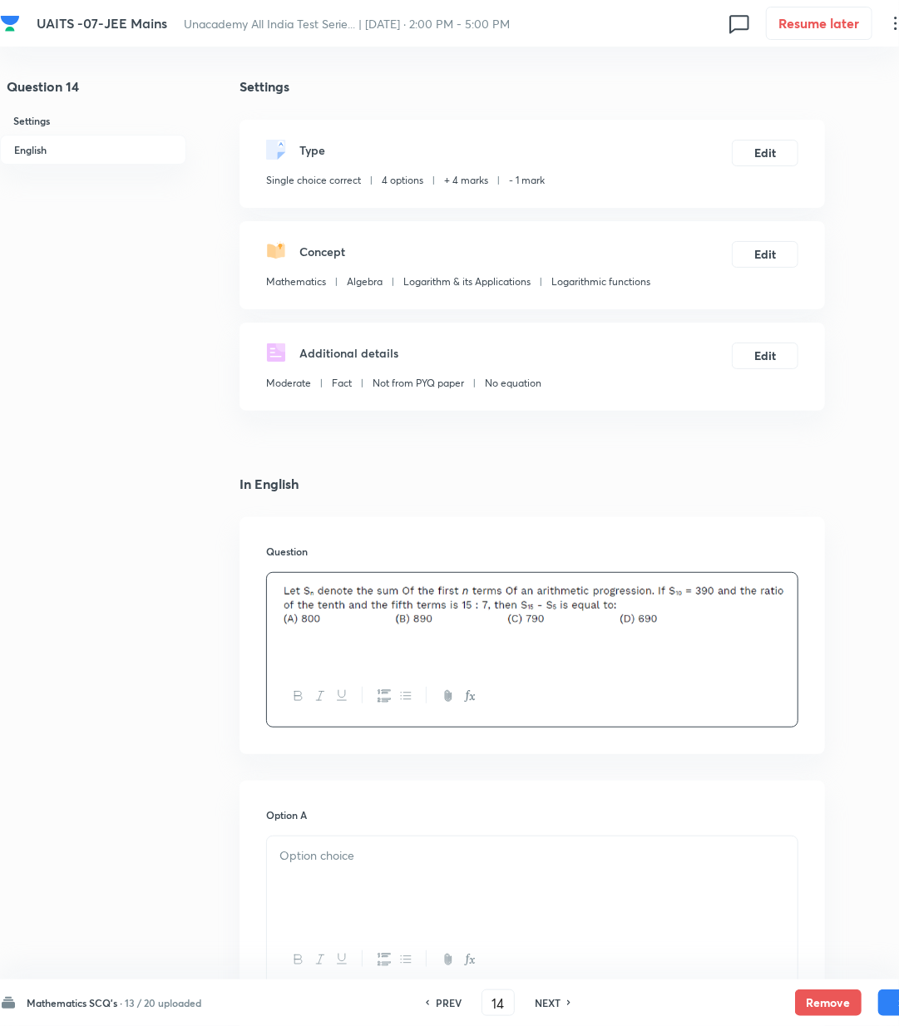
click at [469, 850] on p at bounding box center [532, 856] width 506 height 19
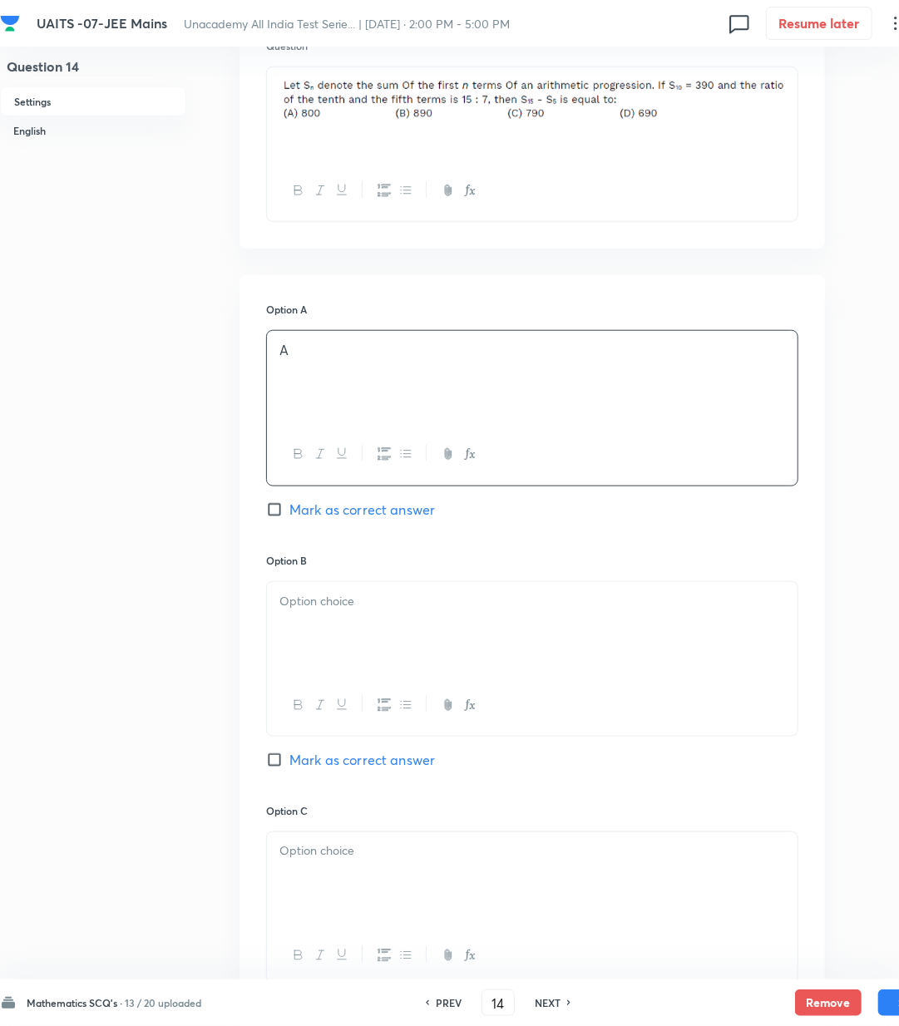
scroll to position [554, 0]
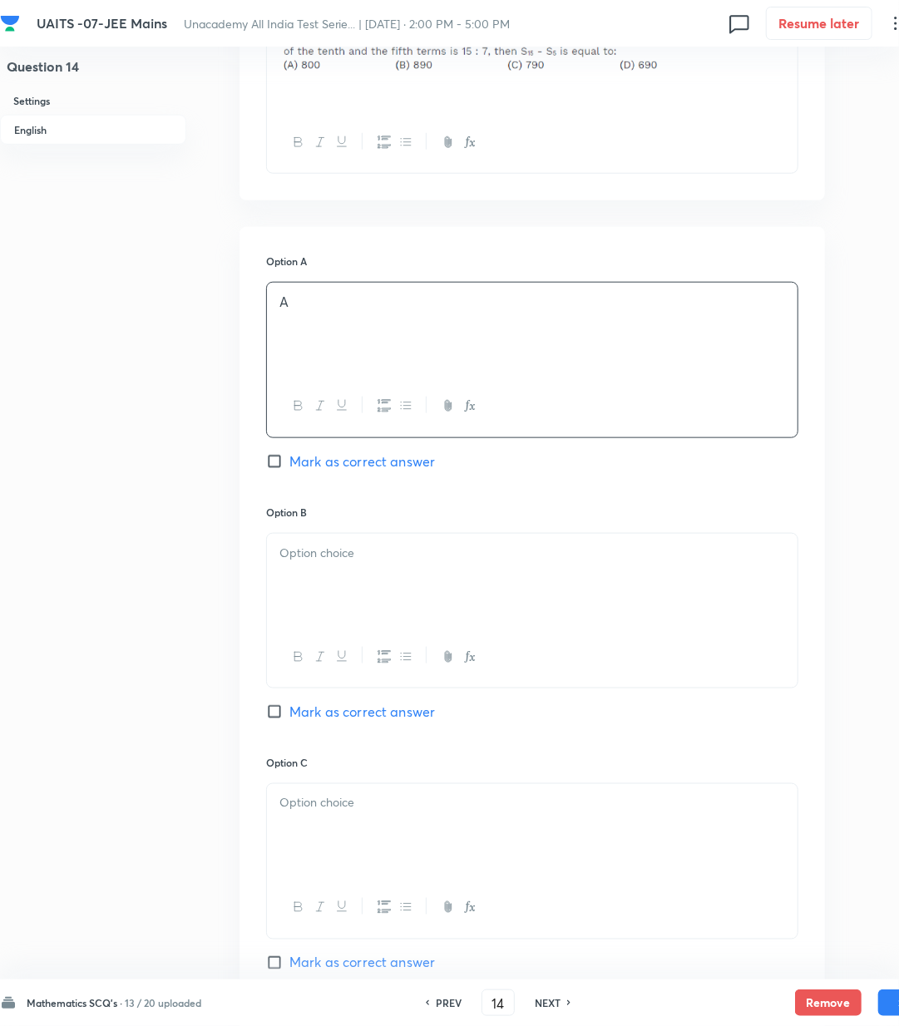
click at [358, 573] on div at bounding box center [532, 580] width 531 height 93
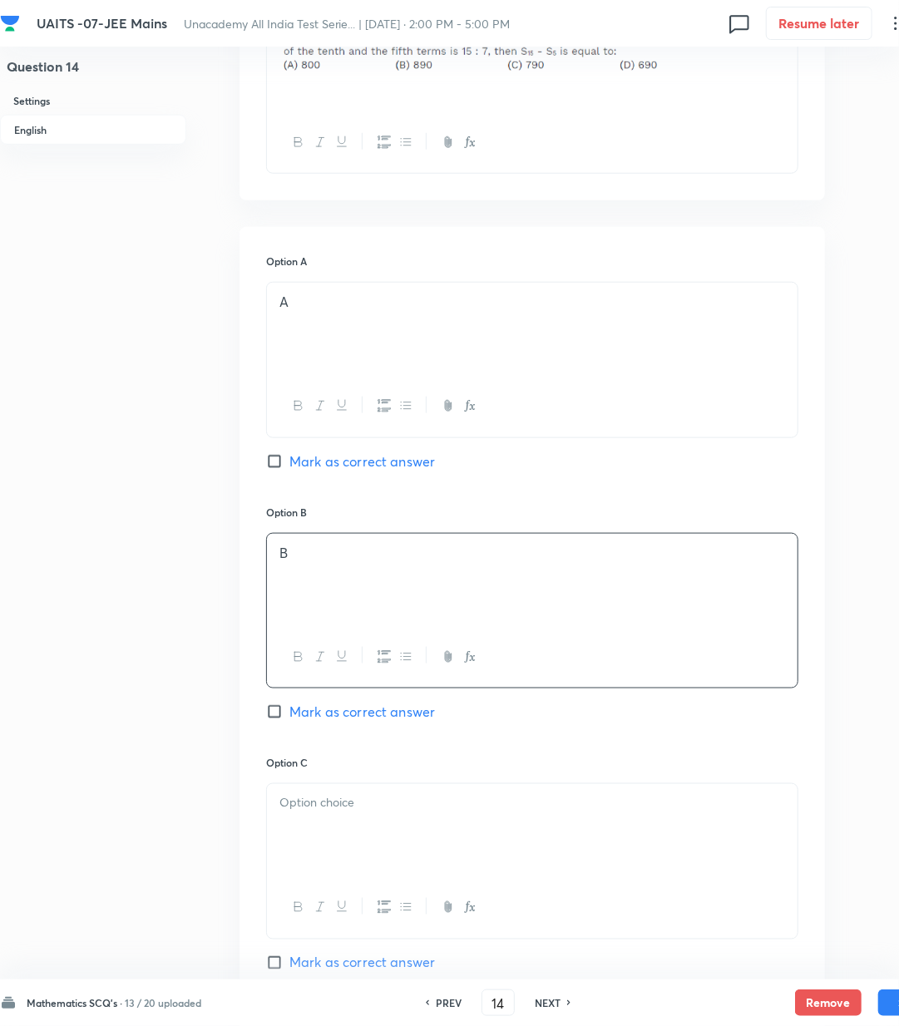
click at [354, 833] on div at bounding box center [532, 830] width 531 height 93
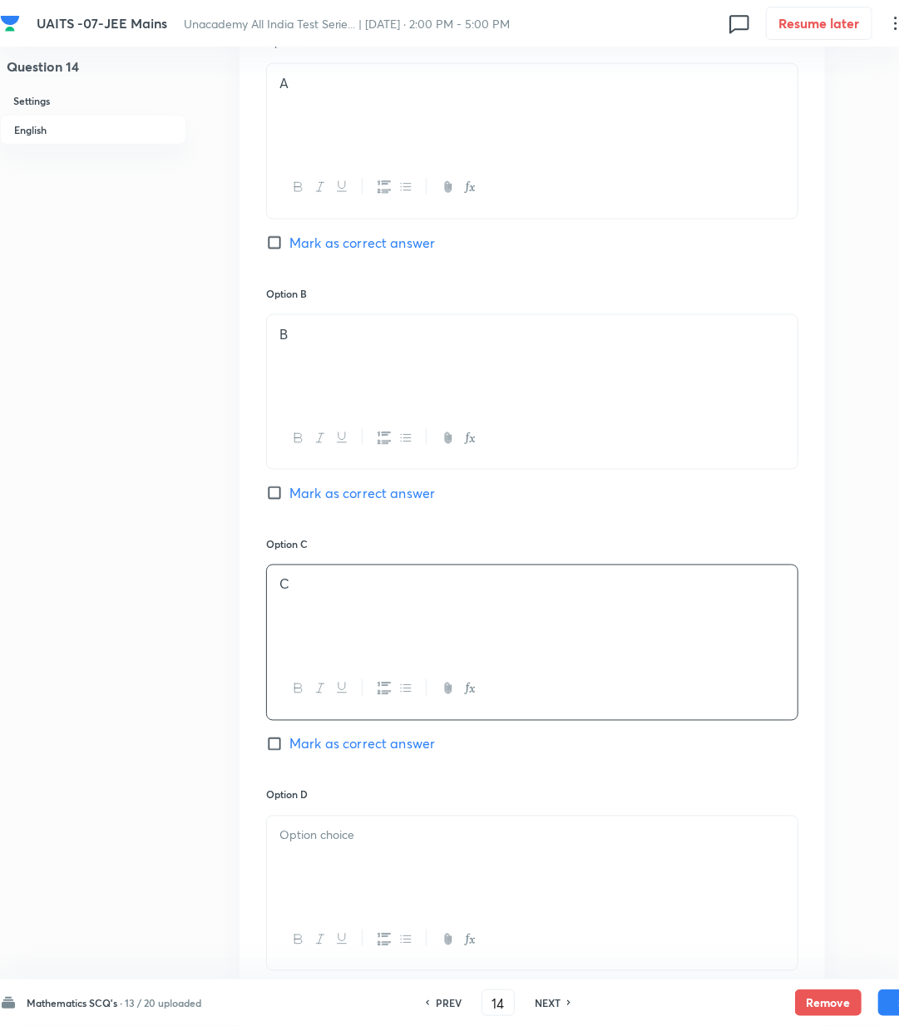
scroll to position [776, 0]
click at [353, 749] on span "Mark as correct answer" at bounding box center [362, 741] width 146 height 20
click at [289, 749] on input "Mark as correct answer" at bounding box center [277, 741] width 23 height 17
checkbox input "true"
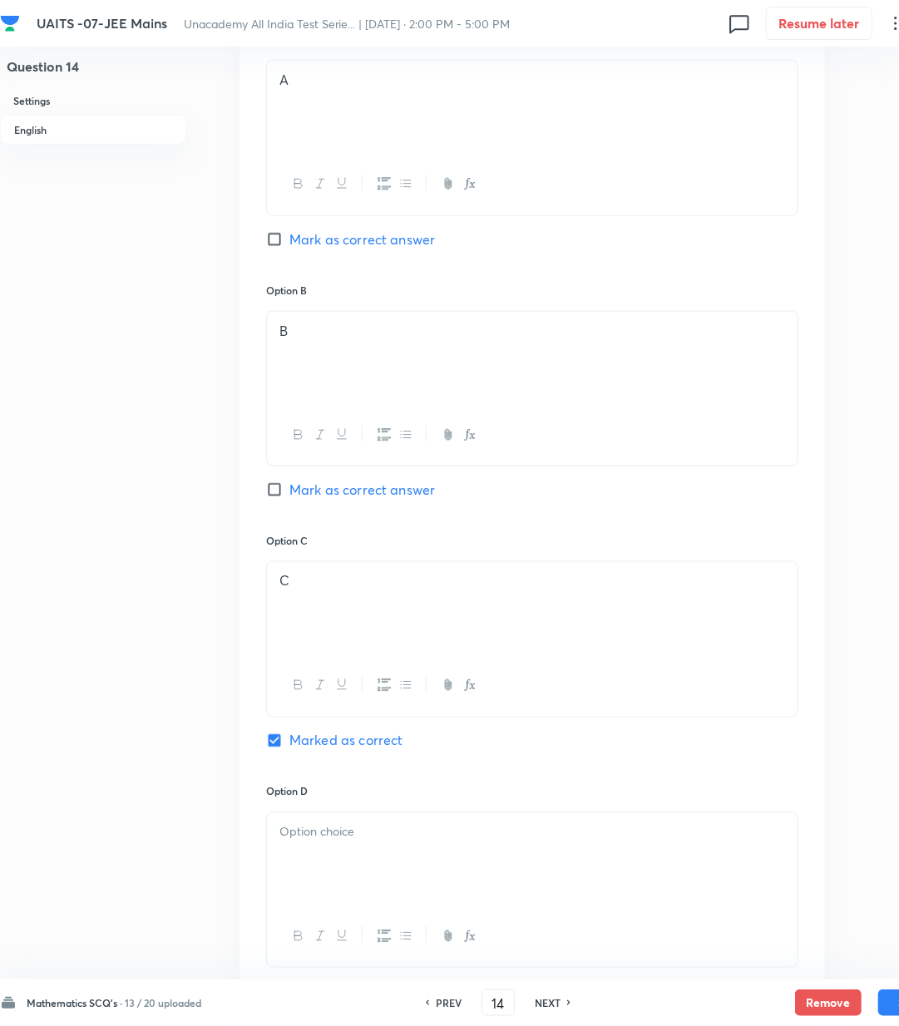
click at [378, 860] on div at bounding box center [532, 859] width 531 height 93
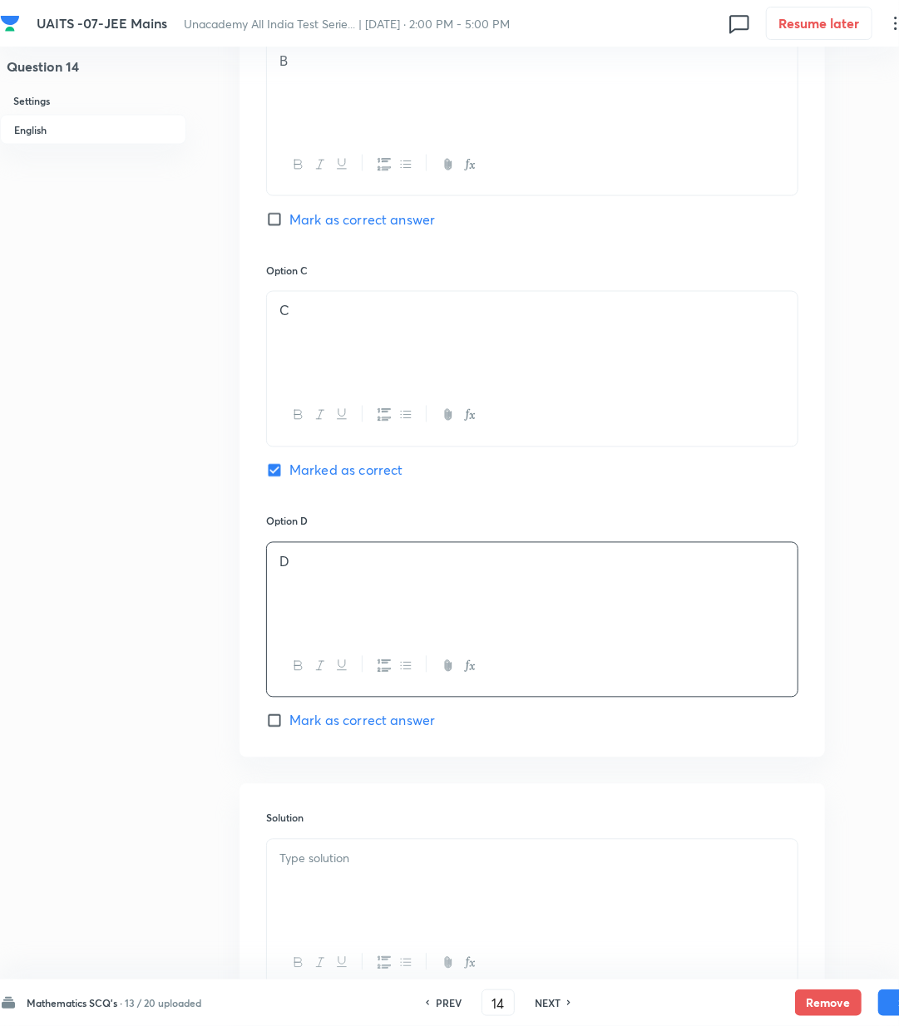
scroll to position [1192, 0]
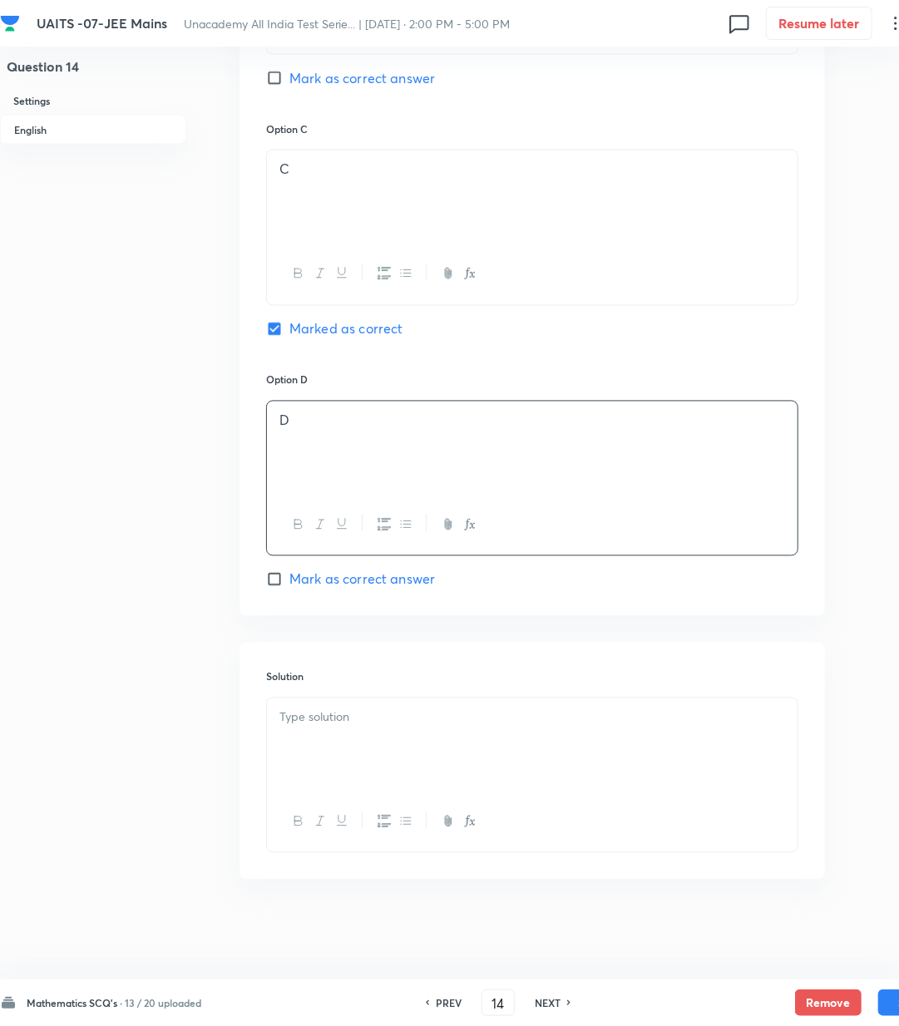
click at [348, 717] on p at bounding box center [532, 718] width 506 height 19
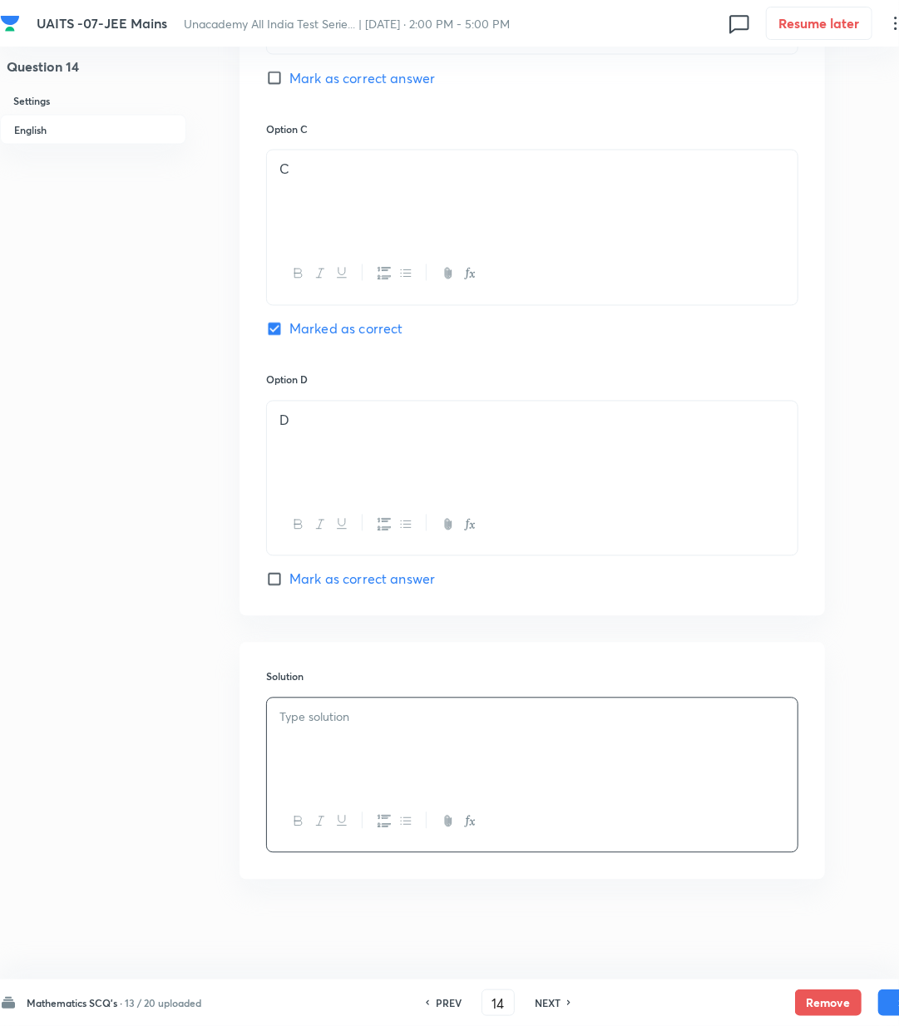
click at [360, 699] on div at bounding box center [532, 745] width 531 height 93
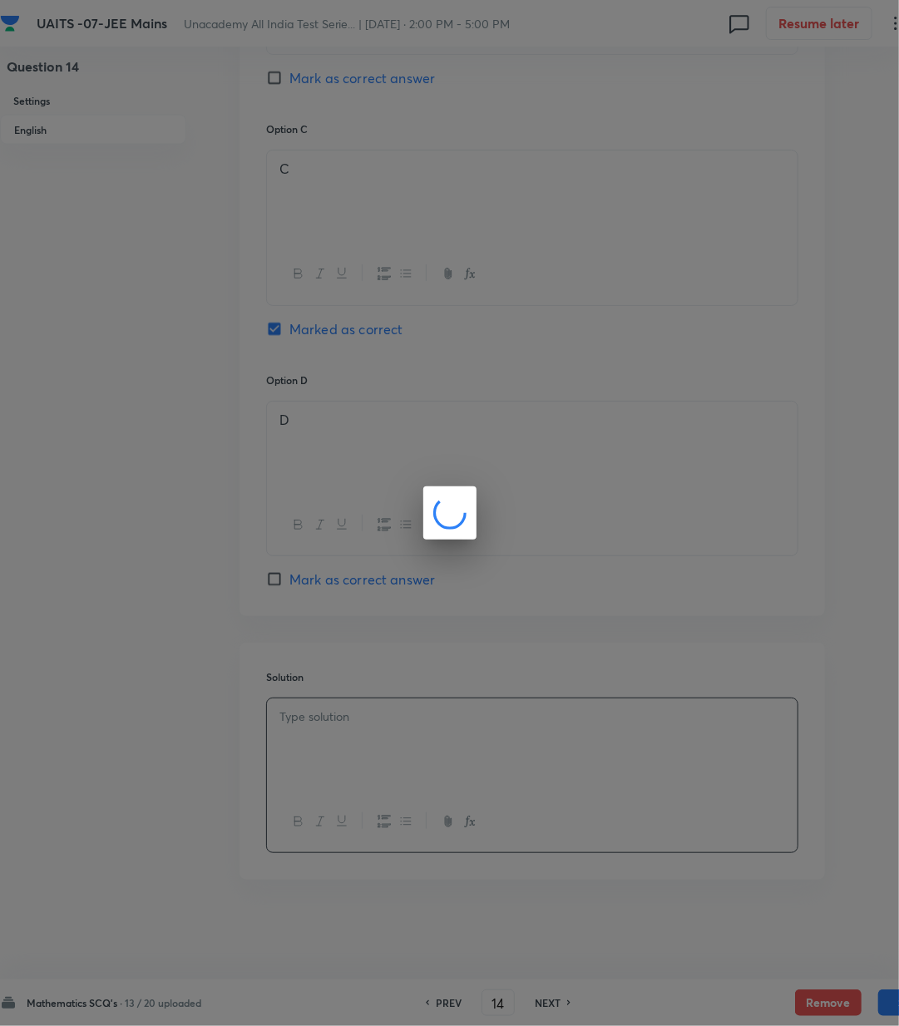
scroll to position [1173, 0]
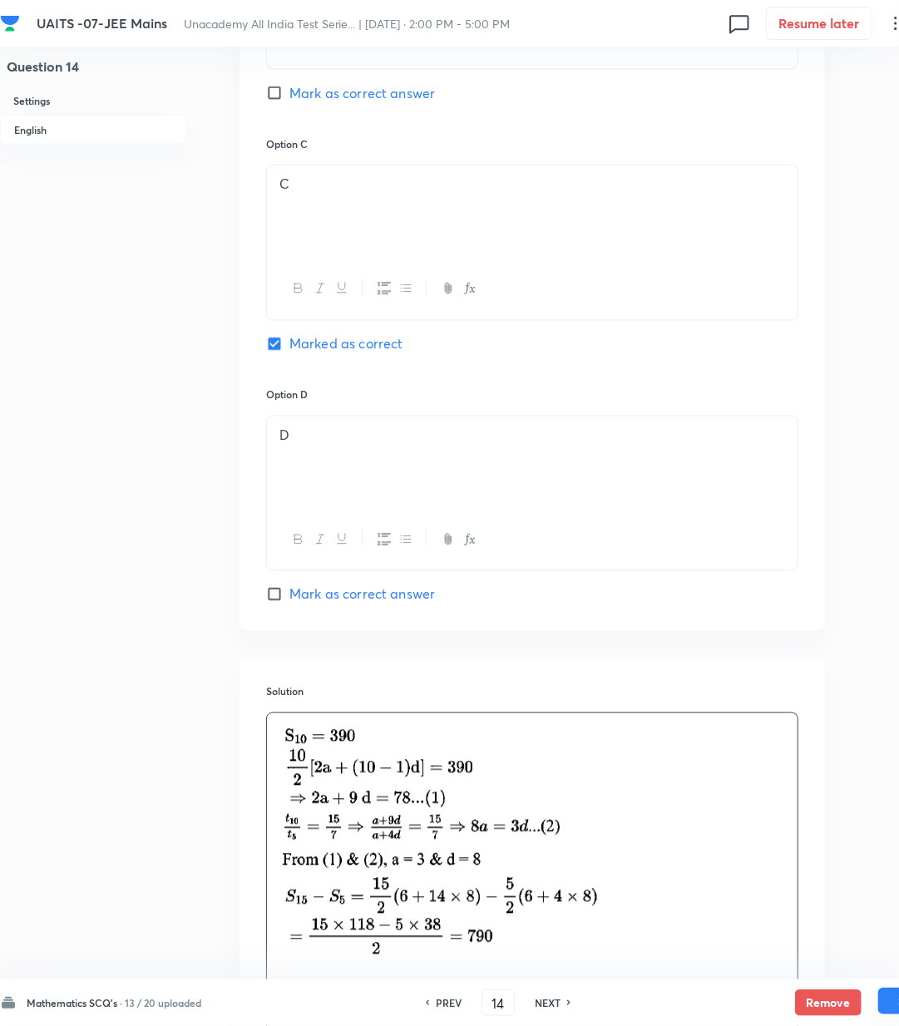
click at [881, 1005] on button "Save" at bounding box center [911, 1001] width 67 height 27
type input "15"
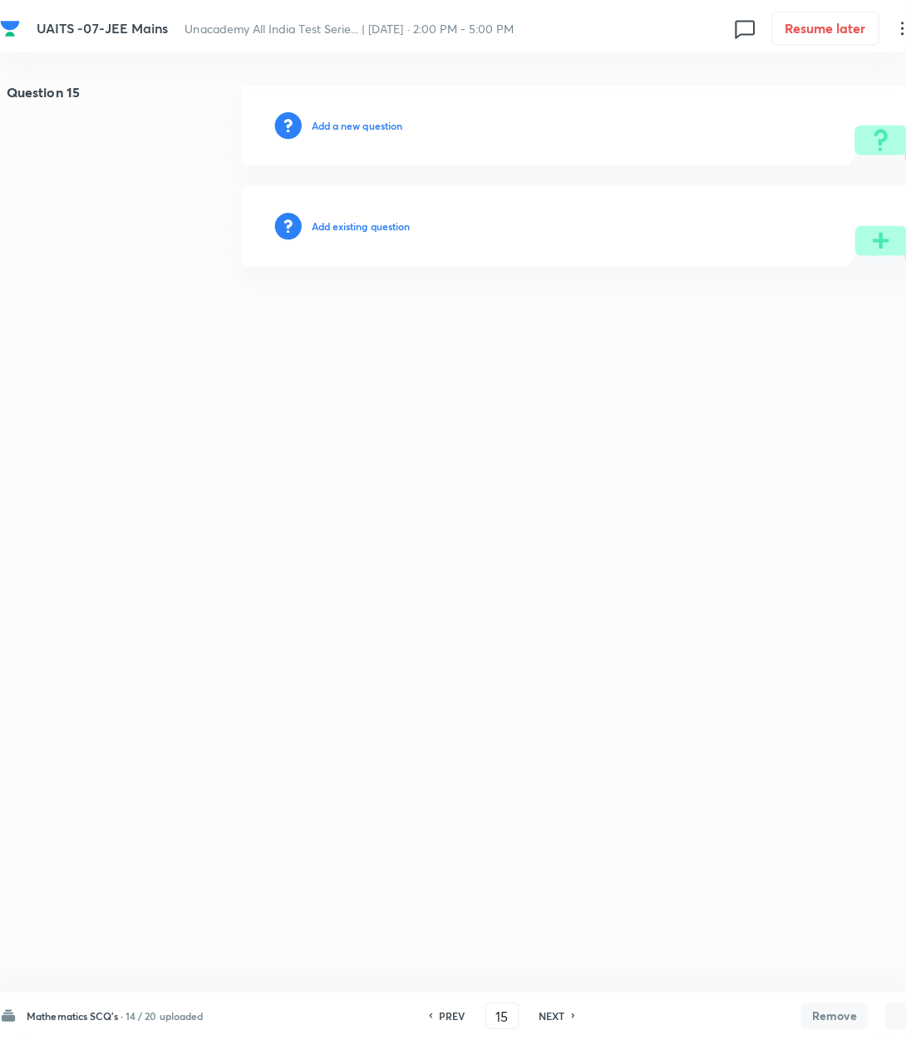
scroll to position [0, 0]
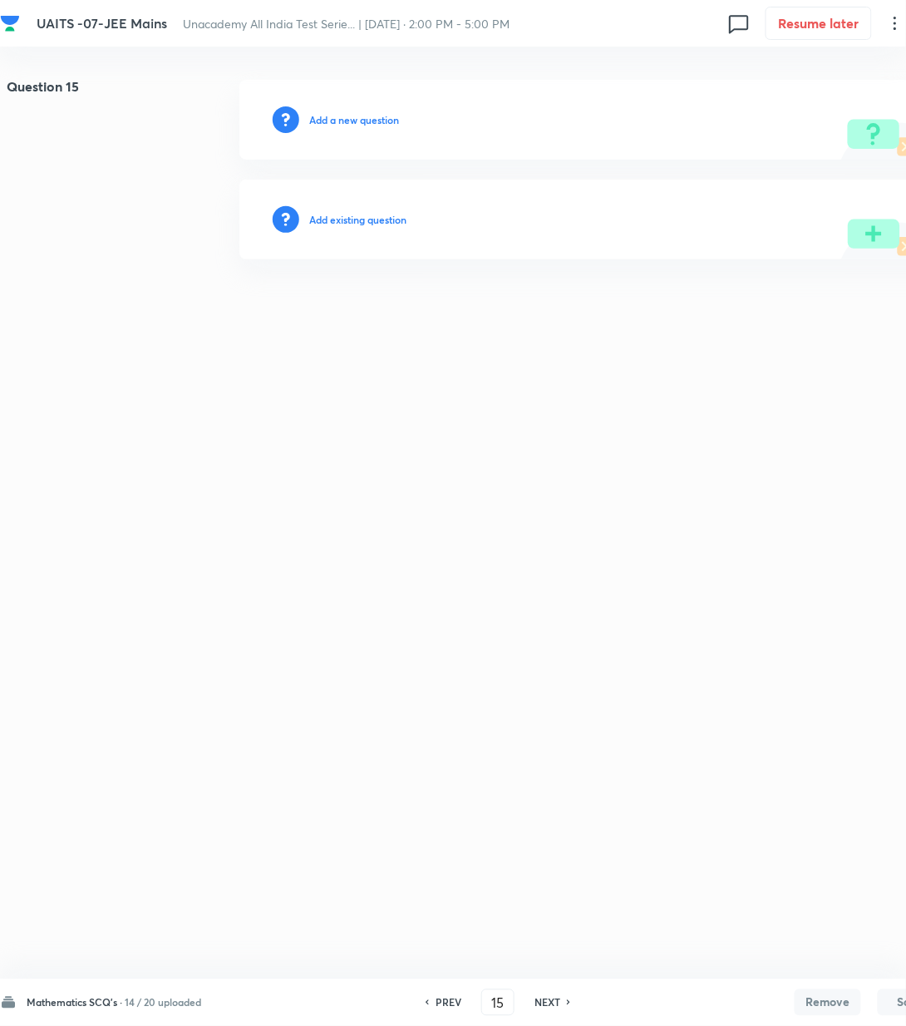
click at [321, 118] on h6 "Add a new question" at bounding box center [354, 119] width 90 height 15
click at [321, 118] on h6 "Choose a question type" at bounding box center [362, 119] width 107 height 15
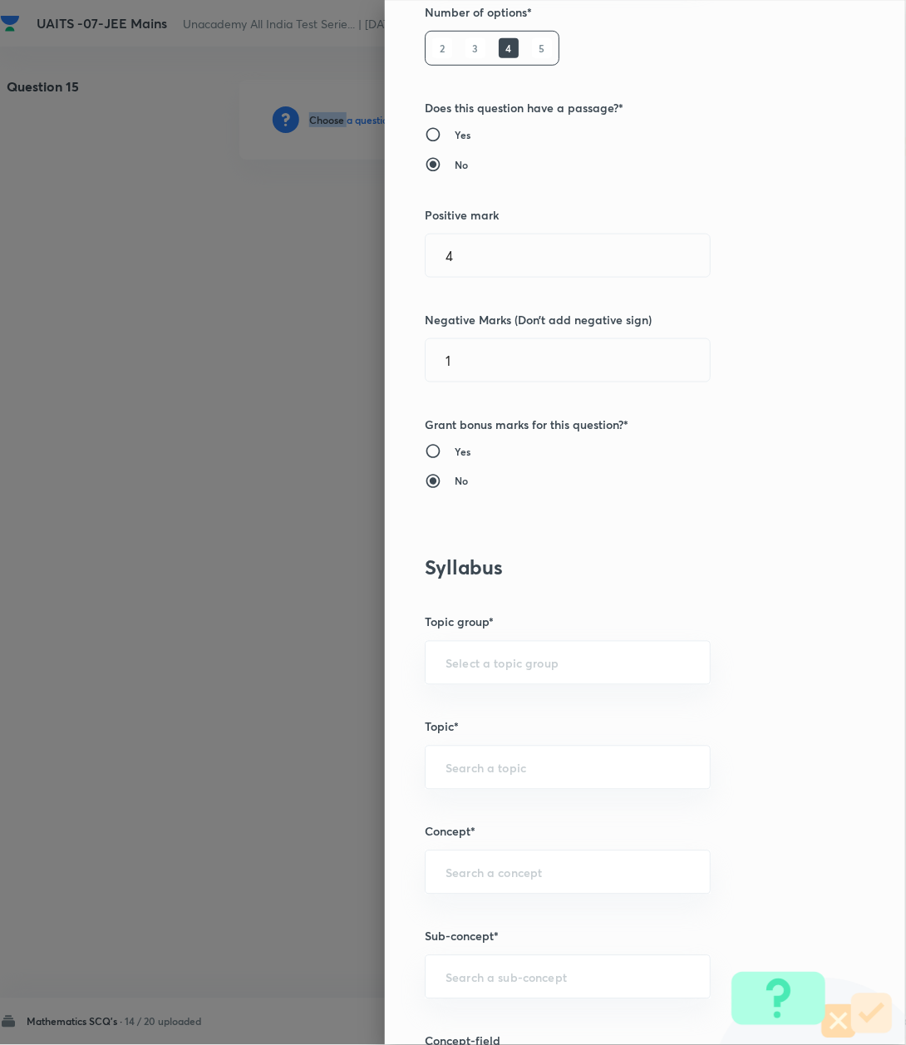
scroll to position [665, 0]
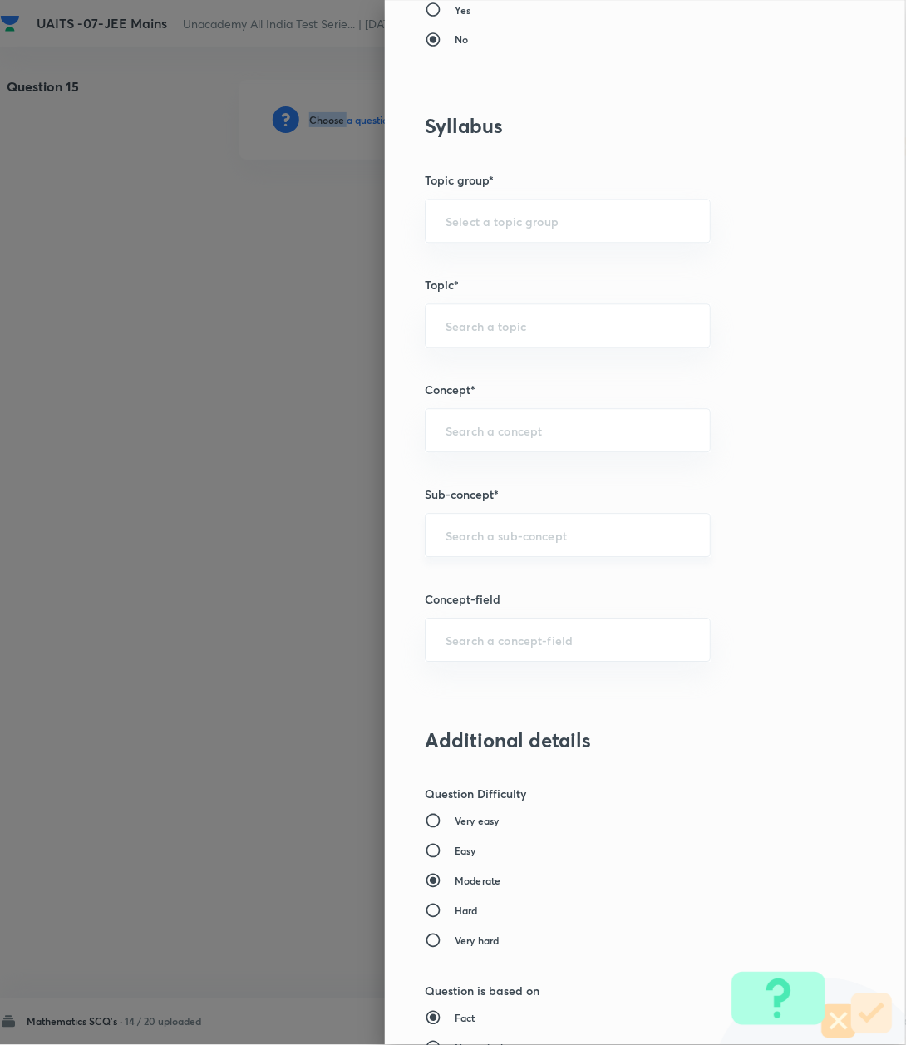
click at [469, 549] on div "​" at bounding box center [568, 536] width 286 height 44
paste input "Logarithm"
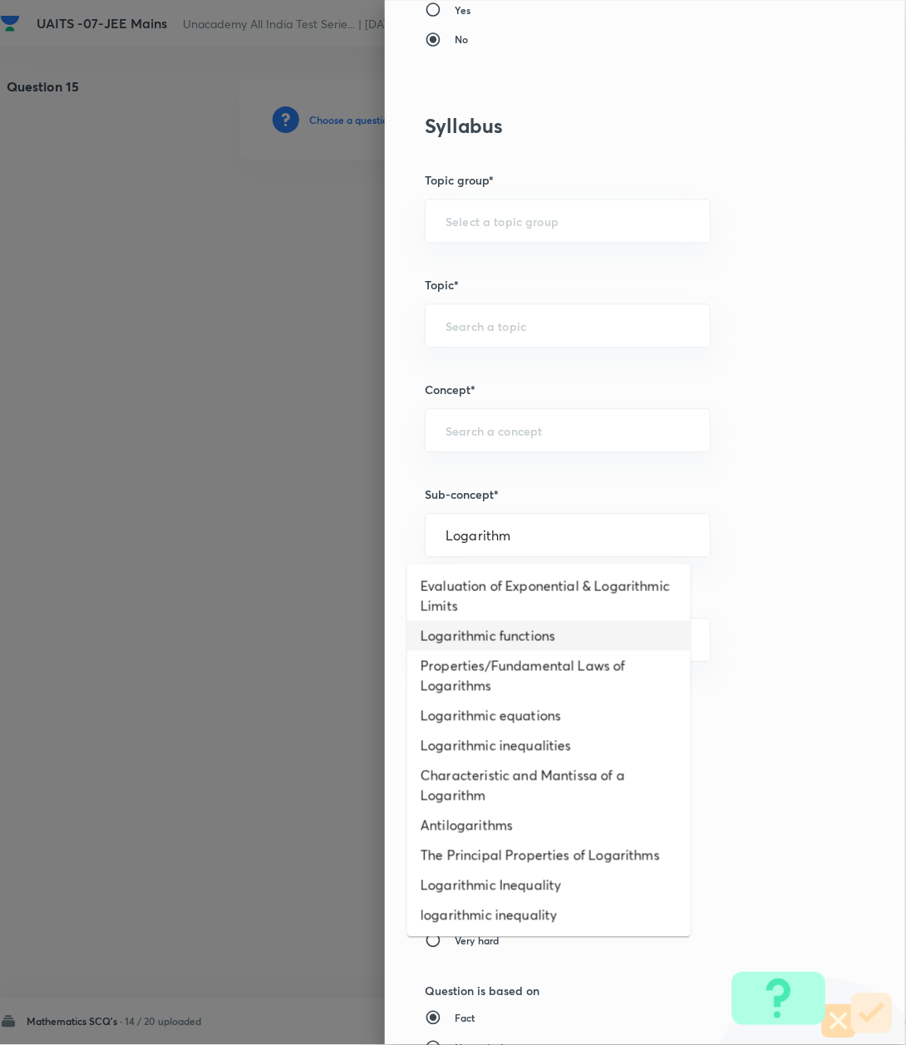
click at [466, 627] on li "Logarithmic functions" at bounding box center [549, 636] width 284 height 30
type input "Logarithmic functions"
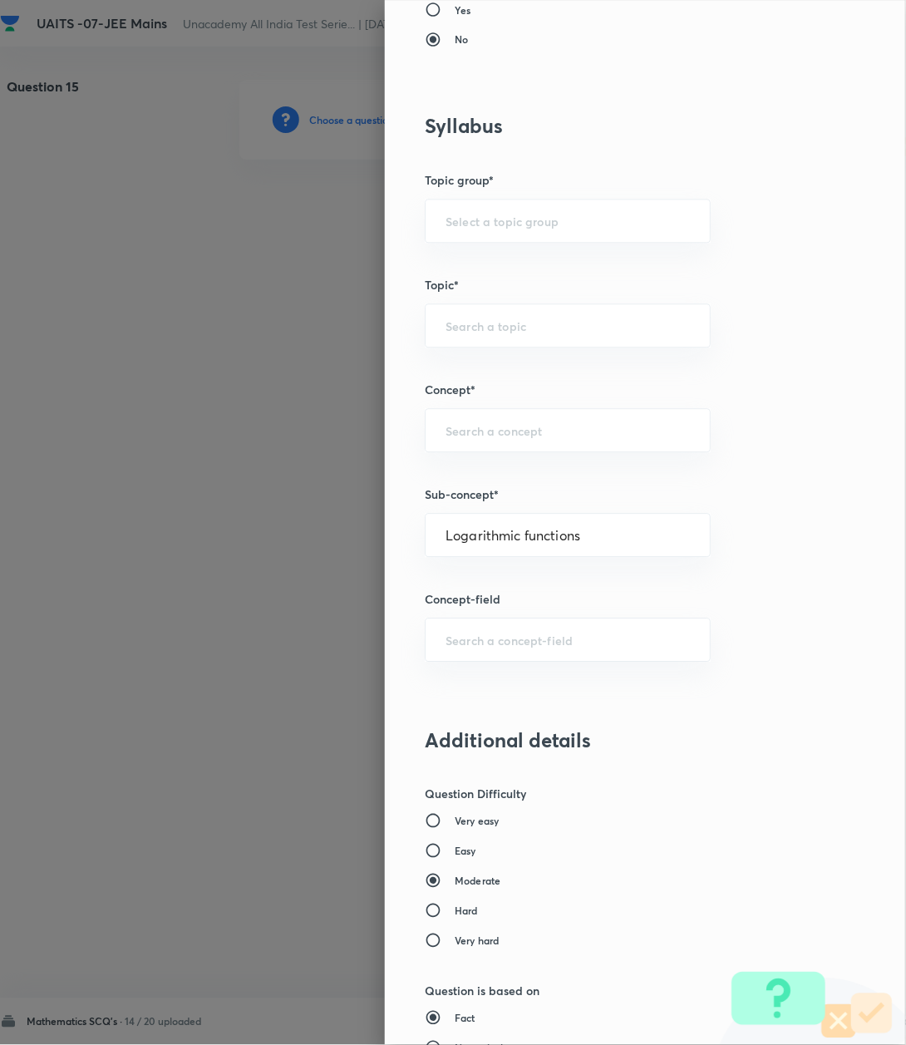
type input "Mathematics"
type input "Algebra"
type input "Logarithm & its Applications"
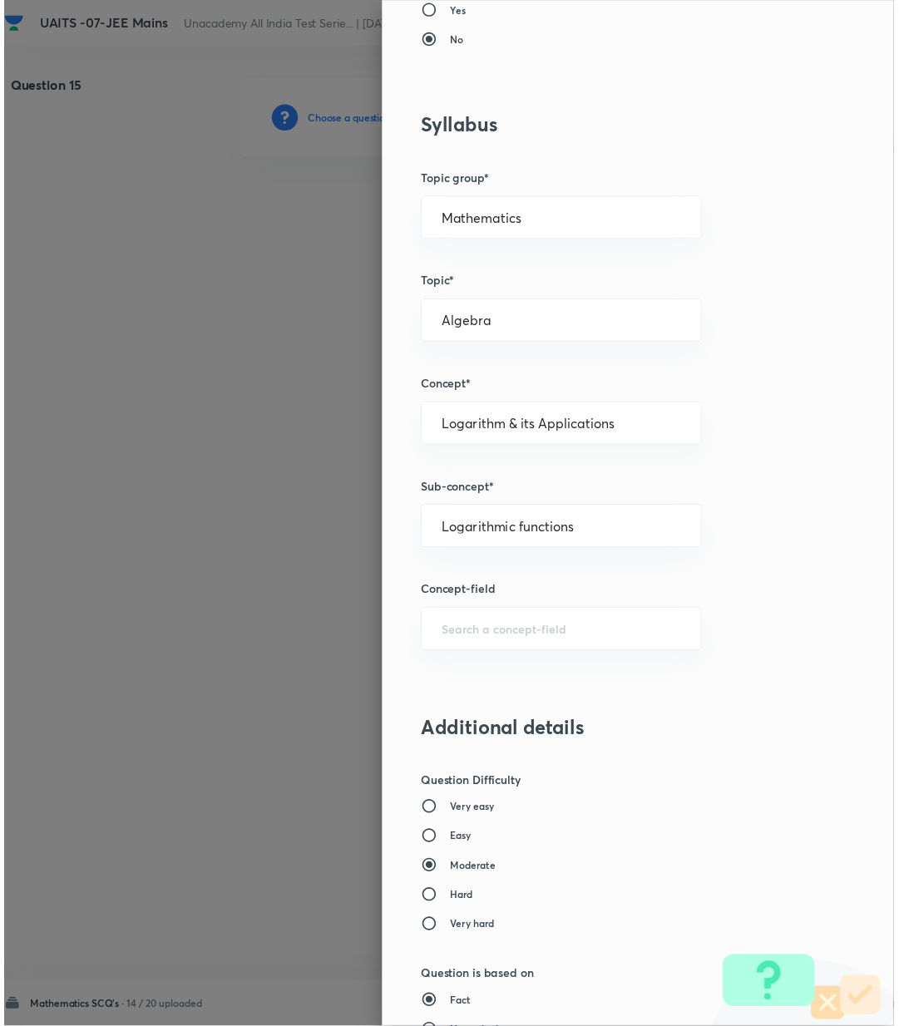
scroll to position [1274, 0]
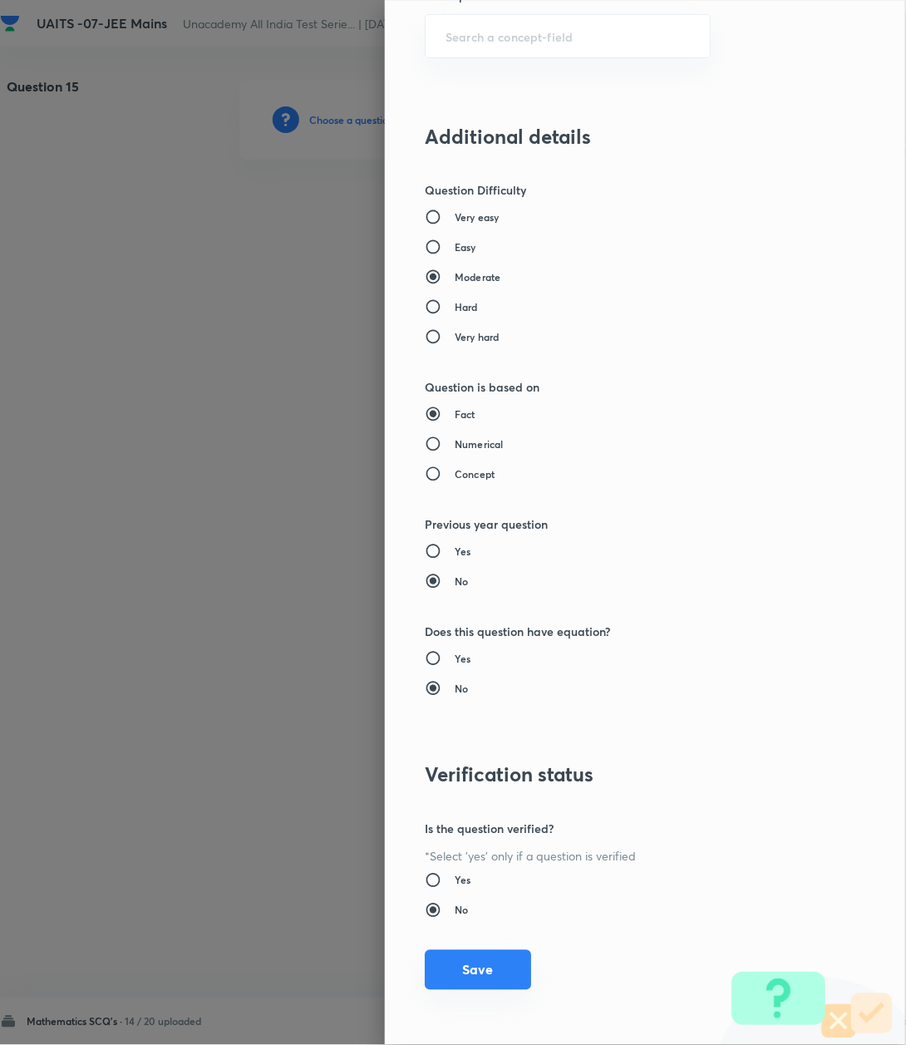
click at [467, 965] on button "Save" at bounding box center [478, 970] width 106 height 40
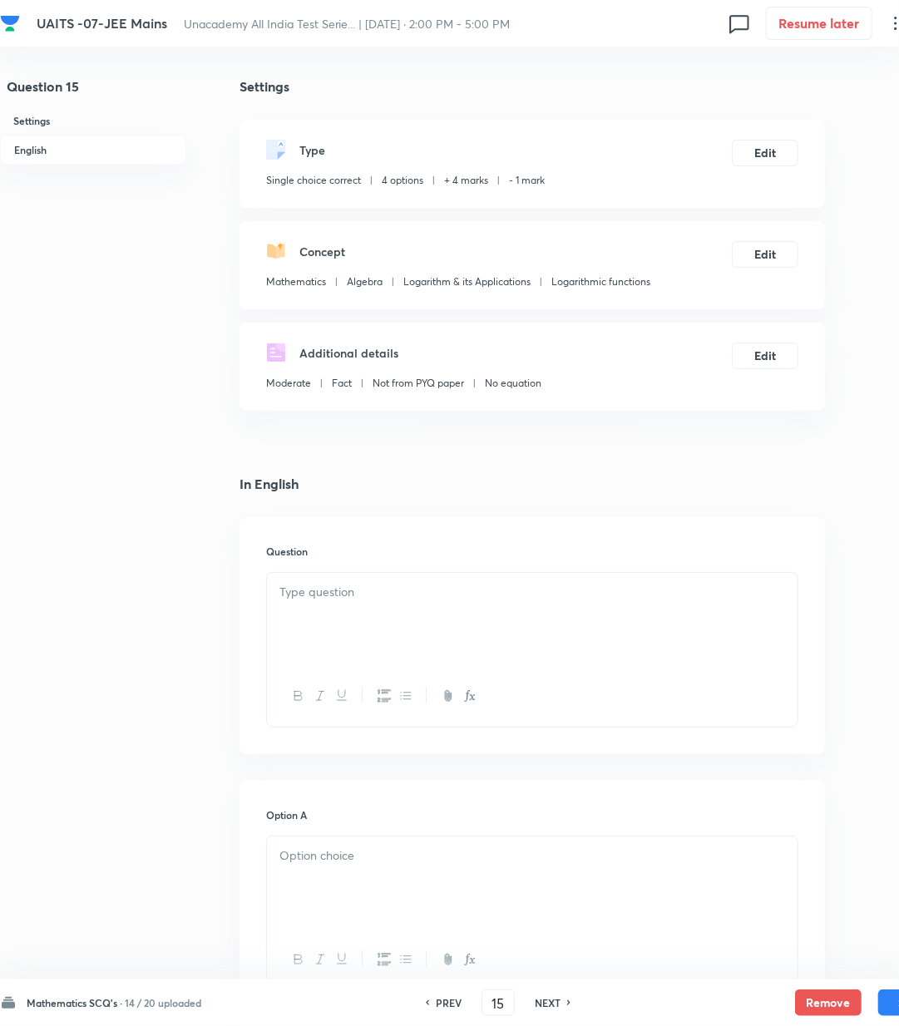
click at [407, 613] on div at bounding box center [532, 619] width 531 height 93
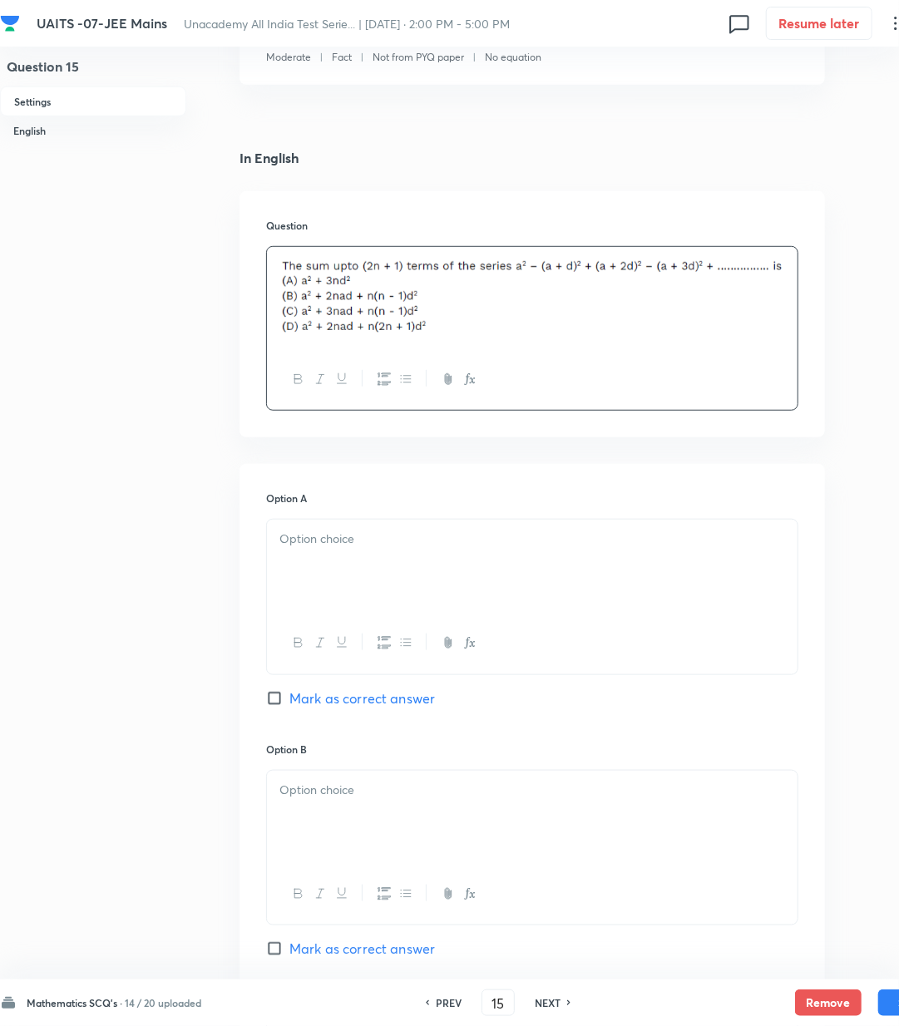
scroll to position [333, 0]
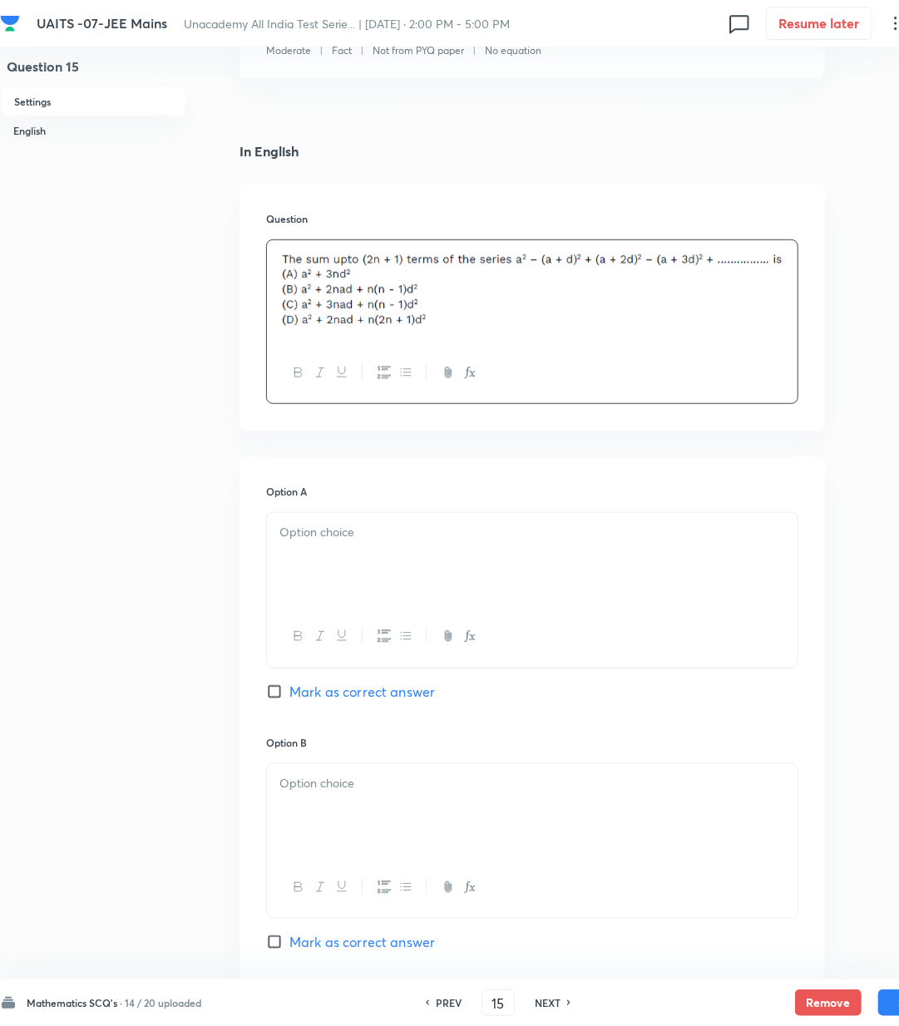
click at [338, 544] on div at bounding box center [532, 559] width 531 height 93
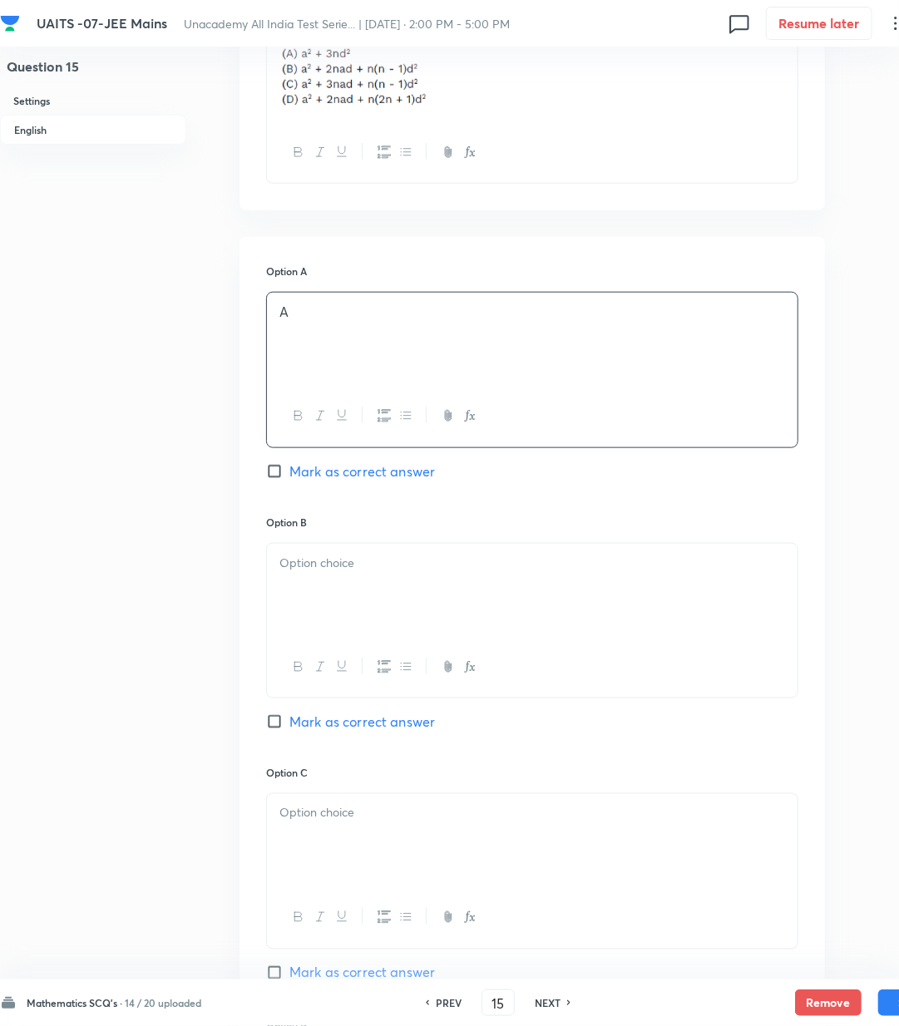
scroll to position [554, 0]
click at [326, 575] on div at bounding box center [532, 589] width 531 height 93
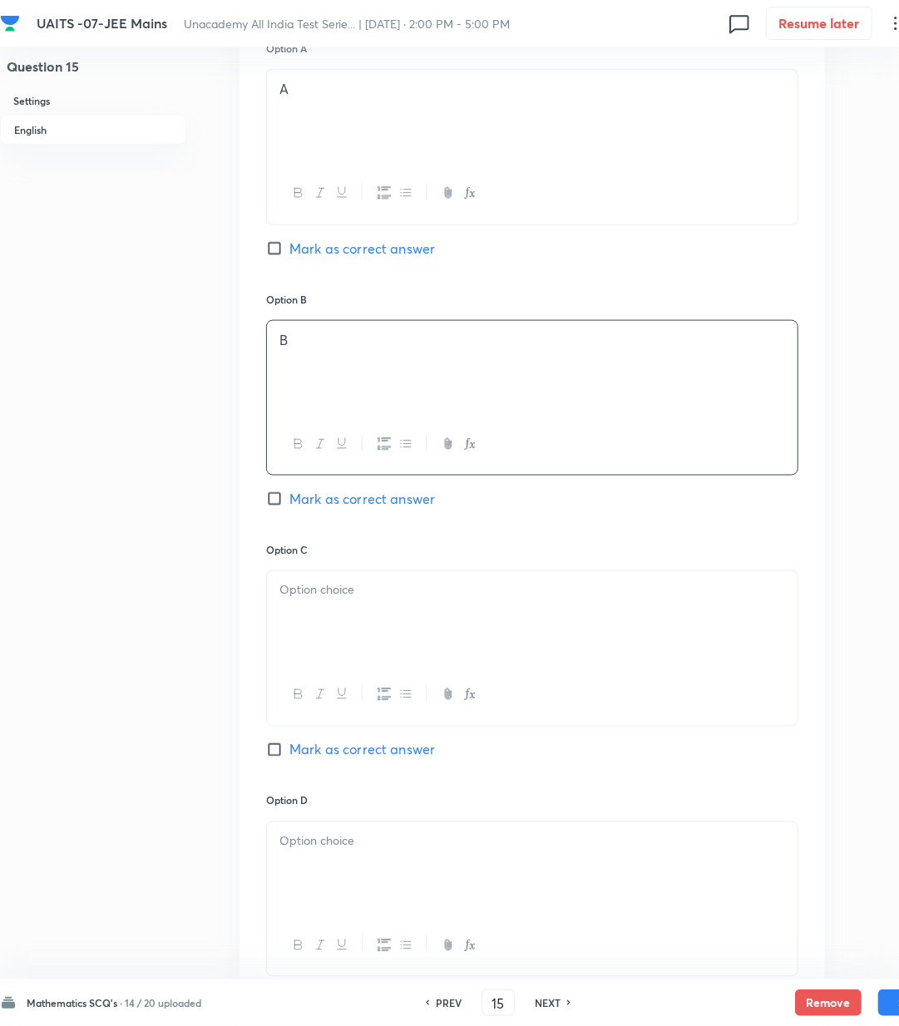
click at [336, 567] on div "Option C Mark as correct answer" at bounding box center [532, 667] width 532 height 250
click at [318, 629] on div at bounding box center [532, 617] width 531 height 93
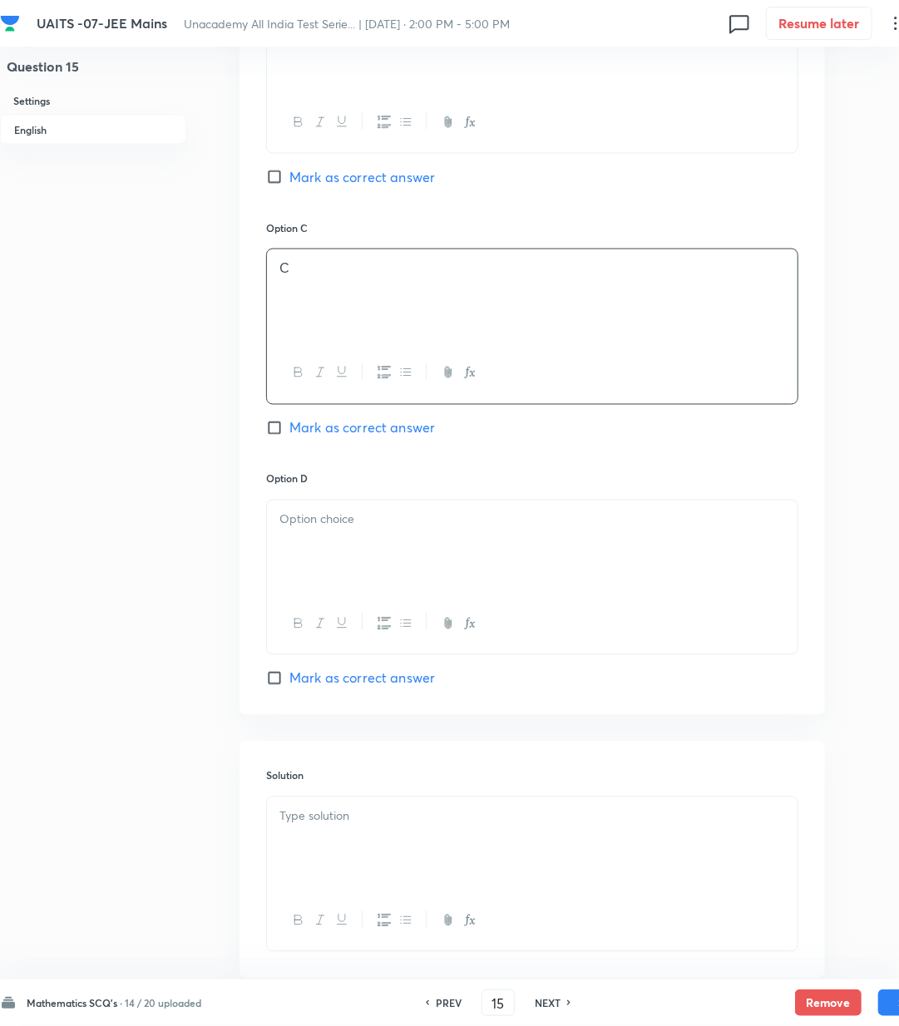
scroll to position [1108, 0]
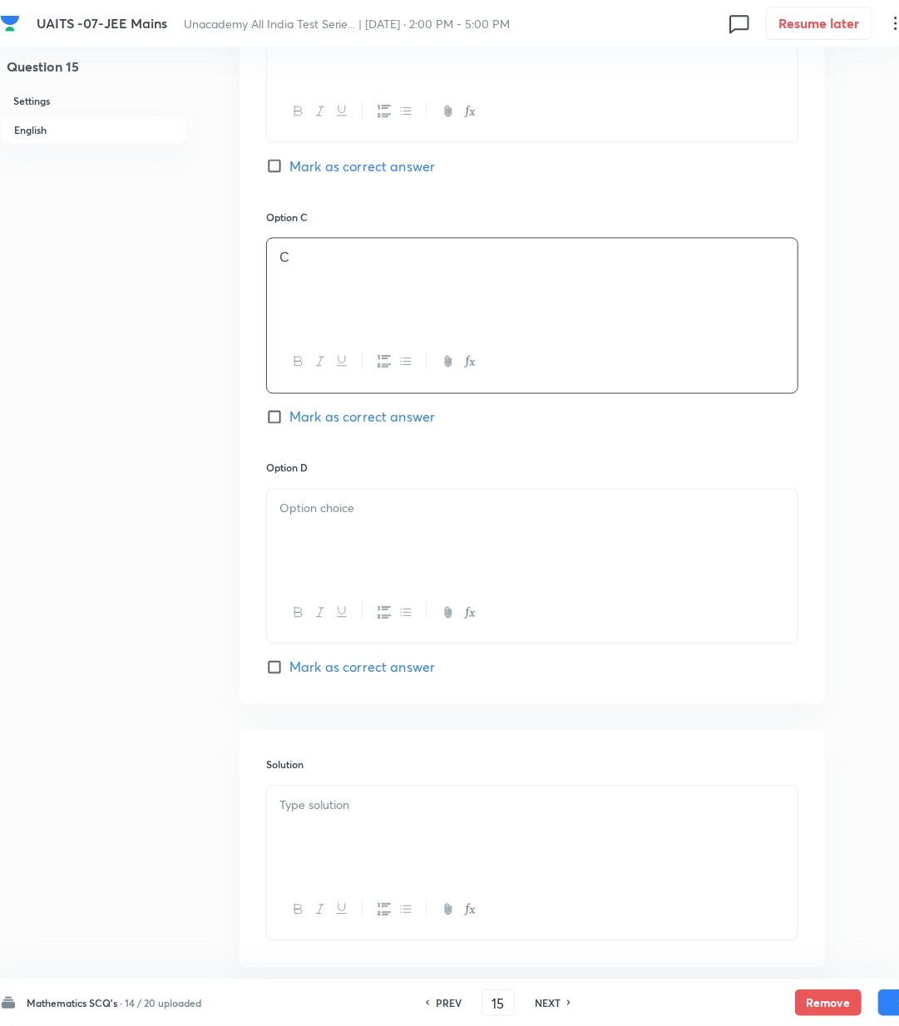
click at [323, 551] on div at bounding box center [532, 536] width 531 height 93
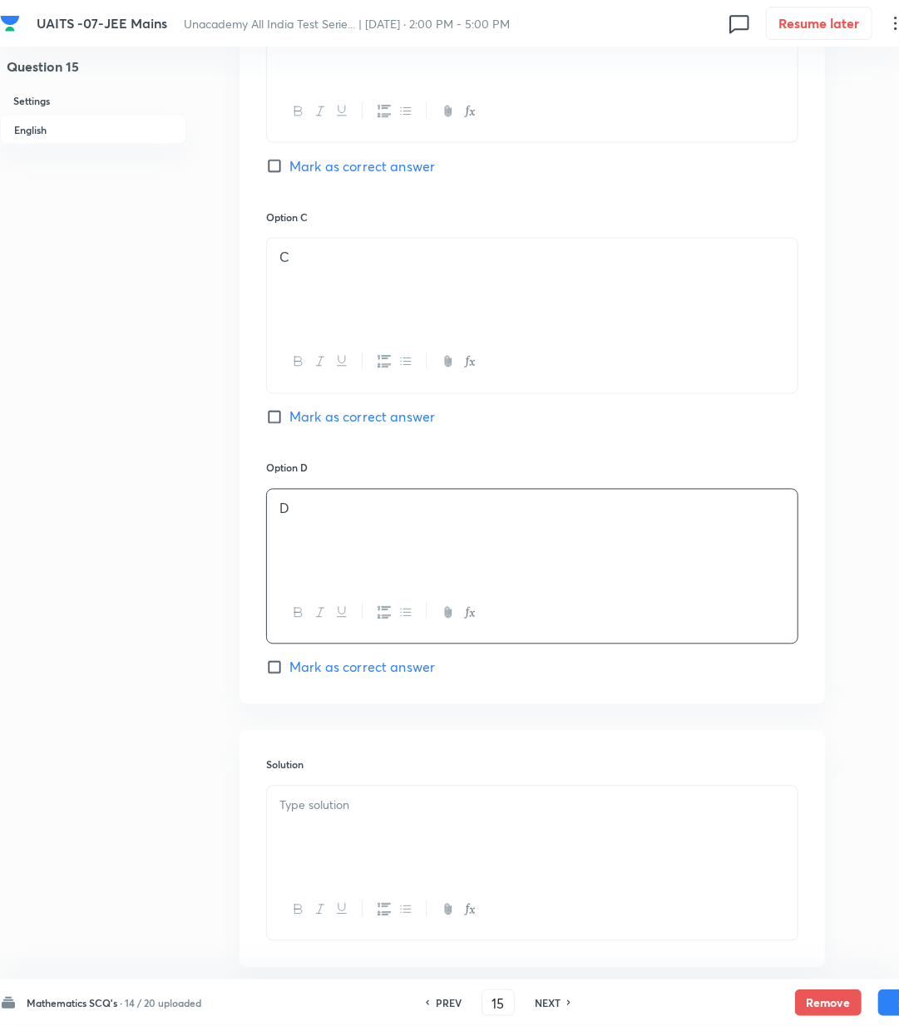
click at [349, 669] on span "Mark as correct answer" at bounding box center [362, 668] width 146 height 20
click at [289, 669] on input "Mark as correct answer" at bounding box center [277, 667] width 23 height 17
checkbox input "true"
